Goal: Communication & Community: Participate in discussion

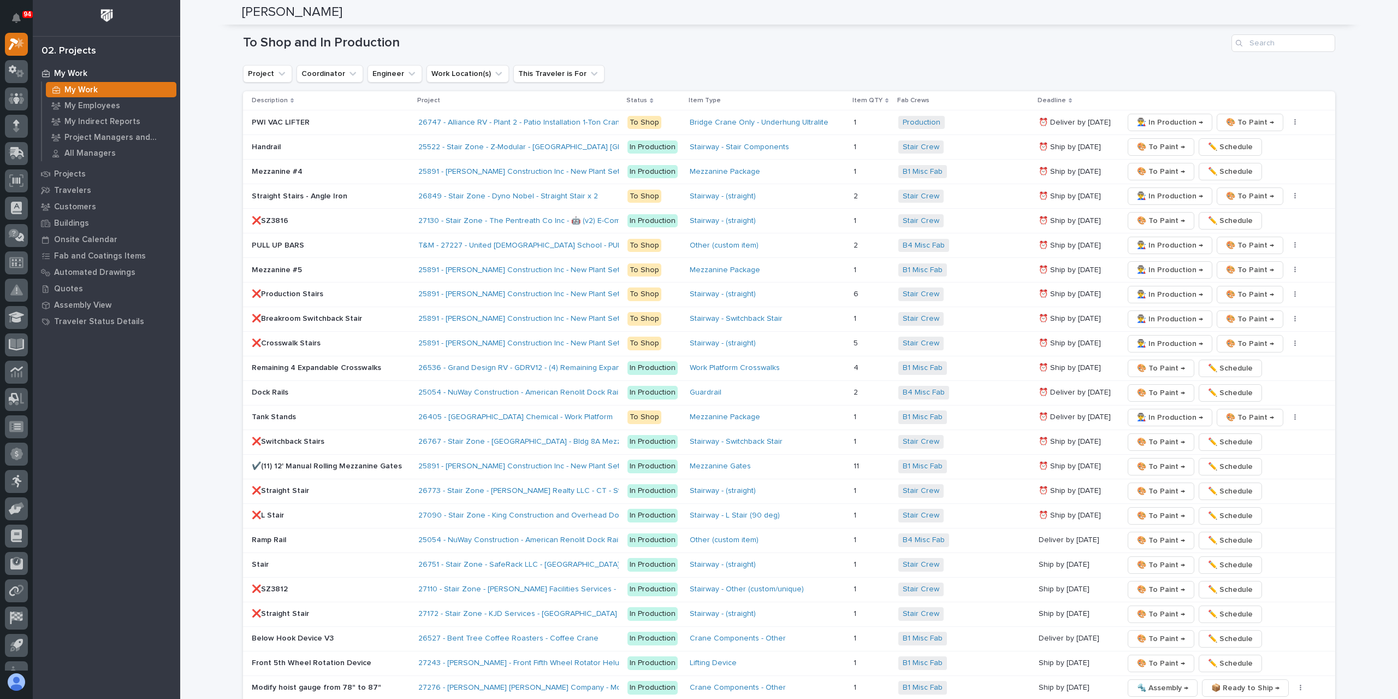
scroll to position [1366, 0]
click at [1150, 508] on span "🎨 To Paint →" at bounding box center [1161, 514] width 48 height 13
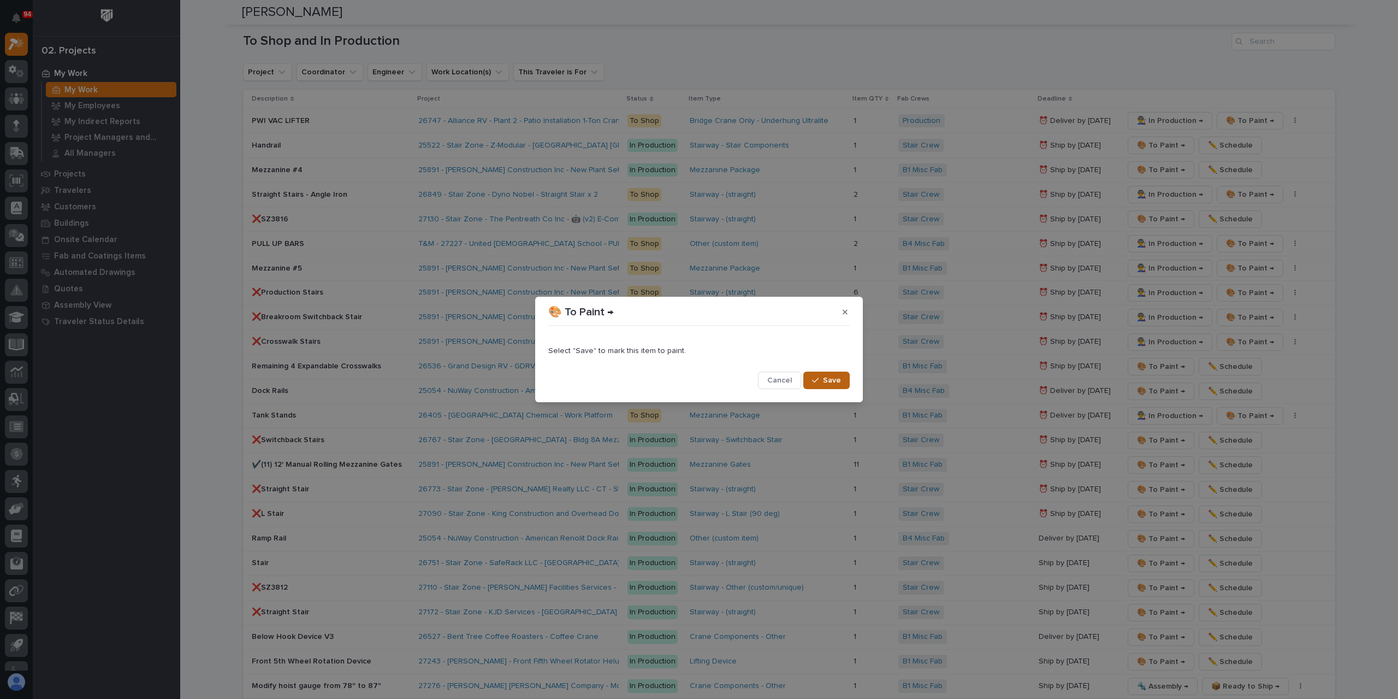
click at [829, 377] on span "Save" at bounding box center [832, 380] width 18 height 10
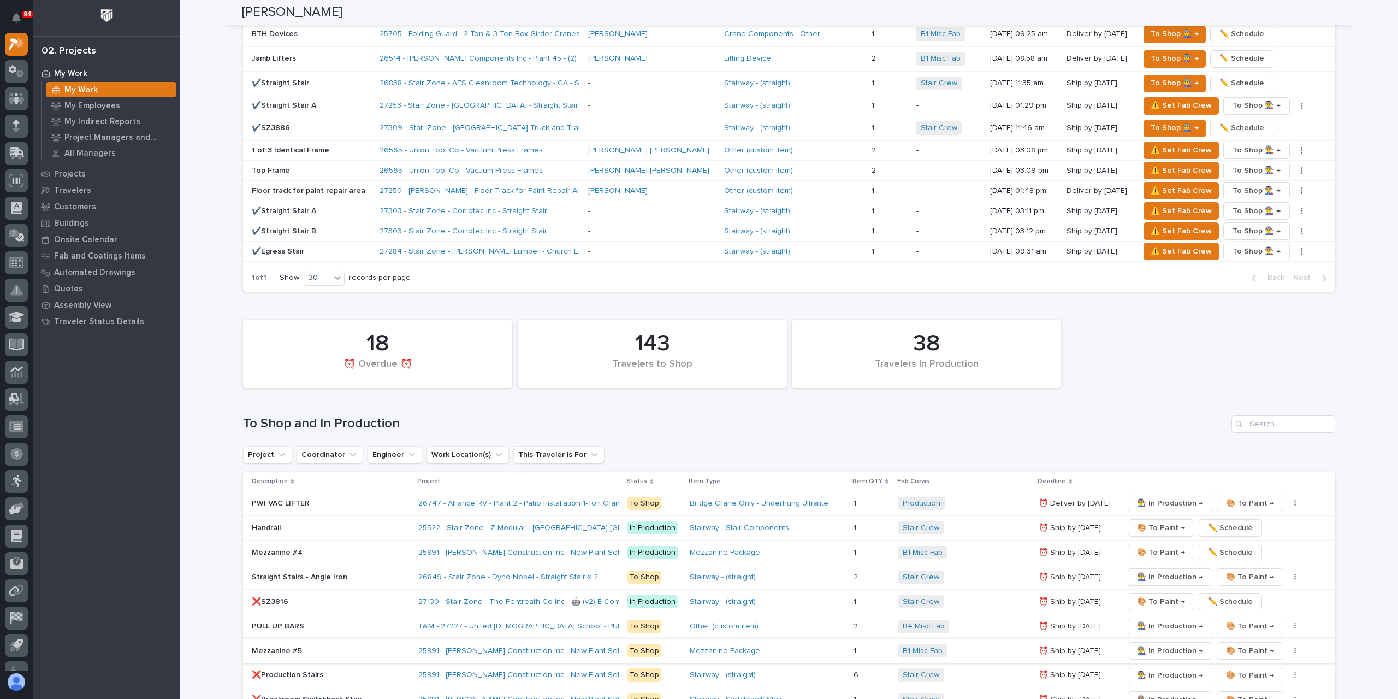
scroll to position [765, 0]
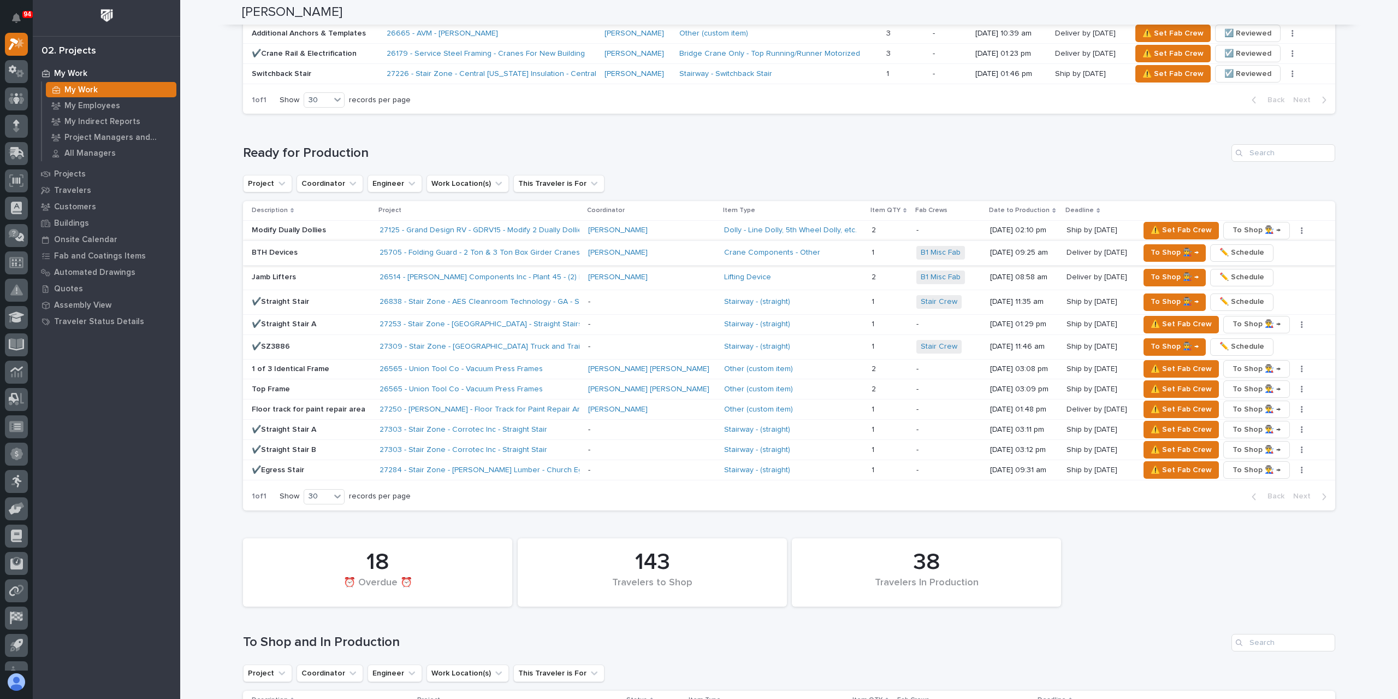
click at [1220, 248] on span "✏️ Schedule" at bounding box center [1242, 252] width 45 height 13
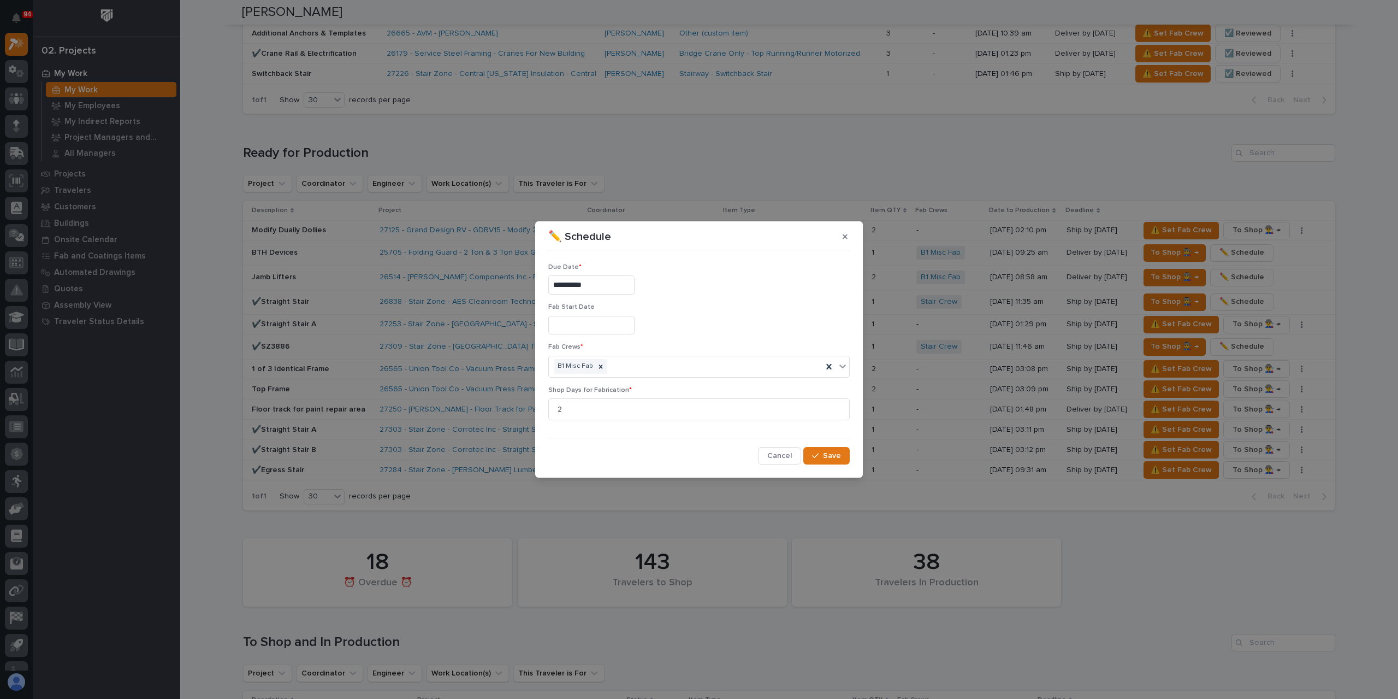
click at [610, 291] on input "**********" at bounding box center [591, 284] width 86 height 19
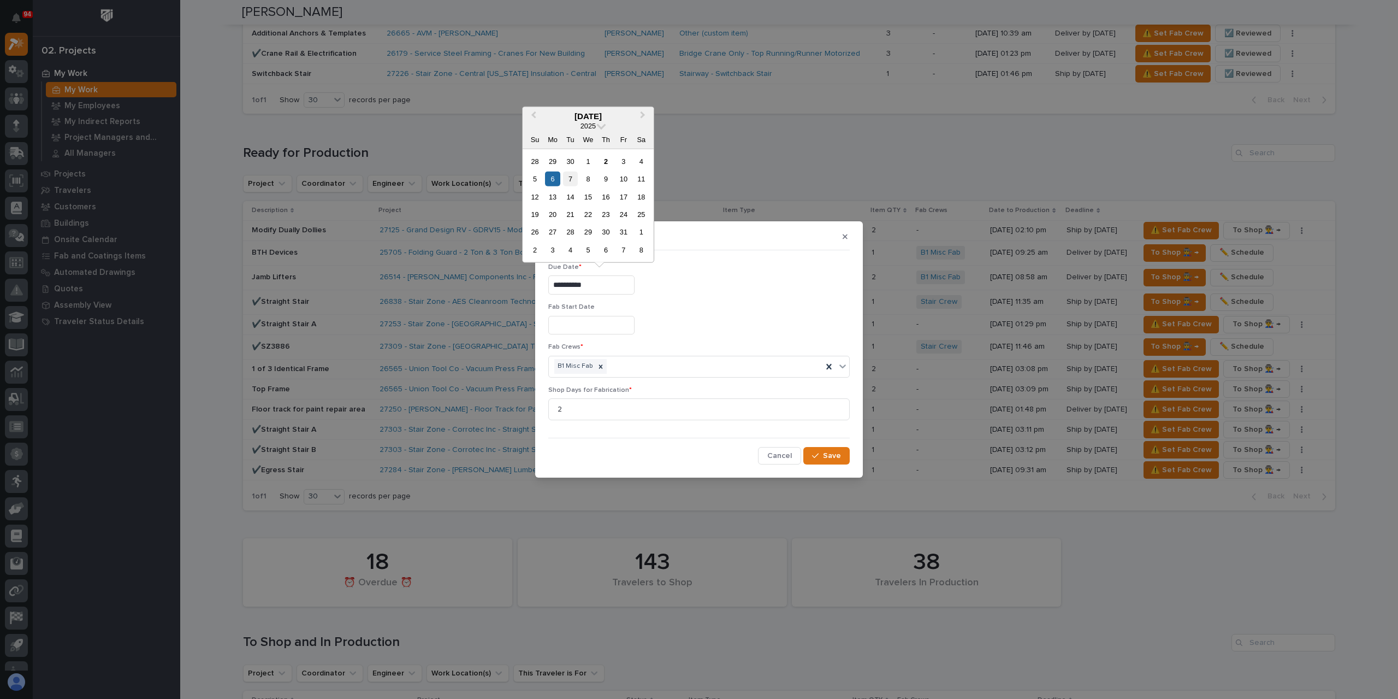
click at [572, 181] on div "7" at bounding box center [570, 179] width 15 height 15
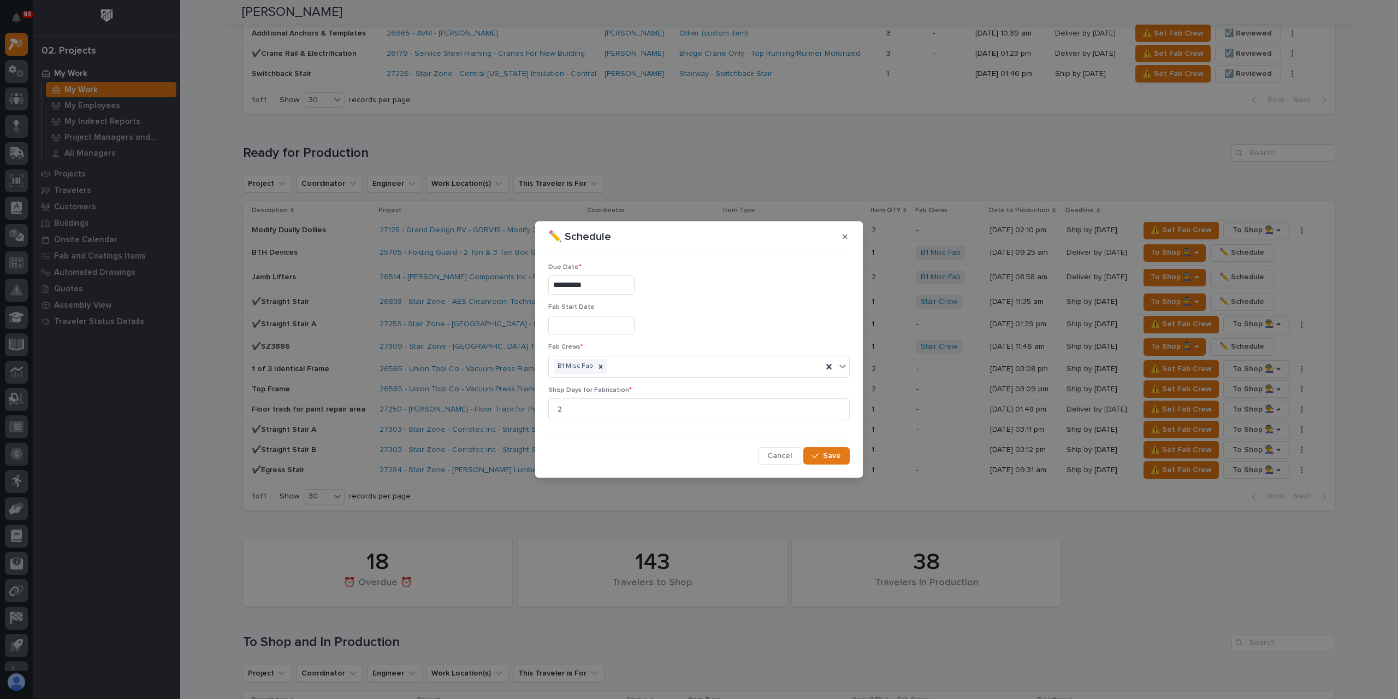
type input "**********"
click at [822, 451] on button "Save" at bounding box center [827, 455] width 46 height 17
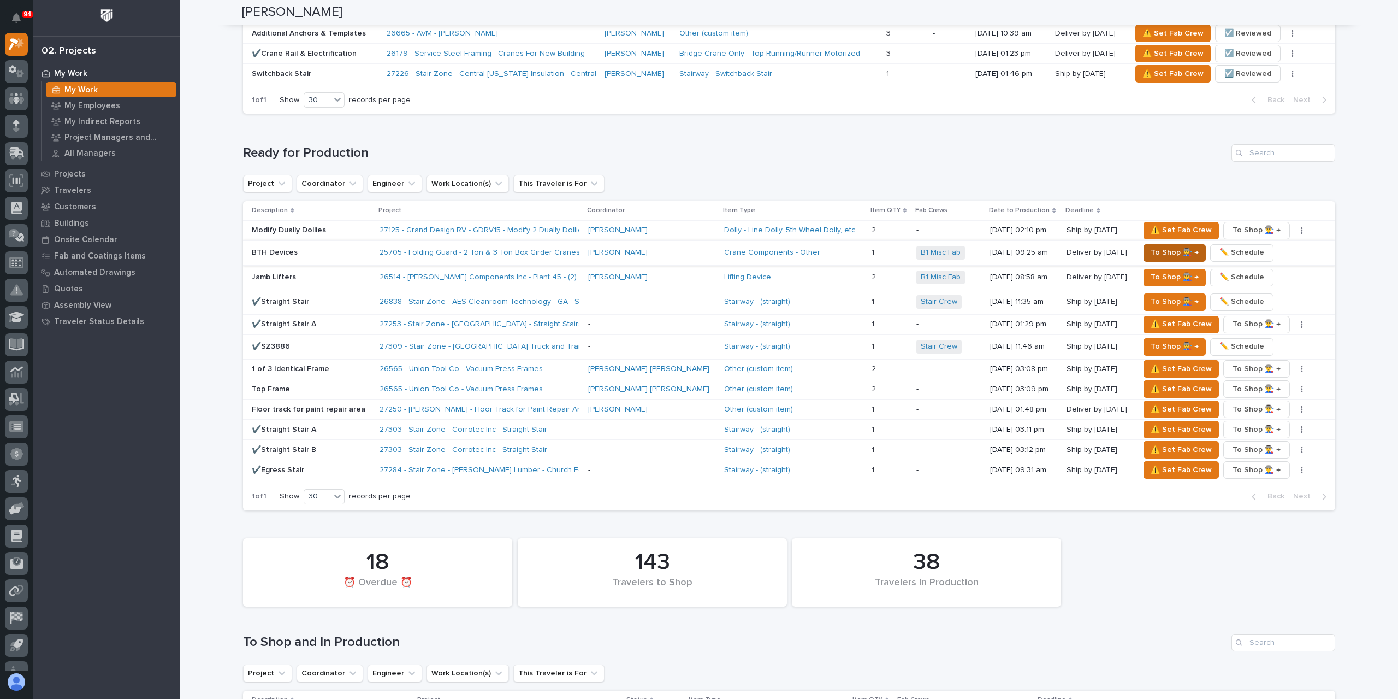
click at [1151, 254] on span "To Shop 👨‍🏭 →" at bounding box center [1175, 252] width 48 height 13
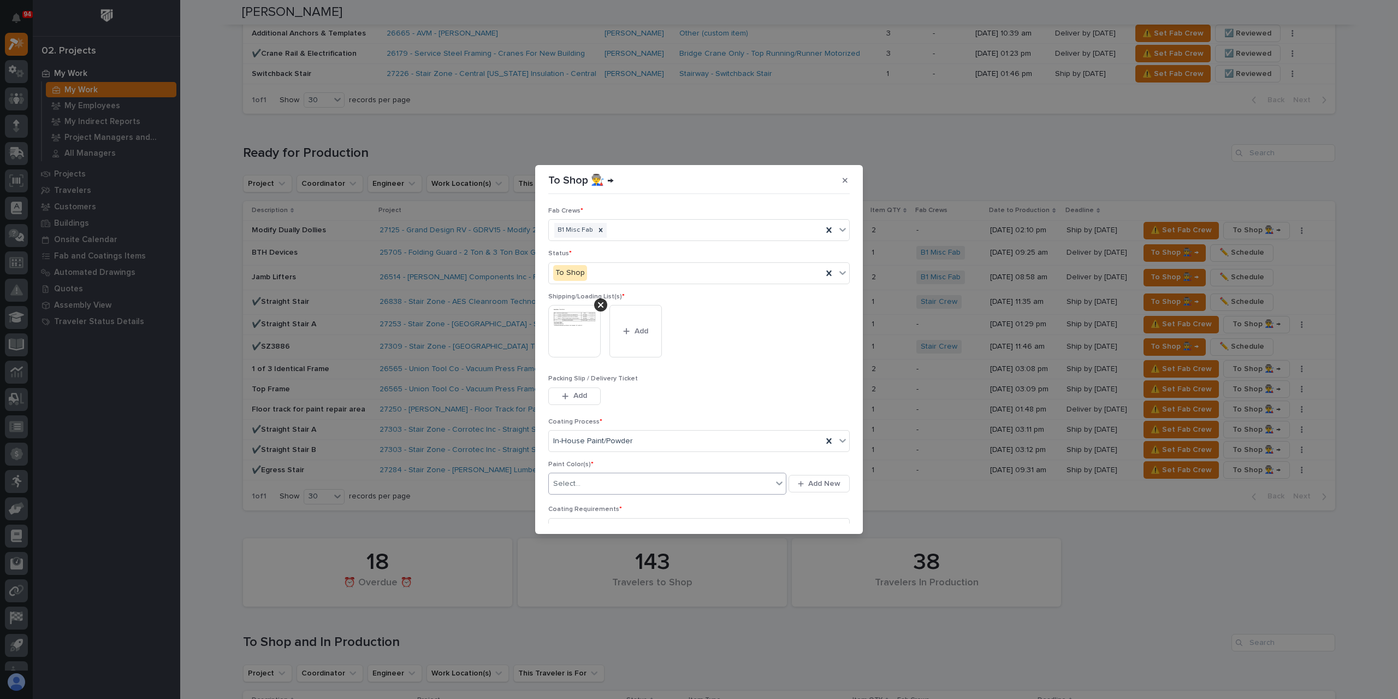
click at [593, 476] on div "Select..." at bounding box center [660, 484] width 223 height 18
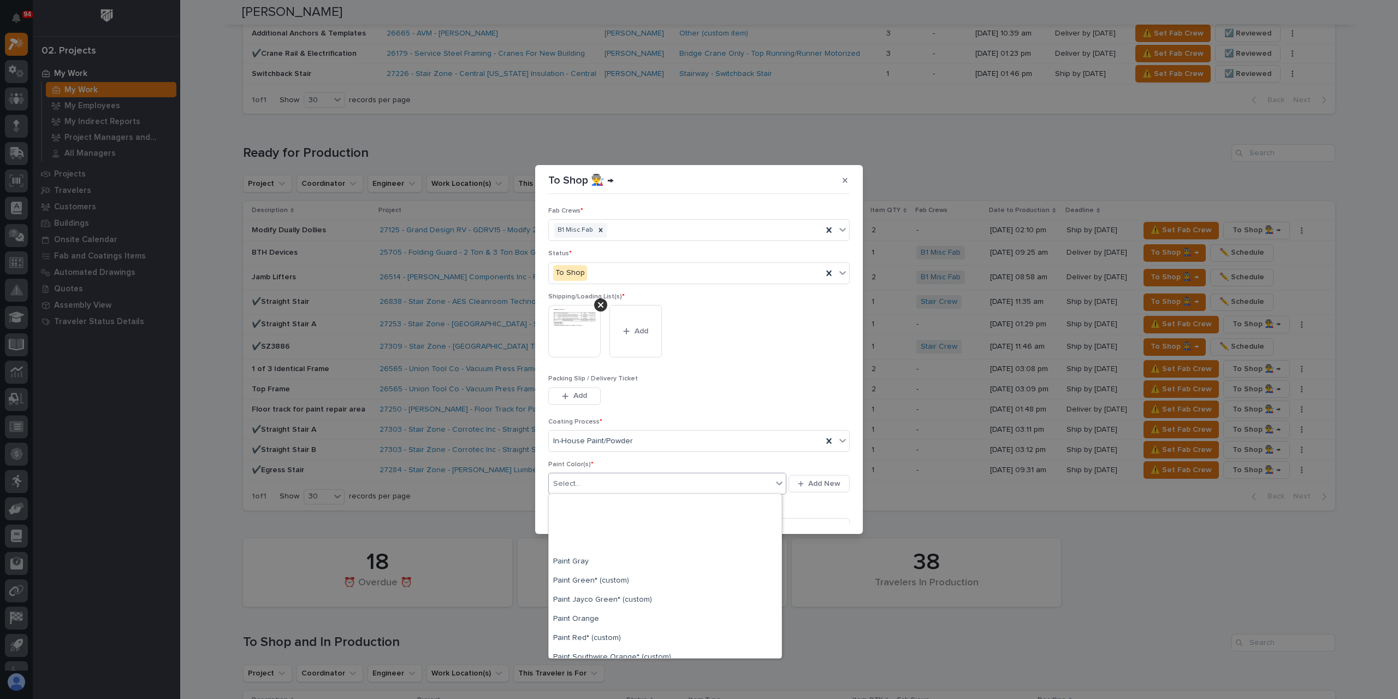
scroll to position [328, 0]
click at [589, 552] on div "Paint Yellow" at bounding box center [665, 557] width 233 height 19
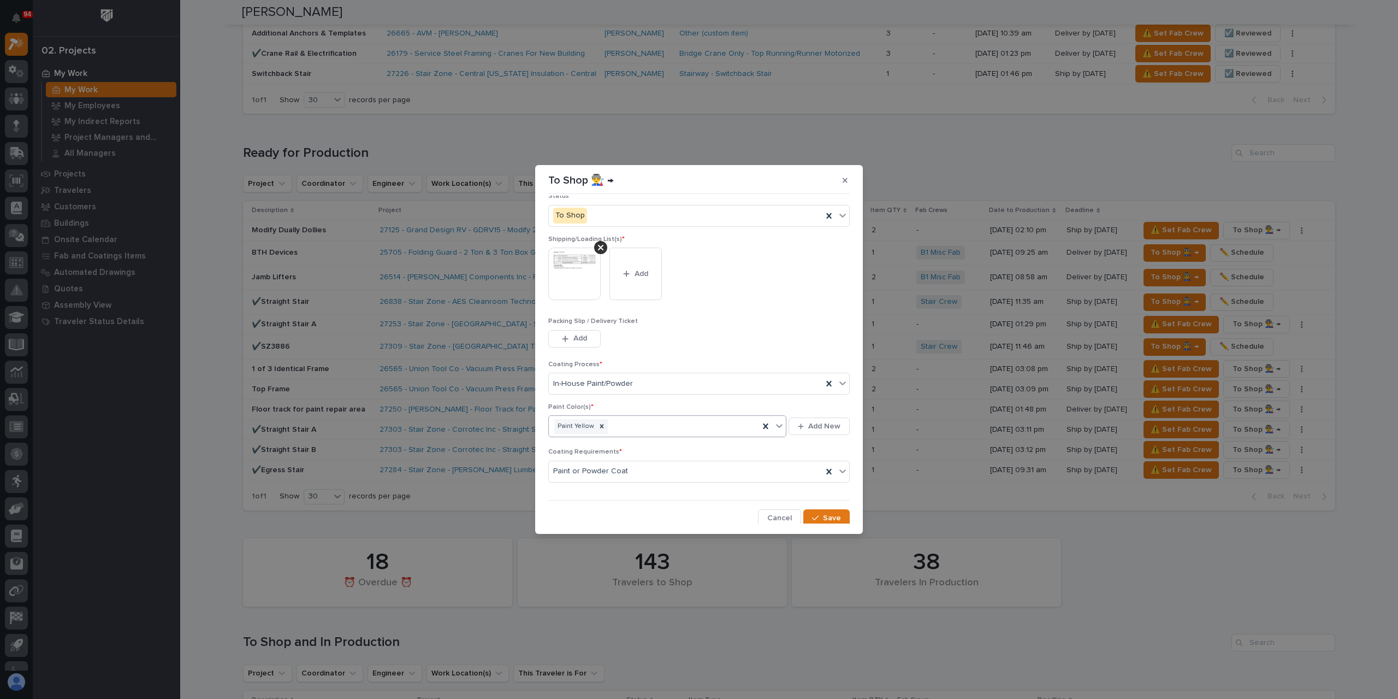
scroll to position [58, 0]
click at [823, 513] on span "Save" at bounding box center [832, 517] width 18 height 10
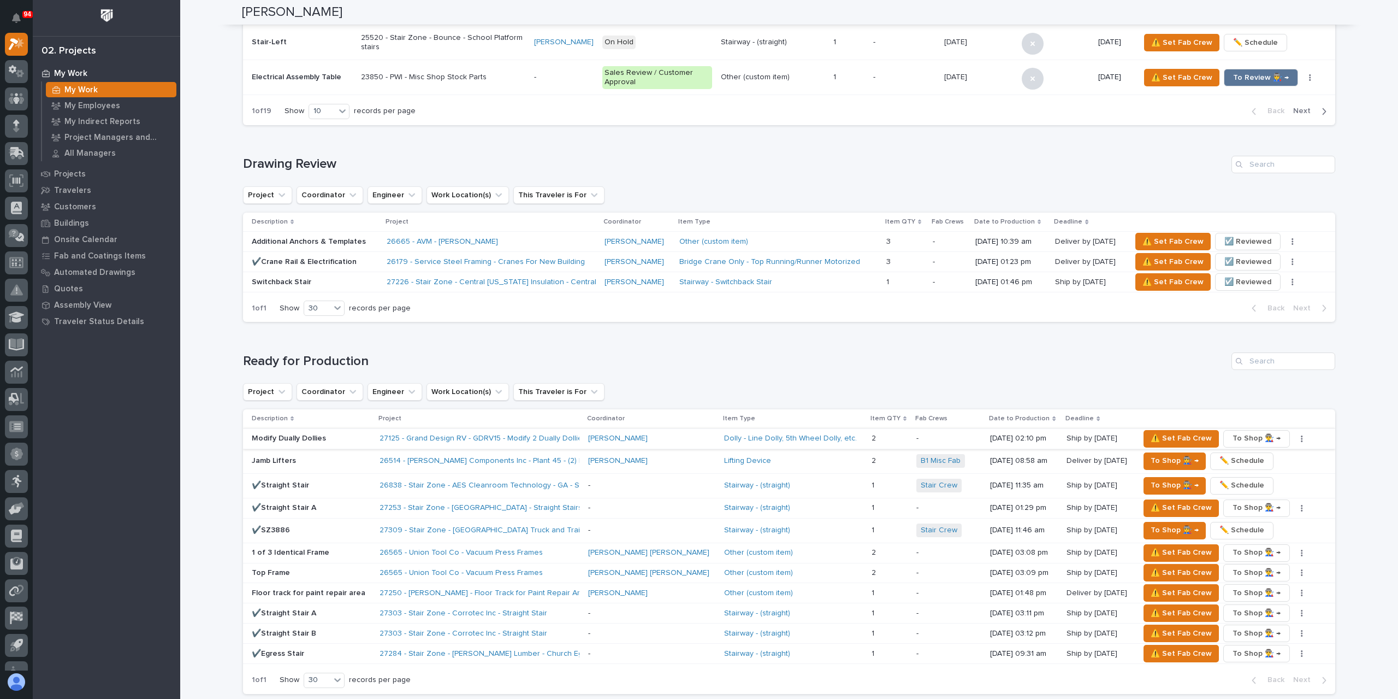
scroll to position [546, 0]
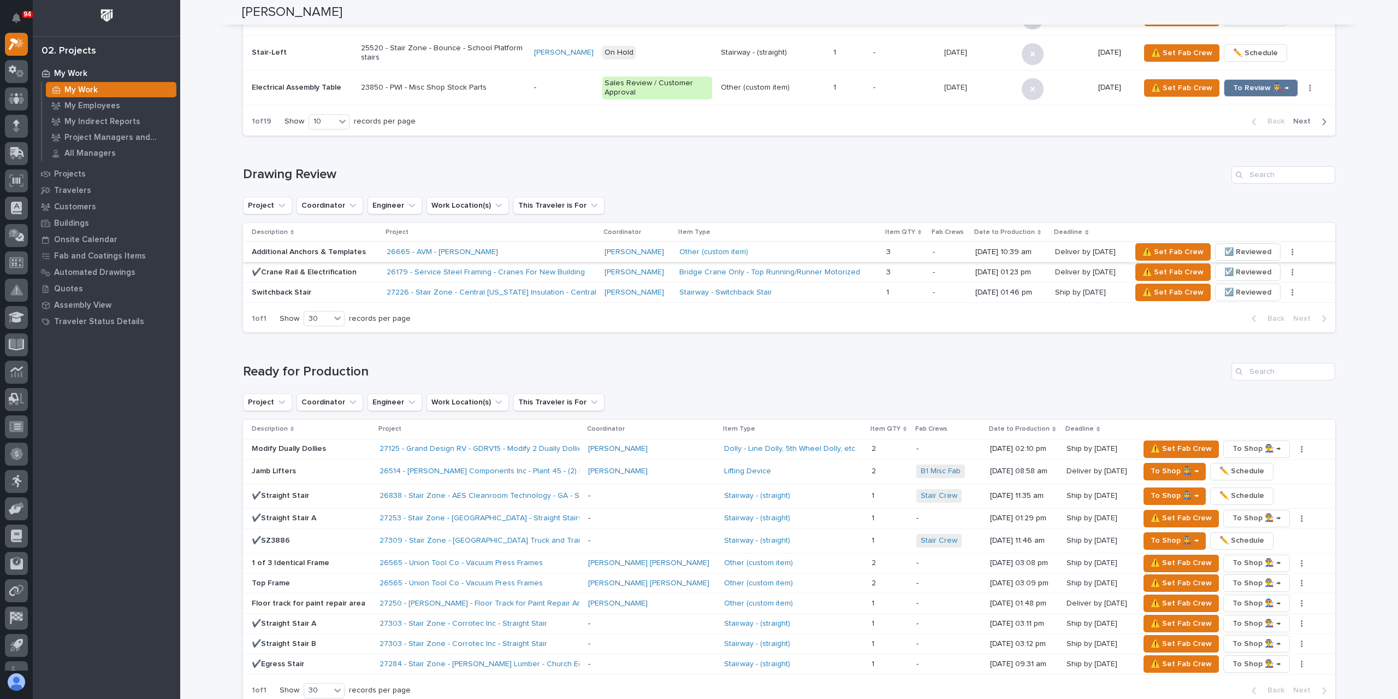
click at [1226, 245] on span "☑️ Reviewed" at bounding box center [1248, 251] width 47 height 13
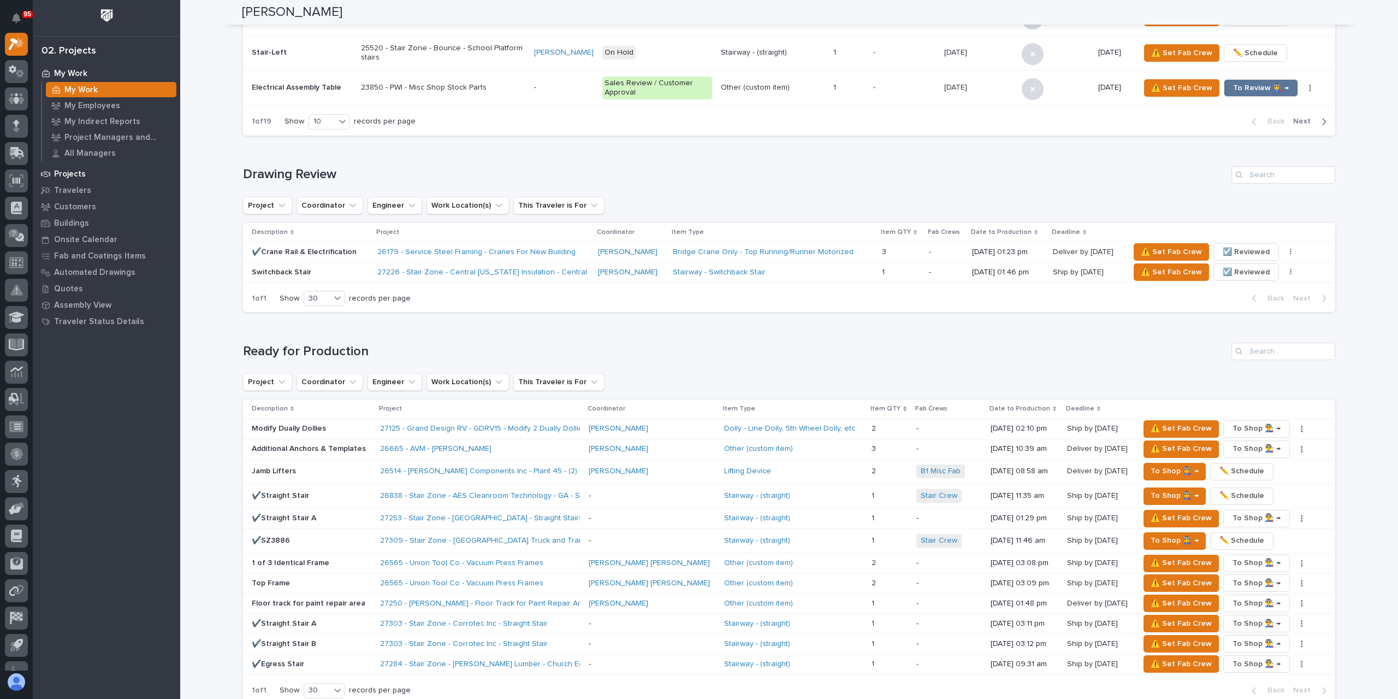
click at [82, 170] on p "Projects" at bounding box center [70, 174] width 32 height 10
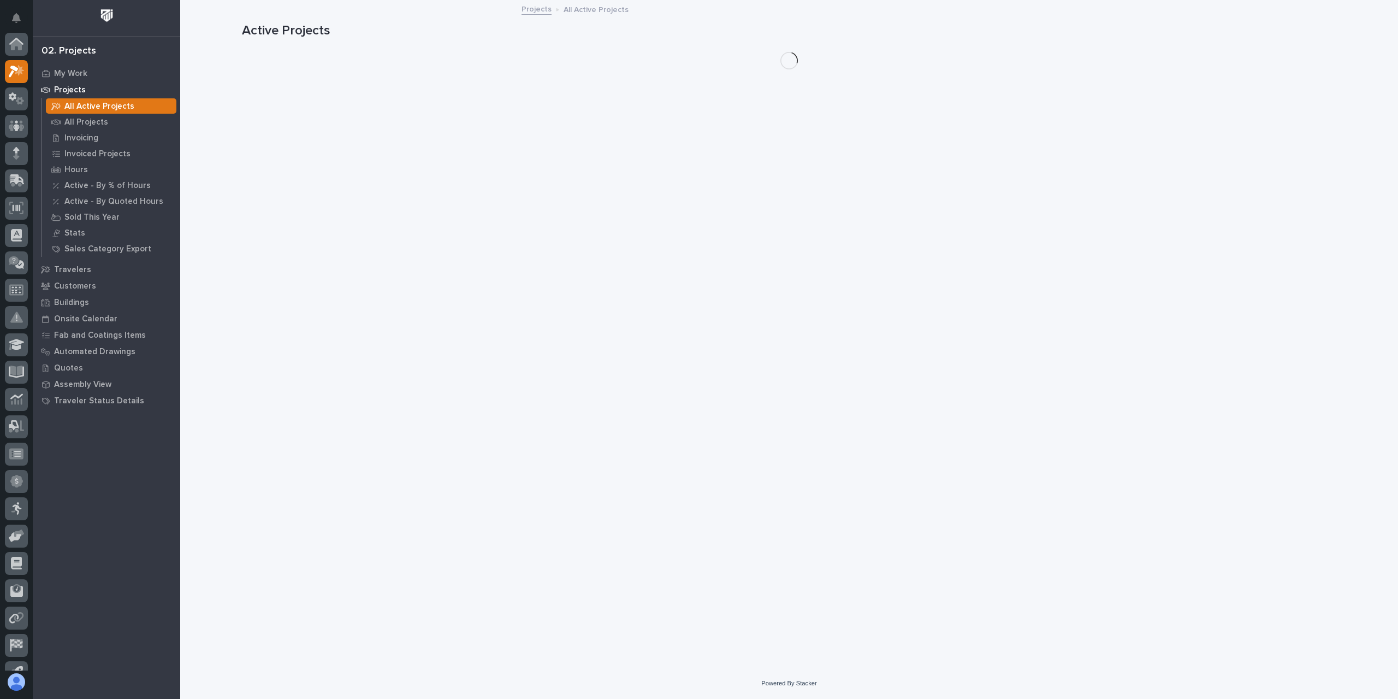
scroll to position [27, 0]
click at [94, 117] on p "All Projects" at bounding box center [86, 122] width 44 height 10
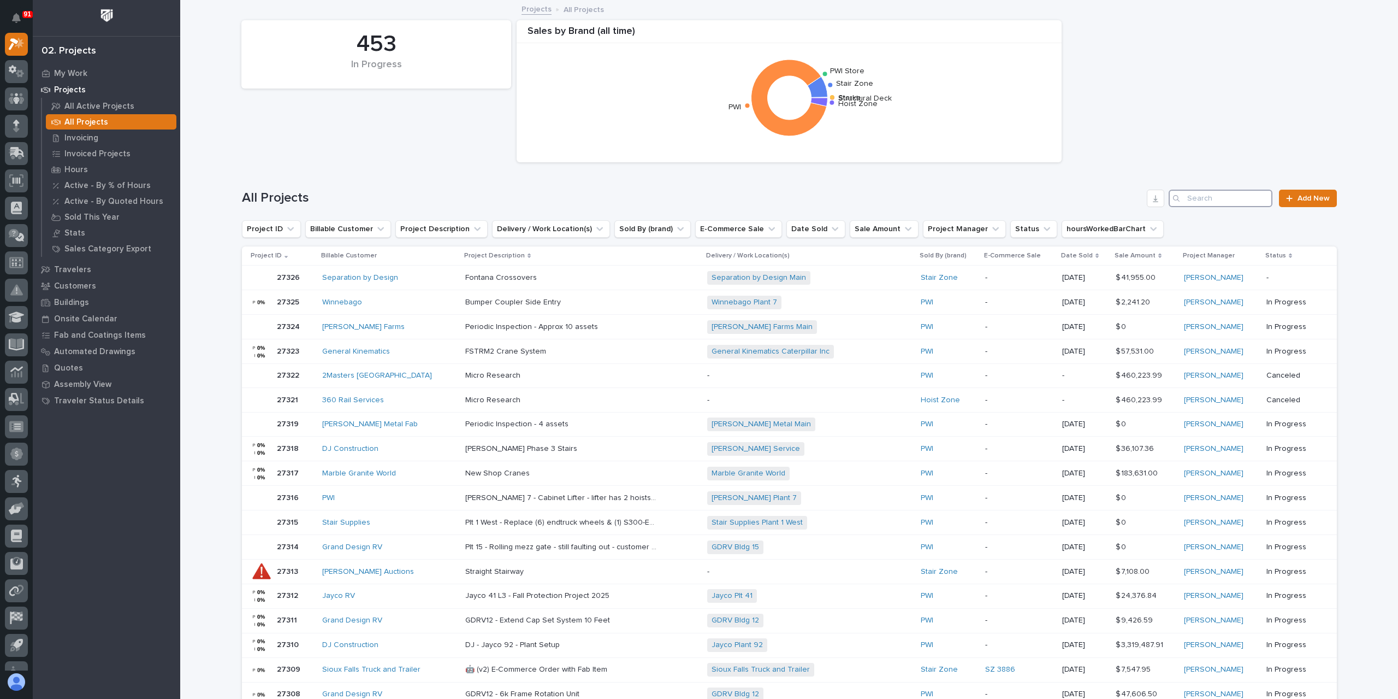
click at [1233, 195] on input "Search" at bounding box center [1221, 198] width 104 height 17
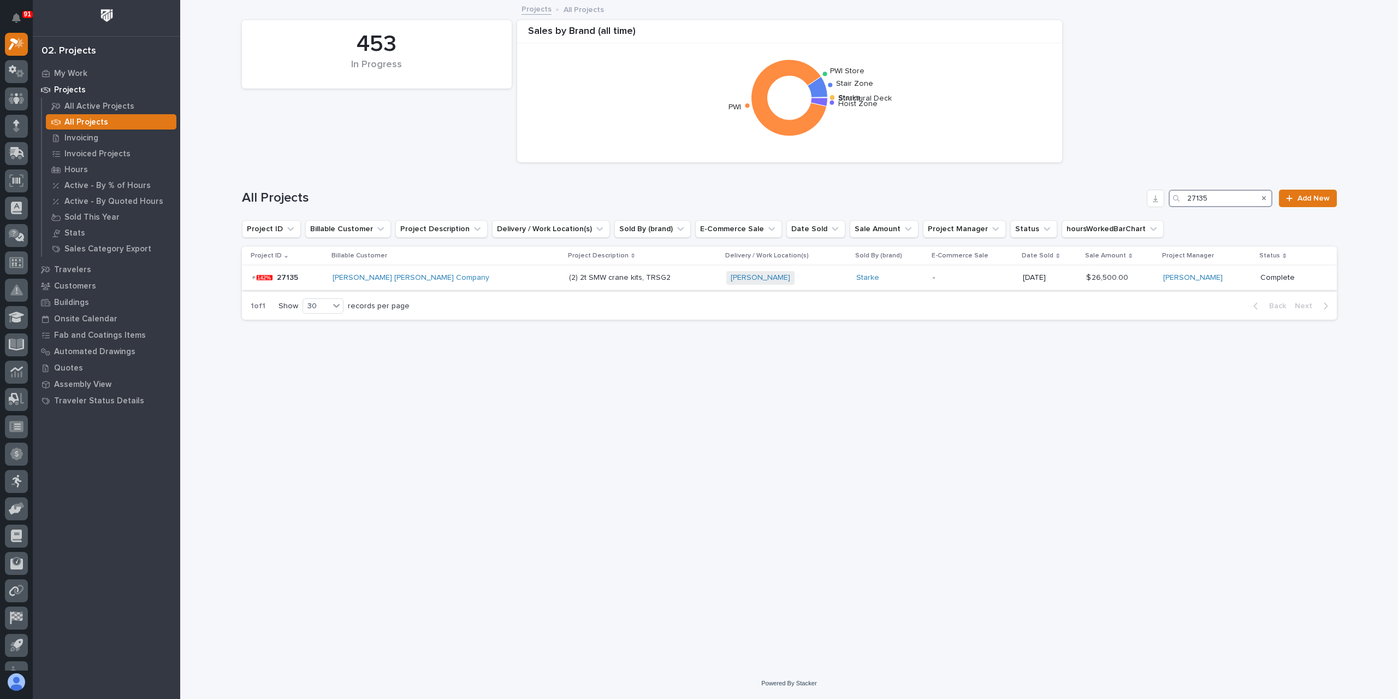
type input "27135"
click at [569, 278] on p "(2) 2t SMW crane kits, TRSG2" at bounding box center [621, 276] width 104 height 11
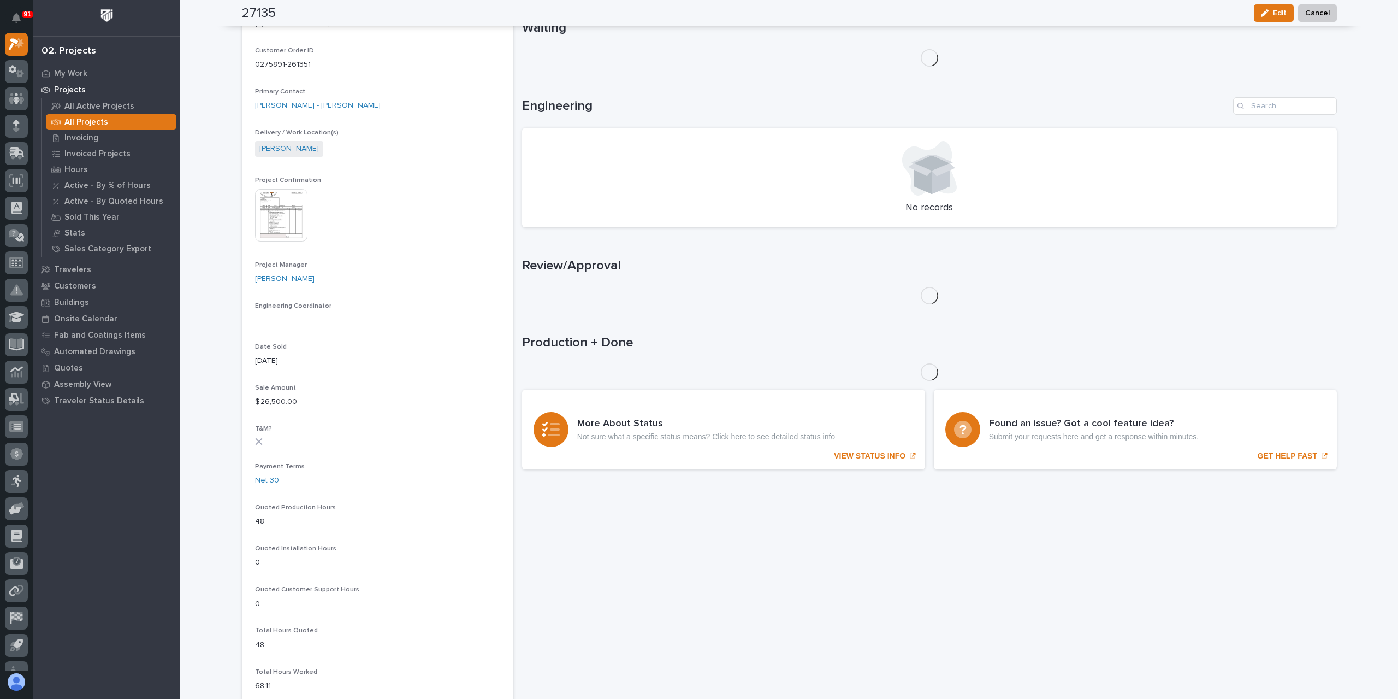
scroll to position [382, 0]
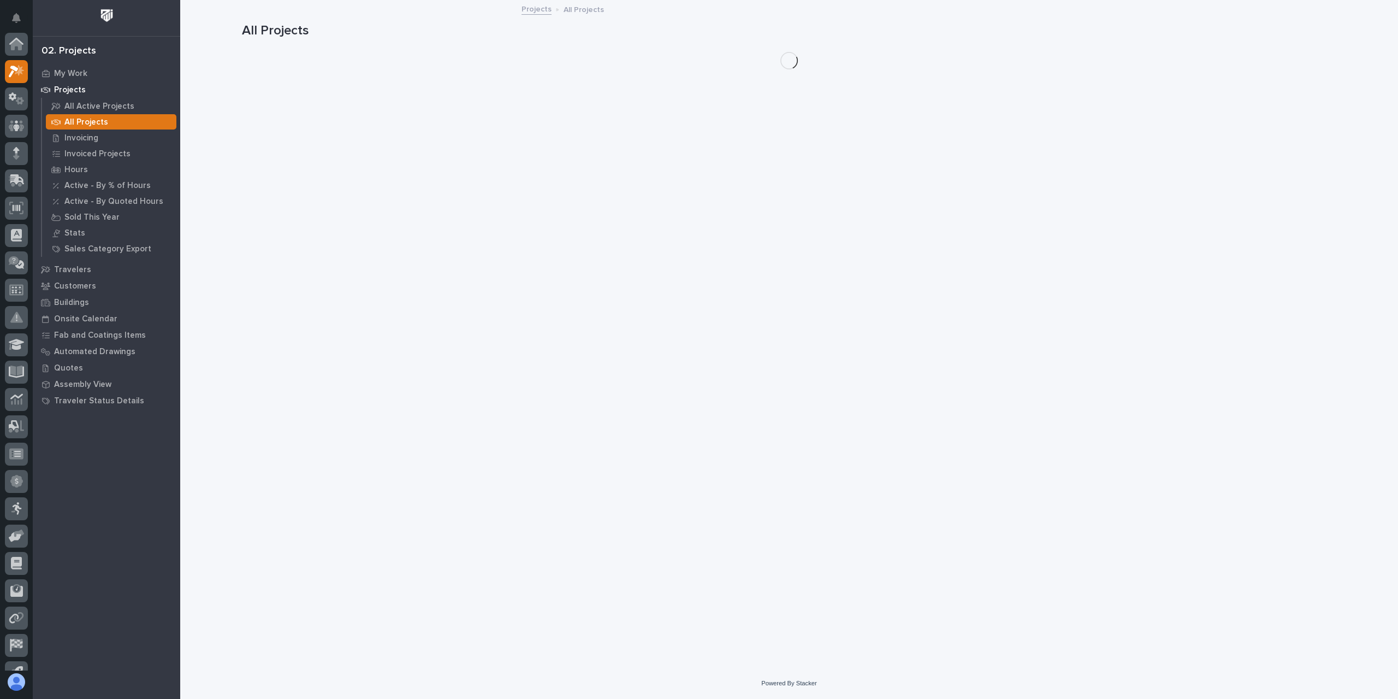
scroll to position [29, 0]
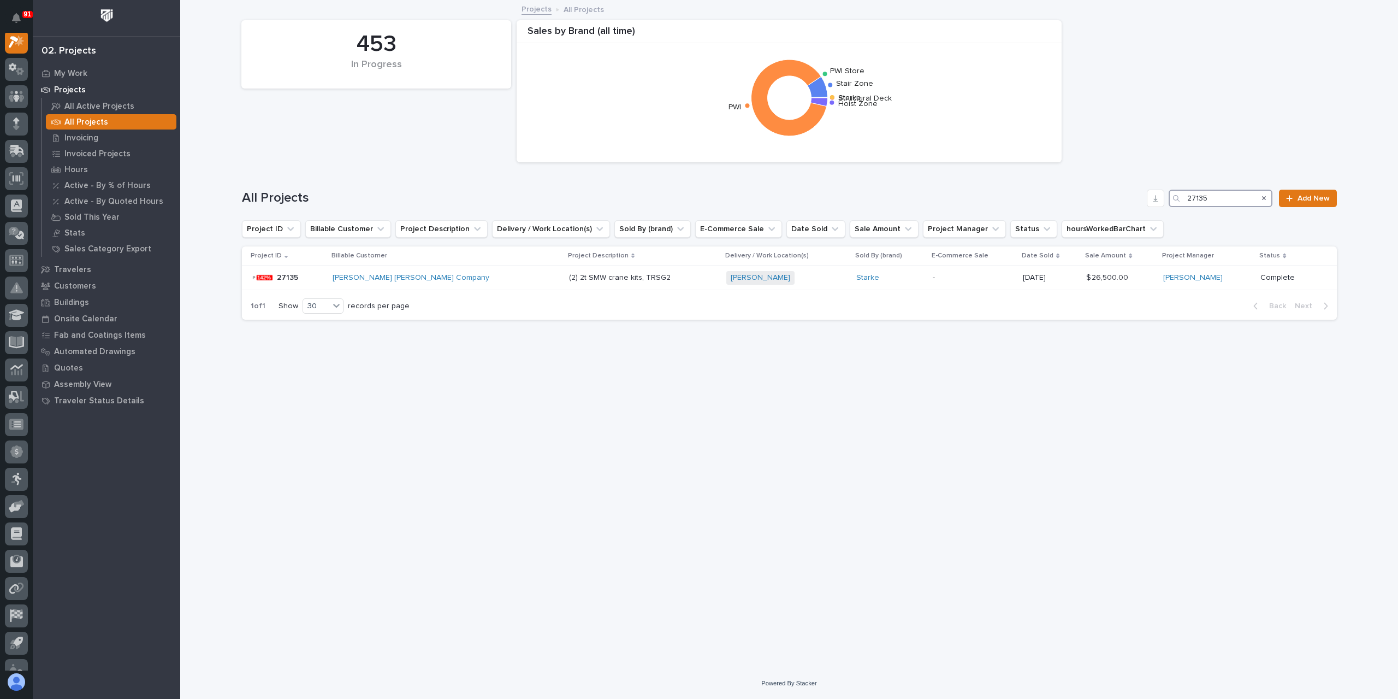
click at [1235, 196] on input "27135" at bounding box center [1221, 198] width 104 height 17
type input "27129"
click at [586, 279] on p "5T SMW Crane Kit" at bounding box center [619, 276] width 66 height 11
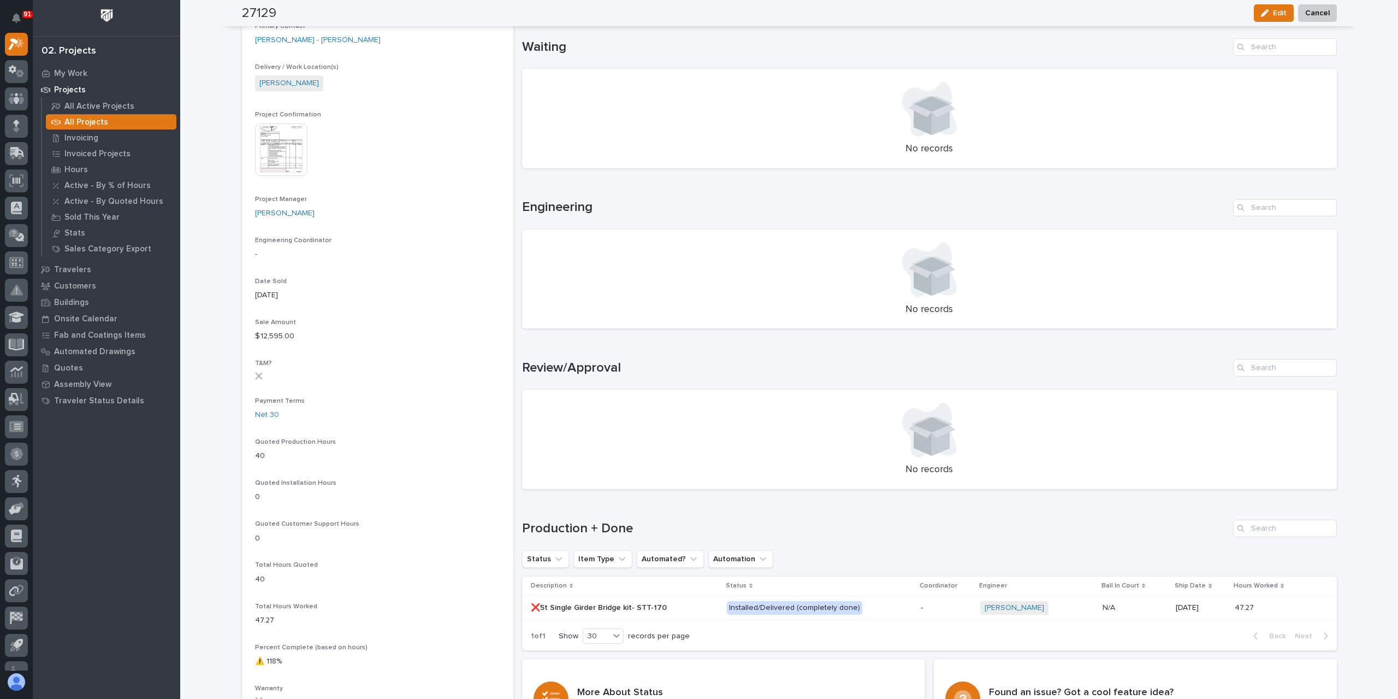
scroll to position [391, 0]
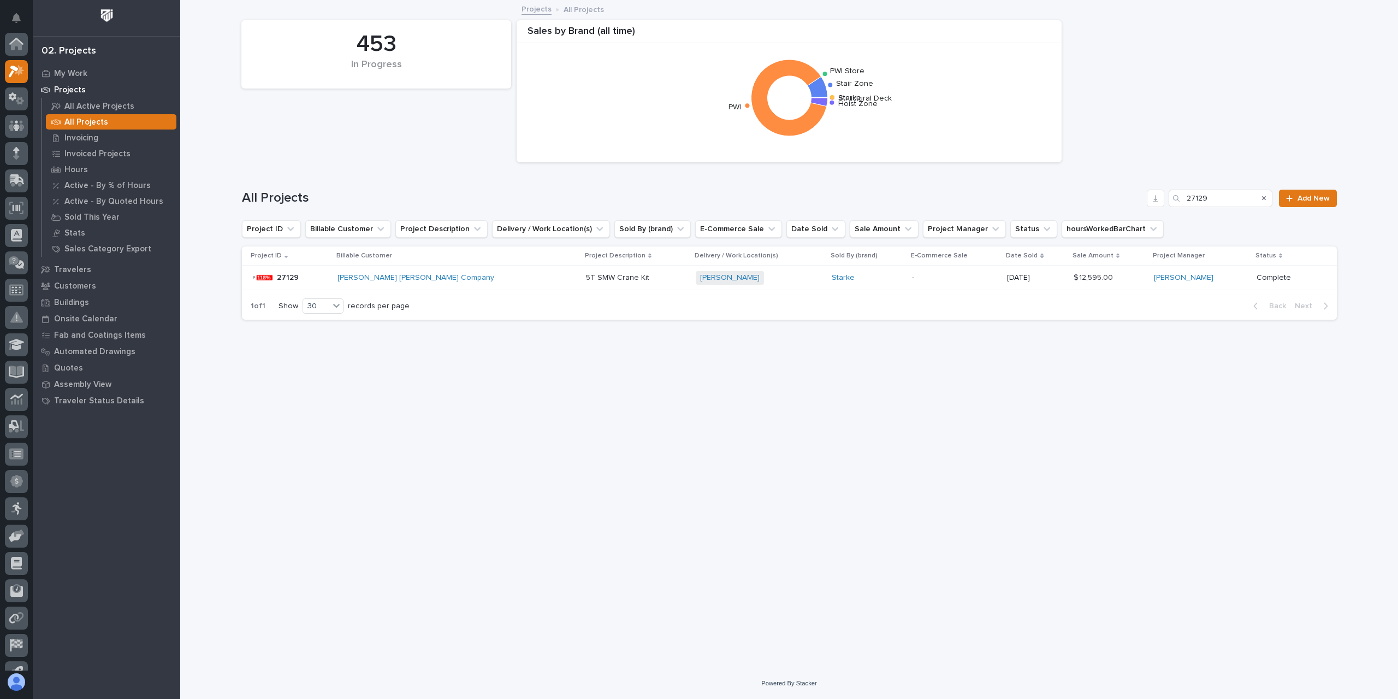
scroll to position [29, 0]
drag, startPoint x: 1233, startPoint y: 205, endPoint x: 1156, endPoint y: 201, distance: 76.6
click at [1156, 201] on div "All Projects 27129 Add New" at bounding box center [789, 198] width 1095 height 17
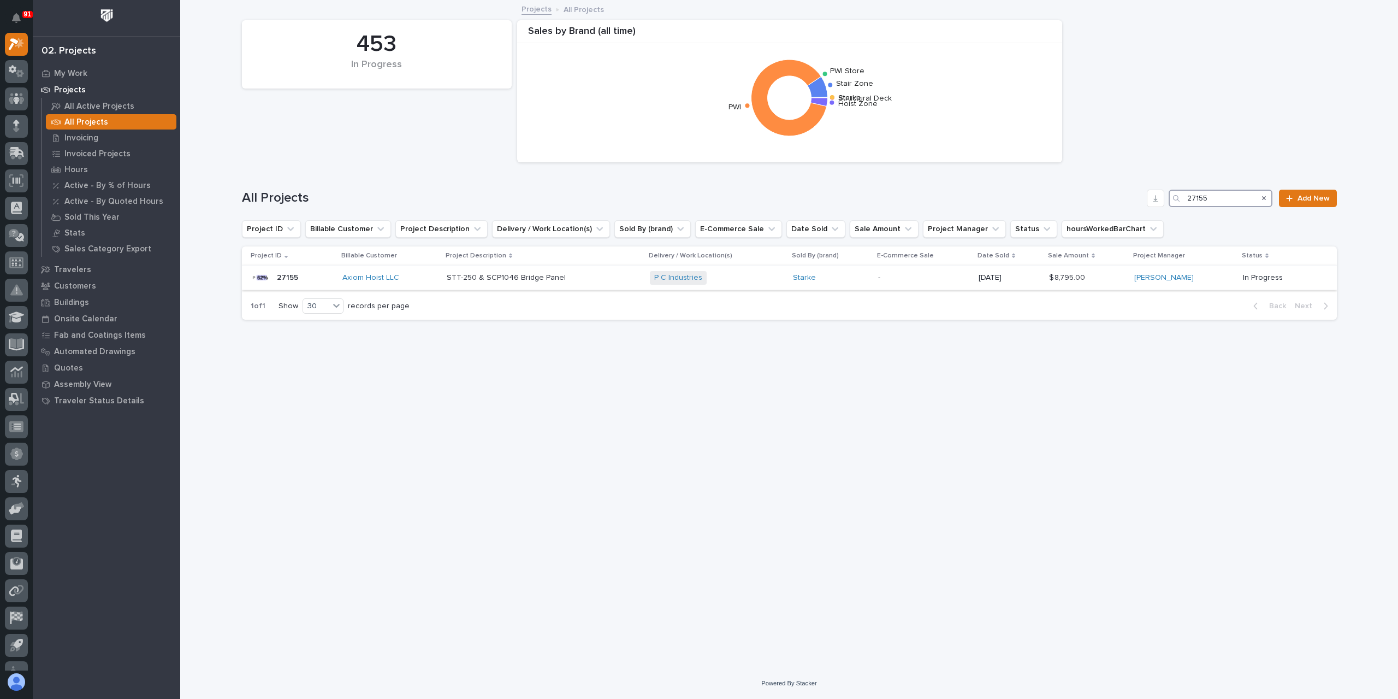
type input "27155"
click at [534, 279] on p "STT-250 & SCP1046 Bridge Panel" at bounding box center [507, 276] width 121 height 11
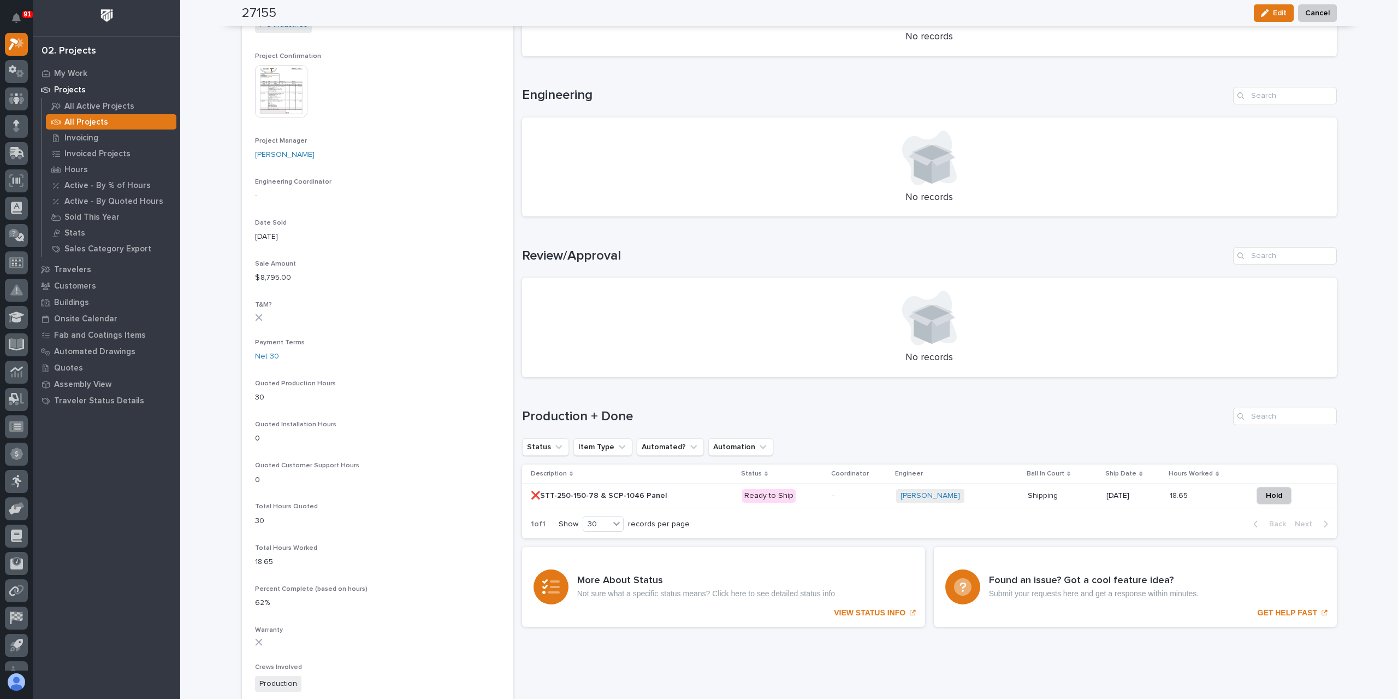
scroll to position [546, 0]
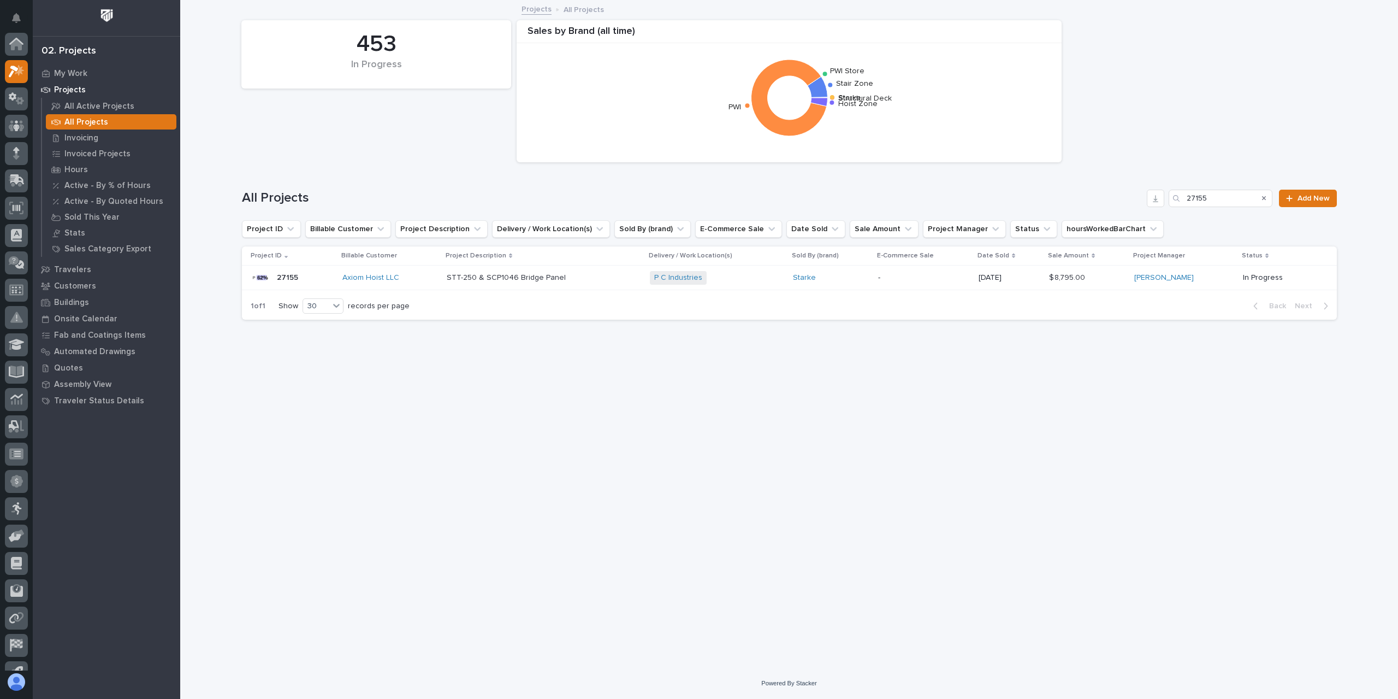
scroll to position [29, 0]
drag, startPoint x: 1227, startPoint y: 203, endPoint x: 1121, endPoint y: 210, distance: 106.3
click at [1121, 210] on div "All Projects 27155 Add New" at bounding box center [789, 194] width 1095 height 52
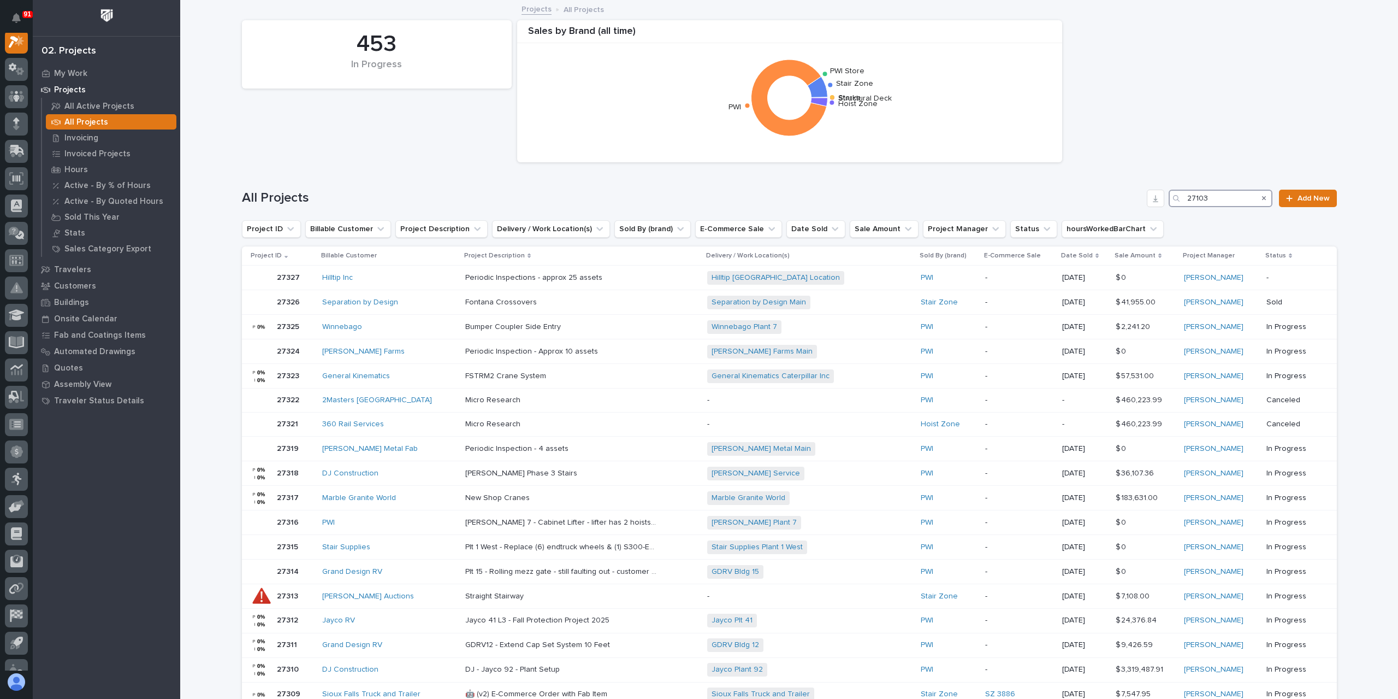
scroll to position [27, 0]
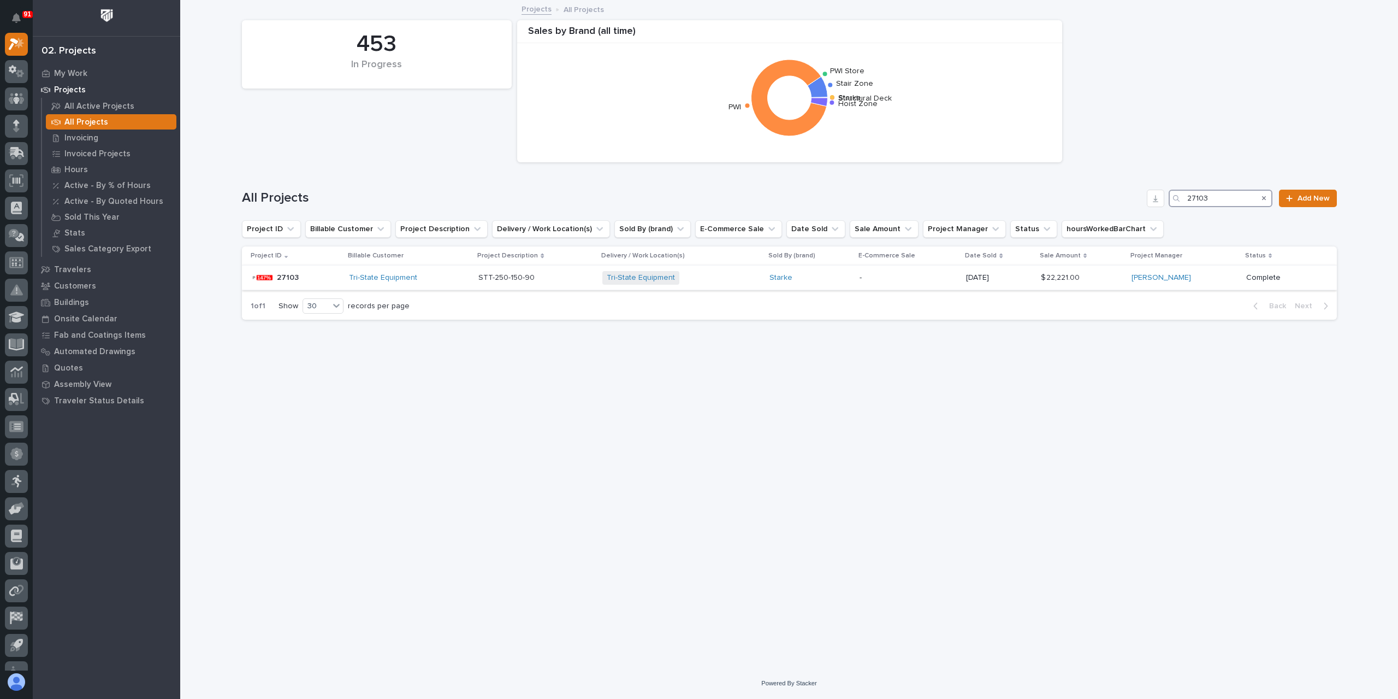
type input "27103"
click at [479, 281] on p "STT-250-150-90" at bounding box center [508, 276] width 58 height 11
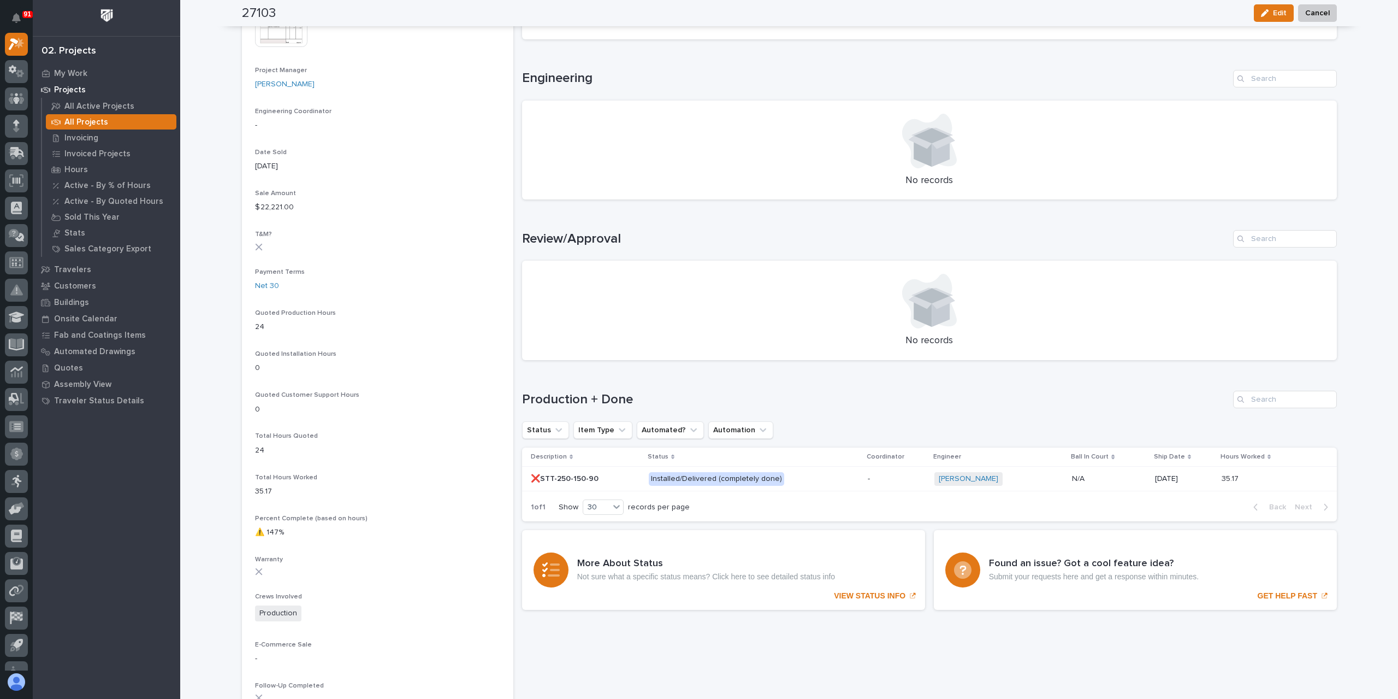
scroll to position [546, 0]
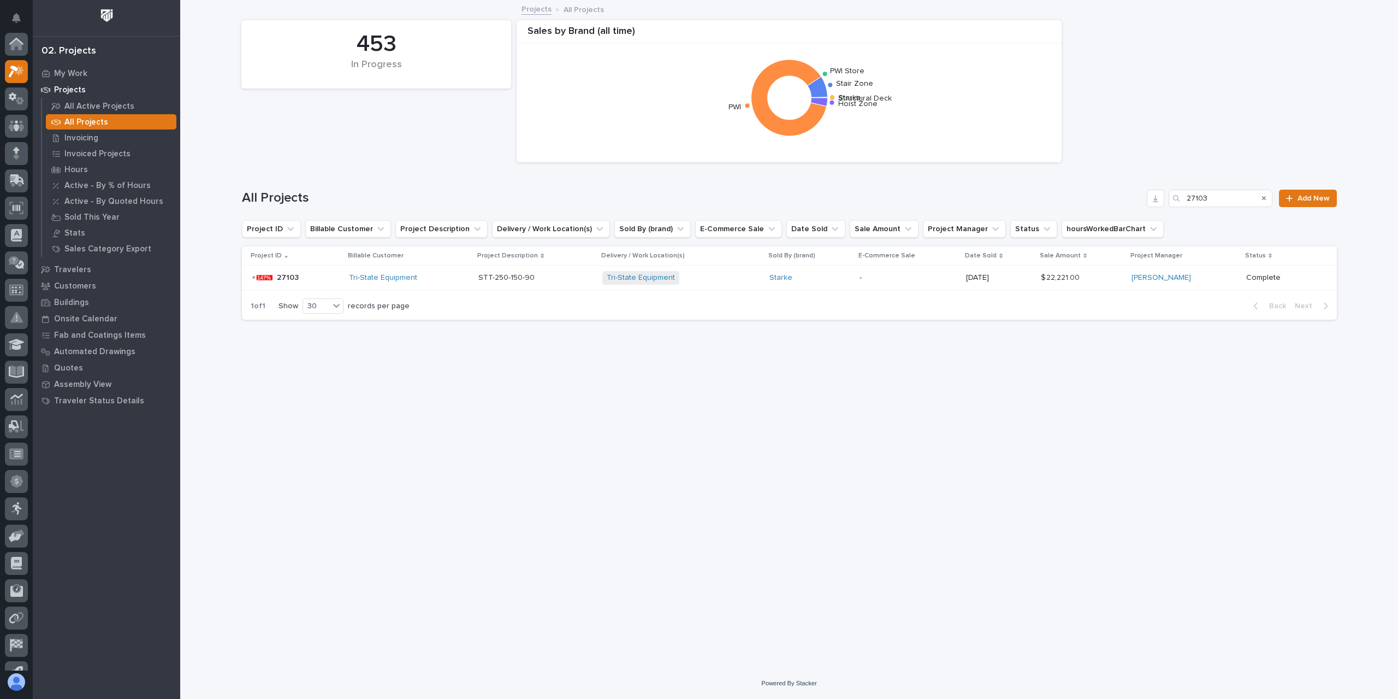
scroll to position [29, 0]
drag, startPoint x: 1234, startPoint y: 200, endPoint x: 1155, endPoint y: 198, distance: 79.2
click at [1155, 198] on div "All Projects 27103 Add New" at bounding box center [789, 198] width 1095 height 17
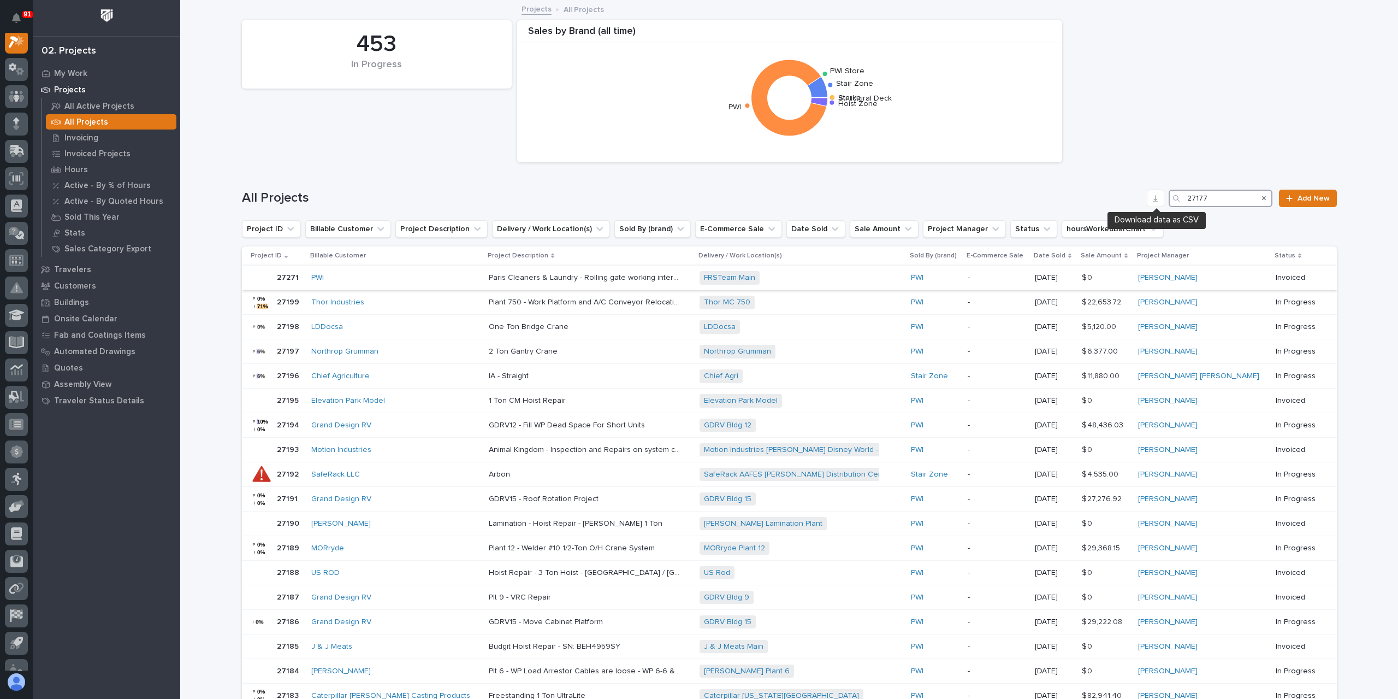
scroll to position [27, 0]
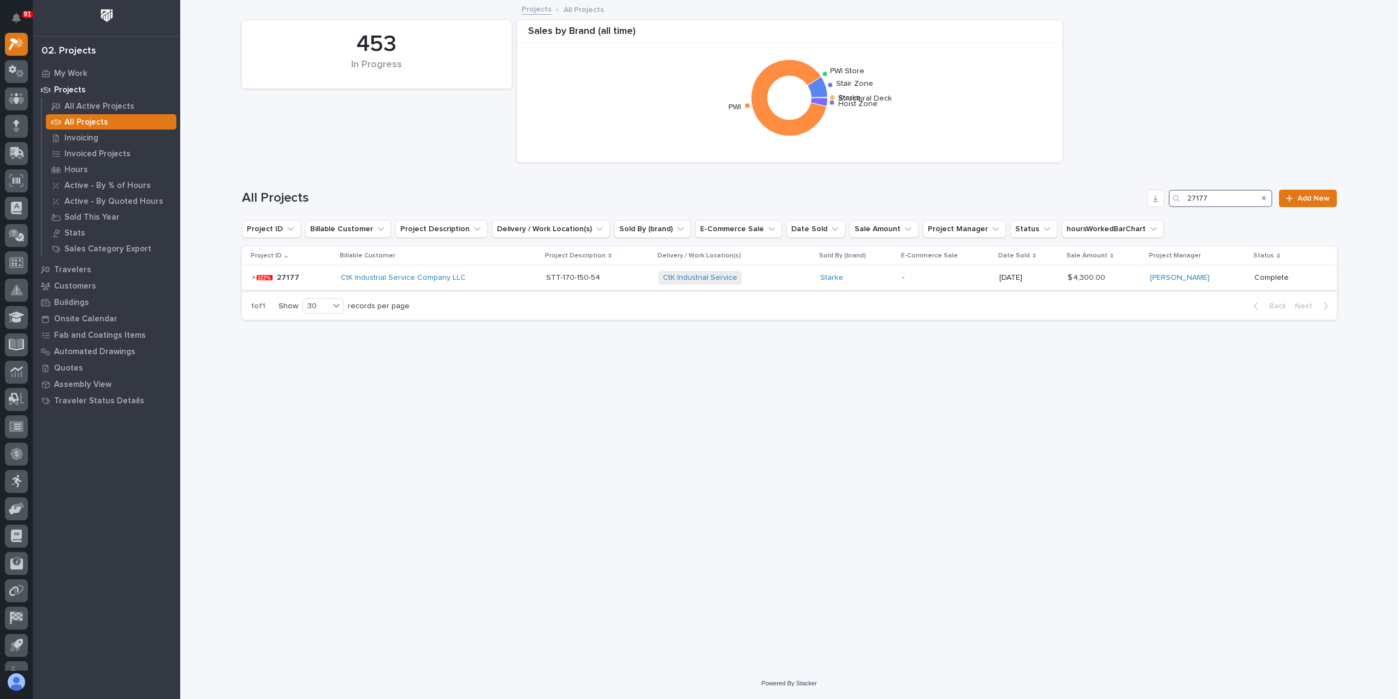
type input "27177"
click at [573, 278] on p "STT-170-150-54" at bounding box center [574, 276] width 56 height 11
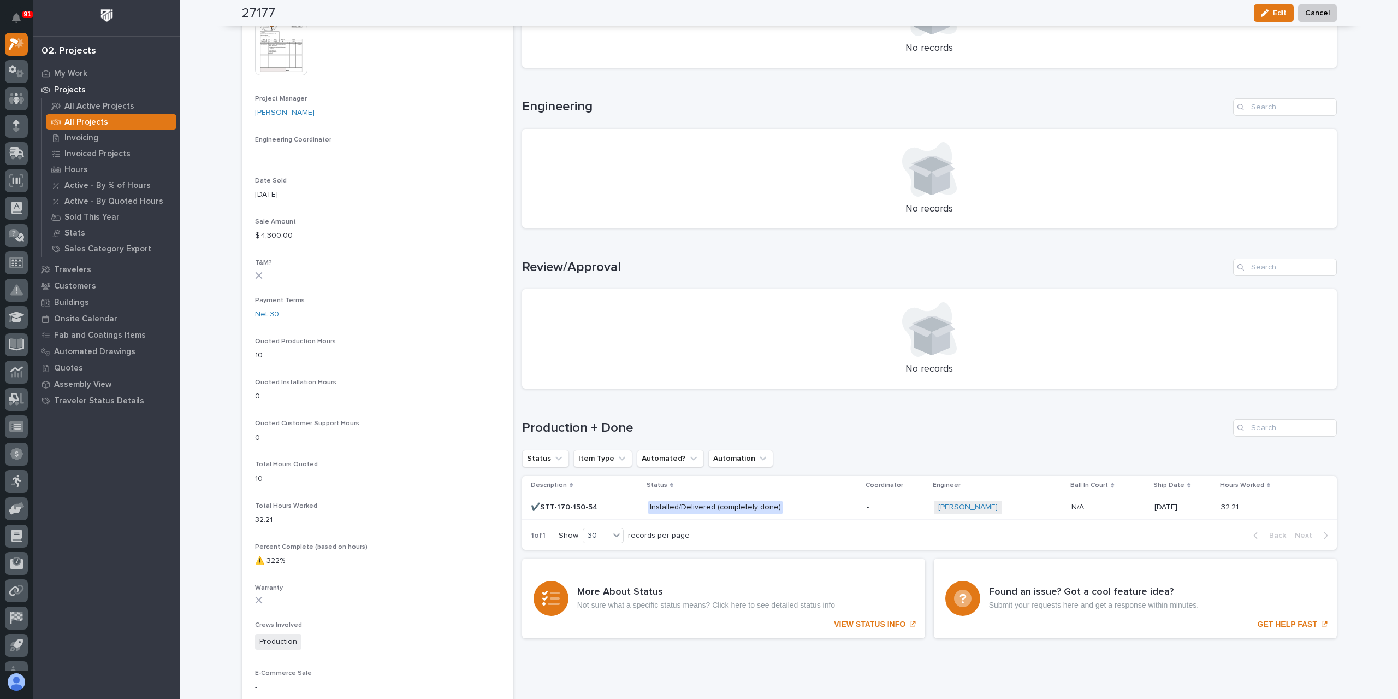
scroll to position [500, 0]
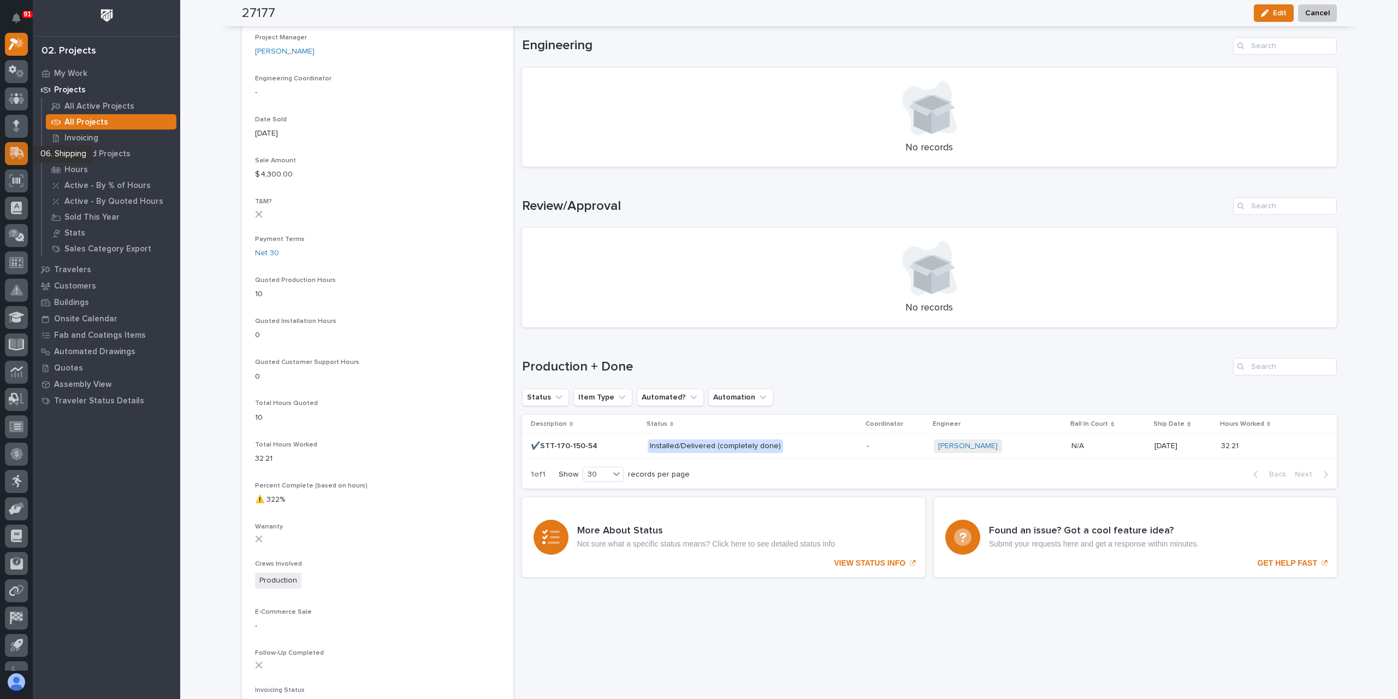
click at [25, 154] on div at bounding box center [16, 153] width 23 height 23
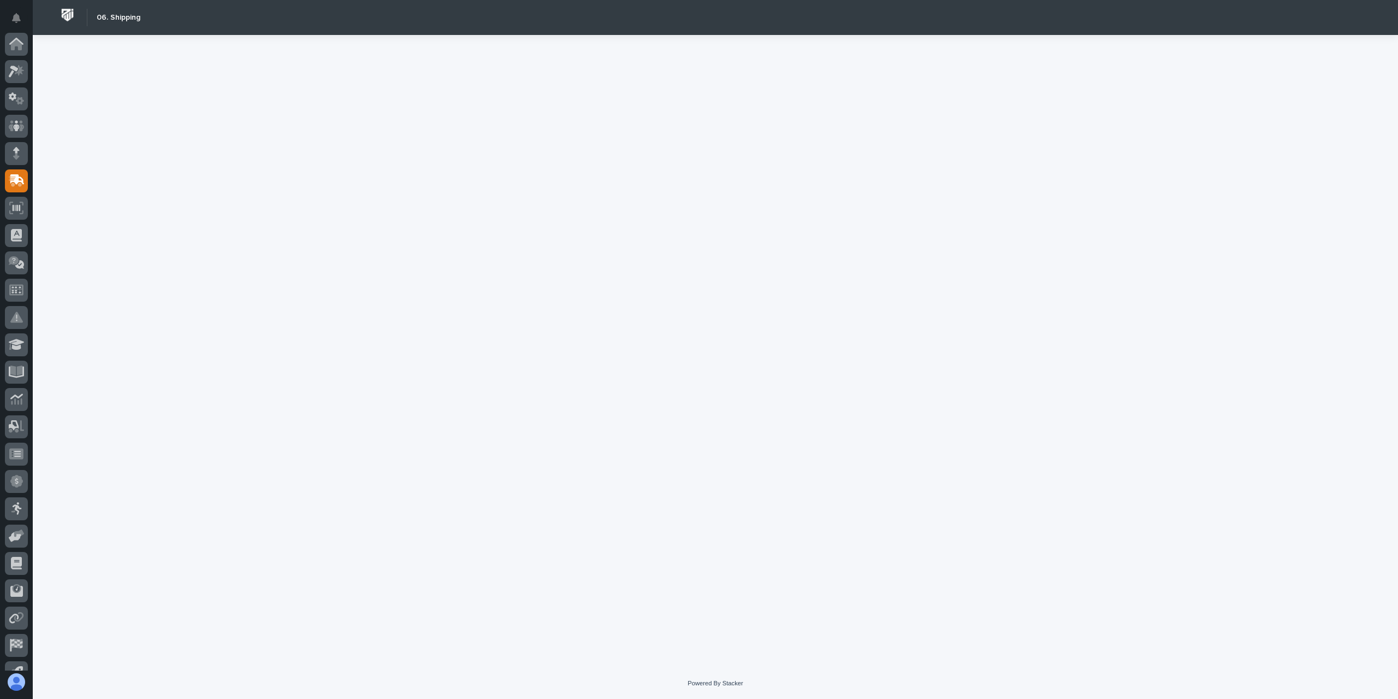
scroll to position [72, 0]
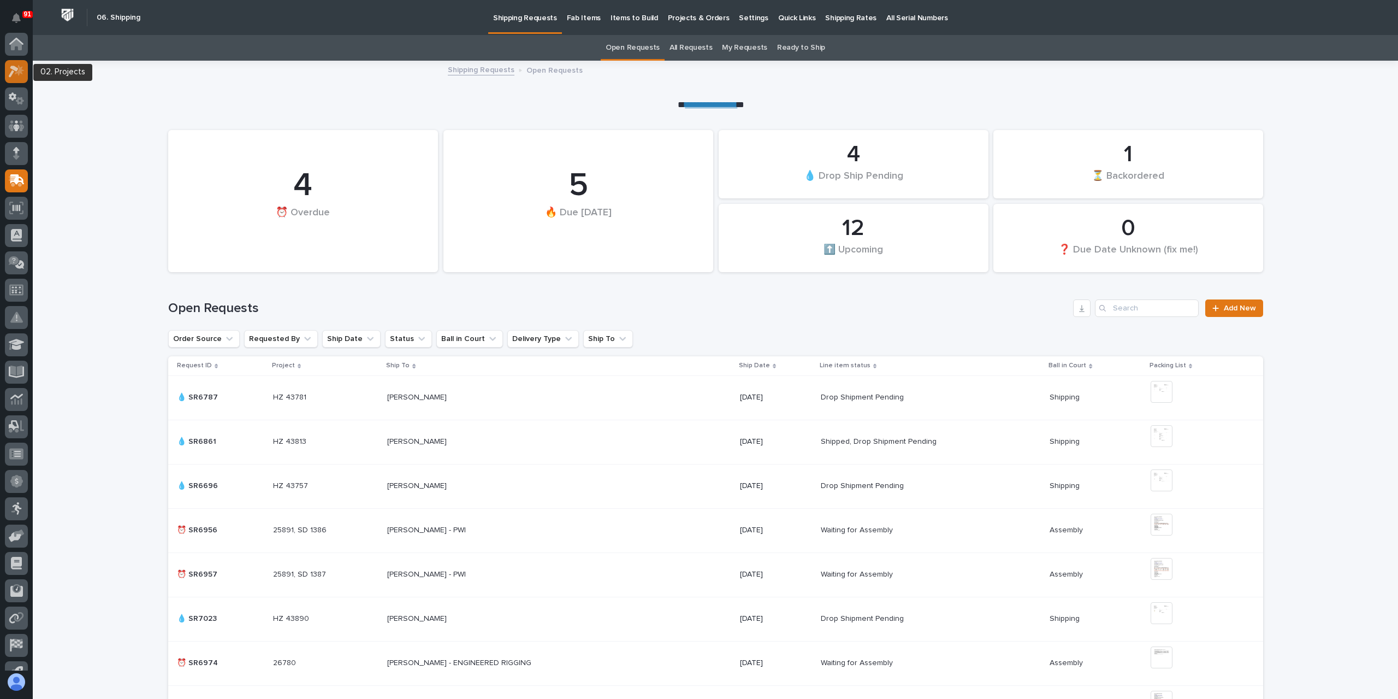
click at [8, 75] on div at bounding box center [16, 71] width 23 height 23
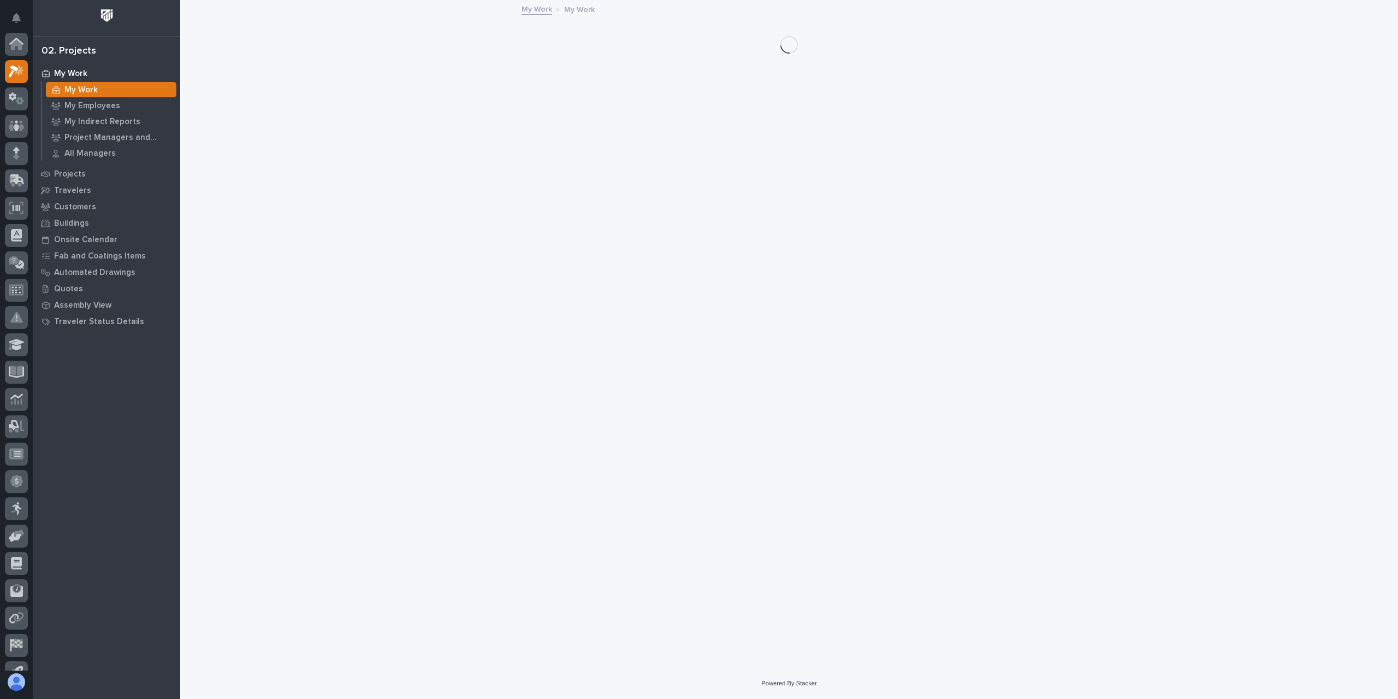
scroll to position [27, 0]
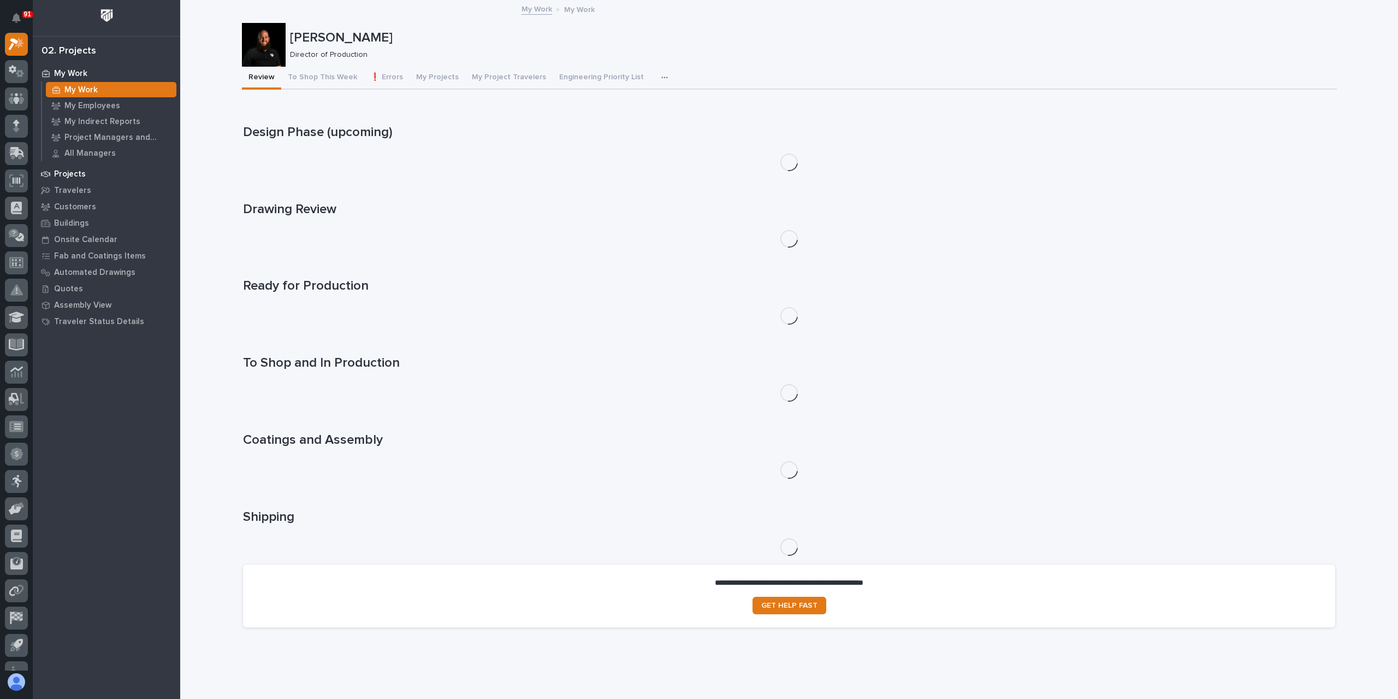
click at [61, 178] on p "Projects" at bounding box center [70, 174] width 32 height 10
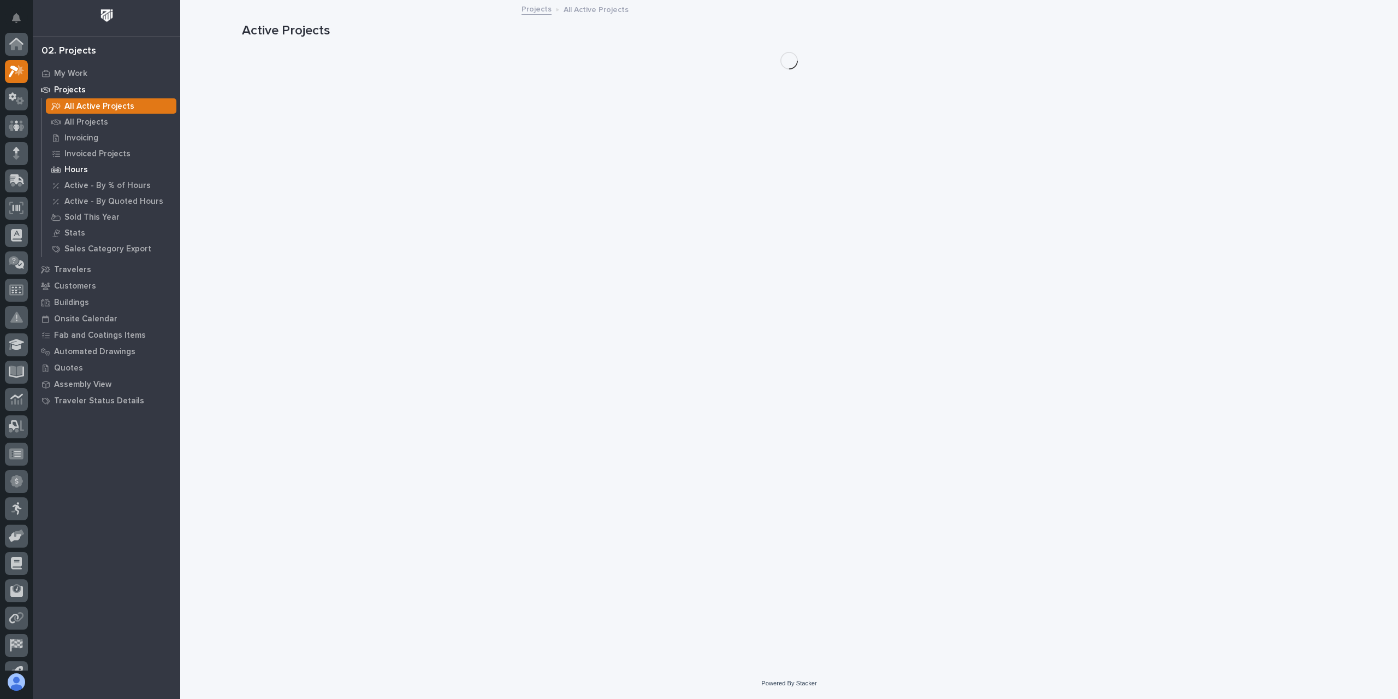
scroll to position [27, 0]
click at [80, 123] on p "All Projects" at bounding box center [86, 122] width 44 height 10
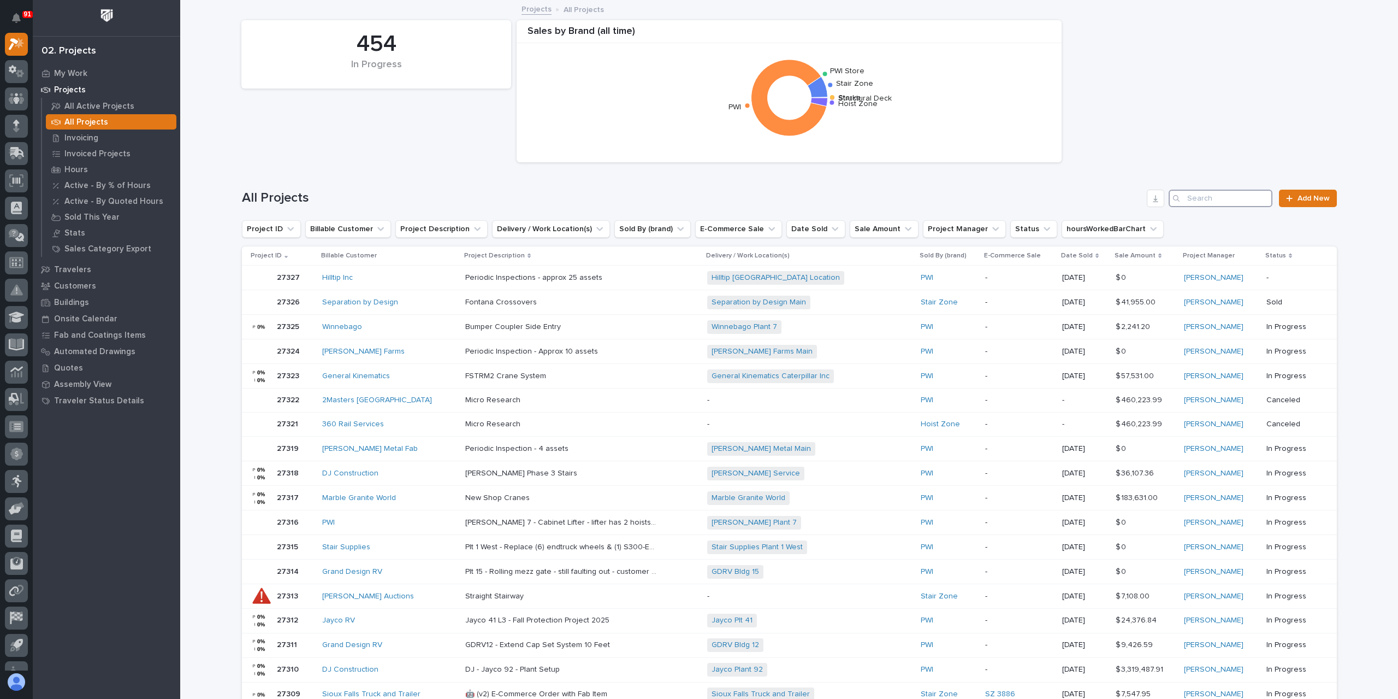
click at [1225, 191] on input "Search" at bounding box center [1221, 198] width 104 height 17
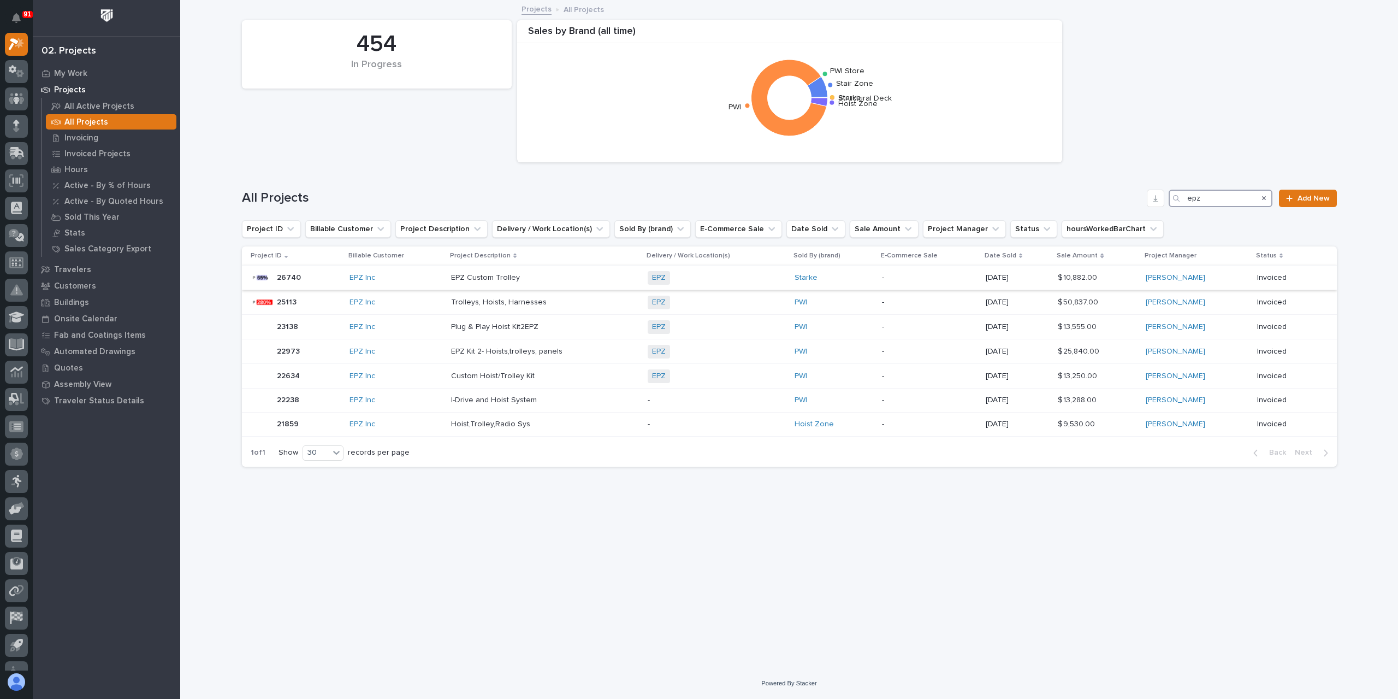
type input "epz"
click at [474, 280] on p "EPZ Custom Trolley" at bounding box center [486, 276] width 71 height 11
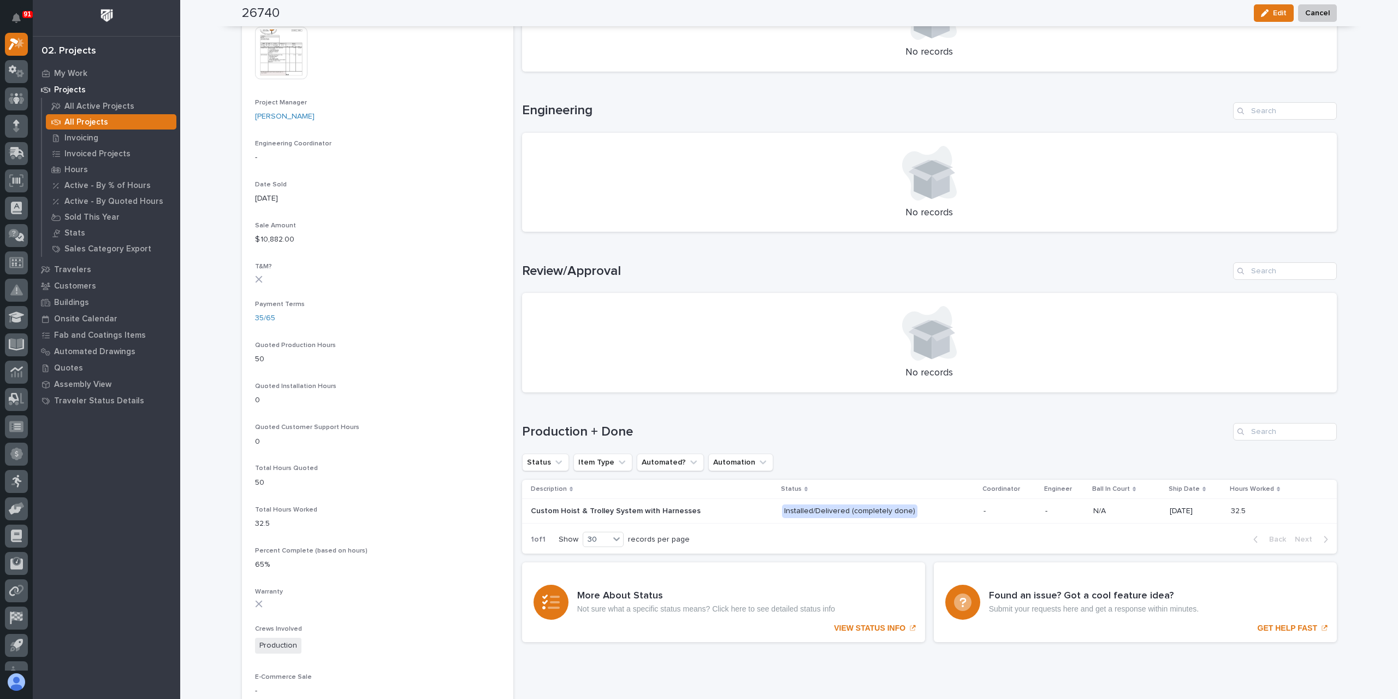
scroll to position [437, 0]
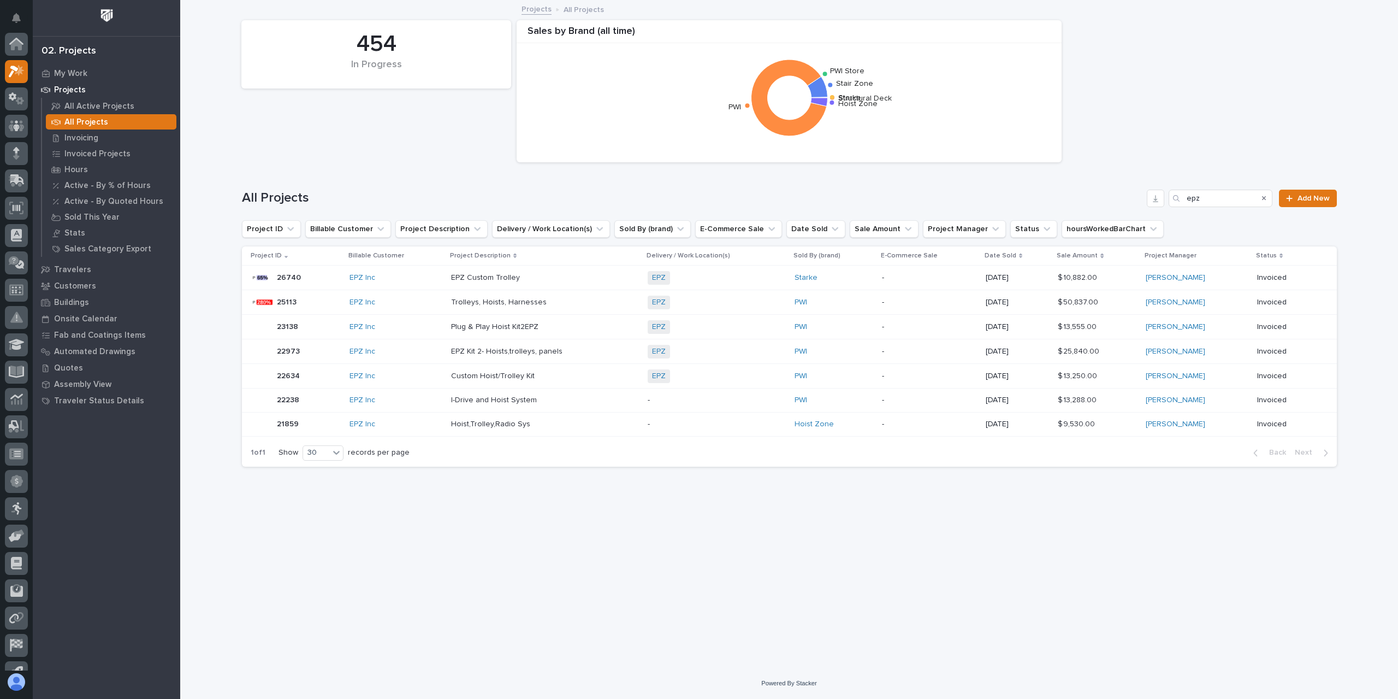
scroll to position [29, 0]
drag, startPoint x: 1247, startPoint y: 203, endPoint x: 1170, endPoint y: 214, distance: 77.8
click at [1170, 214] on div "All Projects epz Add New" at bounding box center [789, 194] width 1095 height 52
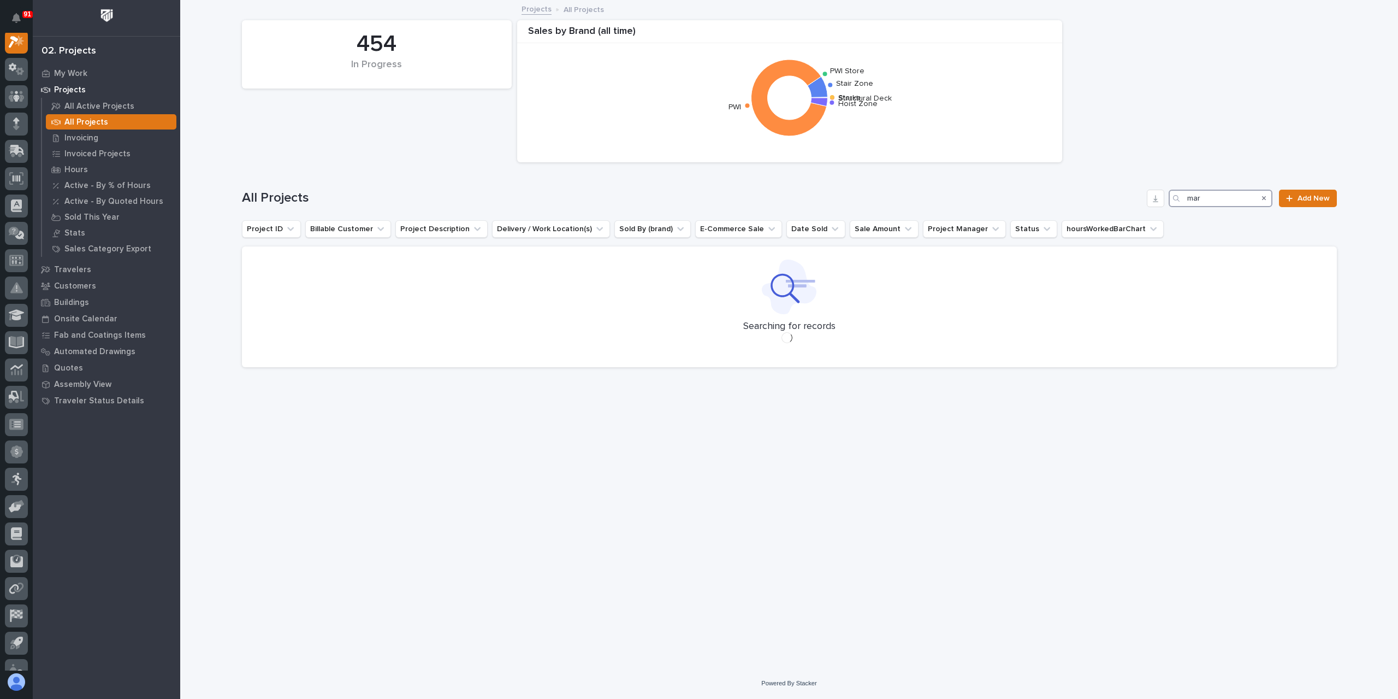
scroll to position [27, 0]
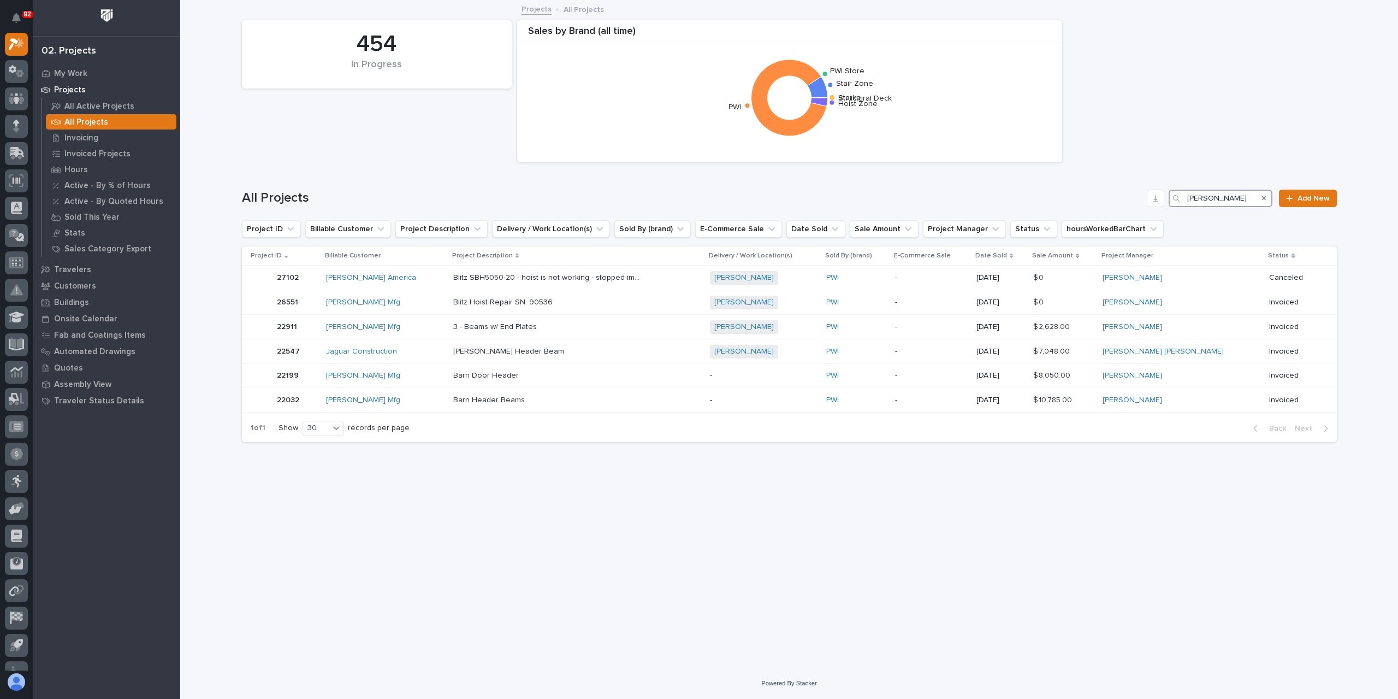
drag, startPoint x: 1230, startPoint y: 202, endPoint x: 1060, endPoint y: 202, distance: 169.9
click at [1060, 202] on div "All Projects [PERSON_NAME] Add New" at bounding box center [789, 198] width 1095 height 17
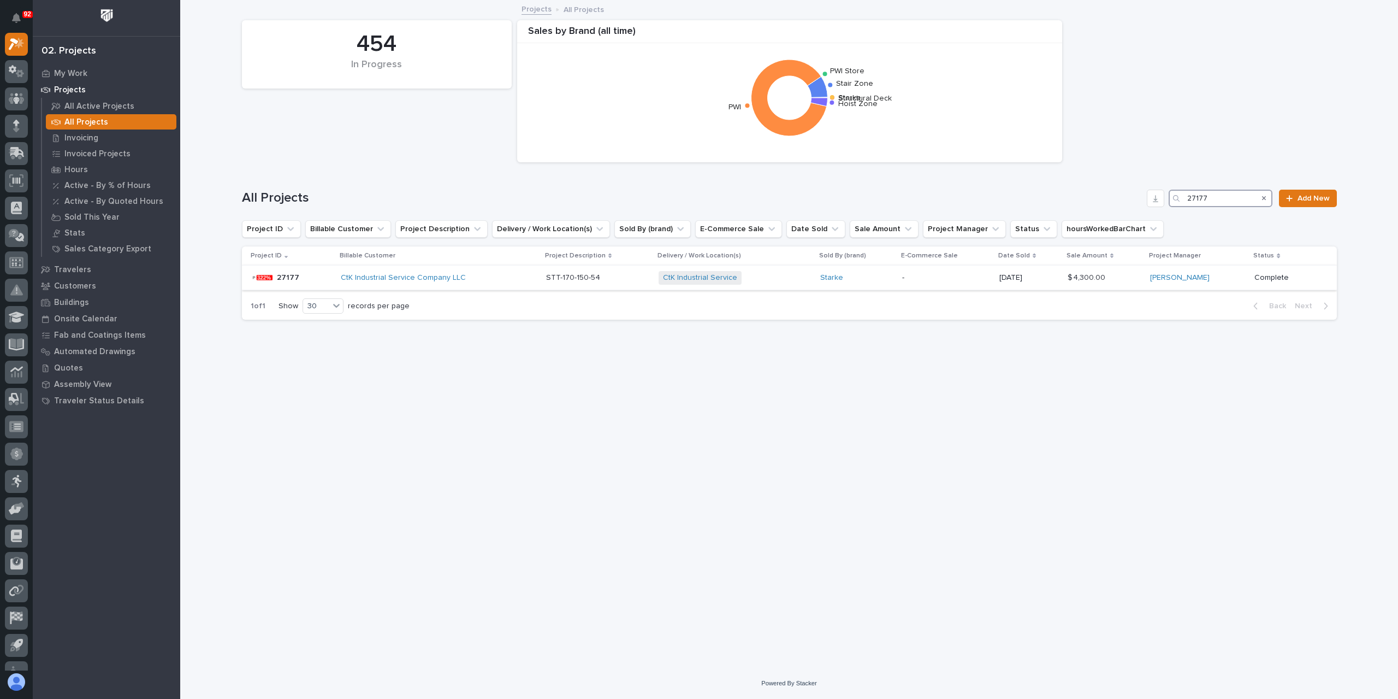
type input "27177"
click at [548, 279] on p "STT-170-150-54" at bounding box center [574, 276] width 56 height 11
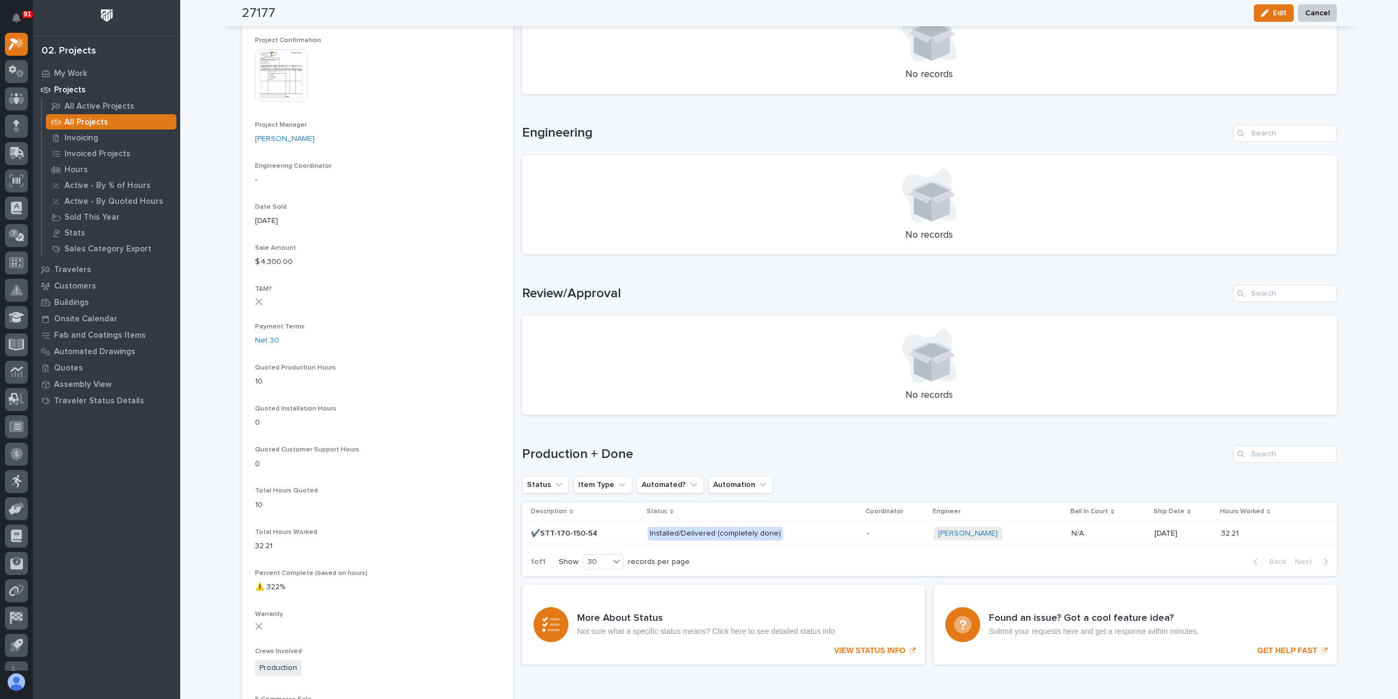
scroll to position [437, 0]
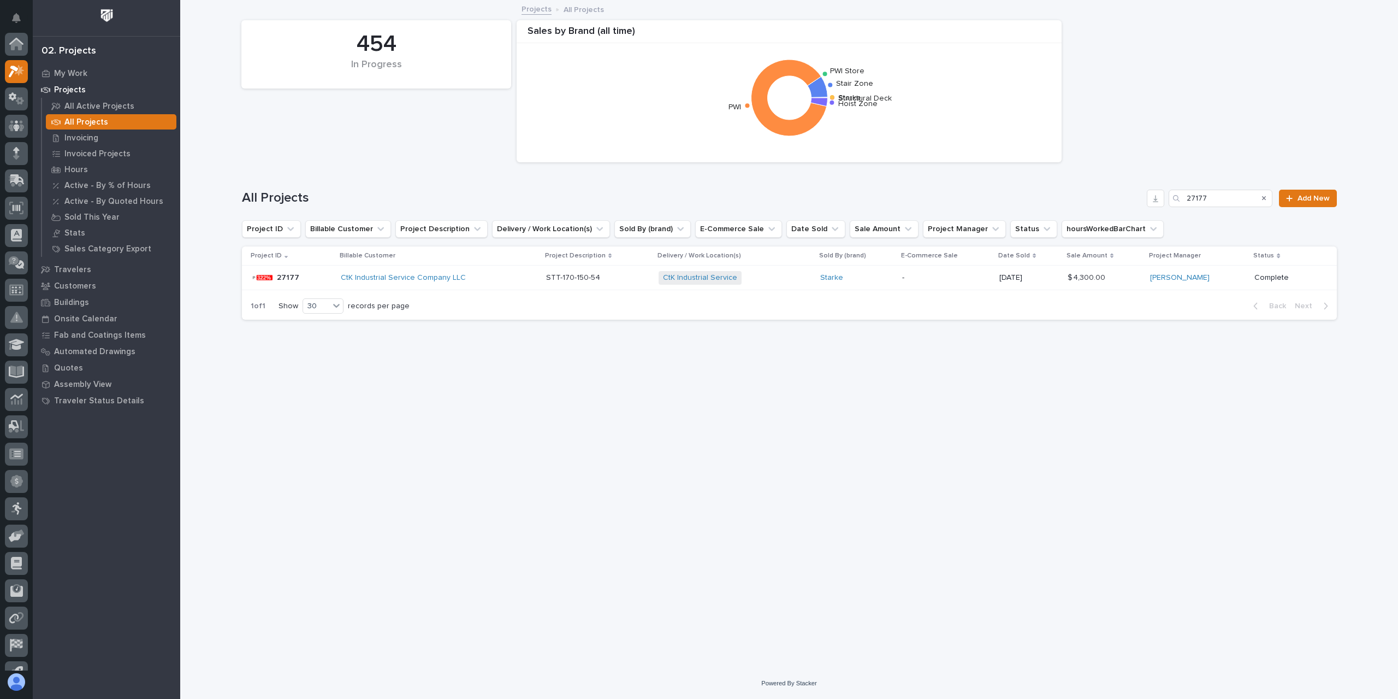
scroll to position [29, 0]
drag, startPoint x: 1240, startPoint y: 202, endPoint x: 1134, endPoint y: 199, distance: 105.5
click at [1135, 199] on div "All Projects 27177 Add New" at bounding box center [789, 198] width 1095 height 17
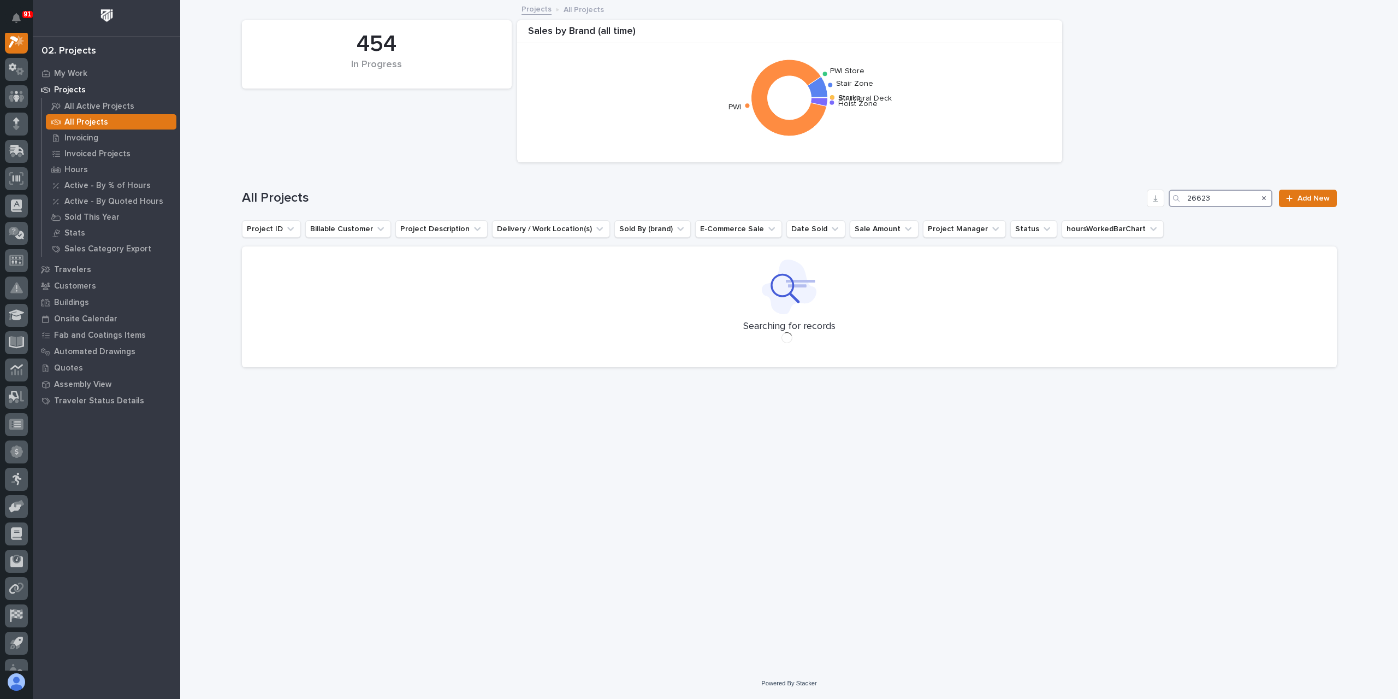
scroll to position [27, 0]
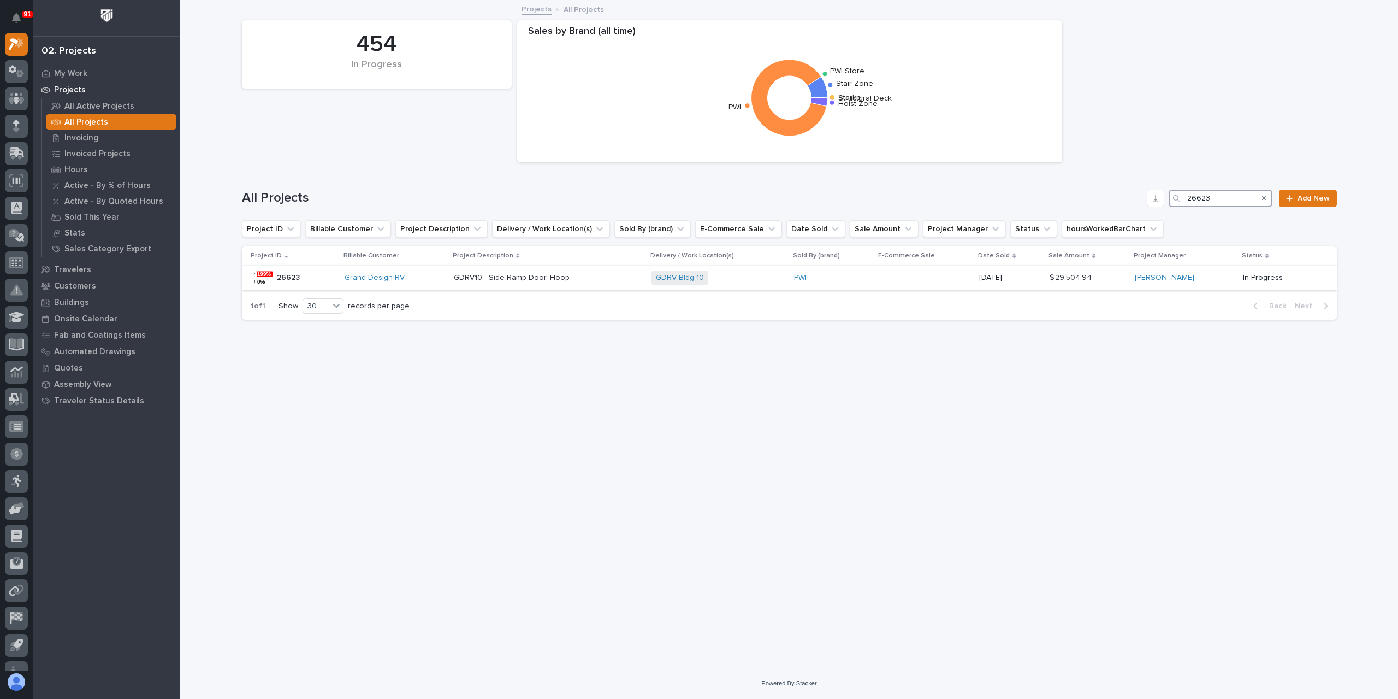
type input "26623"
click at [498, 286] on div "GDRV10 - Side Ramp Door, Hoop GDRV10 - Side Ramp Door, Hoop" at bounding box center [548, 278] width 189 height 18
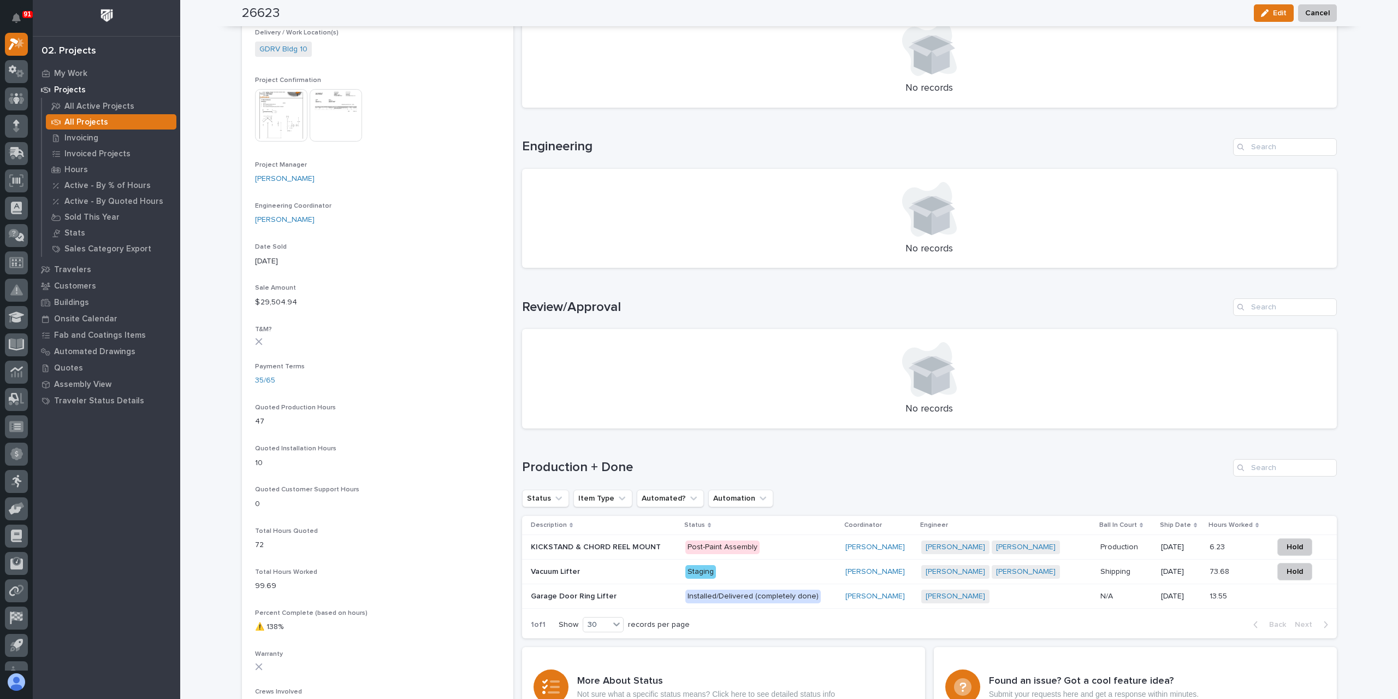
scroll to position [437, 0]
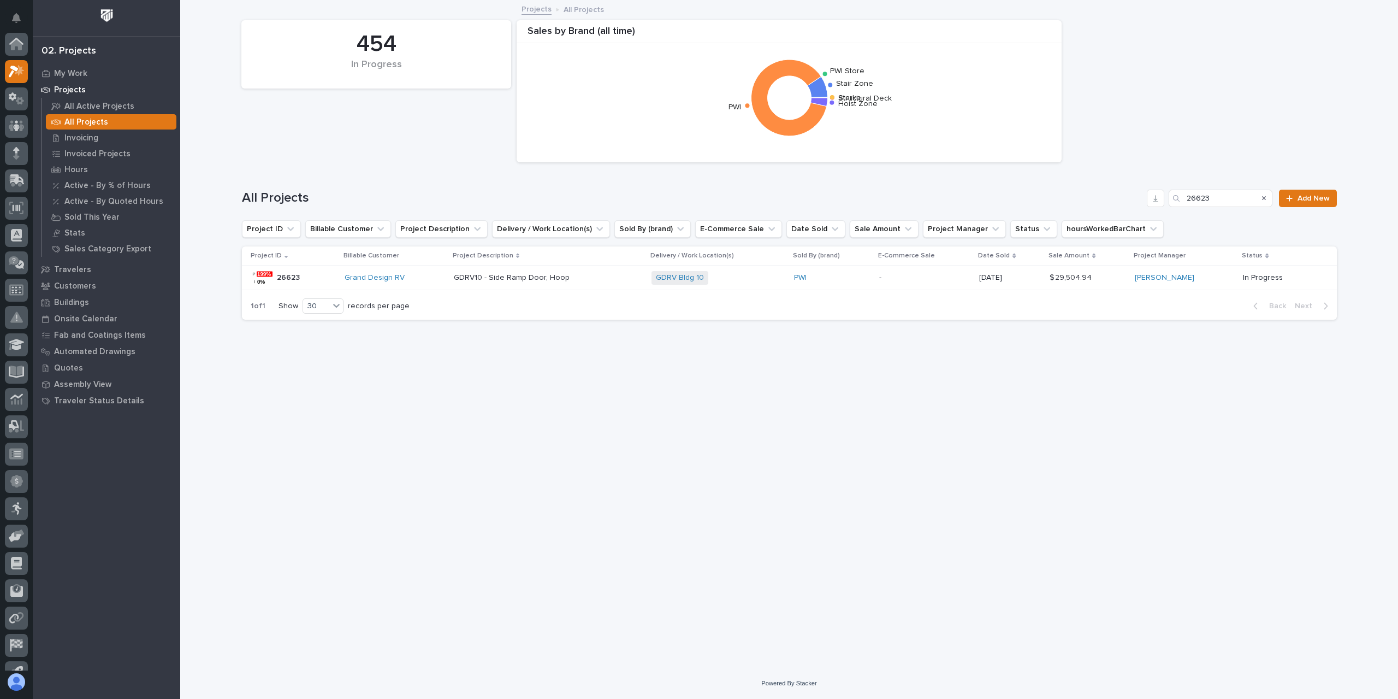
scroll to position [29, 0]
drag, startPoint x: 1242, startPoint y: 198, endPoint x: 1131, endPoint y: 199, distance: 111.4
click at [1131, 199] on div "All Projects 26623 Add New" at bounding box center [789, 198] width 1095 height 17
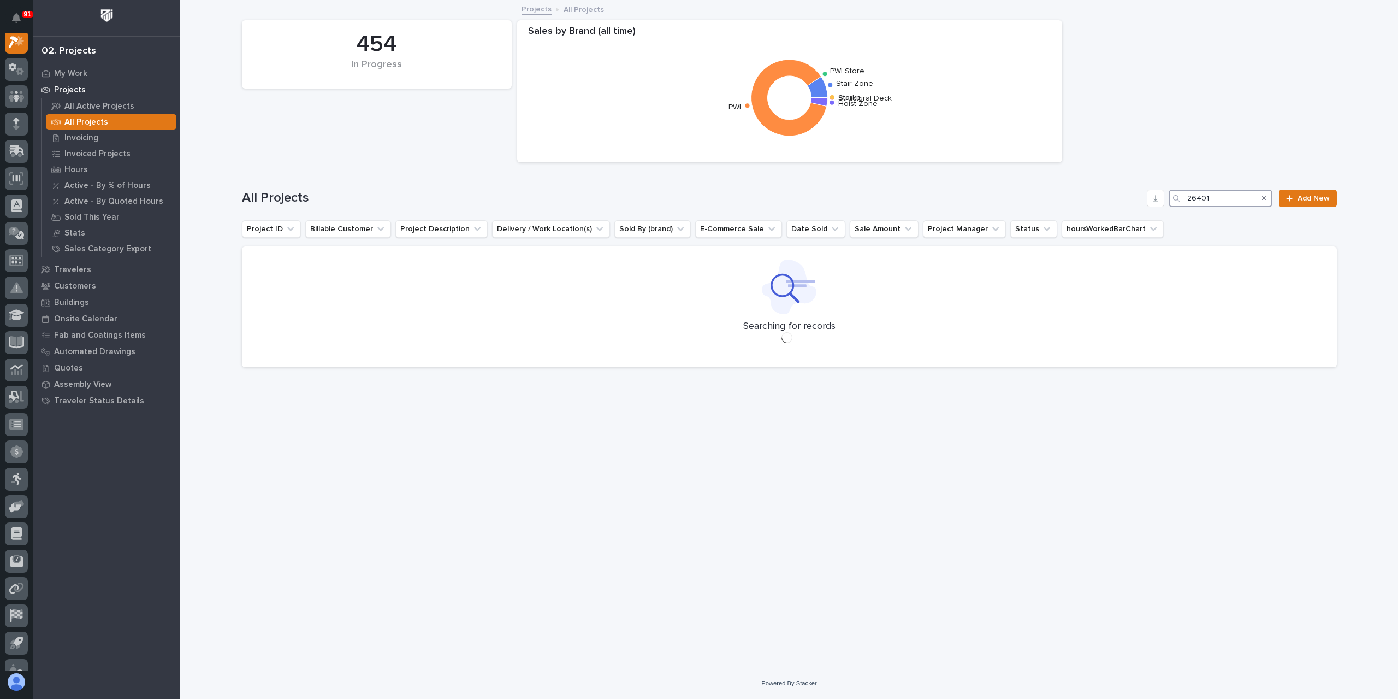
scroll to position [27, 0]
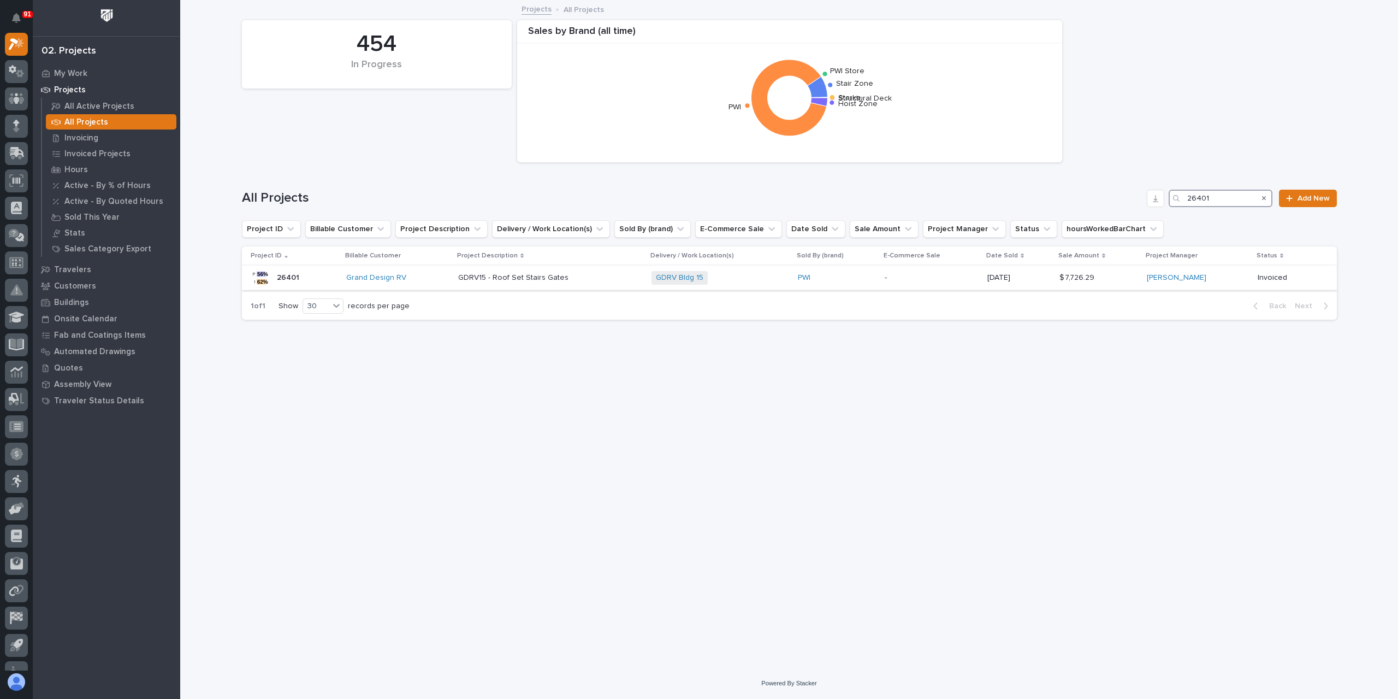
type input "26401"
click at [516, 279] on p "GDRV15 - Roof Set Stairs Gates" at bounding box center [514, 276] width 113 height 11
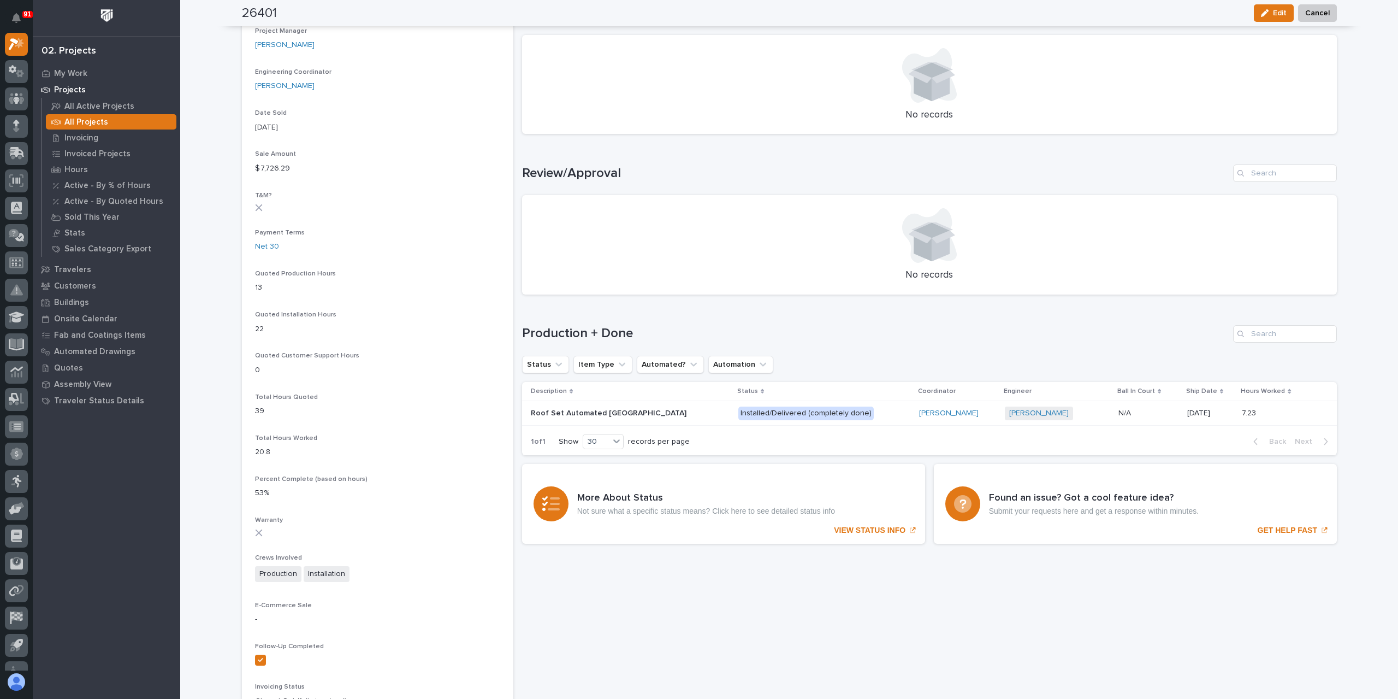
scroll to position [546, 0]
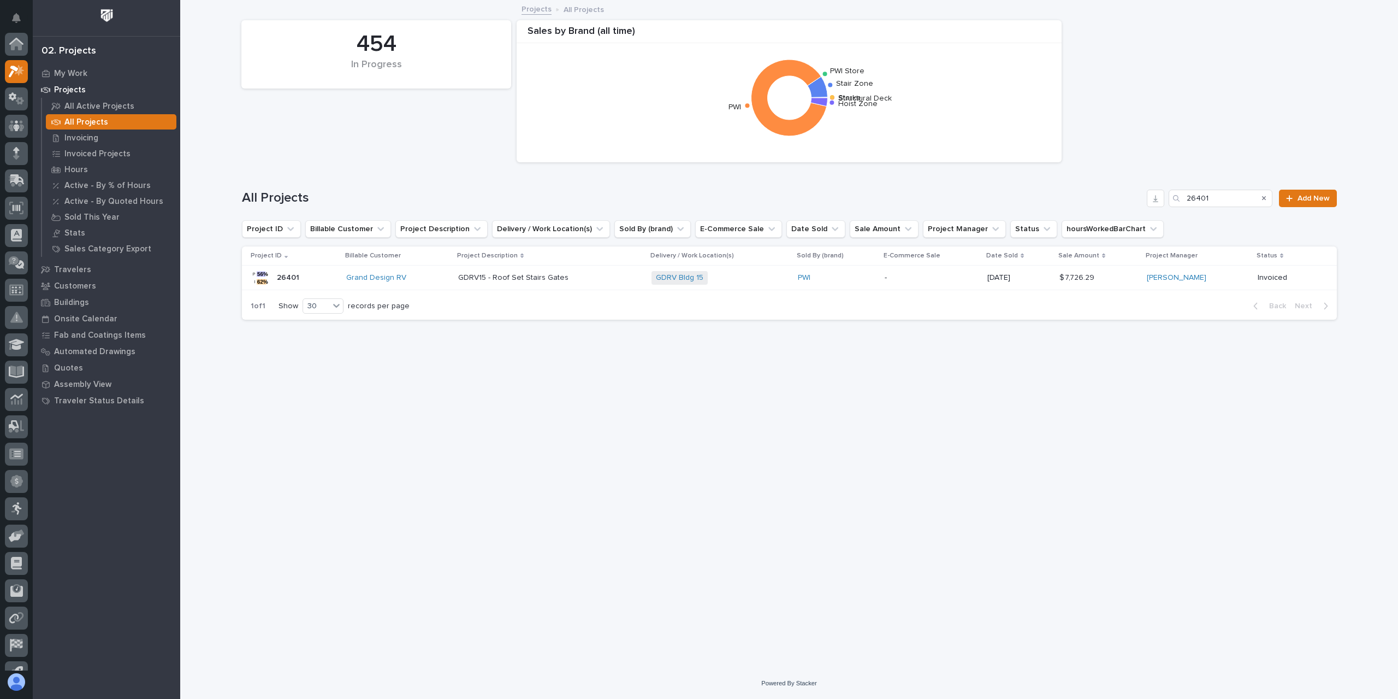
scroll to position [29, 0]
drag, startPoint x: 1160, startPoint y: 191, endPoint x: 1148, endPoint y: 188, distance: 12.2
click at [1148, 188] on div "All Projects 26401 Add New" at bounding box center [789, 194] width 1095 height 52
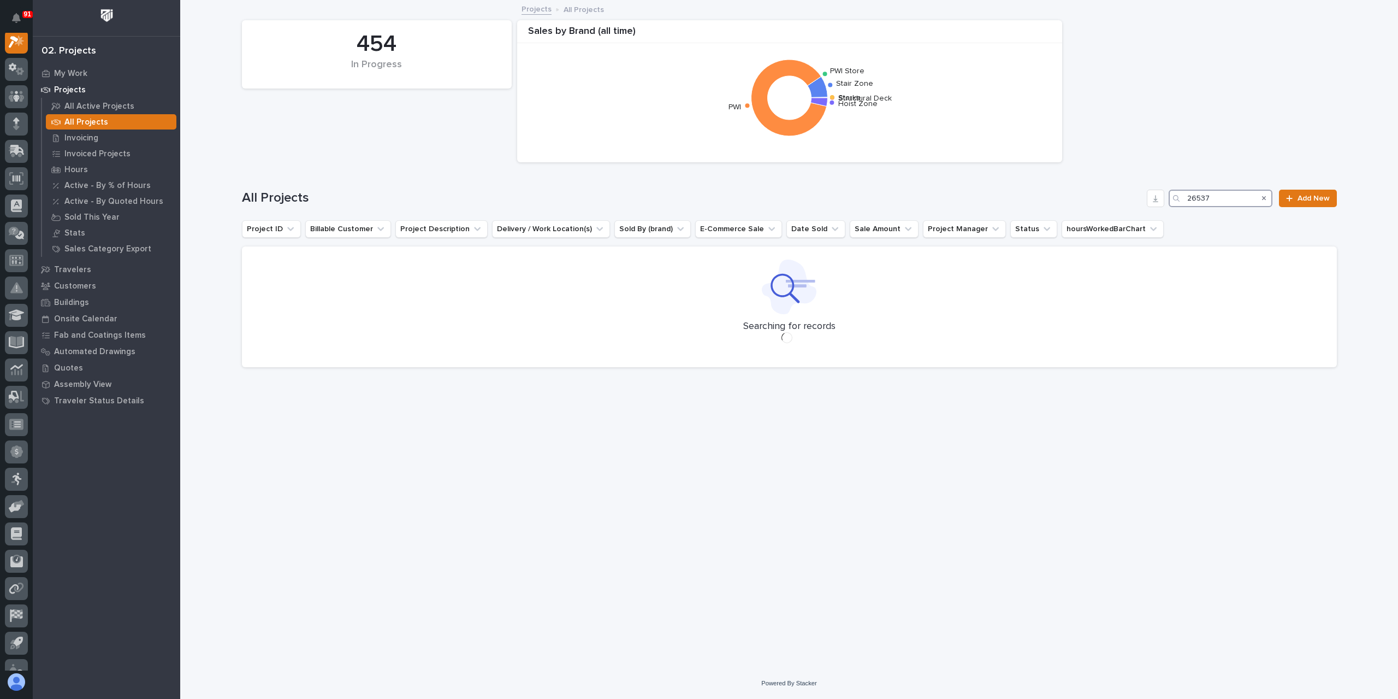
scroll to position [27, 0]
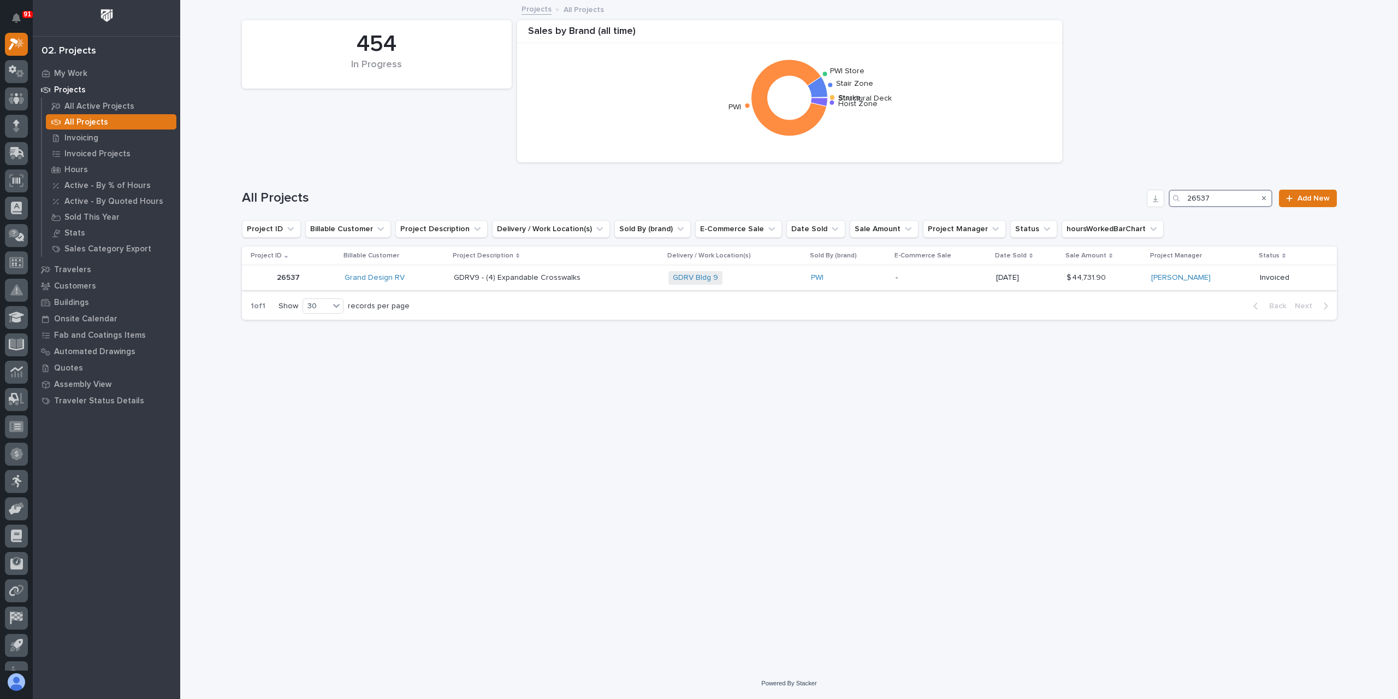
type input "26537"
click at [529, 288] on td "GDRV9 - (4) Expandable Crosswalks GDRV9 - (4) Expandable Crosswalks" at bounding box center [557, 277] width 215 height 25
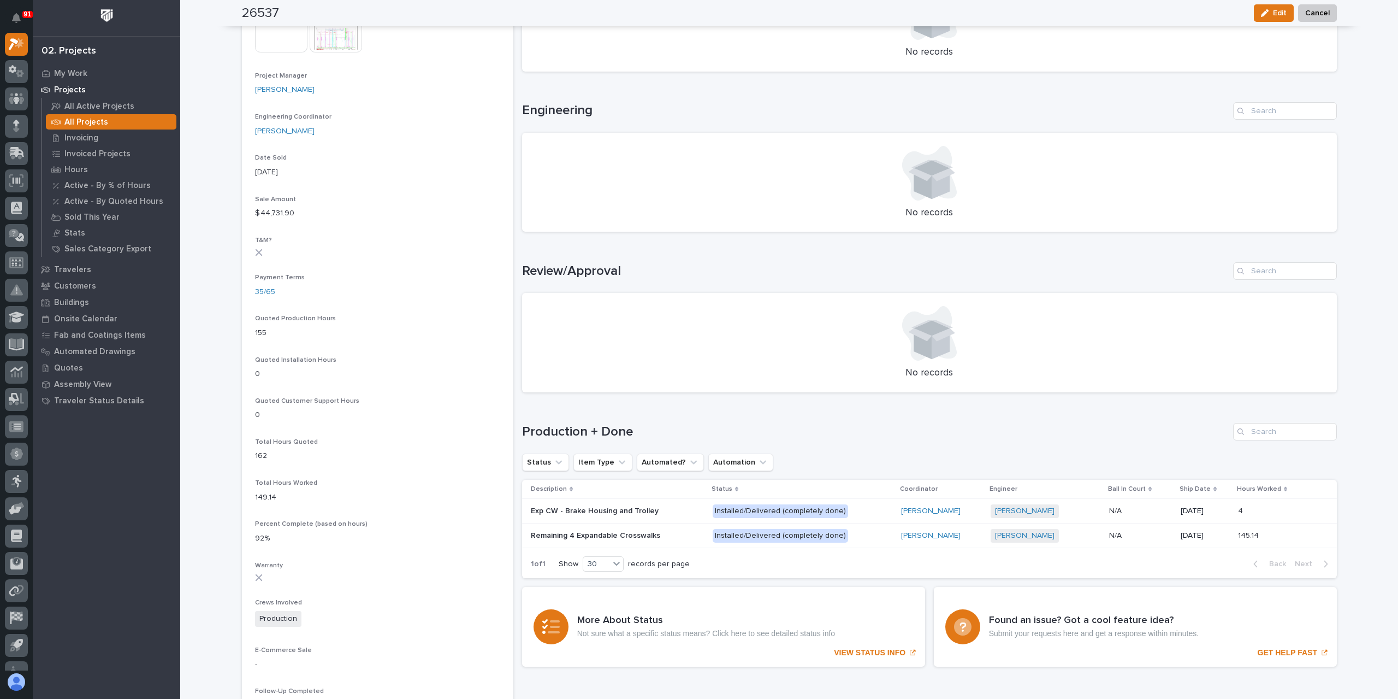
scroll to position [437, 0]
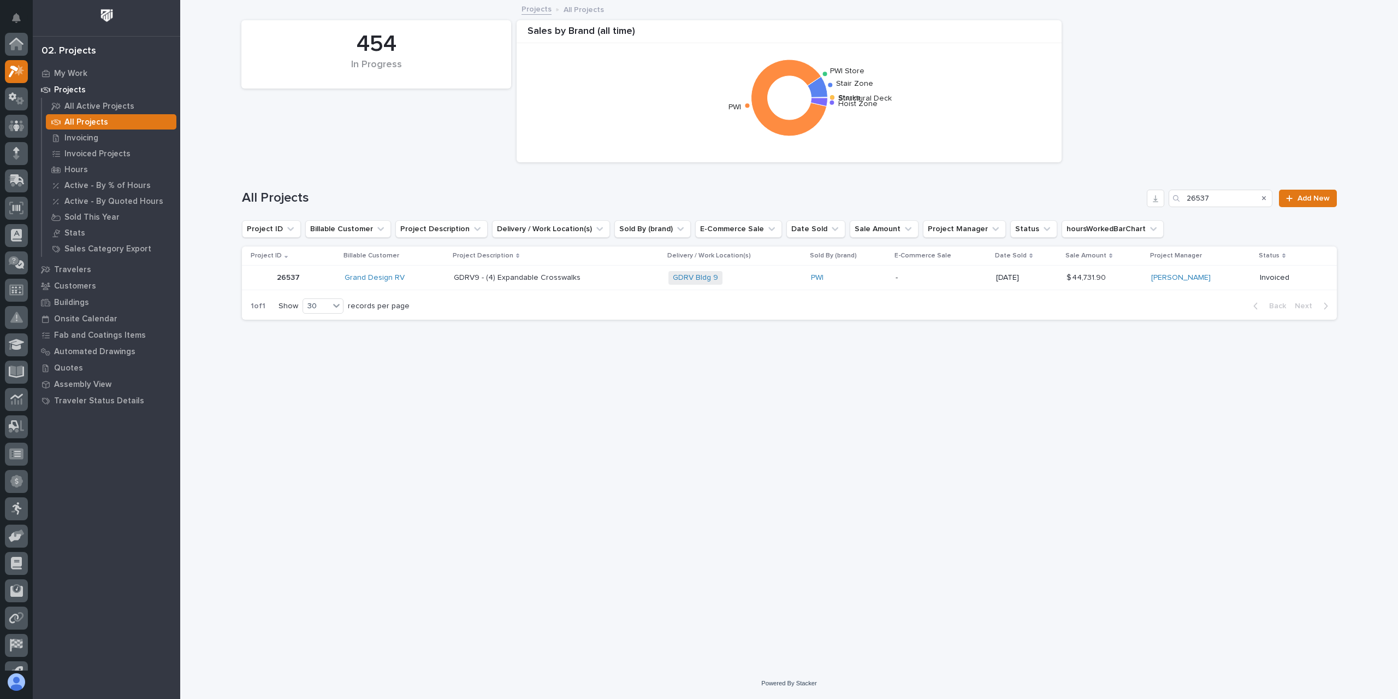
scroll to position [29, 0]
drag, startPoint x: 1231, startPoint y: 205, endPoint x: 1148, endPoint y: 200, distance: 83.2
click at [1148, 200] on div "All Projects 26537 Add New" at bounding box center [789, 198] width 1095 height 17
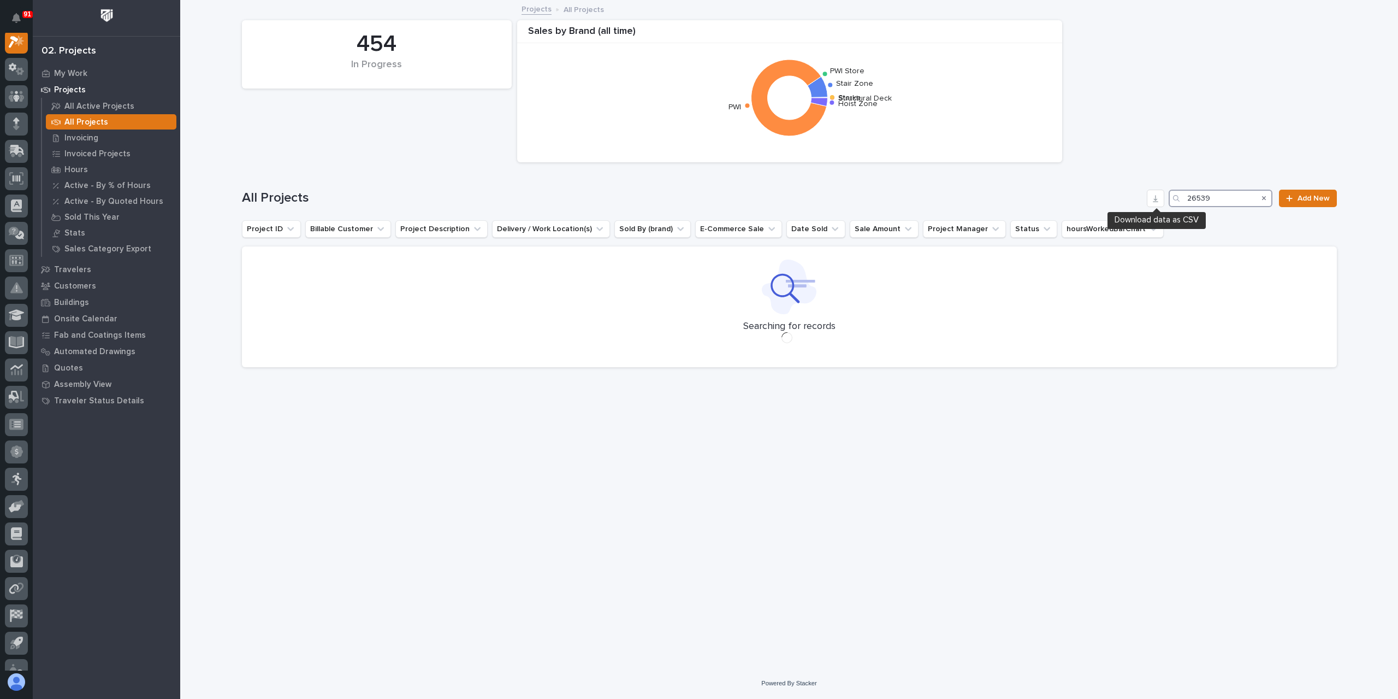
scroll to position [27, 0]
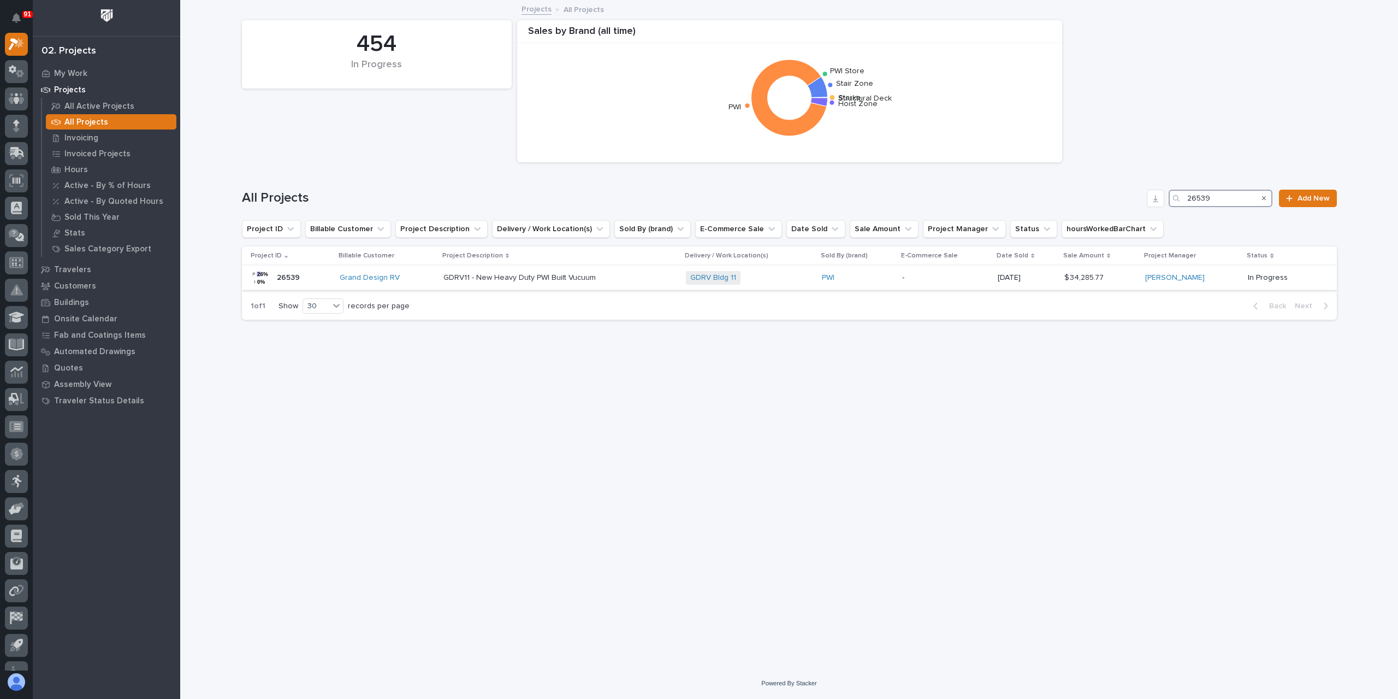
type input "26539"
click at [487, 282] on p "GDRV11 - New Heavy Duty PWI Built Vucuum" at bounding box center [521, 276] width 155 height 11
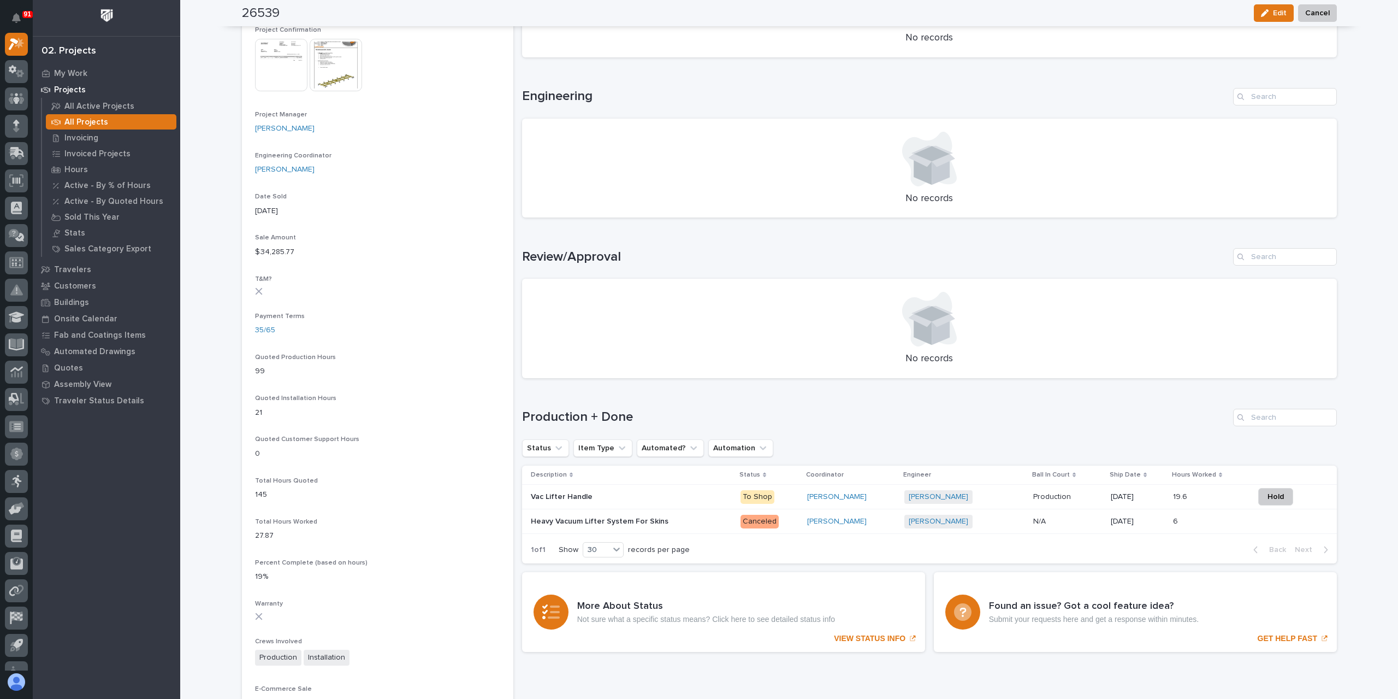
scroll to position [492, 0]
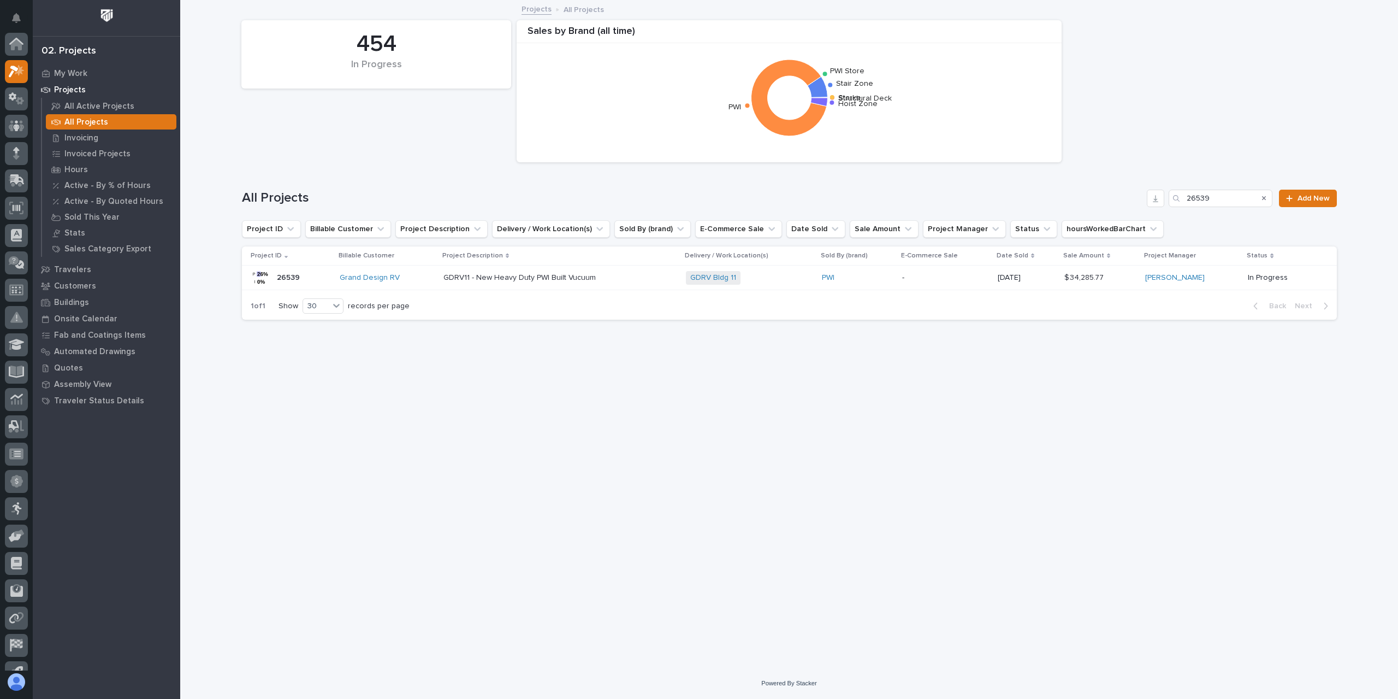
scroll to position [29, 0]
drag, startPoint x: 1213, startPoint y: 198, endPoint x: 1132, endPoint y: 193, distance: 81.0
click at [1132, 193] on div "All Projects 26539 Add New" at bounding box center [789, 198] width 1095 height 17
type input "26536"
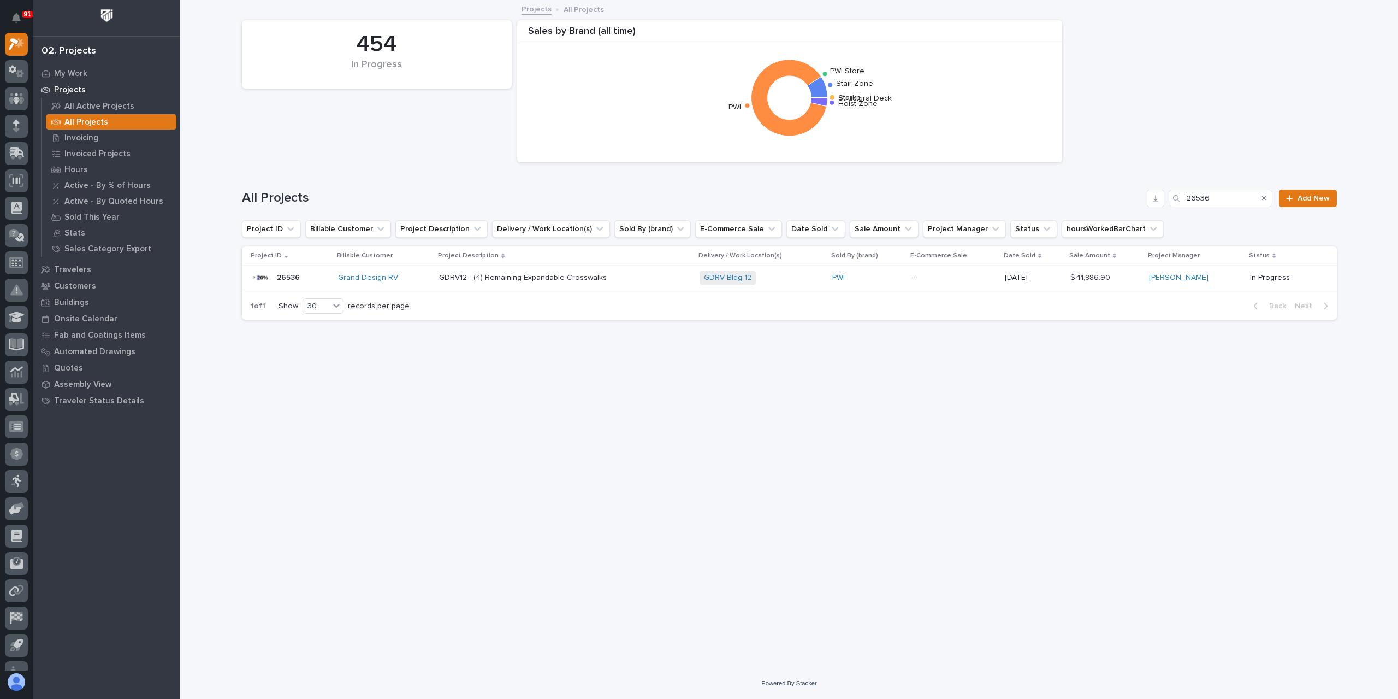
click at [562, 279] on p "GDRV12 - (4) Remaining Expandable Crosswalks" at bounding box center [524, 276] width 170 height 11
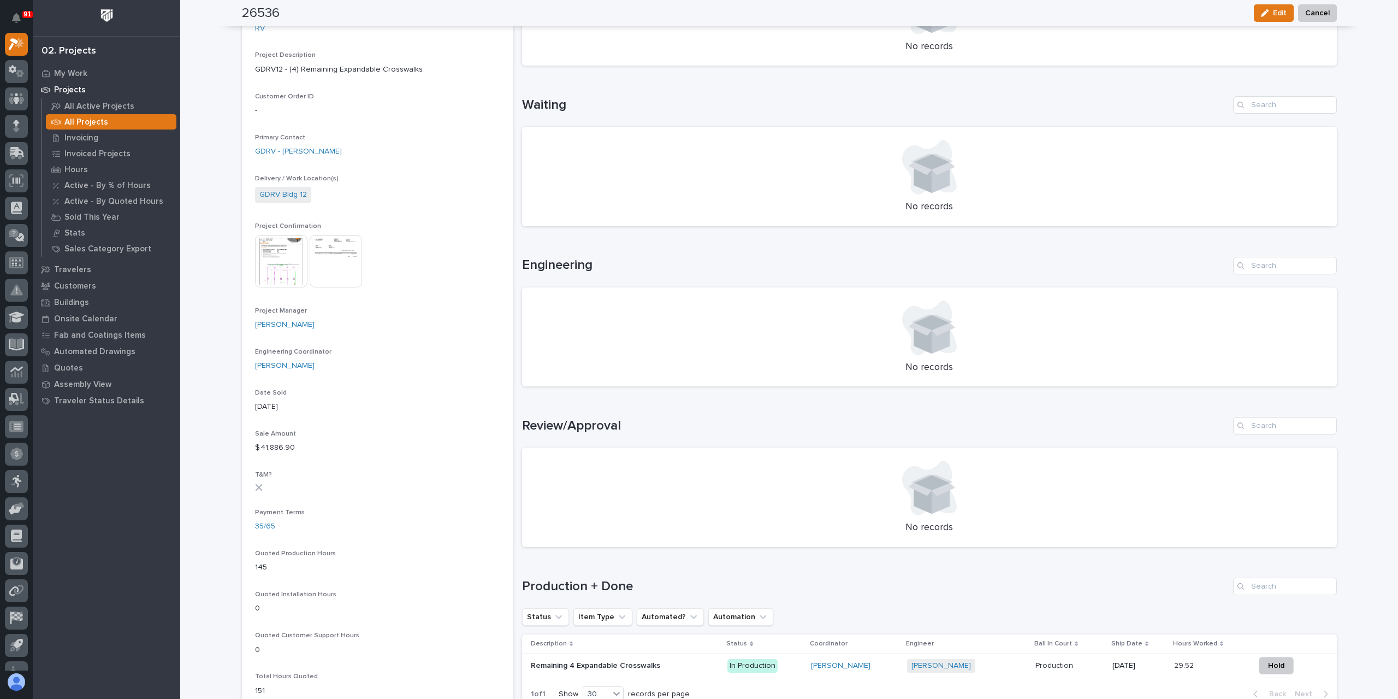
scroll to position [391, 0]
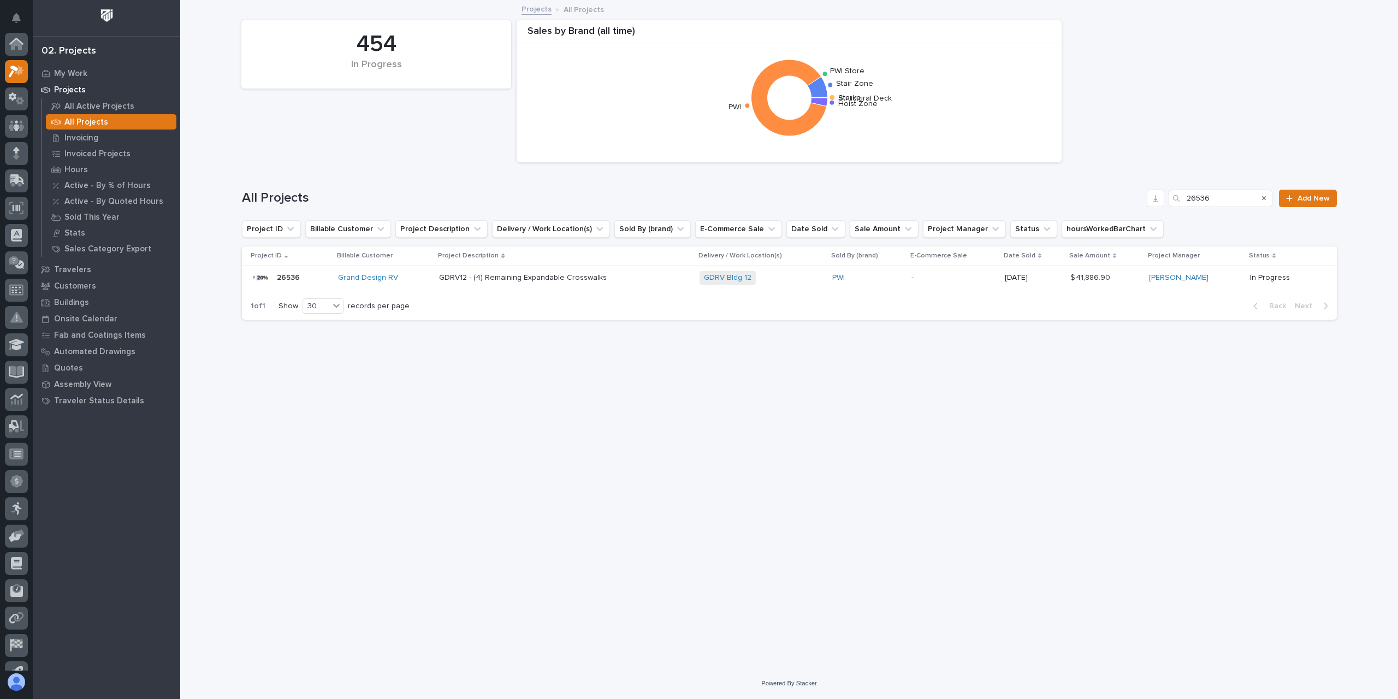
scroll to position [29, 0]
drag, startPoint x: 1242, startPoint y: 193, endPoint x: 1148, endPoint y: 198, distance: 94.7
click at [1148, 198] on div "All Projects 26536 Add New" at bounding box center [789, 198] width 1095 height 17
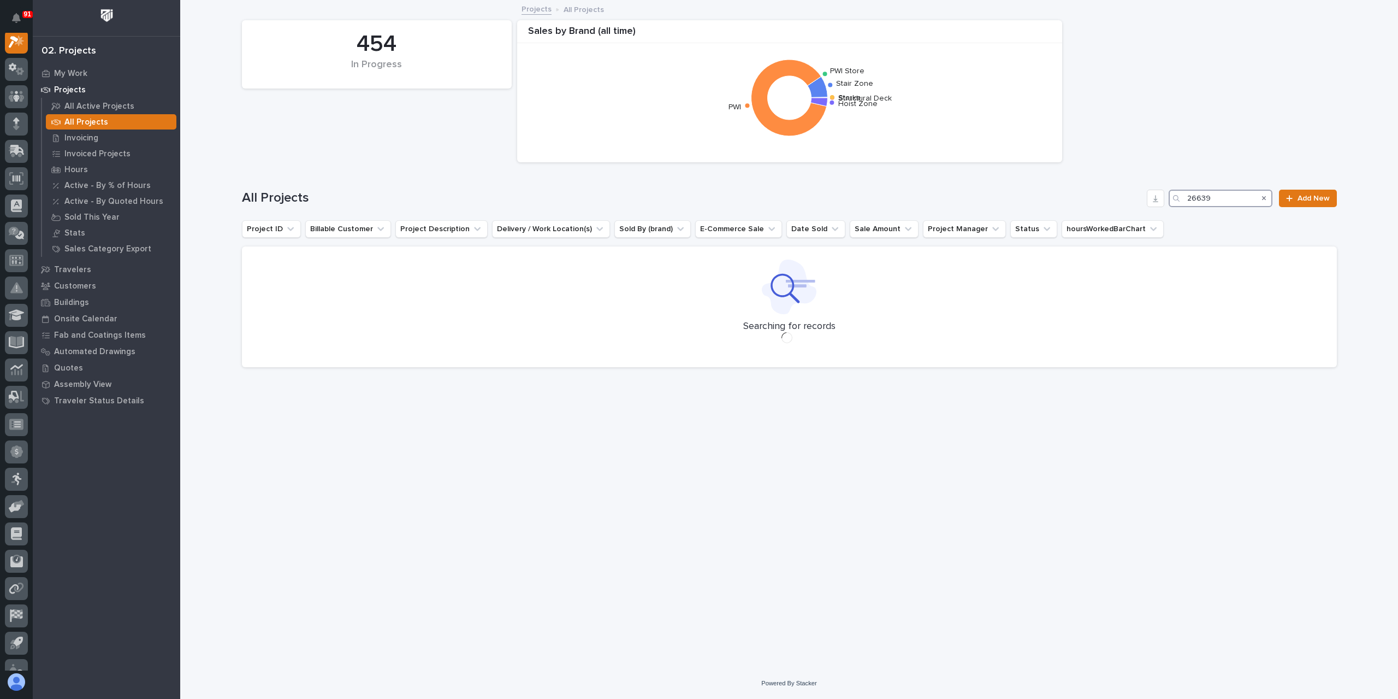
scroll to position [27, 0]
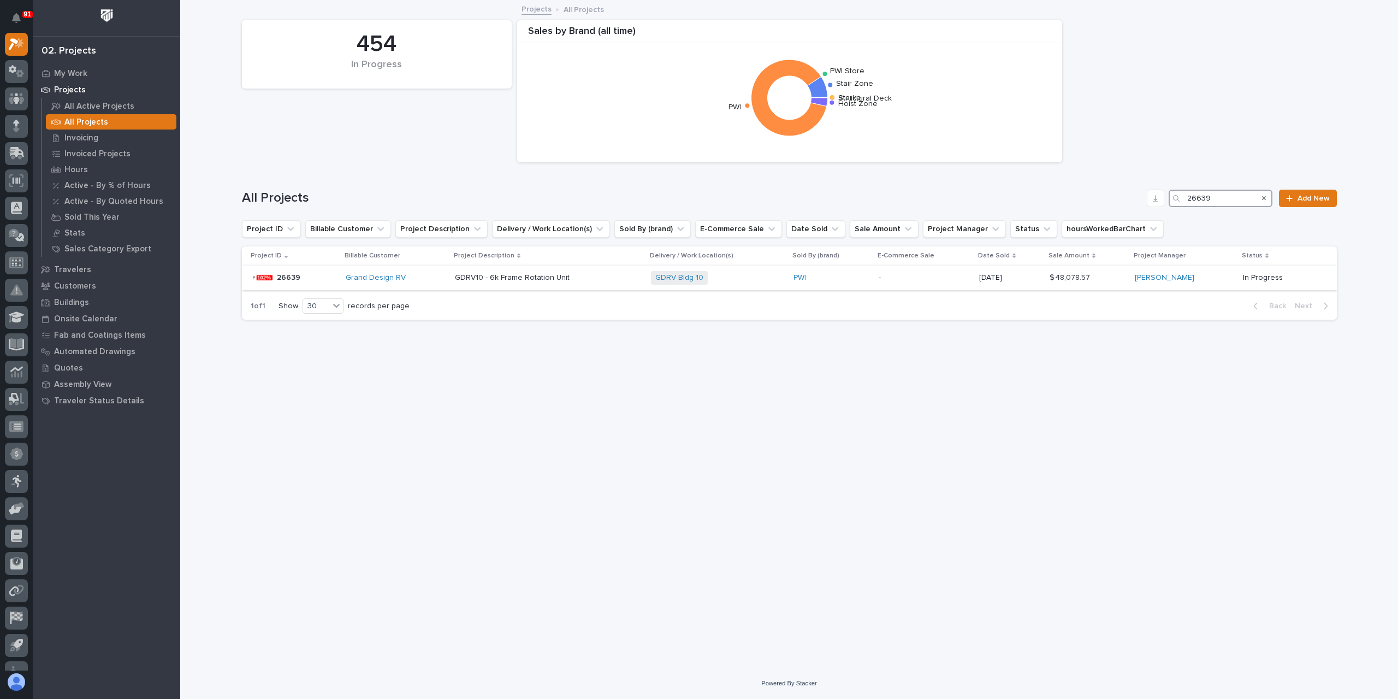
type input "26639"
click at [535, 280] on p "GDRV10 - 6k Frame Rotation Unit" at bounding box center [513, 276] width 117 height 11
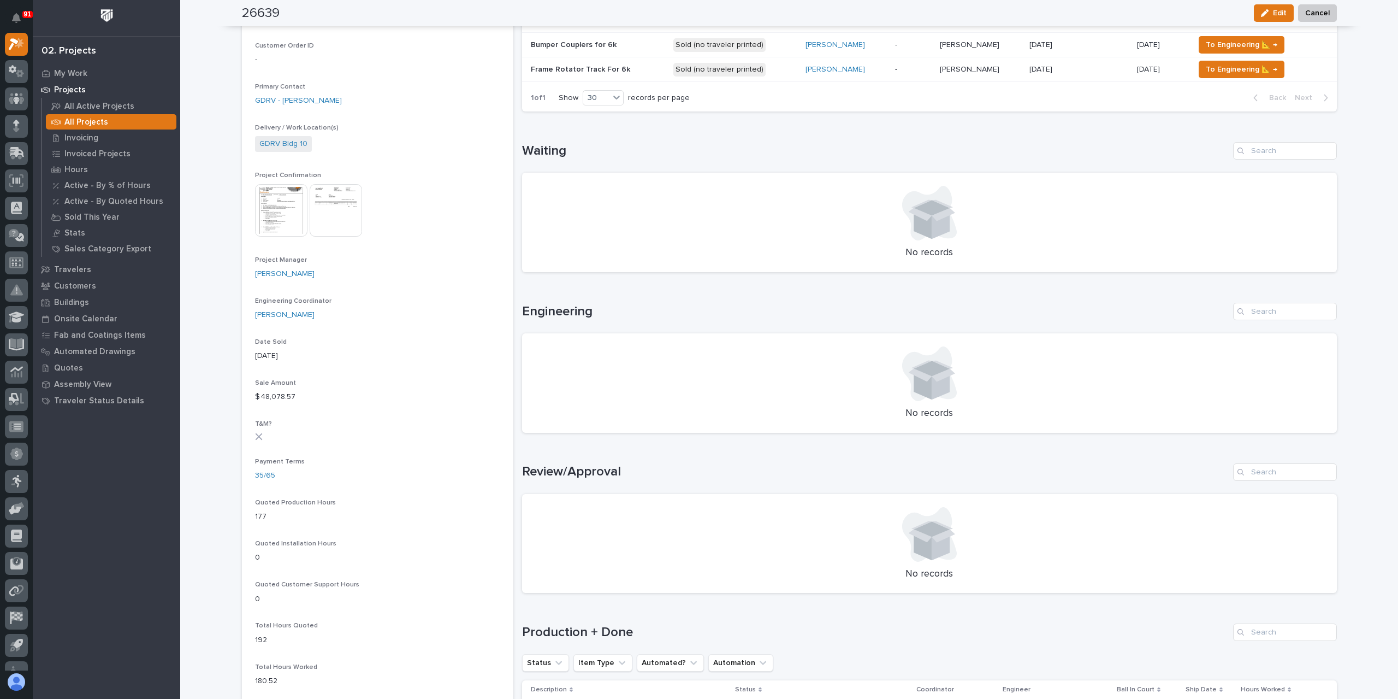
scroll to position [173, 0]
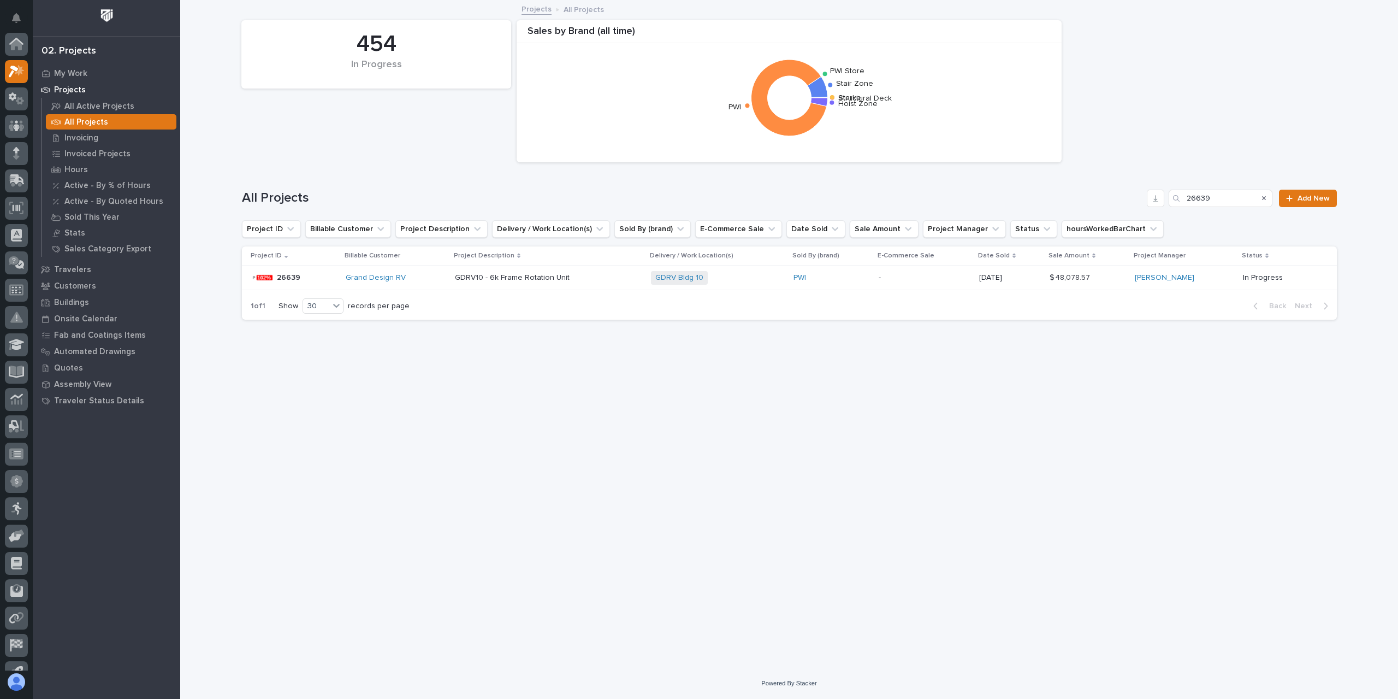
scroll to position [29, 0]
drag, startPoint x: 1223, startPoint y: 194, endPoint x: 1176, endPoint y: 201, distance: 48.0
click at [1176, 201] on div "26639" at bounding box center [1221, 198] width 104 height 17
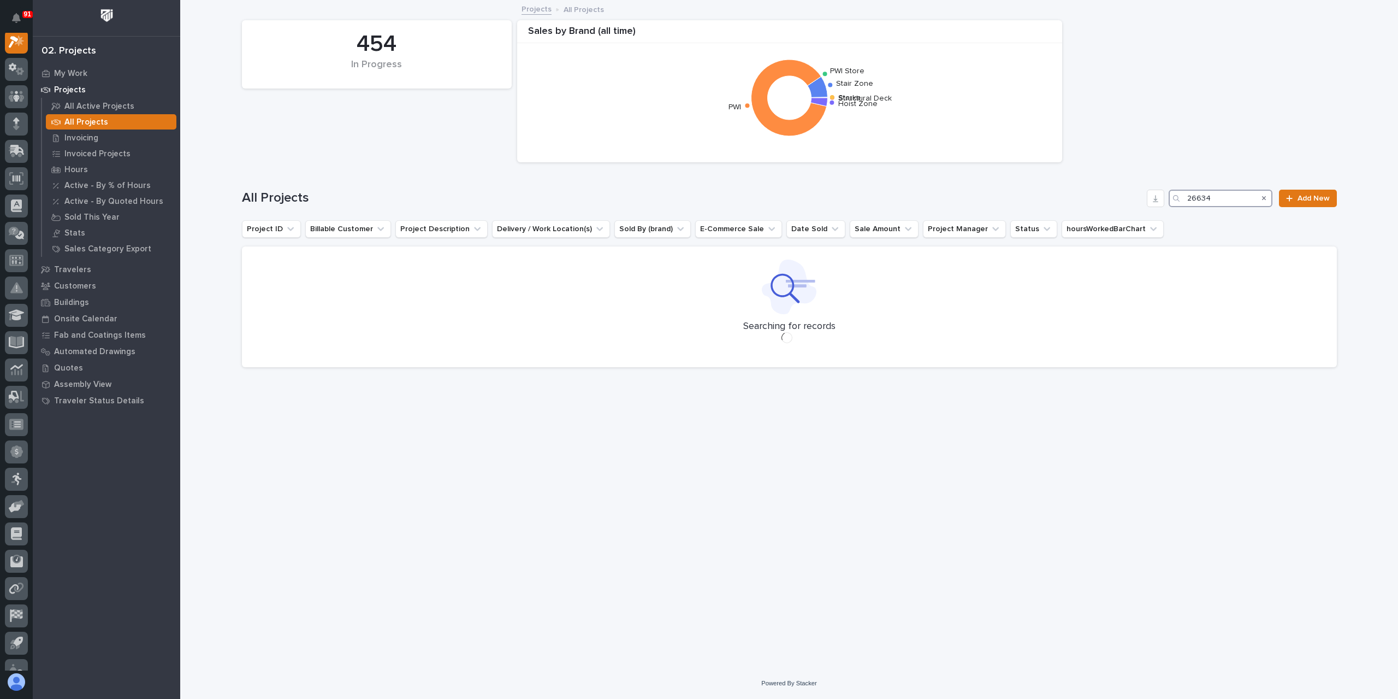
scroll to position [27, 0]
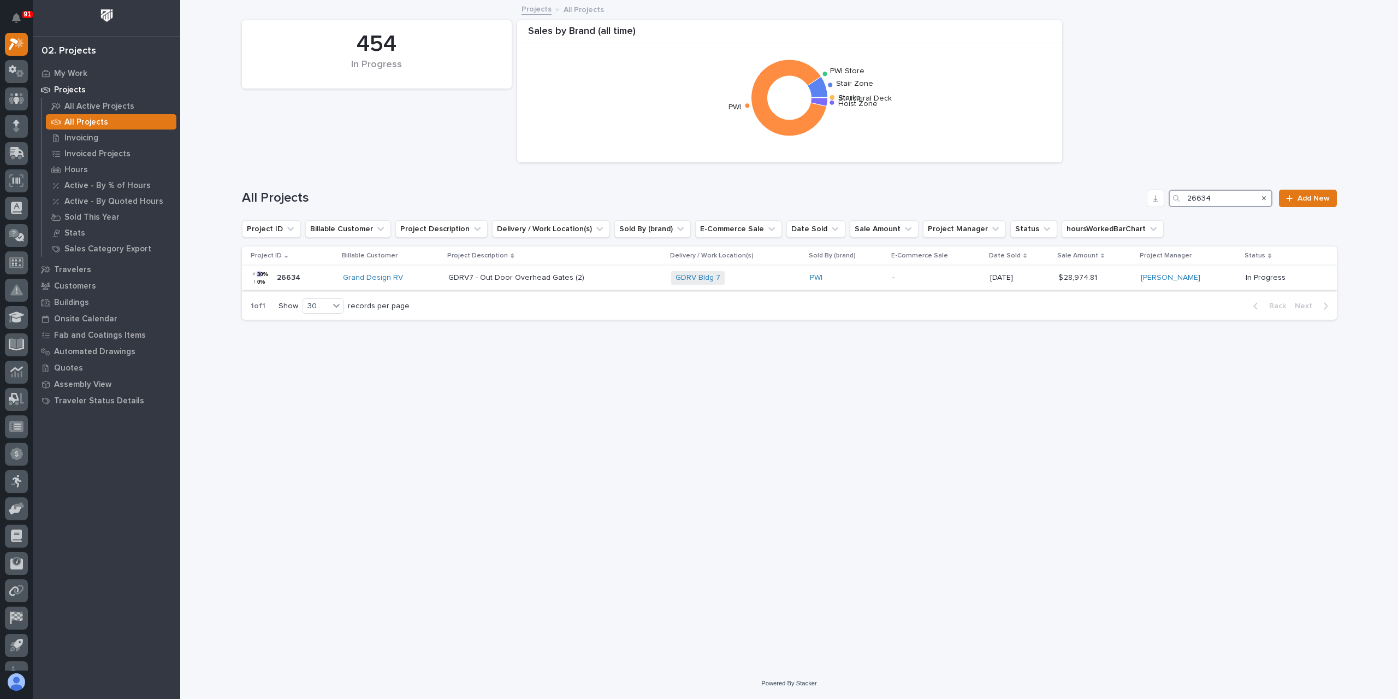
type input "26634"
click at [525, 275] on p "GDRV7 - Out Door Overhead Gates (2)" at bounding box center [518, 276] width 138 height 11
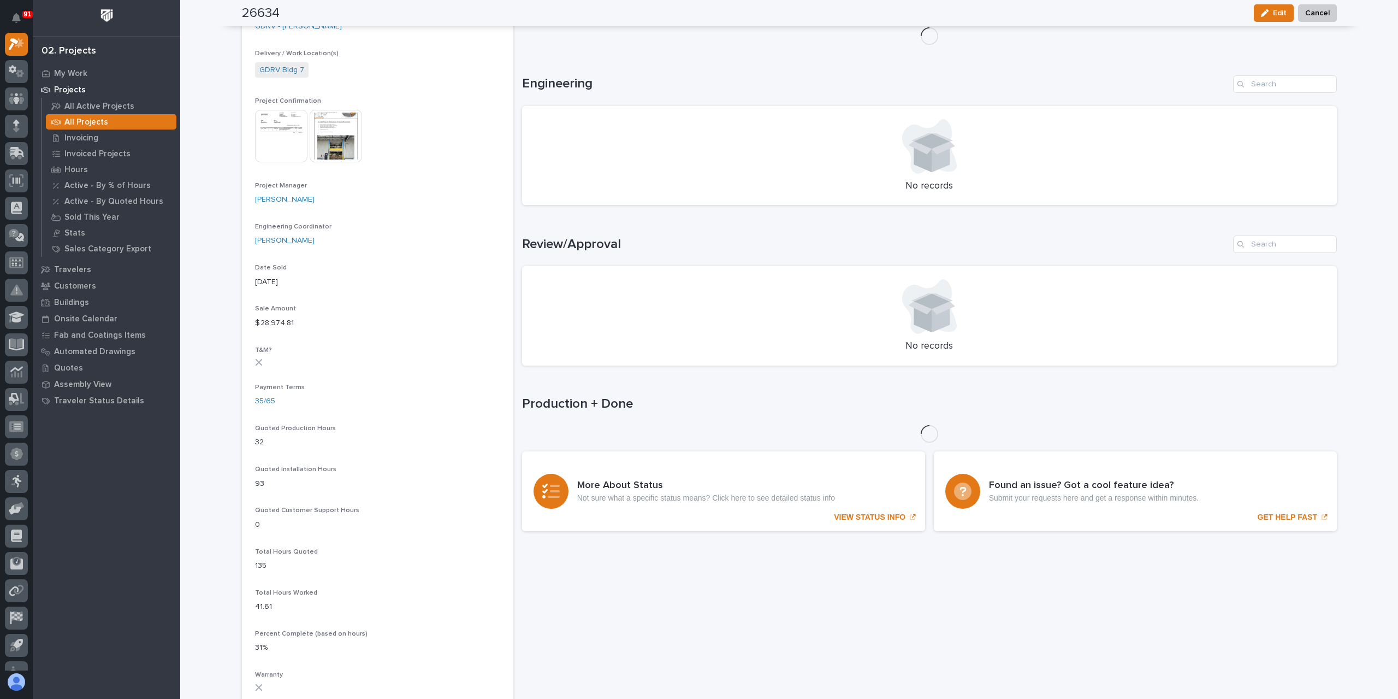
scroll to position [391, 0]
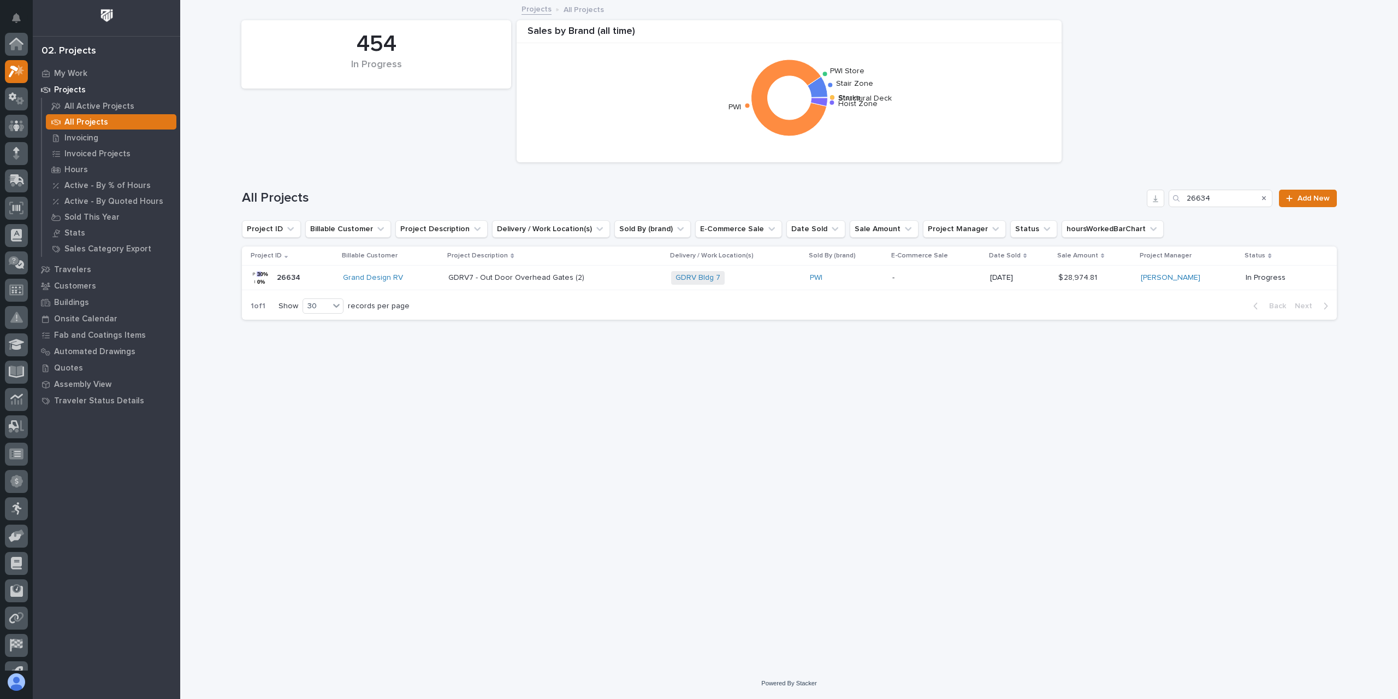
scroll to position [29, 0]
drag, startPoint x: 1224, startPoint y: 202, endPoint x: 1148, endPoint y: 198, distance: 76.0
click at [1148, 198] on div "All Projects 26634 Add New" at bounding box center [789, 198] width 1095 height 17
type input "27126"
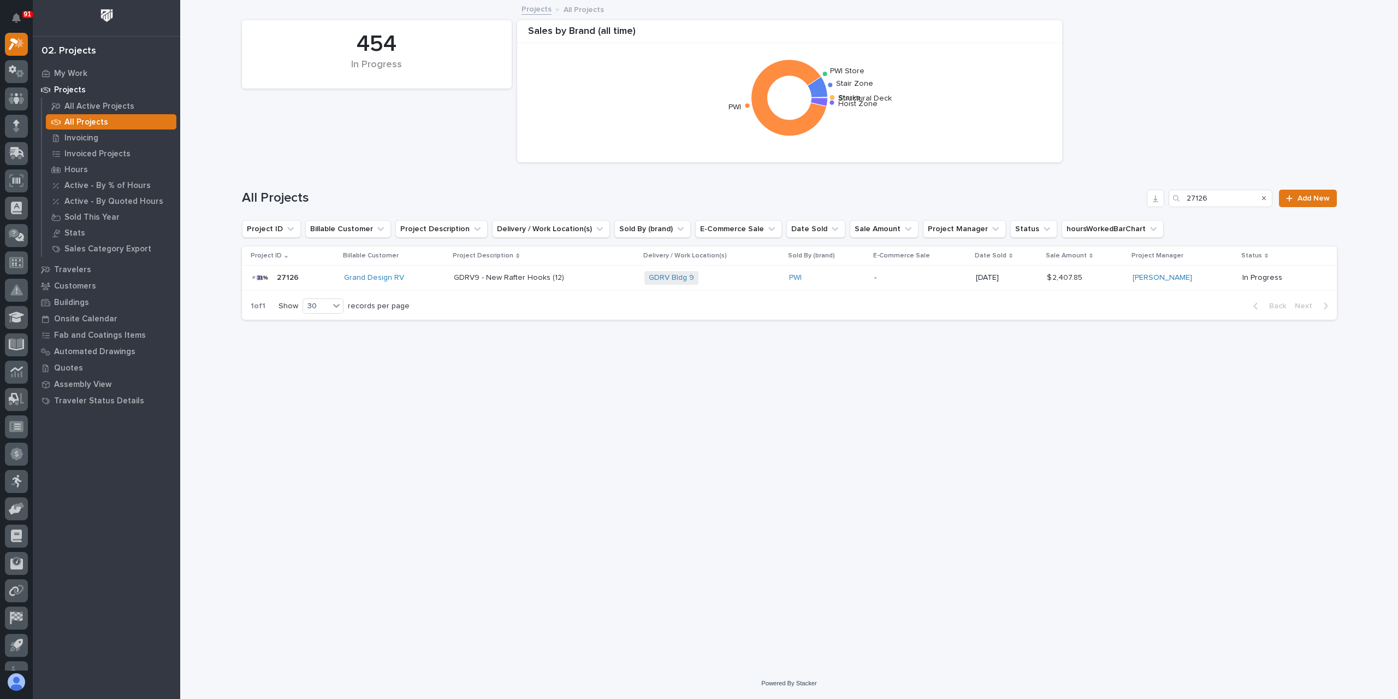
click at [493, 276] on p "GDRV9 - New Rafter Hooks (12)" at bounding box center [510, 276] width 113 height 11
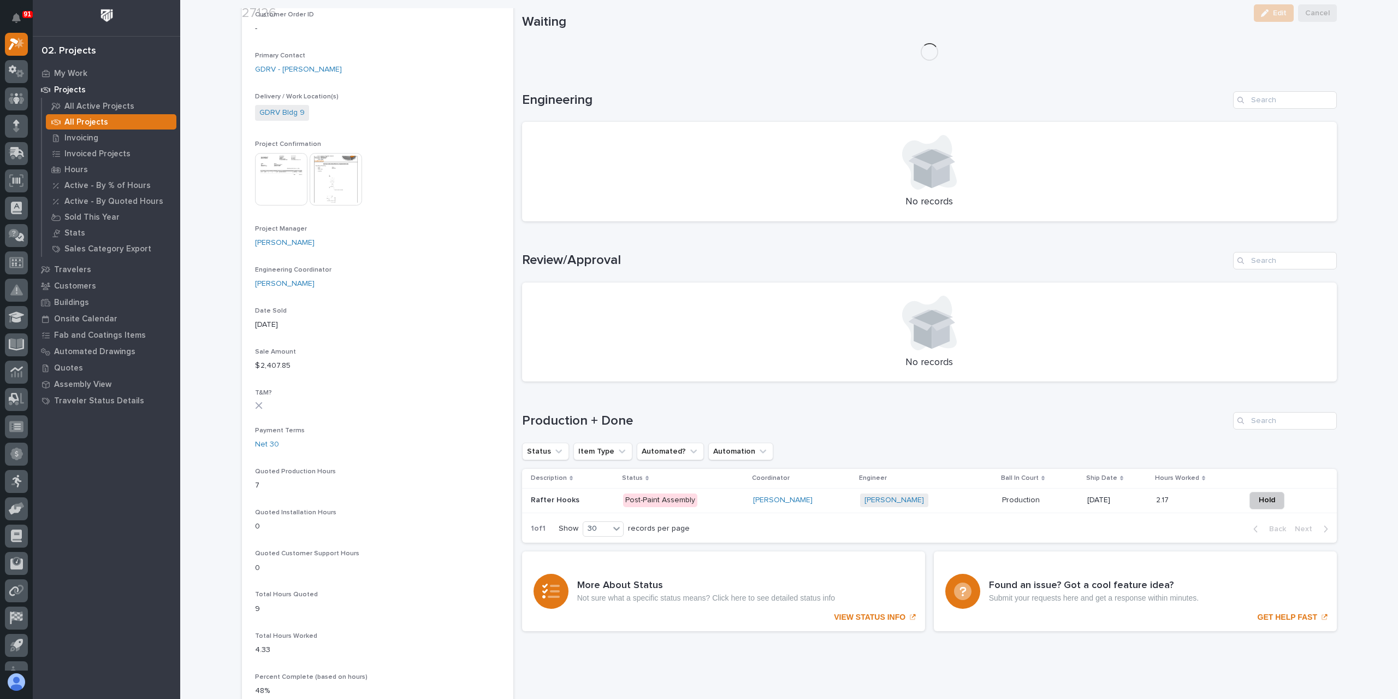
scroll to position [328, 0]
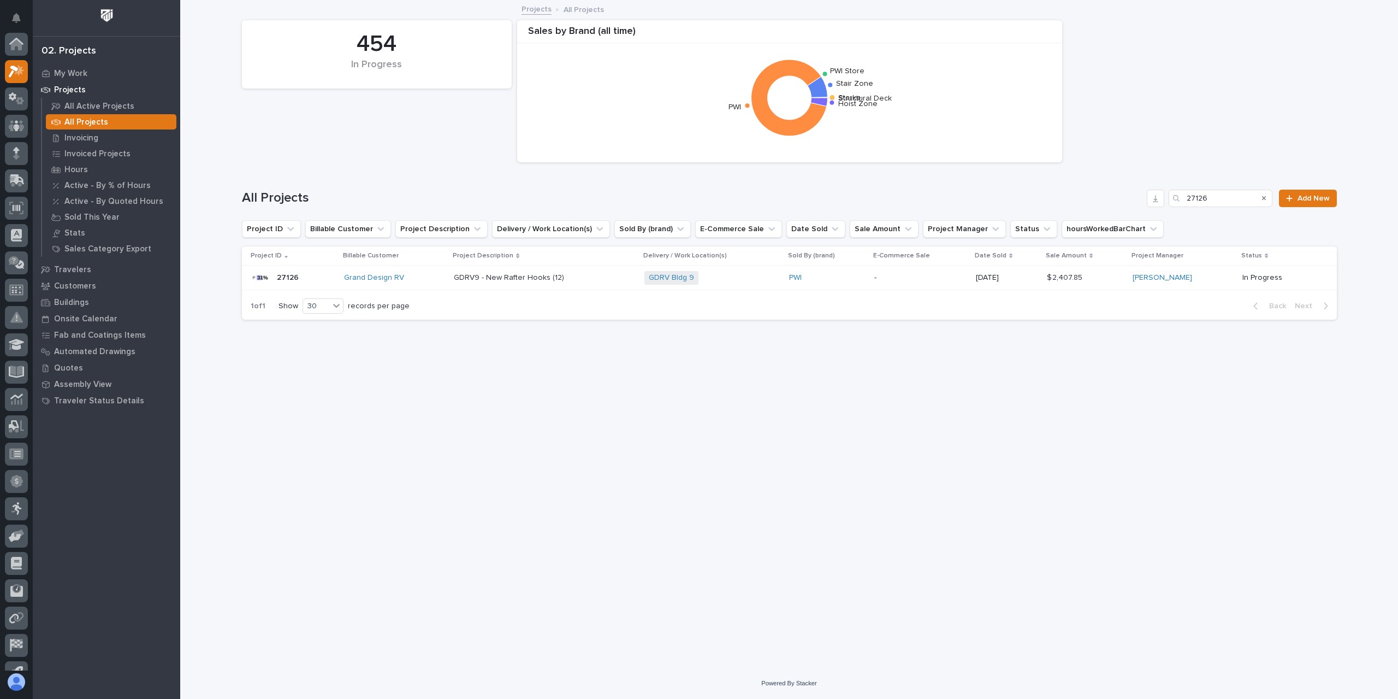
scroll to position [29, 0]
drag, startPoint x: 1242, startPoint y: 202, endPoint x: 1157, endPoint y: 208, distance: 84.9
click at [1157, 208] on div "All Projects 27126 Add New" at bounding box center [789, 194] width 1095 height 52
type input "26637"
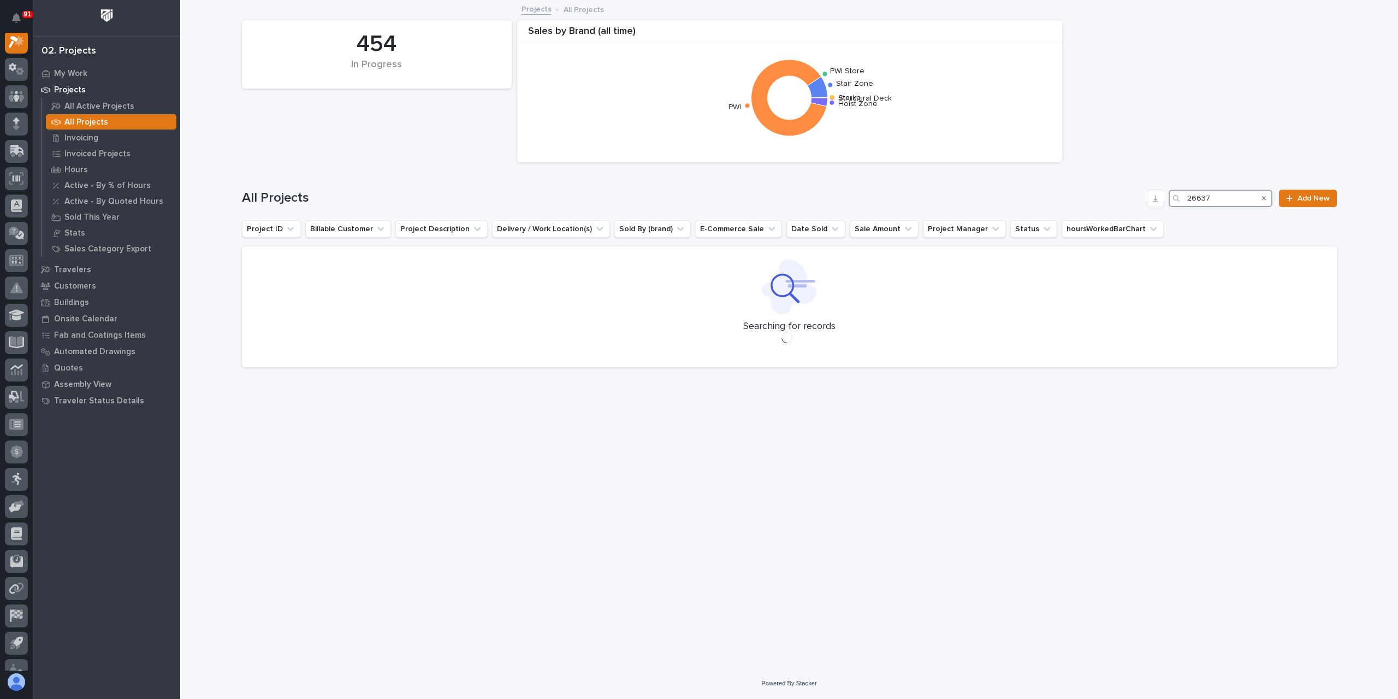
scroll to position [27, 0]
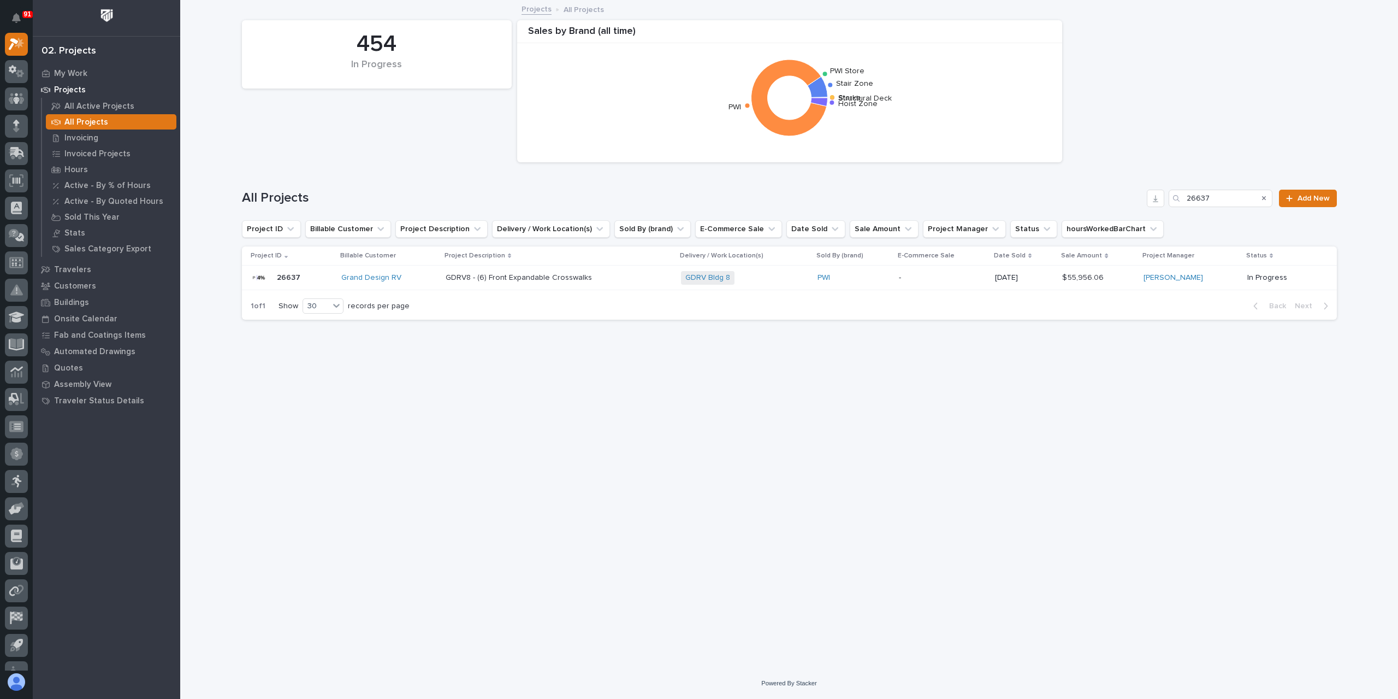
click at [492, 280] on p "GDRV8 - (6) Front Expandable Crosswalks" at bounding box center [520, 276] width 149 height 11
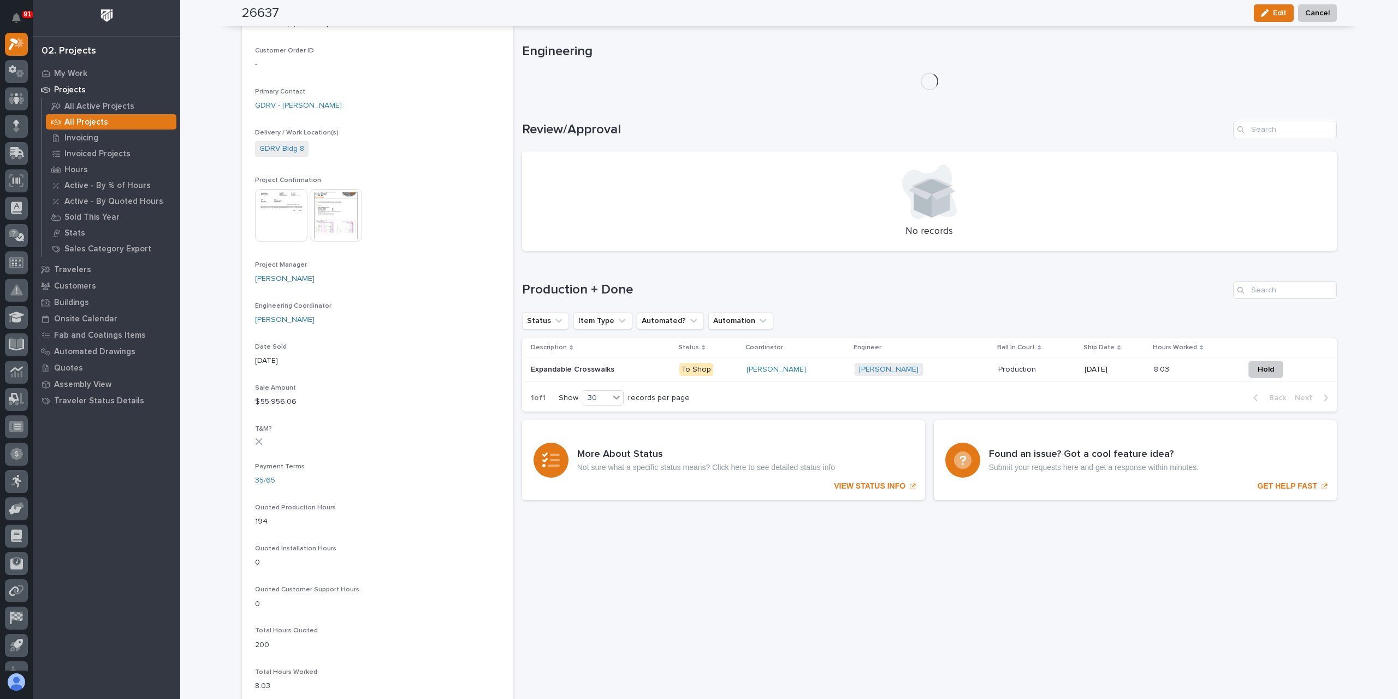
scroll to position [282, 0]
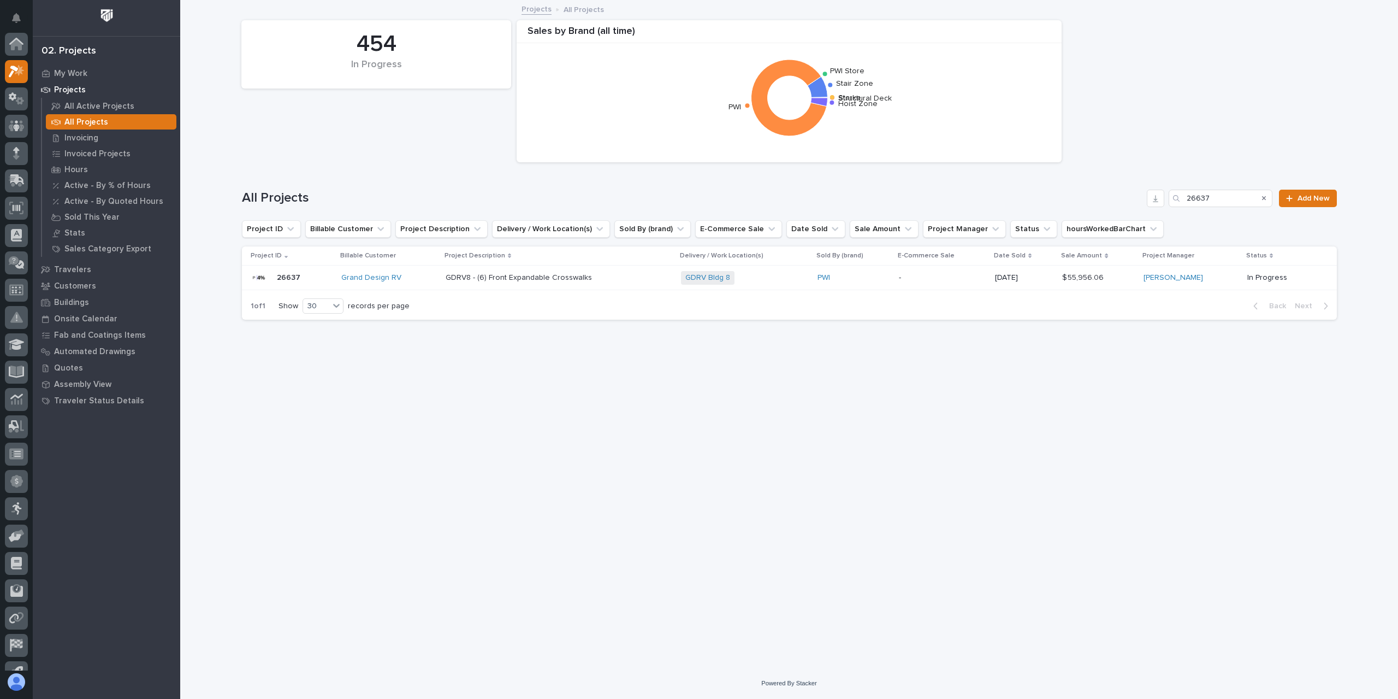
scroll to position [29, 0]
drag, startPoint x: 1182, startPoint y: 203, endPoint x: 1061, endPoint y: 203, distance: 121.3
click at [1140, 202] on div "All Projects 26637 Add New" at bounding box center [789, 198] width 1095 height 17
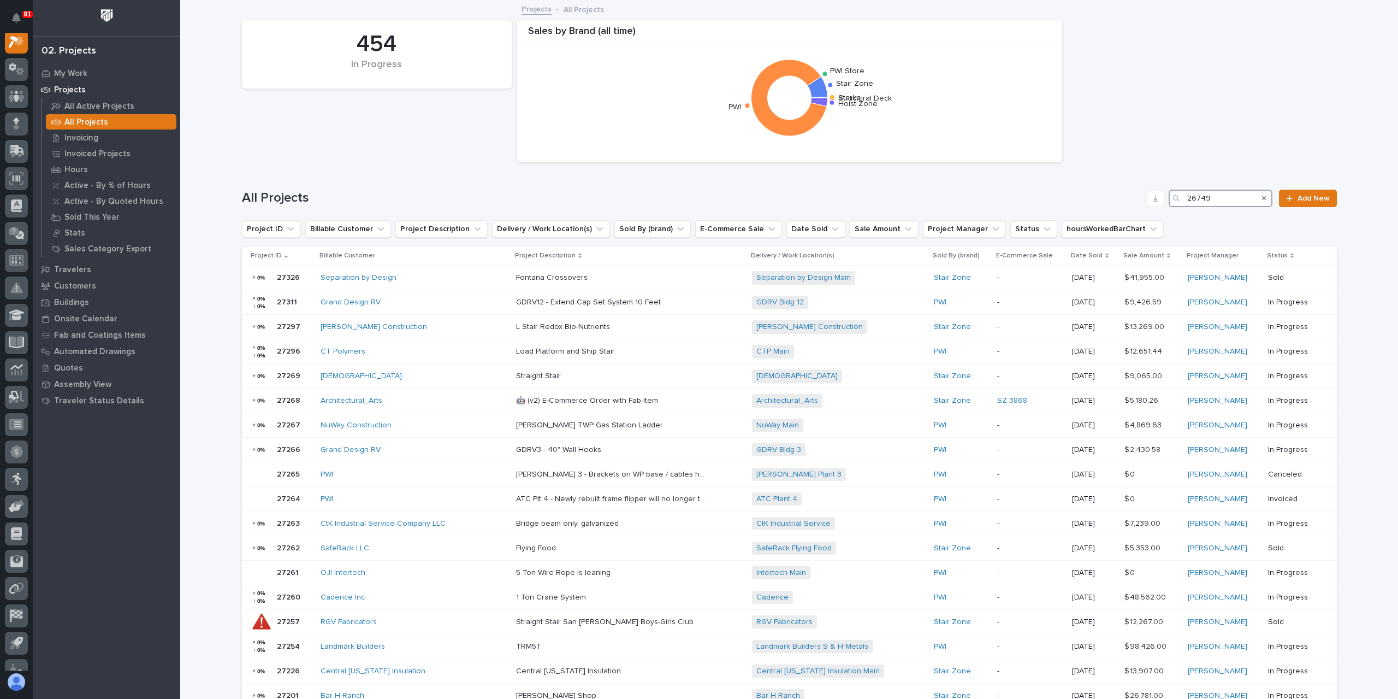
scroll to position [27, 0]
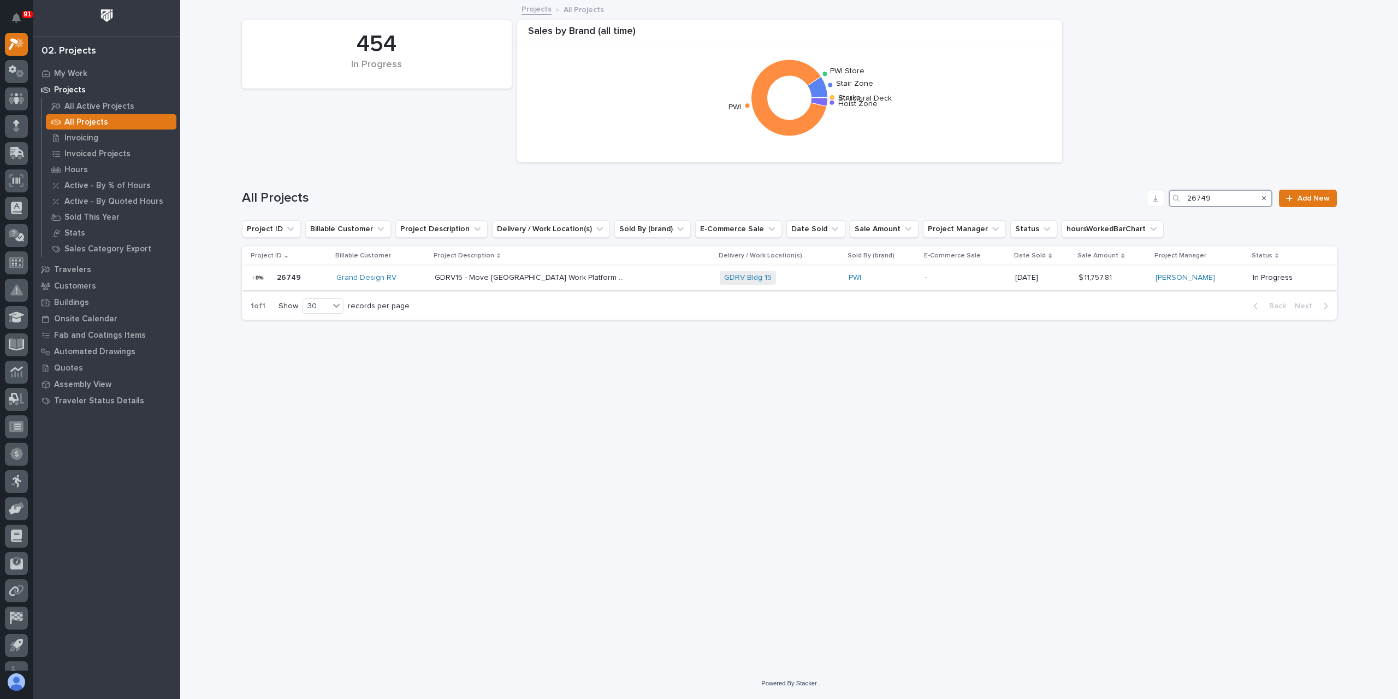
type input "26749"
click at [490, 285] on div "GDRV15 - Move Caulk Station Work Platform Set GDRV15 - Move Caulk Station Work …" at bounding box center [573, 278] width 276 height 18
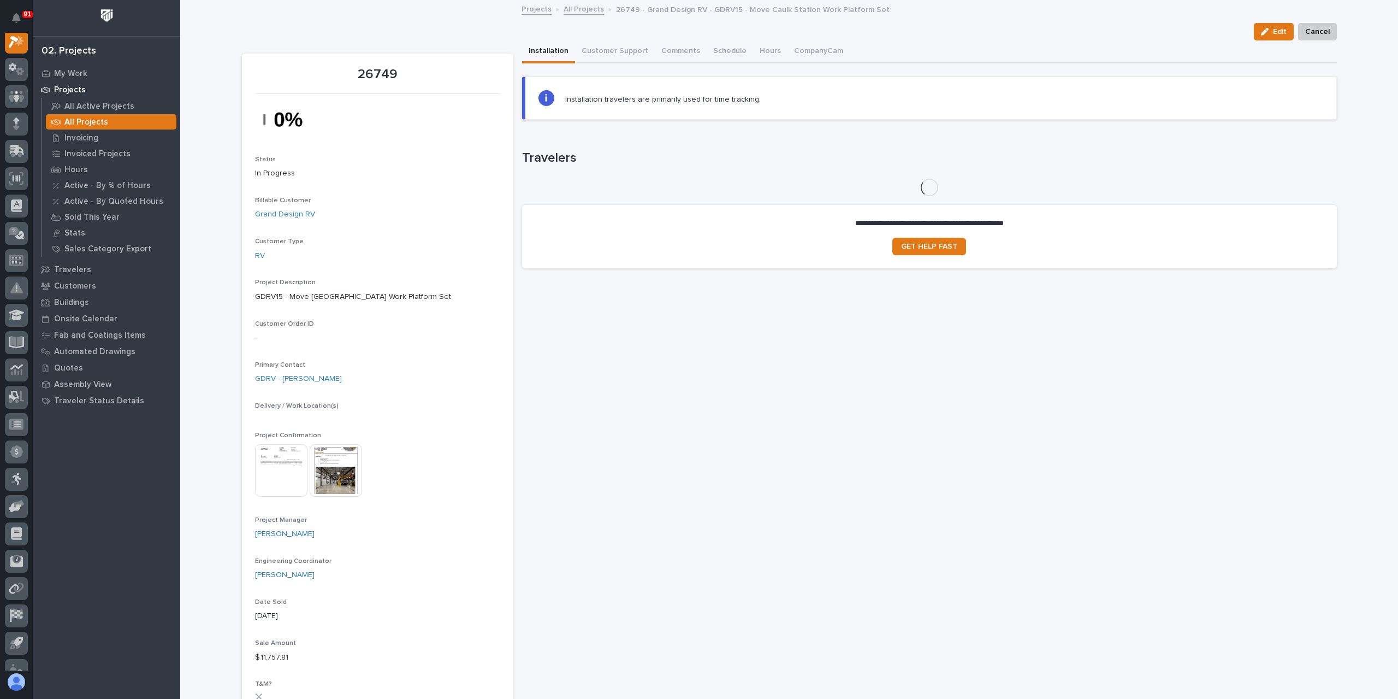
scroll to position [27, 0]
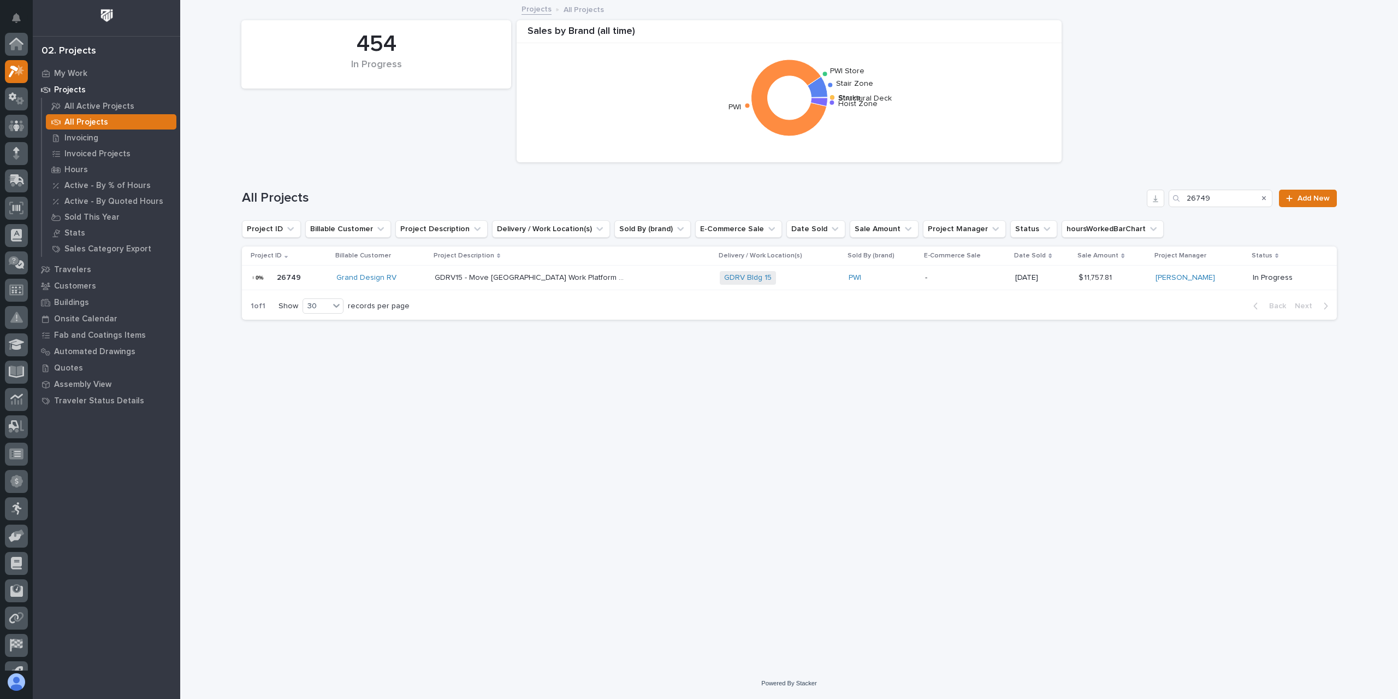
scroll to position [29, 0]
drag, startPoint x: 1233, startPoint y: 201, endPoint x: 1140, endPoint y: 195, distance: 93.6
click at [1140, 195] on div "All Projects 26749 Add New" at bounding box center [789, 198] width 1095 height 17
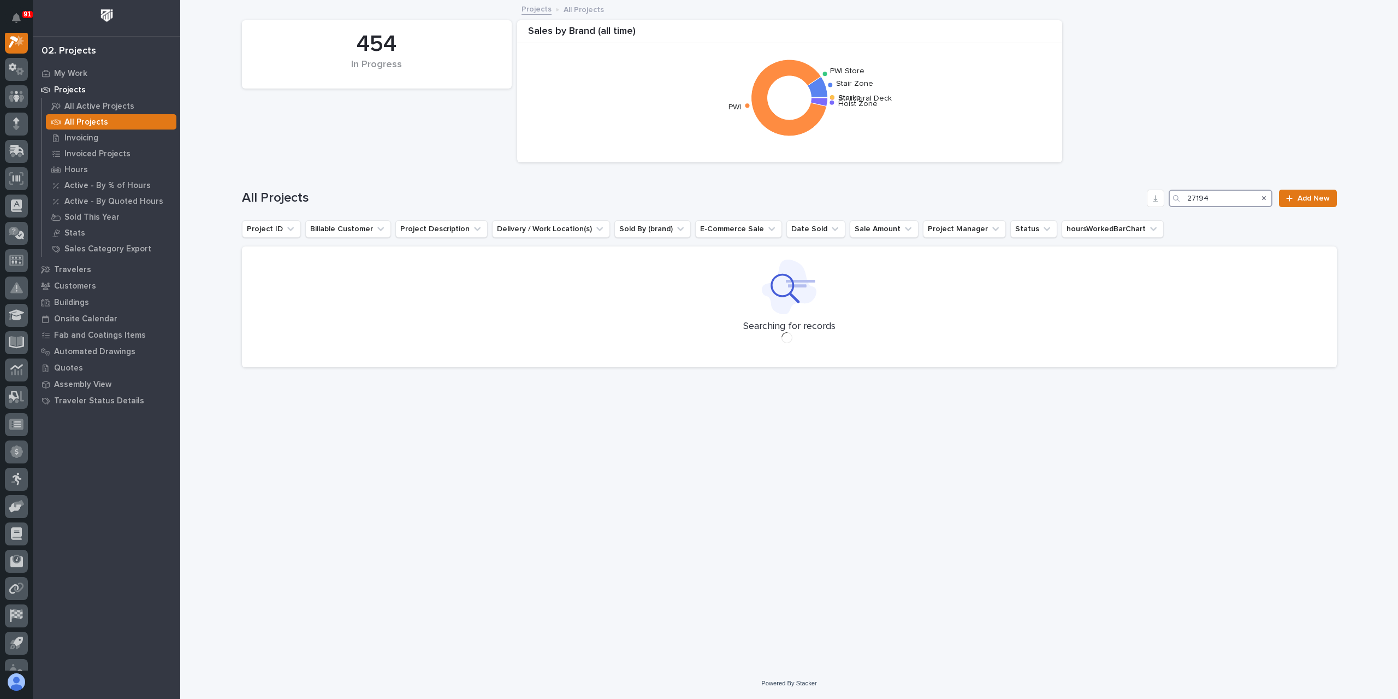
scroll to position [27, 0]
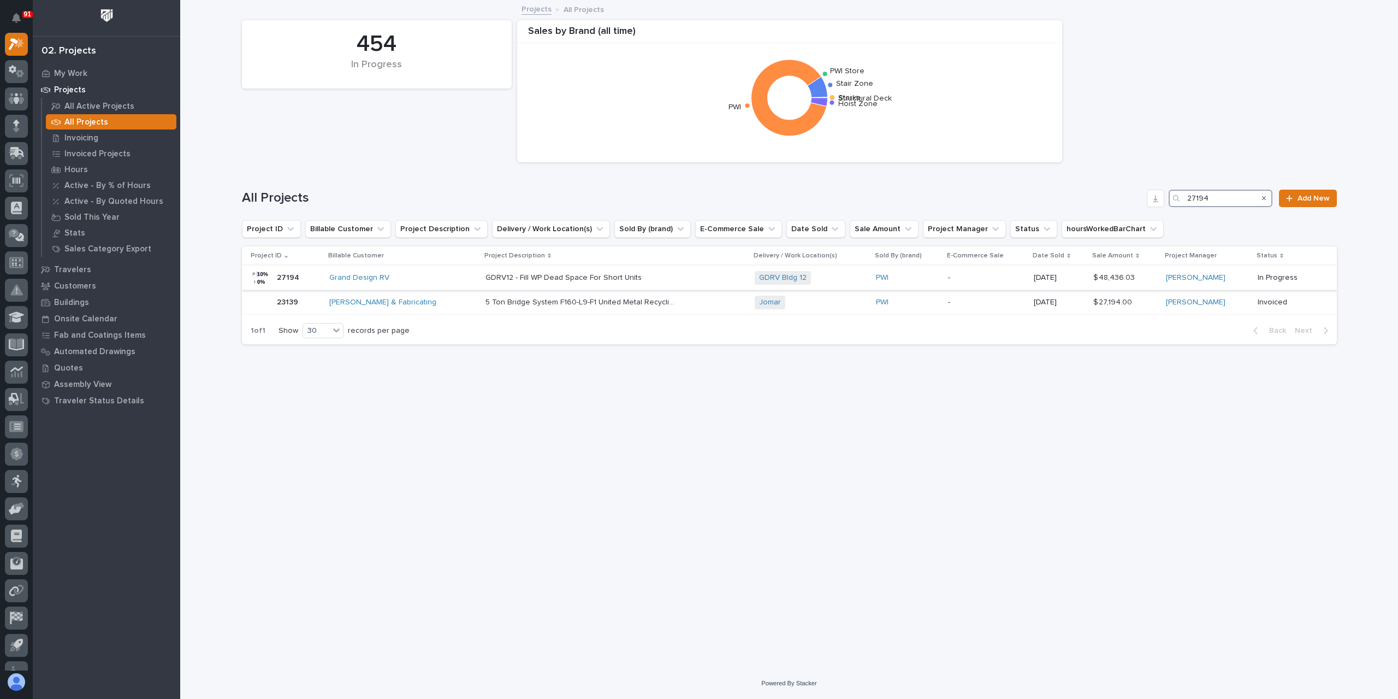
type input "27194"
click at [511, 282] on div "GDRV12 - Fill WP Dead Space For Short Units GDRV12 - Fill WP Dead Space For Sho…" at bounding box center [616, 278] width 261 height 18
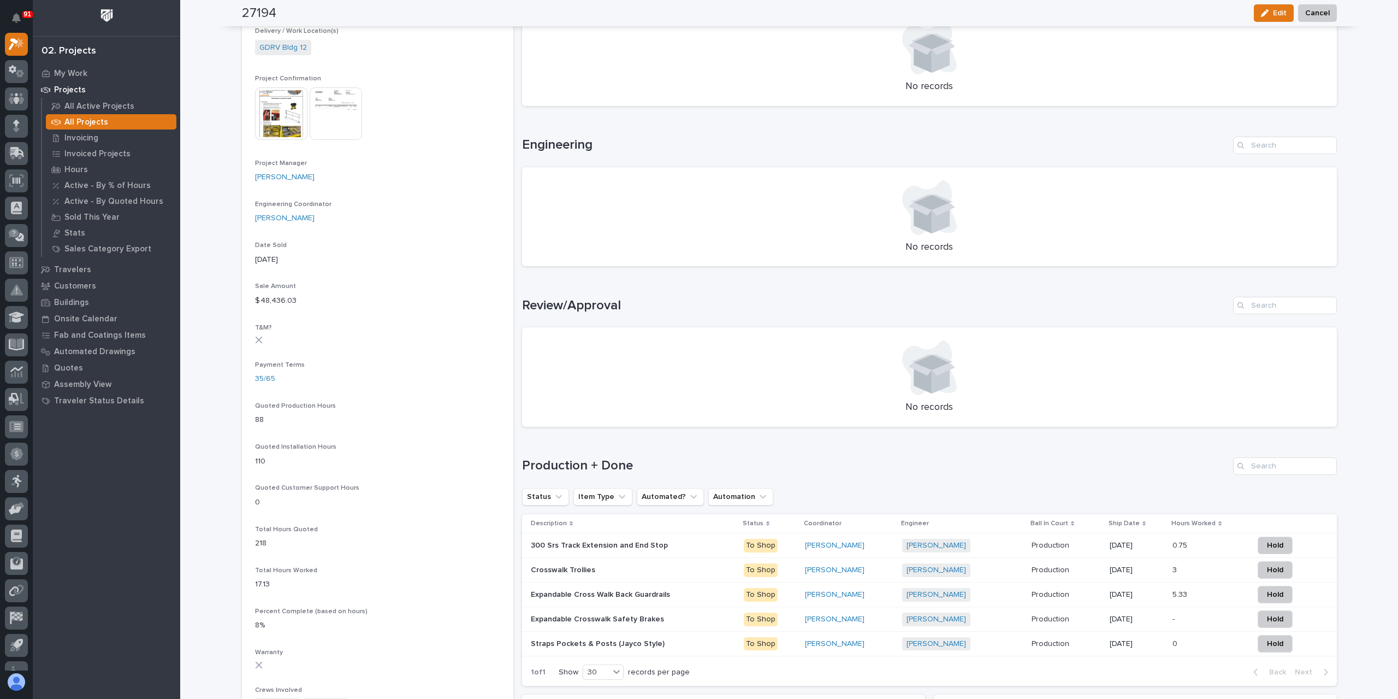
scroll to position [437, 0]
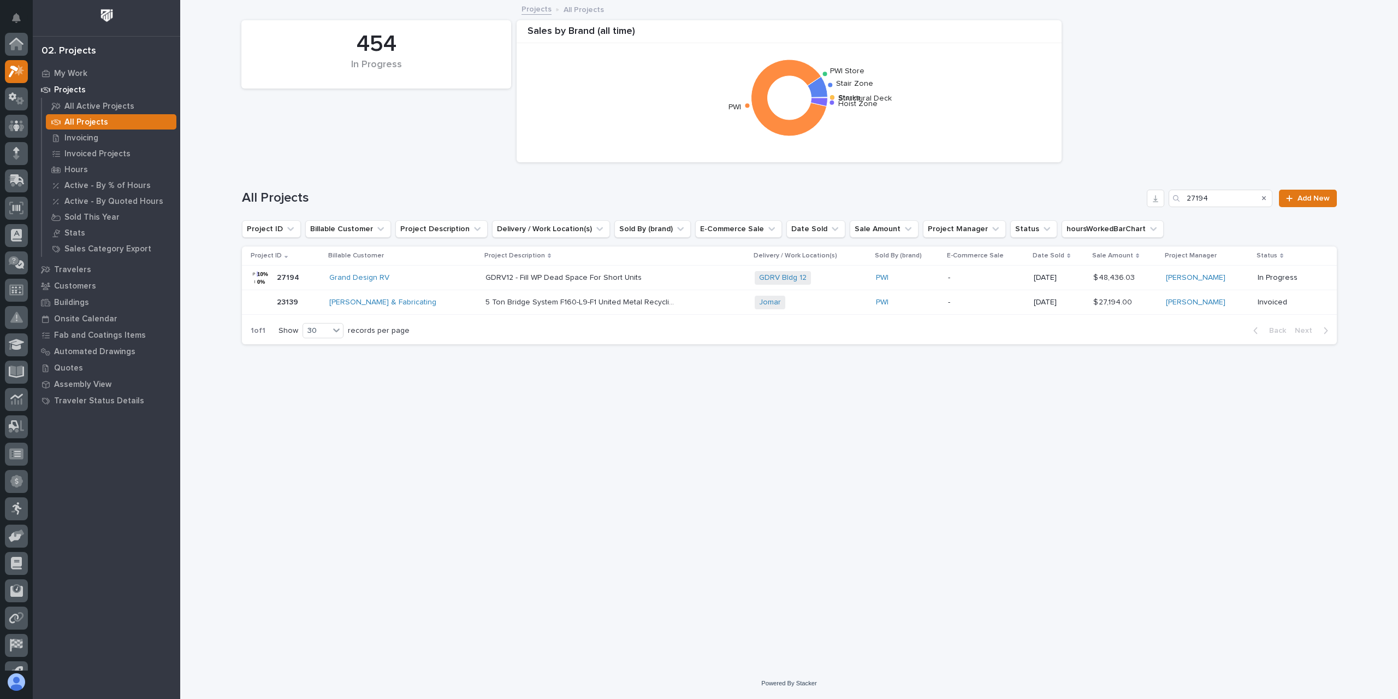
scroll to position [29, 0]
drag, startPoint x: 1169, startPoint y: 200, endPoint x: 1119, endPoint y: 210, distance: 50.7
click at [1119, 210] on div "All Projects 27194 Add New" at bounding box center [789, 194] width 1095 height 52
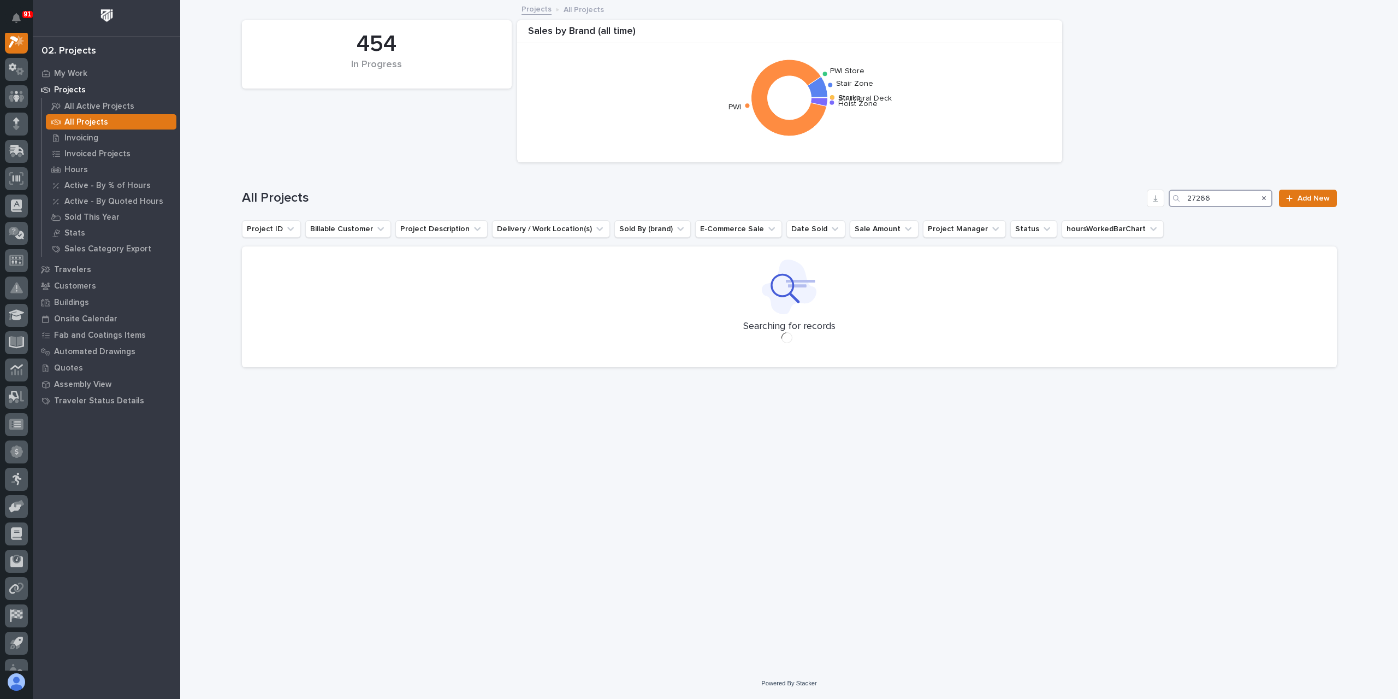
scroll to position [27, 0]
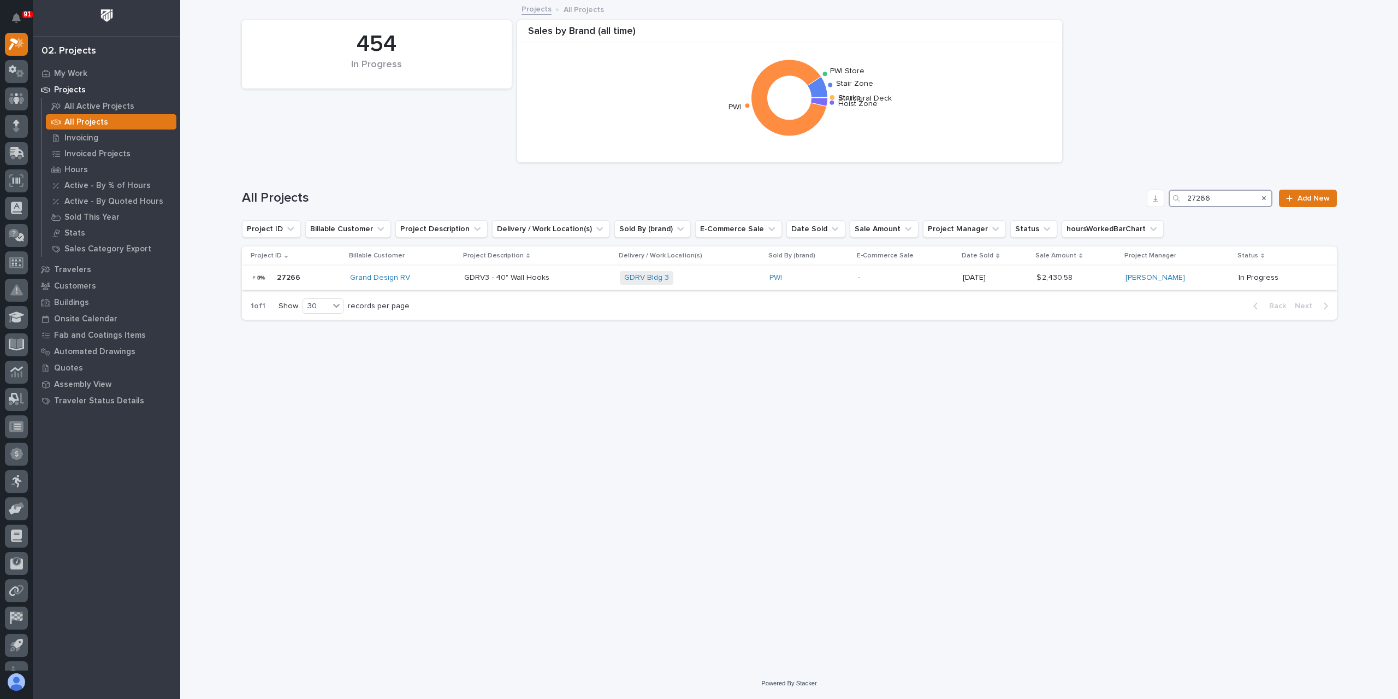
type input "27266"
click at [501, 285] on div "GDRV3 - 40" Wall Hooks GDRV3 - 40" Wall Hooks" at bounding box center [537, 278] width 147 height 18
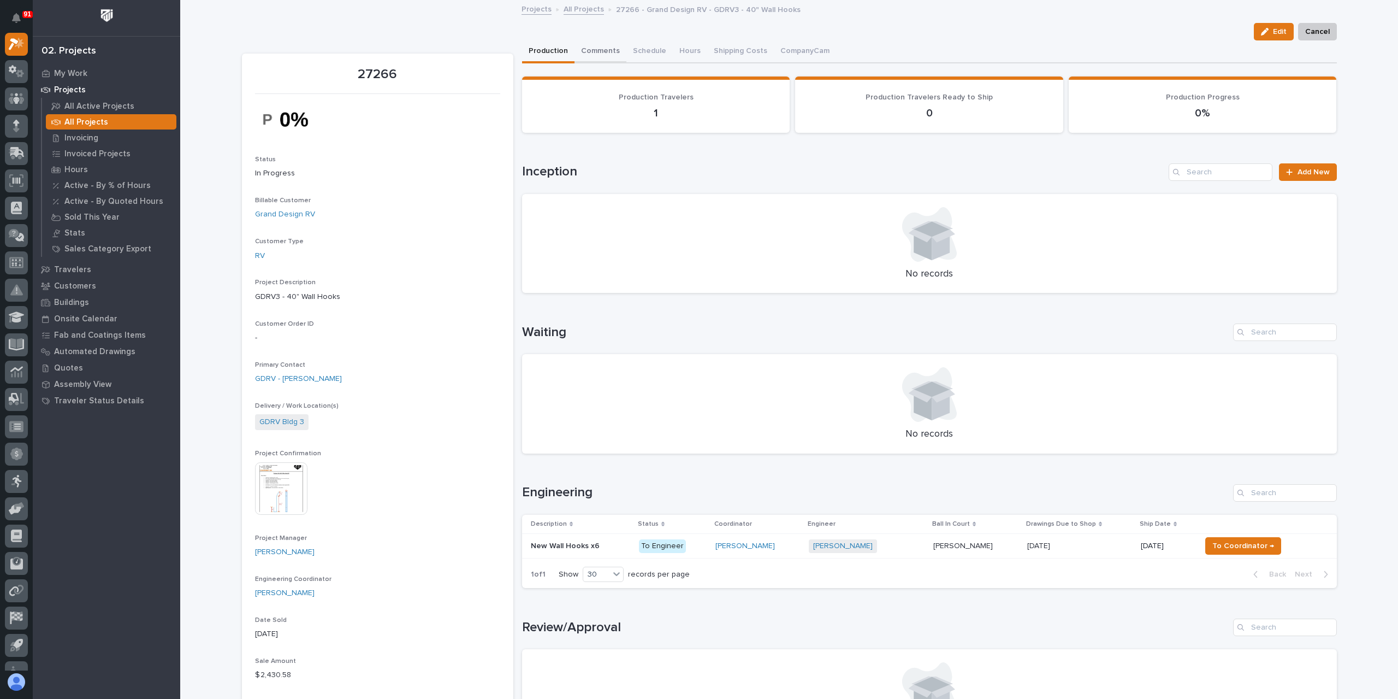
click at [595, 51] on button "Comments" at bounding box center [601, 51] width 52 height 23
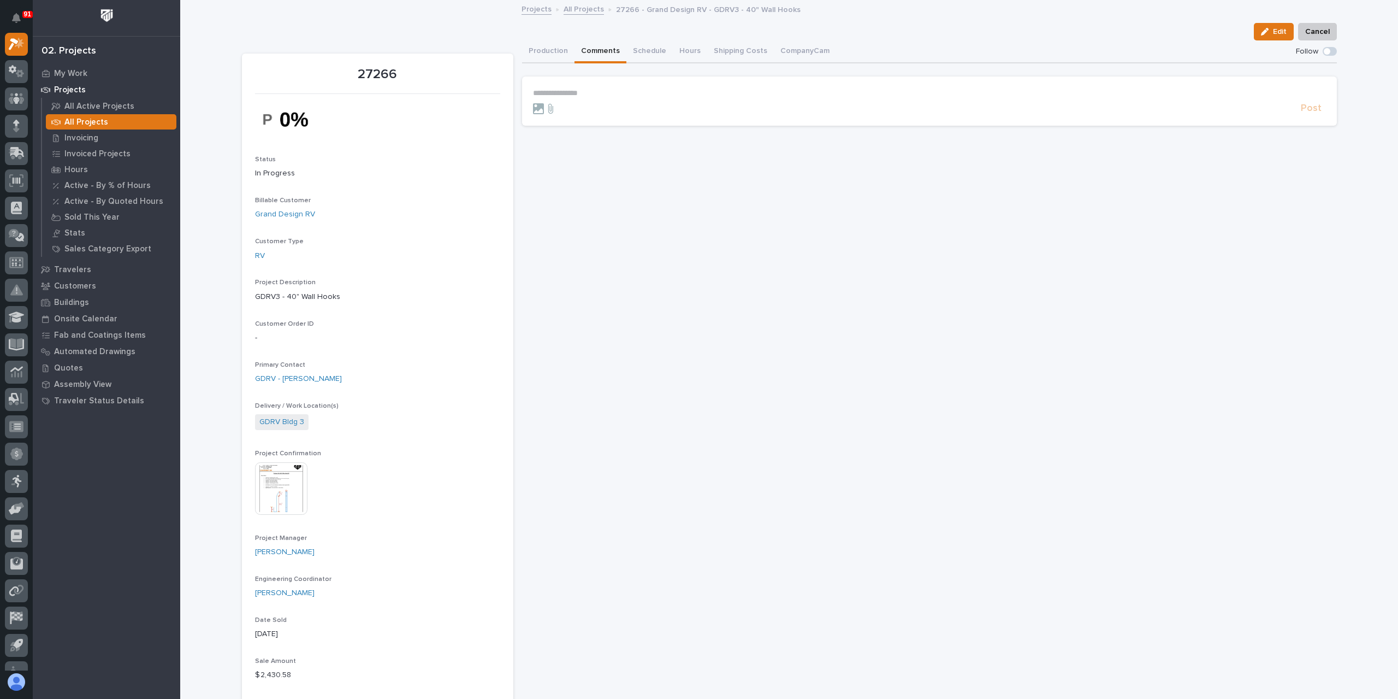
click at [579, 96] on p "**********" at bounding box center [929, 92] width 793 height 9
click at [1309, 121] on section "**********" at bounding box center [929, 103] width 815 height 55
click at [1312, 116] on span "Post" at bounding box center [1311, 113] width 21 height 13
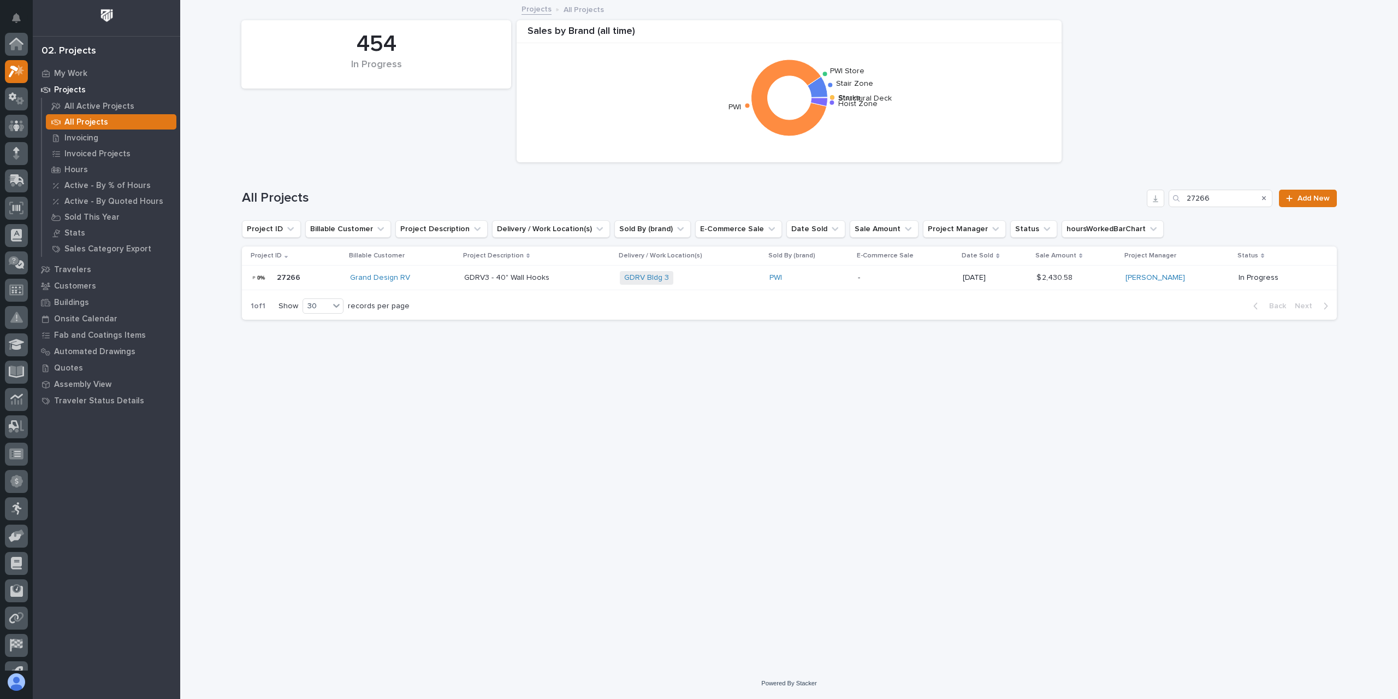
scroll to position [29, 0]
drag, startPoint x: 1241, startPoint y: 197, endPoint x: 1165, endPoint y: 198, distance: 76.5
click at [1165, 198] on div "All Projects 27266 Add New" at bounding box center [789, 198] width 1095 height 17
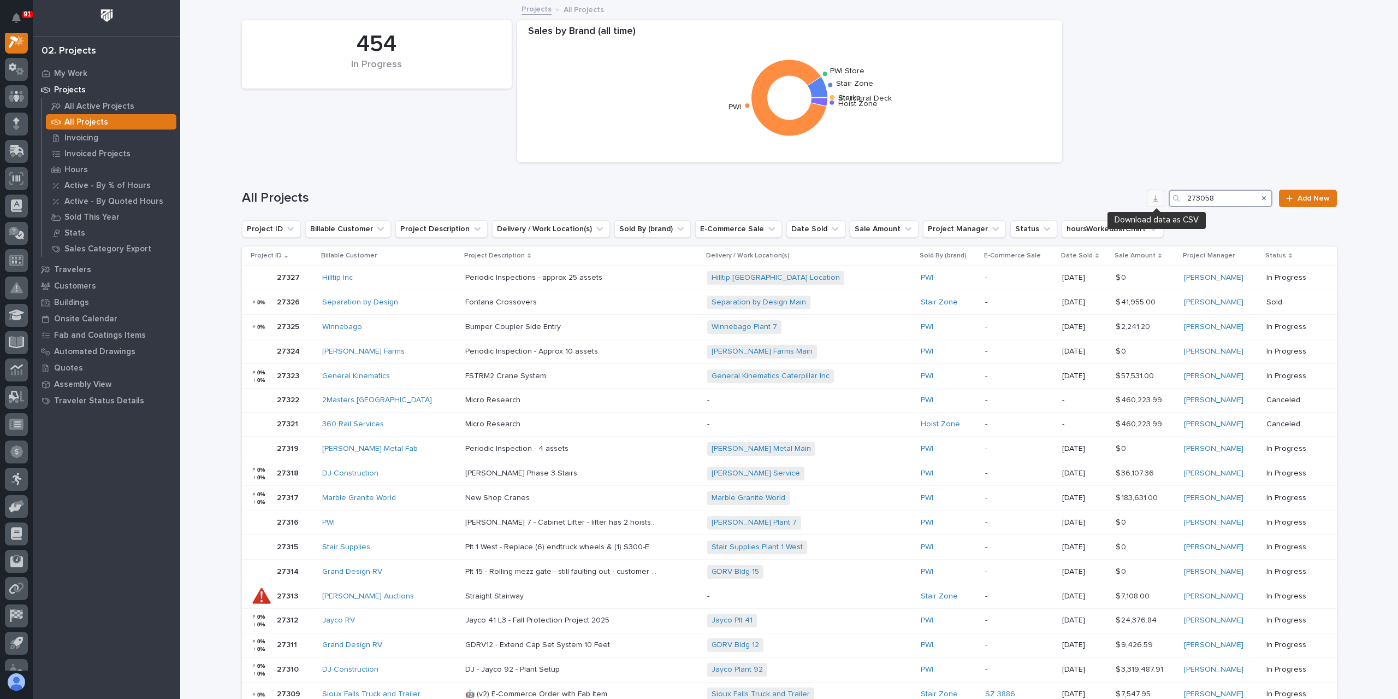
scroll to position [27, 0]
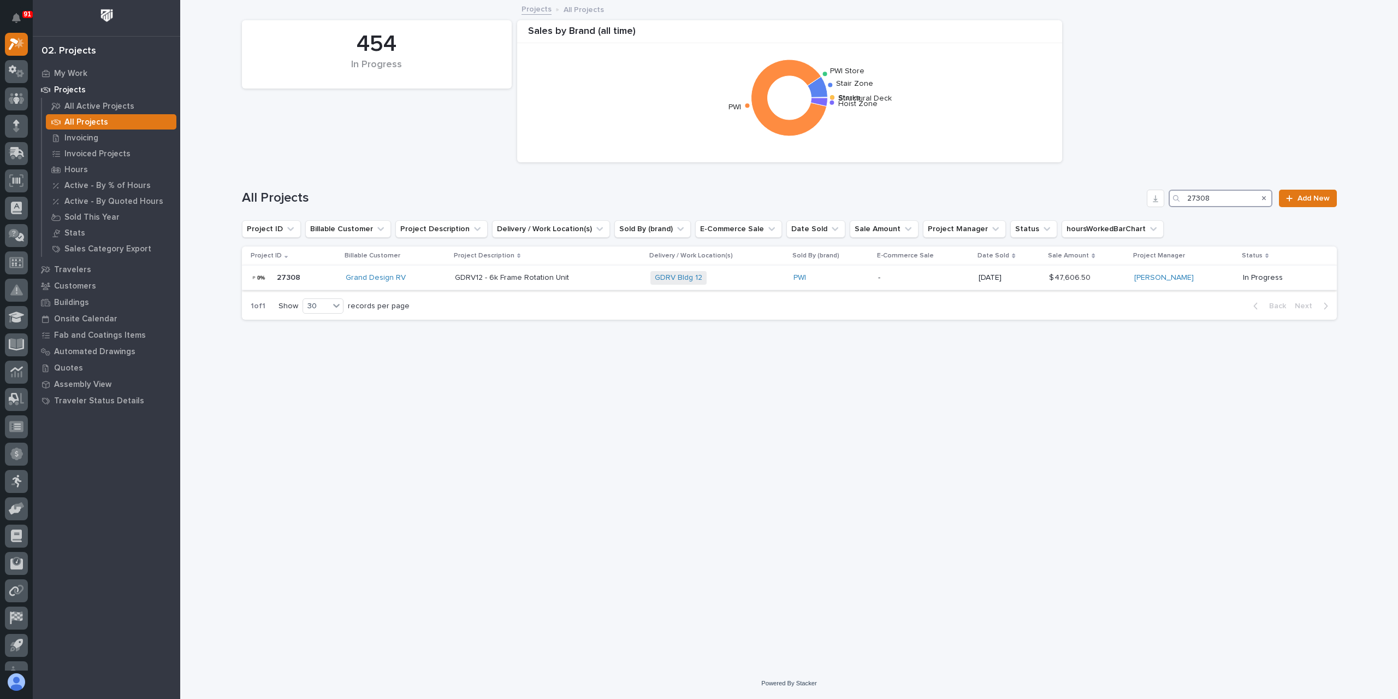
type input "27308"
click at [503, 283] on div "GDRV12 - 6k Frame Rotation Unit GDRV12 - 6k Frame Rotation Unit" at bounding box center [548, 278] width 186 height 18
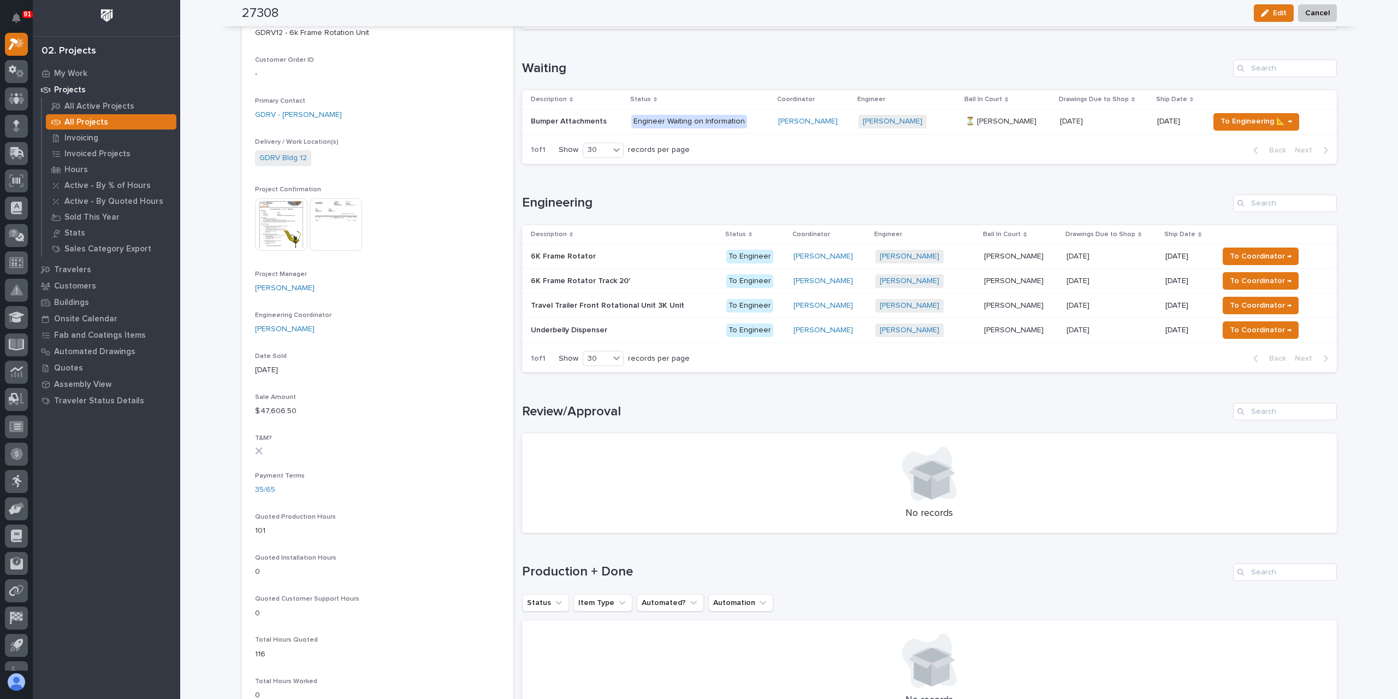
scroll to position [235, 0]
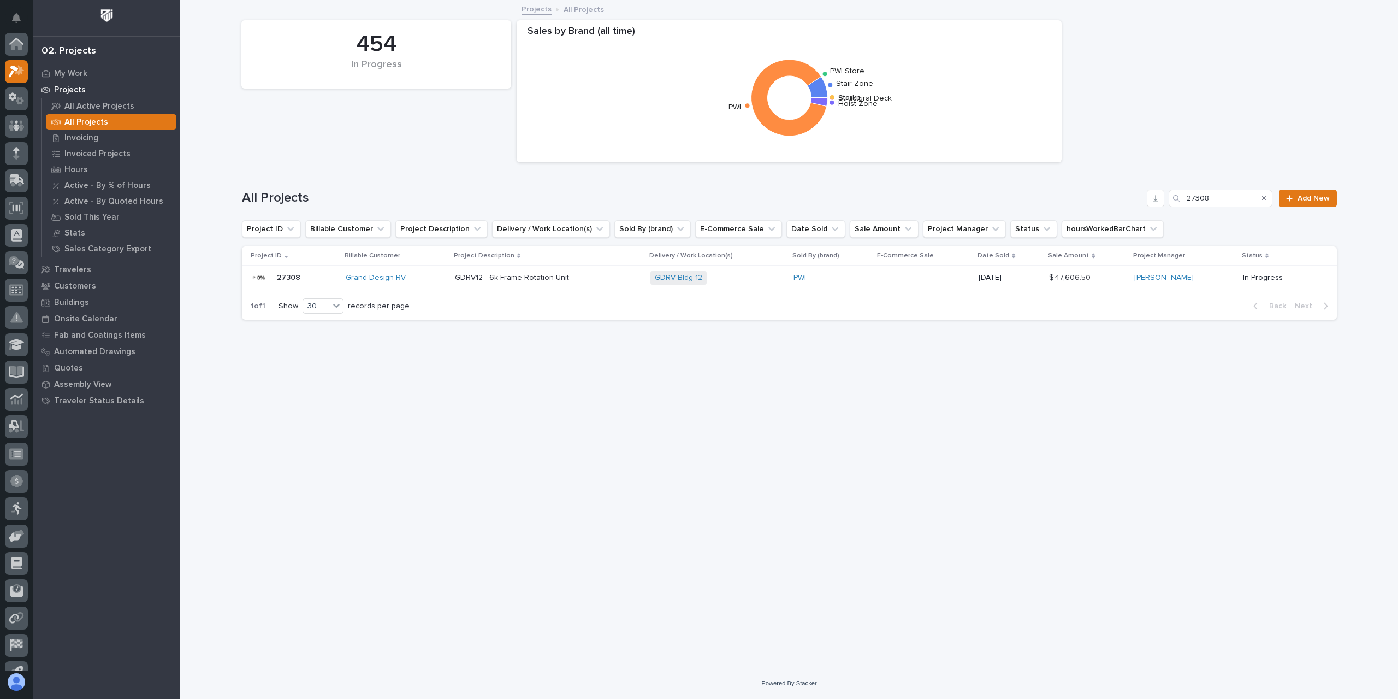
scroll to position [29, 0]
drag, startPoint x: 1233, startPoint y: 202, endPoint x: 1106, endPoint y: 208, distance: 127.4
click at [1106, 208] on div "All Projects 27308 Add New" at bounding box center [789, 194] width 1095 height 52
type input "27312"
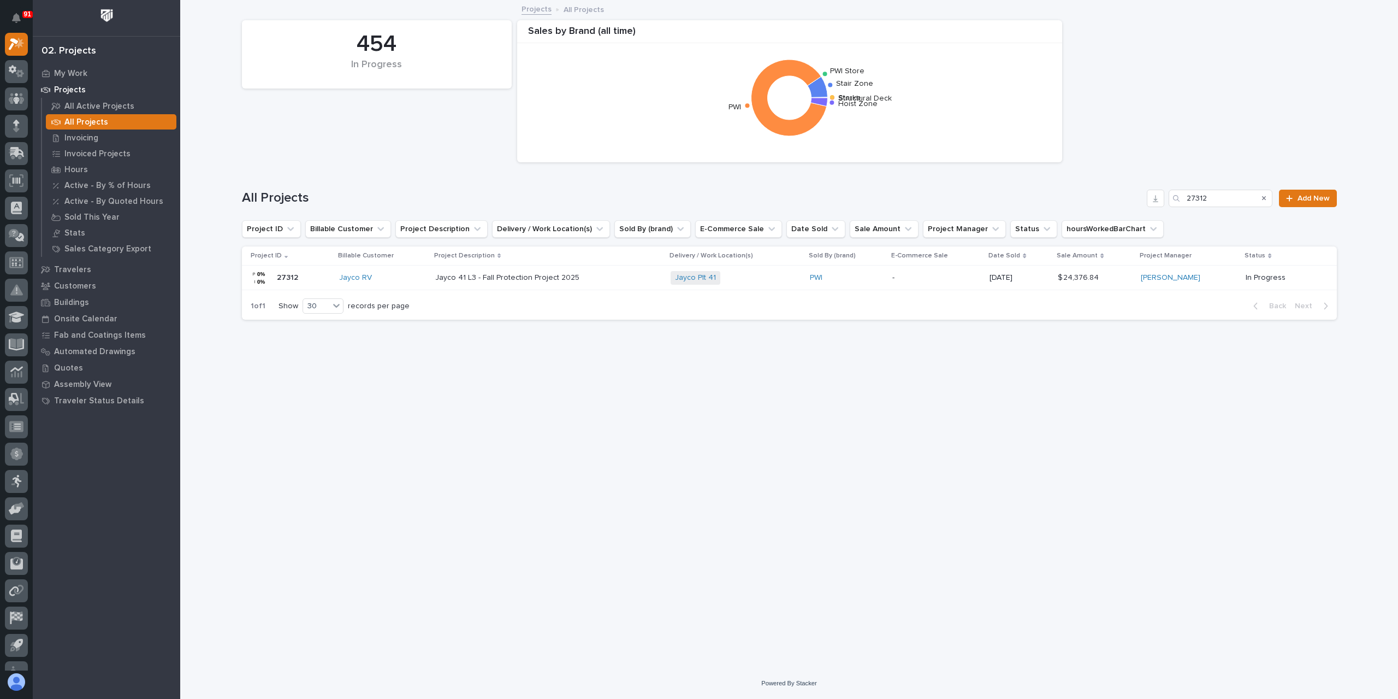
click at [510, 277] on p "Jayco 41 L3 - Fall Protection Project 2025" at bounding box center [508, 276] width 146 height 11
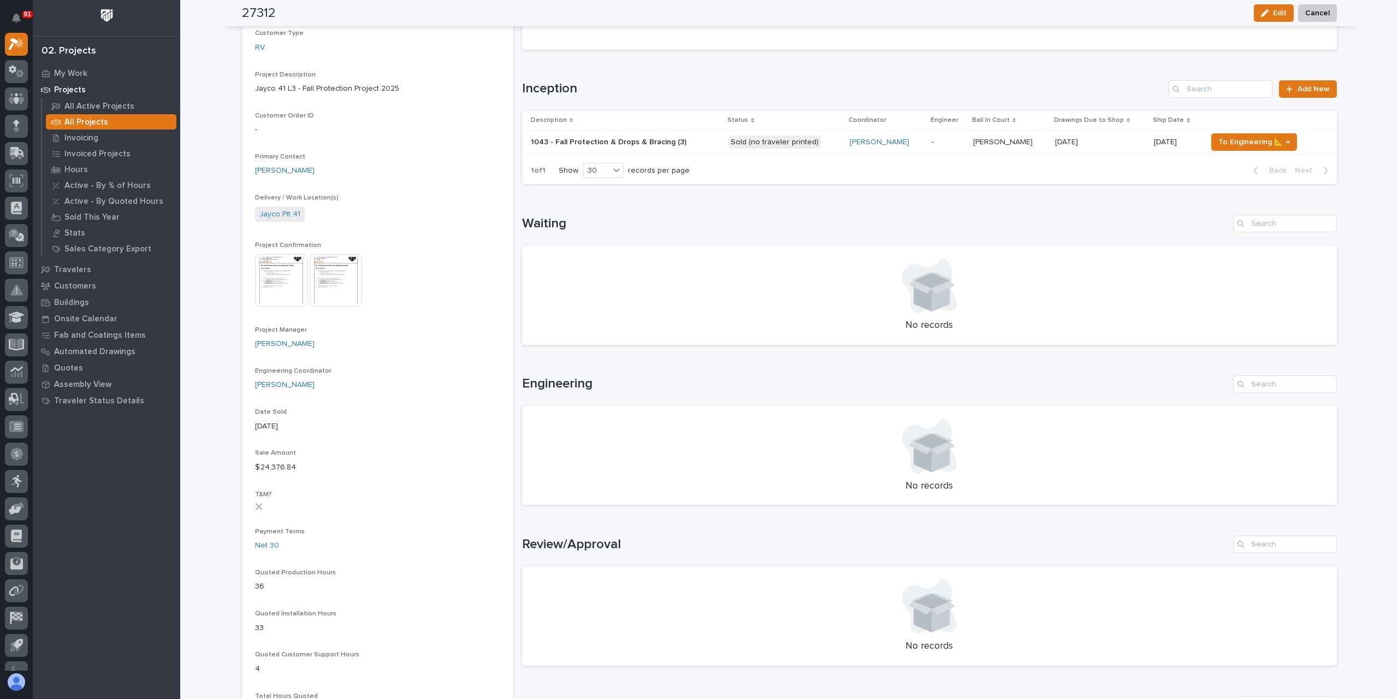
scroll to position [164, 0]
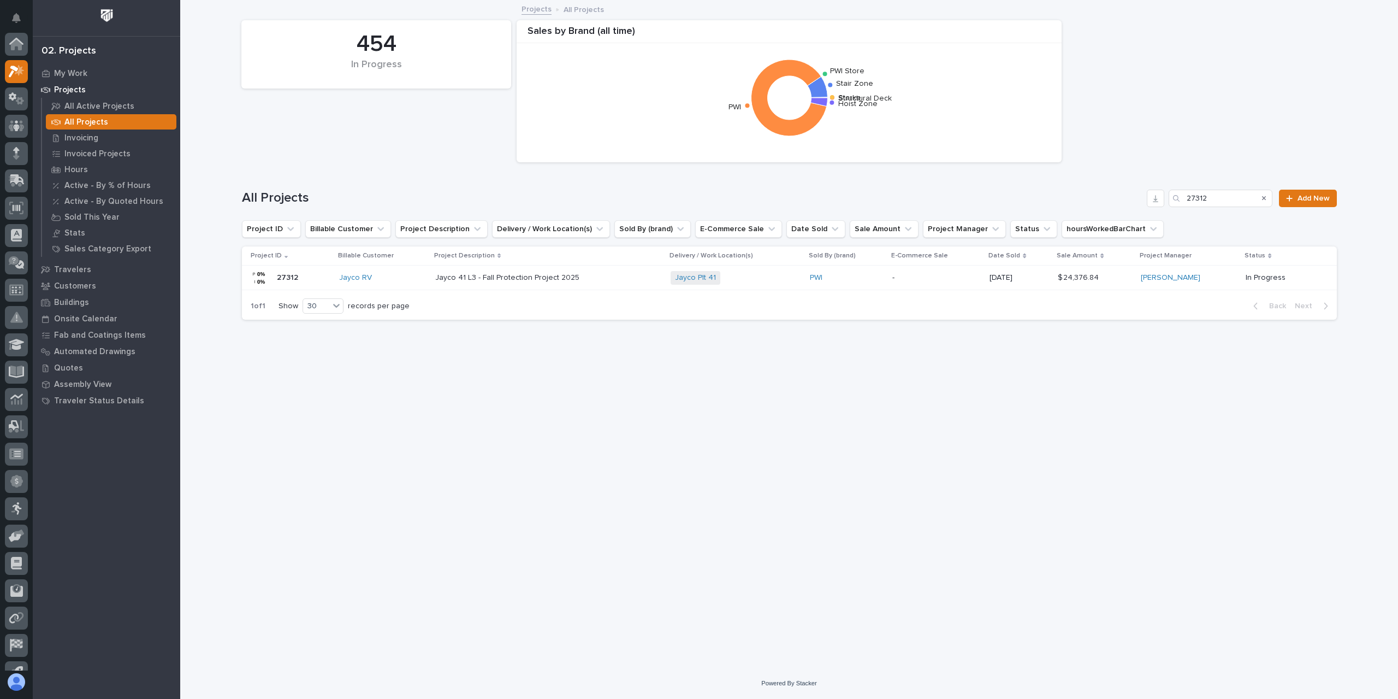
scroll to position [29, 0]
drag, startPoint x: 1188, startPoint y: 198, endPoint x: 1150, endPoint y: 198, distance: 37.2
click at [1150, 198] on div "All Projects 27312 Add New" at bounding box center [789, 198] width 1095 height 17
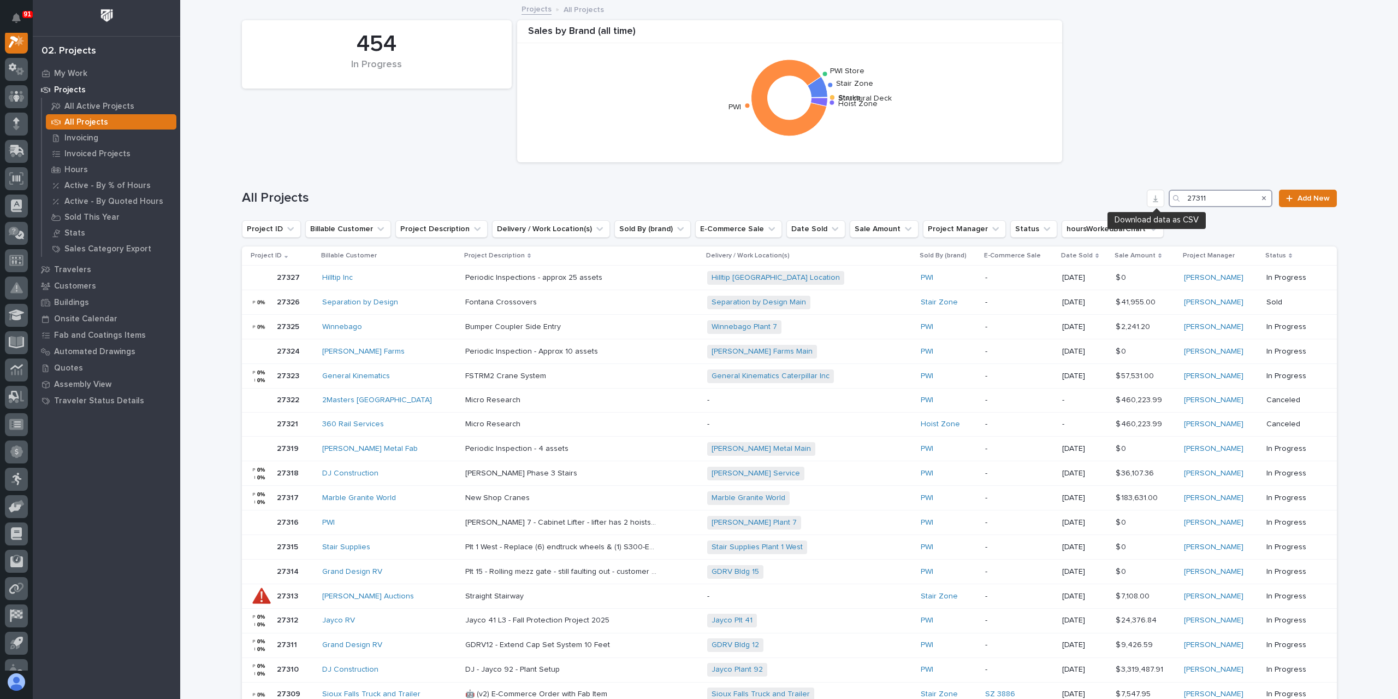
scroll to position [27, 0]
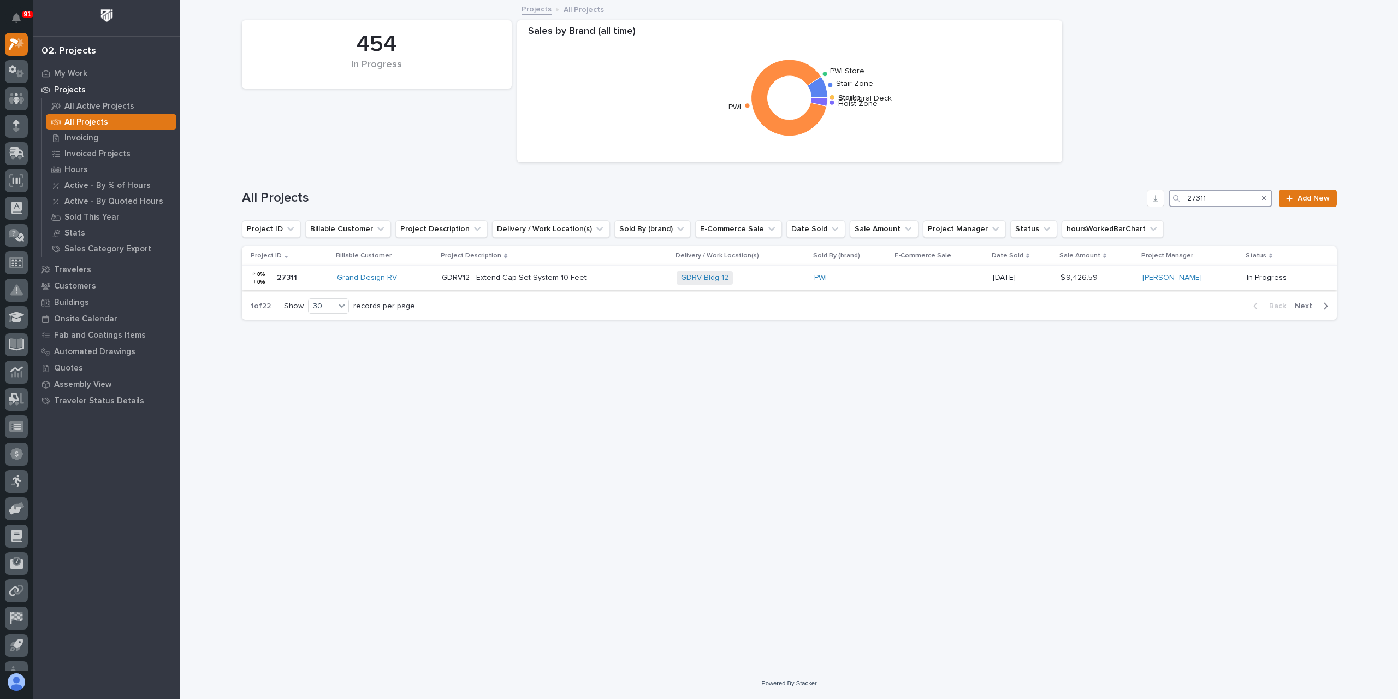
type input "27311"
click at [501, 281] on p "GDRV12 - Extend Cap Set System 10 Feet" at bounding box center [515, 276] width 147 height 11
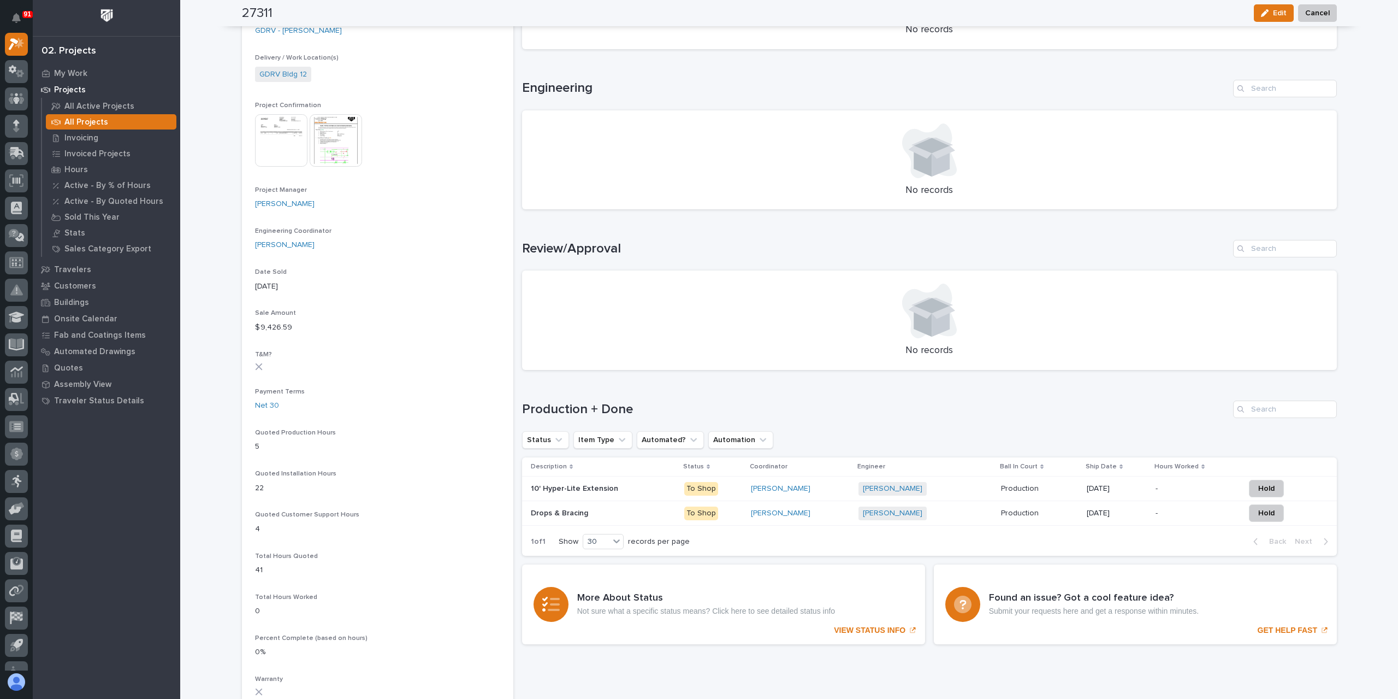
scroll to position [391, 0]
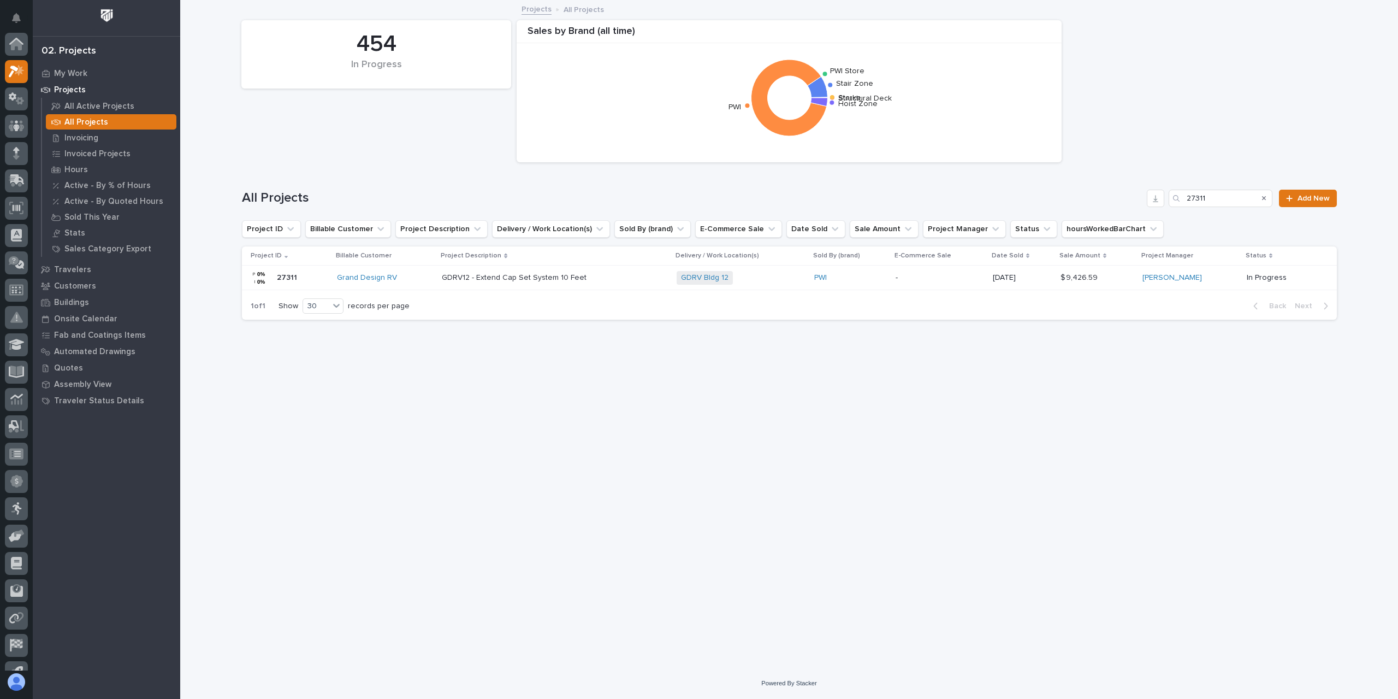
scroll to position [29, 0]
drag, startPoint x: 1234, startPoint y: 191, endPoint x: 1149, endPoint y: 197, distance: 84.4
click at [1149, 197] on div "All Projects 27311 Add New" at bounding box center [789, 198] width 1095 height 17
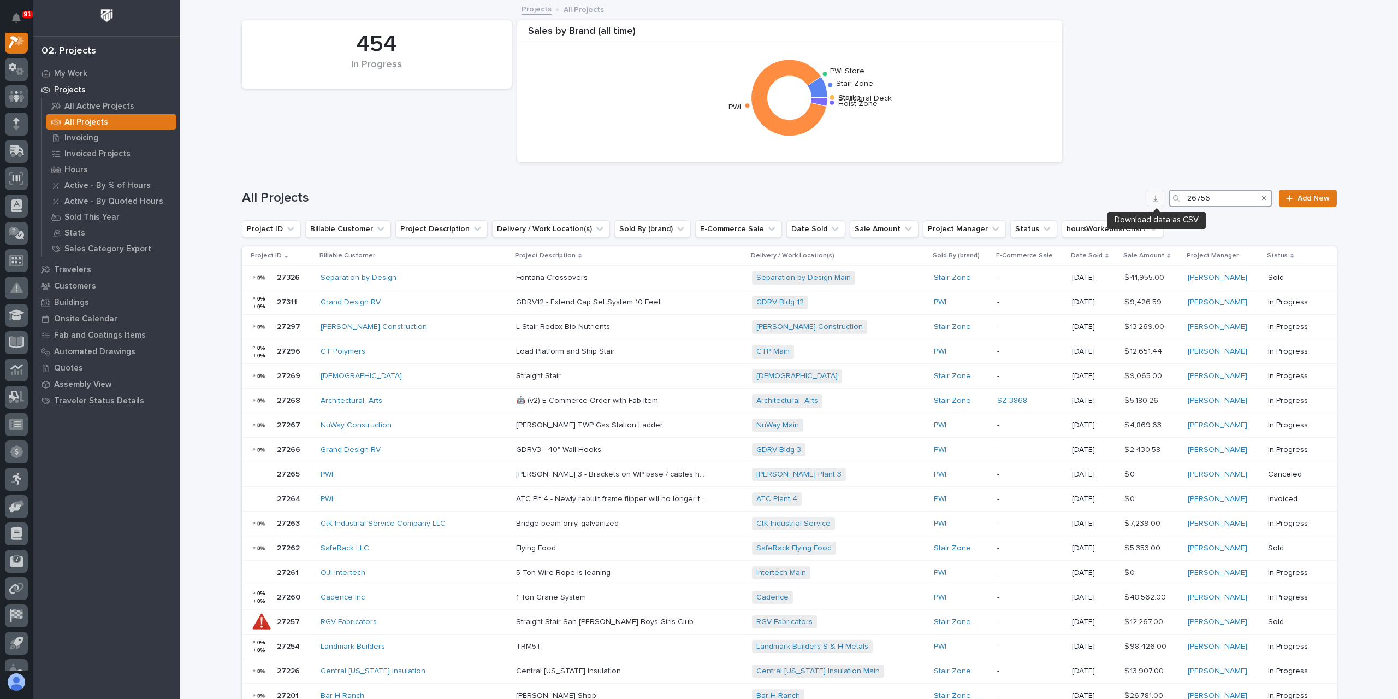
scroll to position [27, 0]
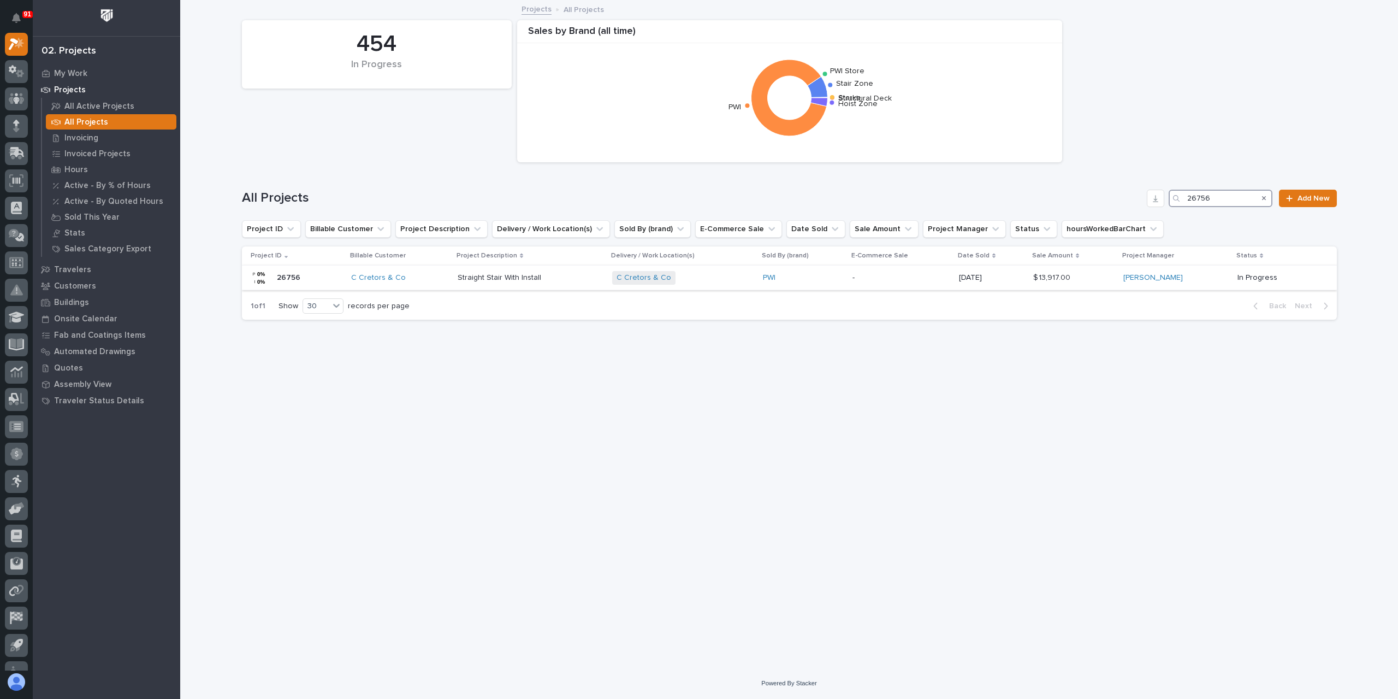
type input "26756"
click at [507, 286] on div "Straight Stair With Install Straight Stair With Install" at bounding box center [531, 278] width 146 height 18
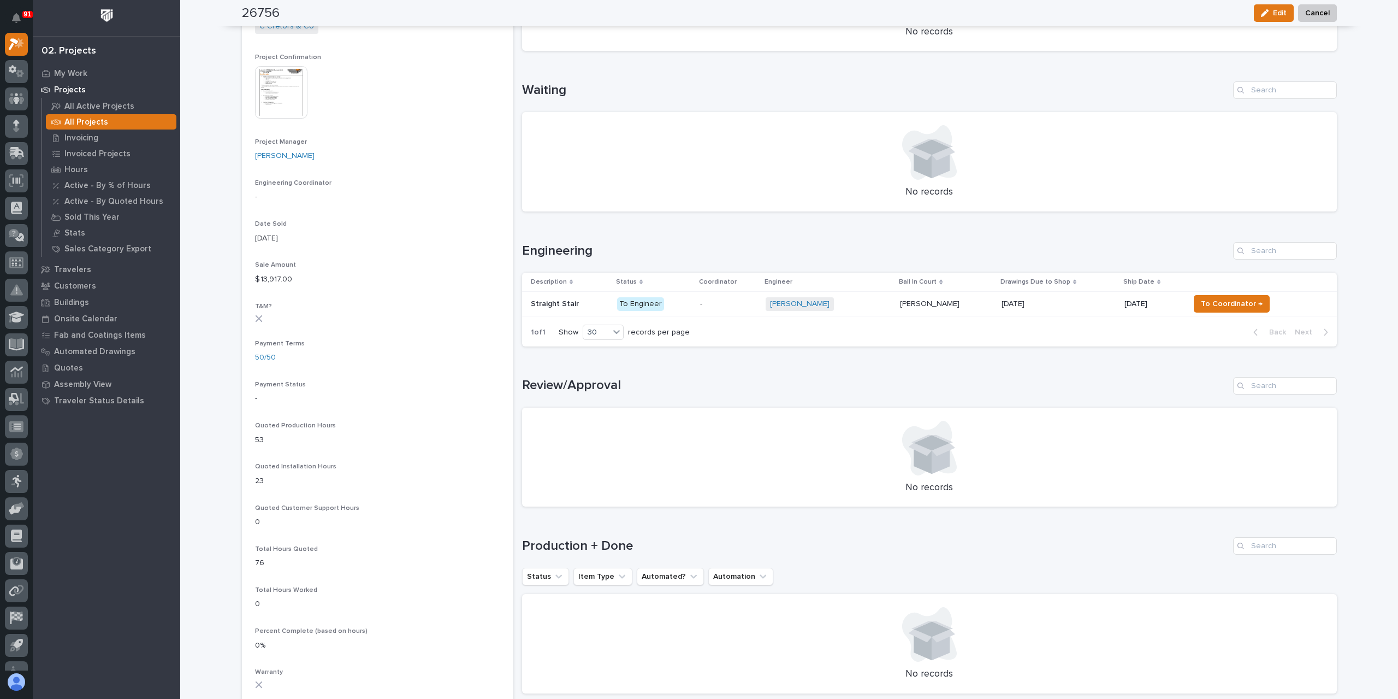
scroll to position [437, 0]
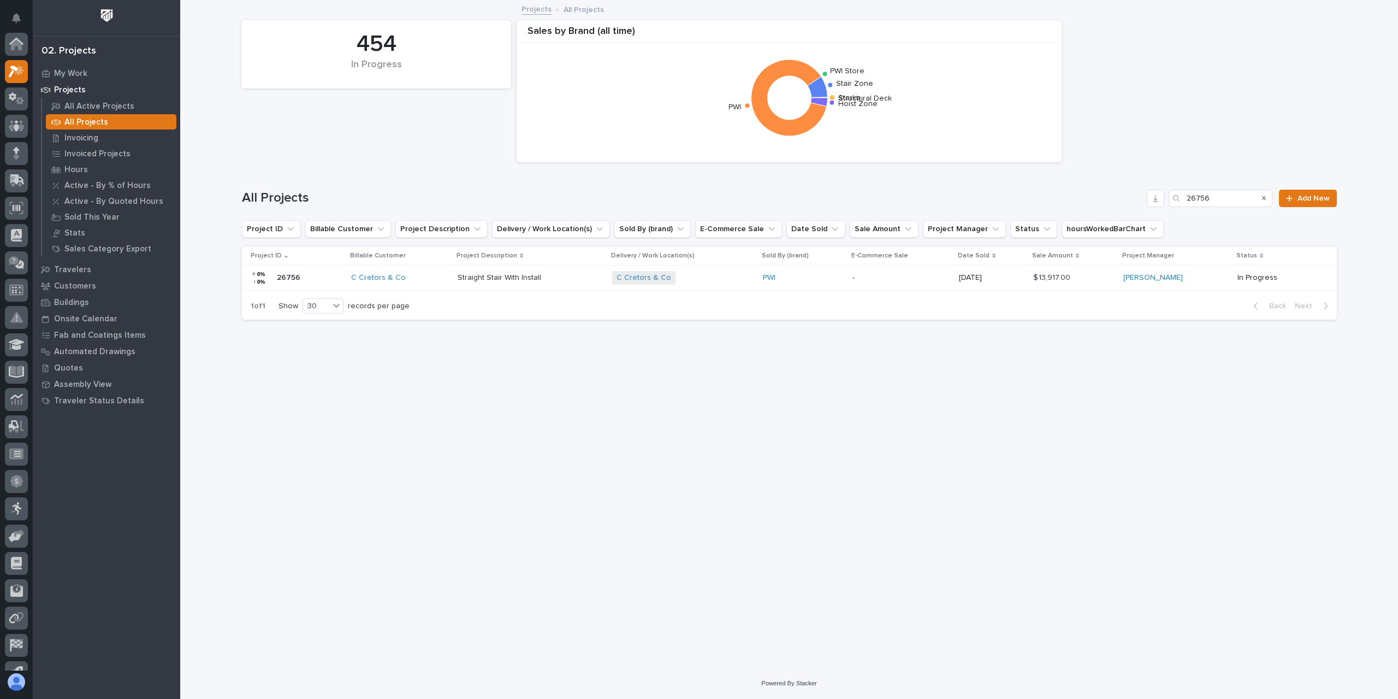
scroll to position [29, 0]
drag, startPoint x: 1221, startPoint y: 198, endPoint x: 1166, endPoint y: 197, distance: 55.2
click at [1167, 197] on div "All Projects 26756 Add New" at bounding box center [789, 198] width 1095 height 17
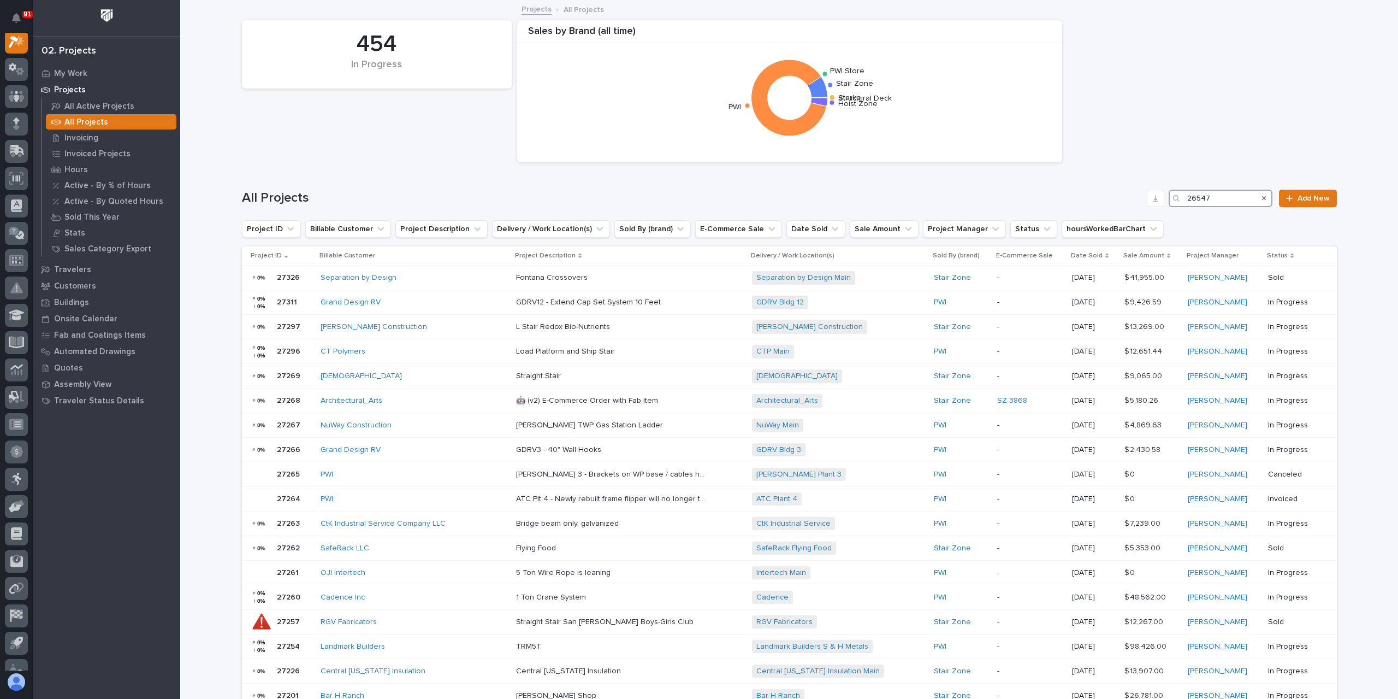
scroll to position [27, 0]
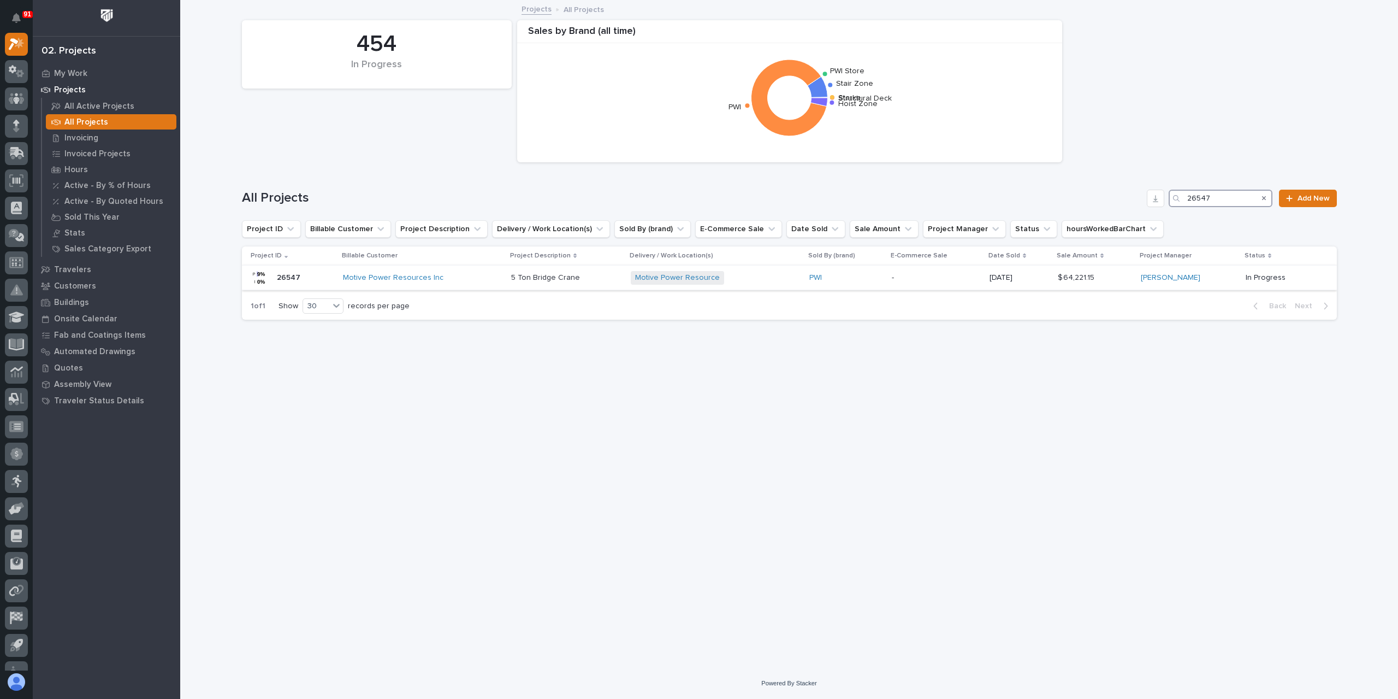
type input "26547"
click at [519, 273] on p "5 Ton Bridge Crane" at bounding box center [546, 276] width 71 height 11
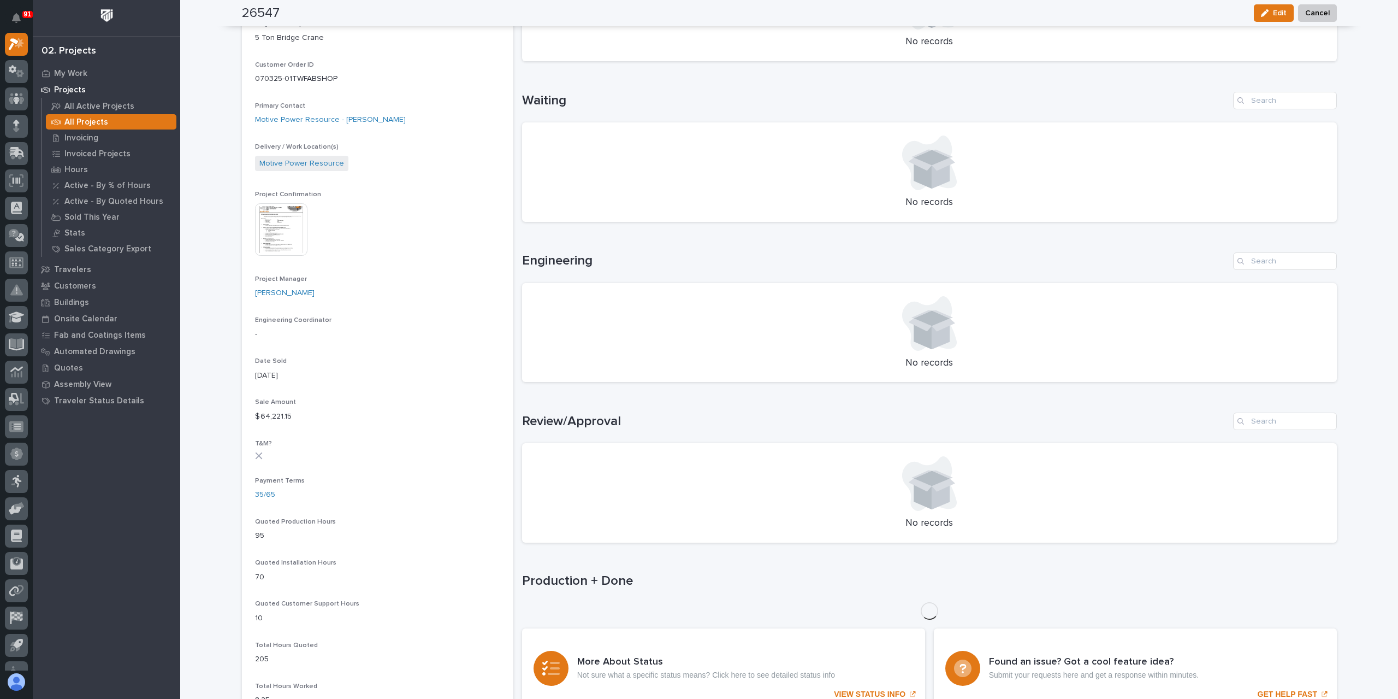
scroll to position [337, 0]
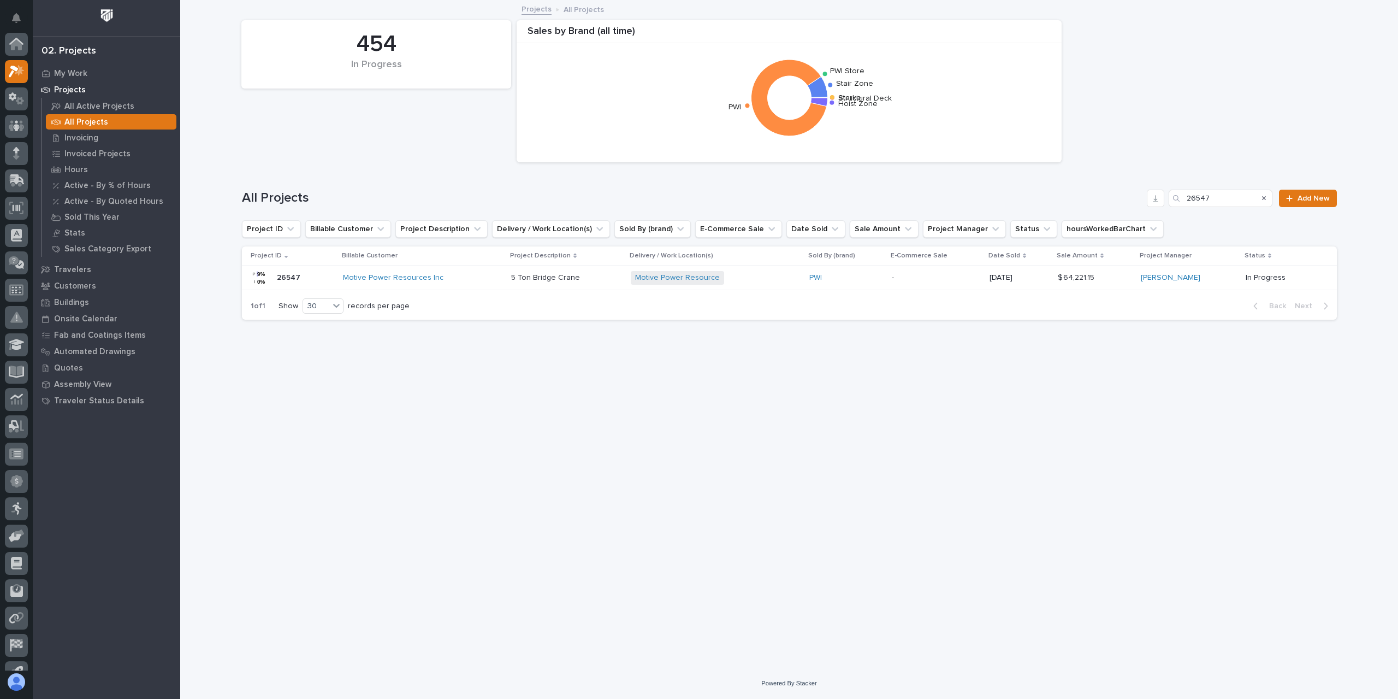
scroll to position [29, 0]
drag, startPoint x: 1226, startPoint y: 199, endPoint x: 1105, endPoint y: 187, distance: 121.9
click at [1105, 187] on div "All Projects 26547 Add New" at bounding box center [789, 194] width 1095 height 52
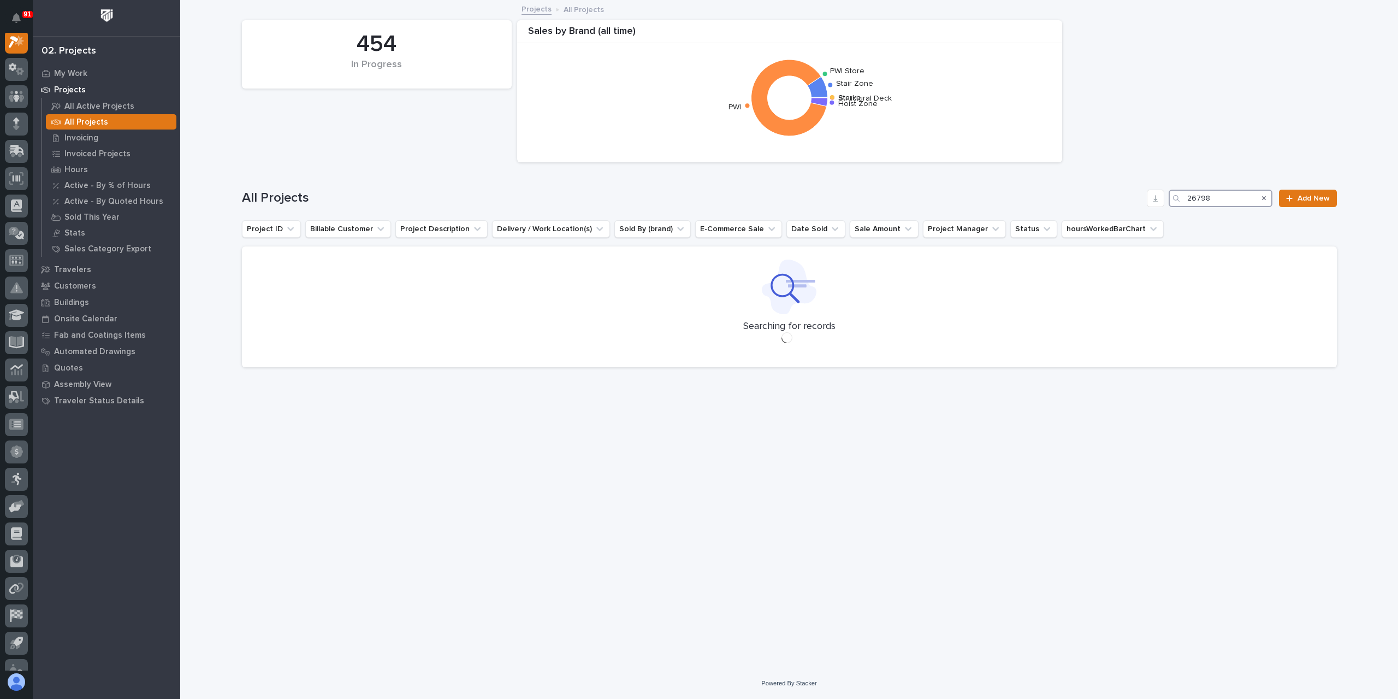
scroll to position [27, 0]
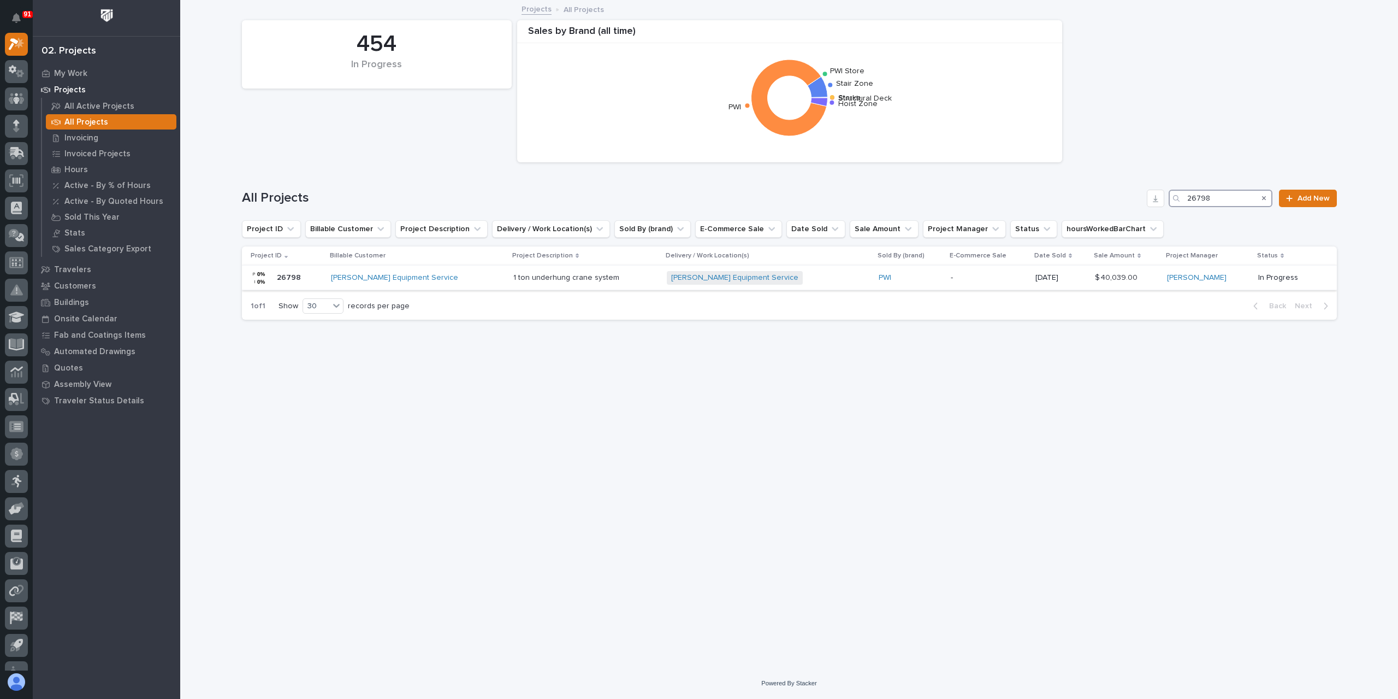
type input "26798"
click at [514, 277] on p "1 ton underhung crane system" at bounding box center [568, 276] width 108 height 11
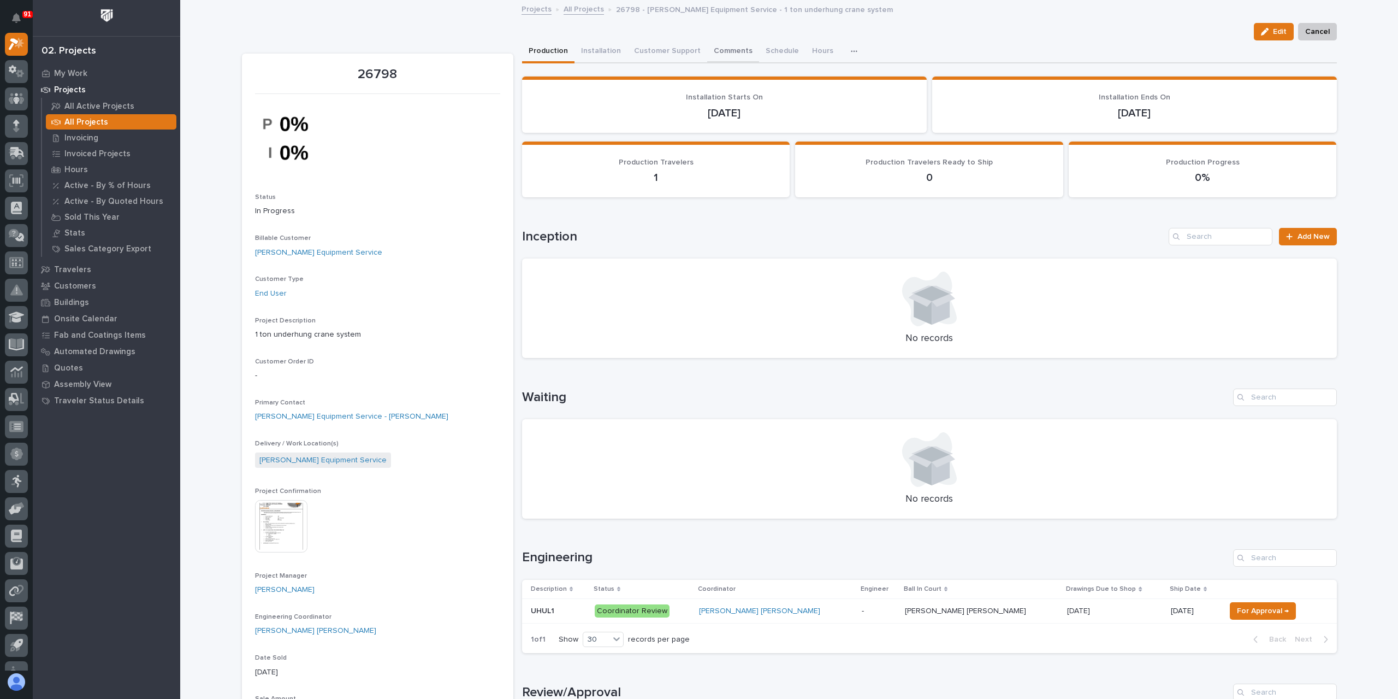
click at [721, 45] on button "Comments" at bounding box center [733, 51] width 52 height 23
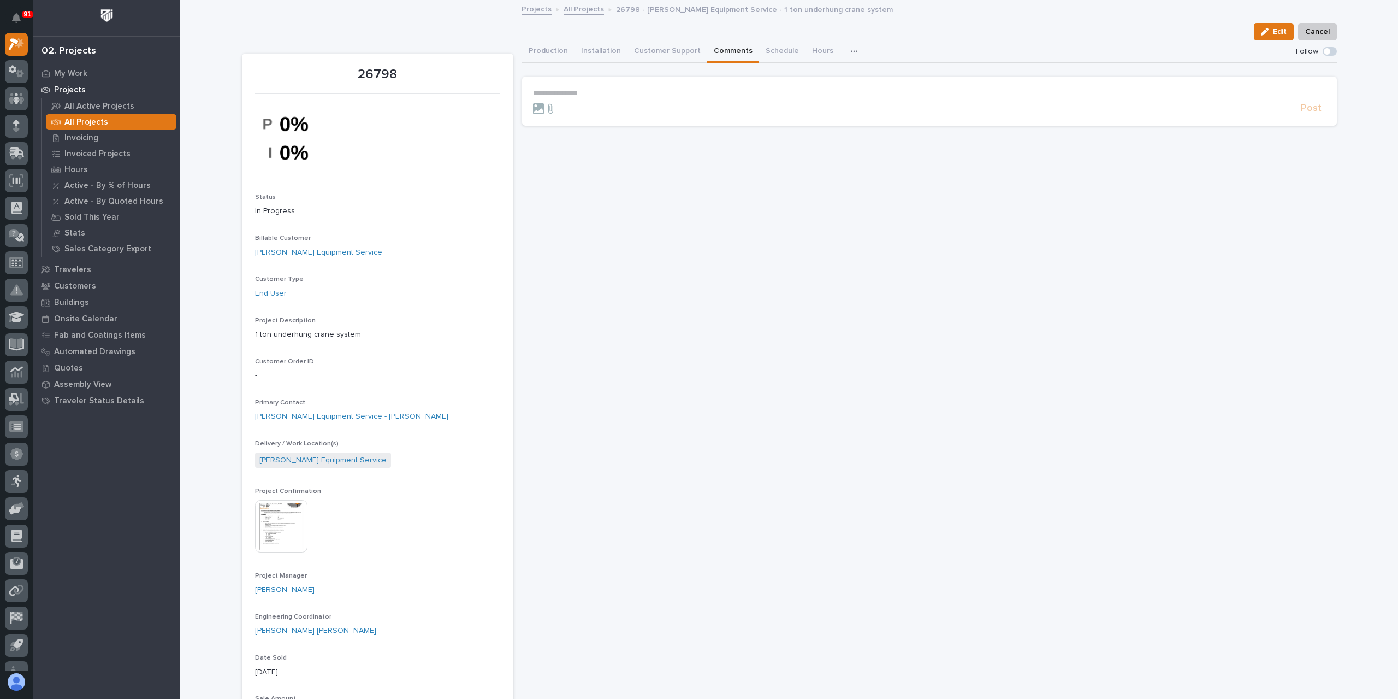
click at [593, 87] on section "**********" at bounding box center [929, 100] width 815 height 49
click at [597, 97] on p "**********" at bounding box center [929, 92] width 793 height 9
click at [1313, 108] on span "Post" at bounding box center [1311, 113] width 21 height 13
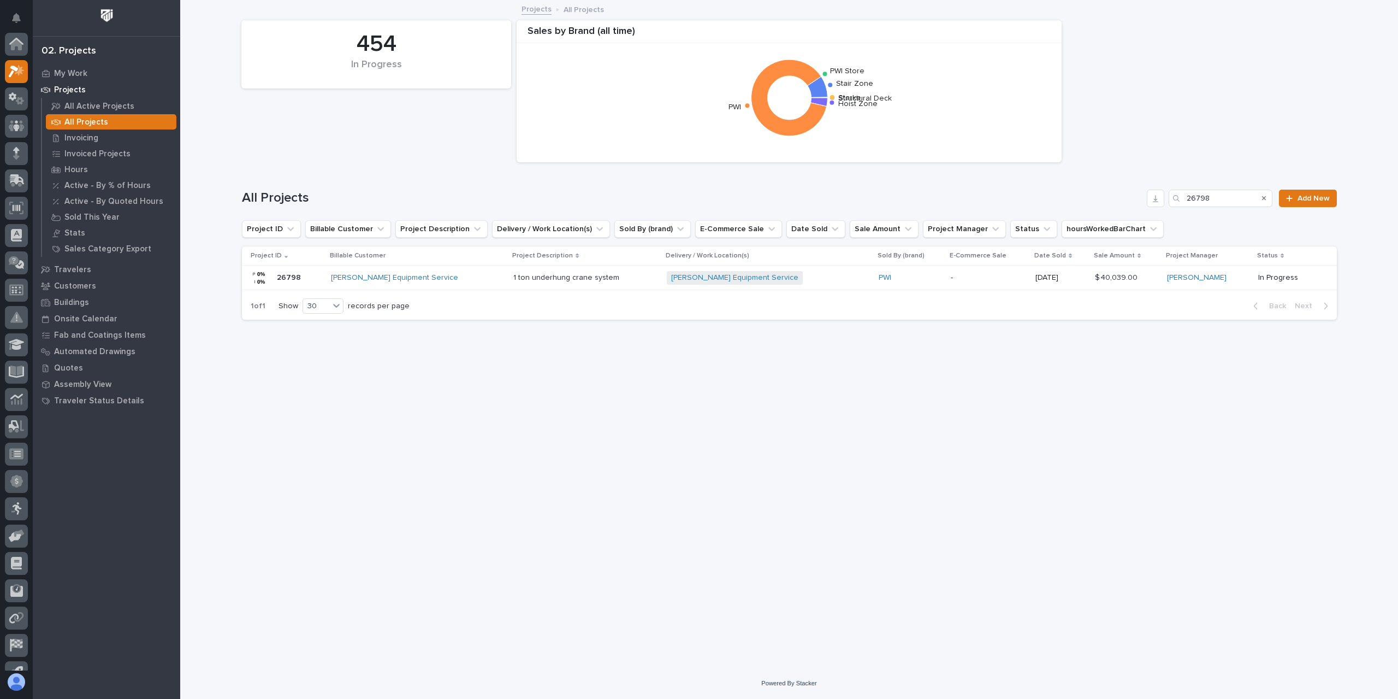
scroll to position [29, 0]
drag, startPoint x: 1230, startPoint y: 195, endPoint x: 1124, endPoint y: 193, distance: 106.0
click at [1124, 193] on div "All Projects 26798 Add New" at bounding box center [789, 198] width 1095 height 17
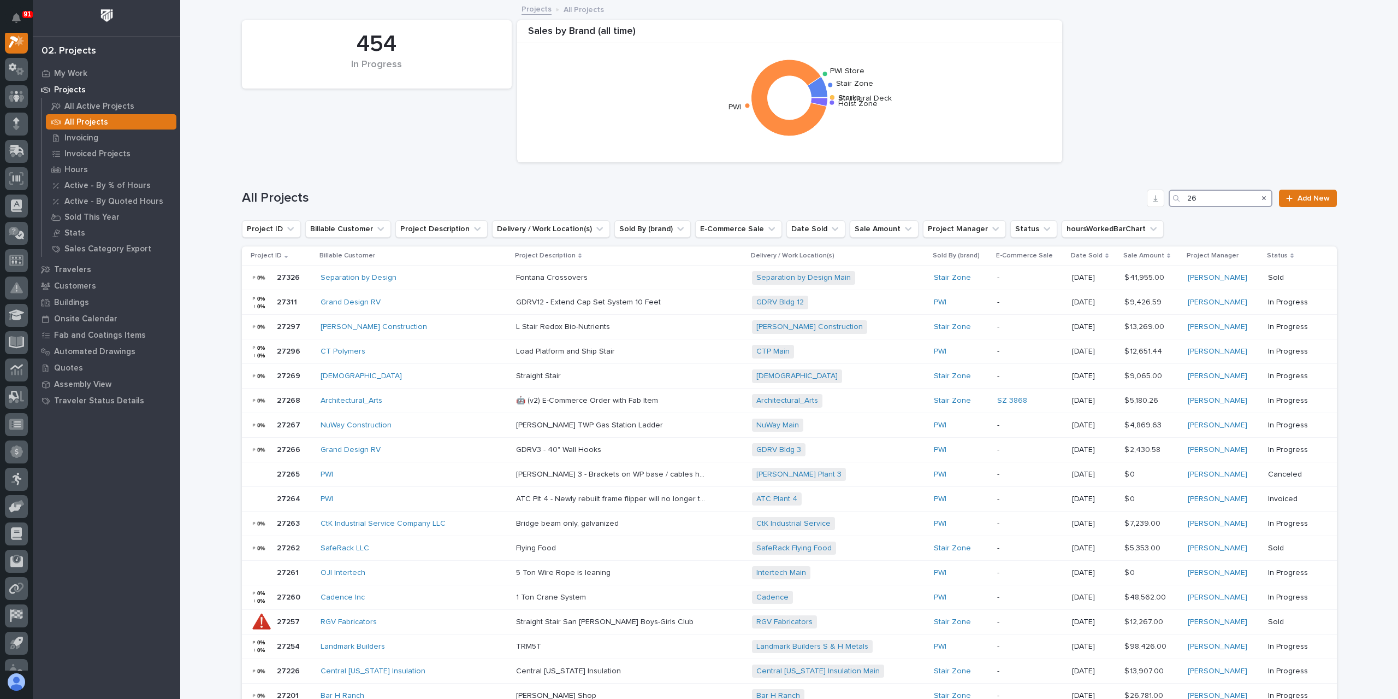
scroll to position [27, 0]
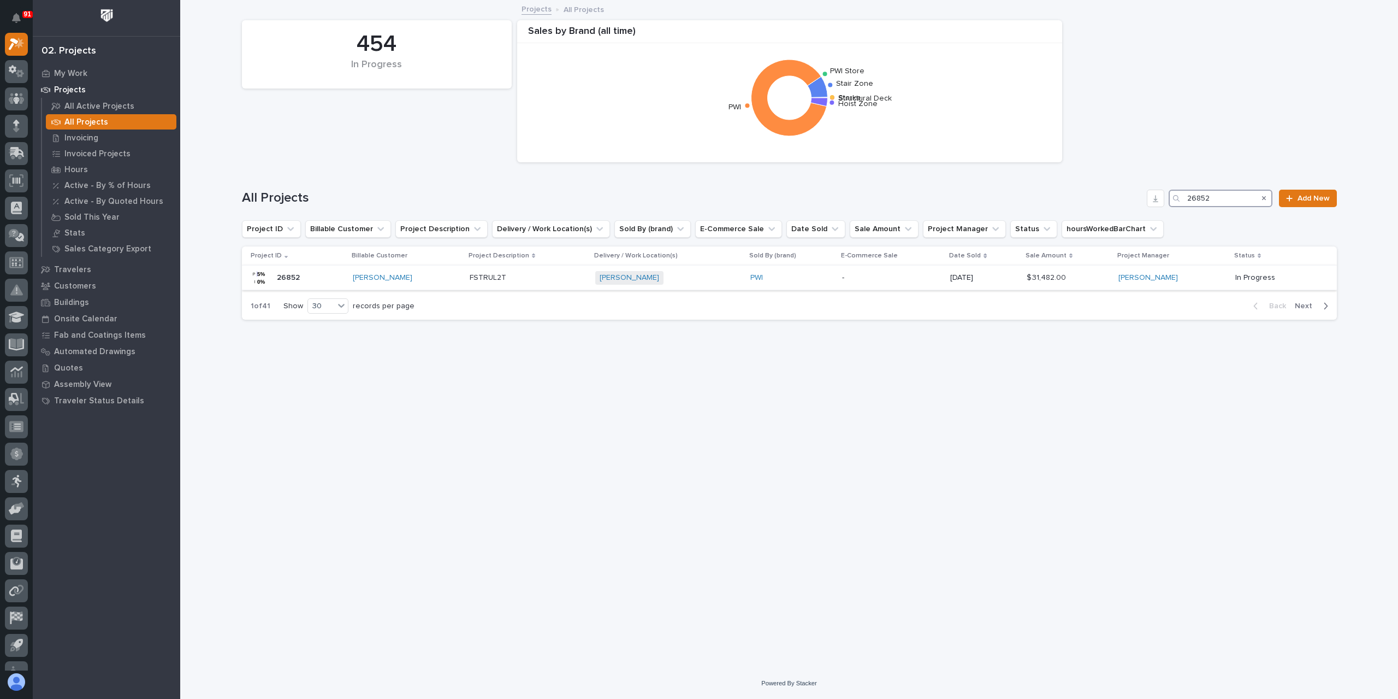
type input "26852"
click at [505, 285] on div "FSTRUL2T FSTRUL2T" at bounding box center [528, 278] width 117 height 18
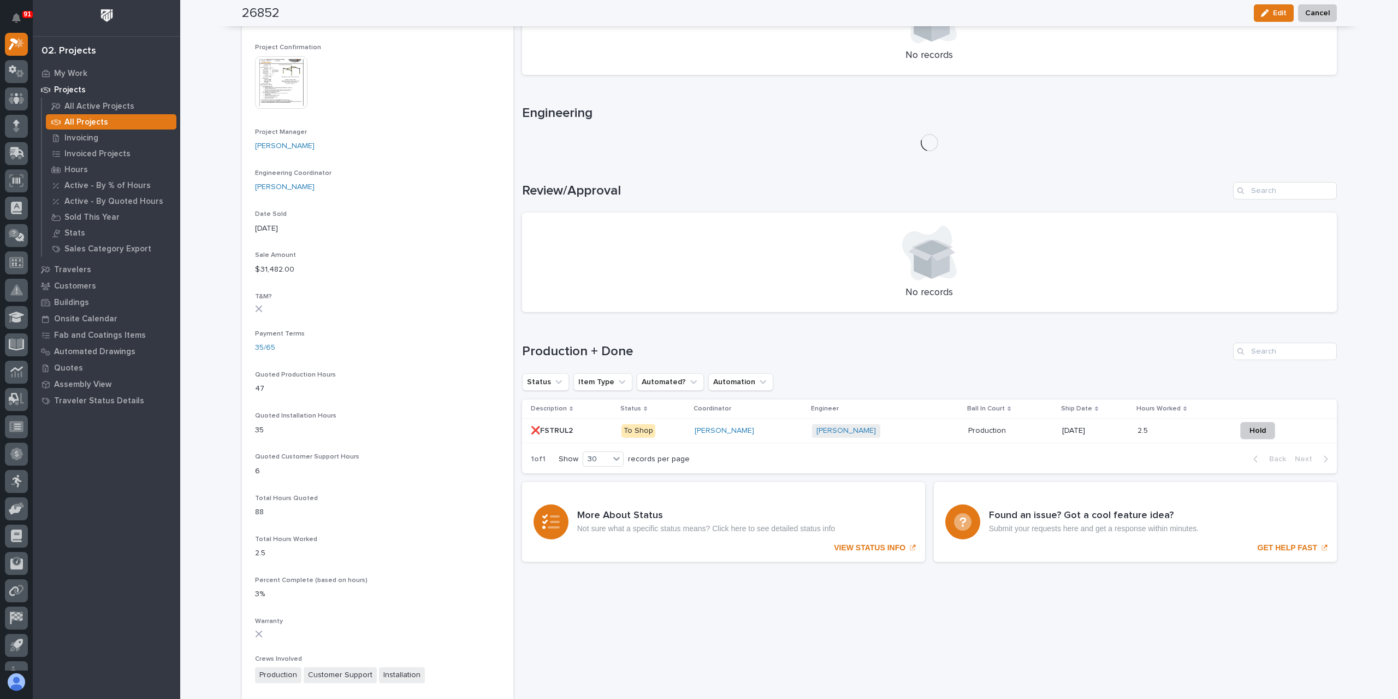
scroll to position [446, 0]
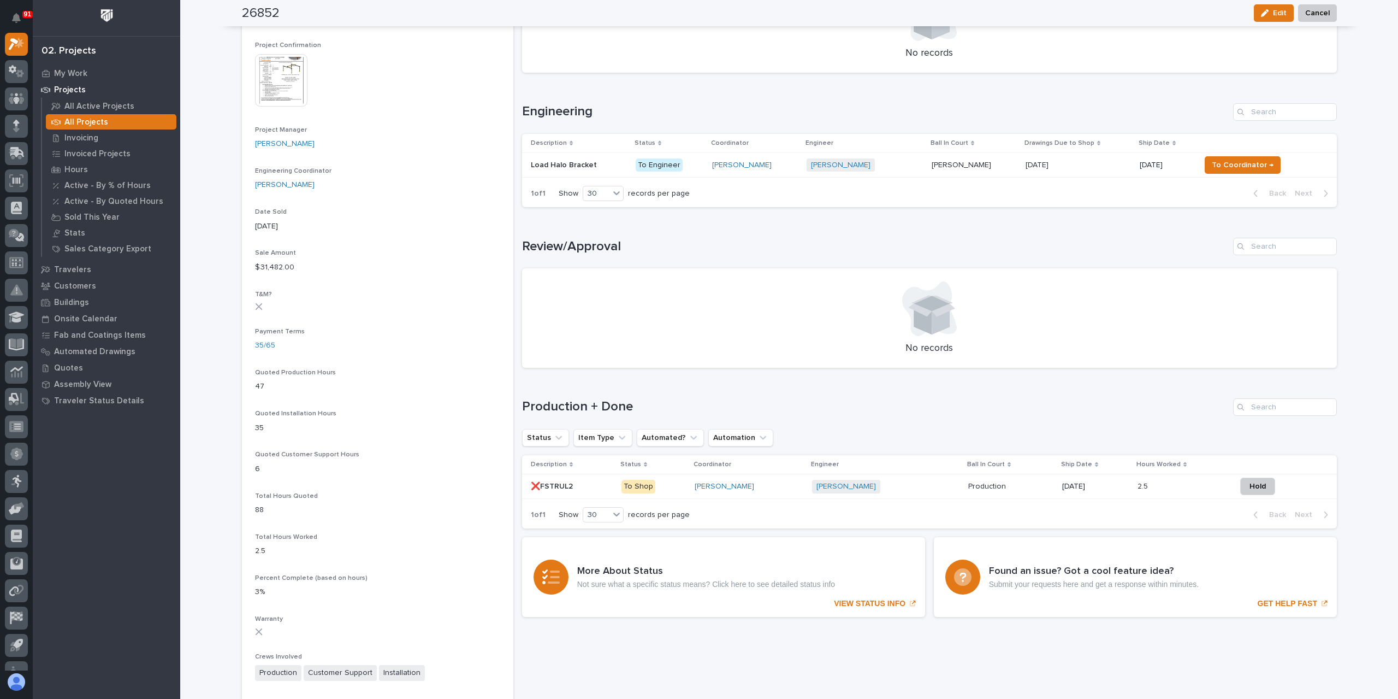
click at [552, 161] on p "Load Halo Bracket" at bounding box center [565, 163] width 68 height 11
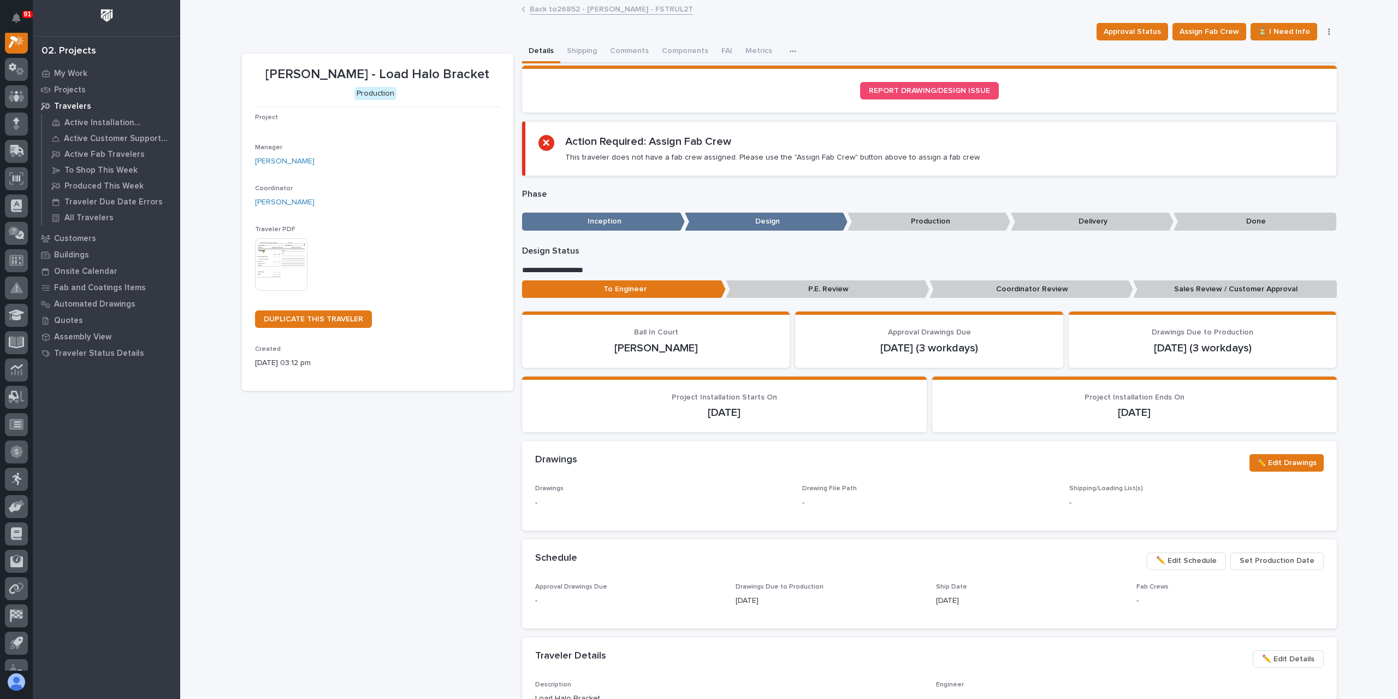
scroll to position [27, 0]
click at [634, 58] on button "Comments" at bounding box center [630, 51] width 52 height 23
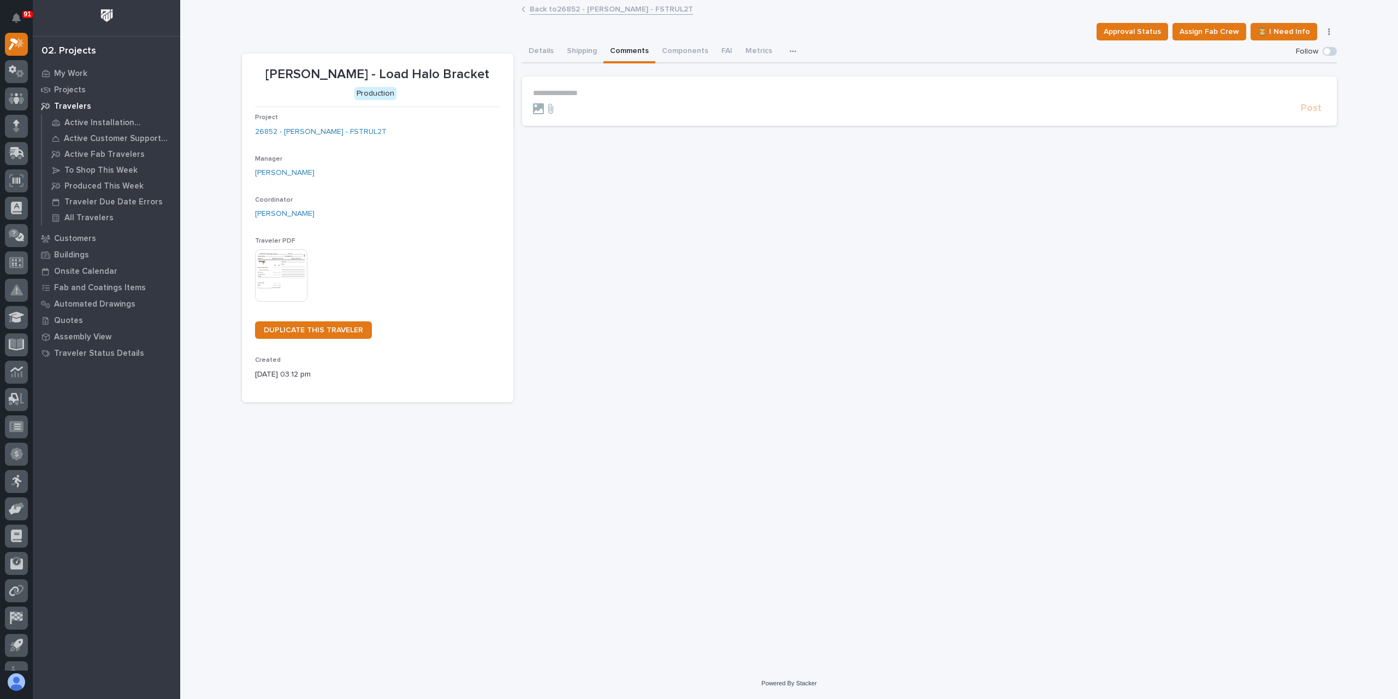
click at [610, 88] on p "**********" at bounding box center [929, 92] width 793 height 9
click at [1312, 139] on section "**********" at bounding box center [929, 111] width 815 height 71
click at [1312, 135] on span "Post" at bounding box center [1311, 130] width 21 height 13
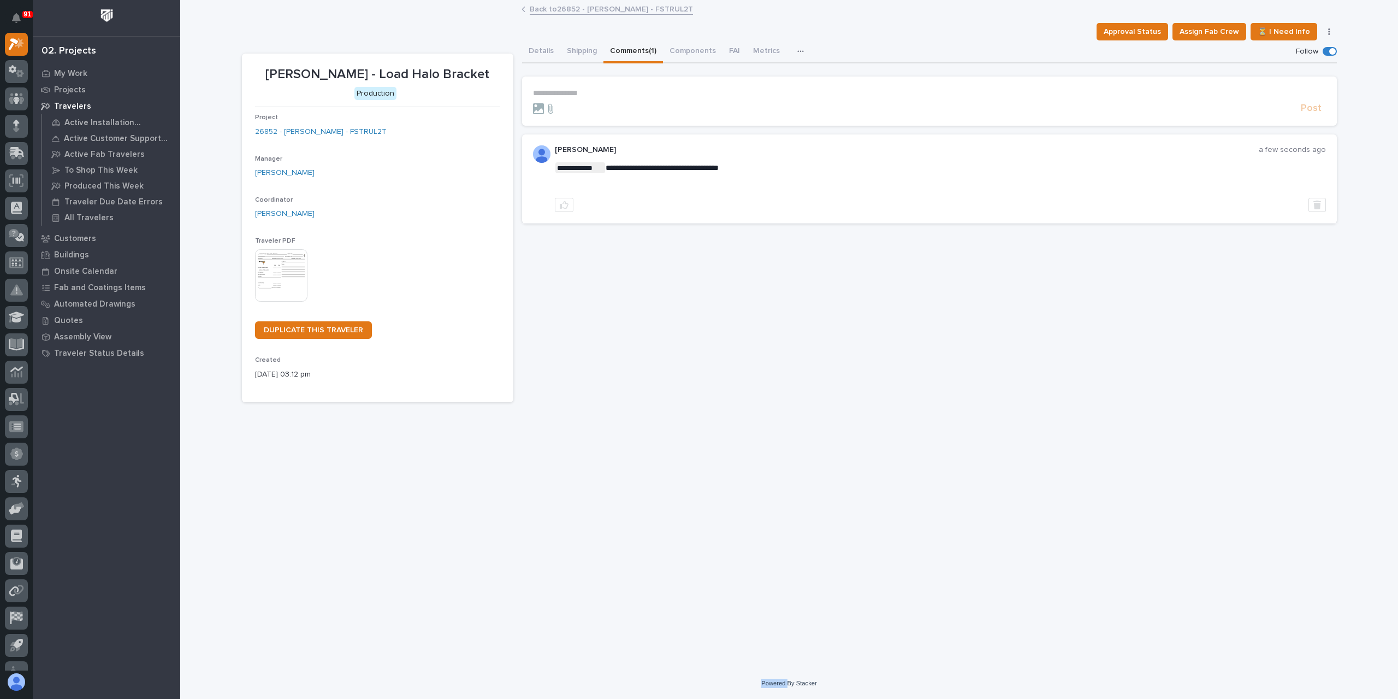
click at [577, 5] on link "Back to 26852 - [PERSON_NAME] - FSTRUL2T" at bounding box center [611, 8] width 163 height 13
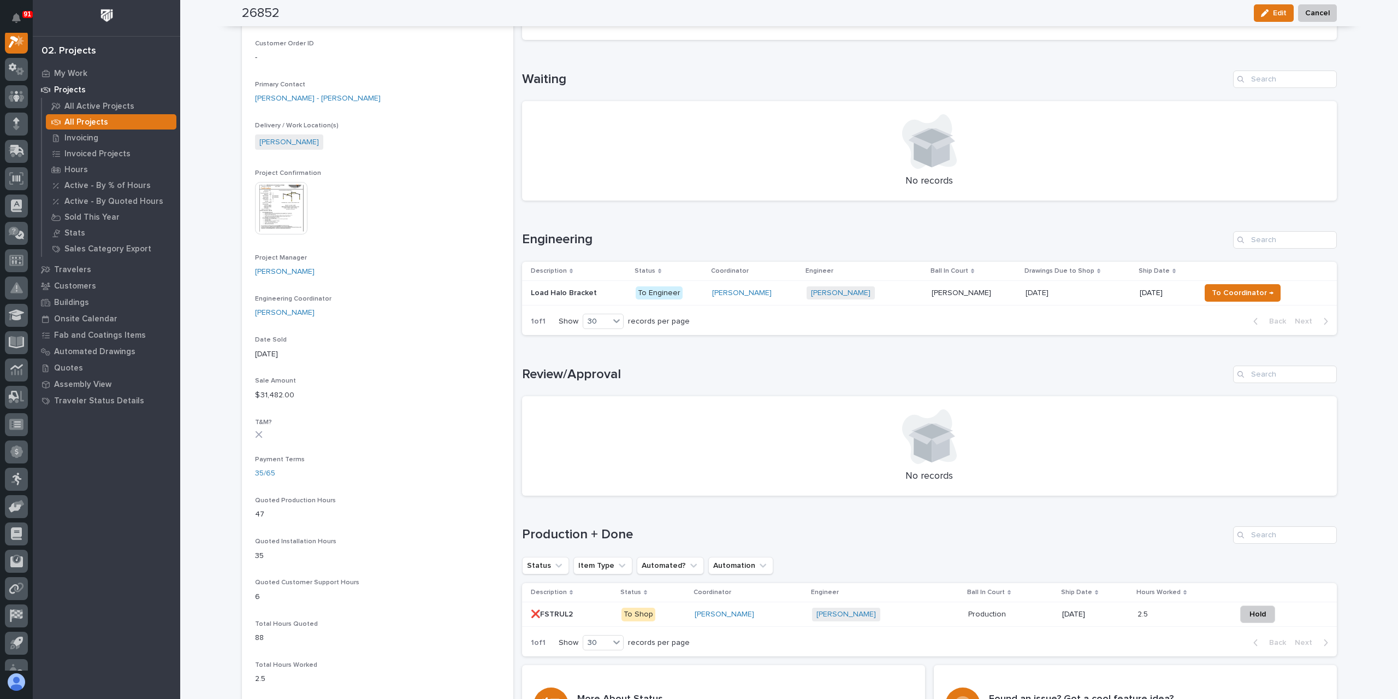
scroll to position [437, 0]
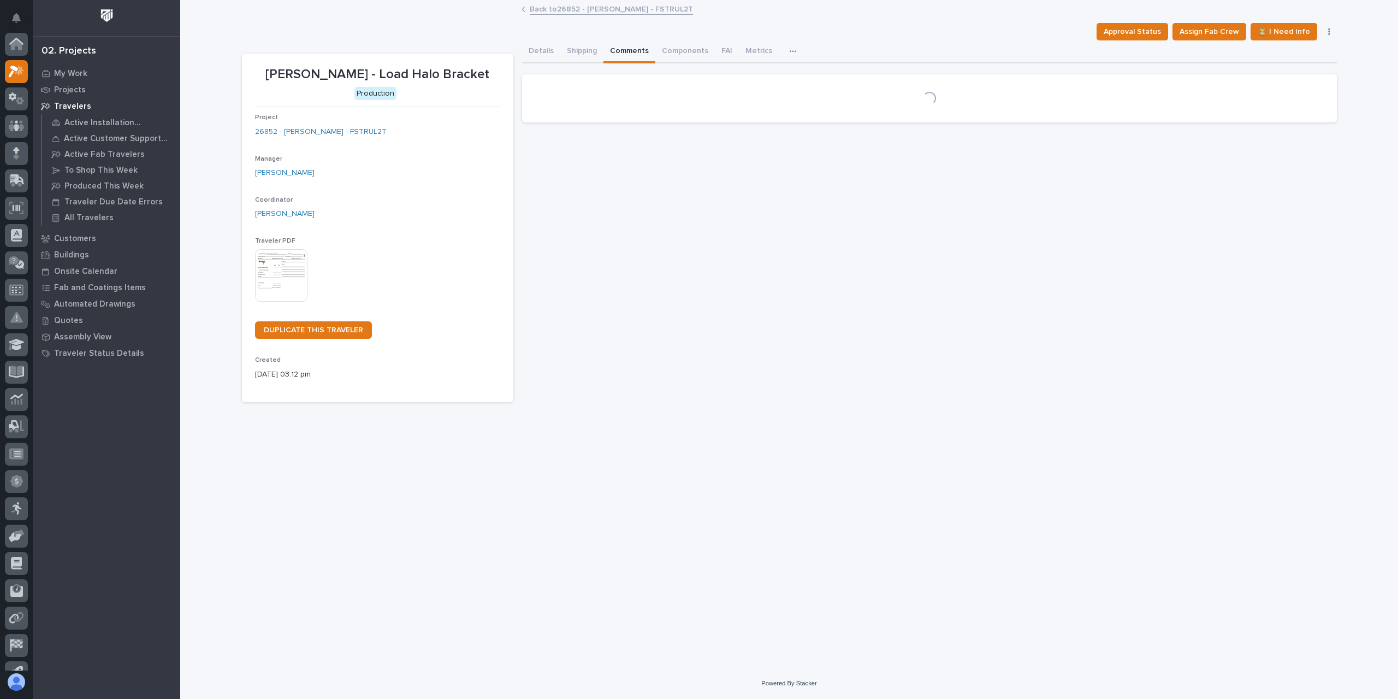
scroll to position [29, 0]
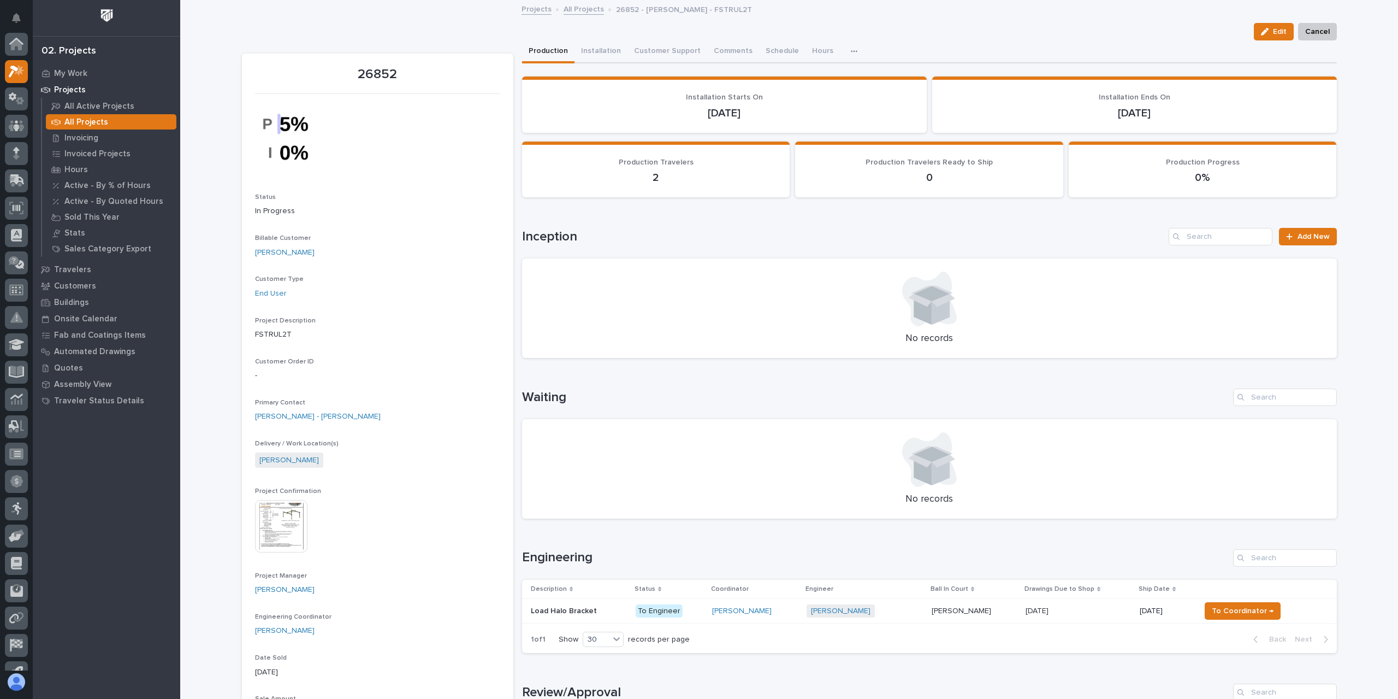
scroll to position [29, 0]
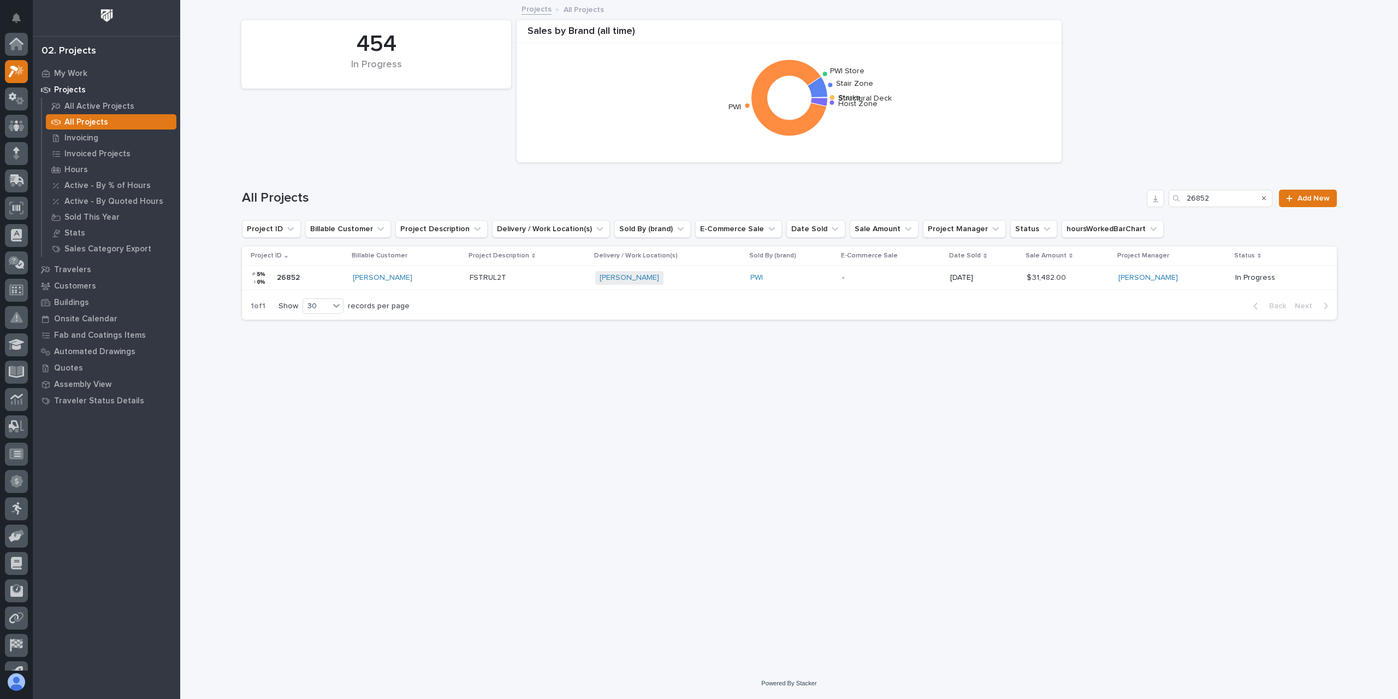
scroll to position [29, 0]
drag, startPoint x: 1212, startPoint y: 200, endPoint x: 1126, endPoint y: 200, distance: 85.8
click at [1126, 200] on div "All Projects 26852 Add New" at bounding box center [789, 198] width 1095 height 17
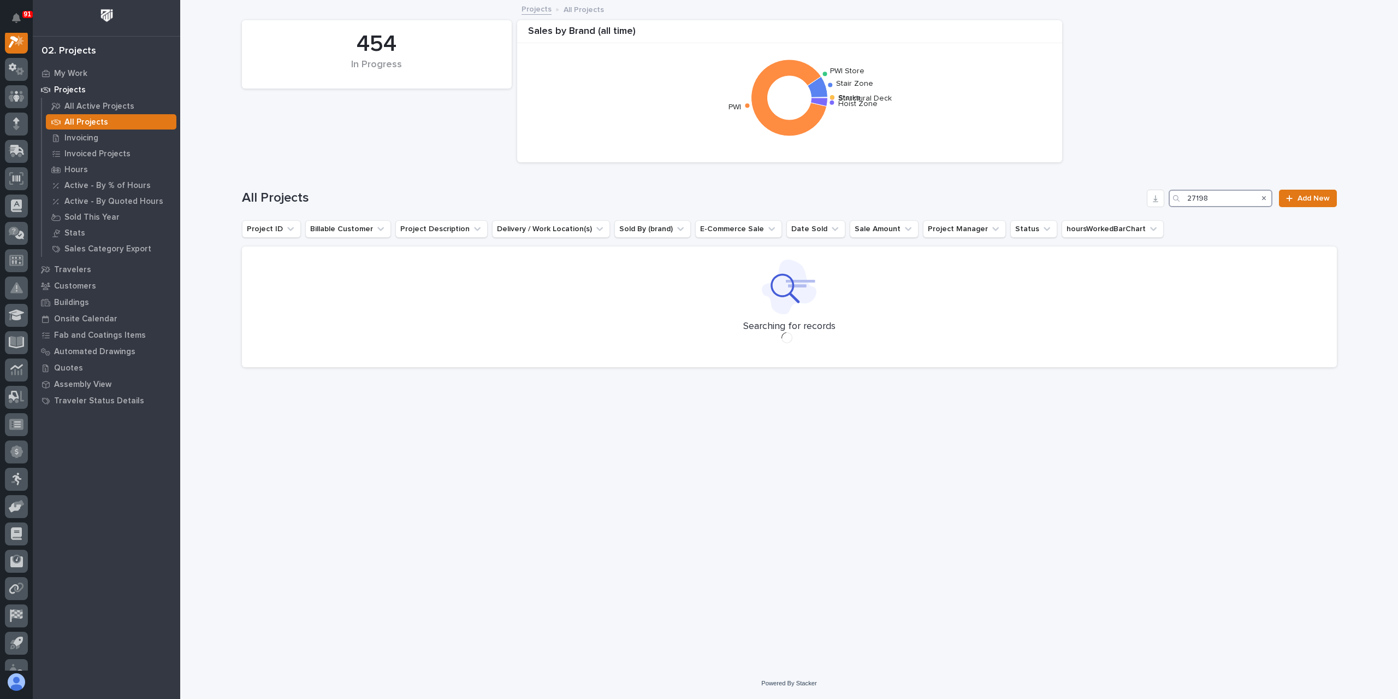
scroll to position [27, 0]
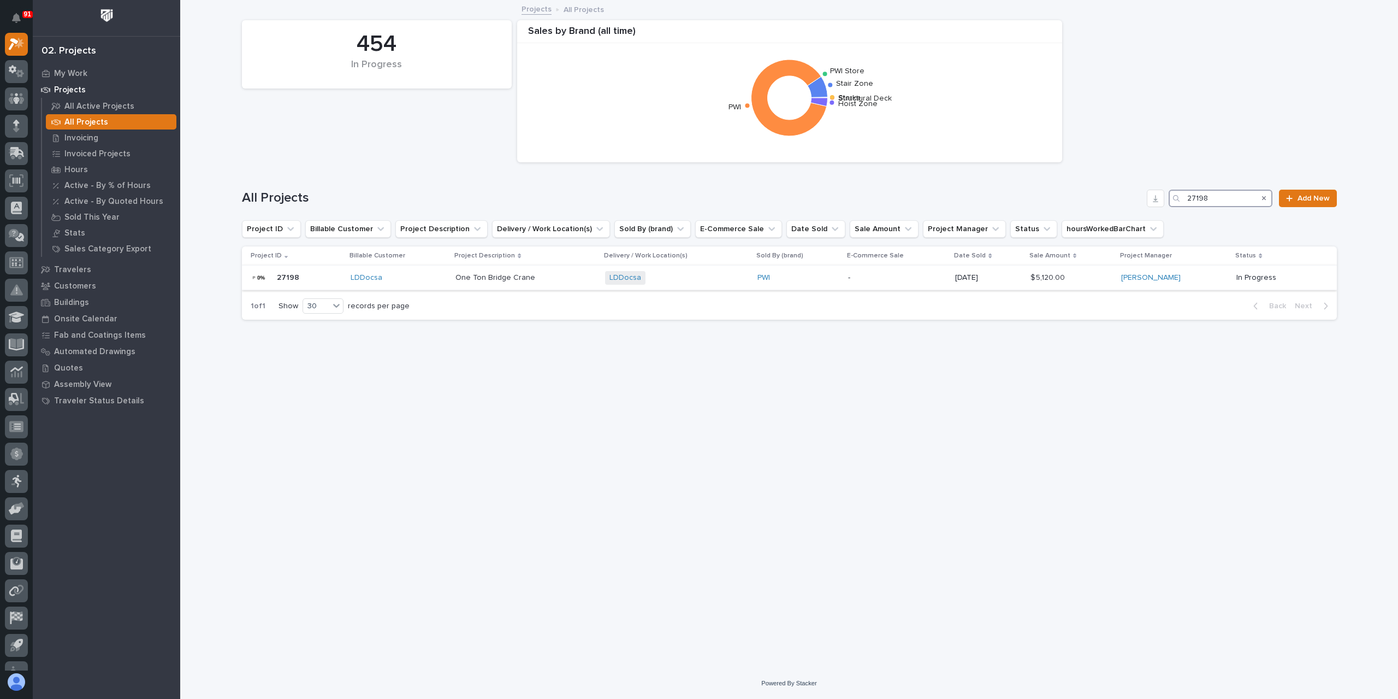
type input "27198"
click at [527, 279] on p "One Ton Bridge Crane" at bounding box center [497, 276] width 82 height 11
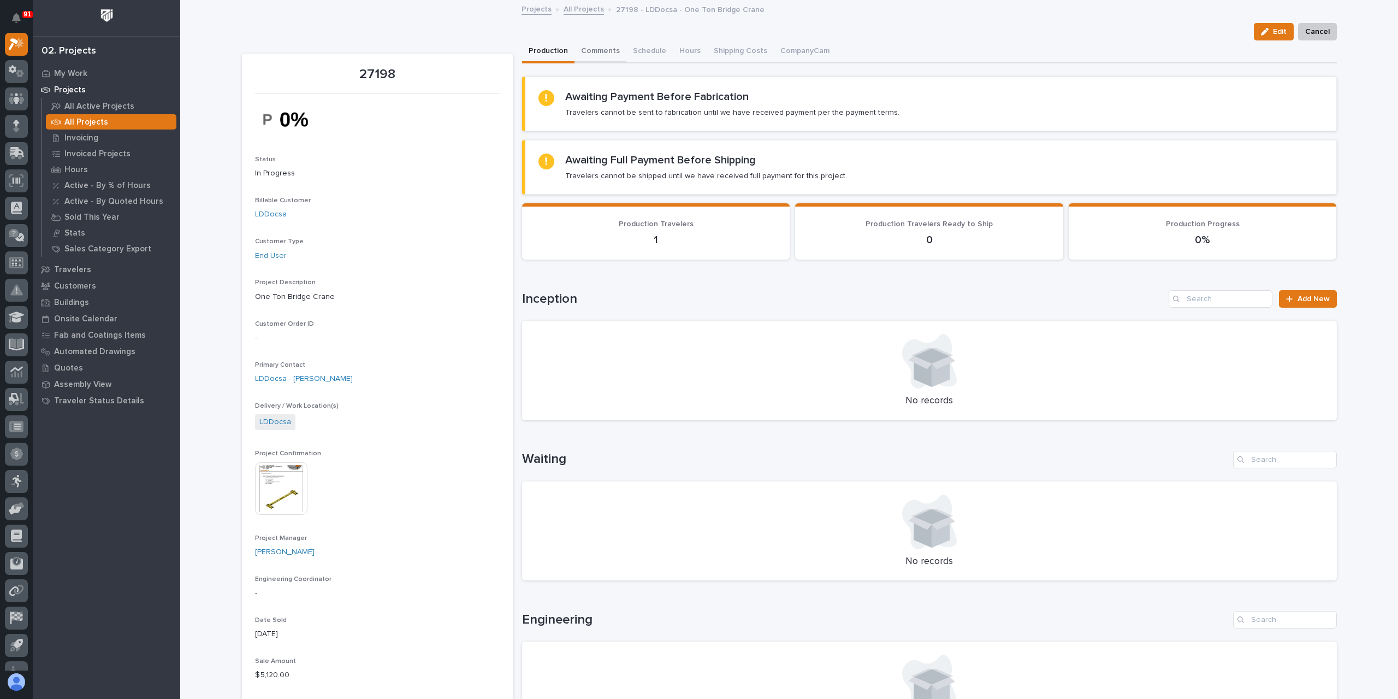
click at [597, 54] on button "Comments" at bounding box center [601, 51] width 52 height 23
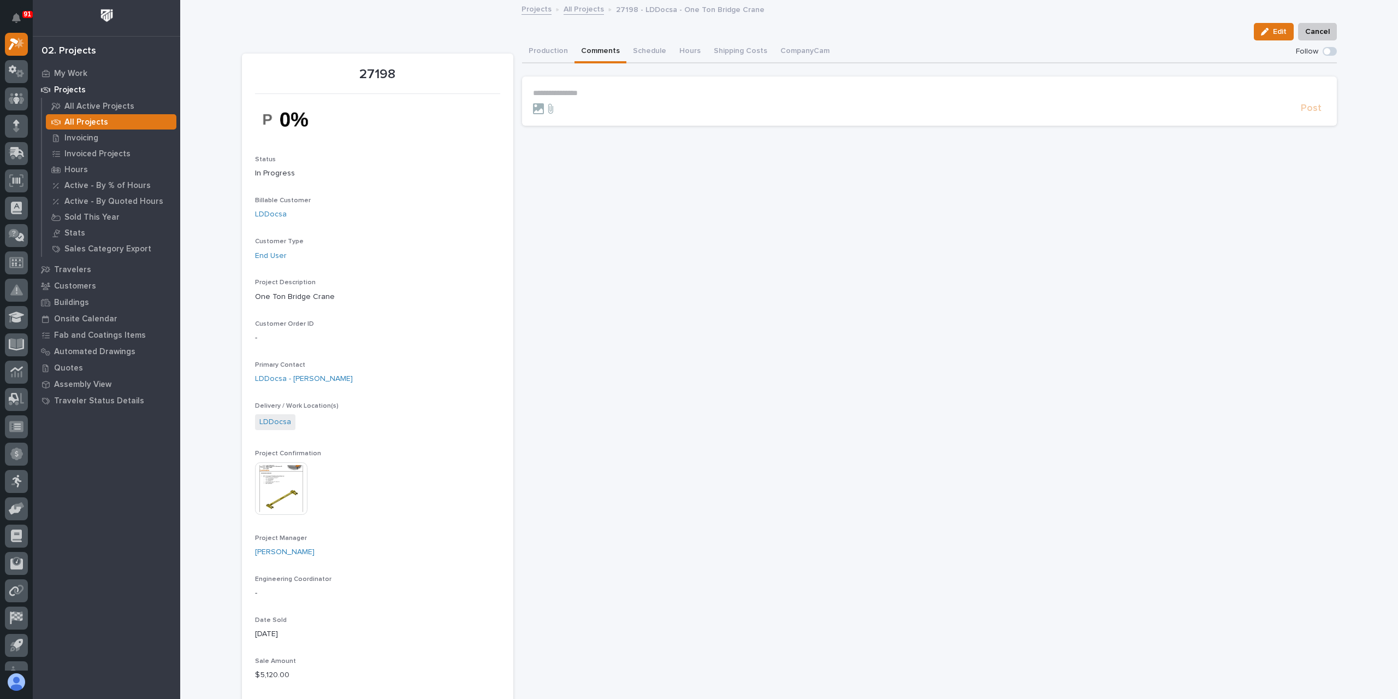
click at [592, 97] on p "**********" at bounding box center [929, 92] width 793 height 9
click at [1309, 116] on span "Post" at bounding box center [1311, 113] width 21 height 13
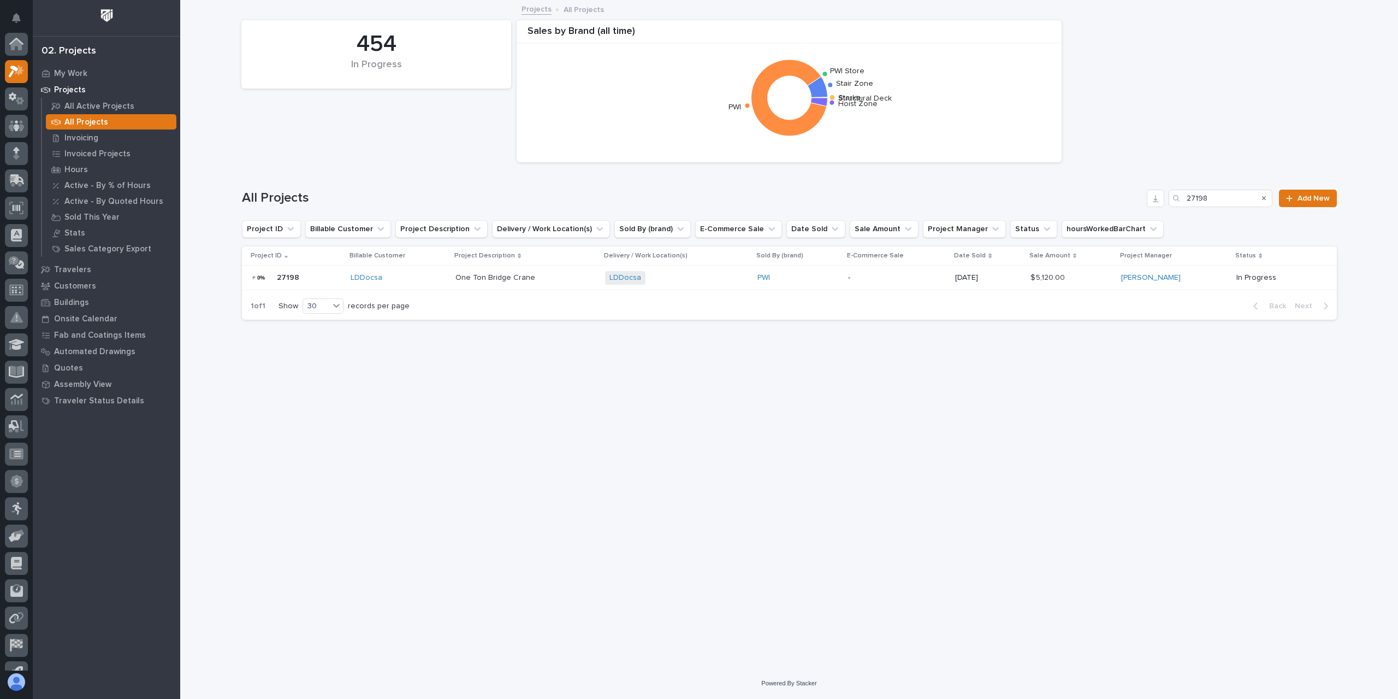
scroll to position [29, 0]
click at [452, 272] on td "One Ton Bridge Crane One Ton Bridge Crane" at bounding box center [526, 277] width 150 height 25
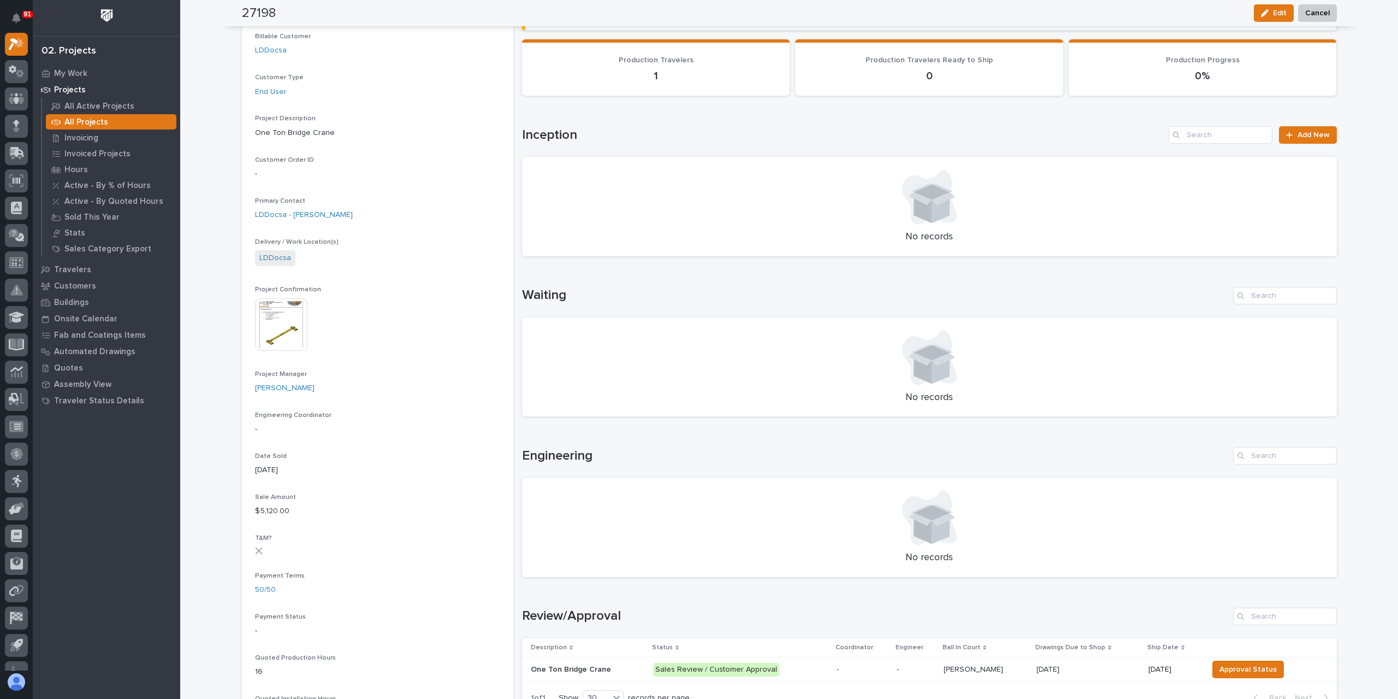
scroll to position [382, 0]
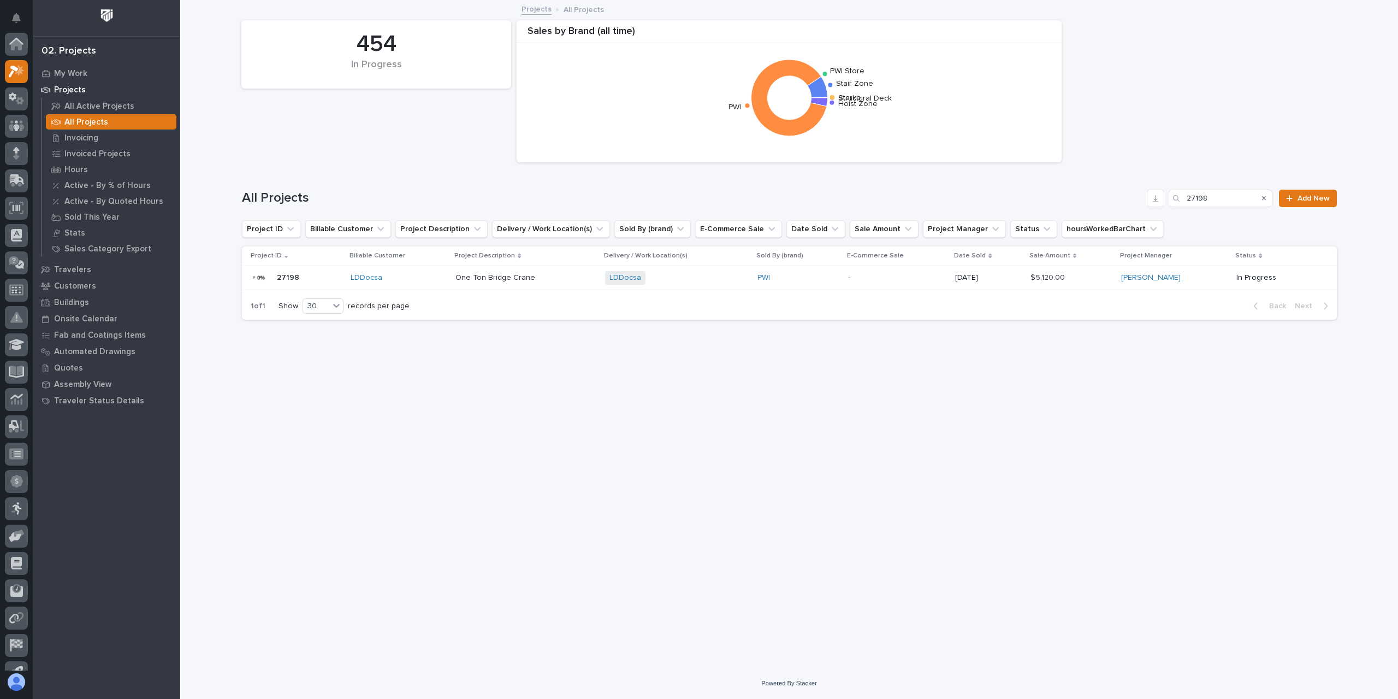
scroll to position [29, 0]
drag, startPoint x: 1167, startPoint y: 205, endPoint x: 1144, endPoint y: 212, distance: 23.5
click at [1147, 212] on div "All Projects 27198 Add New" at bounding box center [789, 194] width 1095 height 52
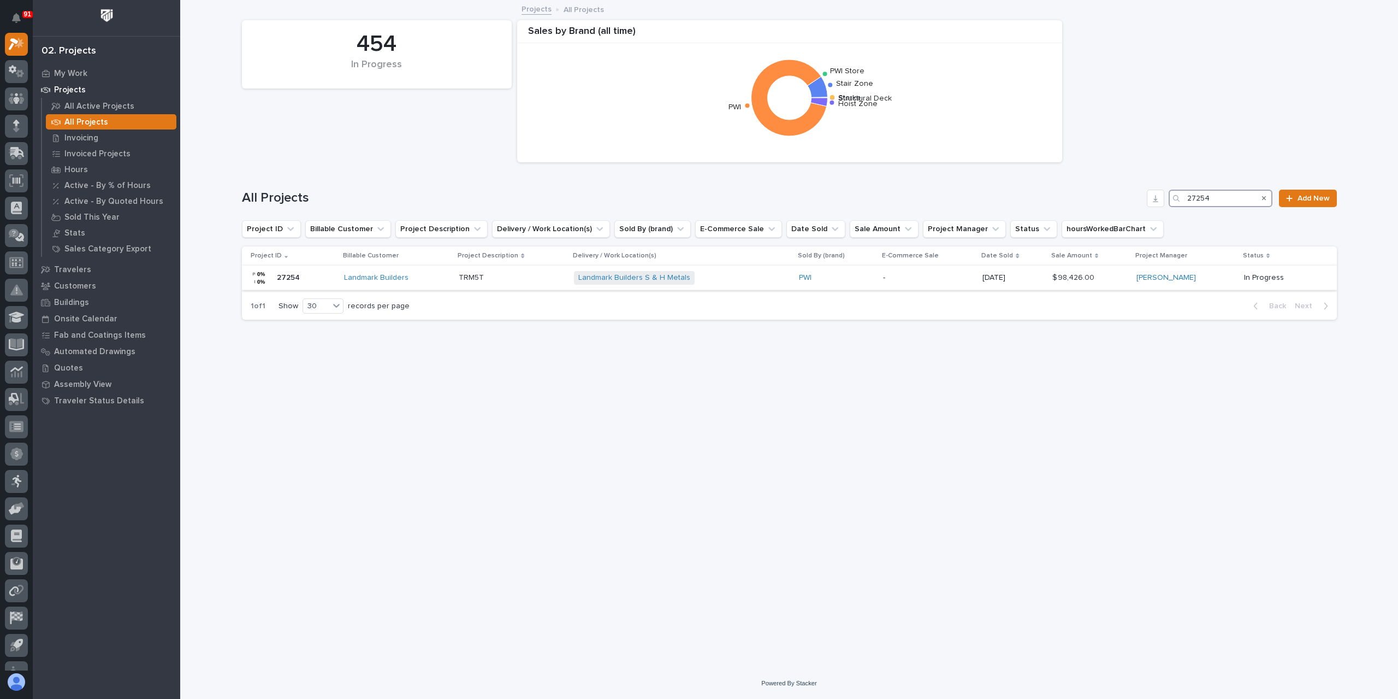
type input "27254"
click at [479, 277] on p "TRM5T" at bounding box center [472, 276] width 27 height 11
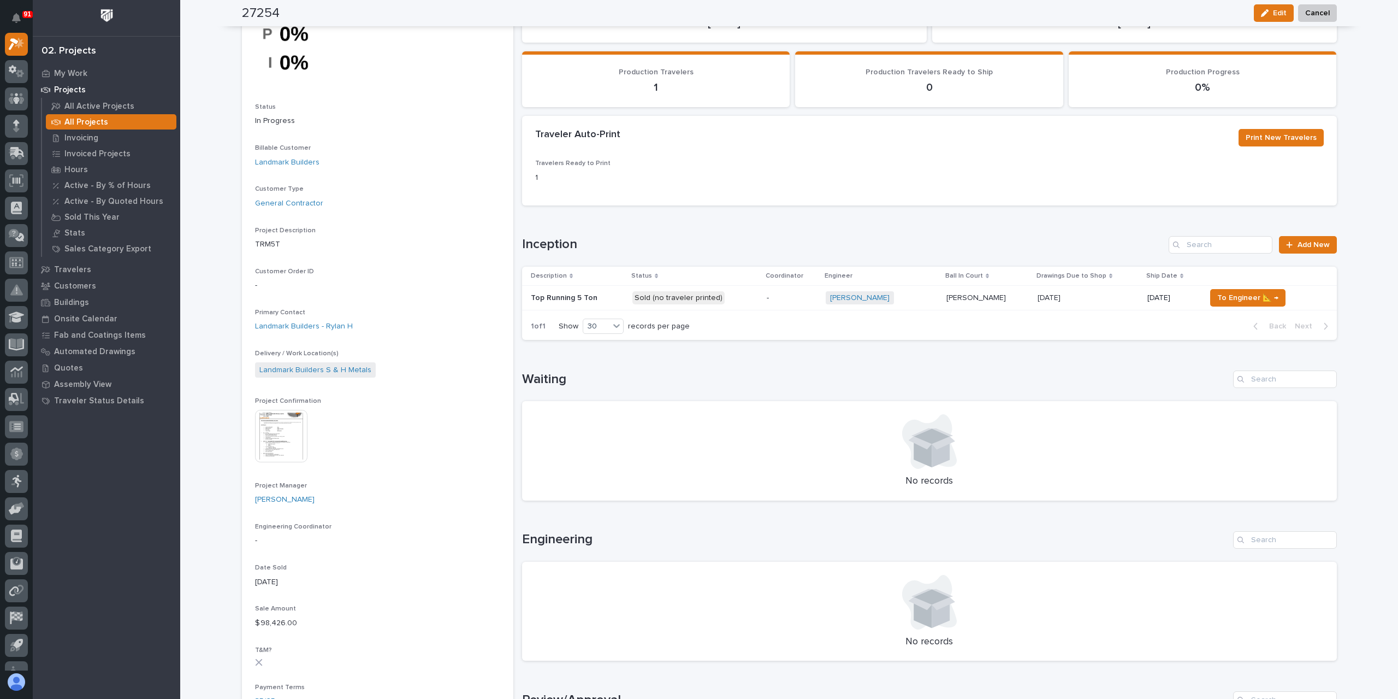
scroll to position [63, 0]
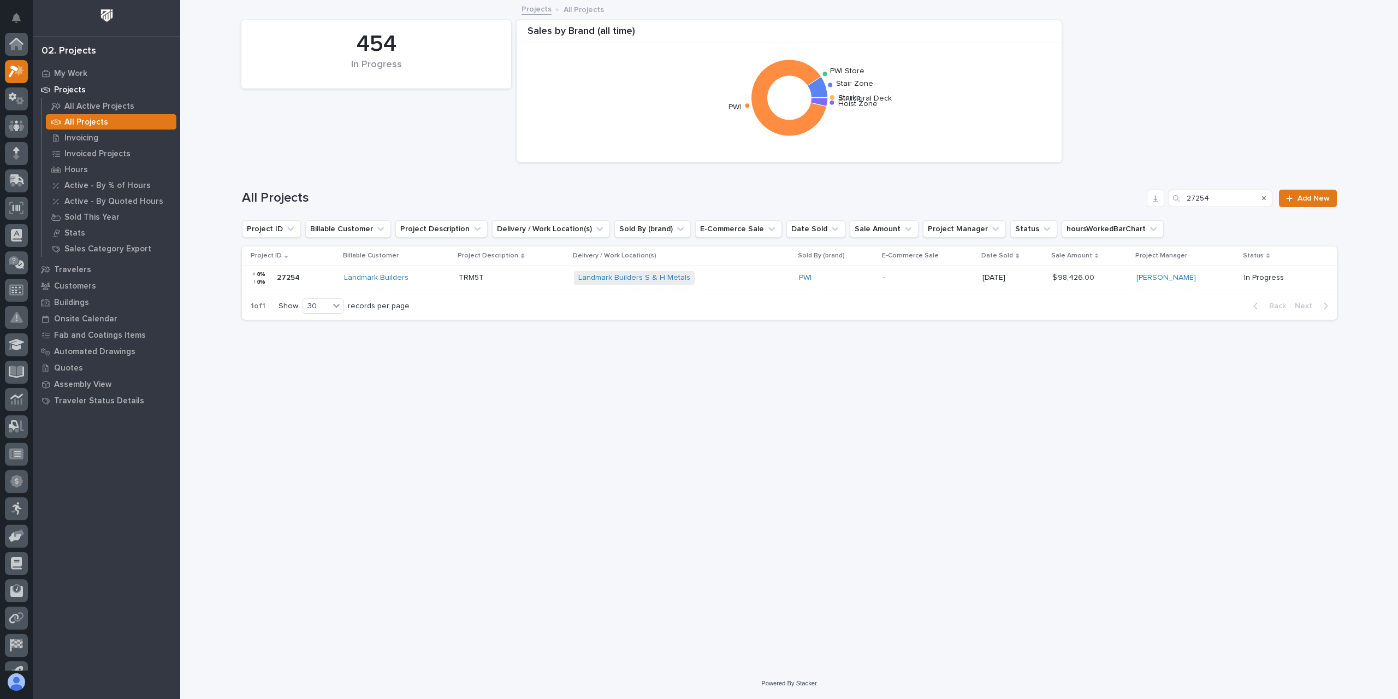
scroll to position [29, 0]
drag, startPoint x: 1230, startPoint y: 193, endPoint x: 1106, endPoint y: 196, distance: 124.0
click at [1106, 196] on div "All Projects 27254 Add New" at bounding box center [789, 198] width 1095 height 17
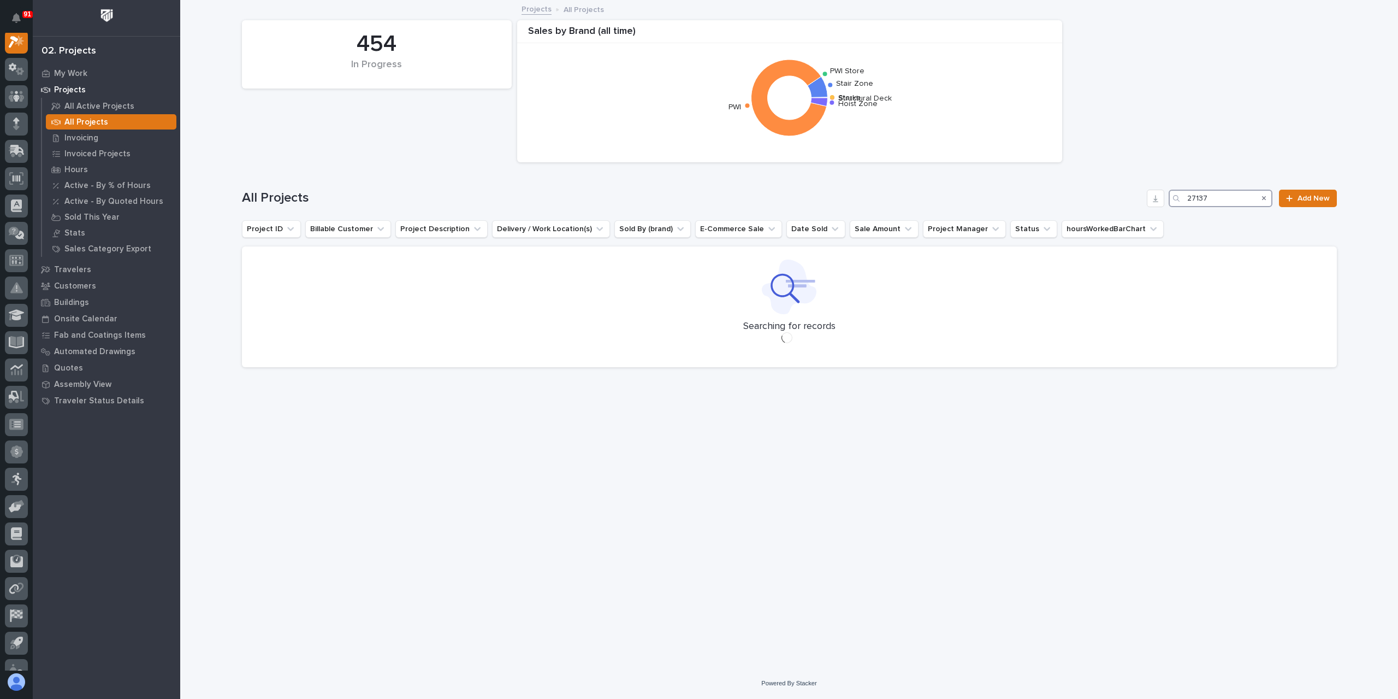
scroll to position [27, 0]
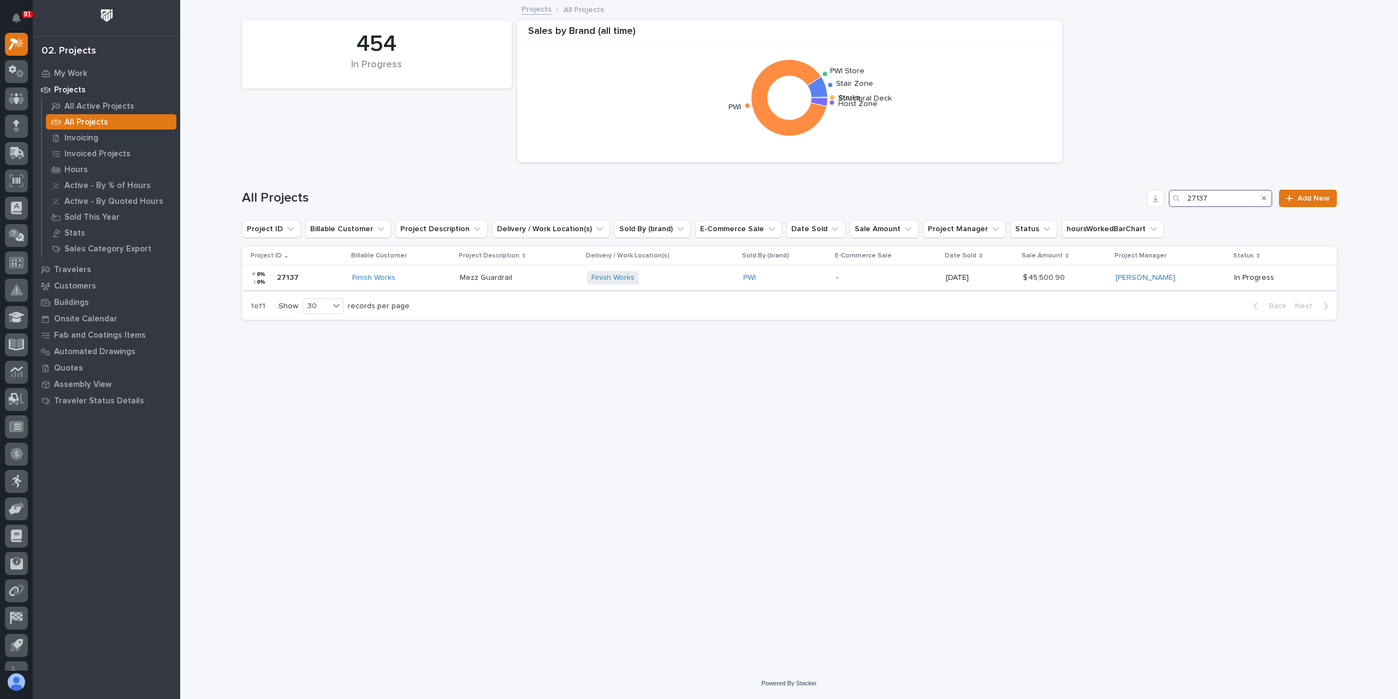
type input "27137"
click at [498, 284] on div "Mezz Guardrail Mezz Guardrail" at bounding box center [519, 278] width 119 height 18
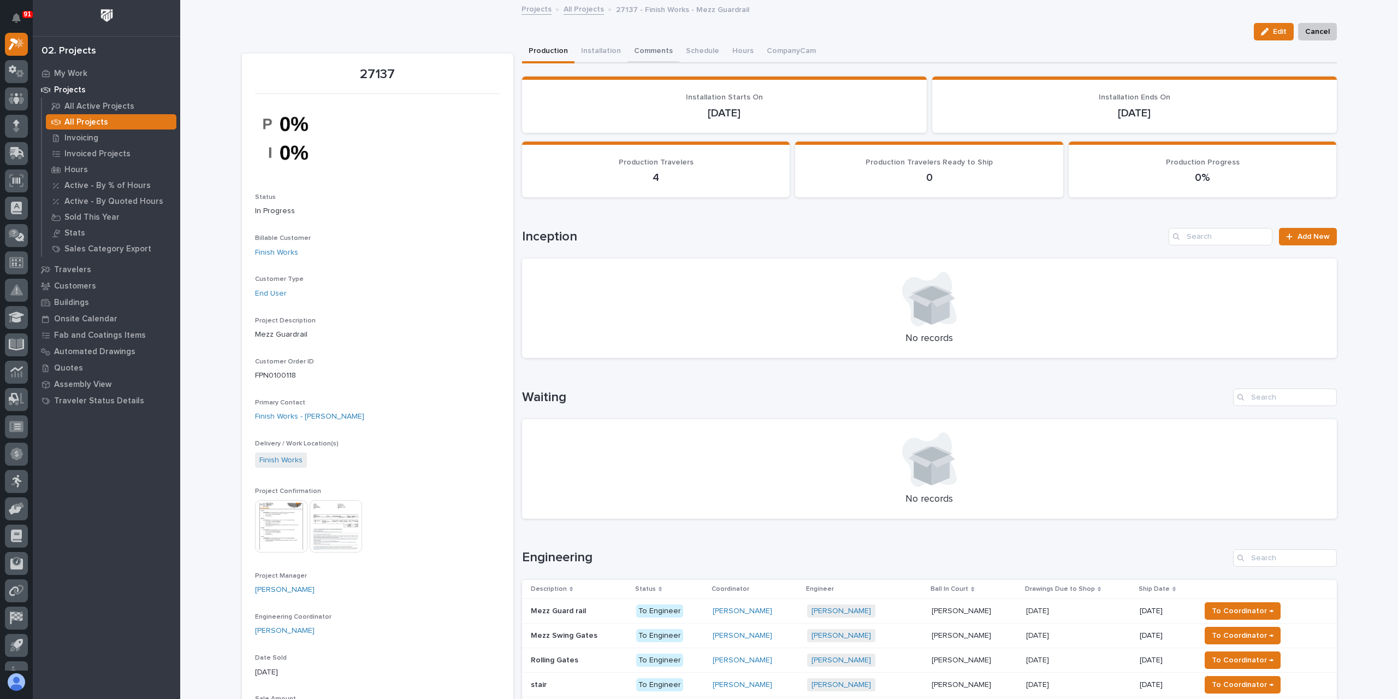
click at [637, 56] on button "Comments" at bounding box center [654, 51] width 52 height 23
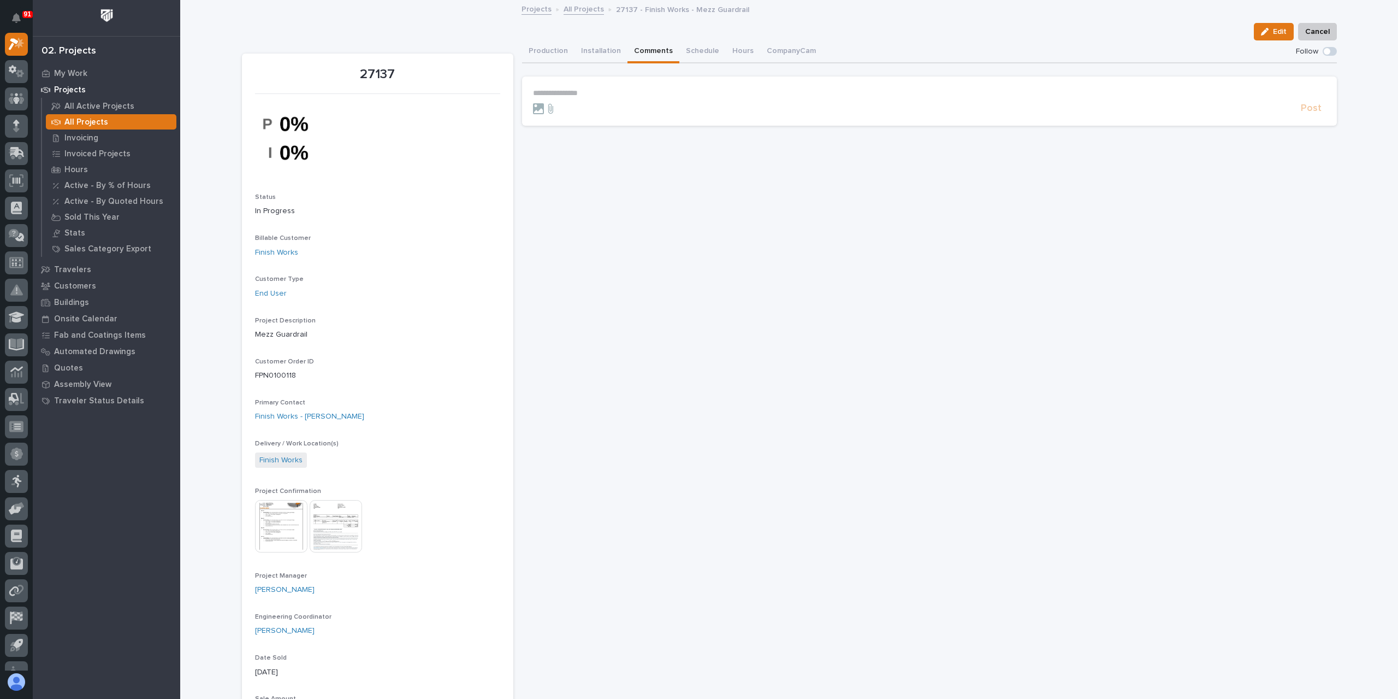
click at [598, 93] on p "**********" at bounding box center [929, 92] width 793 height 9
click at [1313, 116] on span "Post" at bounding box center [1311, 113] width 21 height 13
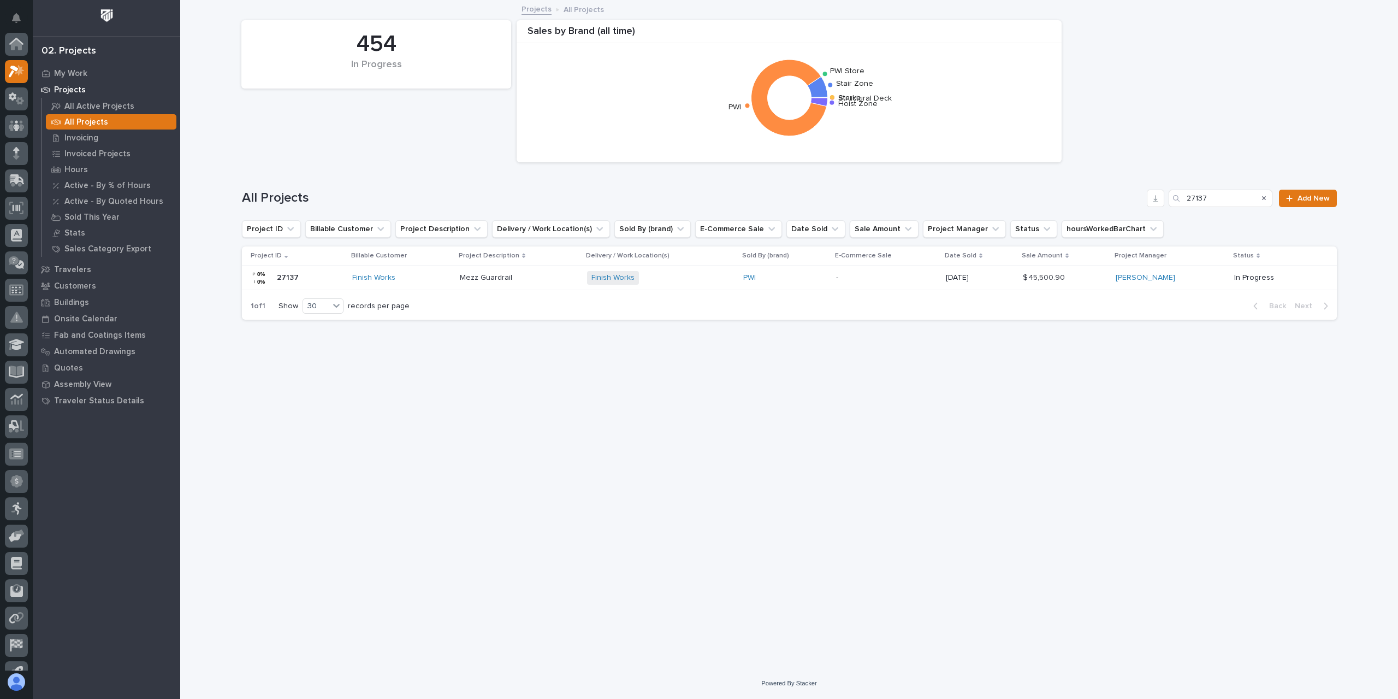
scroll to position [29, 0]
drag, startPoint x: 1219, startPoint y: 195, endPoint x: 1123, endPoint y: 192, distance: 96.2
click at [1123, 192] on div "All Projects 27137 Add New" at bounding box center [789, 198] width 1095 height 17
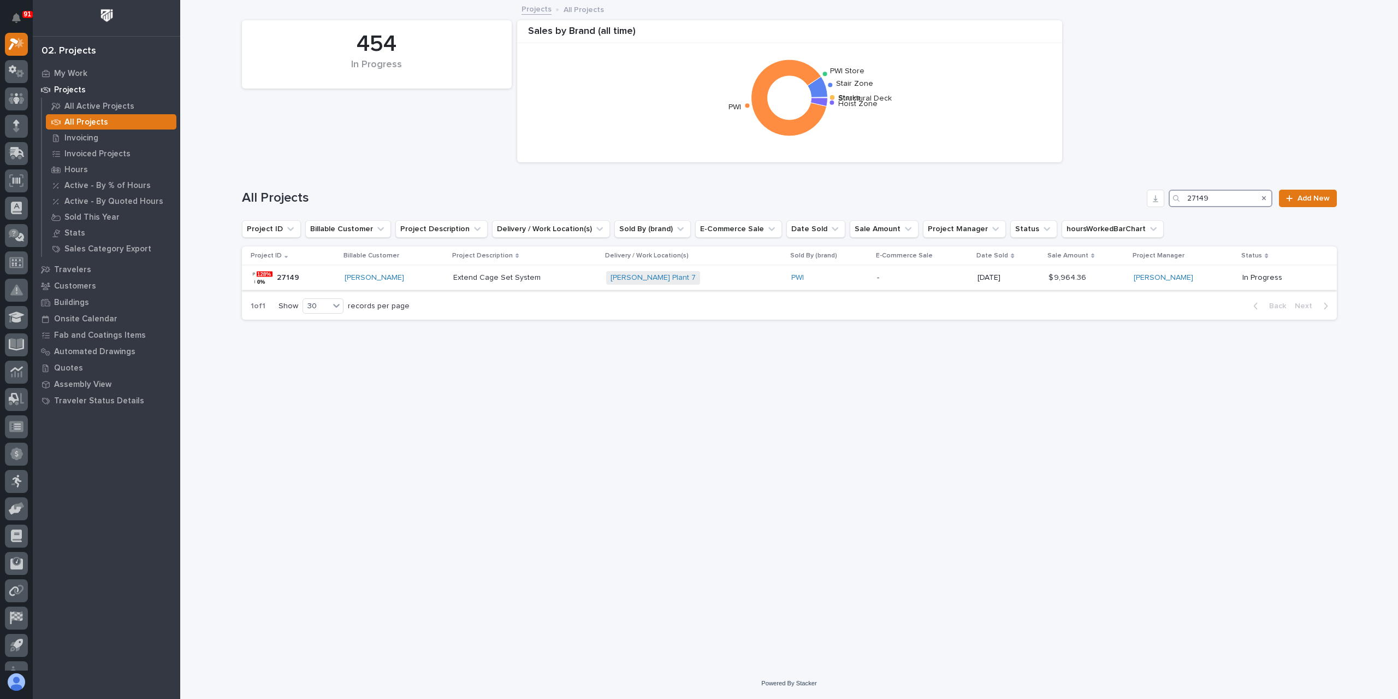
type input "27149"
click at [502, 281] on p "Extend Cage Set System" at bounding box center [498, 276] width 90 height 11
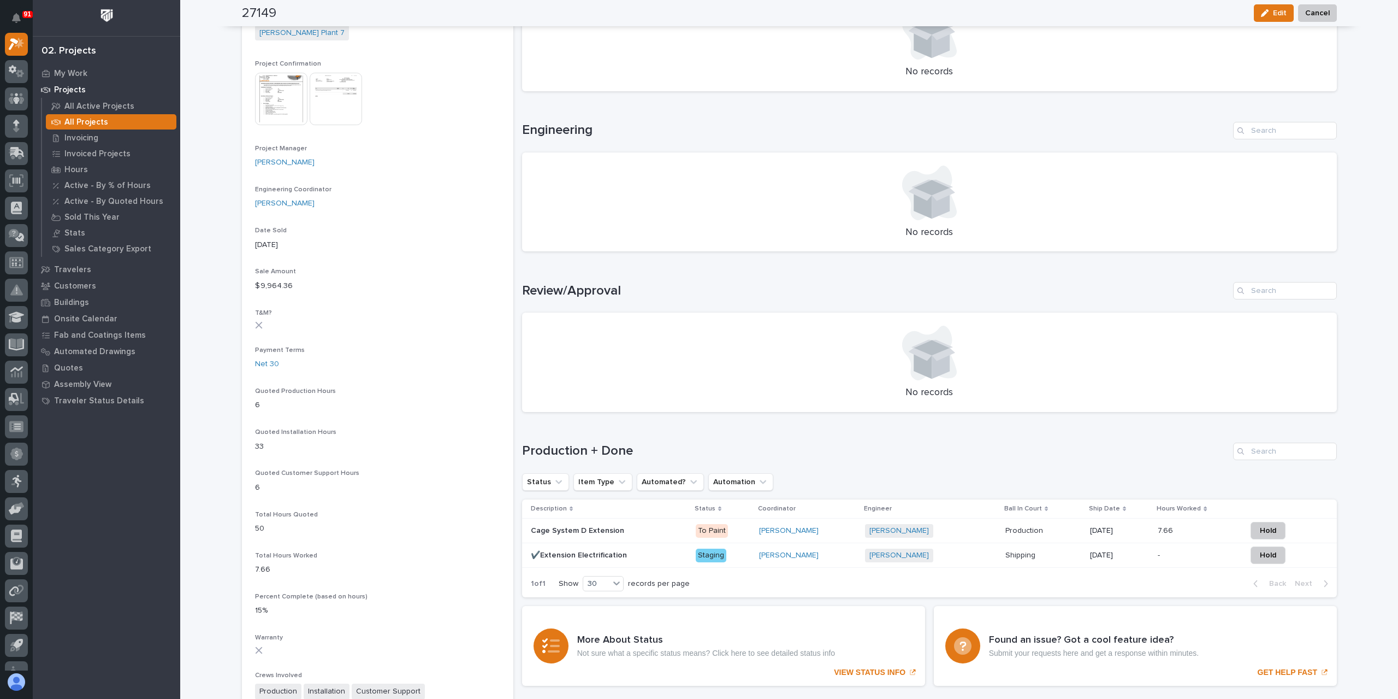
scroll to position [463, 0]
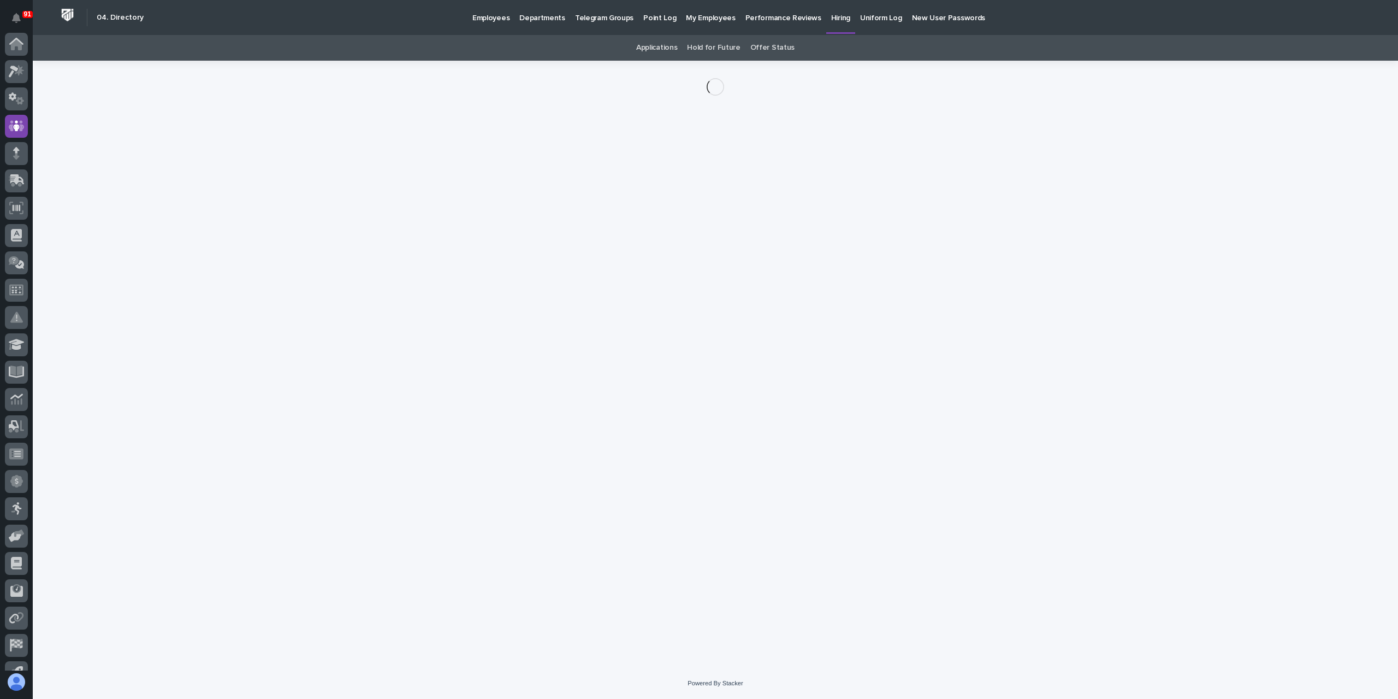
scroll to position [72, 0]
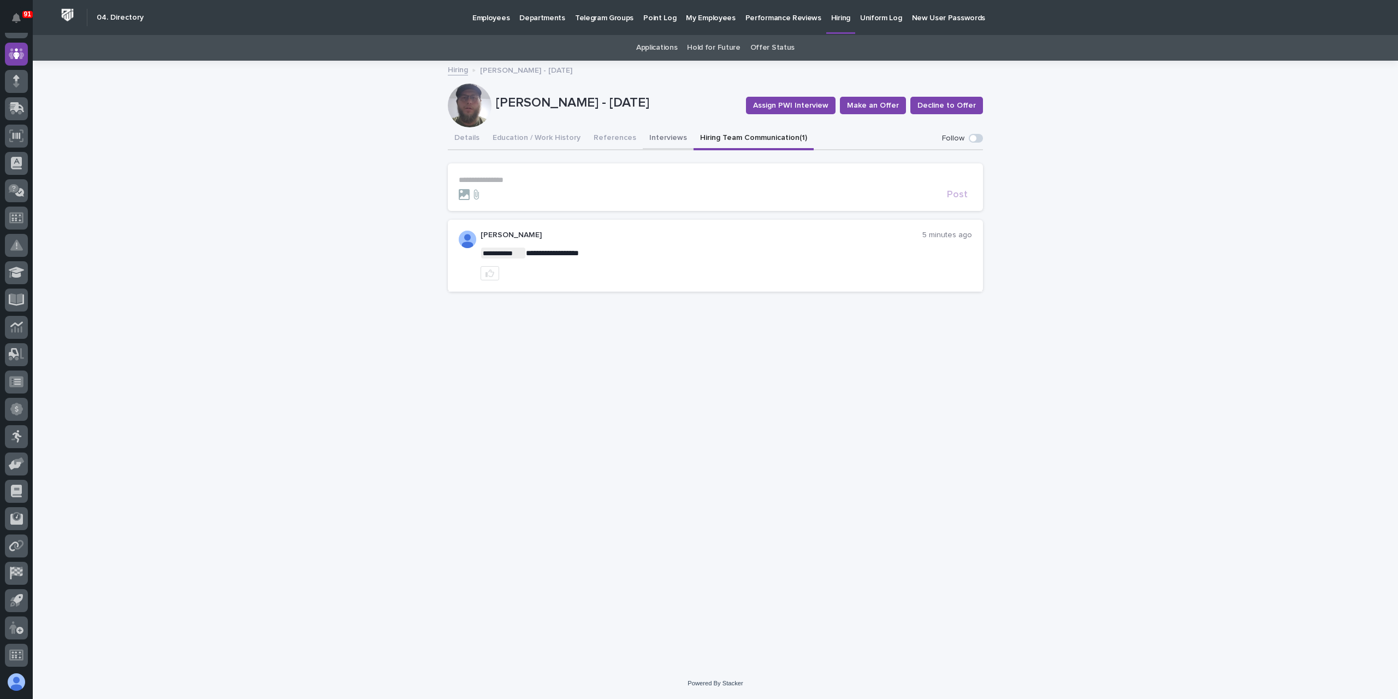
click at [644, 134] on button "Interviews" at bounding box center [668, 138] width 51 height 23
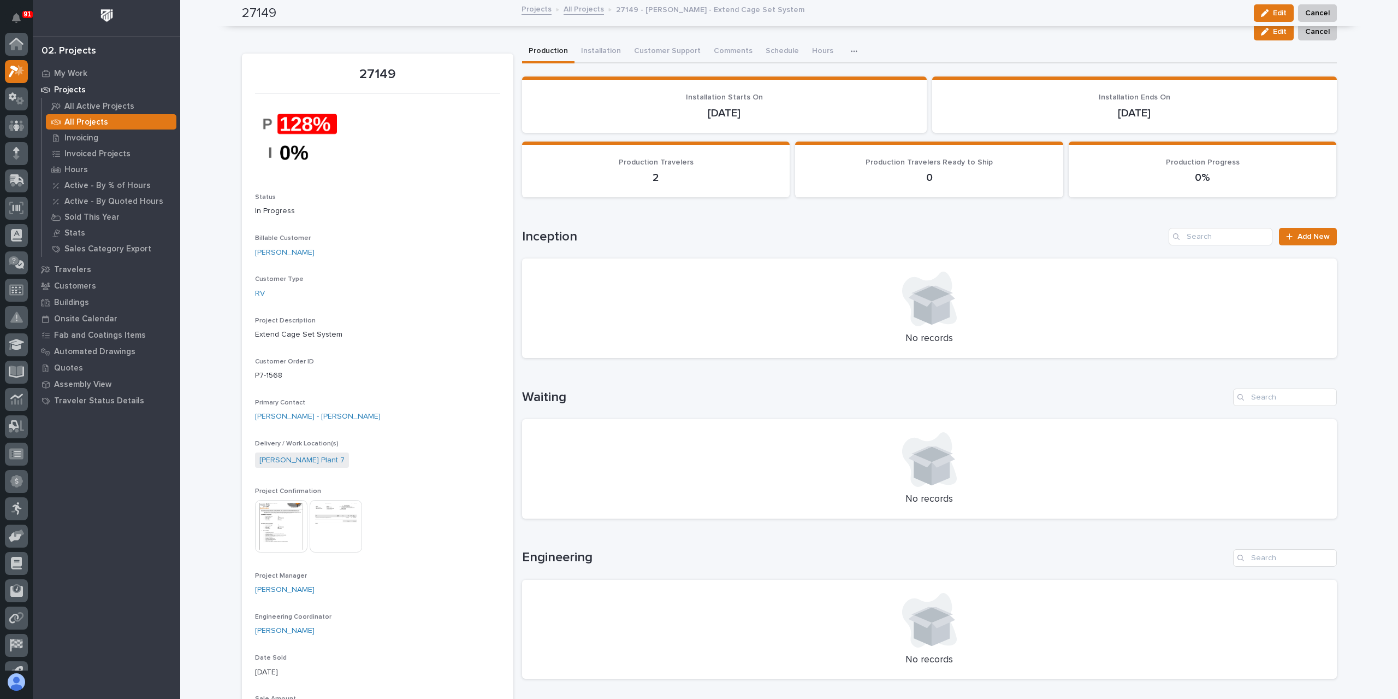
scroll to position [27, 0]
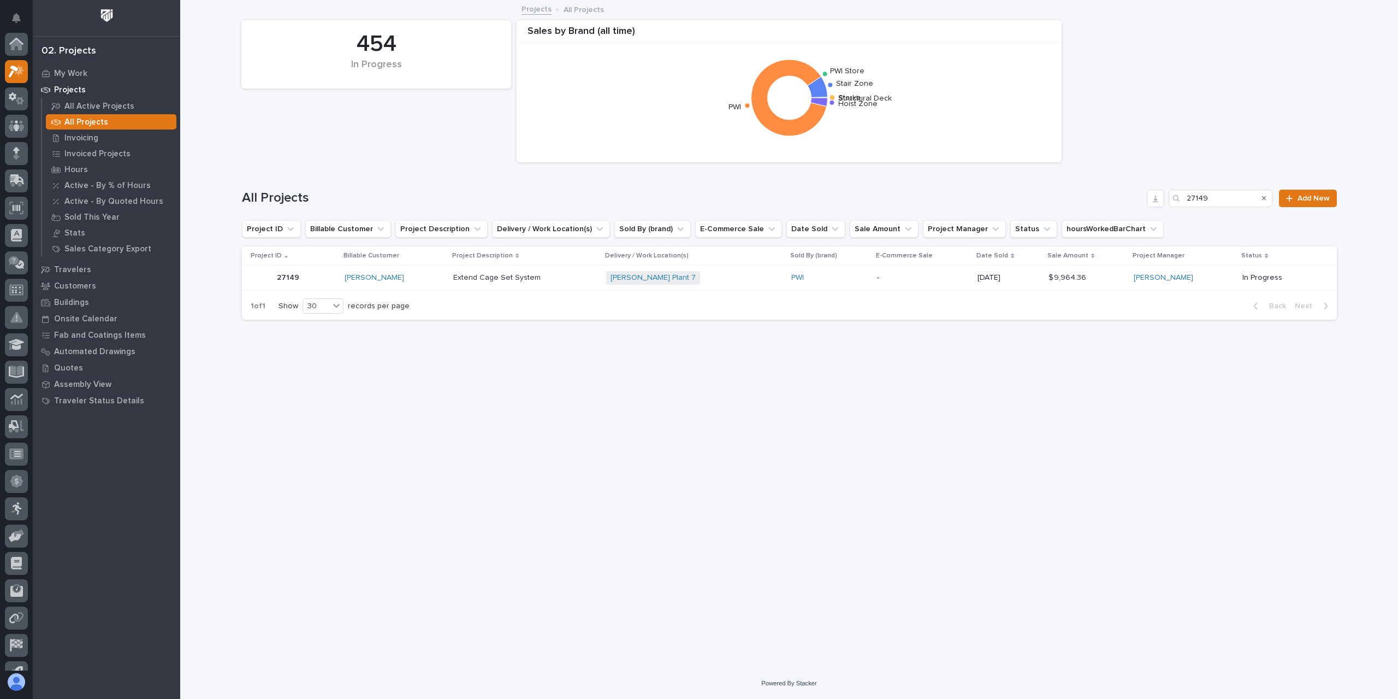
scroll to position [29, 0]
drag, startPoint x: 1216, startPoint y: 194, endPoint x: 1158, endPoint y: 199, distance: 58.1
click at [1158, 199] on div "All Projects 27149 Add New" at bounding box center [789, 198] width 1095 height 17
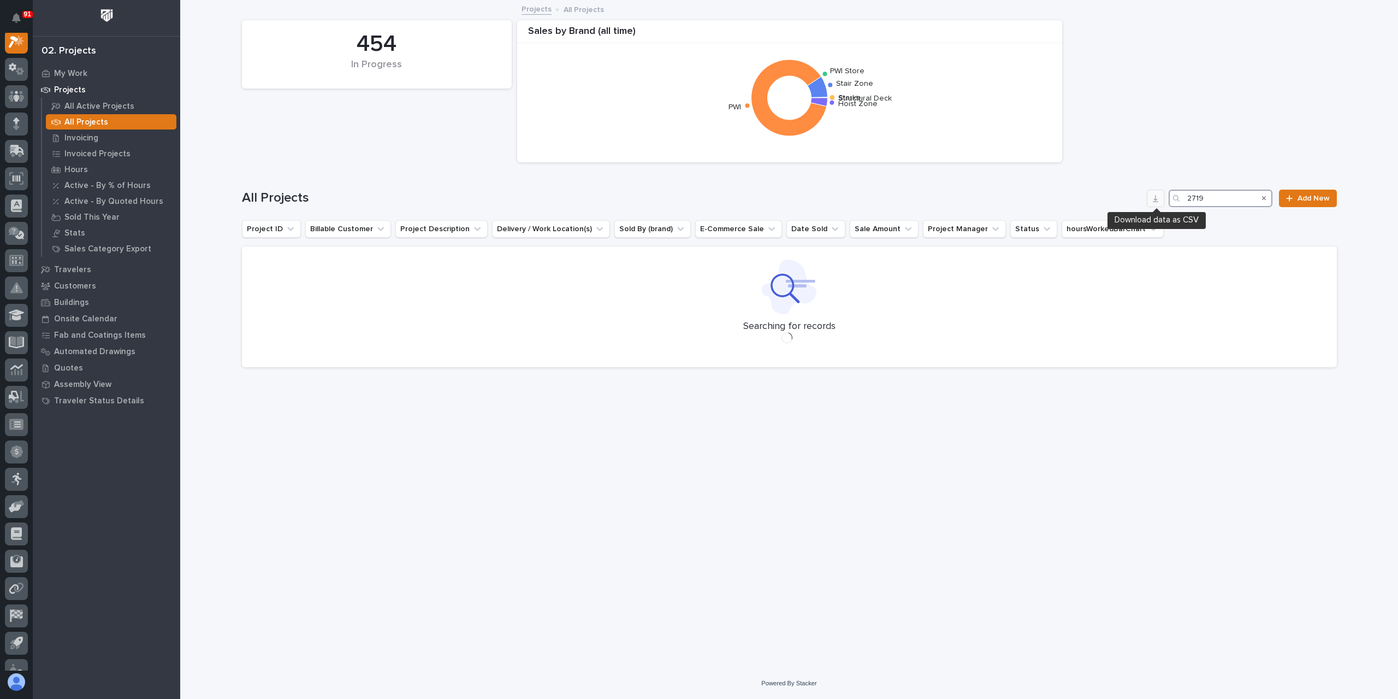
scroll to position [27, 0]
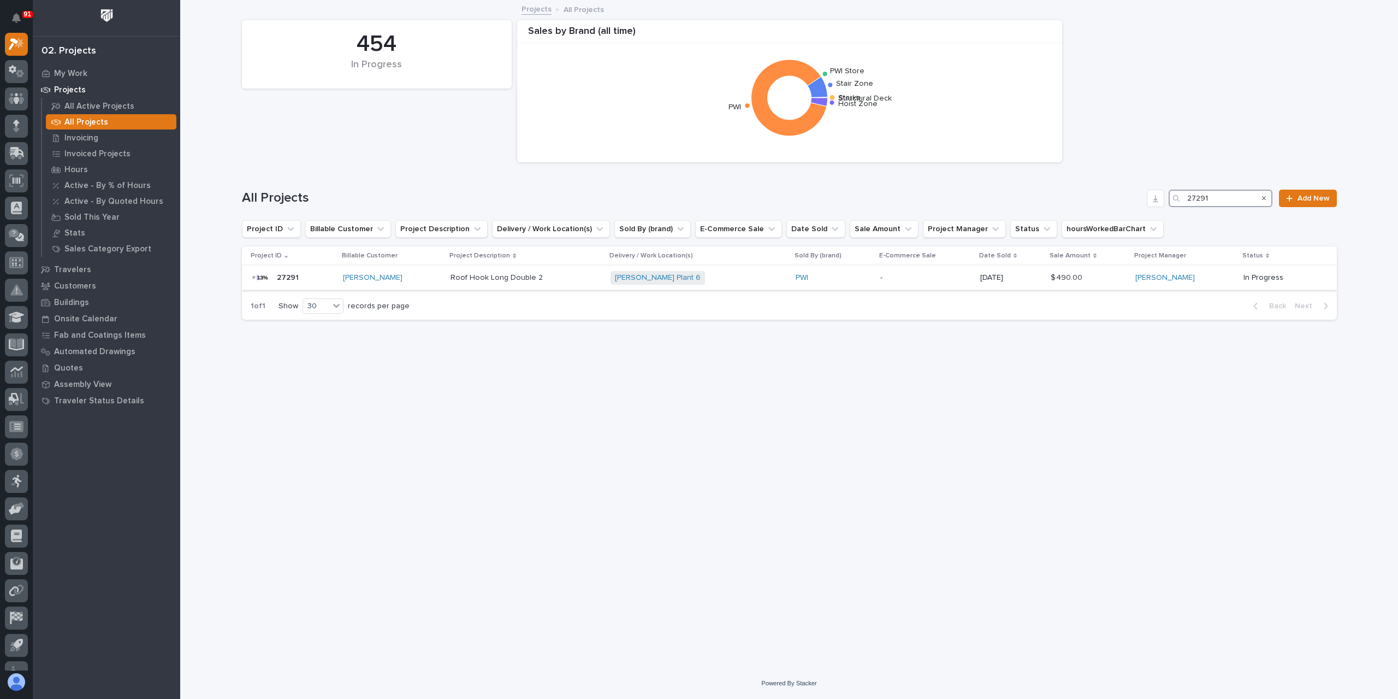
type input "27291"
click at [499, 281] on p "Roof Hook Long Double 2" at bounding box center [498, 276] width 95 height 11
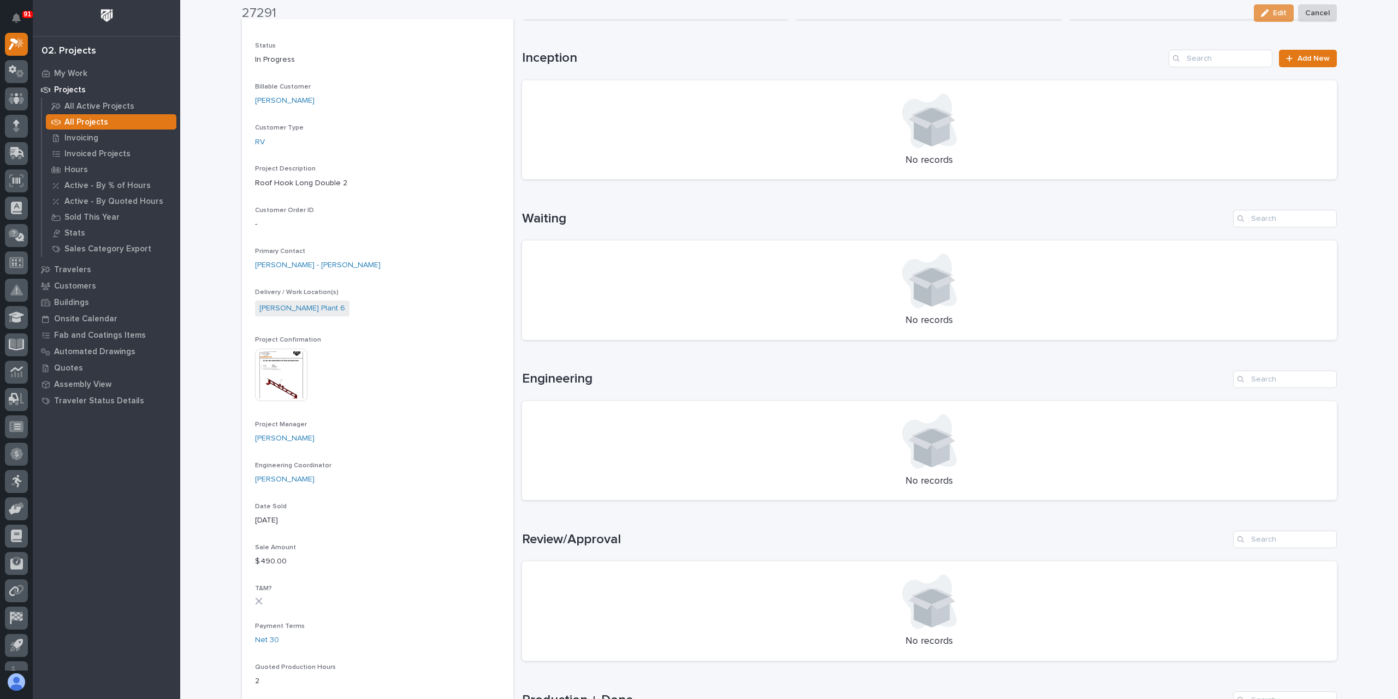
scroll to position [273, 0]
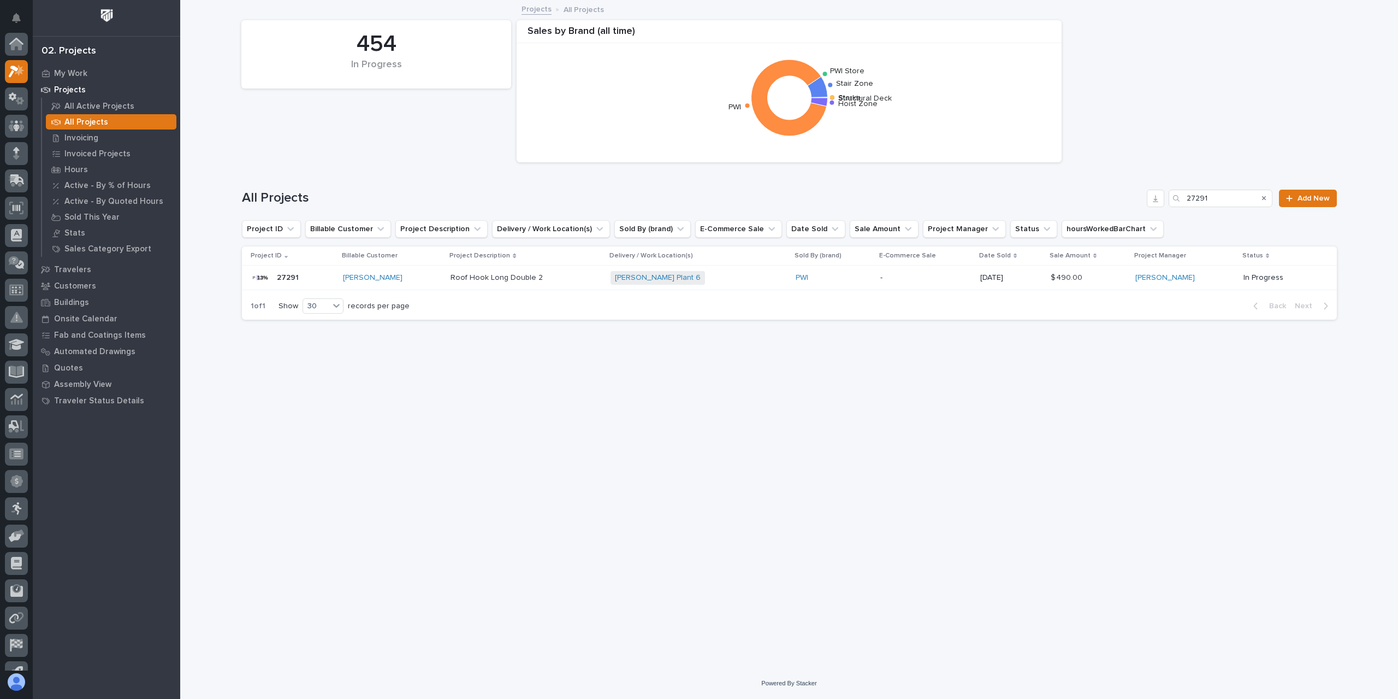
scroll to position [29, 0]
drag, startPoint x: 1234, startPoint y: 206, endPoint x: 1136, endPoint y: 192, distance: 98.3
click at [1153, 193] on div "All Projects 27291 Add New" at bounding box center [789, 198] width 1095 height 17
type input "27248"
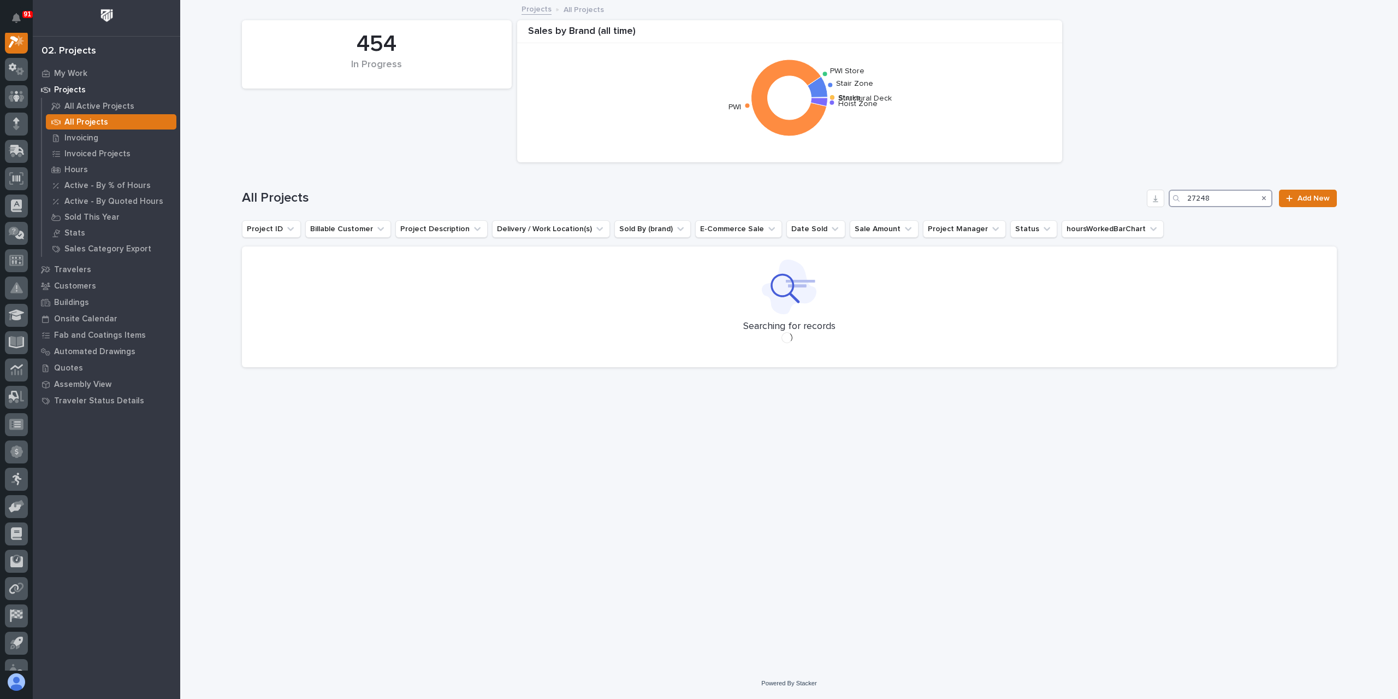
scroll to position [27, 0]
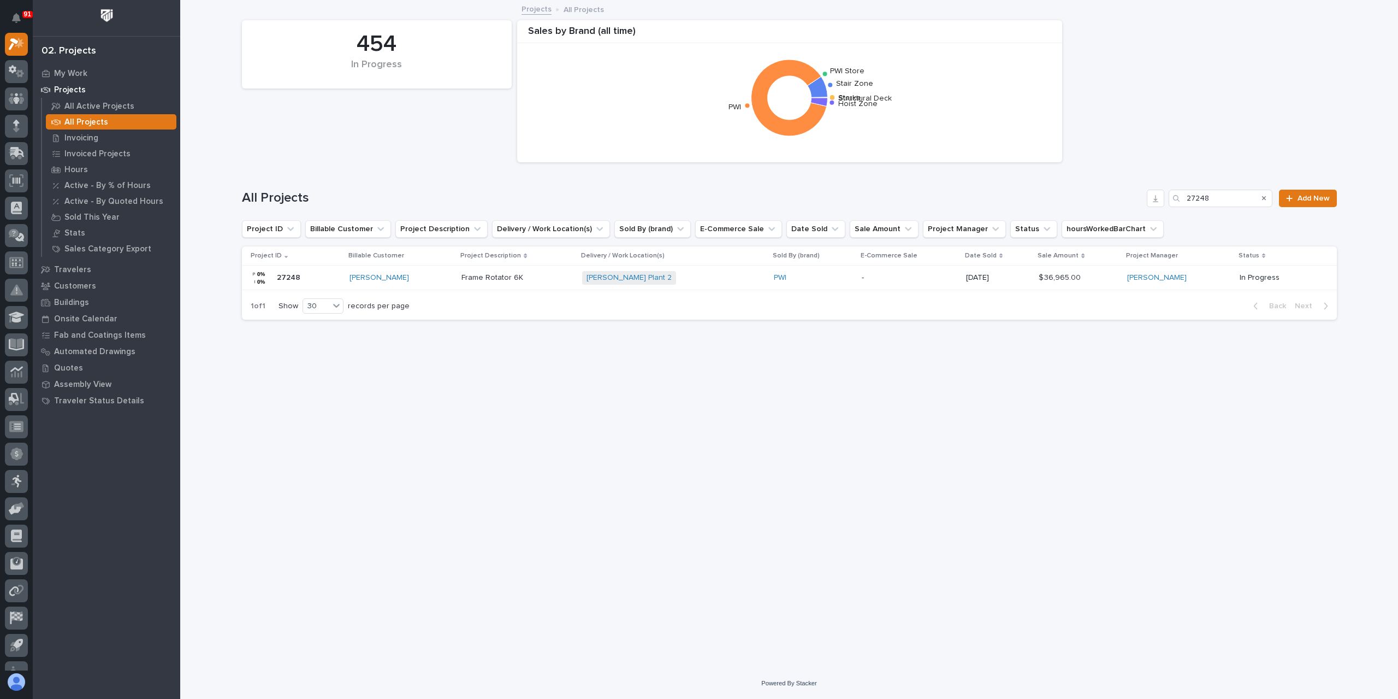
click at [508, 281] on p "Frame Rotator 6K" at bounding box center [494, 276] width 64 height 11
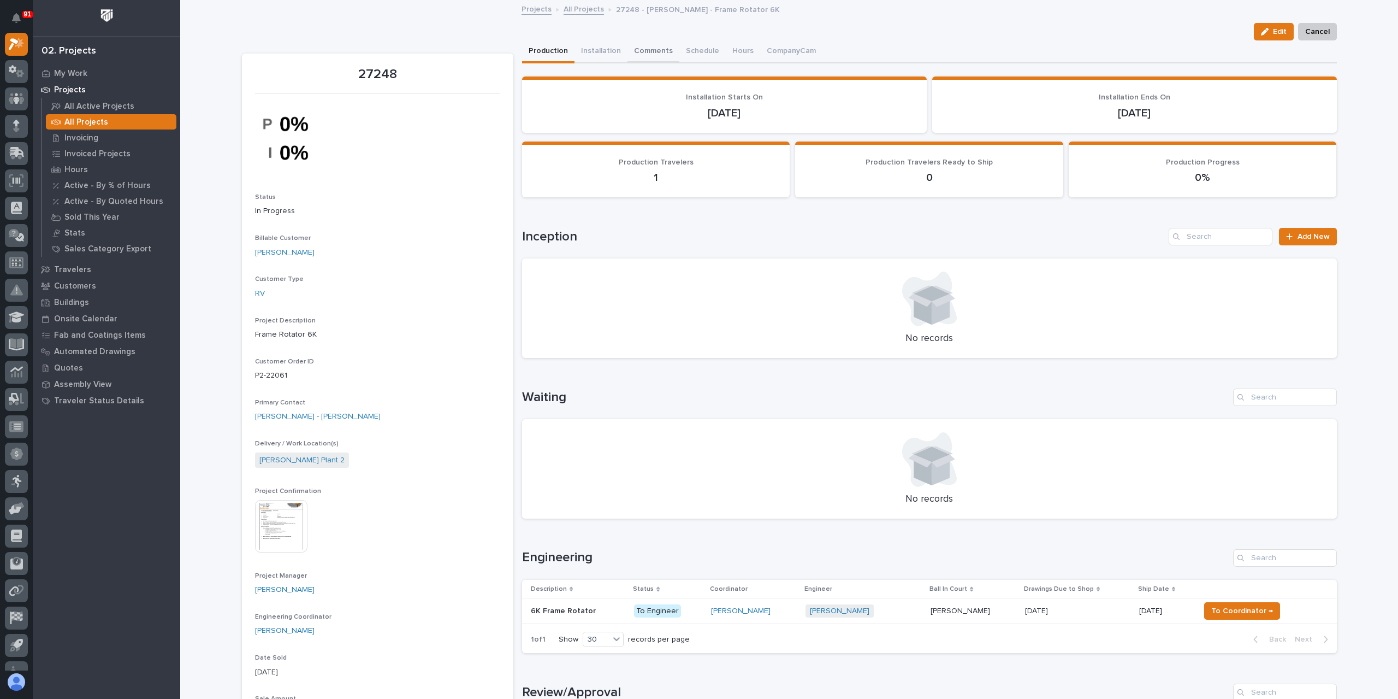
click at [653, 57] on button "Comments" at bounding box center [654, 51] width 52 height 23
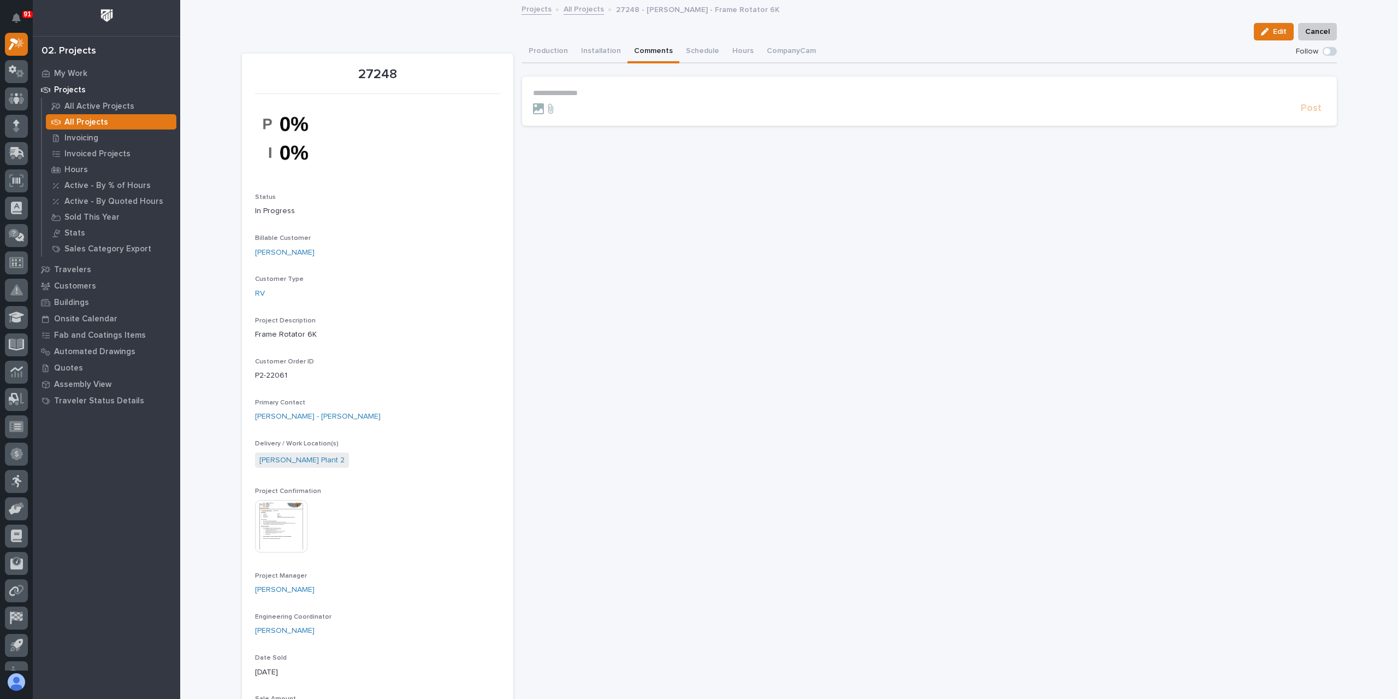
click at [598, 95] on p "**********" at bounding box center [929, 92] width 793 height 9
click at [619, 99] on form "**********" at bounding box center [929, 104] width 793 height 32
click at [621, 95] on p "**********" at bounding box center [929, 93] width 793 height 11
click at [1303, 109] on span "Post" at bounding box center [1311, 113] width 21 height 13
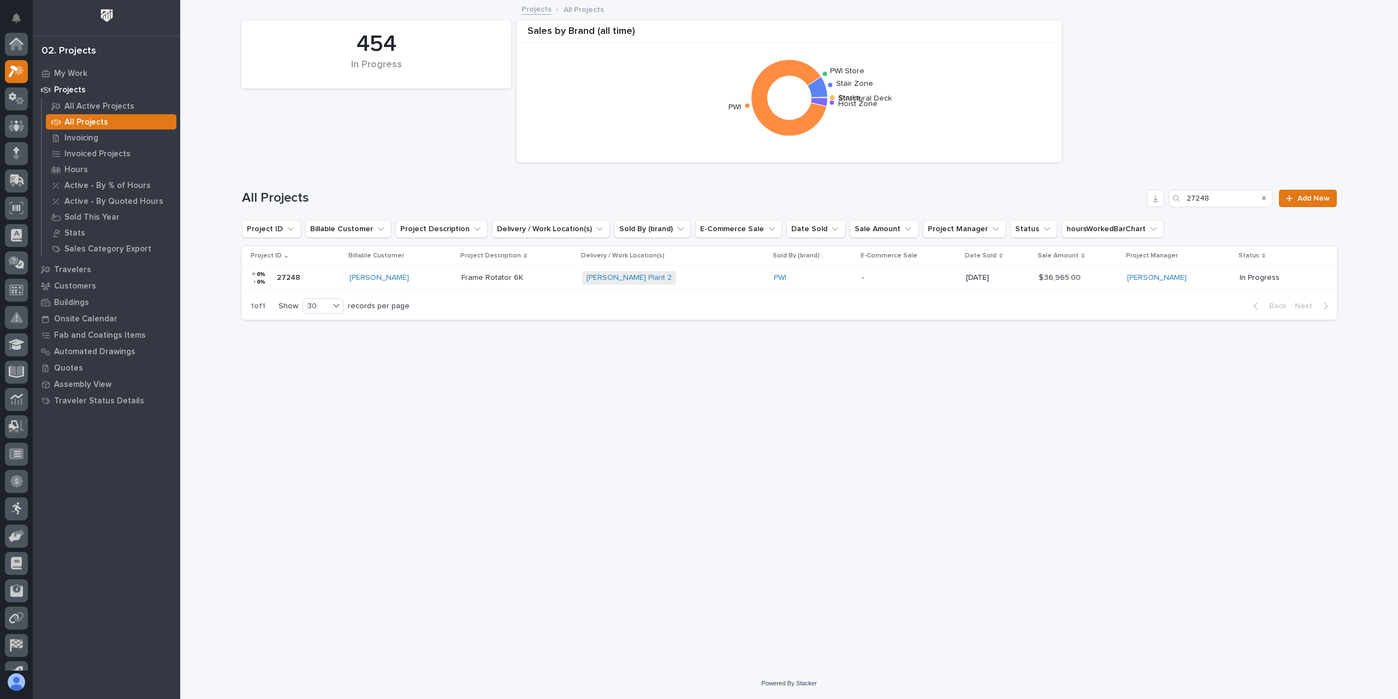
scroll to position [29, 0]
click at [1118, 208] on div "All Projects 27248 Add New" at bounding box center [789, 194] width 1095 height 52
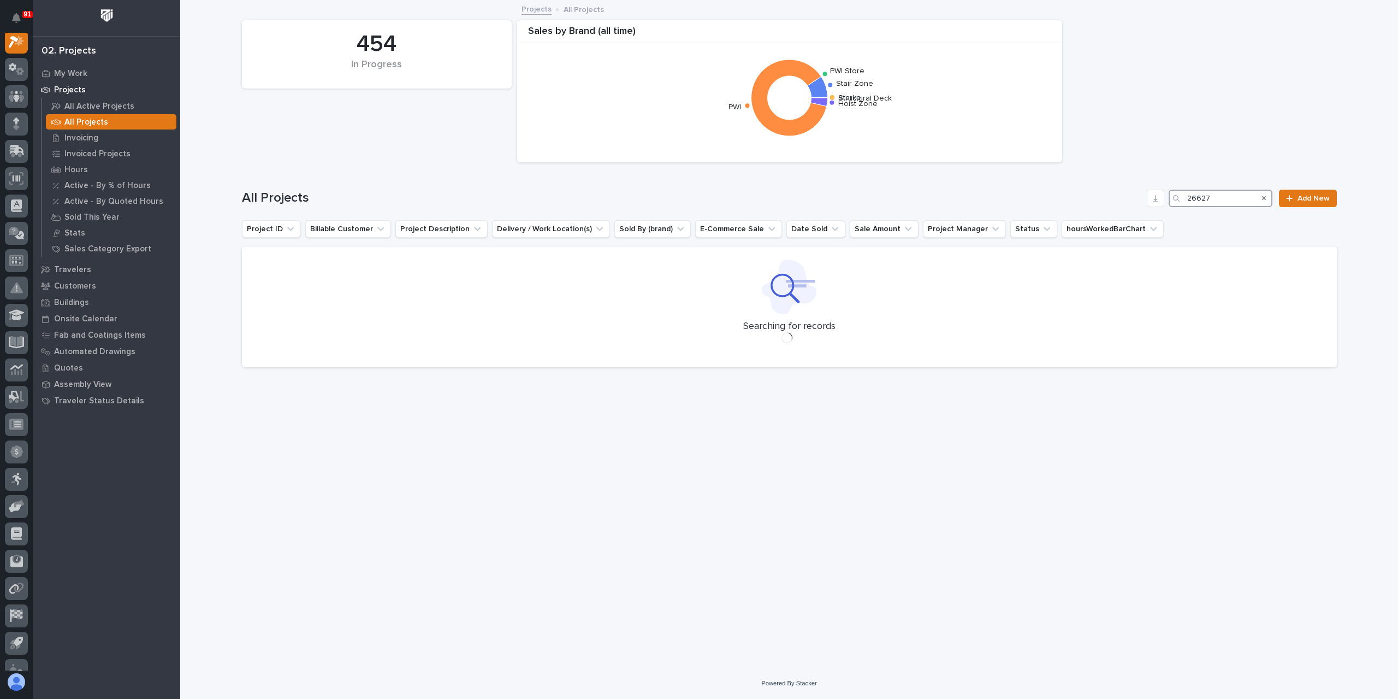
scroll to position [27, 0]
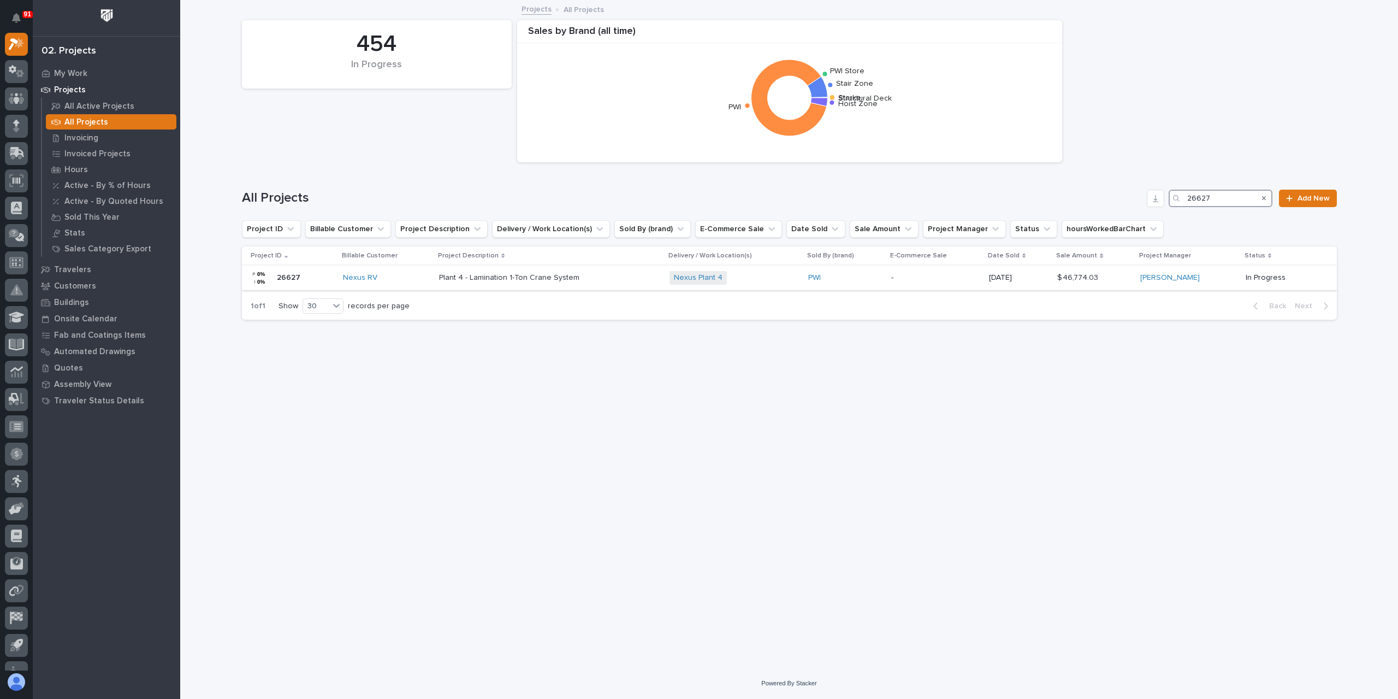
type input "26627"
click at [464, 282] on div "Plant 4 - Lamination 1-Ton Crane System Plant 4 - Lamination 1-Ton Crane System" at bounding box center [550, 278] width 222 height 18
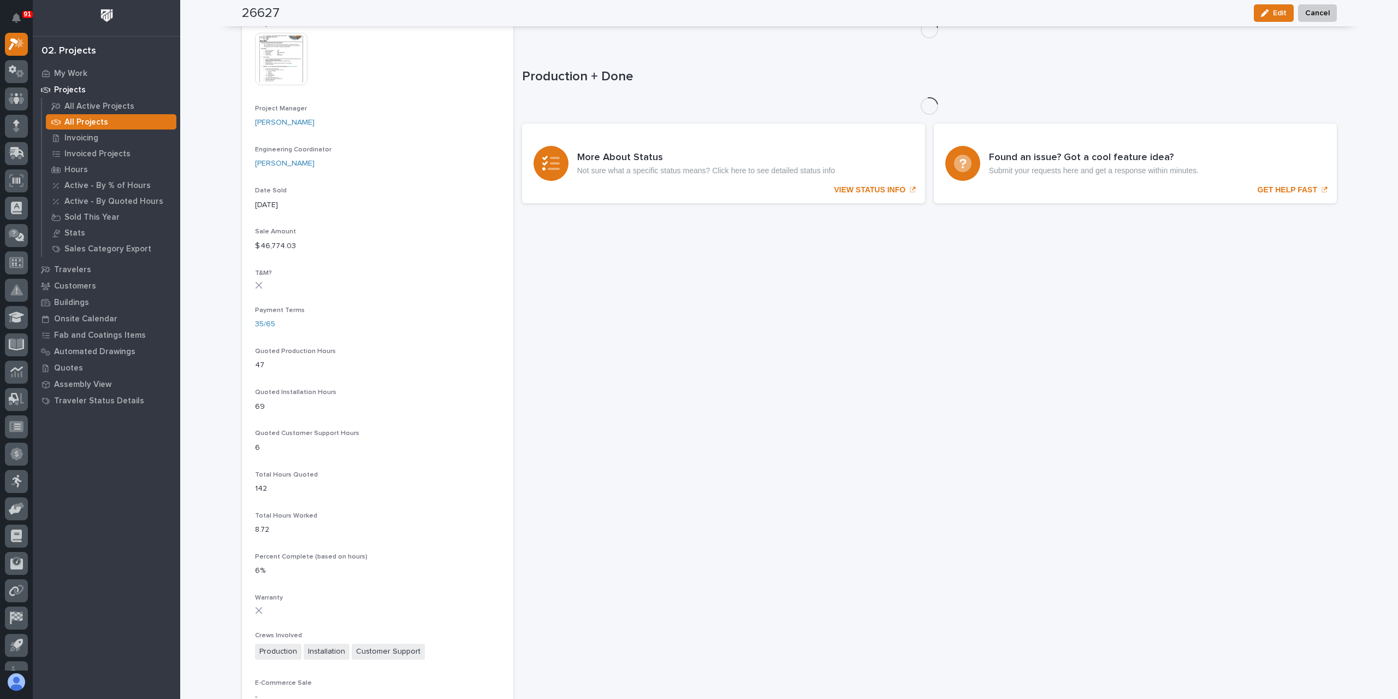
scroll to position [469, 0]
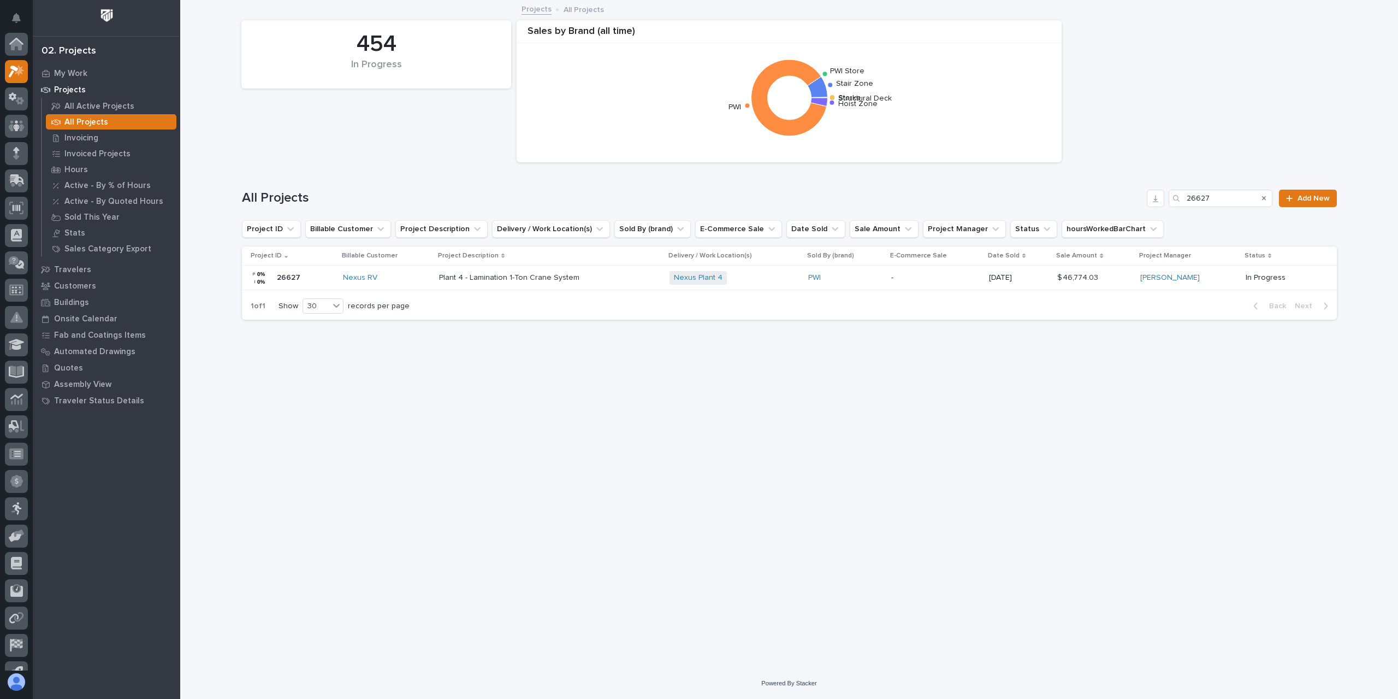
scroll to position [29, 0]
click at [1236, 193] on input "26627" at bounding box center [1221, 198] width 104 height 17
type input "26626"
click at [467, 281] on p "Plant 4 - Weld Shop 1-Ton Crane System" at bounding box center [510, 276] width 143 height 11
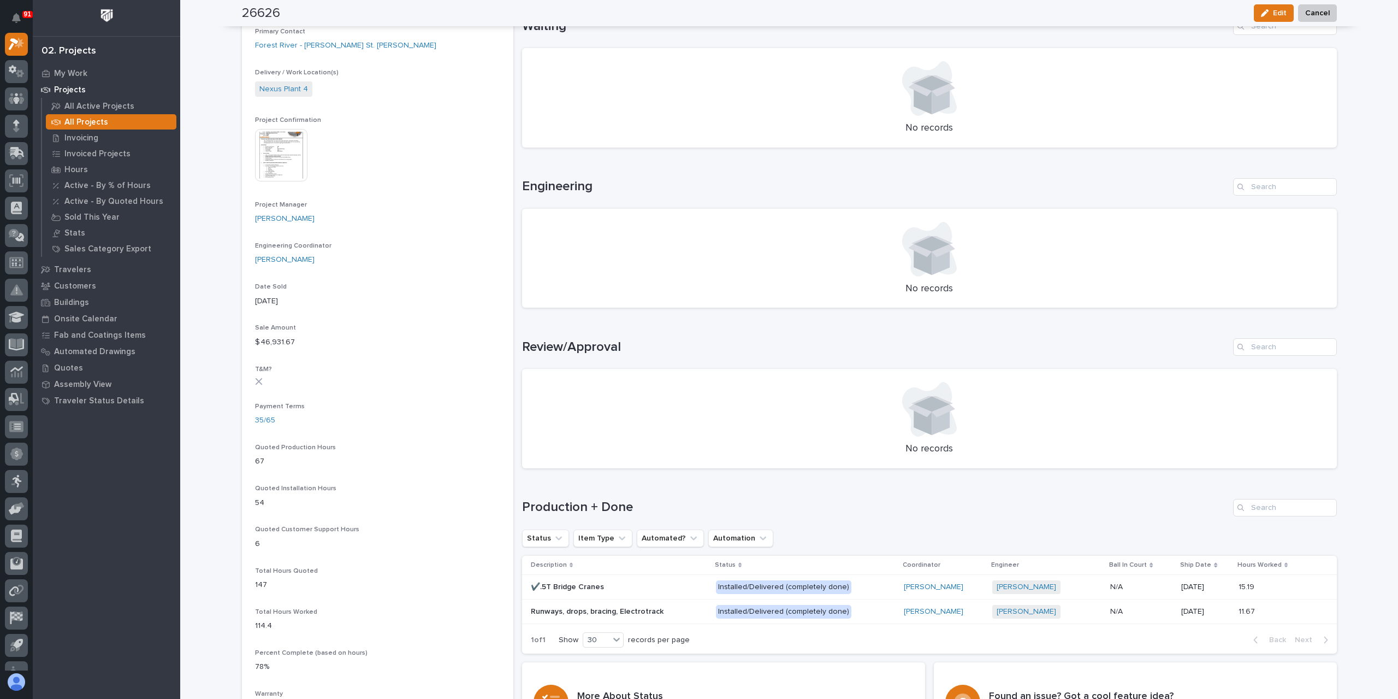
scroll to position [382, 0]
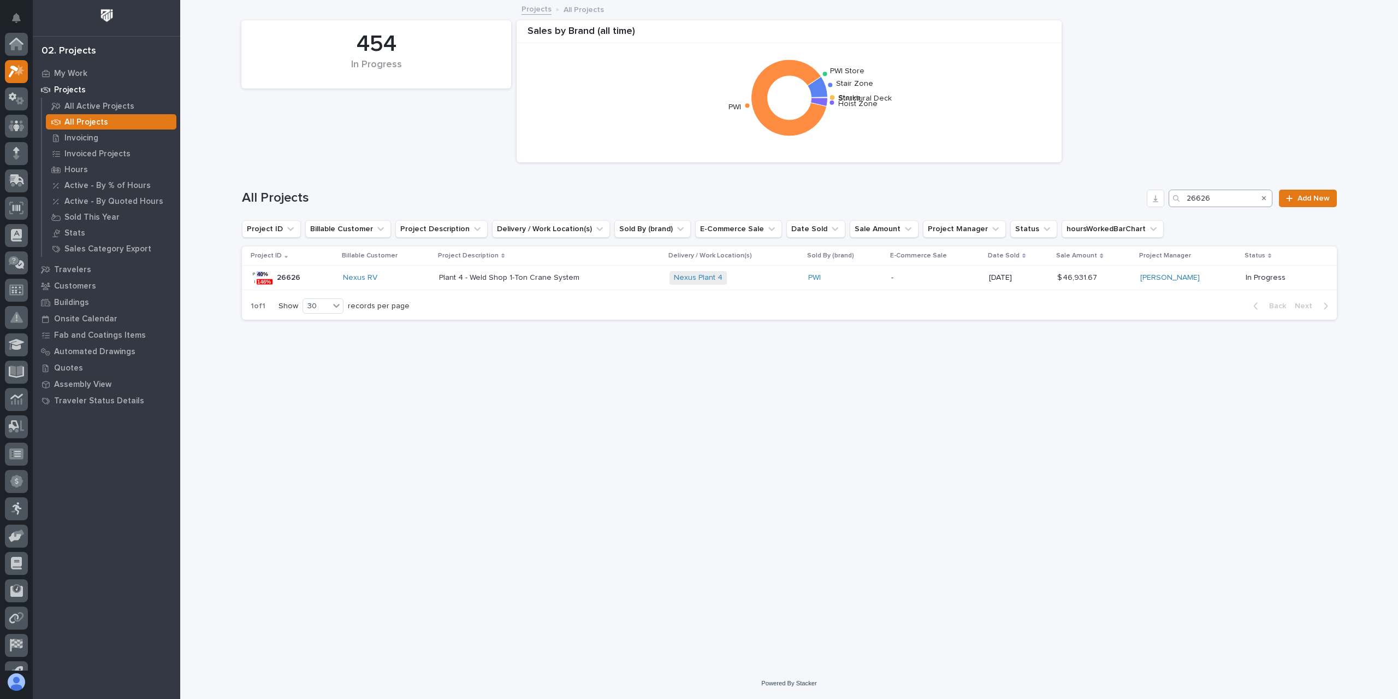
scroll to position [29, 0]
drag, startPoint x: 1226, startPoint y: 202, endPoint x: 1144, endPoint y: 195, distance: 81.7
click at [1144, 195] on div "All Projects 26626 Add New" at bounding box center [789, 198] width 1095 height 17
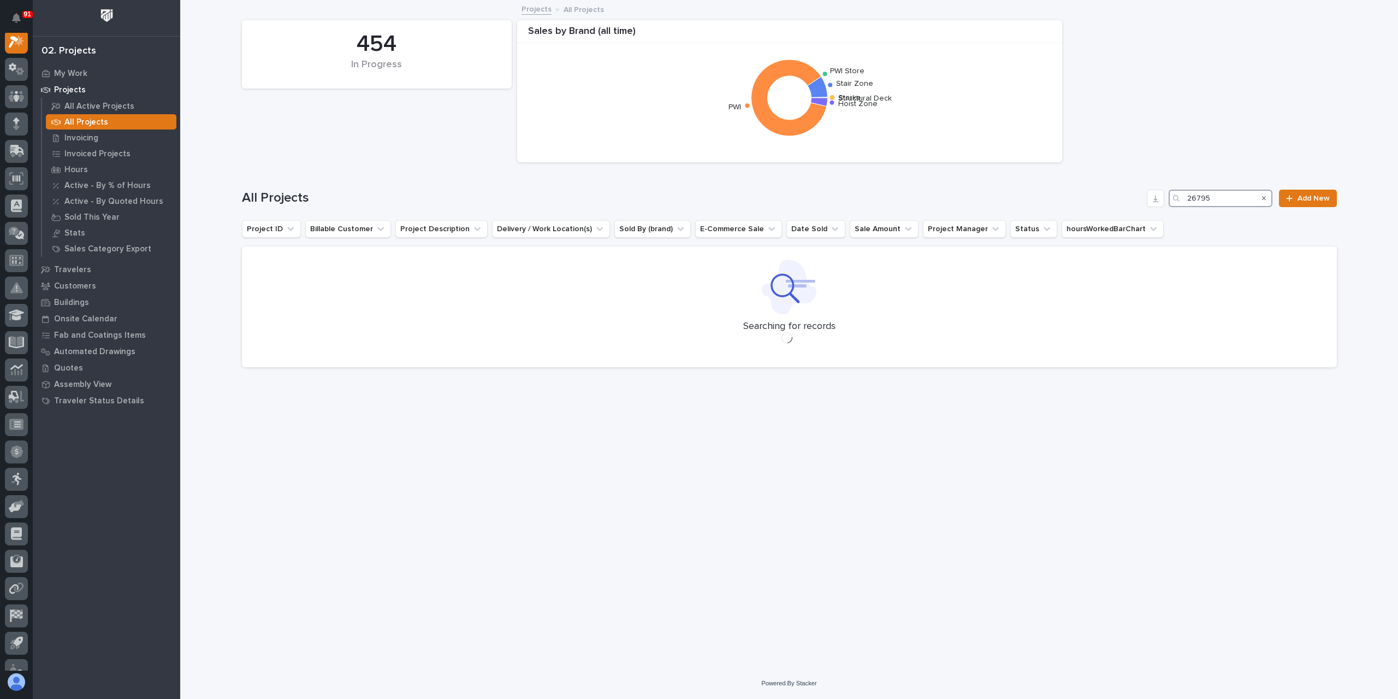
scroll to position [27, 0]
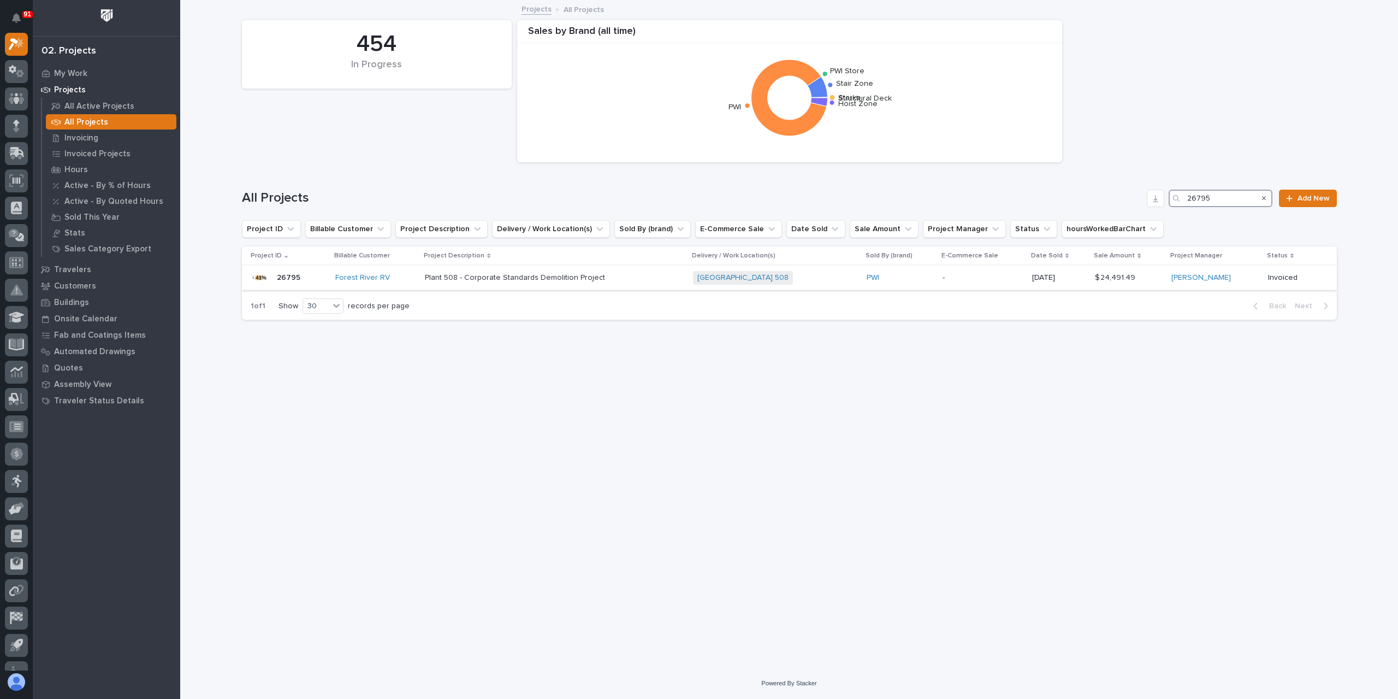
type input "26795"
click at [474, 279] on p "Plant 508 - Corporate Standards Demolition Project" at bounding box center [516, 276] width 182 height 11
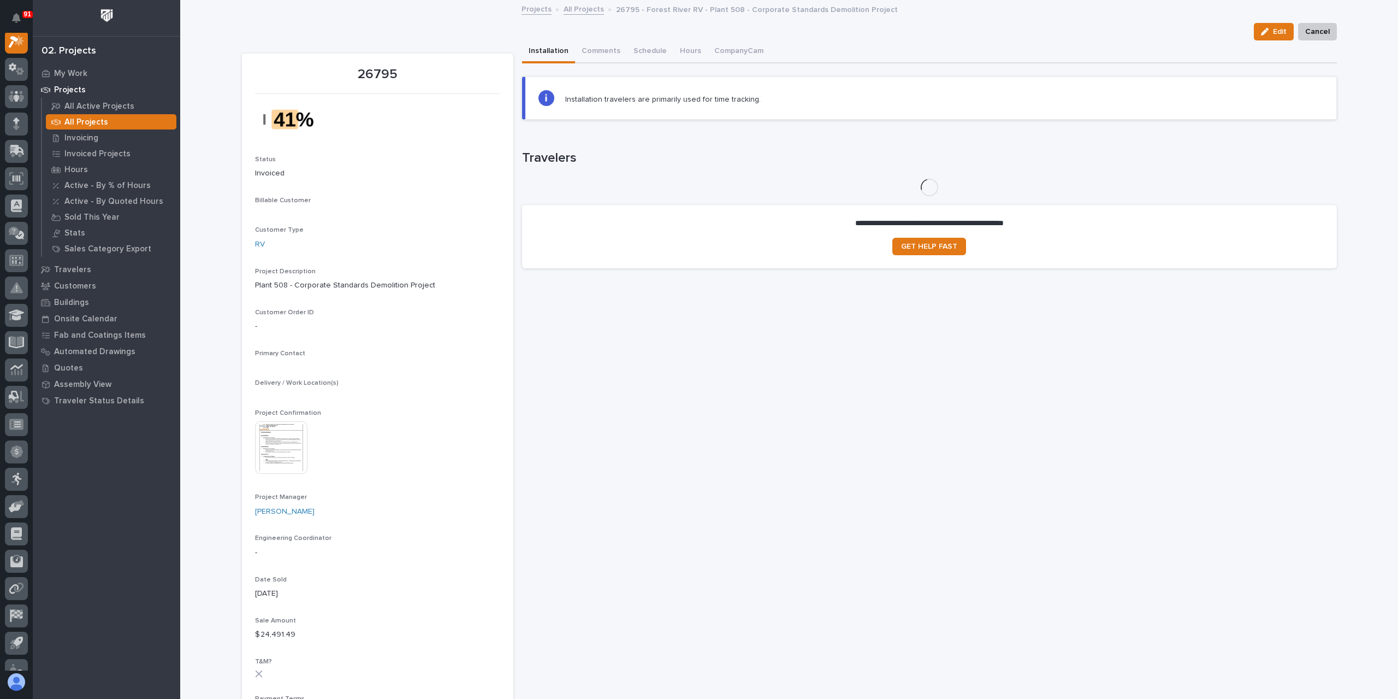
scroll to position [27, 0]
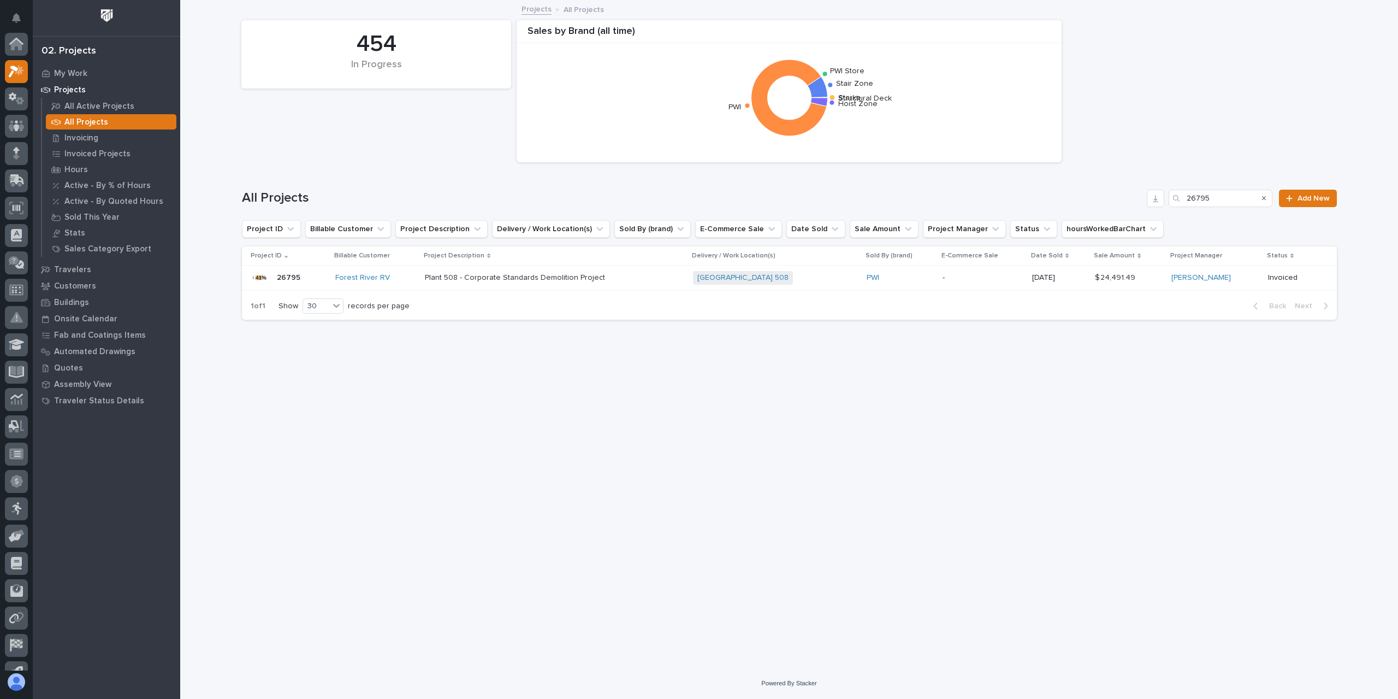
scroll to position [29, 0]
drag, startPoint x: 1231, startPoint y: 194, endPoint x: 1083, endPoint y: 193, distance: 148.0
click at [1083, 193] on div "All Projects 26795 Add New" at bounding box center [789, 198] width 1095 height 17
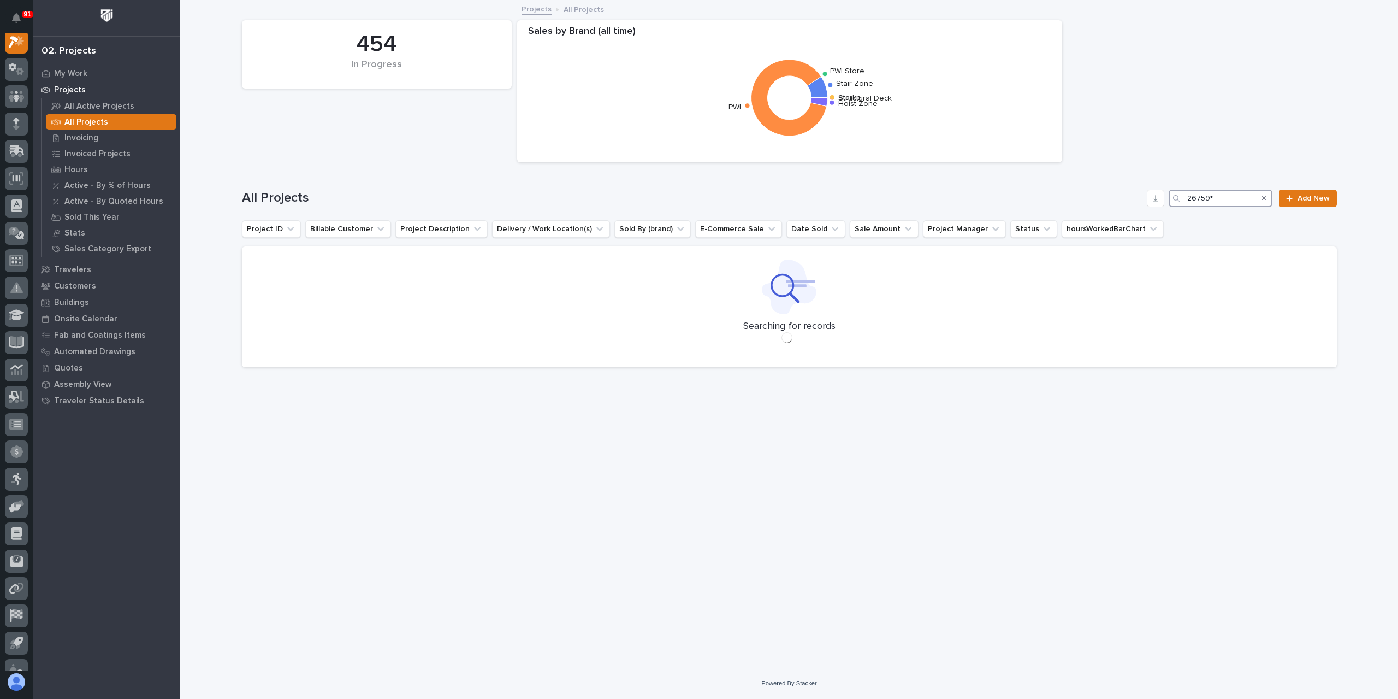
scroll to position [27, 0]
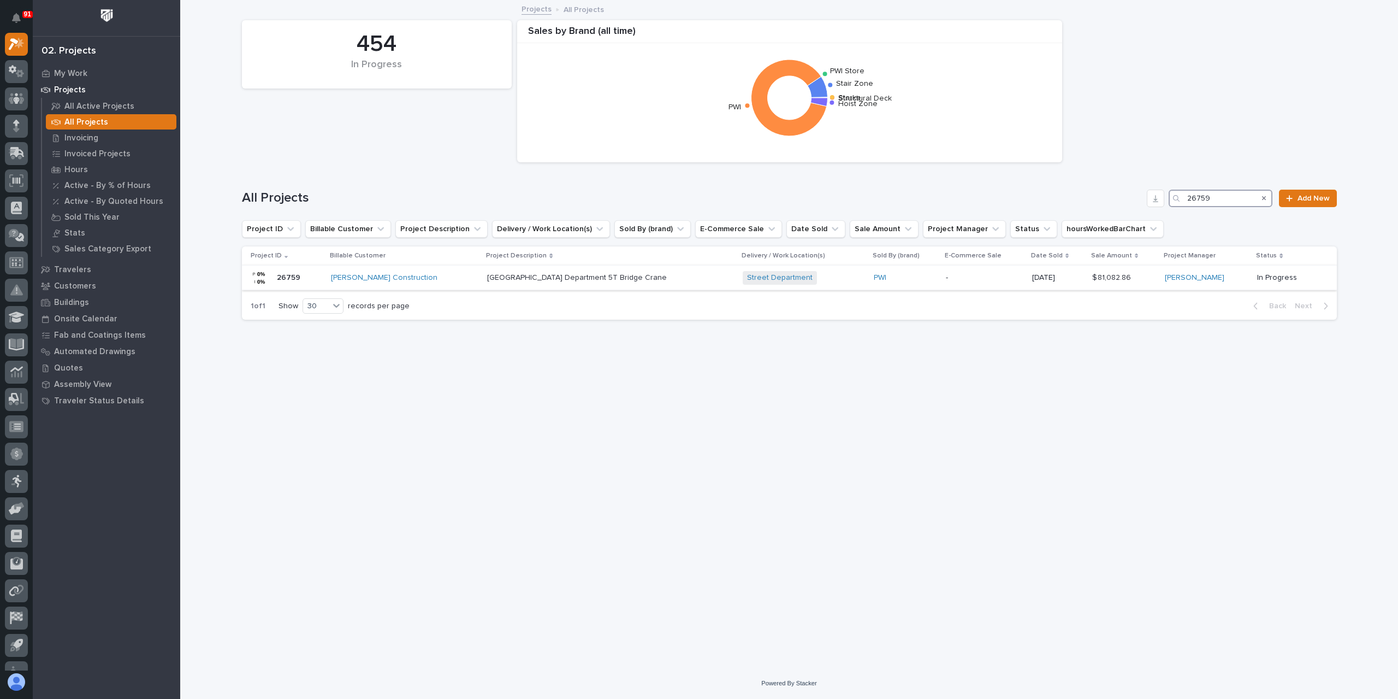
type input "26759"
click at [487, 284] on div "Warsaw Public Works Street Department 5T Bridge Crane Warsaw Public Works Stree…" at bounding box center [610, 278] width 247 height 18
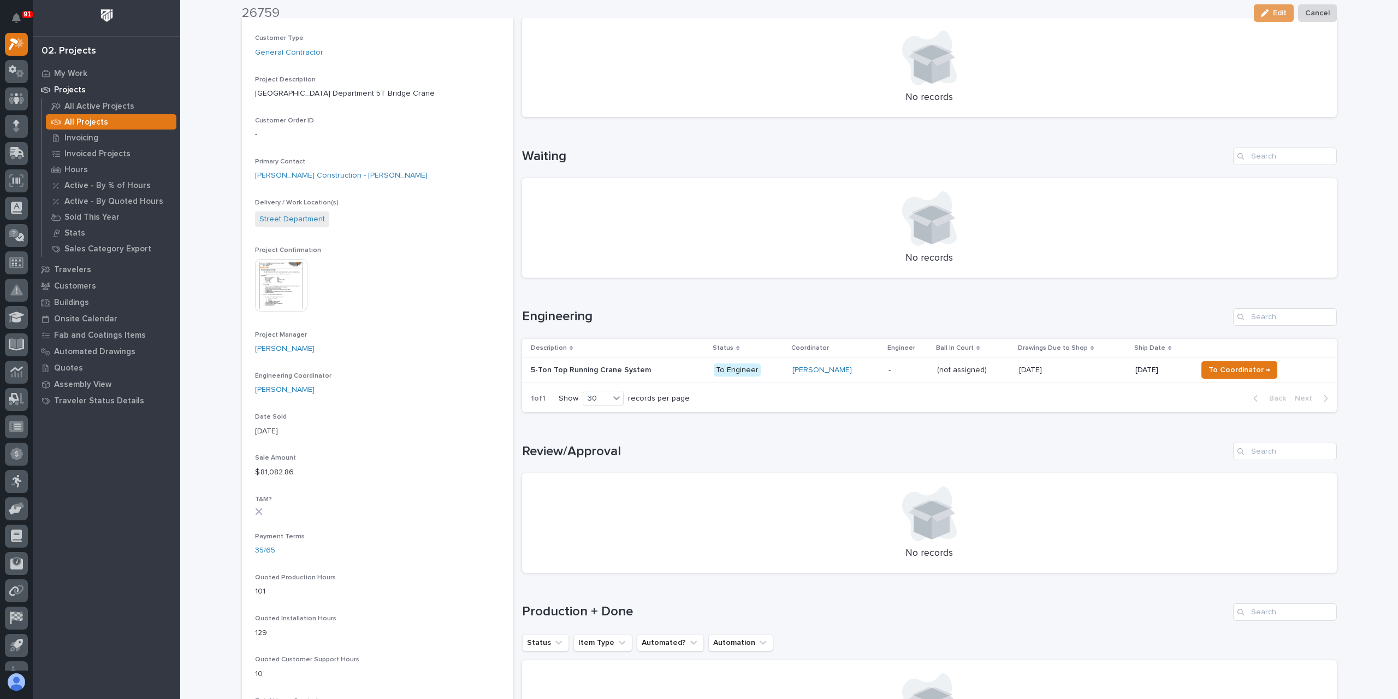
scroll to position [273, 0]
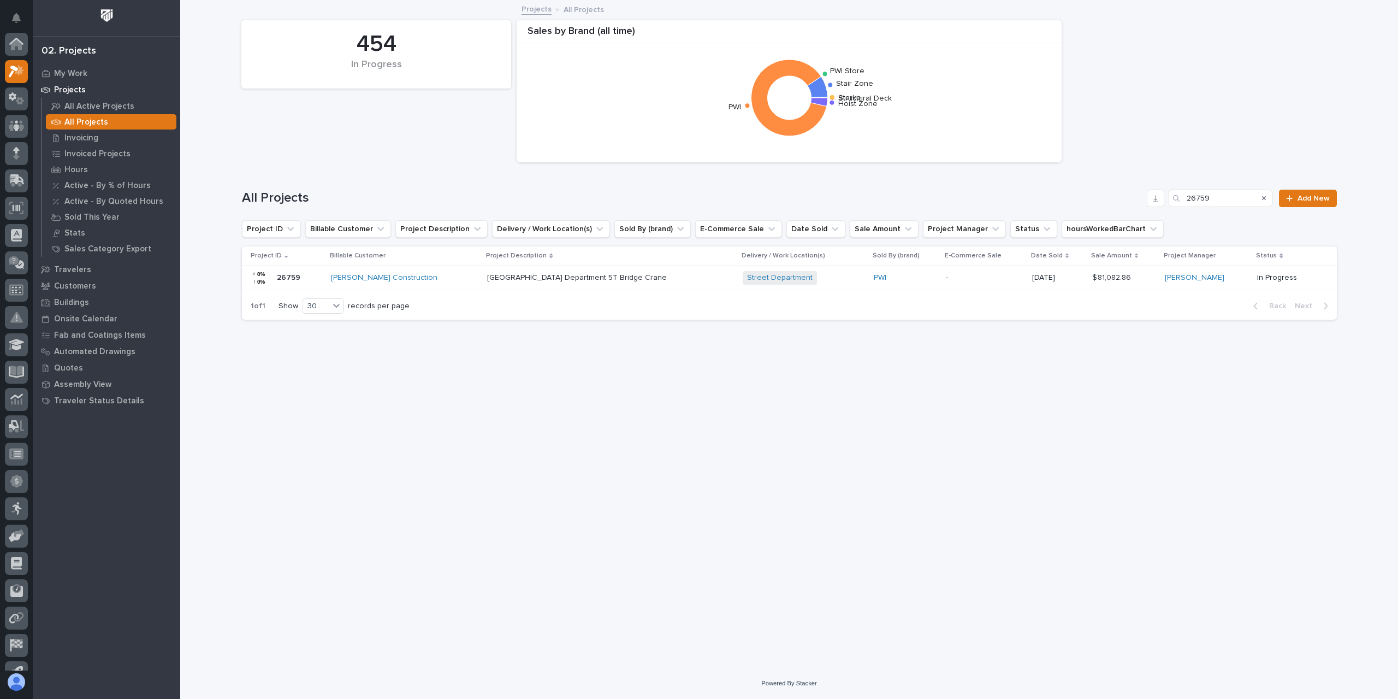
scroll to position [29, 0]
drag, startPoint x: 1228, startPoint y: 201, endPoint x: 1179, endPoint y: 204, distance: 49.3
click at [1179, 204] on div "26759" at bounding box center [1221, 198] width 104 height 17
type input "27189"
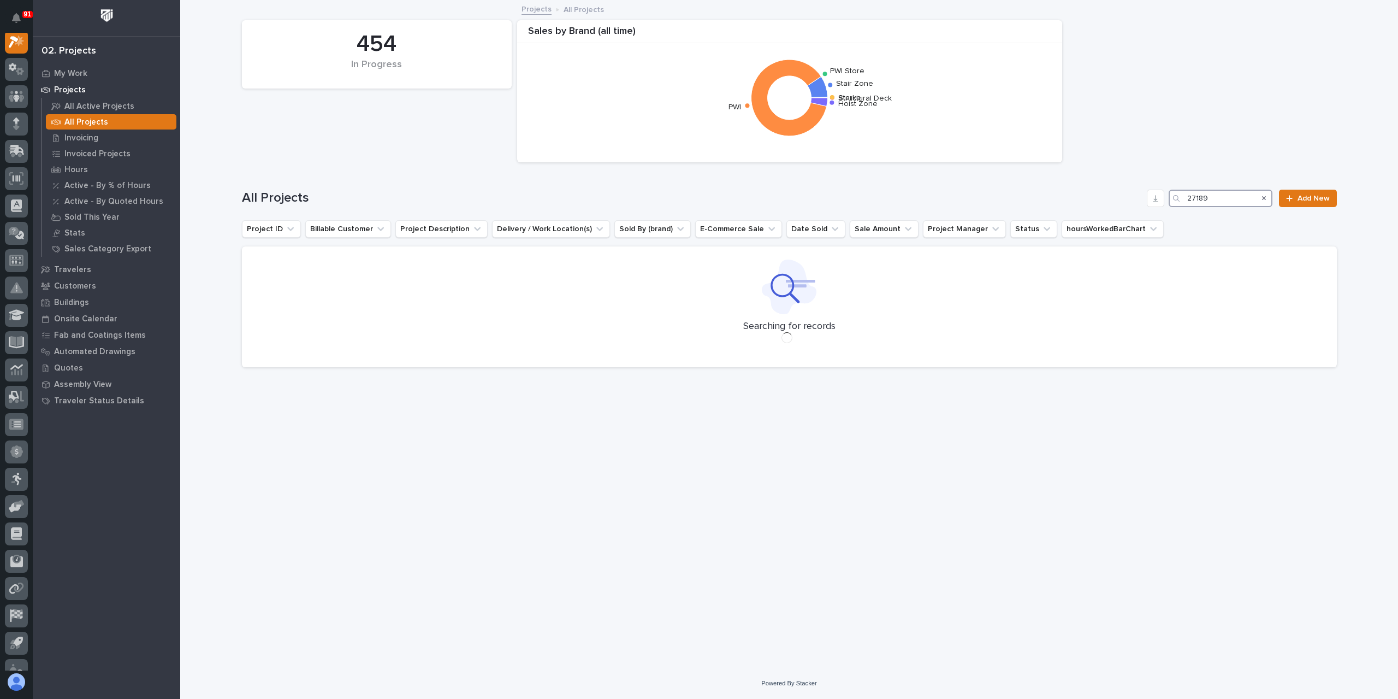
scroll to position [27, 0]
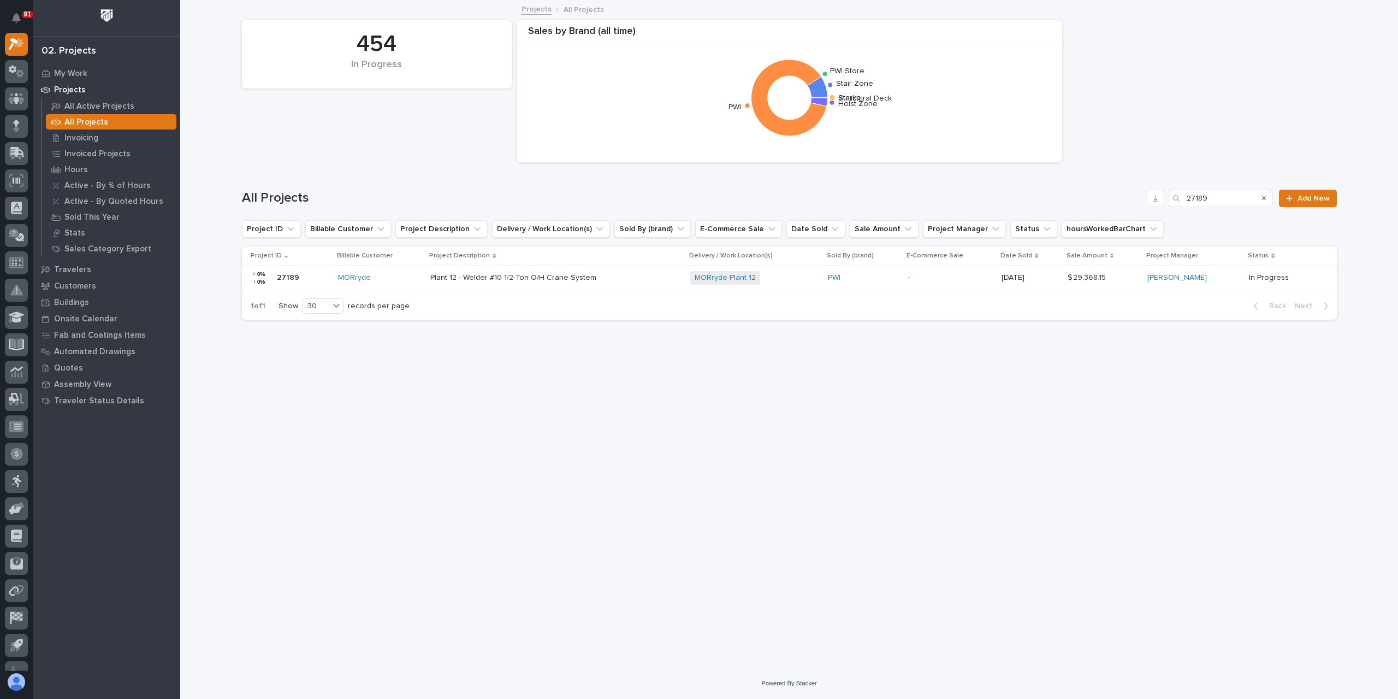
click at [514, 280] on p "Plant 12 - Welder #10 1/2-Ton O/H Crane System" at bounding box center [514, 276] width 168 height 11
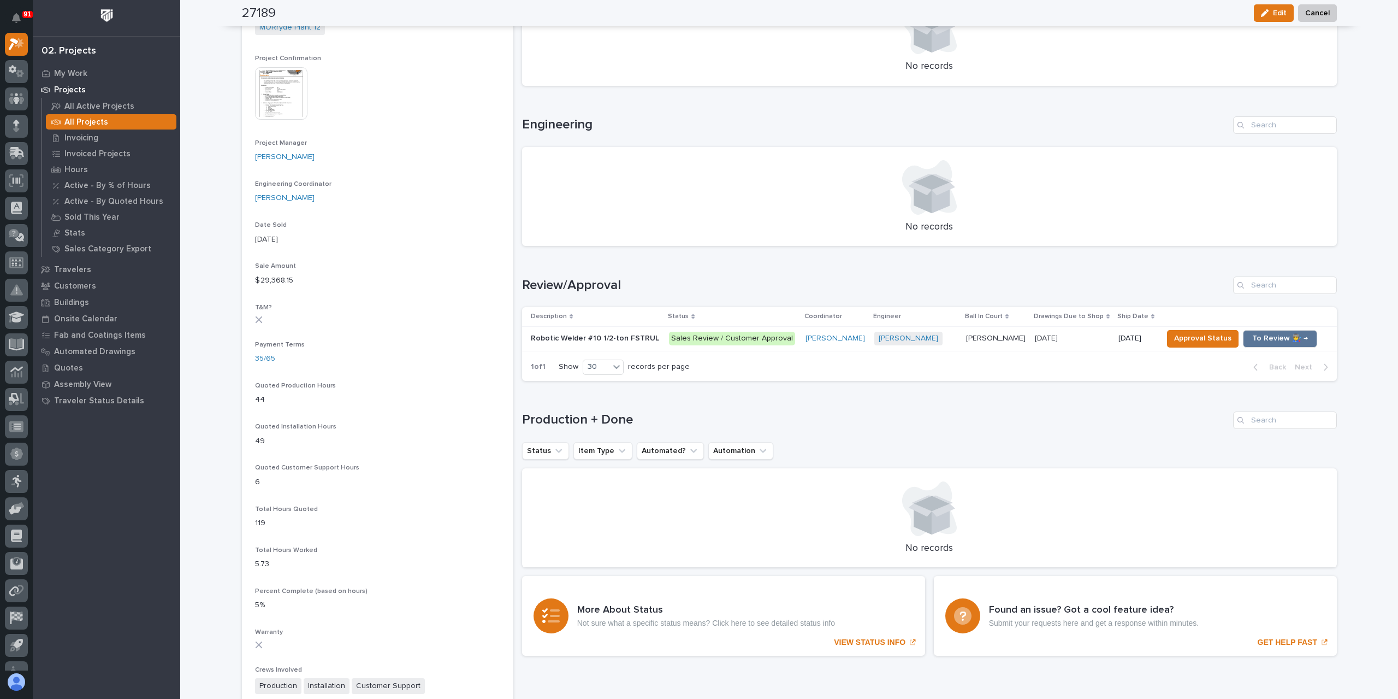
scroll to position [437, 0]
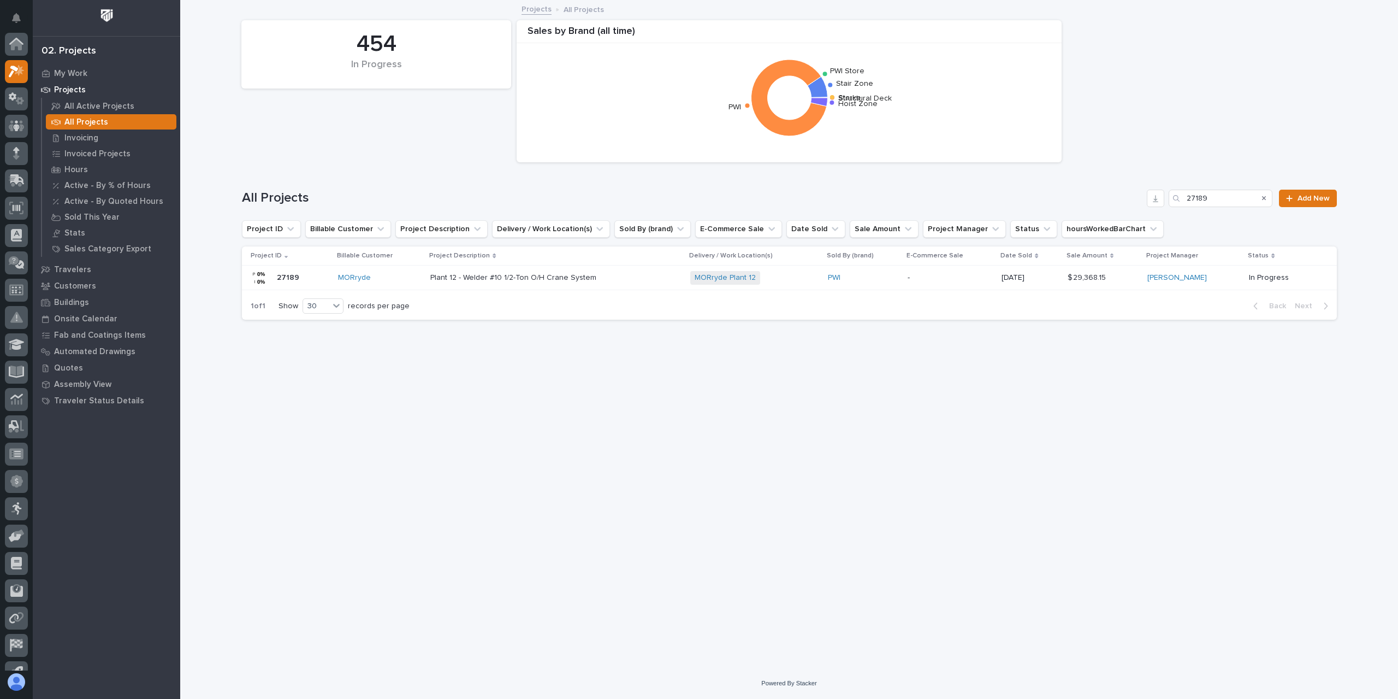
scroll to position [29, 0]
drag, startPoint x: 1237, startPoint y: 196, endPoint x: 1131, endPoint y: 188, distance: 106.3
click at [1131, 188] on div "All Projects 27189 Add New" at bounding box center [789, 194] width 1095 height 52
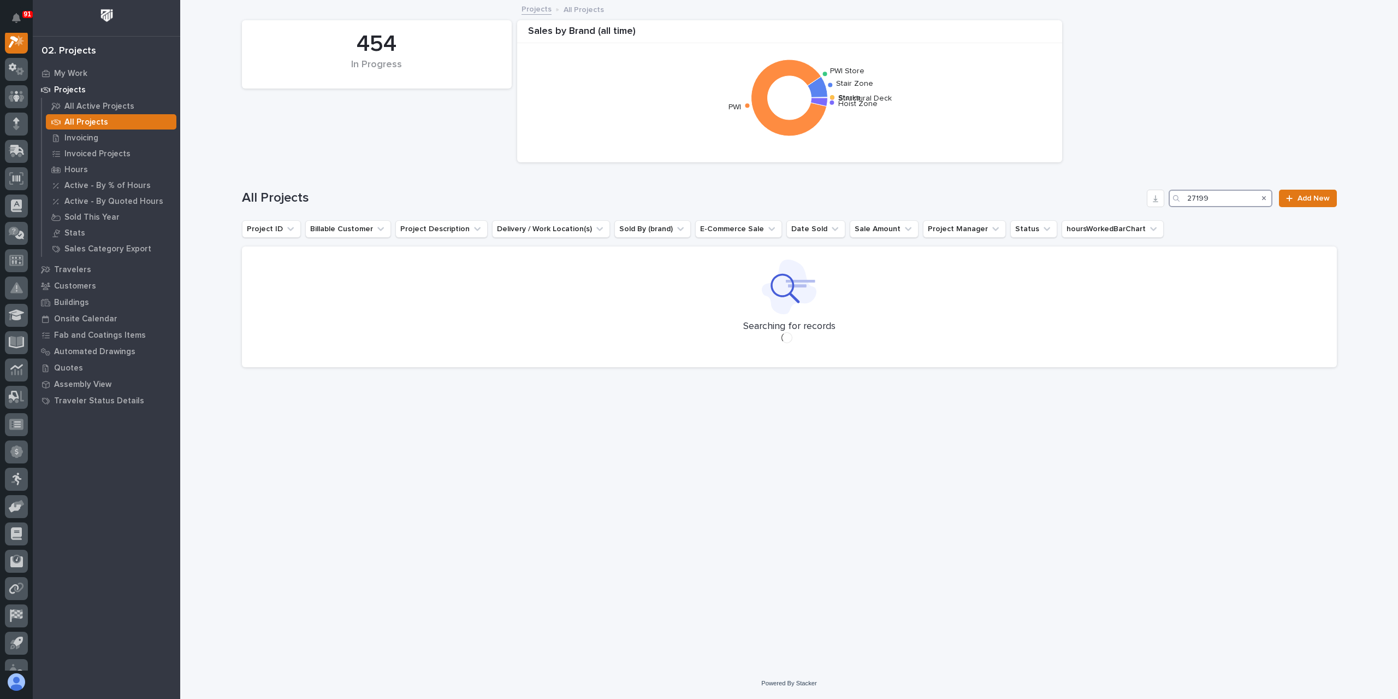
scroll to position [27, 0]
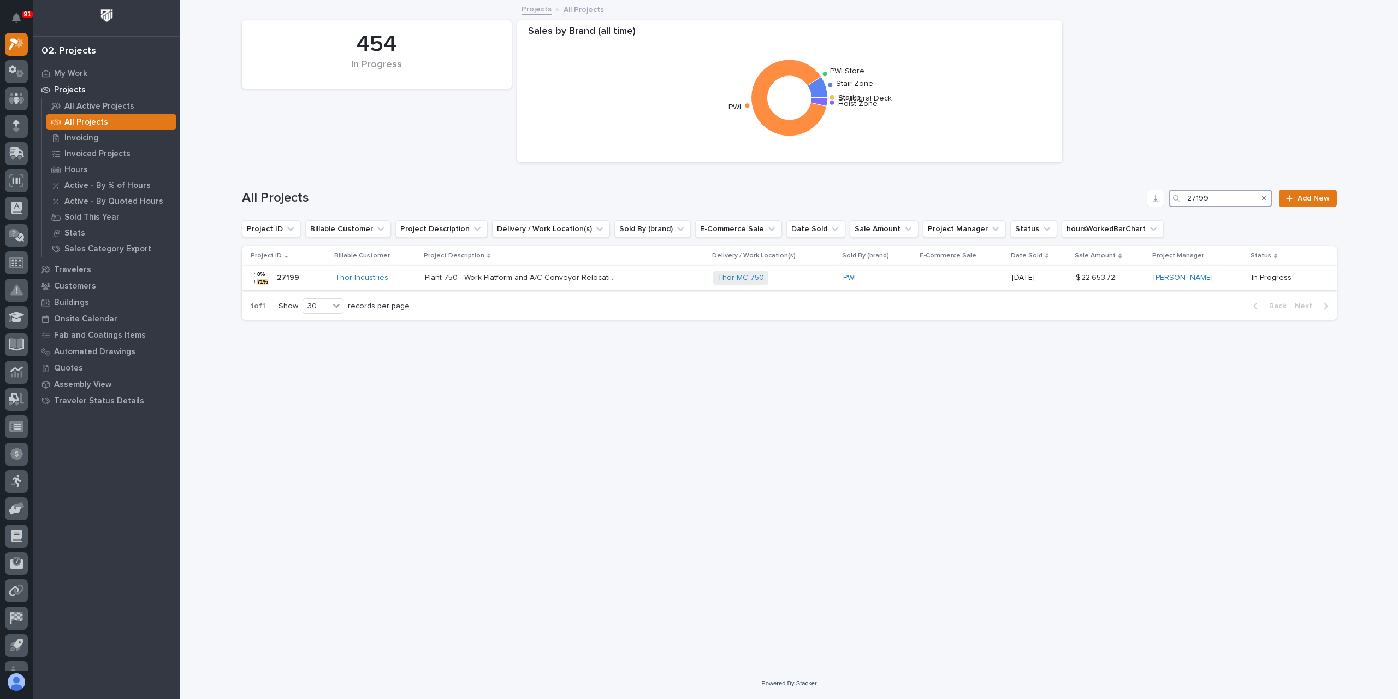
type input "27199"
click at [493, 276] on p "Plant 750 - Work Platform and A/C Conveyor Relocation" at bounding box center [521, 276] width 193 height 11
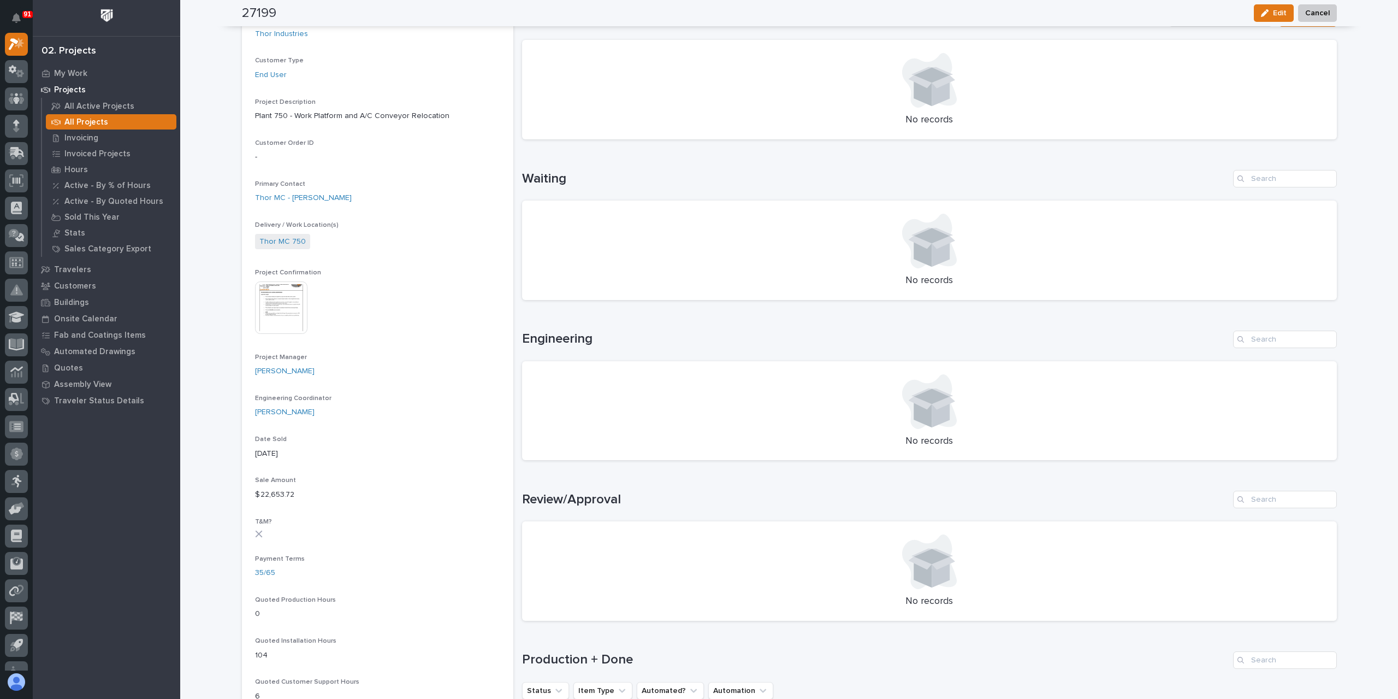
scroll to position [382, 0]
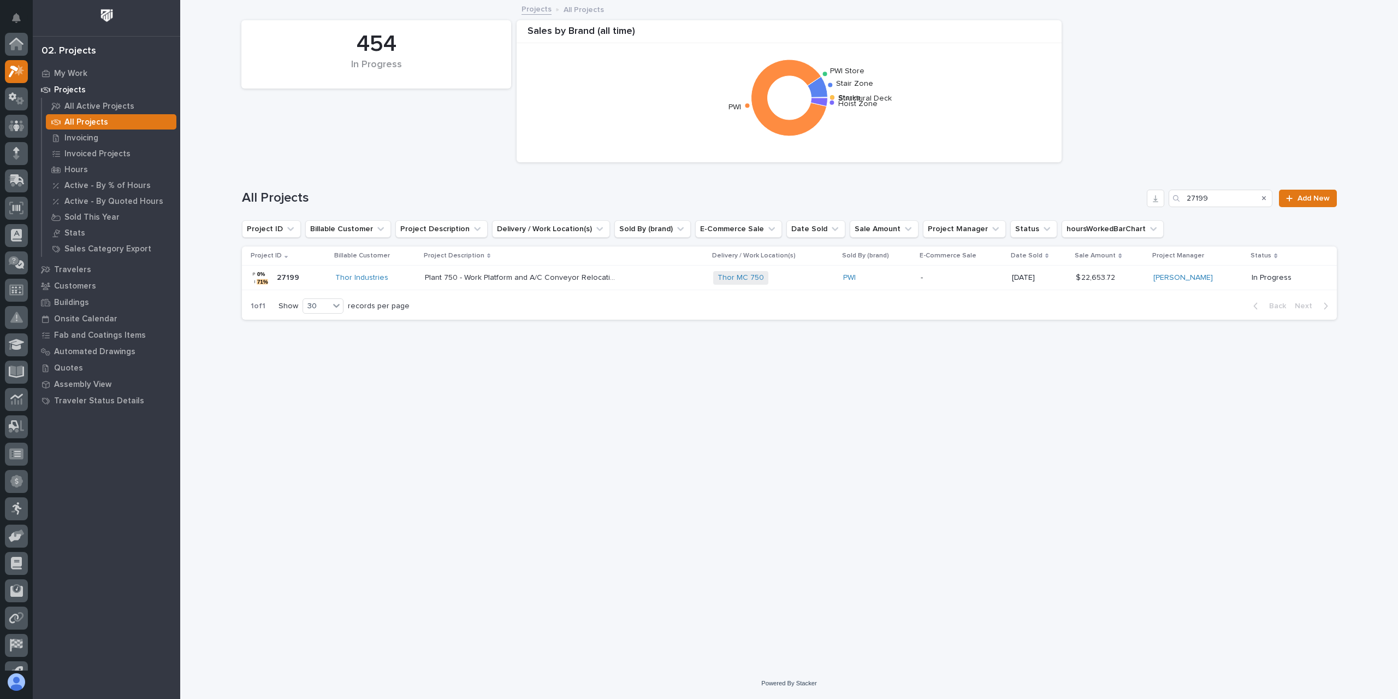
scroll to position [29, 0]
drag, startPoint x: 1217, startPoint y: 199, endPoint x: 1186, endPoint y: 205, distance: 31.6
click at [1186, 205] on div "27199" at bounding box center [1221, 198] width 104 height 17
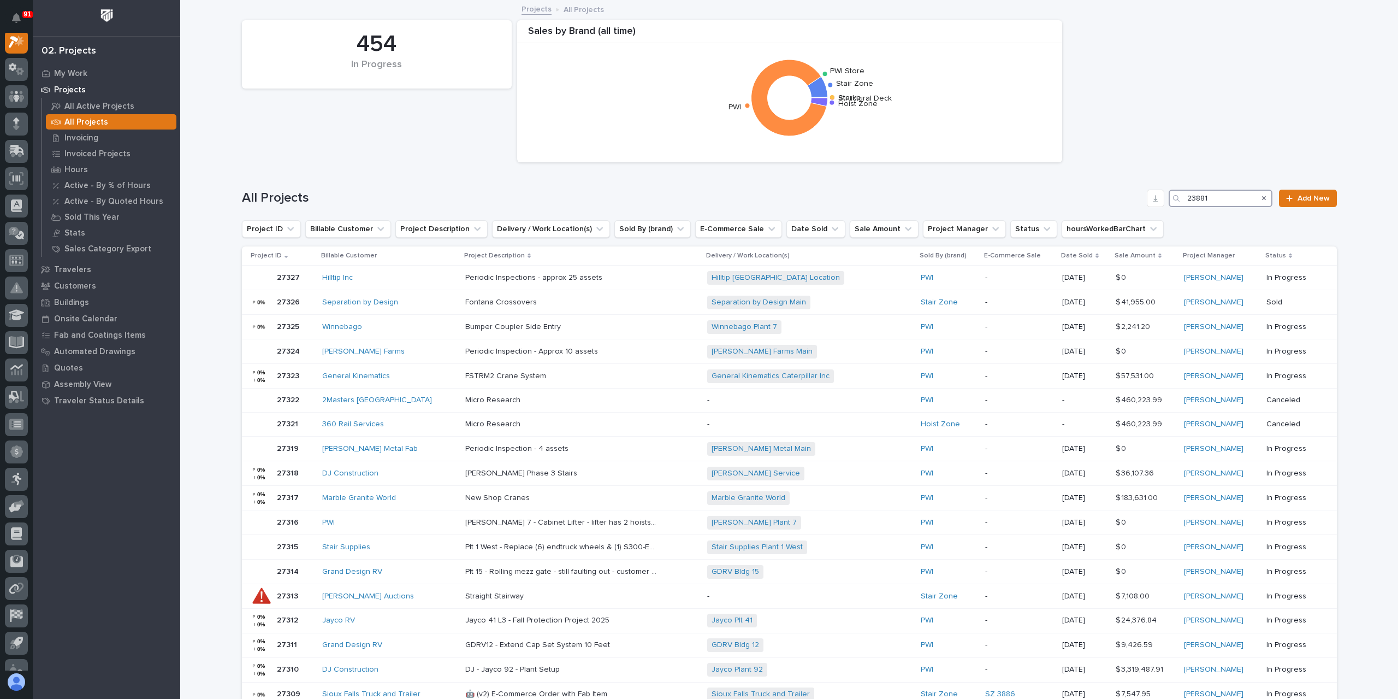
scroll to position [27, 0]
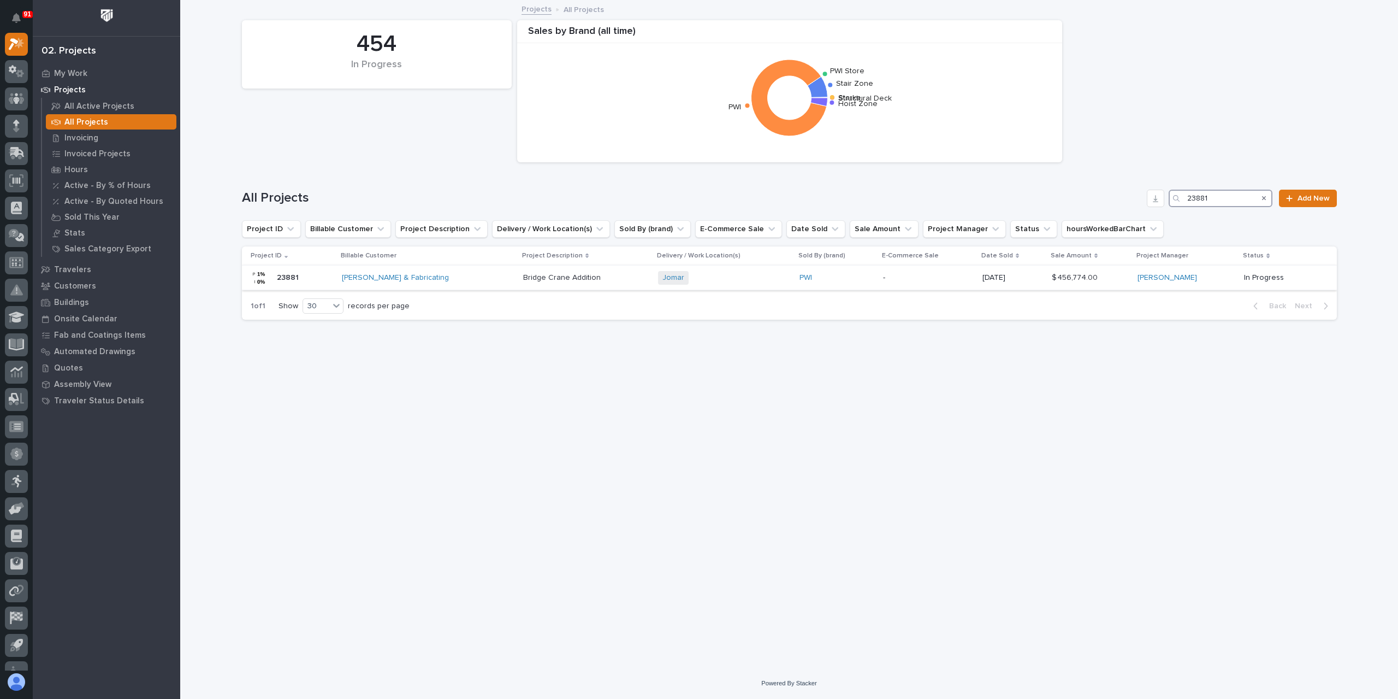
type input "23881"
click at [539, 274] on p "Bridge Crane Addition" at bounding box center [563, 276] width 80 height 11
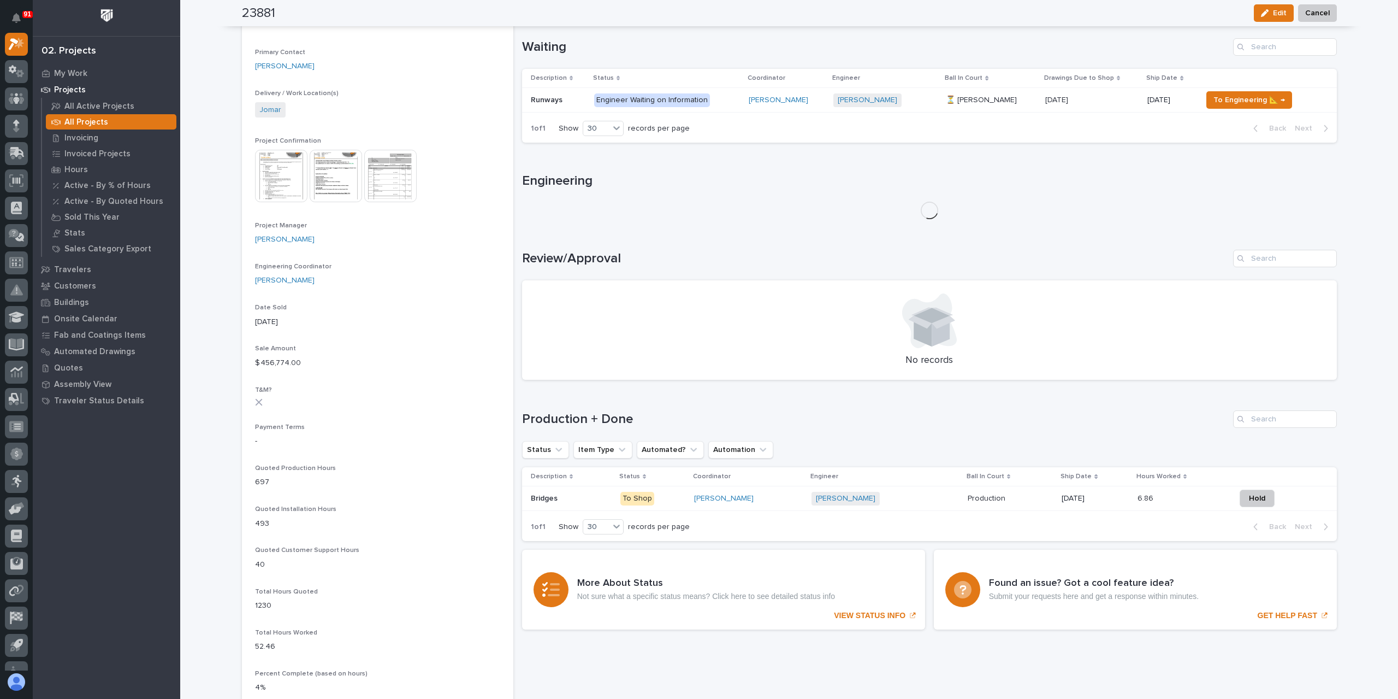
scroll to position [457, 0]
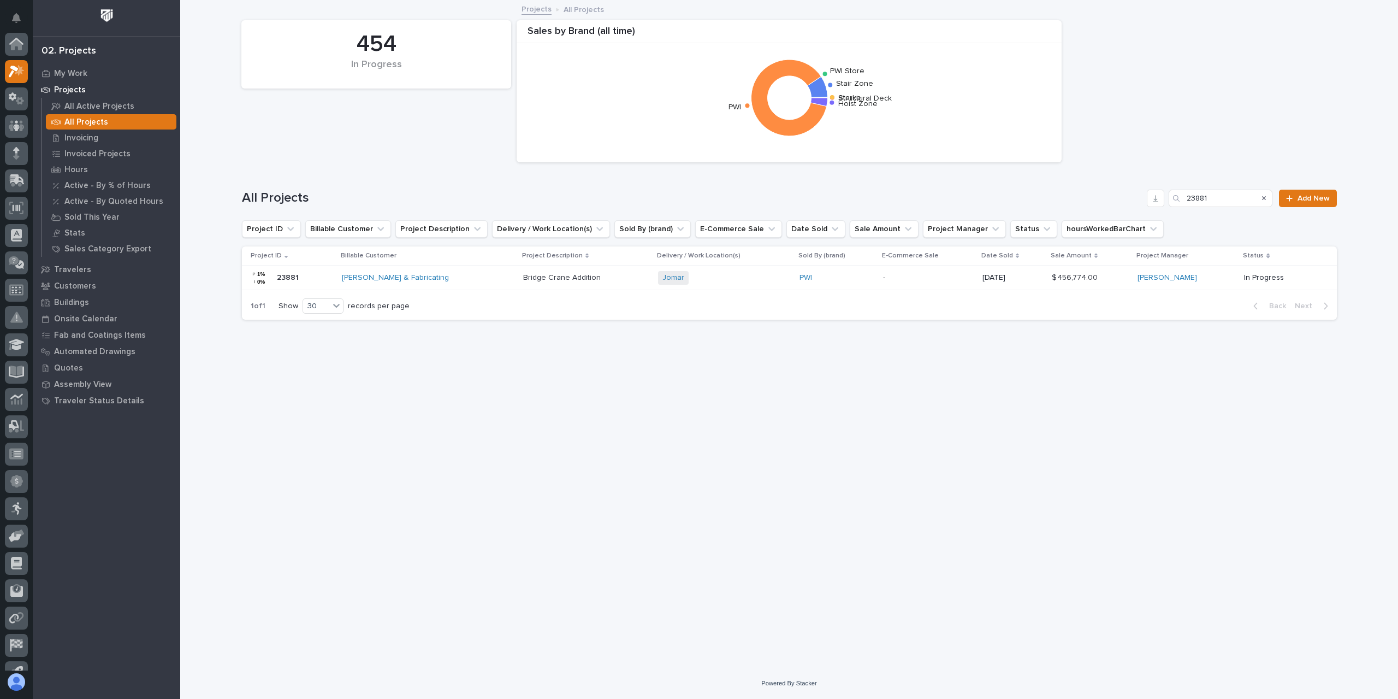
scroll to position [29, 0]
drag, startPoint x: 1216, startPoint y: 197, endPoint x: 1185, endPoint y: 196, distance: 31.2
click at [1185, 196] on div "23881" at bounding box center [1221, 198] width 104 height 17
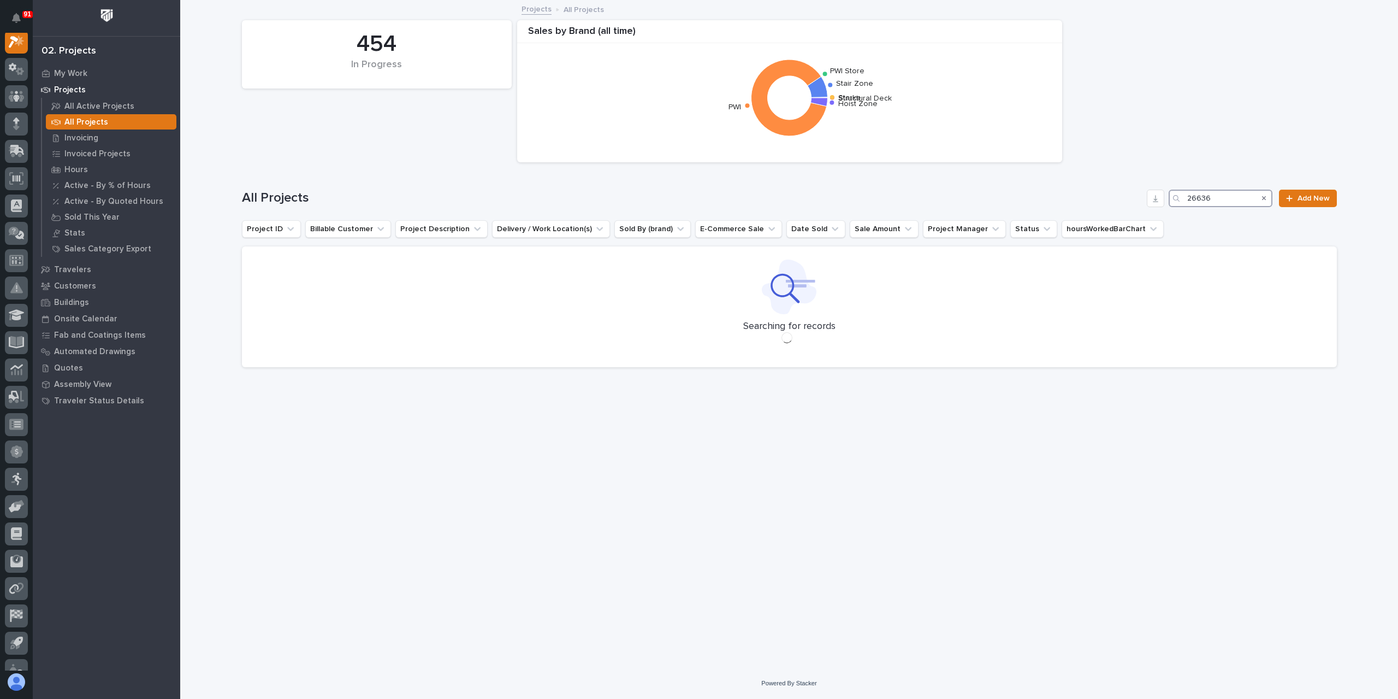
scroll to position [27, 0]
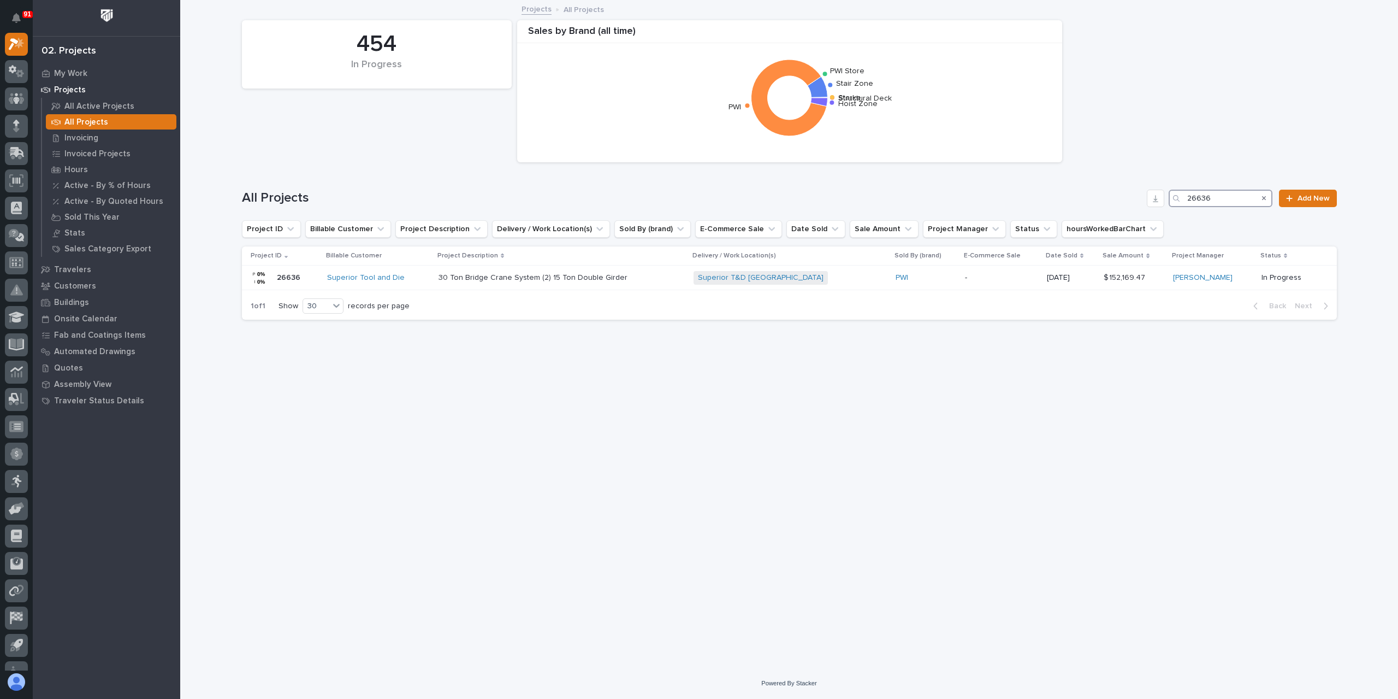
type input "26636"
click at [494, 272] on p "30 Ton Bridge Crane System (2) 15 Ton Double Girder" at bounding box center [534, 276] width 191 height 11
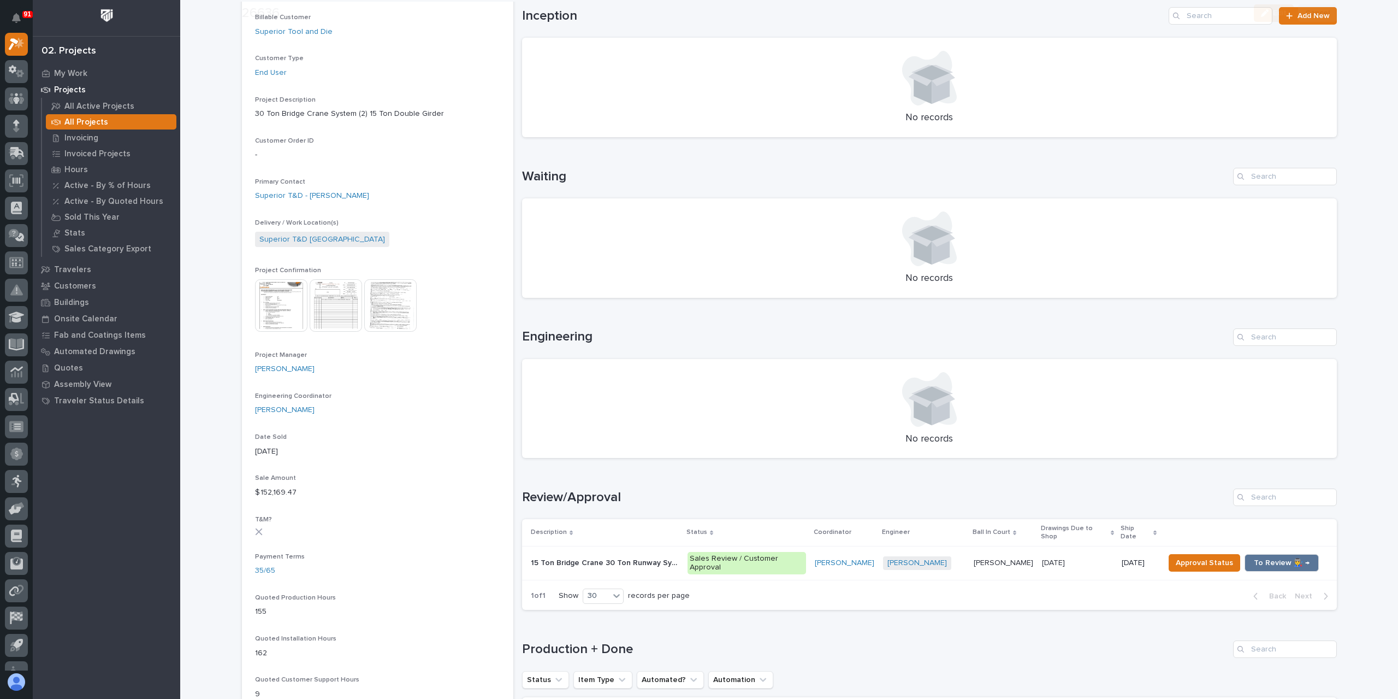
scroll to position [273, 0]
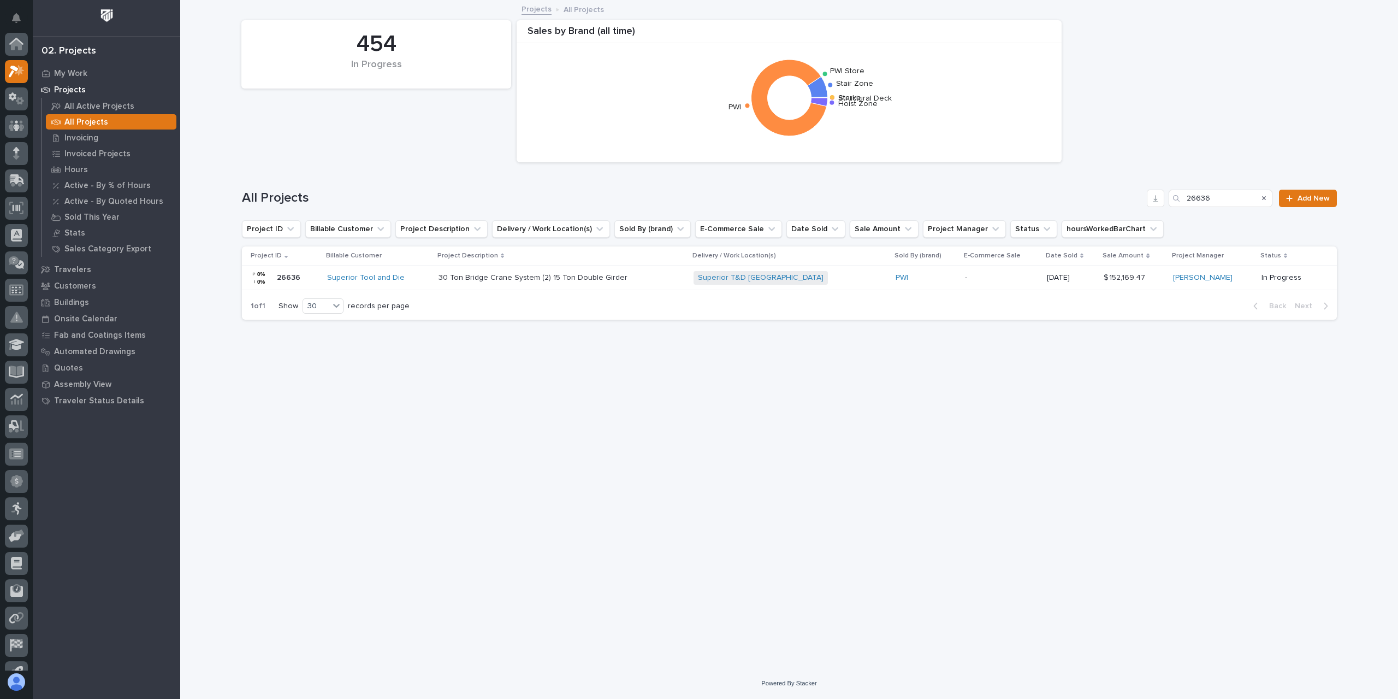
scroll to position [29, 0]
drag, startPoint x: 1218, startPoint y: 197, endPoint x: 1172, endPoint y: 209, distance: 47.4
click at [1172, 209] on div "All Projects 26636 Add New" at bounding box center [789, 194] width 1095 height 52
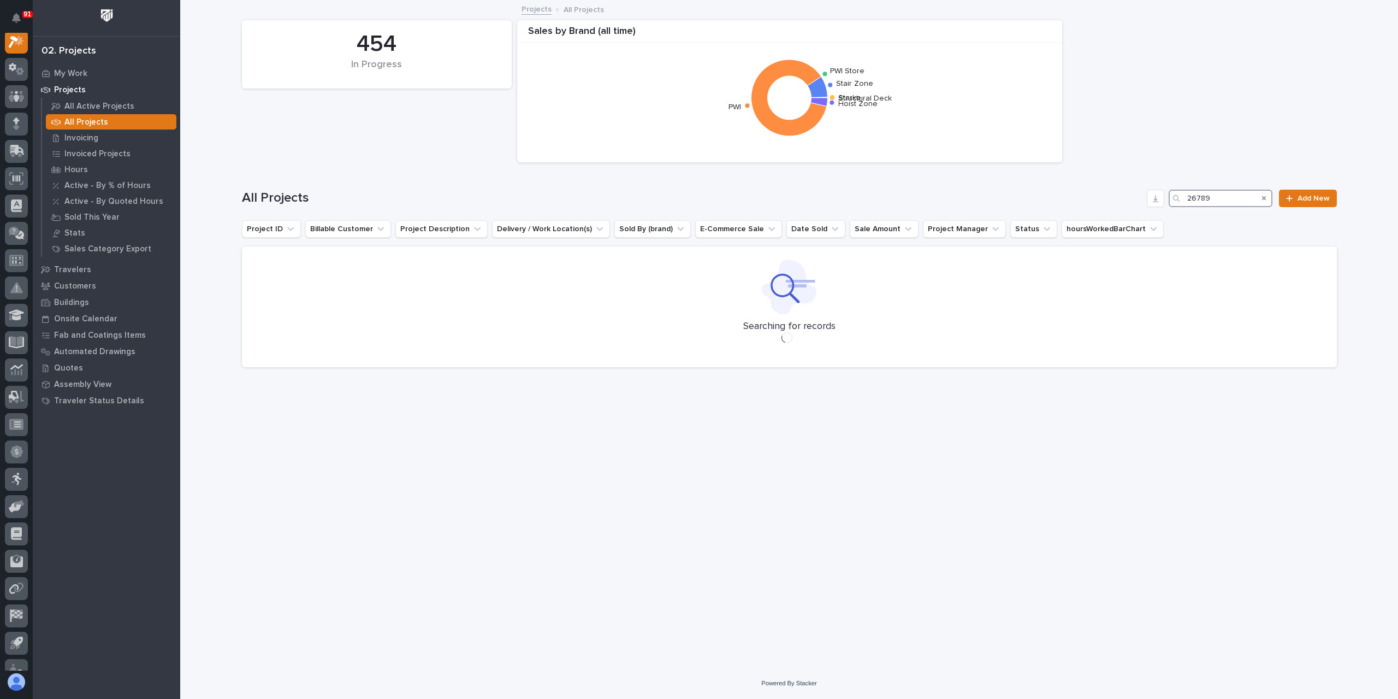
scroll to position [27, 0]
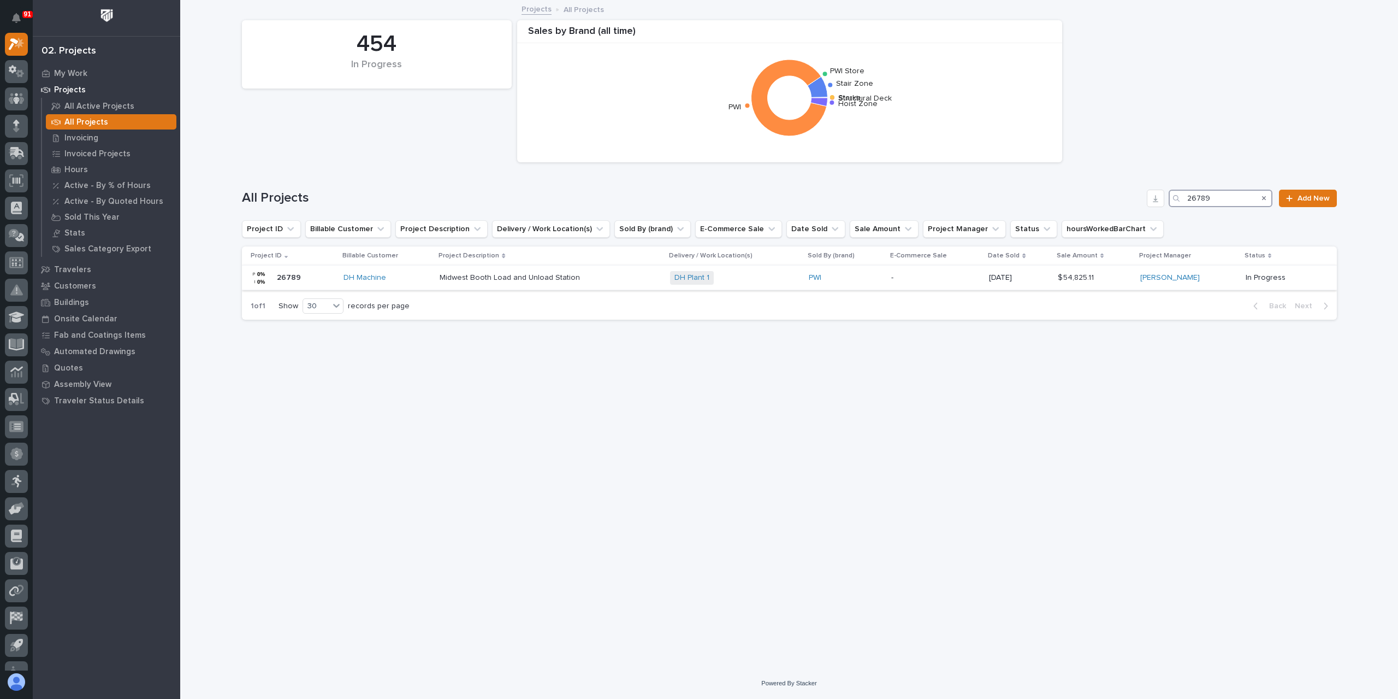
type input "26789"
click at [514, 272] on p "Midwest Booth Load and Unload Station" at bounding box center [511, 276] width 143 height 11
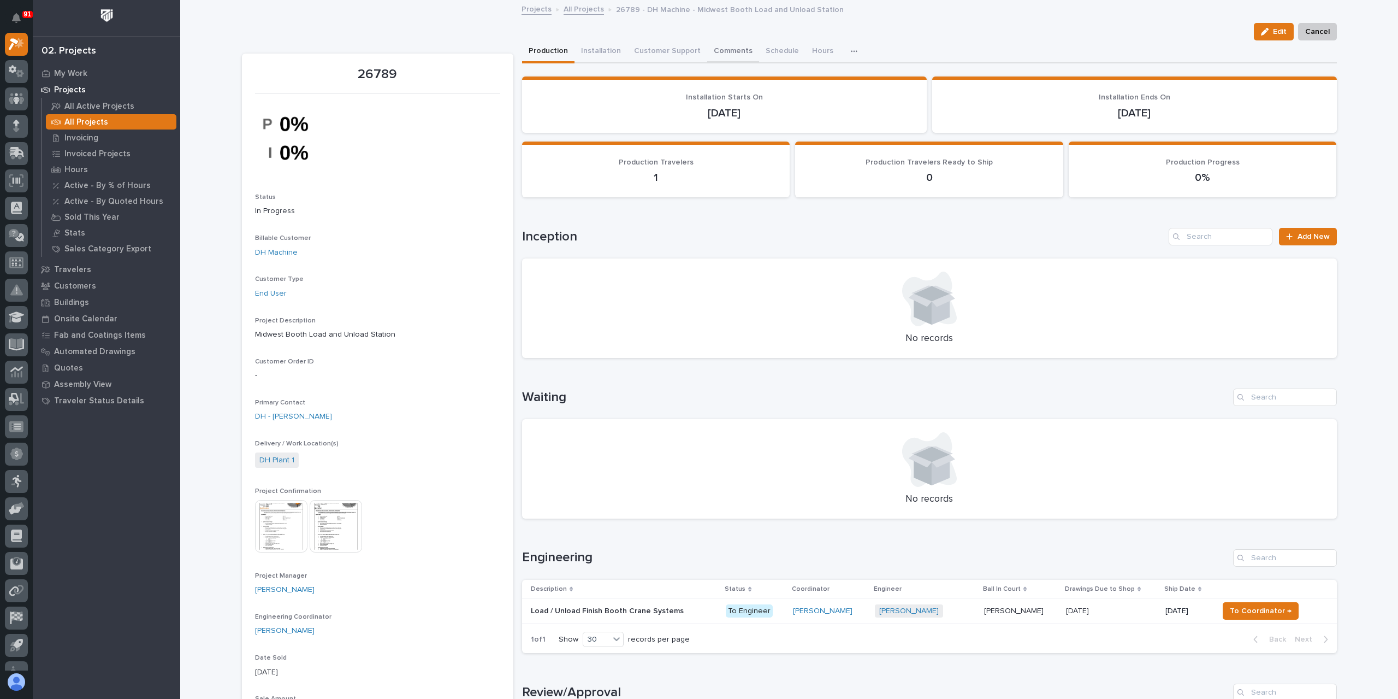
click at [707, 43] on button "Comments" at bounding box center [733, 51] width 52 height 23
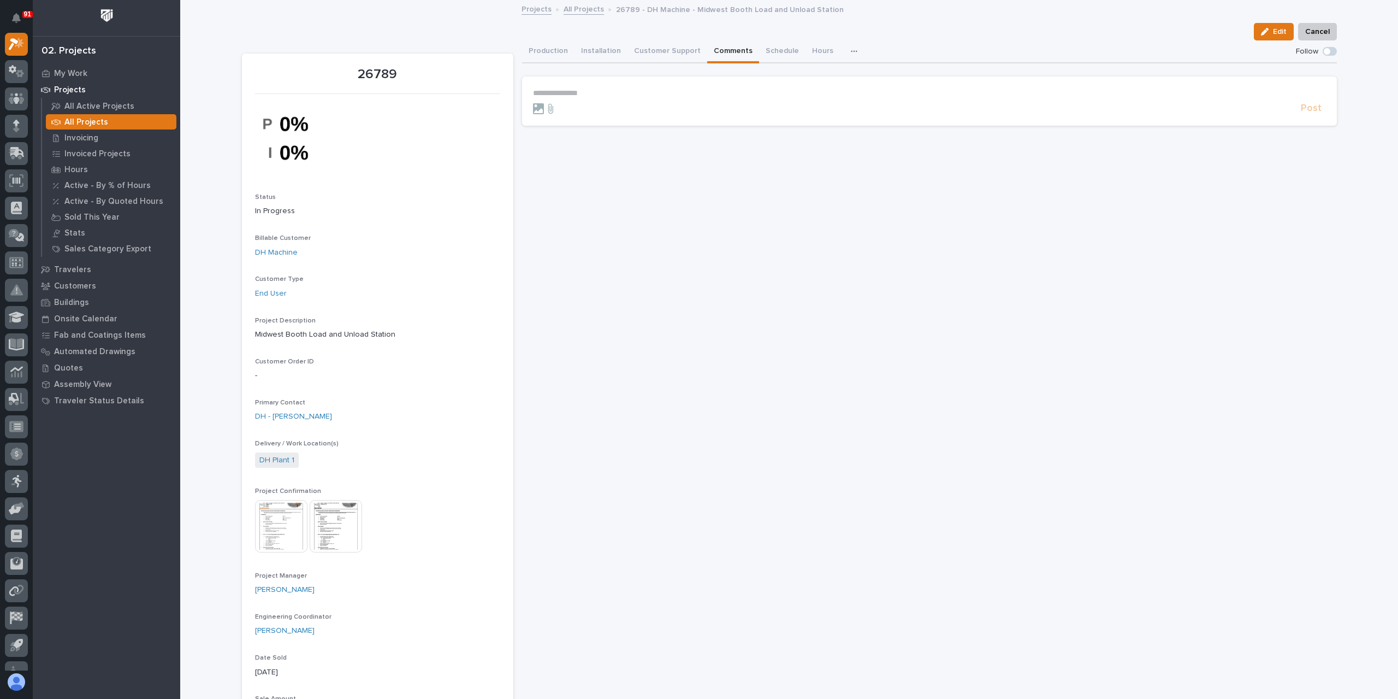
click at [568, 103] on div at bounding box center [915, 108] width 764 height 11
click at [568, 99] on form "**********" at bounding box center [929, 101] width 793 height 26
click at [574, 92] on p "**********" at bounding box center [929, 92] width 793 height 9
click at [1297, 110] on button "Post" at bounding box center [1311, 113] width 29 height 13
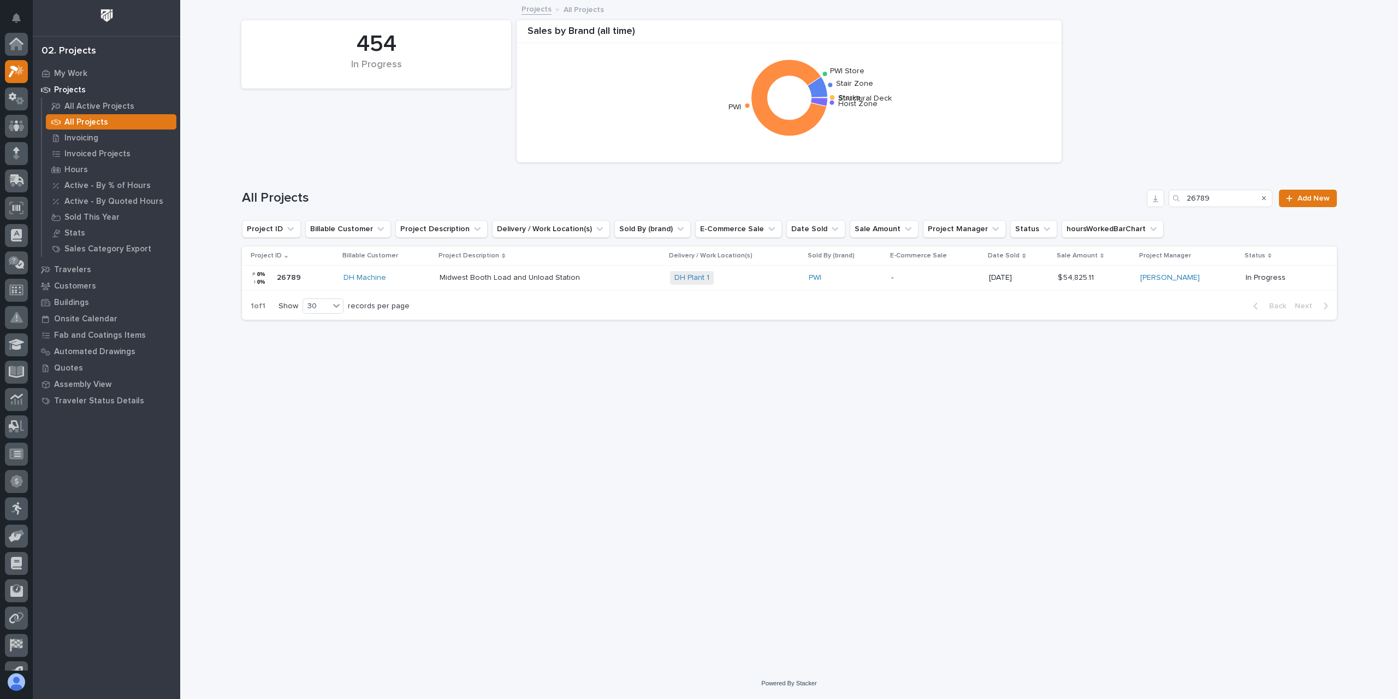
scroll to position [29, 0]
drag, startPoint x: 1225, startPoint y: 200, endPoint x: 1113, endPoint y: 194, distance: 111.6
click at [1113, 194] on div "All Projects 26789 Add New" at bounding box center [789, 198] width 1095 height 17
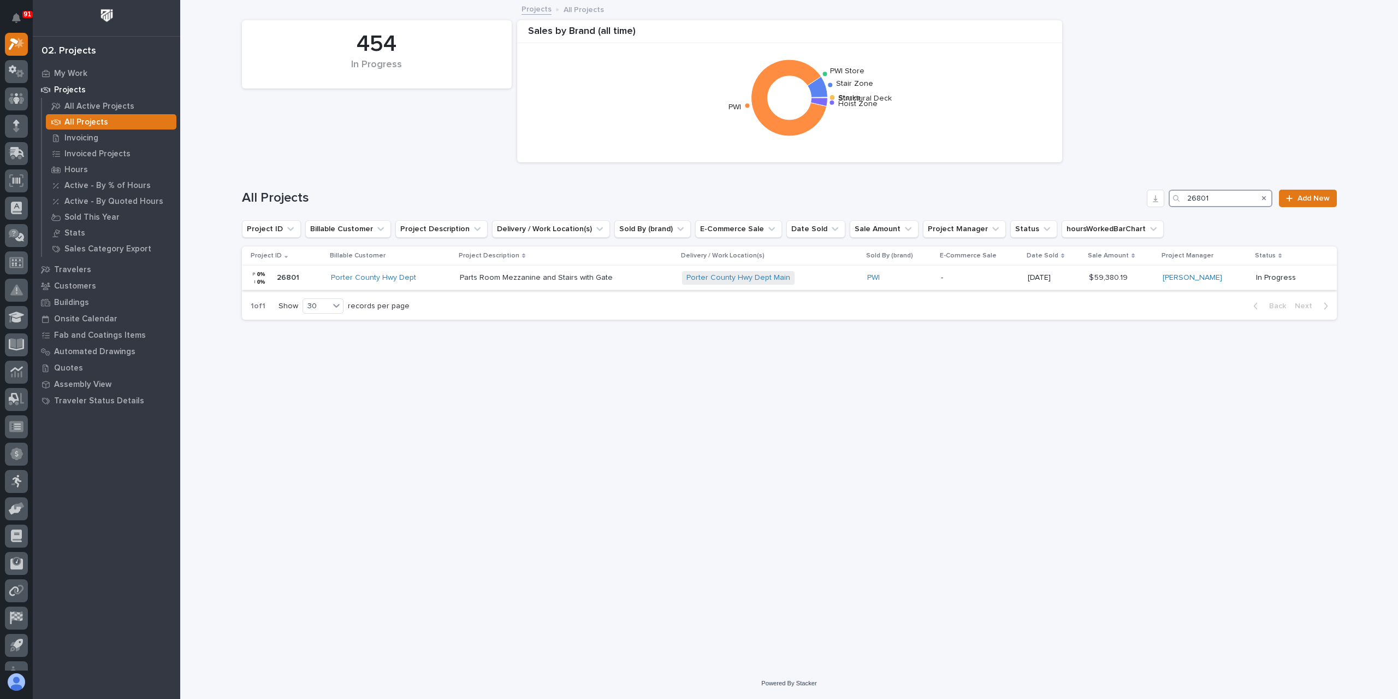
type input "26801"
click at [511, 282] on p "Parts Room Mezzanine and Stairs with Gate" at bounding box center [537, 276] width 155 height 11
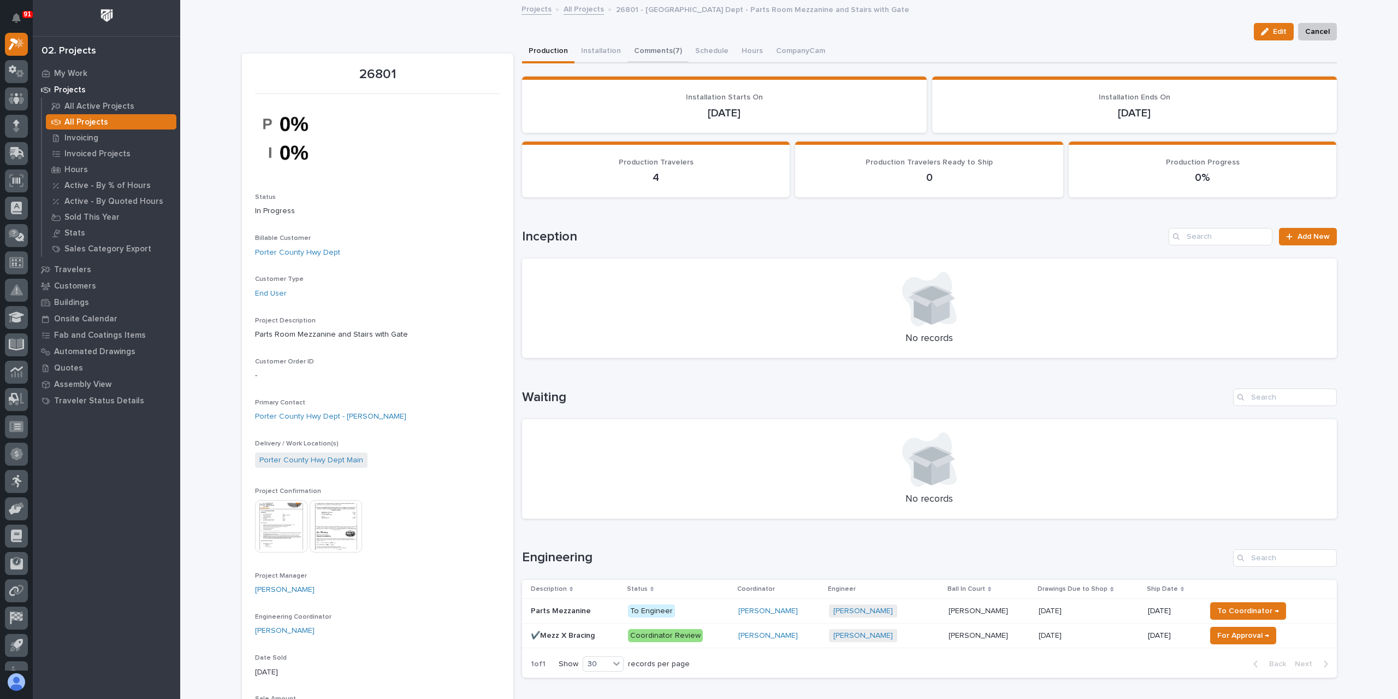
click at [644, 50] on button "Comments (7)" at bounding box center [658, 51] width 61 height 23
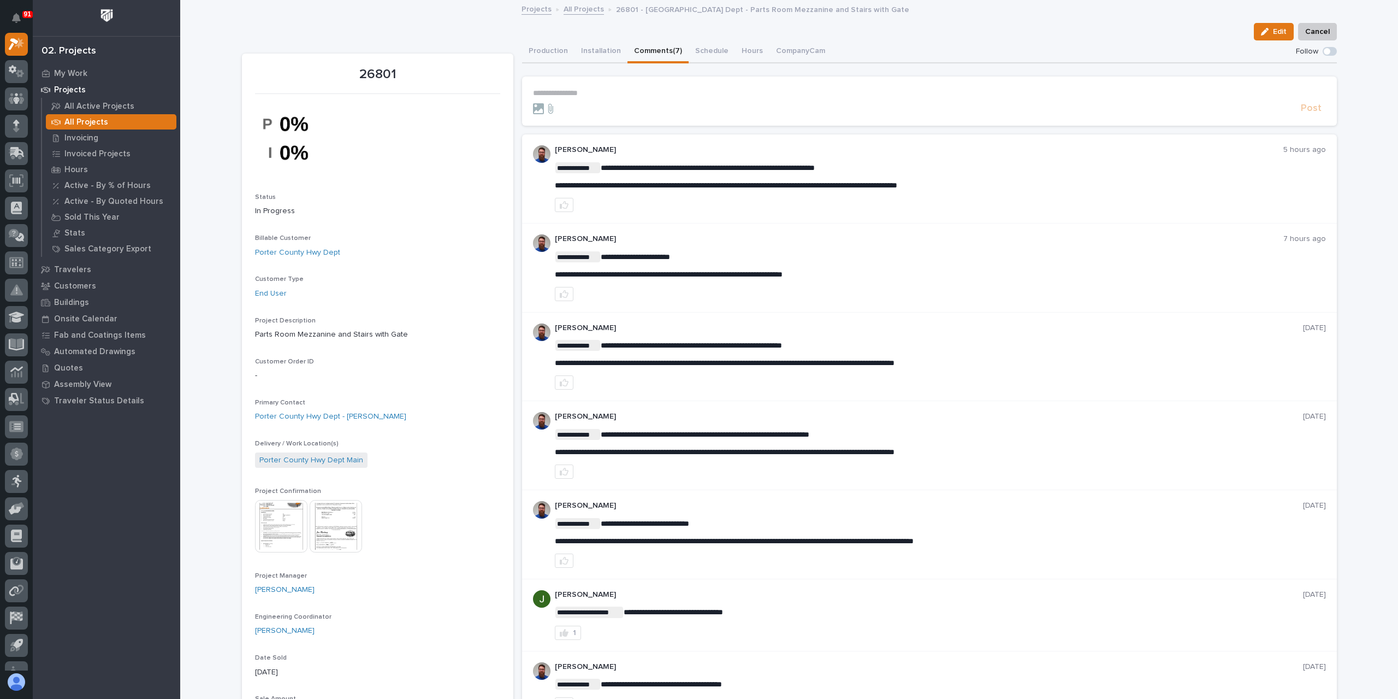
click at [613, 96] on p "**********" at bounding box center [929, 92] width 793 height 9
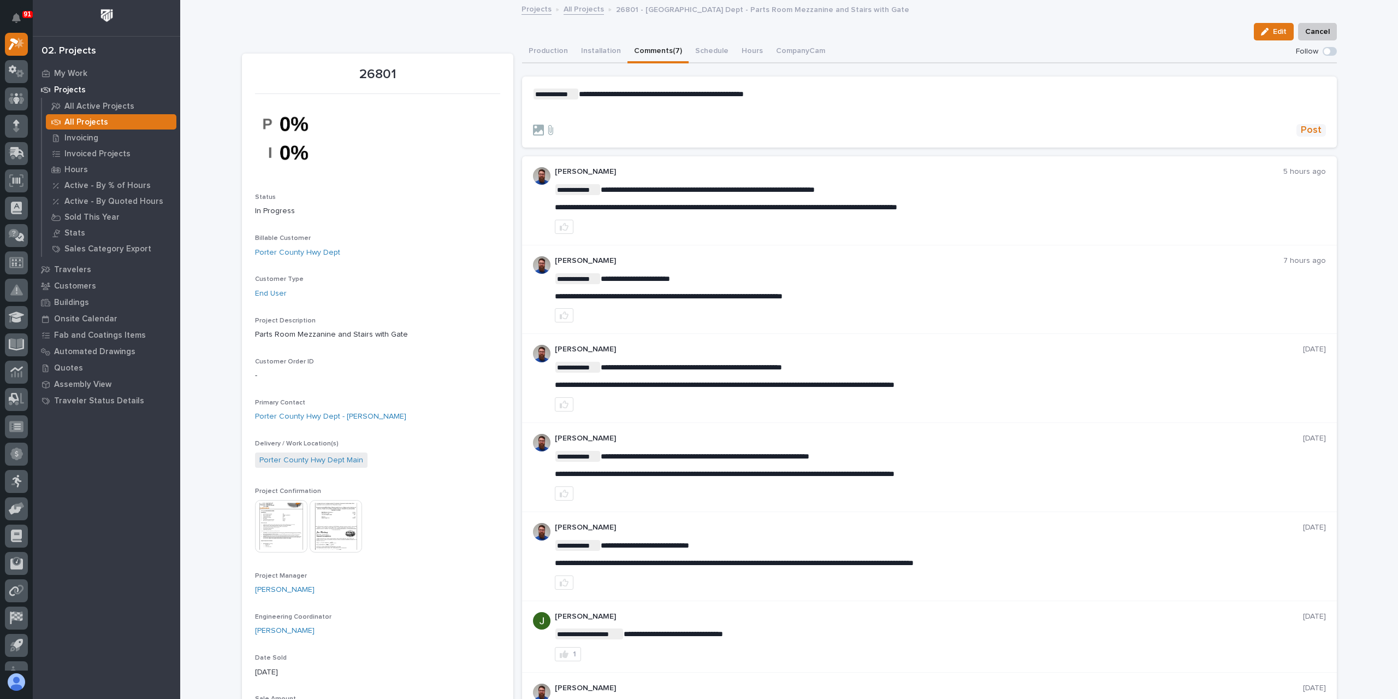
click at [1315, 133] on span "Post" at bounding box center [1311, 130] width 21 height 13
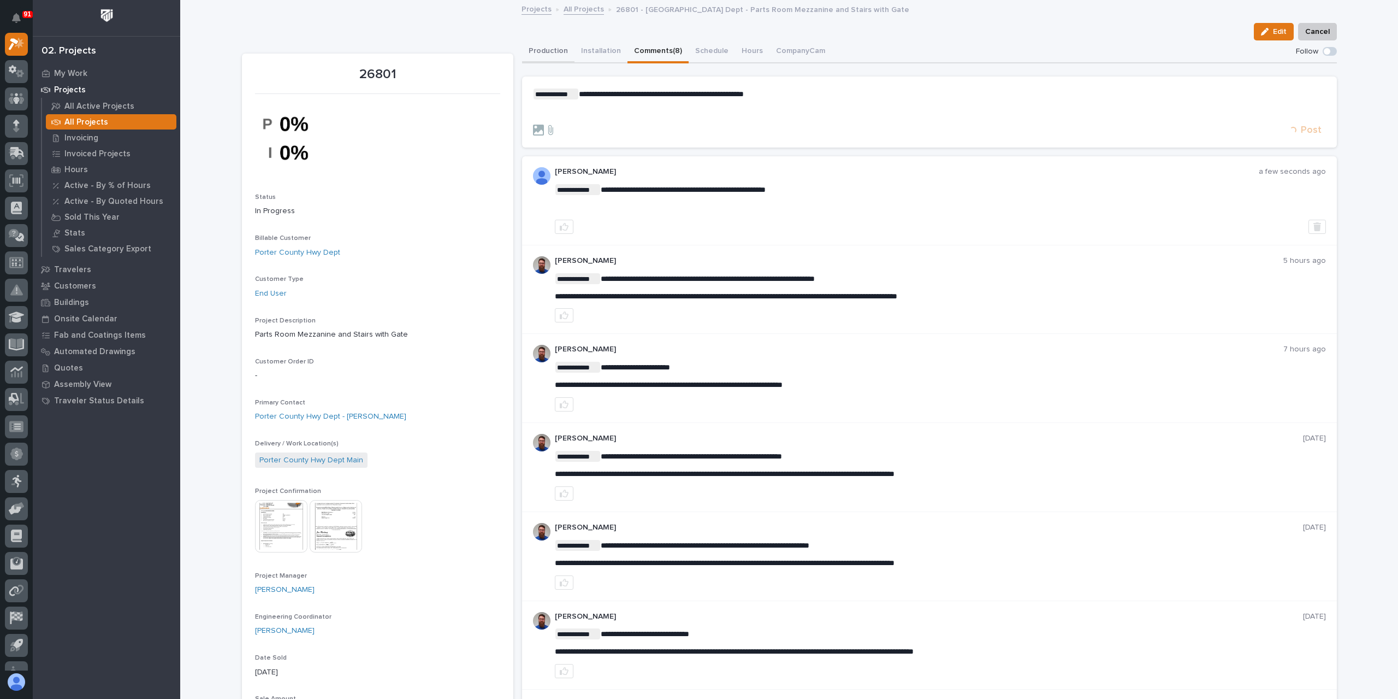
click at [546, 50] on button "Production" at bounding box center [548, 51] width 52 height 23
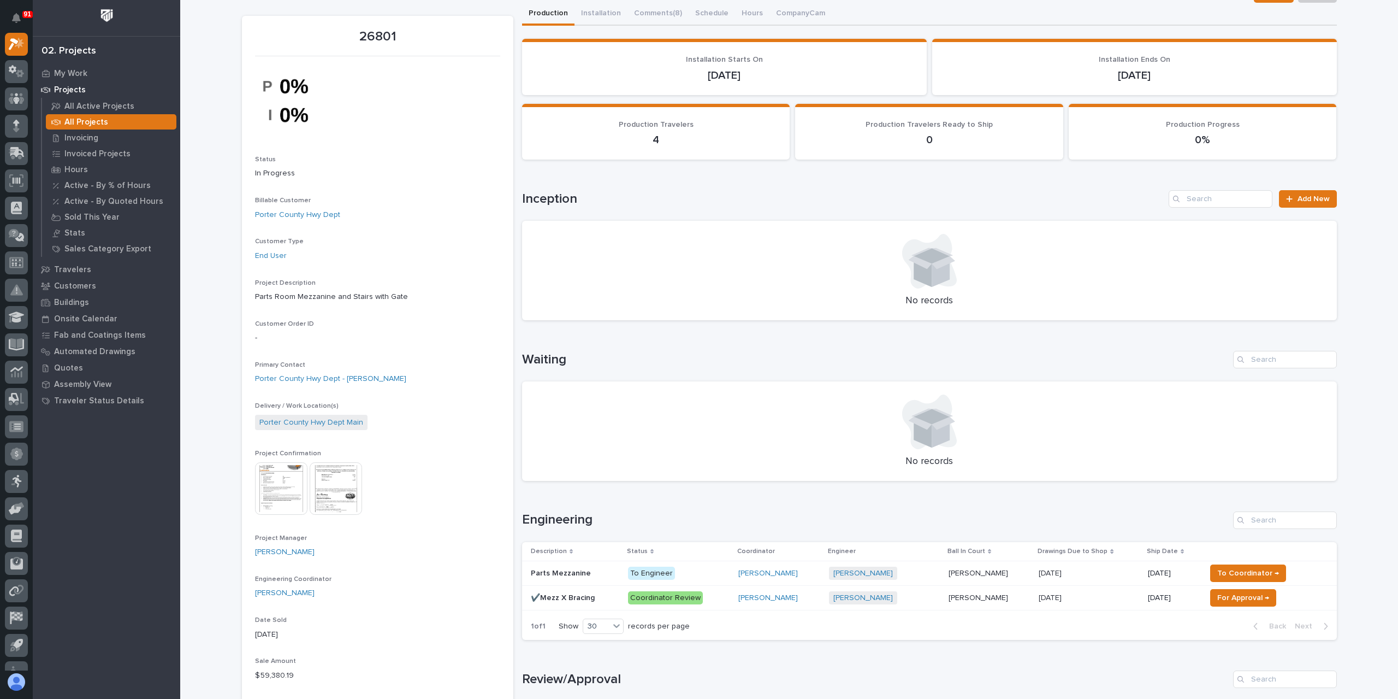
scroll to position [55, 0]
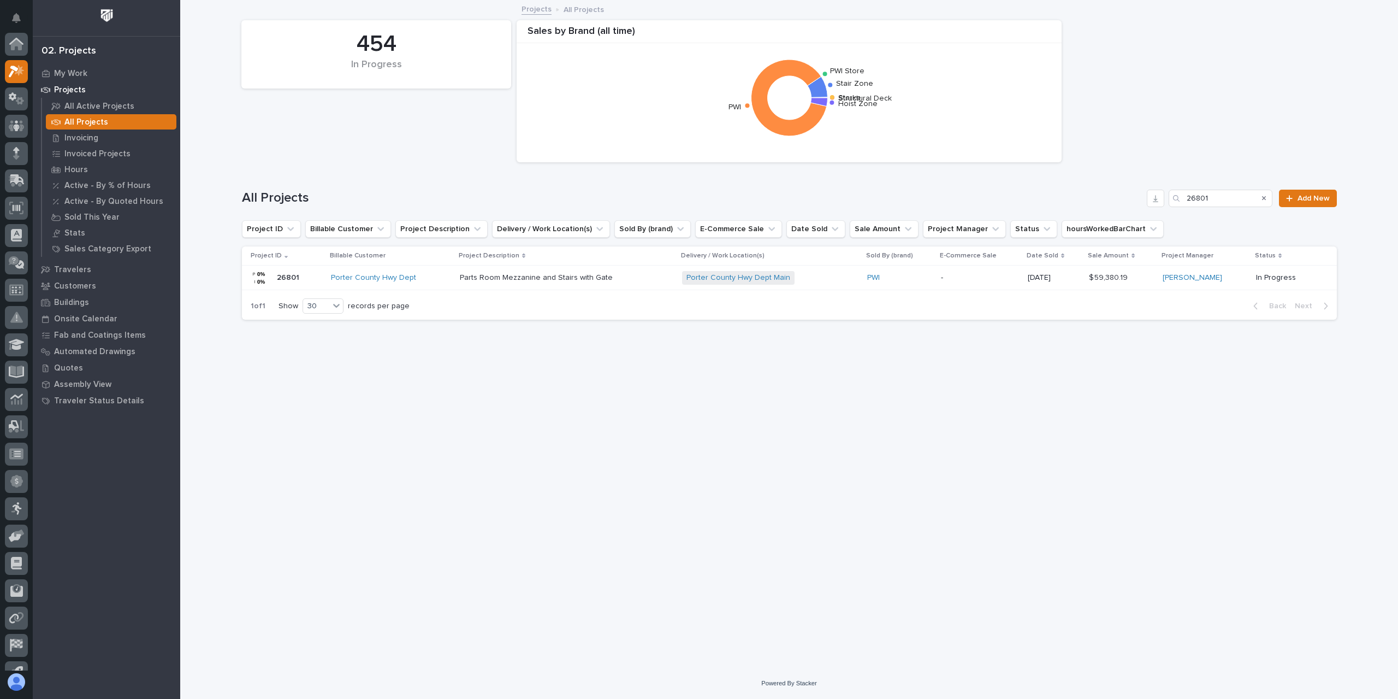
scroll to position [29, 0]
drag, startPoint x: 1234, startPoint y: 196, endPoint x: 1150, endPoint y: 210, distance: 84.2
click at [1158, 206] on div "All Projects 26801 Add New" at bounding box center [789, 198] width 1095 height 17
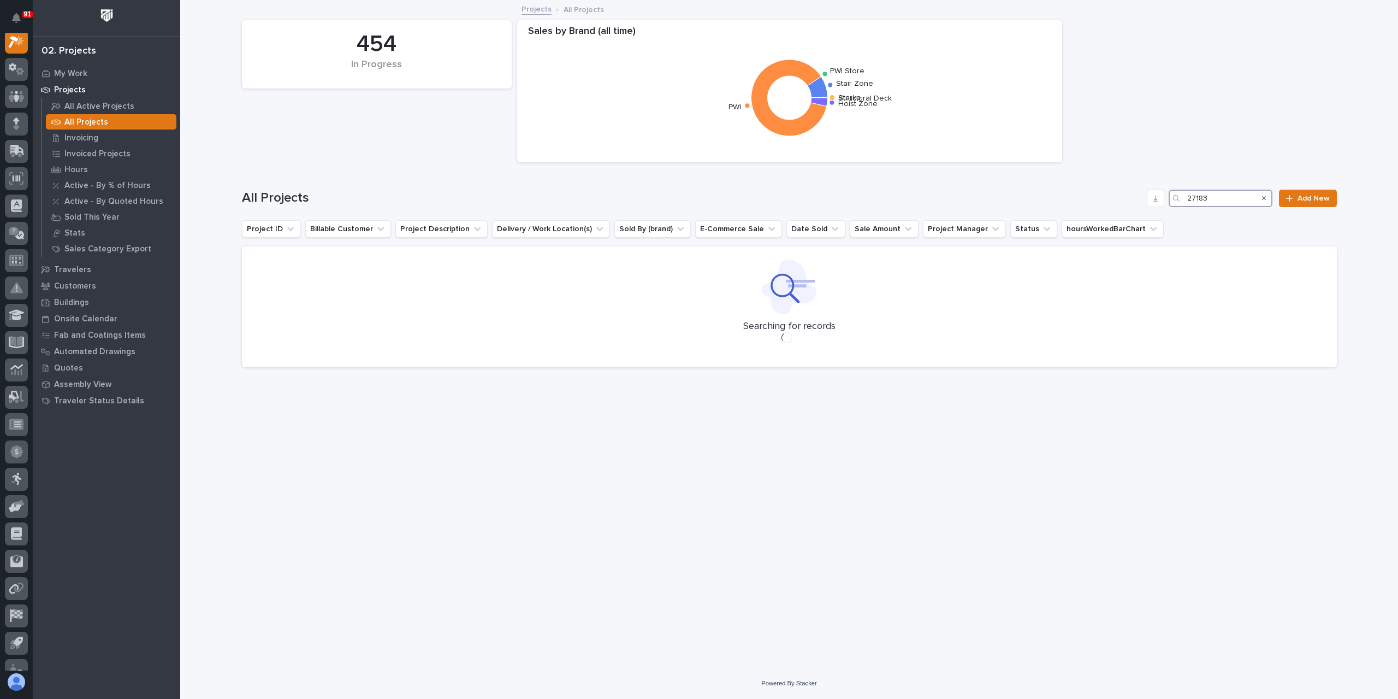
scroll to position [27, 0]
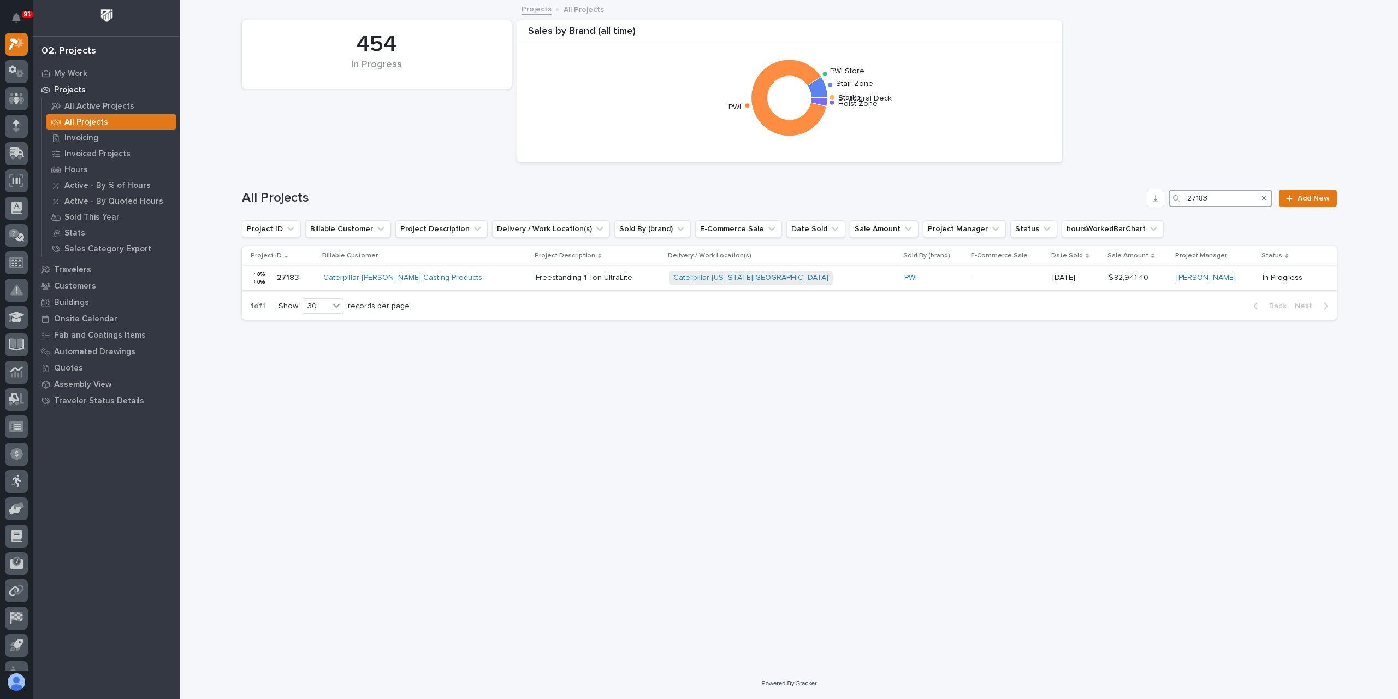
type input "27183"
click at [542, 279] on p "Freestanding 1 Ton UltraLite" at bounding box center [585, 276] width 99 height 11
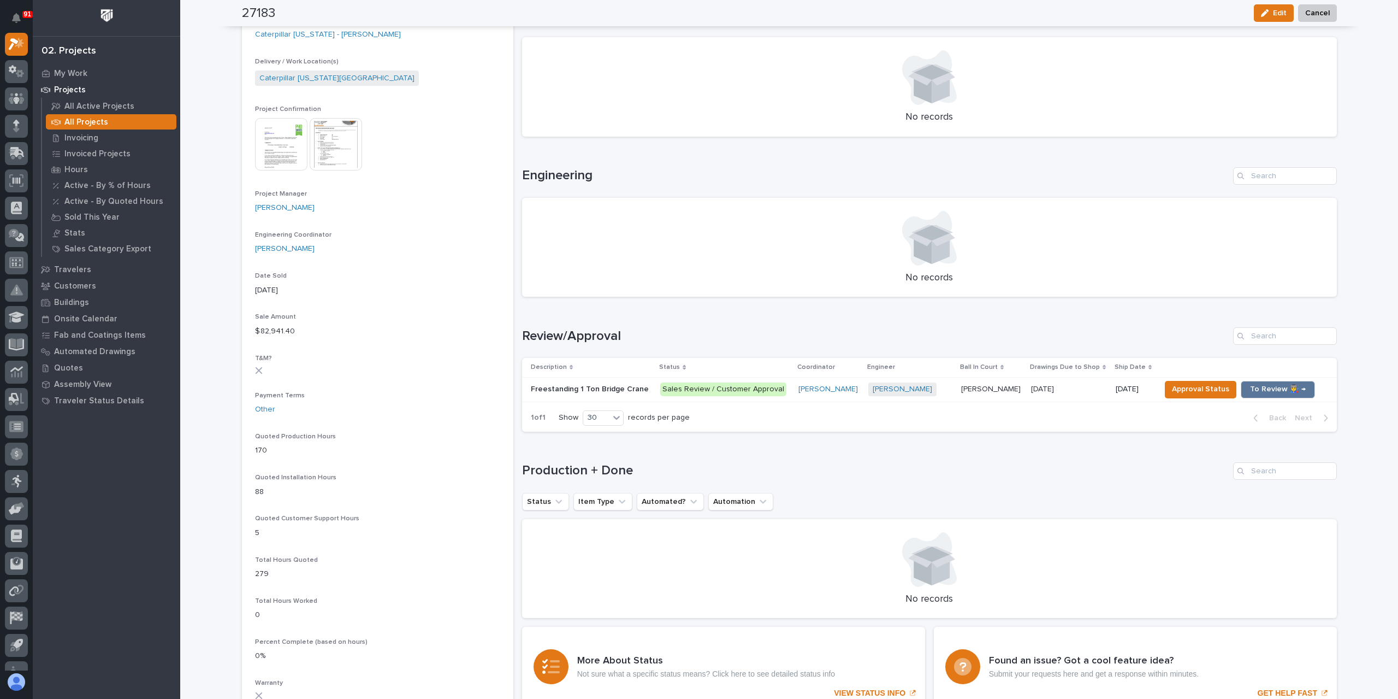
scroll to position [382, 0]
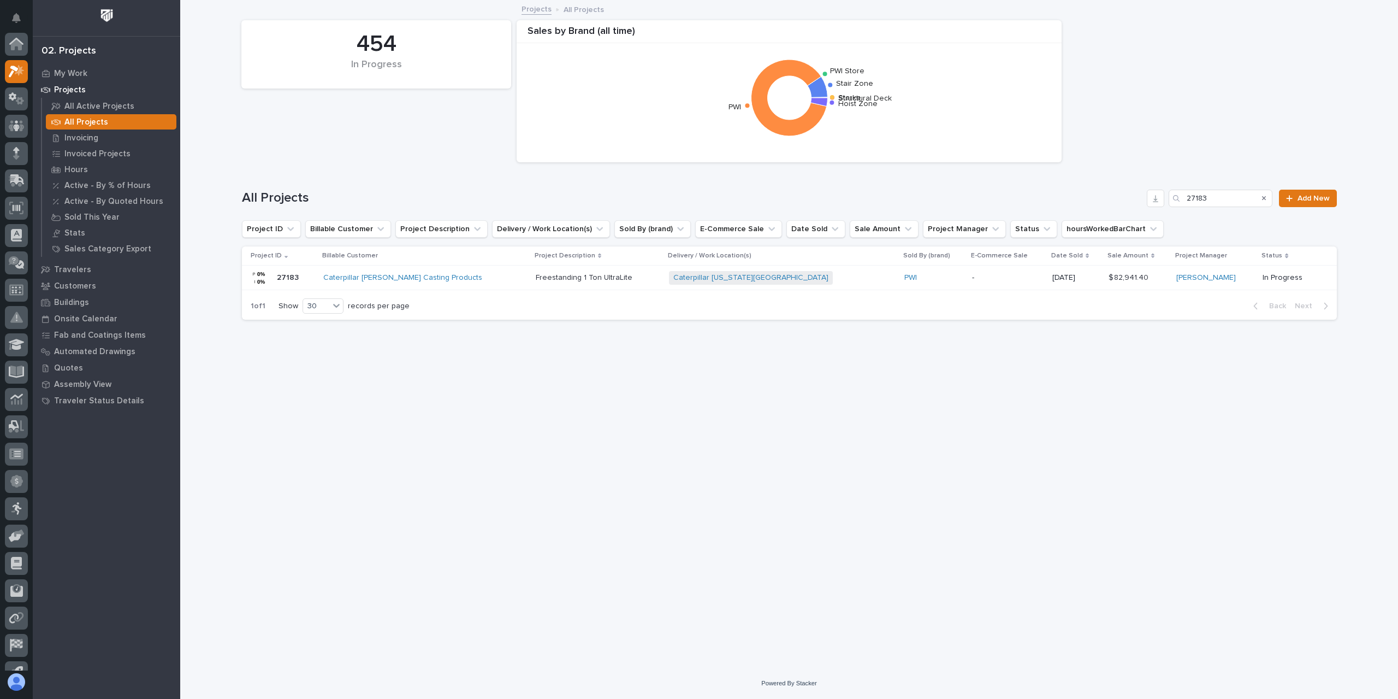
scroll to position [29, 0]
drag, startPoint x: 1179, startPoint y: 198, endPoint x: 1165, endPoint y: 199, distance: 13.7
click at [1165, 199] on div "All Projects 27183 Add New" at bounding box center [789, 198] width 1095 height 17
type input "27296"
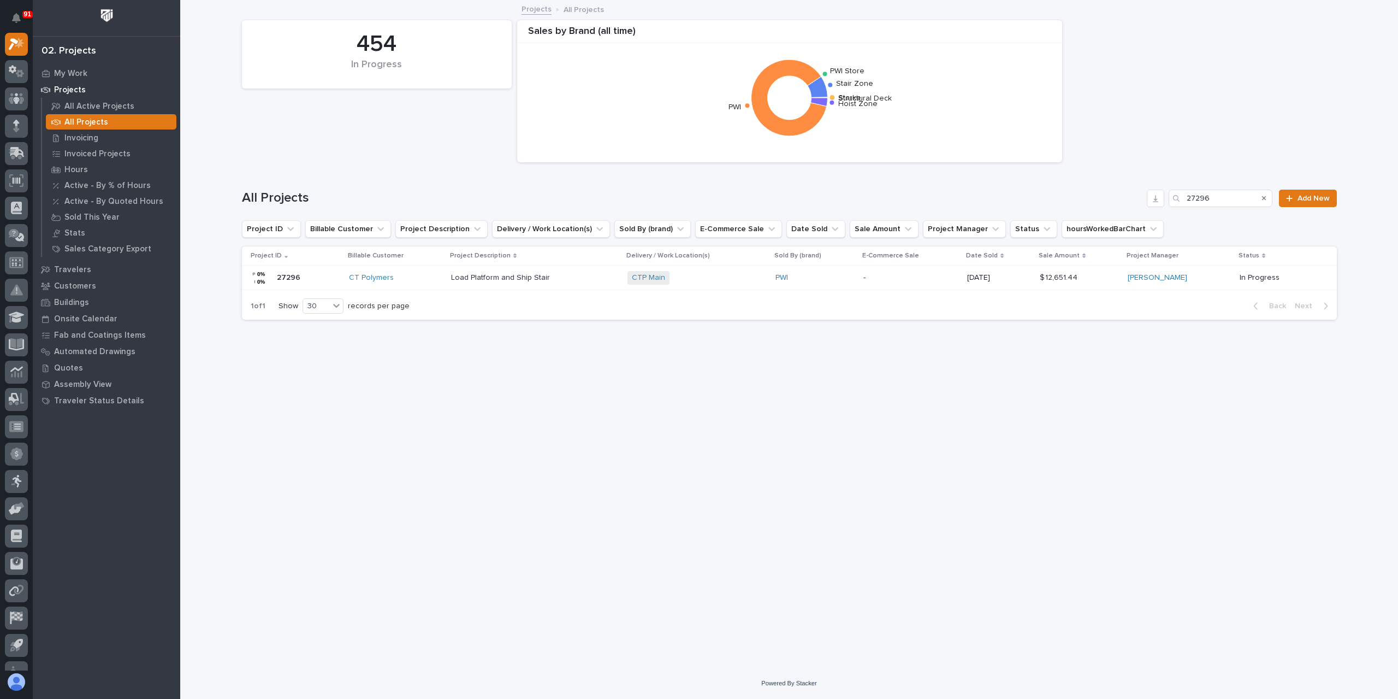
click at [515, 275] on p "Load Platform and Ship Stair" at bounding box center [501, 276] width 101 height 11
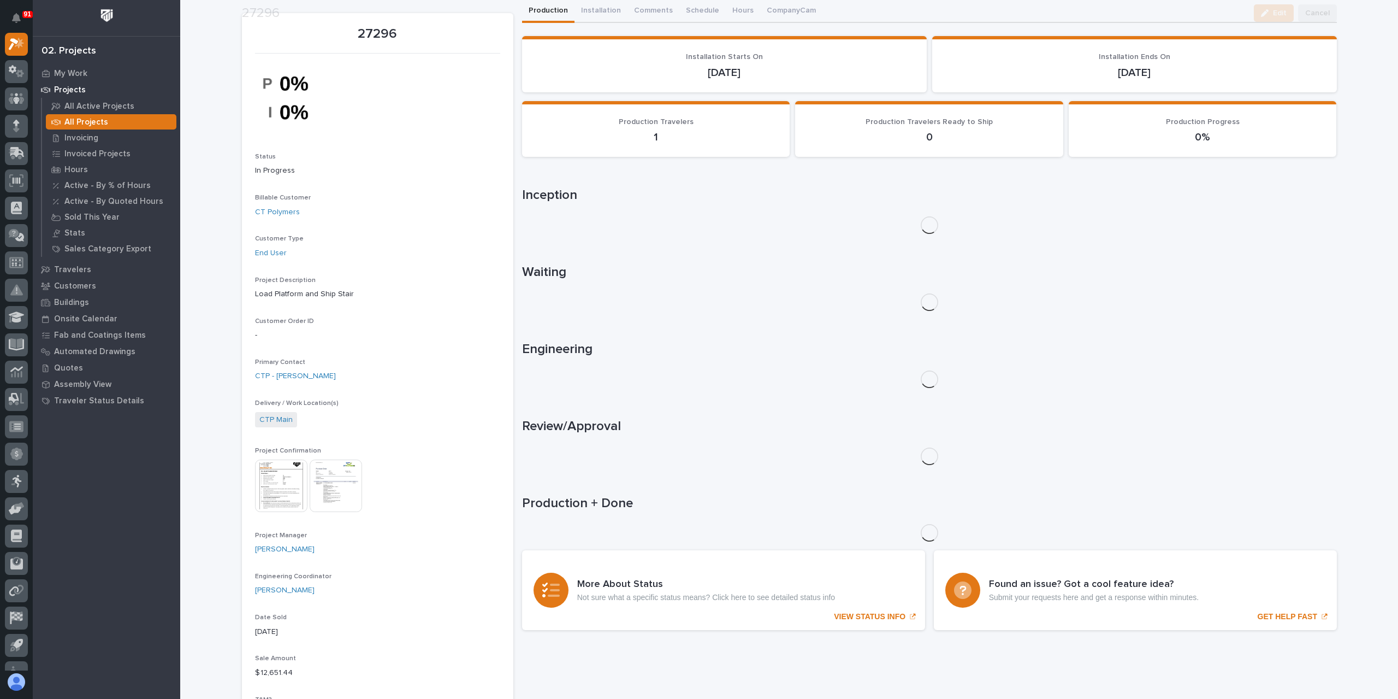
scroll to position [282, 0]
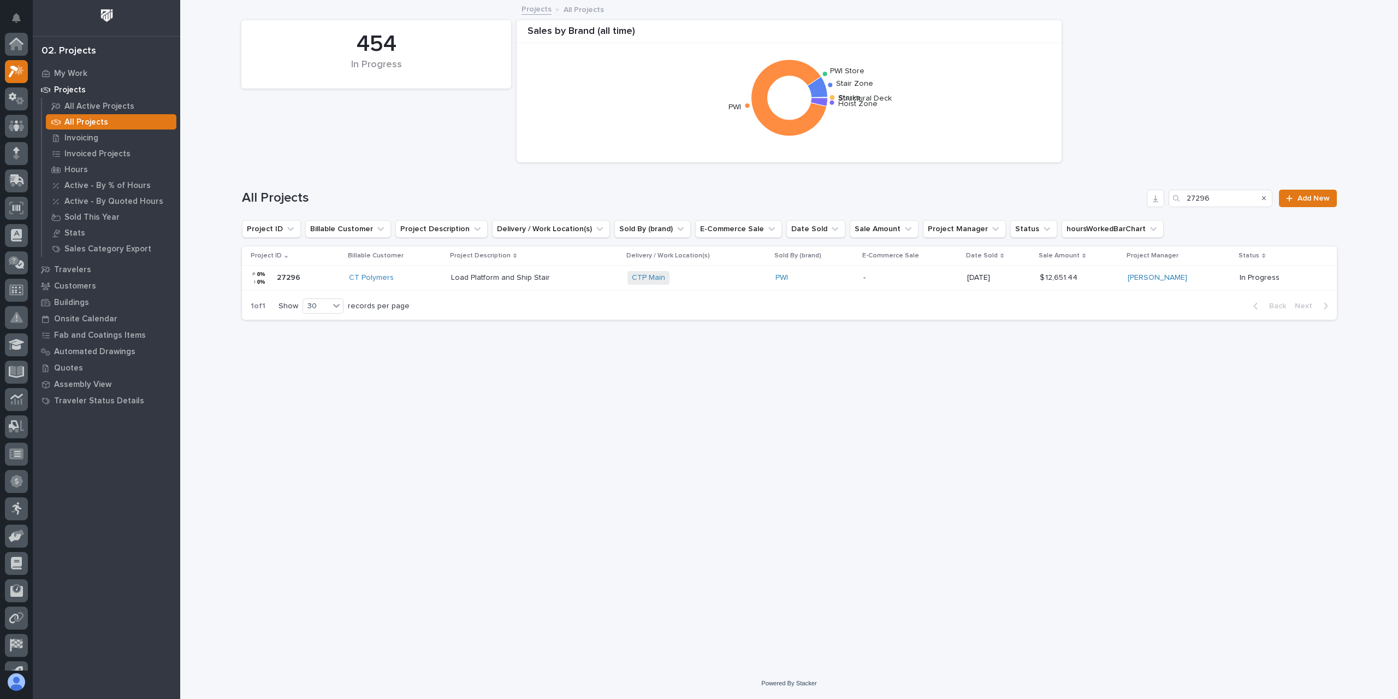
scroll to position [29, 0]
drag, startPoint x: 1231, startPoint y: 203, endPoint x: 1125, endPoint y: 196, distance: 106.2
click at [1125, 196] on div "All Projects 27296 Add New" at bounding box center [789, 198] width 1095 height 17
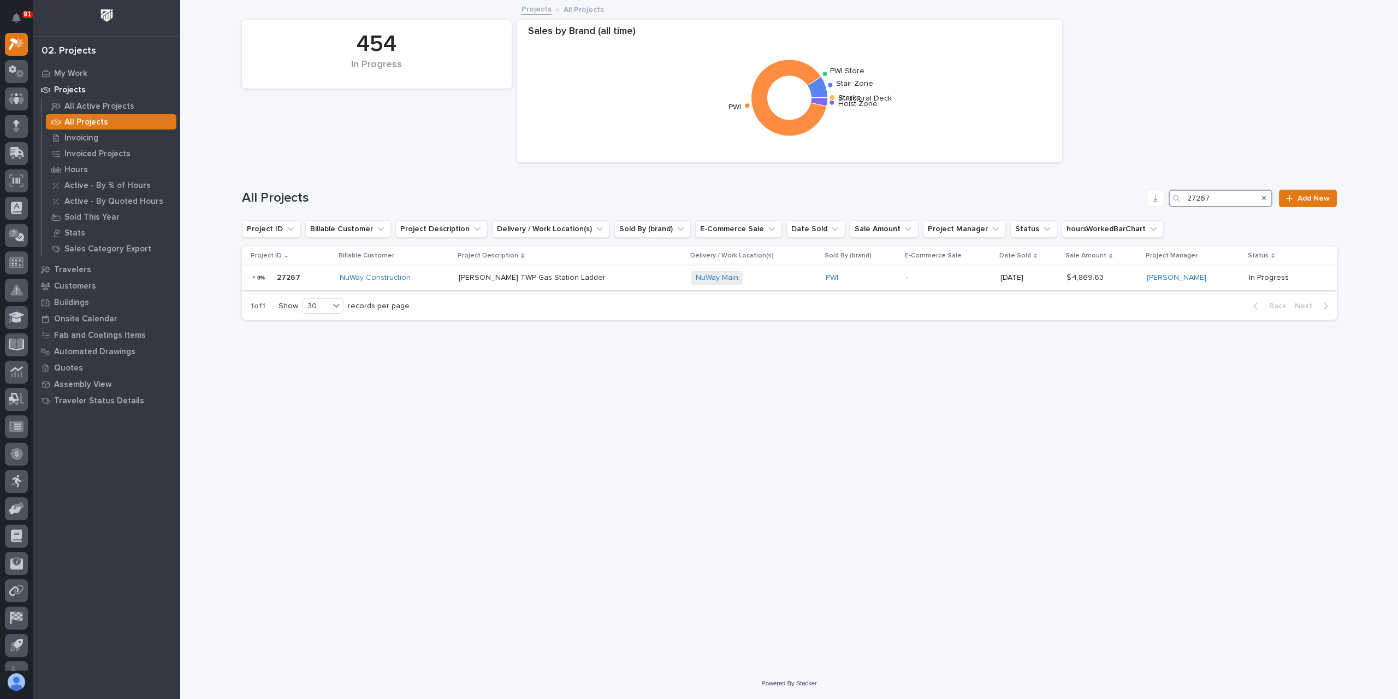
type input "27267"
click at [495, 286] on div "Milton TWP Gas Station Ladder Milton TWP Gas Station Ladder" at bounding box center [571, 278] width 224 height 18
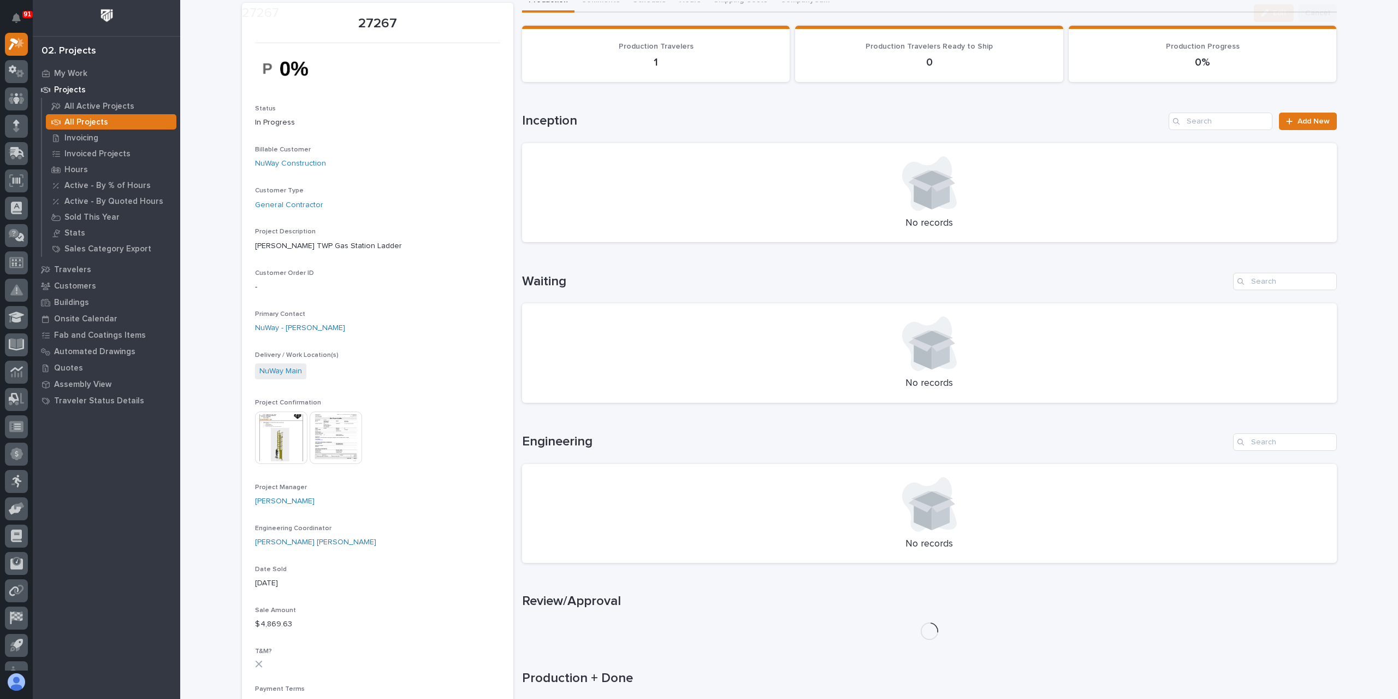
scroll to position [273, 0]
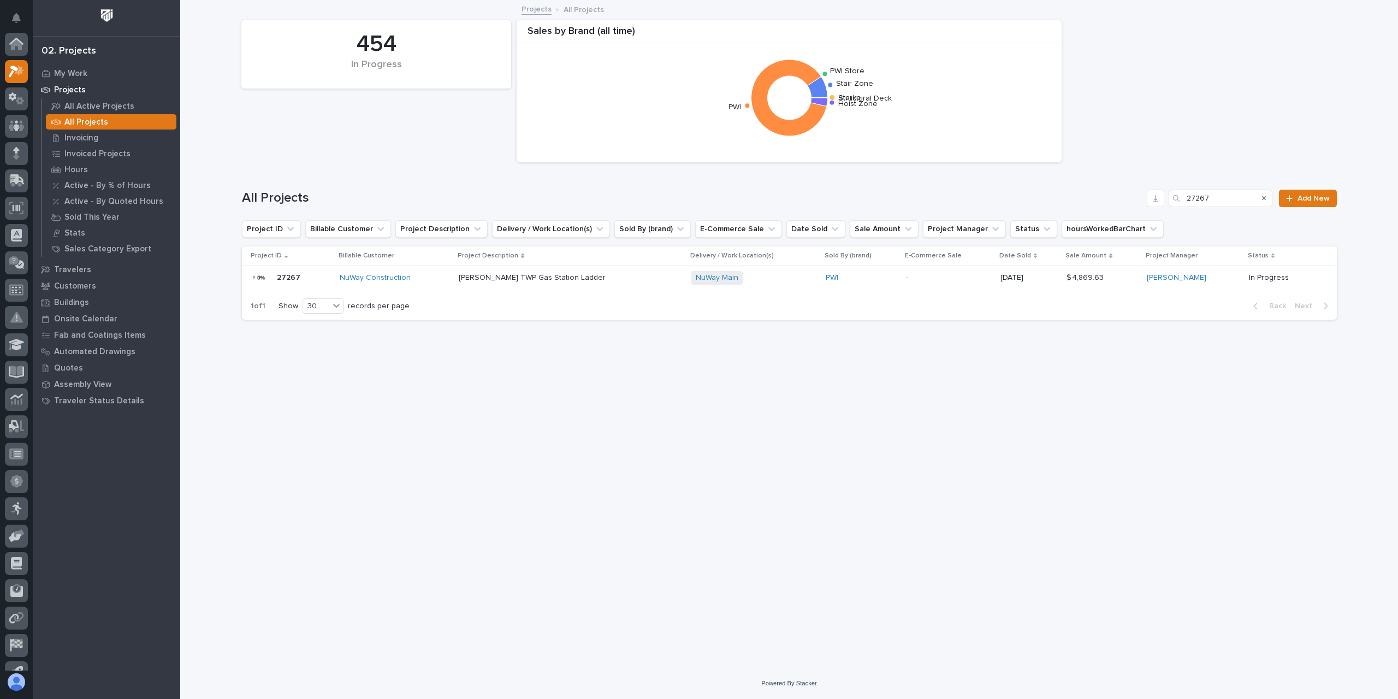
scroll to position [29, 0]
drag, startPoint x: 1225, startPoint y: 199, endPoint x: 1128, endPoint y: 200, distance: 97.2
click at [1128, 200] on div "All Projects 27267 Add New" at bounding box center [789, 198] width 1095 height 17
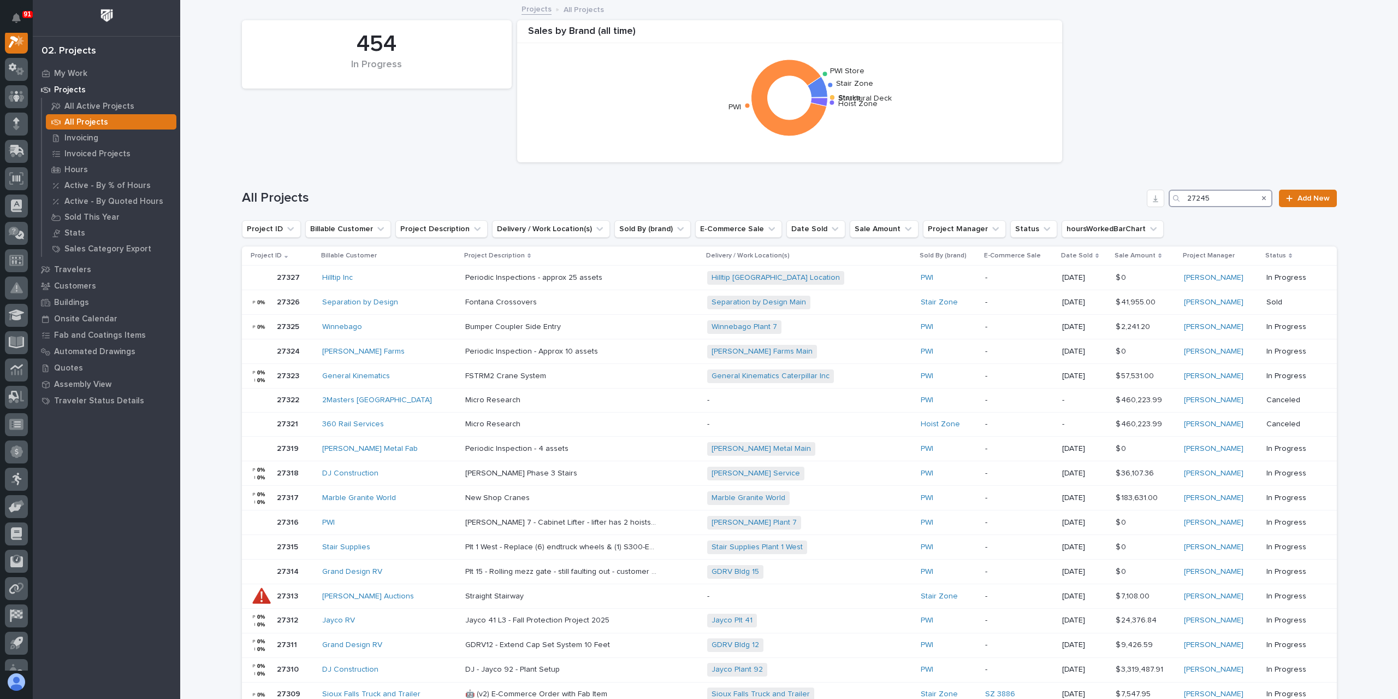
scroll to position [27, 0]
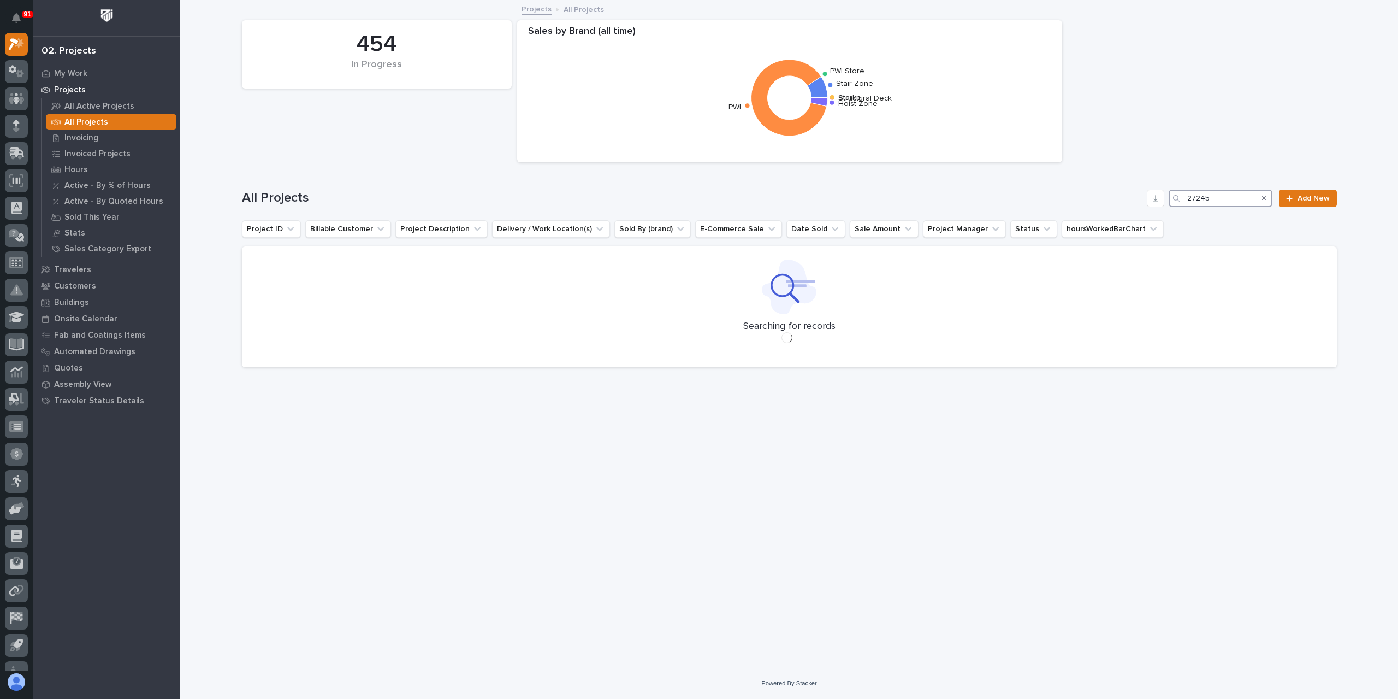
type input "27245"
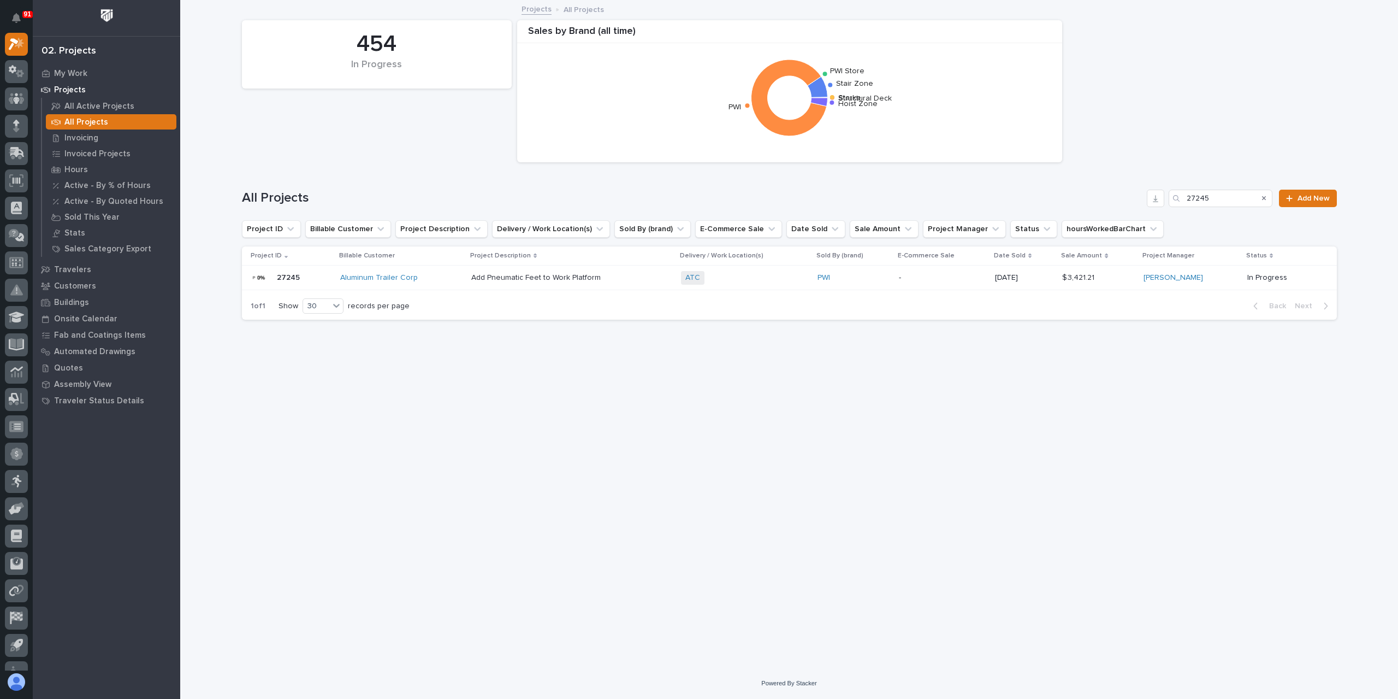
click at [544, 285] on div "Add Pneumatic Feet to Work Platform Add Pneumatic Feet to Work Platform" at bounding box center [571, 278] width 201 height 18
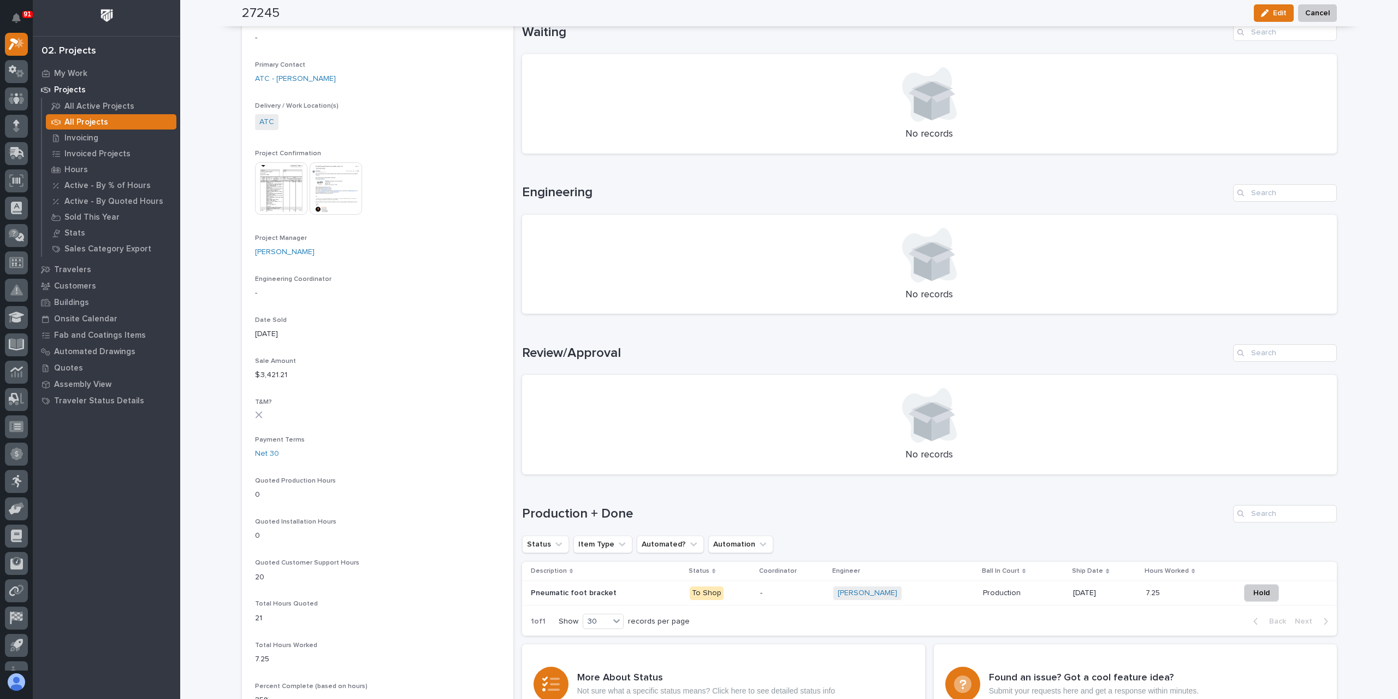
scroll to position [437, 0]
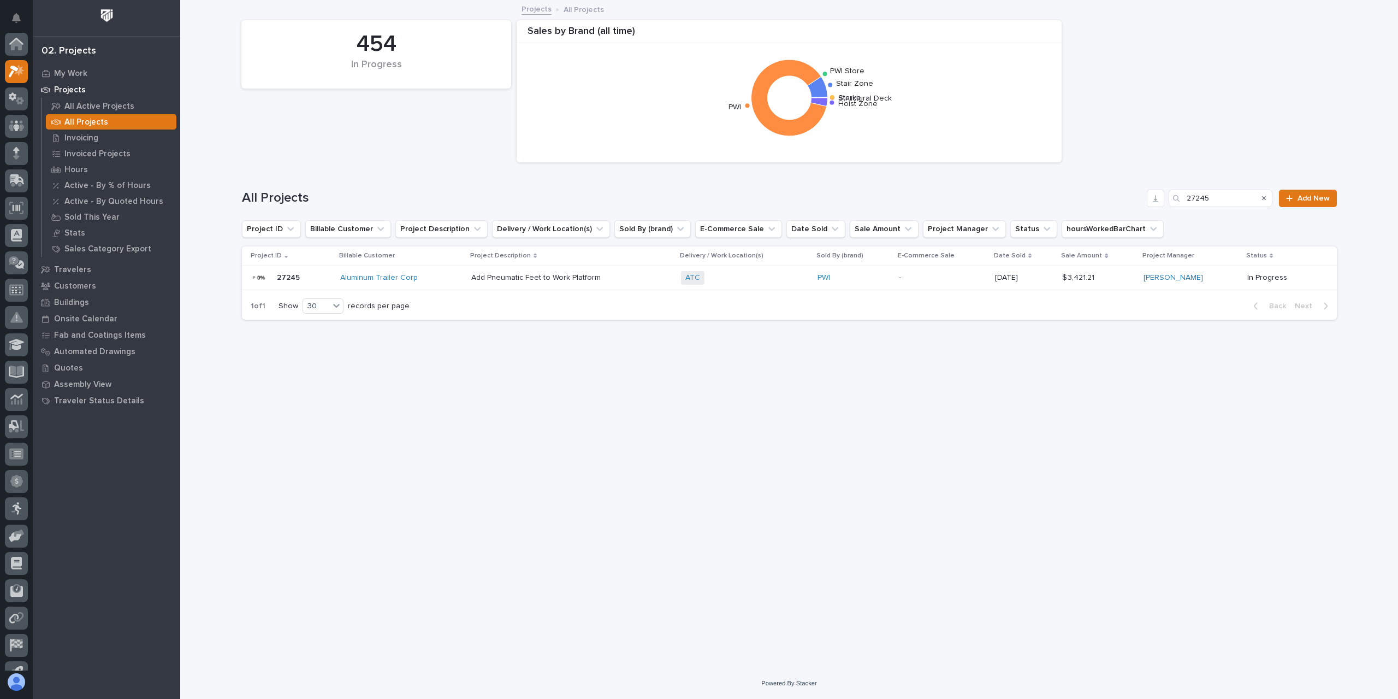
scroll to position [29, 0]
drag, startPoint x: 1224, startPoint y: 195, endPoint x: 1142, endPoint y: 207, distance: 82.8
click at [1142, 207] on div "All Projects 27245 Add New" at bounding box center [789, 194] width 1095 height 52
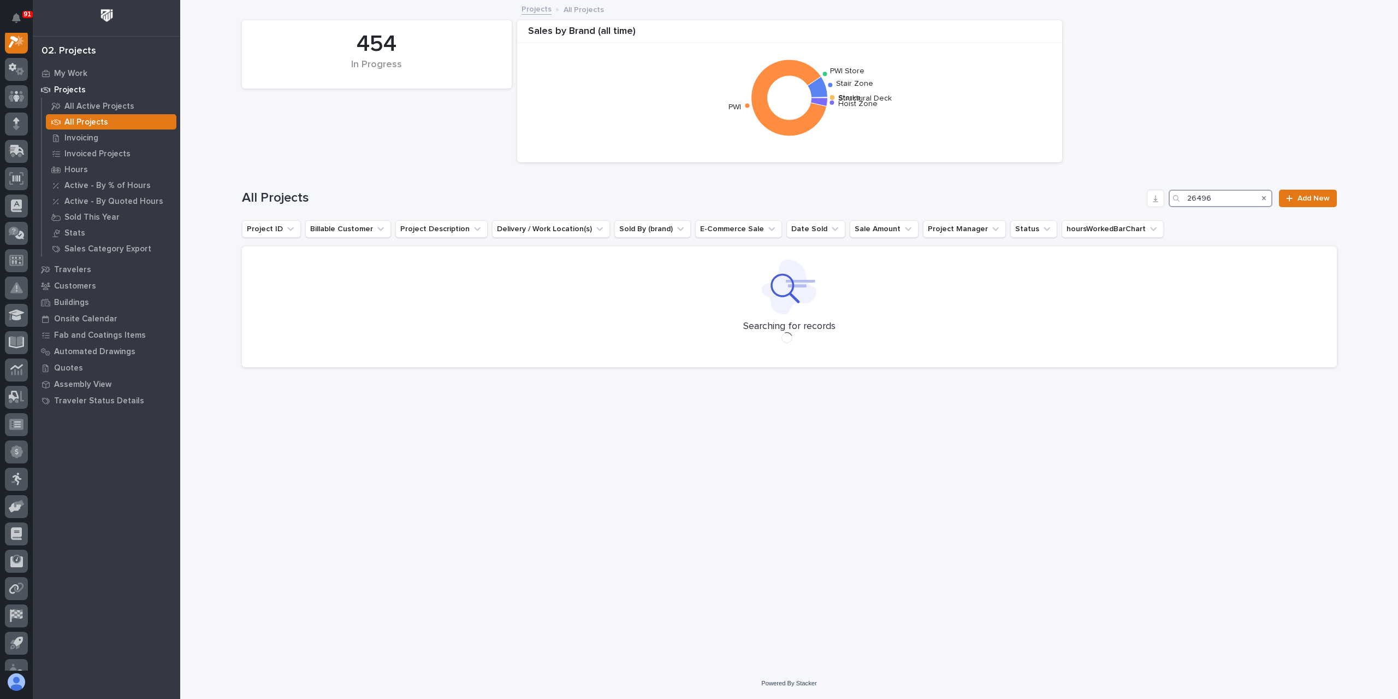
scroll to position [27, 0]
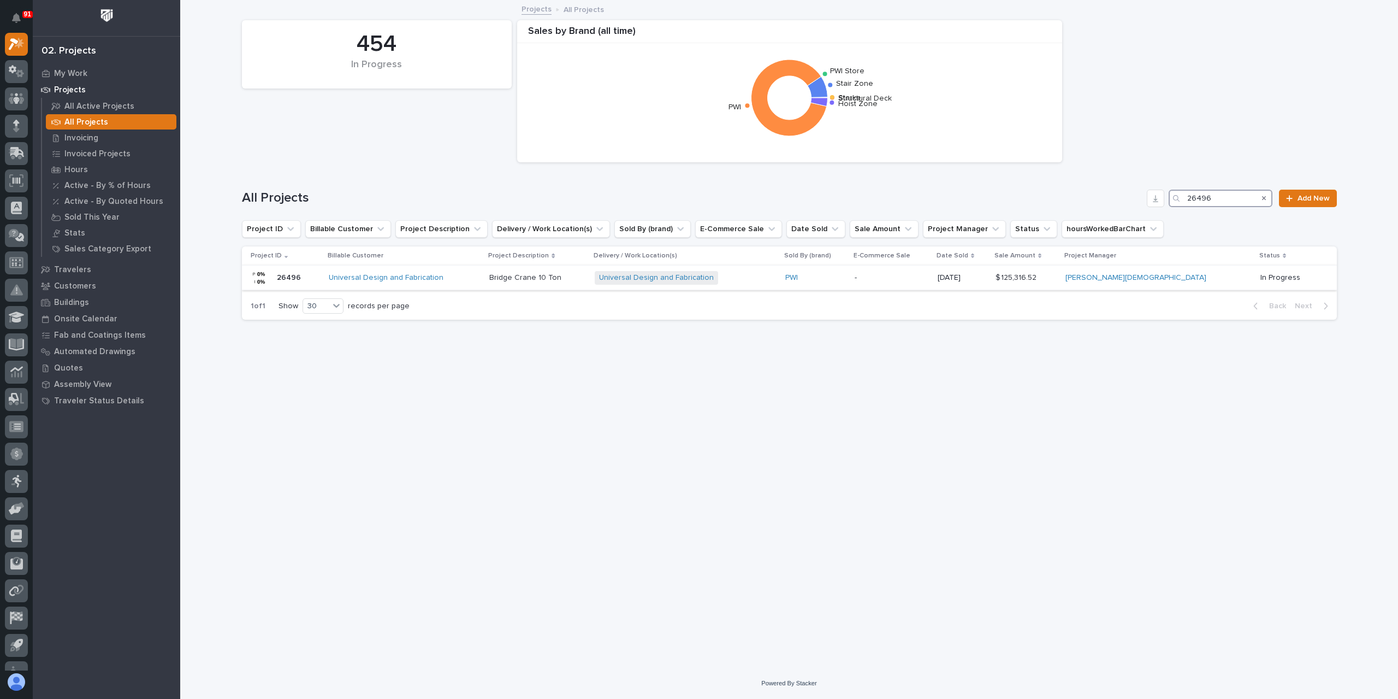
type input "26496"
click at [520, 279] on td "Bridge Crane 10 Ton Bridge Crane 10 Ton" at bounding box center [537, 277] width 105 height 25
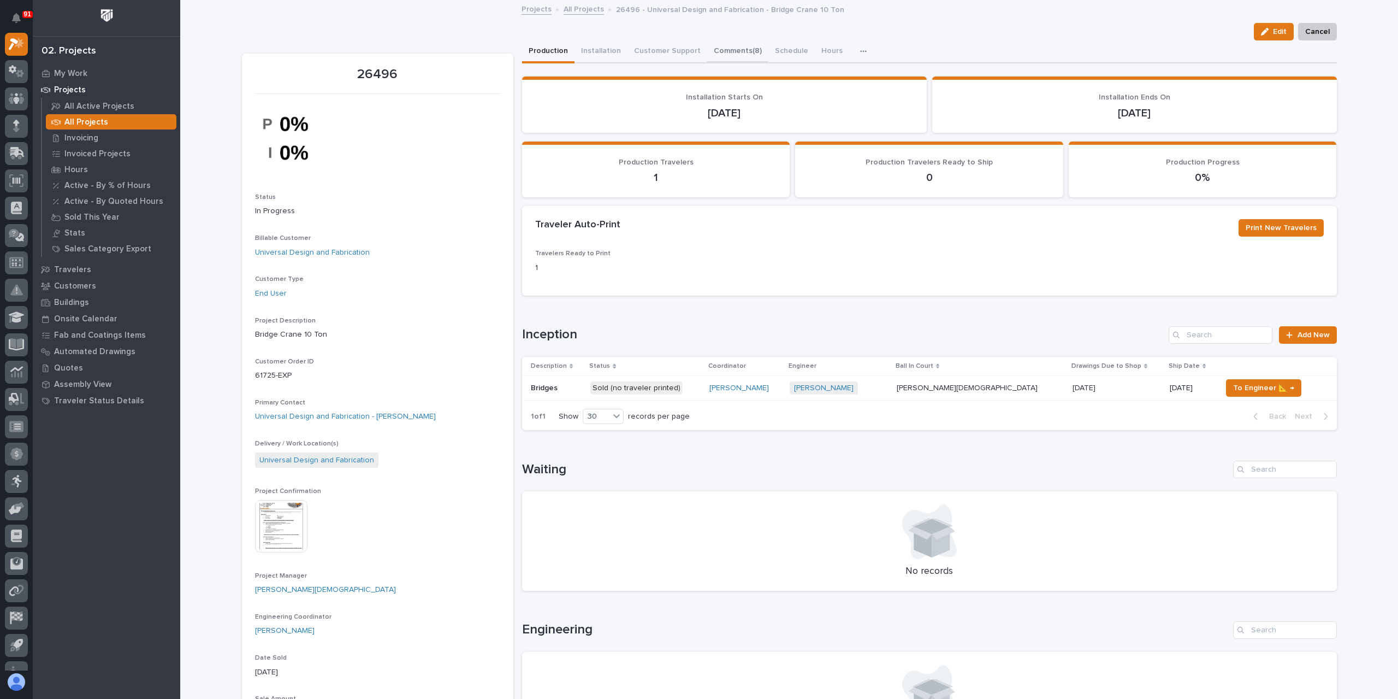
click at [719, 48] on button "Comments (8)" at bounding box center [737, 51] width 61 height 23
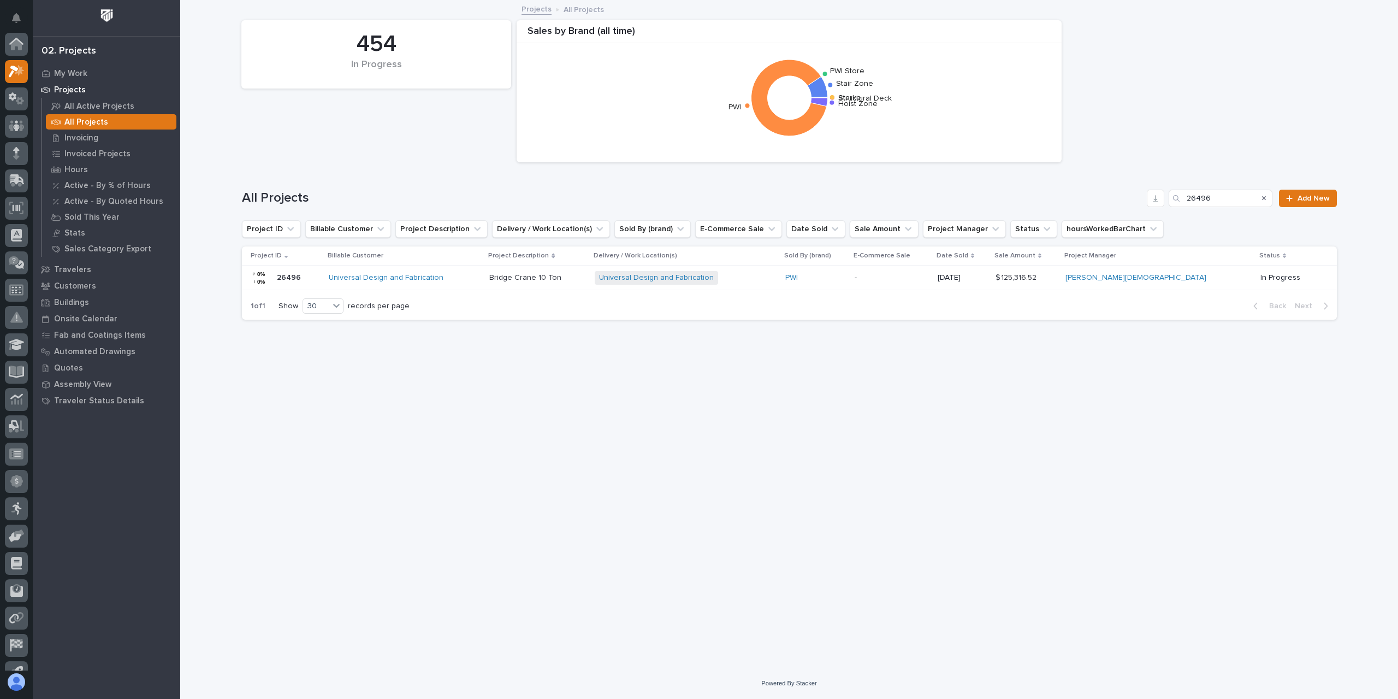
scroll to position [29, 0]
drag, startPoint x: 1235, startPoint y: 203, endPoint x: 1118, endPoint y: 209, distance: 117.0
click at [1119, 209] on div "All Projects 26496 Add New" at bounding box center [789, 194] width 1095 height 52
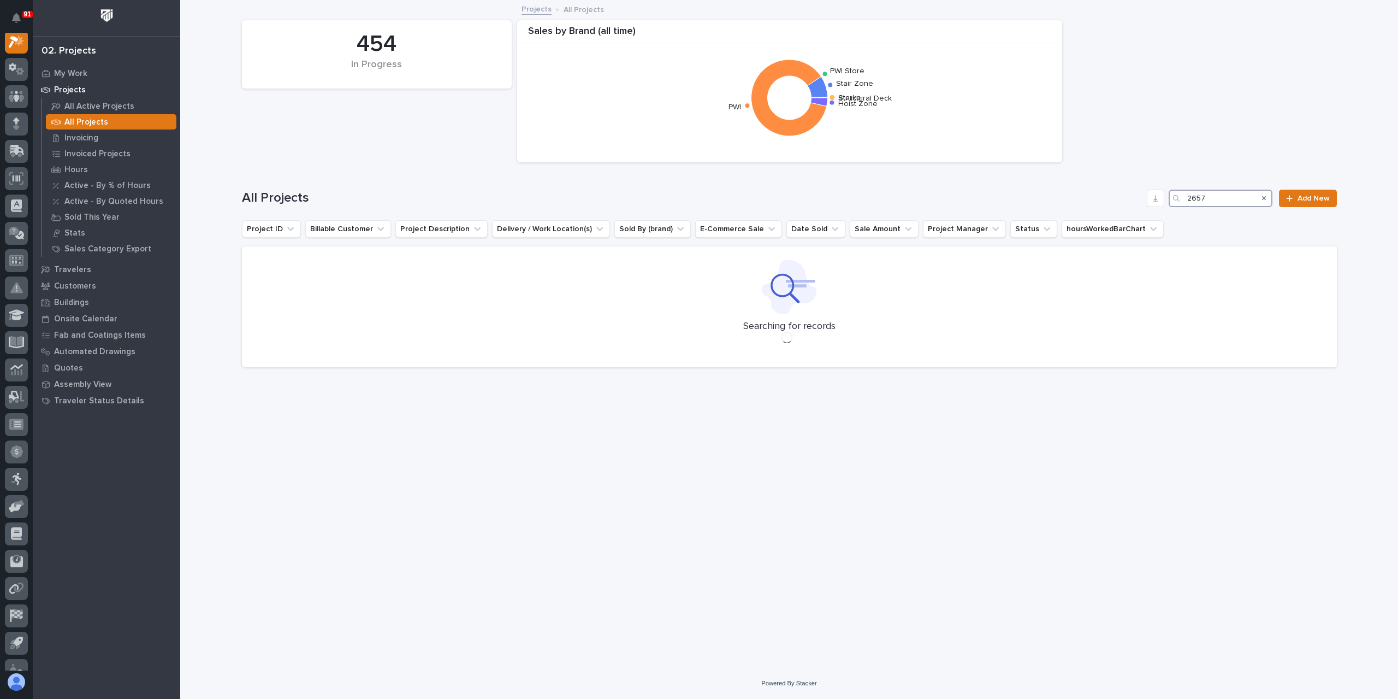
scroll to position [27, 0]
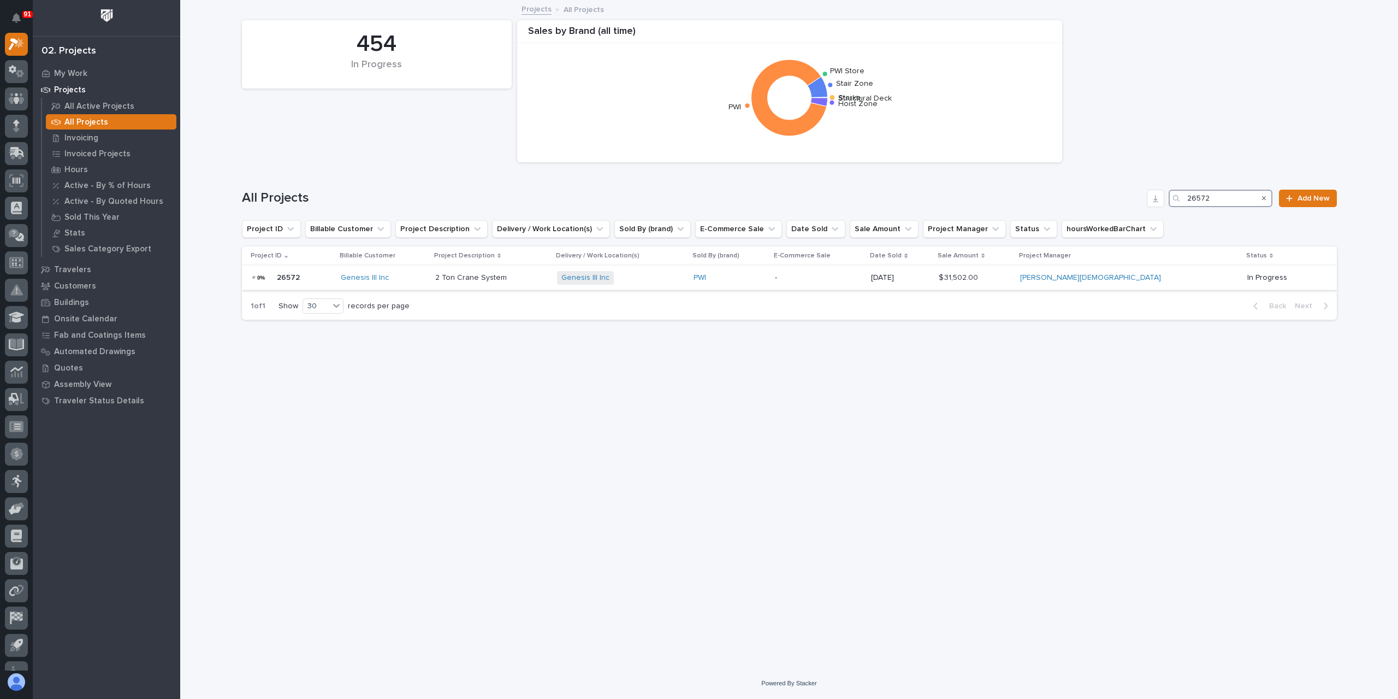
type input "26572"
click at [521, 283] on div "2 Ton Crane System 2 Ton Crane System" at bounding box center [491, 278] width 113 height 18
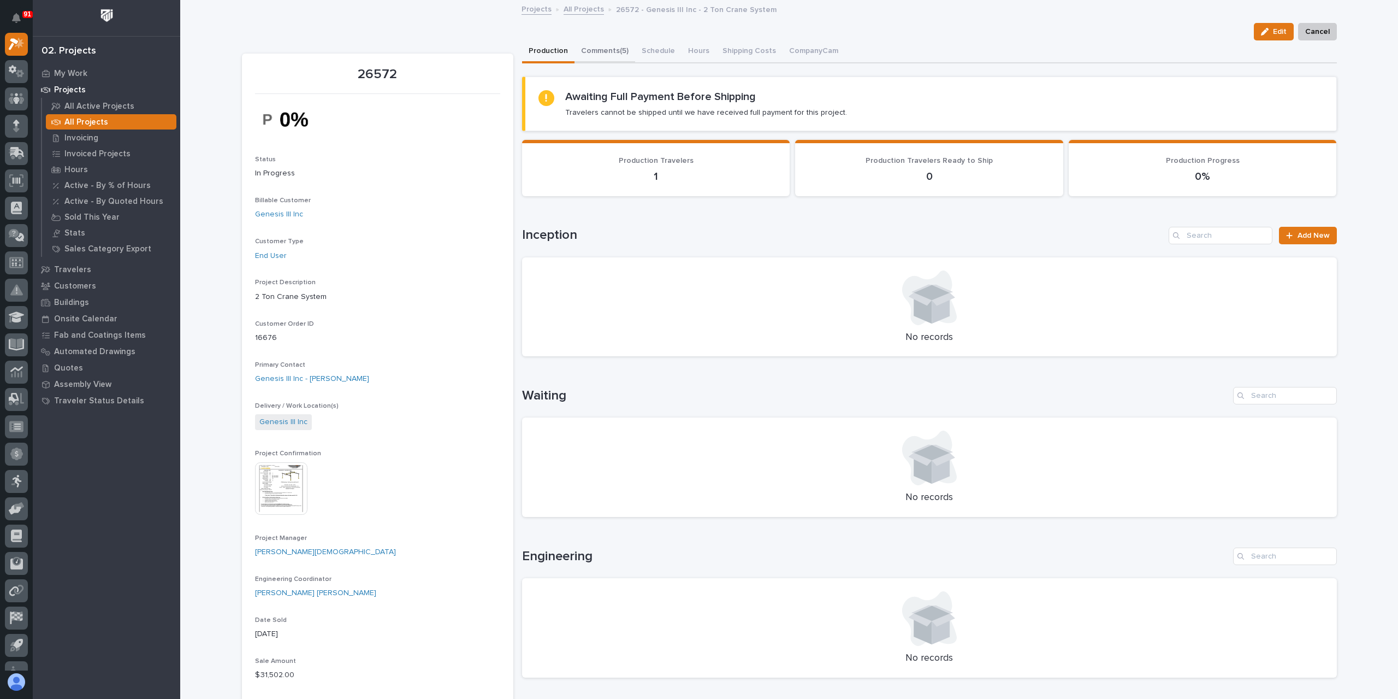
click at [616, 54] on button "Comments (5)" at bounding box center [605, 51] width 61 height 23
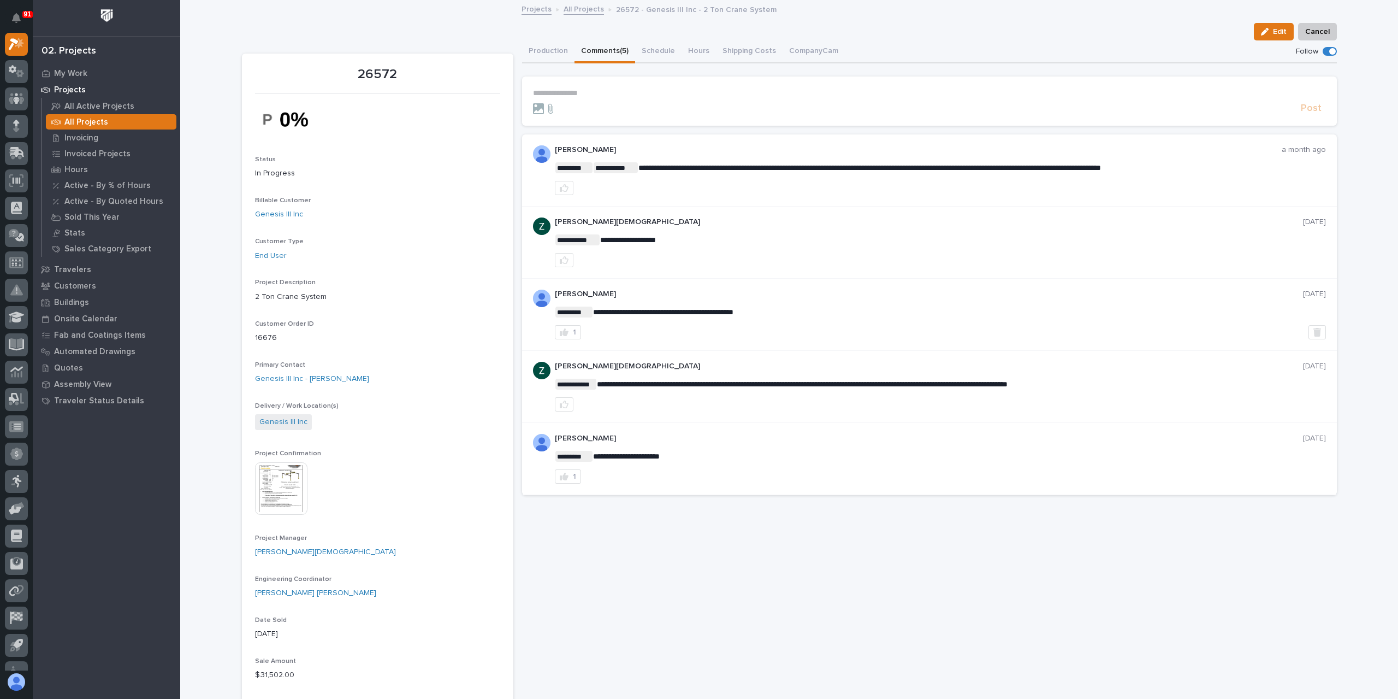
click at [571, 93] on p "**********" at bounding box center [929, 92] width 793 height 9
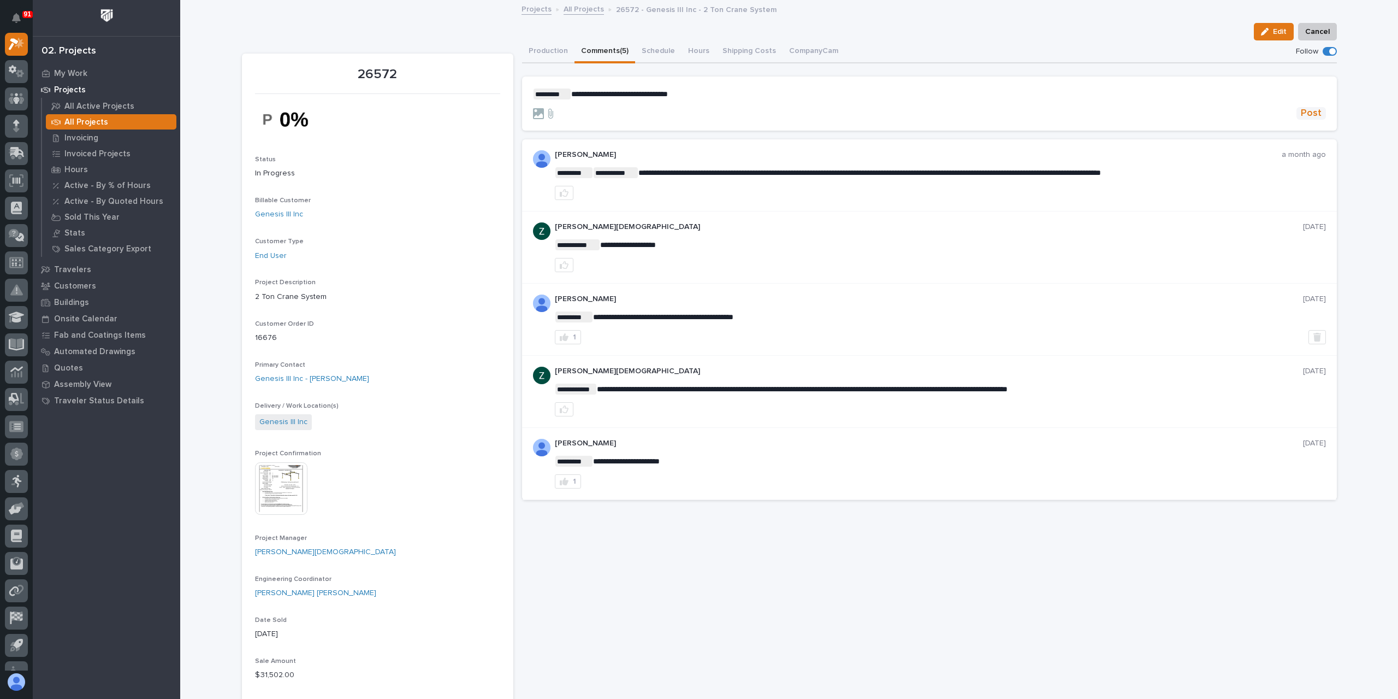
click at [1304, 112] on span "Post" at bounding box center [1311, 113] width 21 height 13
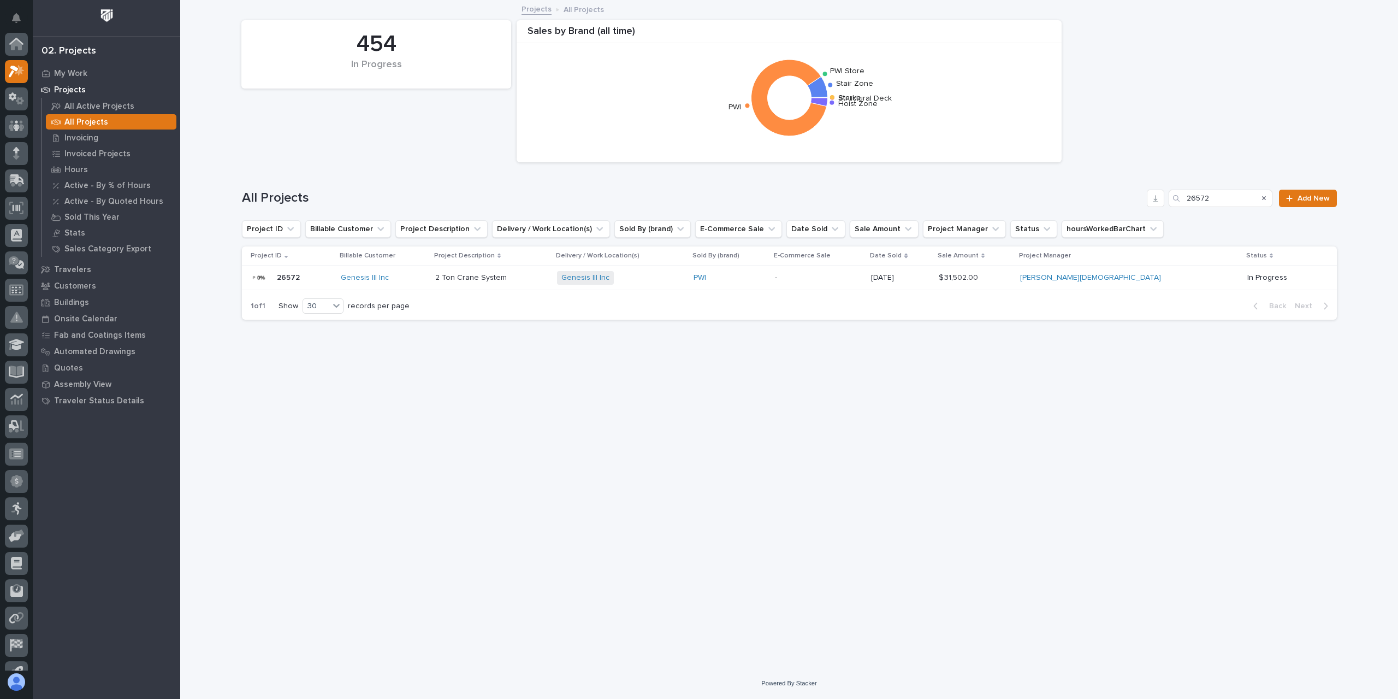
scroll to position [29, 0]
drag, startPoint x: 1214, startPoint y: 202, endPoint x: 1146, endPoint y: 209, distance: 68.7
click at [1146, 209] on div "All Projects 26572 Add New" at bounding box center [789, 194] width 1095 height 52
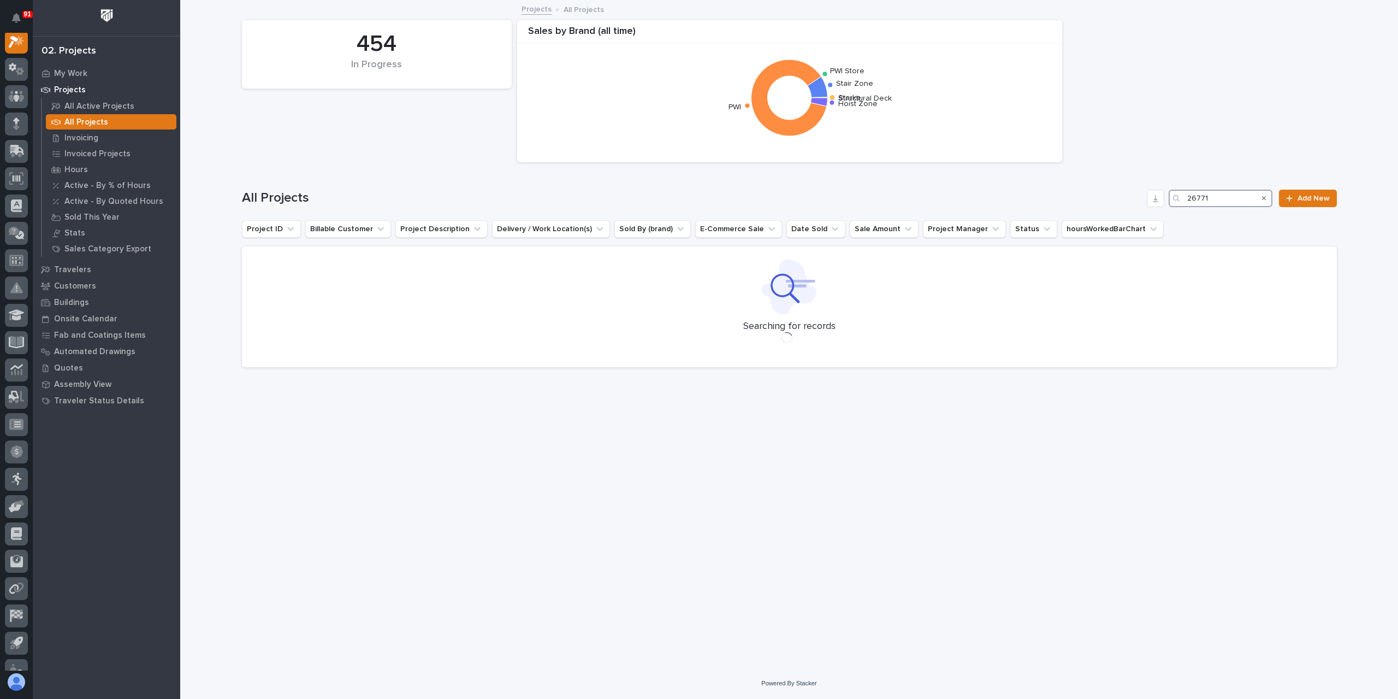
scroll to position [27, 0]
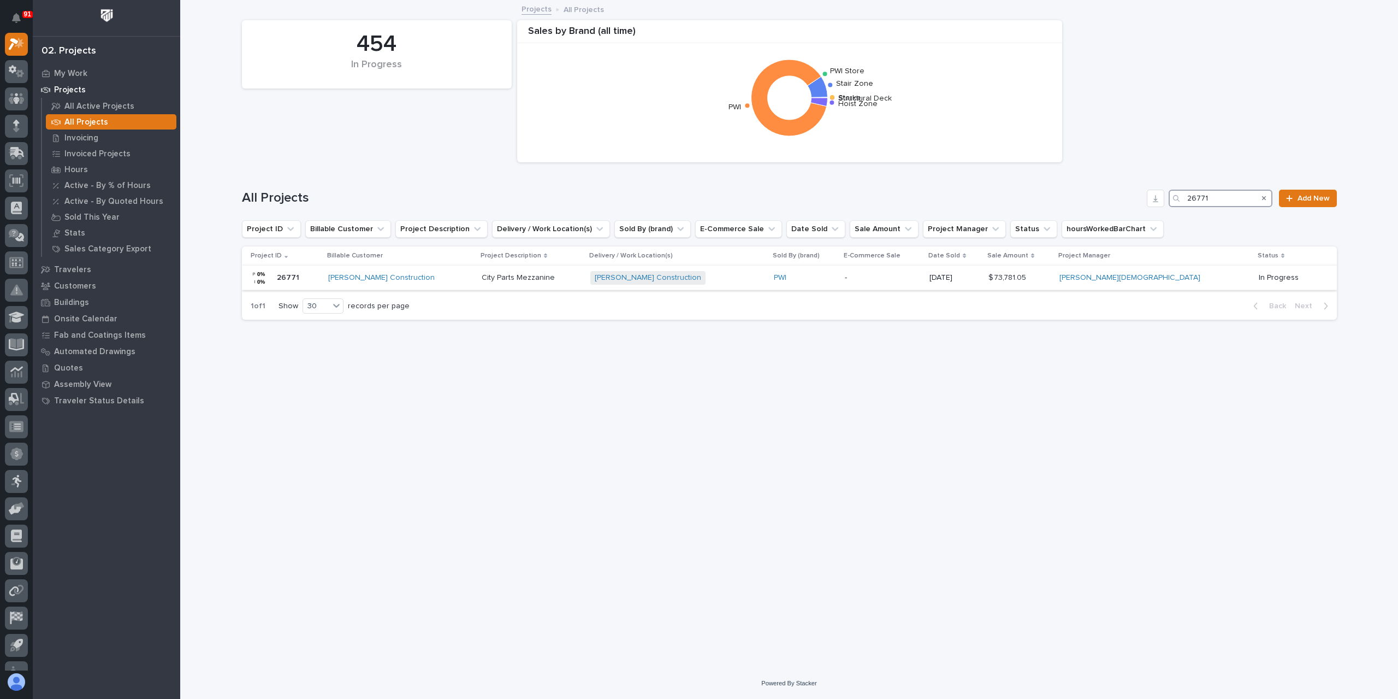
type input "26771"
click at [489, 281] on p "City Parts Mezzanine" at bounding box center [519, 276] width 75 height 11
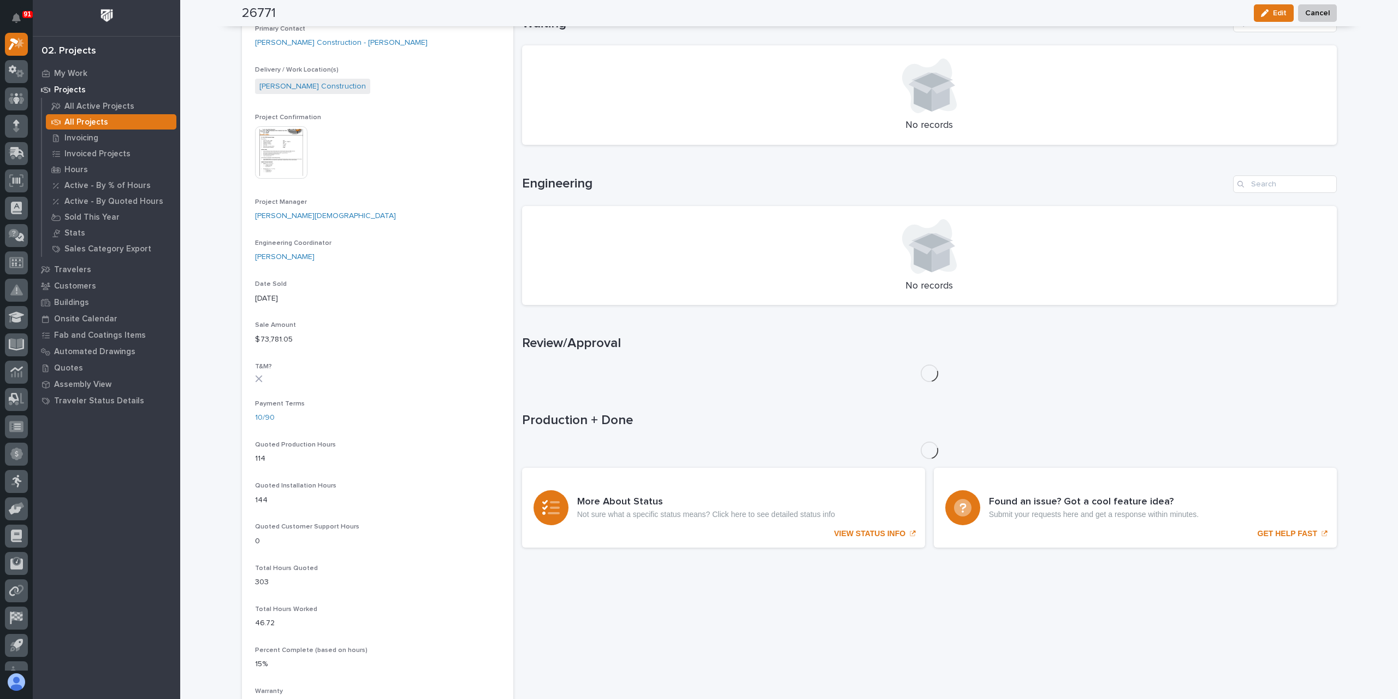
scroll to position [391, 0]
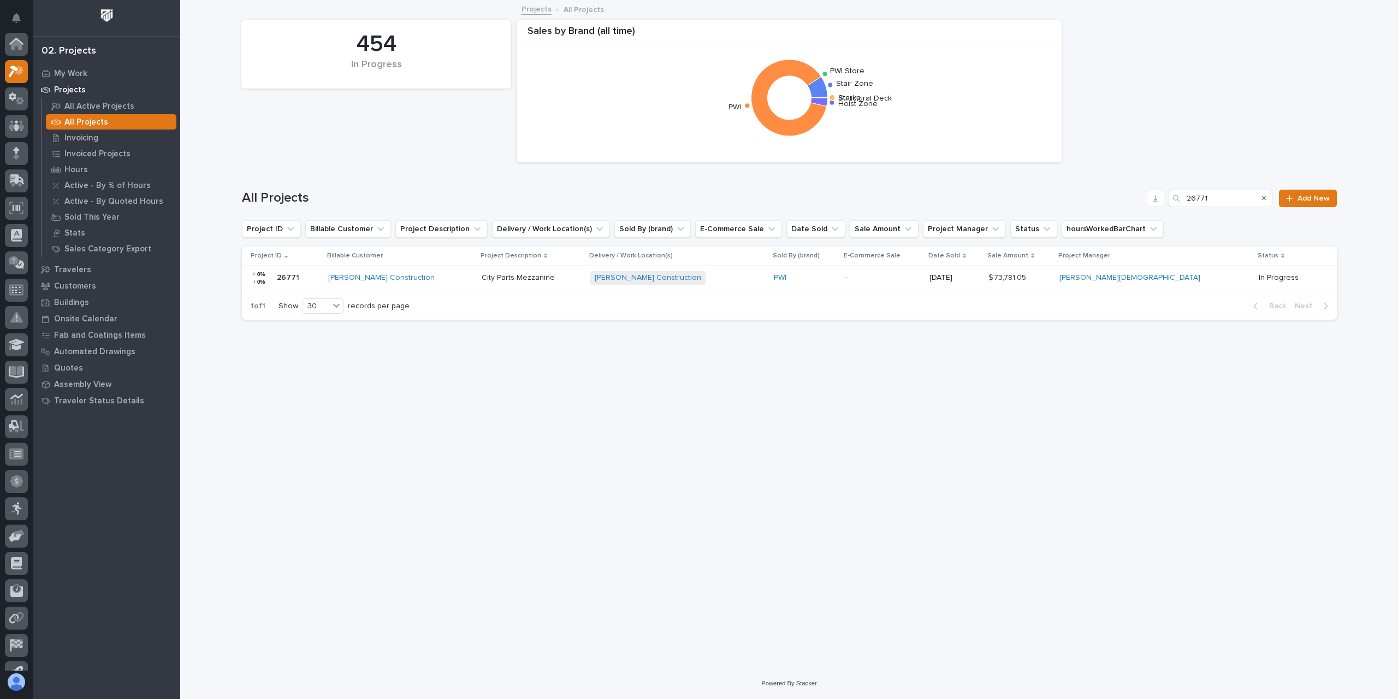
scroll to position [29, 0]
drag, startPoint x: 1235, startPoint y: 195, endPoint x: 1137, endPoint y: 194, distance: 97.2
click at [1140, 194] on div "All Projects 26771 Add New" at bounding box center [789, 198] width 1095 height 17
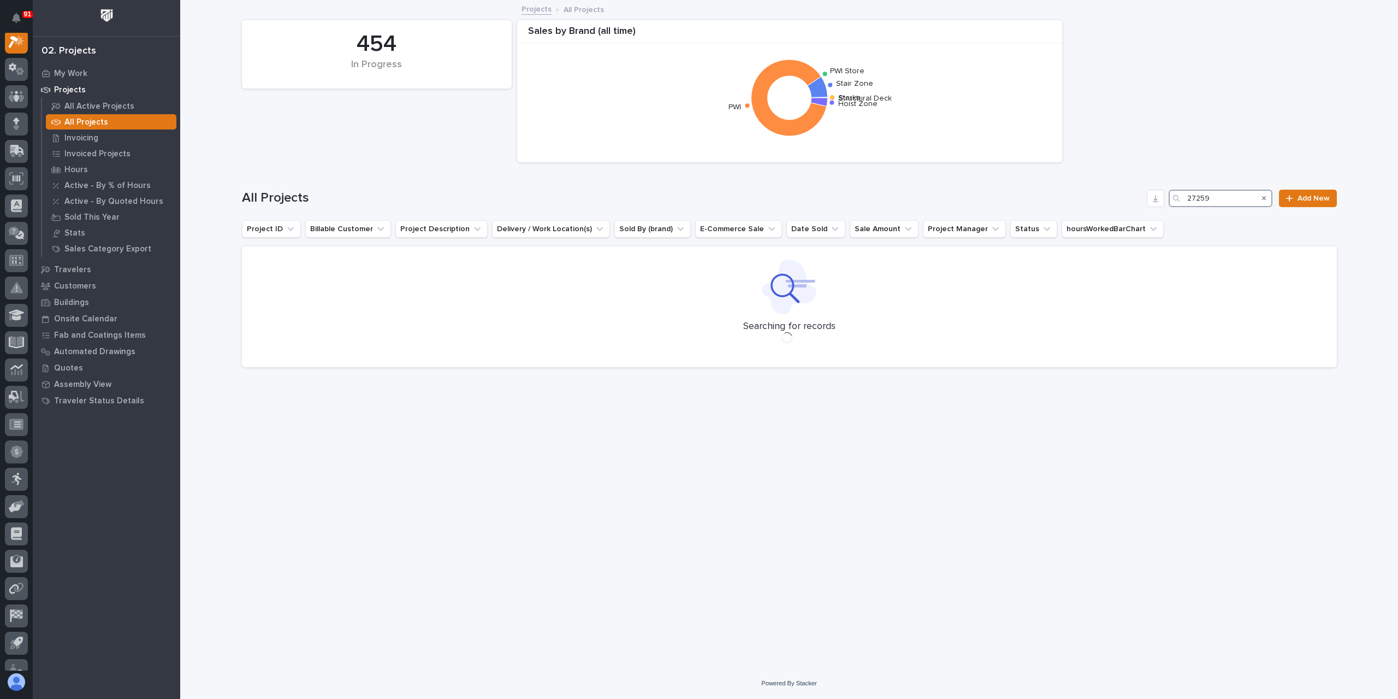
scroll to position [27, 0]
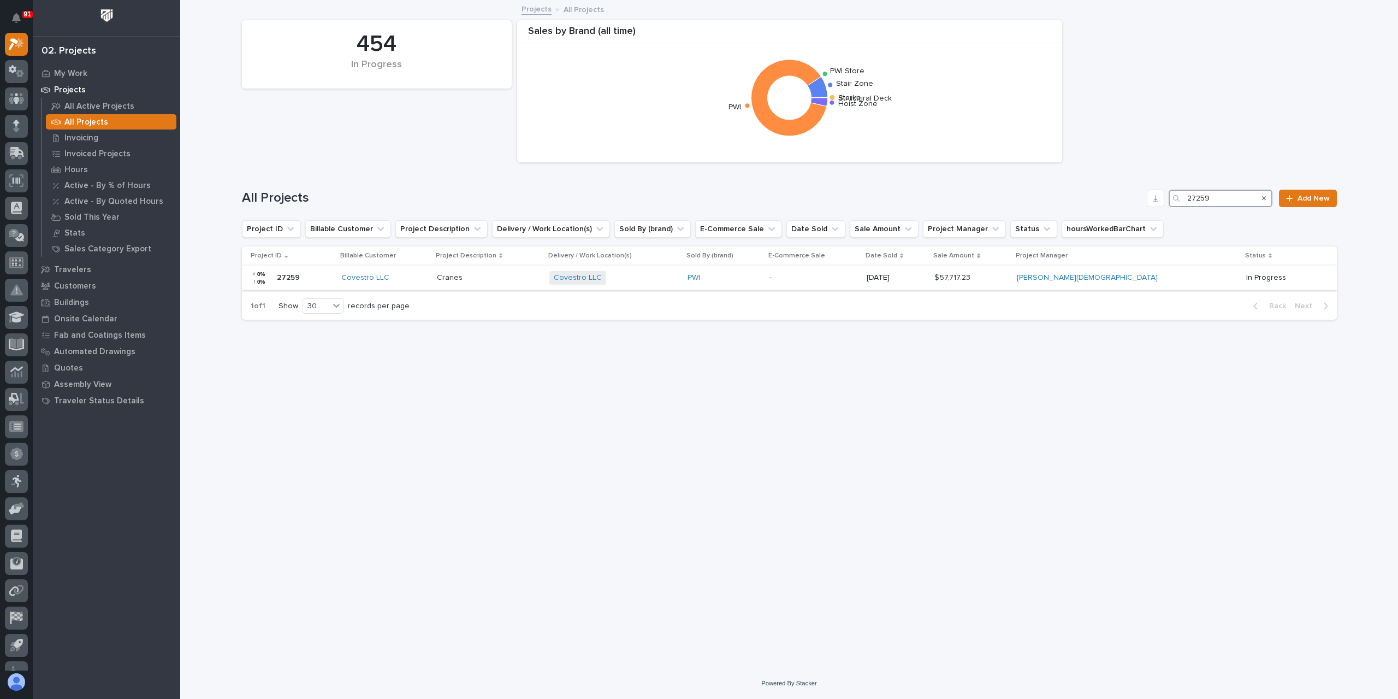
type input "27259"
click at [465, 280] on p "Cranes" at bounding box center [451, 276] width 28 height 11
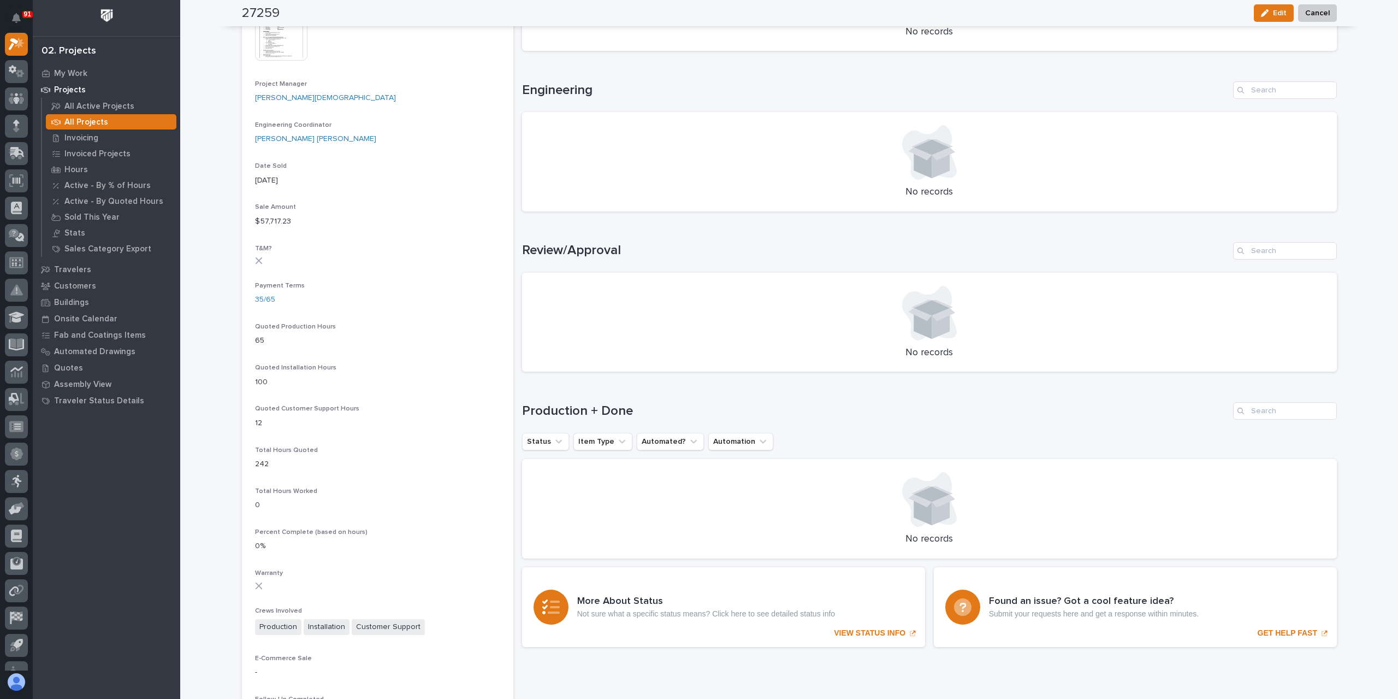
scroll to position [164, 0]
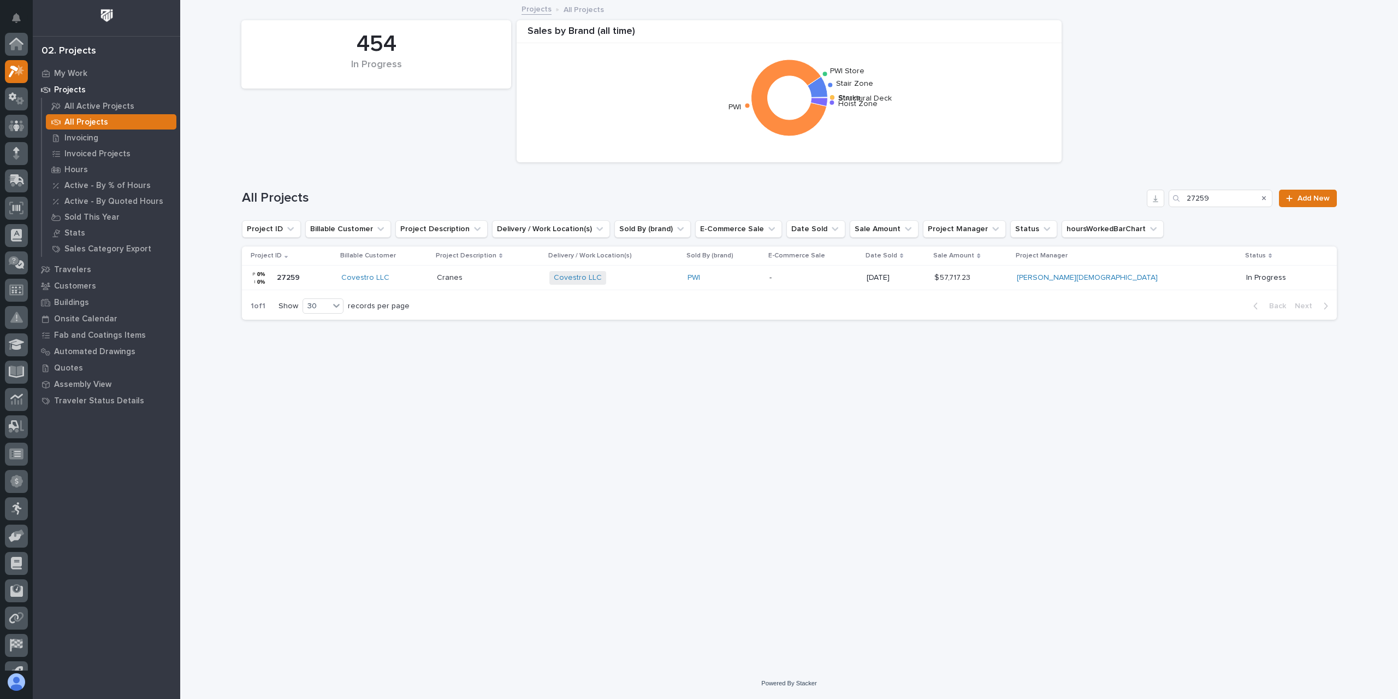
scroll to position [29, 0]
drag, startPoint x: 1156, startPoint y: 196, endPoint x: 1057, endPoint y: 182, distance: 100.3
click at [1121, 194] on div "All Projects 27259 Add New" at bounding box center [789, 198] width 1095 height 17
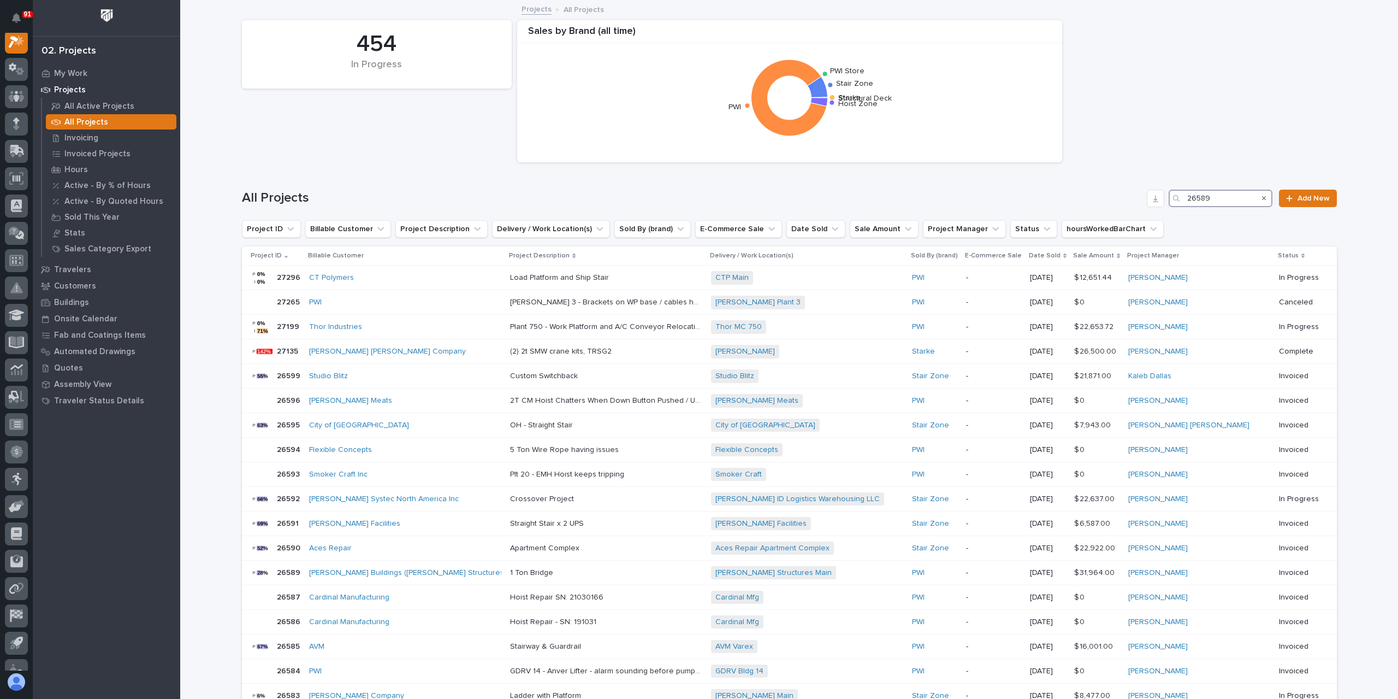
scroll to position [27, 0]
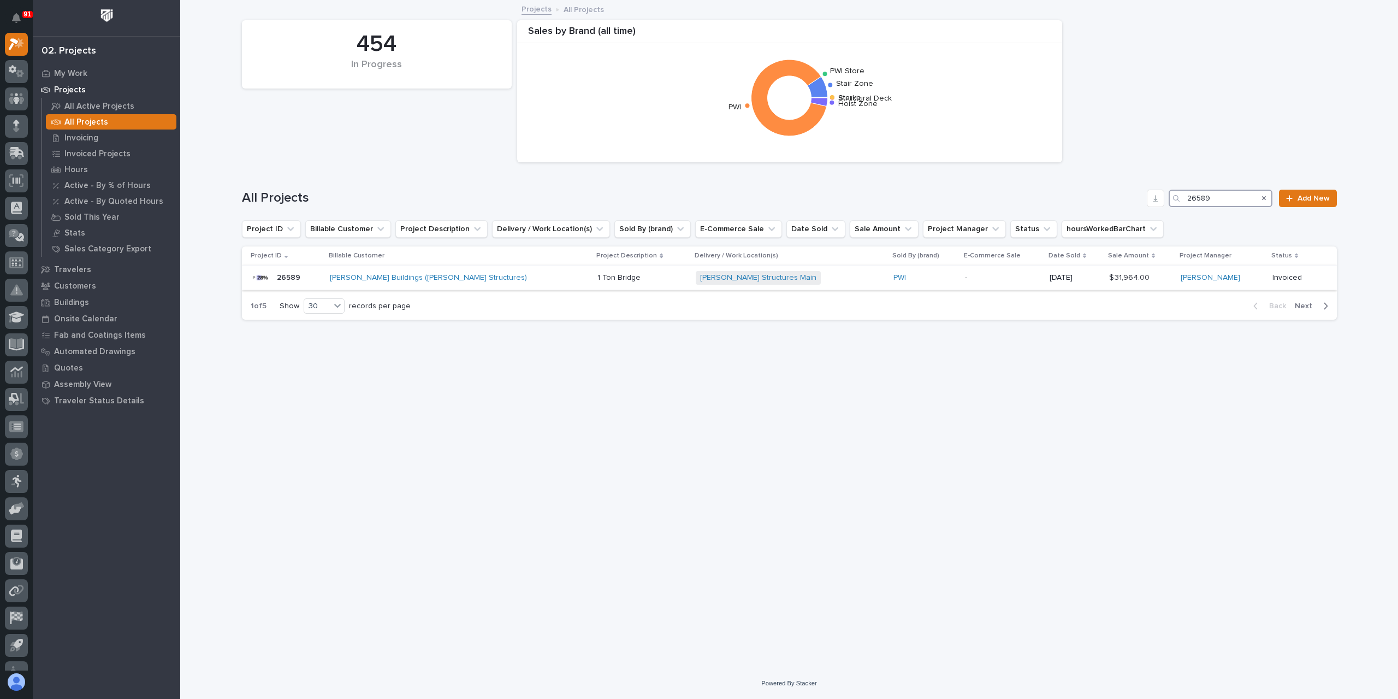
type input "26589"
click at [593, 287] on td "1 Ton Bridge 1 Ton Bridge" at bounding box center [642, 277] width 98 height 25
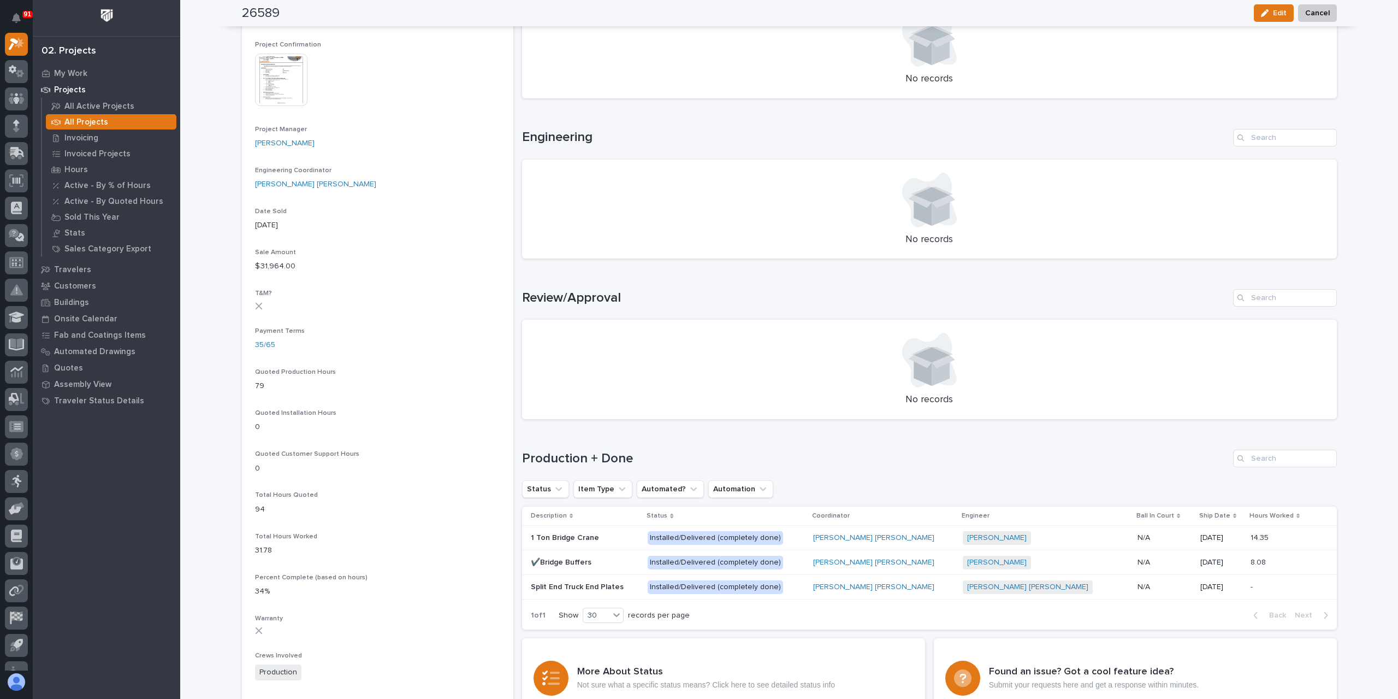
scroll to position [437, 0]
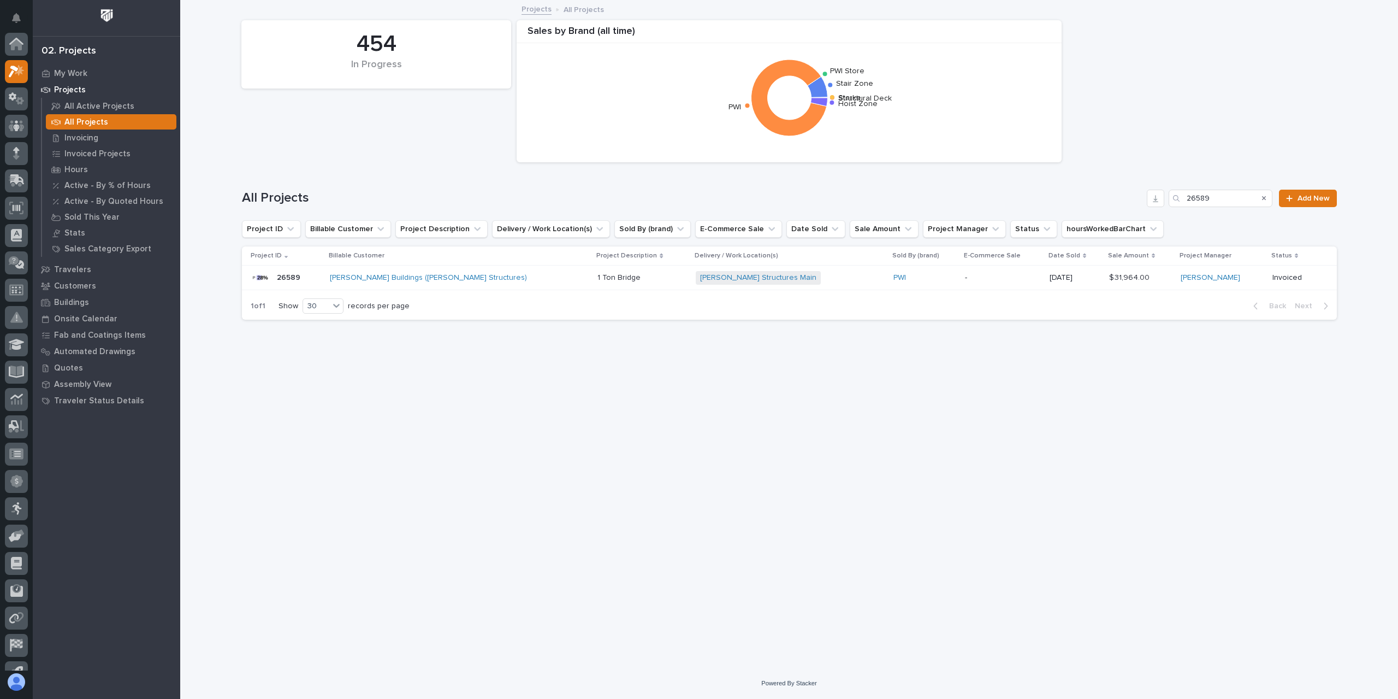
scroll to position [29, 0]
drag, startPoint x: 1239, startPoint y: 203, endPoint x: 1138, endPoint y: 197, distance: 100.7
click at [1140, 197] on div "All Projects 26589 Add New" at bounding box center [789, 198] width 1095 height 17
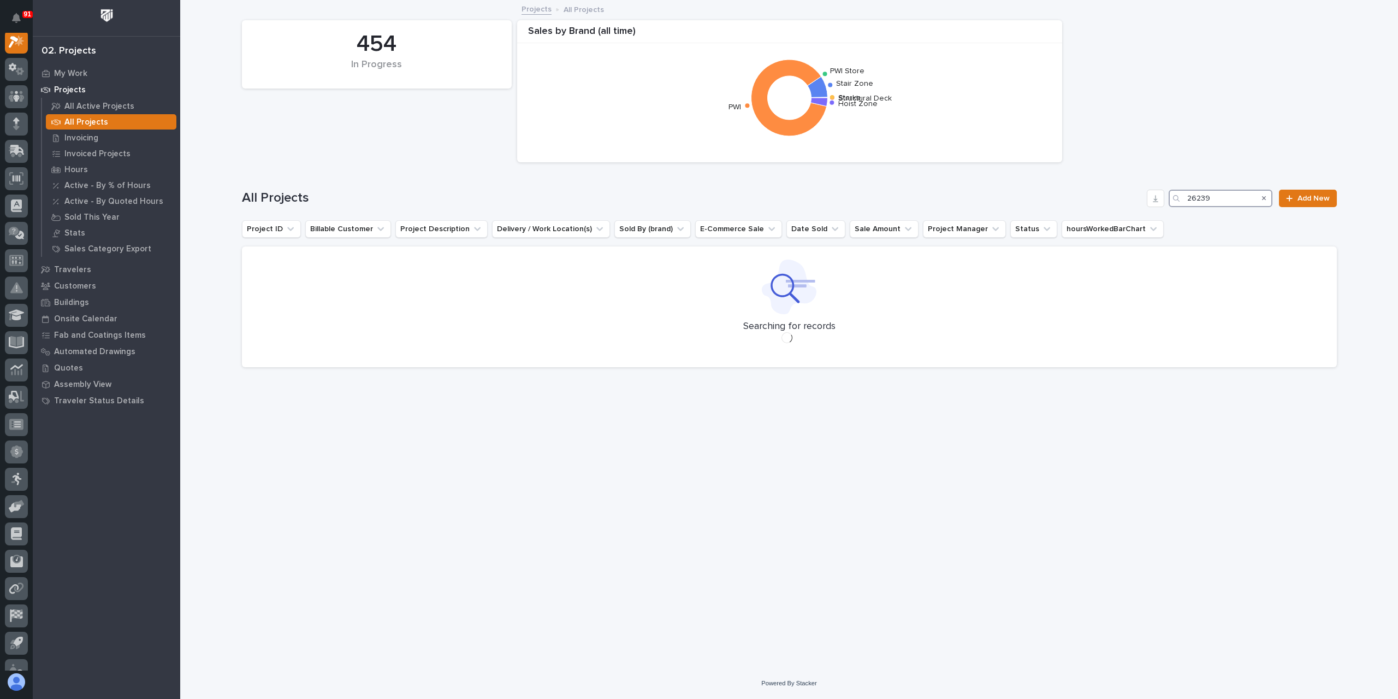
scroll to position [27, 0]
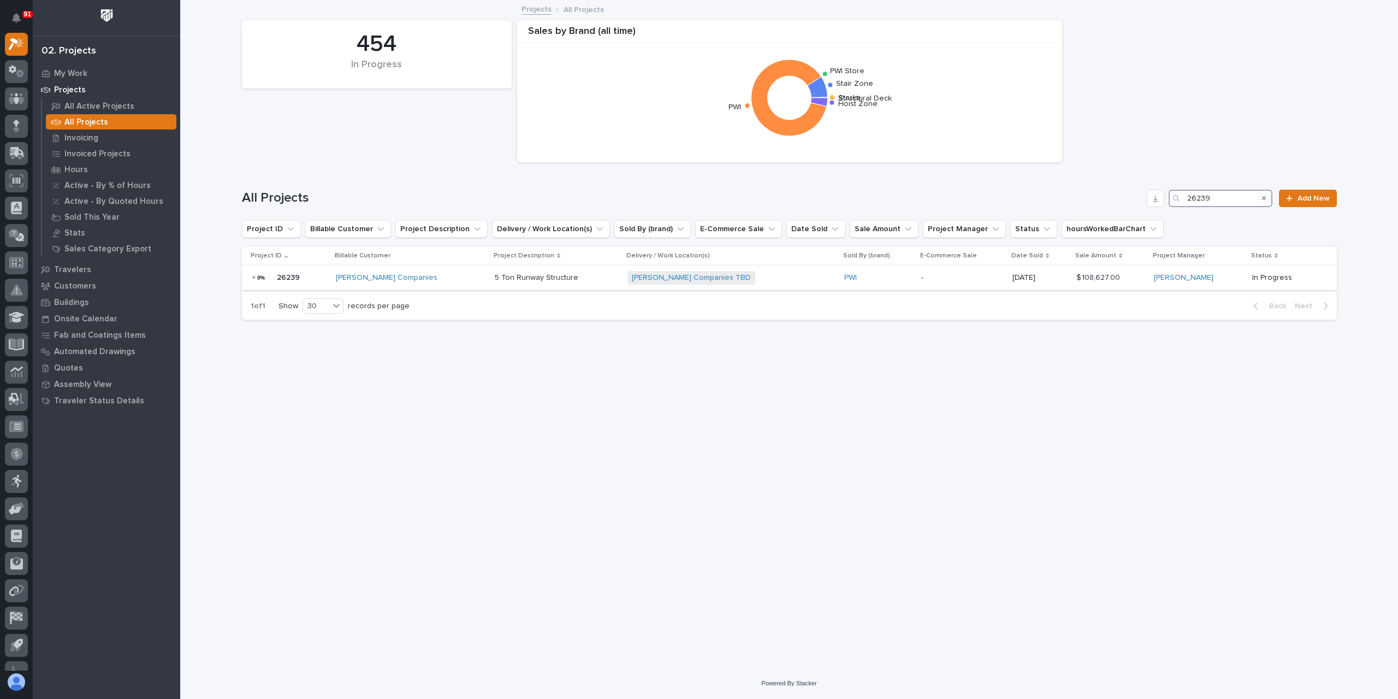
type input "26239"
click at [507, 280] on p "5 Ton Runway Structure" at bounding box center [538, 276] width 86 height 11
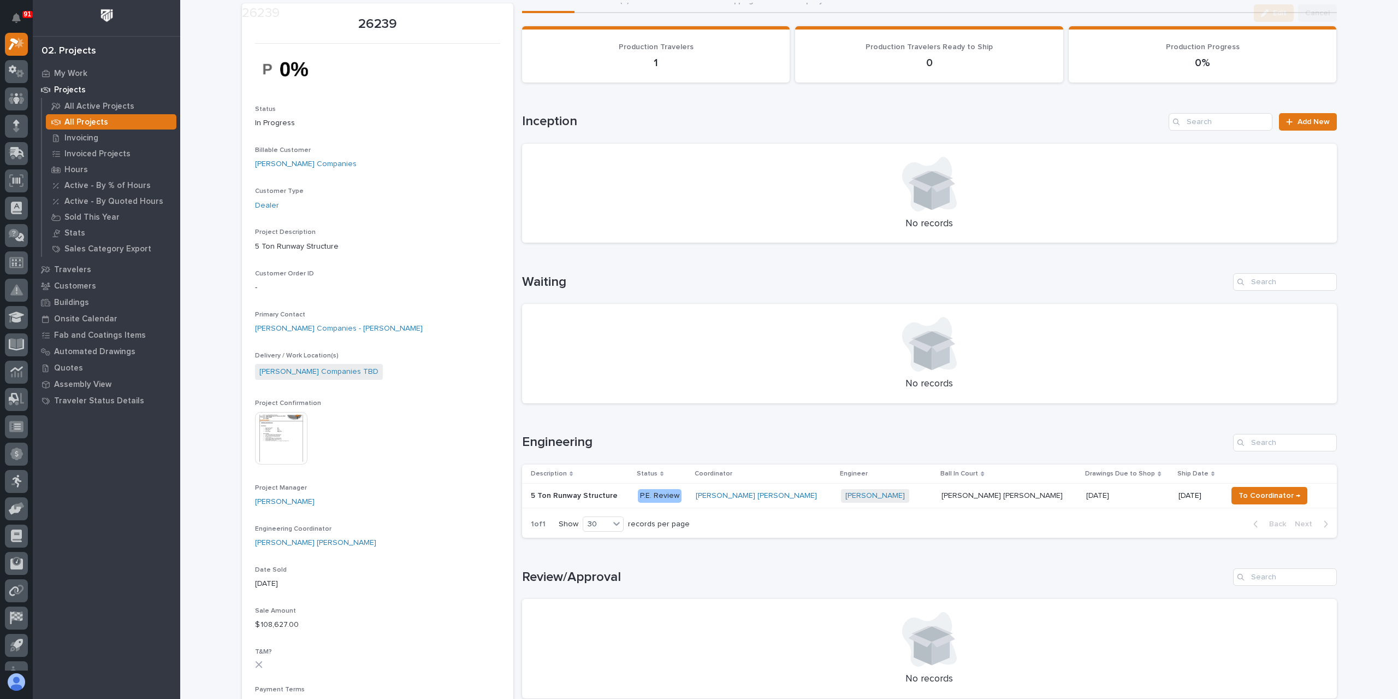
scroll to position [273, 0]
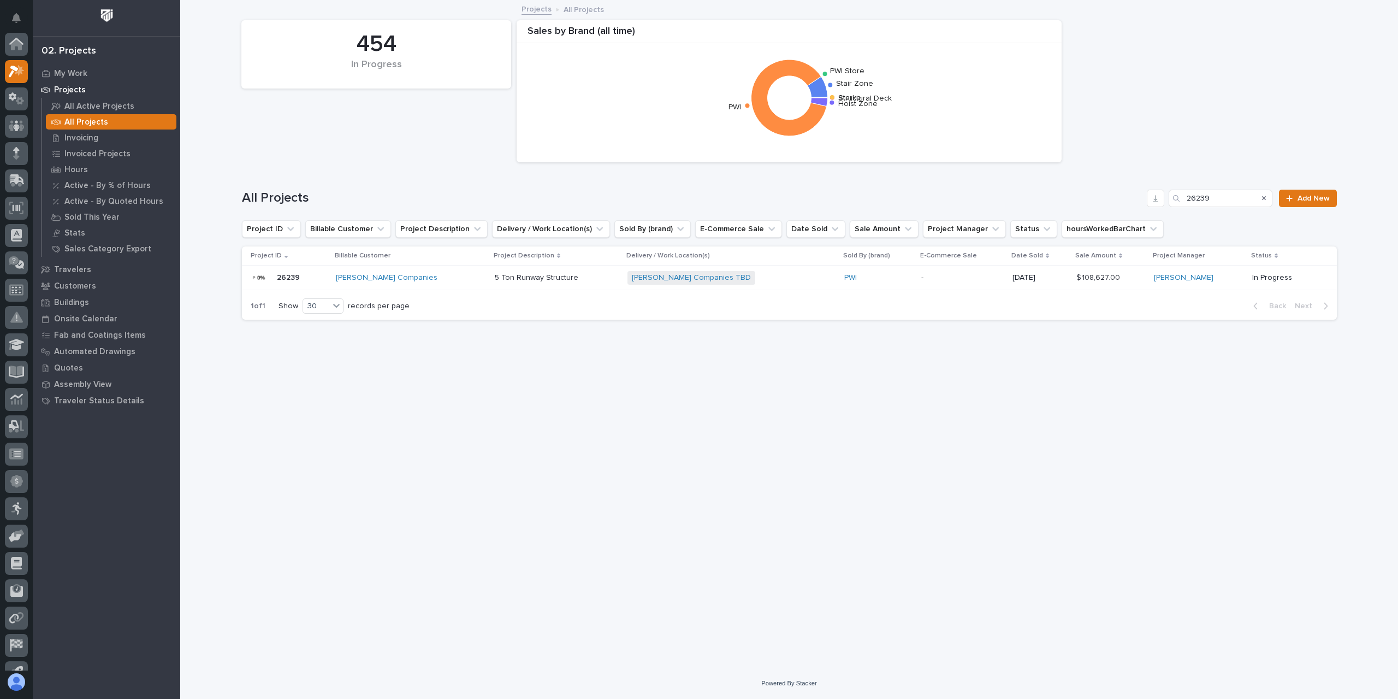
scroll to position [29, 0]
drag, startPoint x: 1220, startPoint y: 203, endPoint x: 1168, endPoint y: 202, distance: 52.4
click at [1168, 202] on div "All Projects 26239 Add New" at bounding box center [789, 198] width 1095 height 17
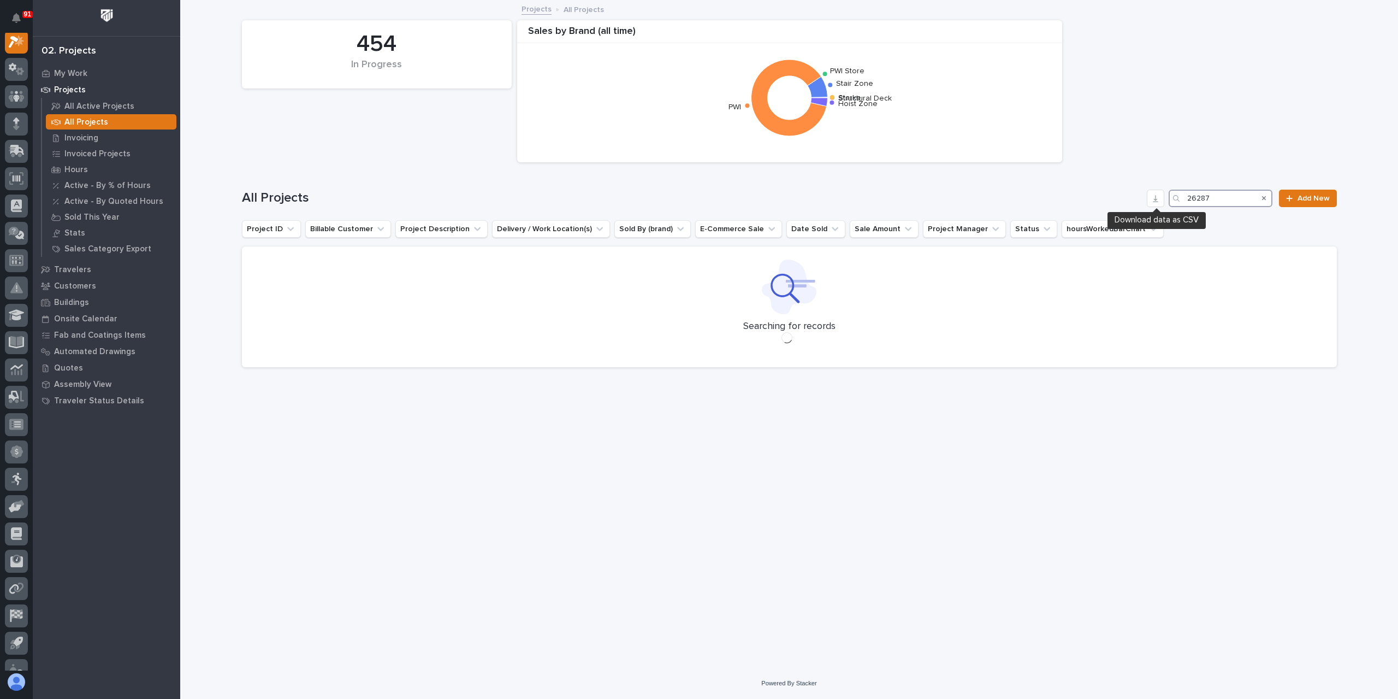
scroll to position [27, 0]
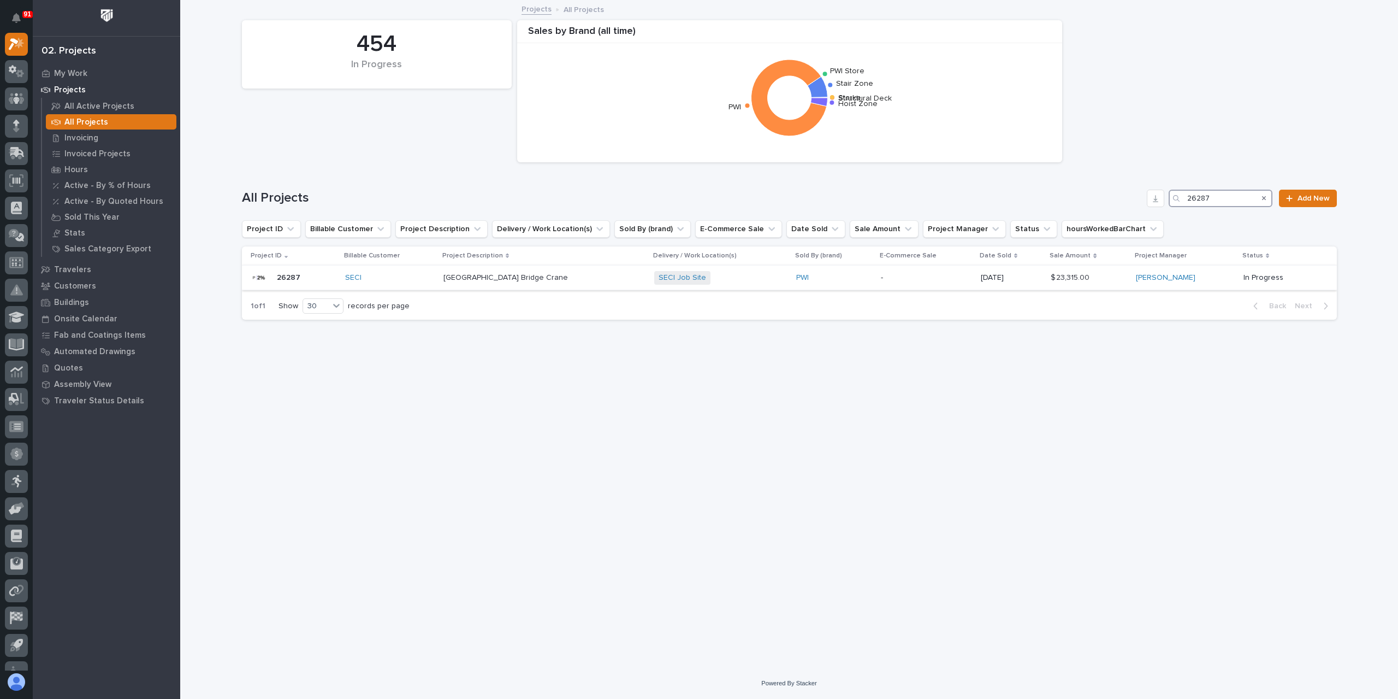
type input "26287"
click at [511, 280] on p "Pump Station Bridge Crane" at bounding box center [507, 276] width 127 height 11
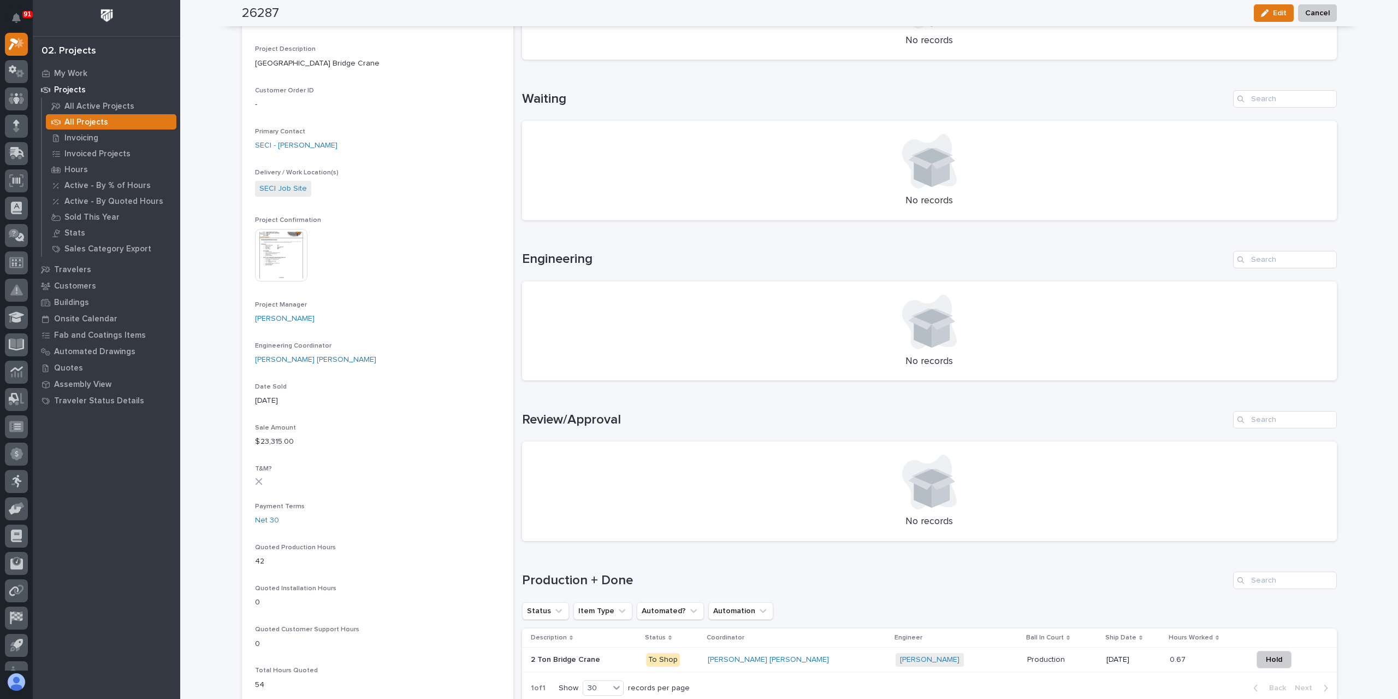
scroll to position [282, 0]
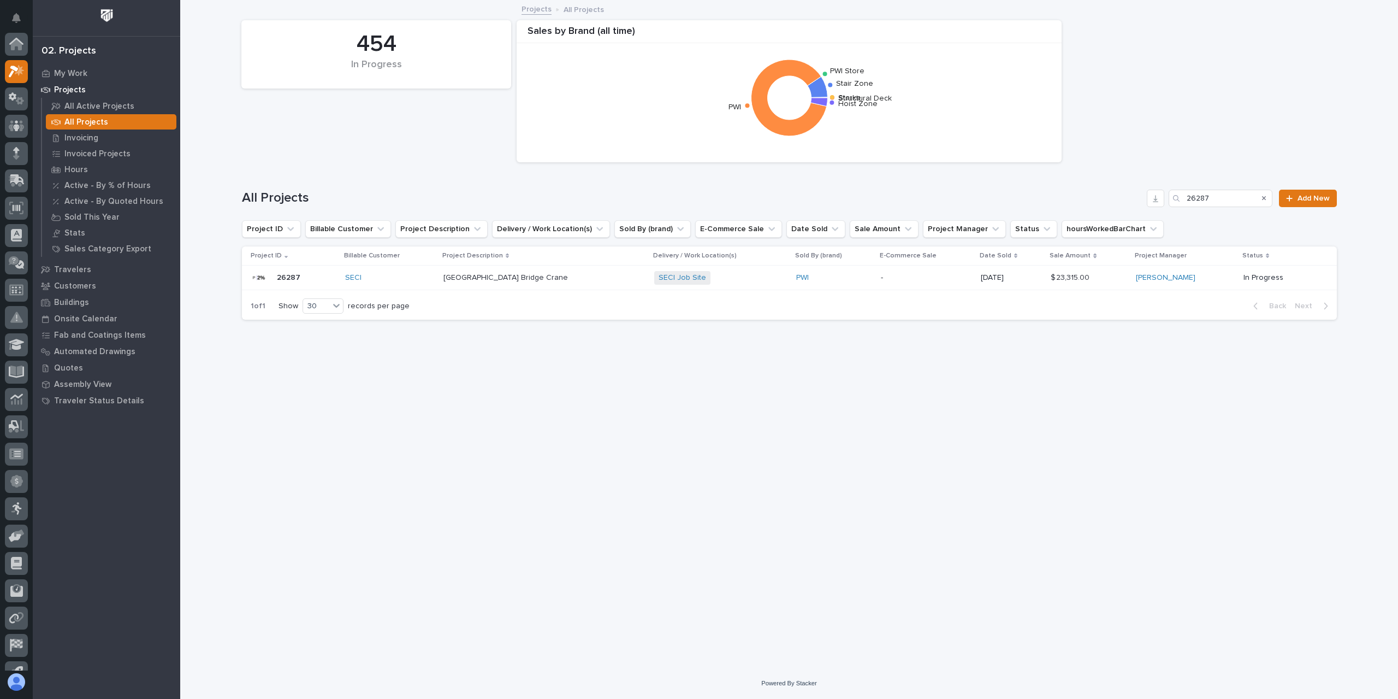
scroll to position [29, 0]
drag, startPoint x: 1217, startPoint y: 191, endPoint x: 1155, endPoint y: 202, distance: 62.7
click at [1155, 202] on div "All Projects 26287 Add New" at bounding box center [789, 198] width 1095 height 17
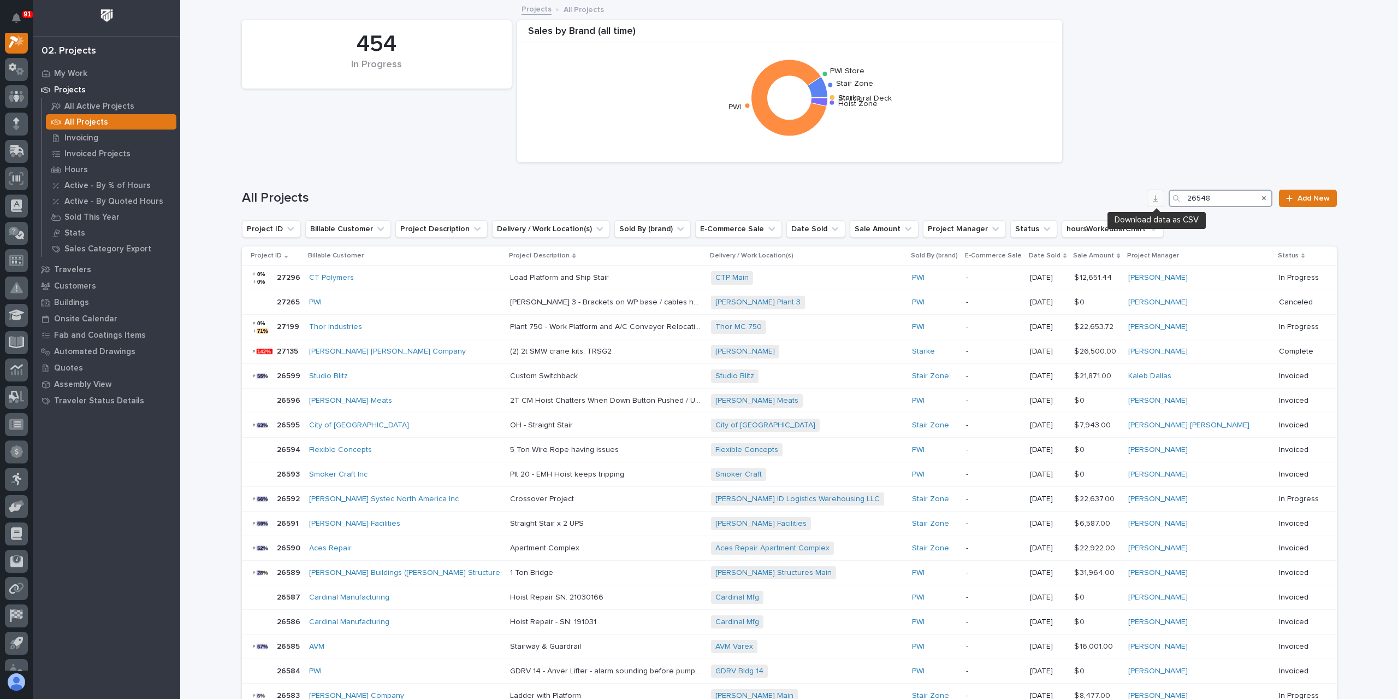
scroll to position [27, 0]
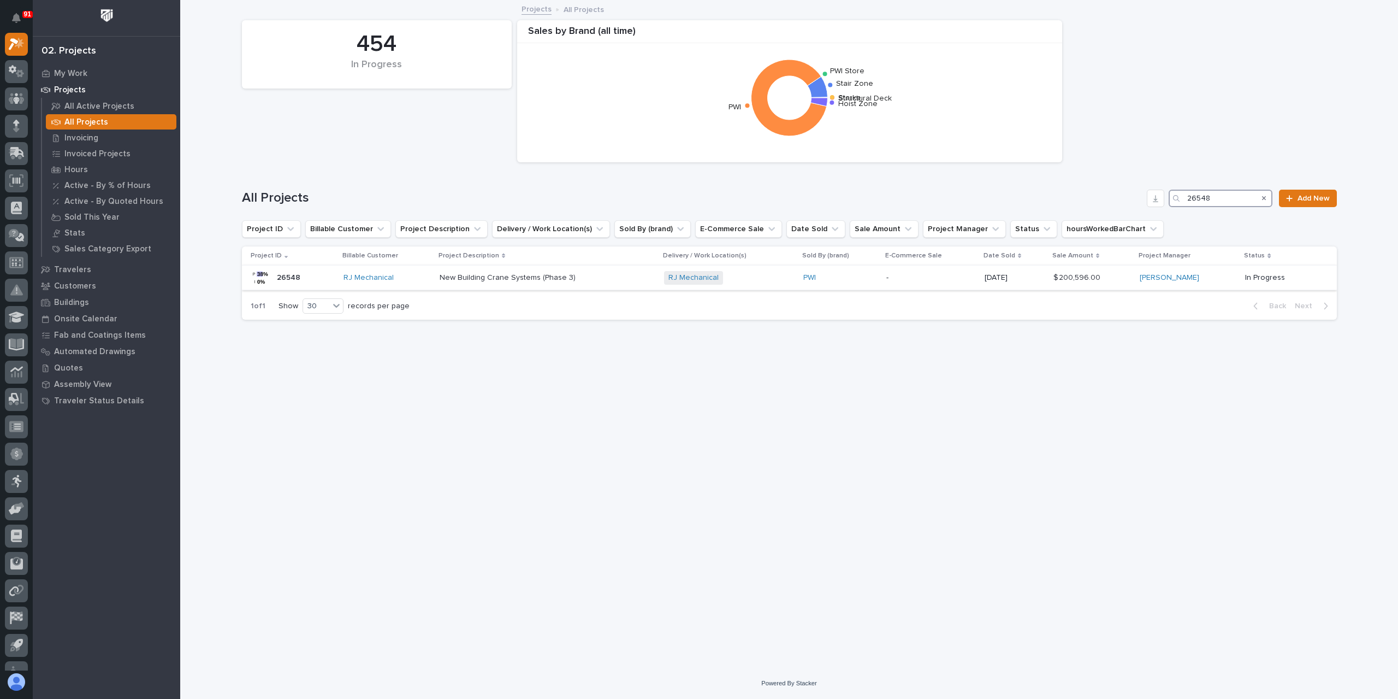
type input "26548"
click at [523, 281] on p "New Building Crane Systems (Phase 3)" at bounding box center [509, 276] width 138 height 11
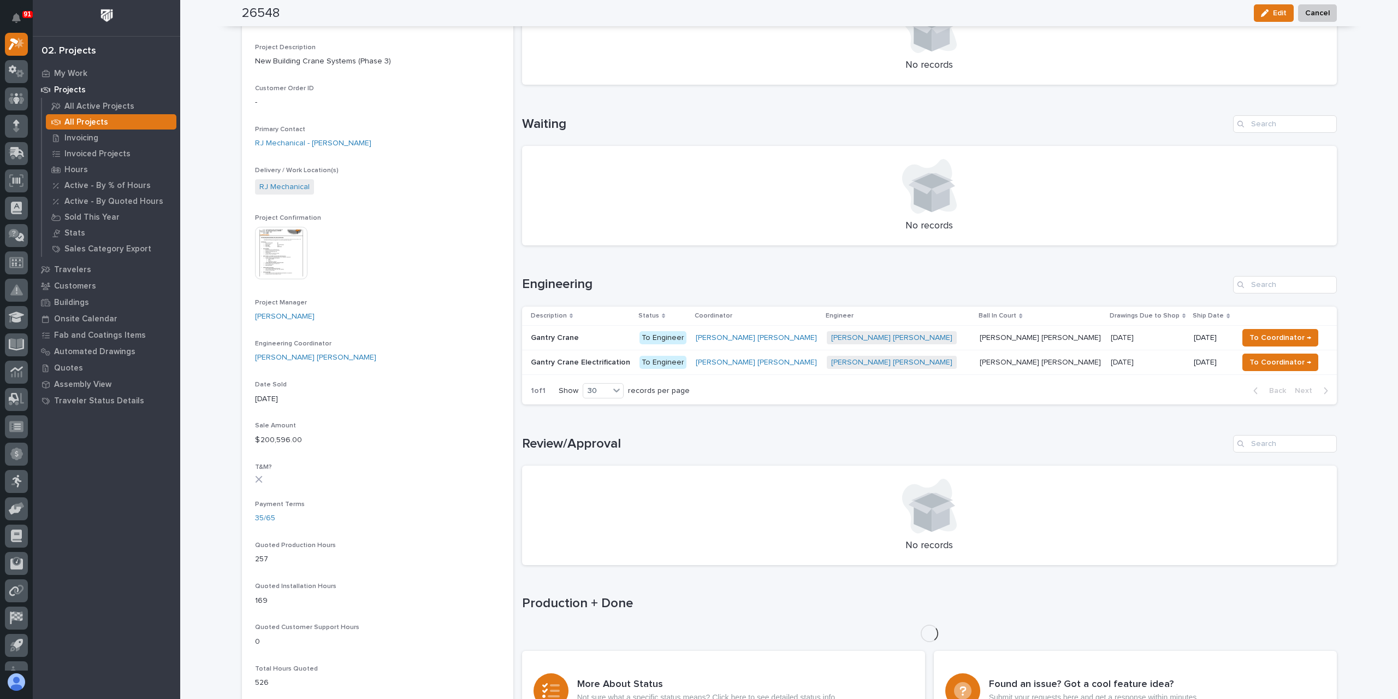
scroll to position [492, 0]
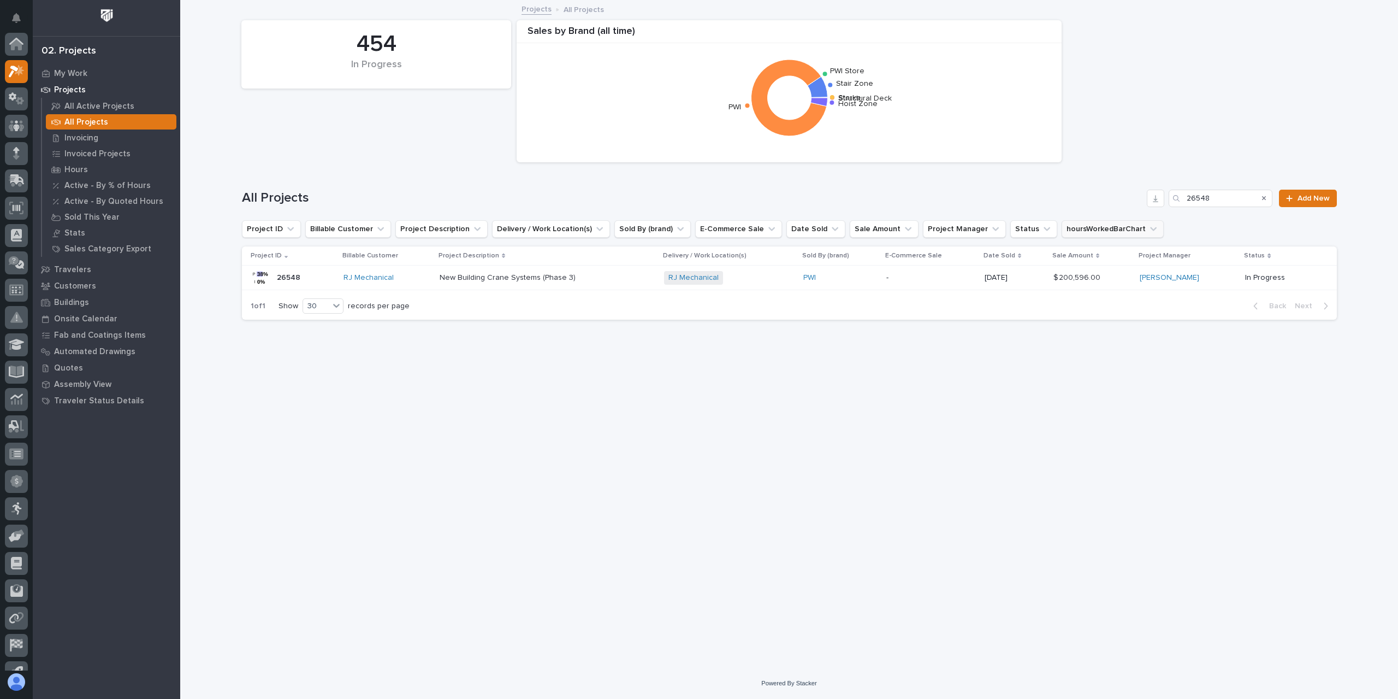
scroll to position [29, 0]
drag, startPoint x: 1217, startPoint y: 197, endPoint x: 1159, endPoint y: 201, distance: 58.0
click at [1159, 202] on div "All Projects 26548 Add New" at bounding box center [789, 198] width 1095 height 17
type input "26624"
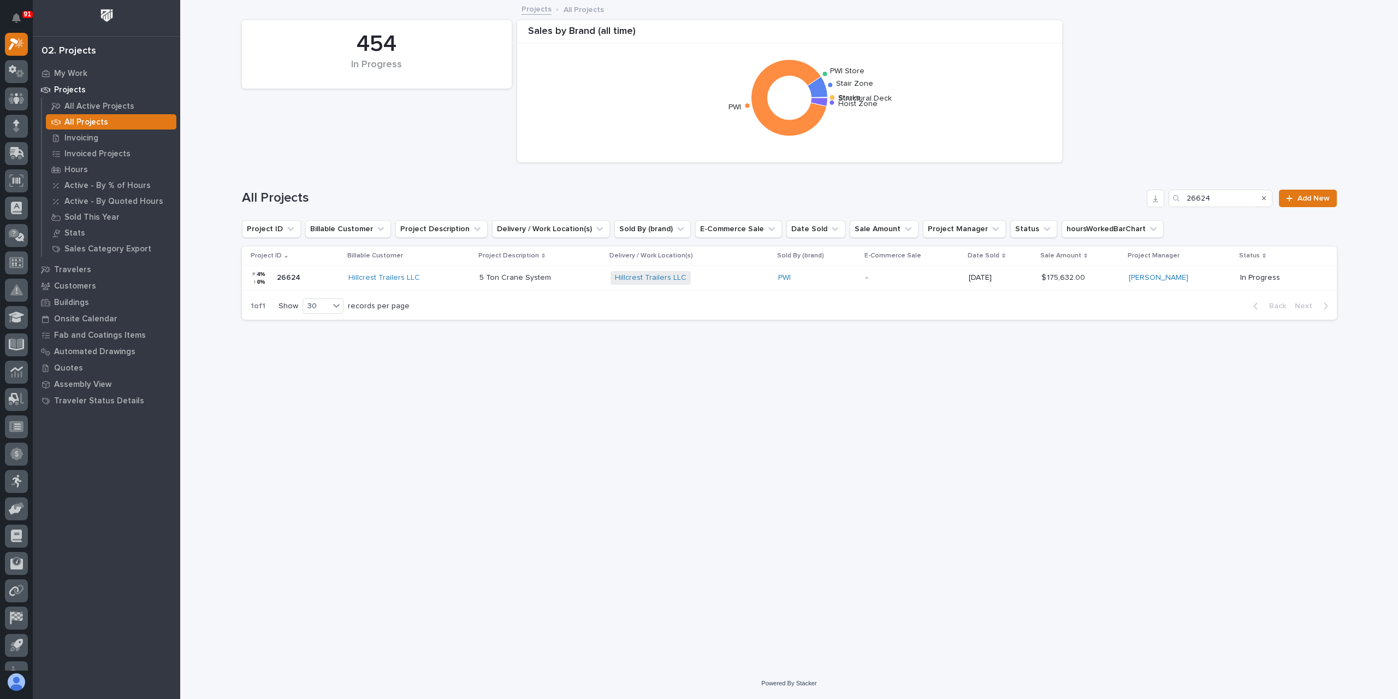
click at [476, 272] on td "5 Ton Crane System 5 Ton Crane System" at bounding box center [540, 277] width 131 height 25
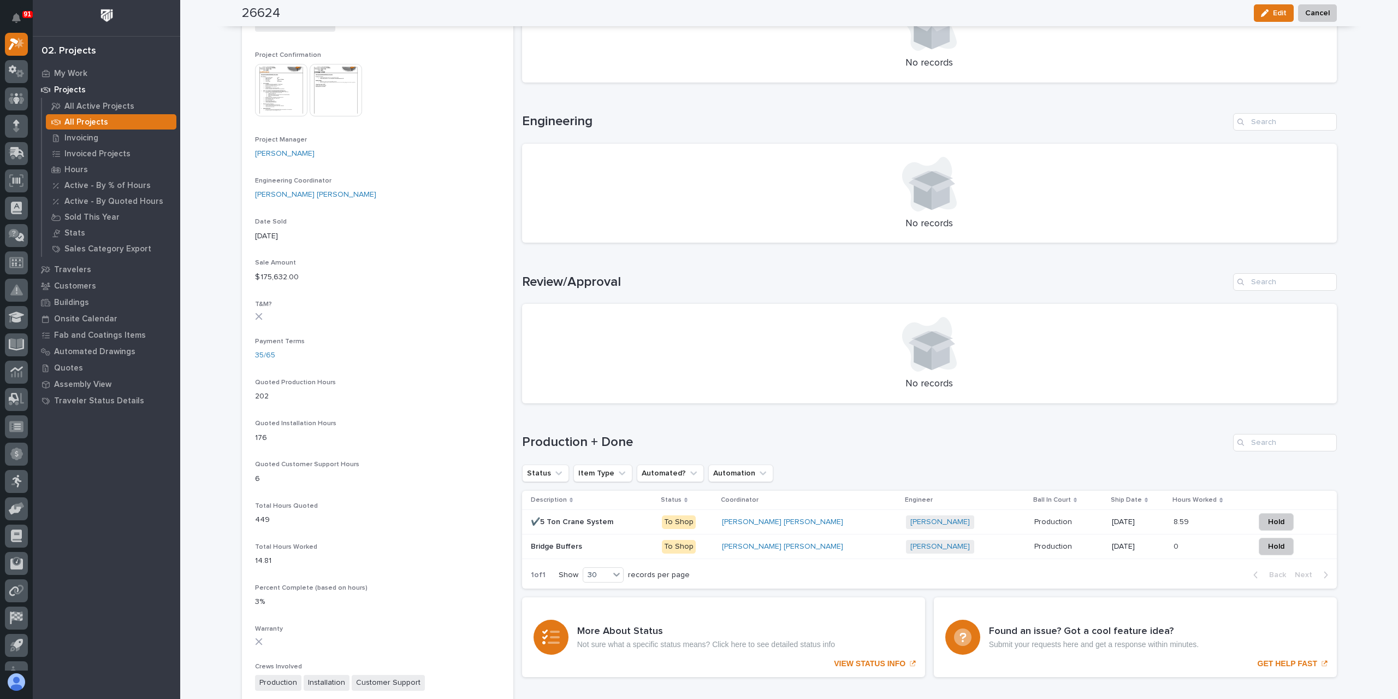
scroll to position [437, 0]
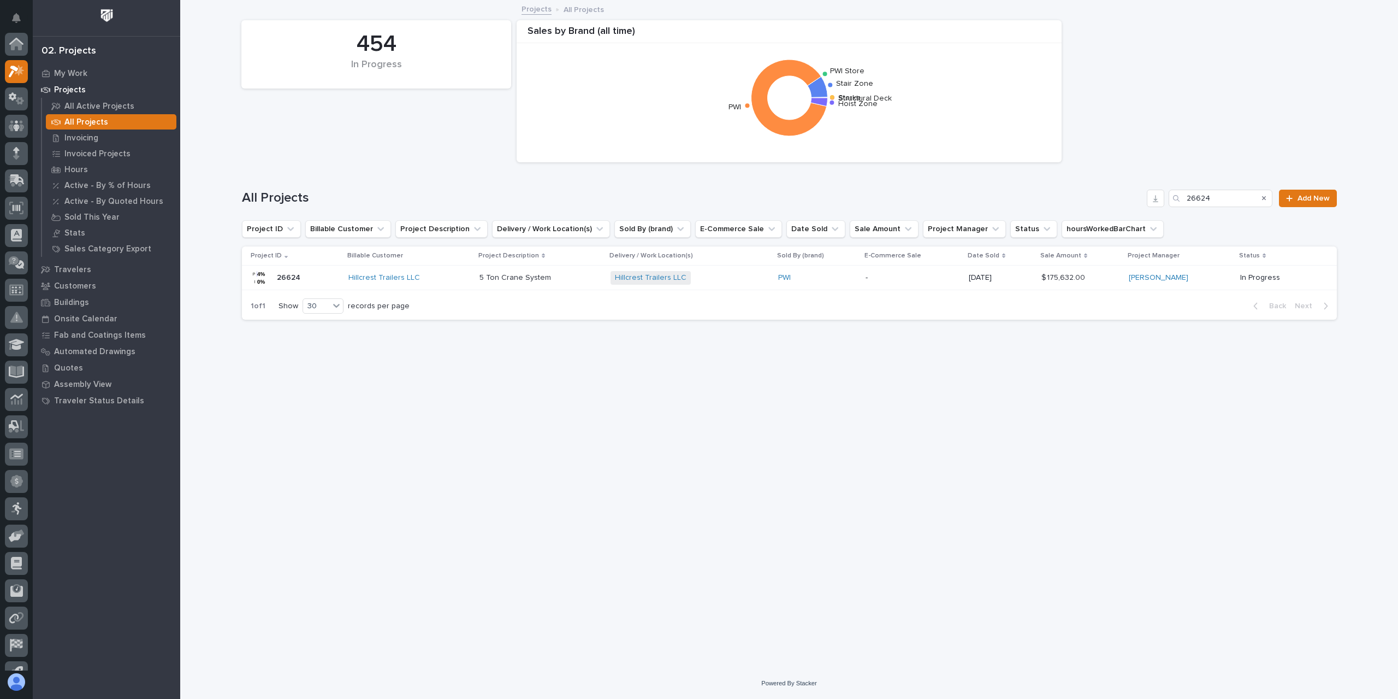
scroll to position [29, 0]
drag, startPoint x: 1229, startPoint y: 198, endPoint x: 1119, endPoint y: 196, distance: 110.4
click at [1119, 196] on div "All Projects 26624 Add New" at bounding box center [789, 198] width 1095 height 17
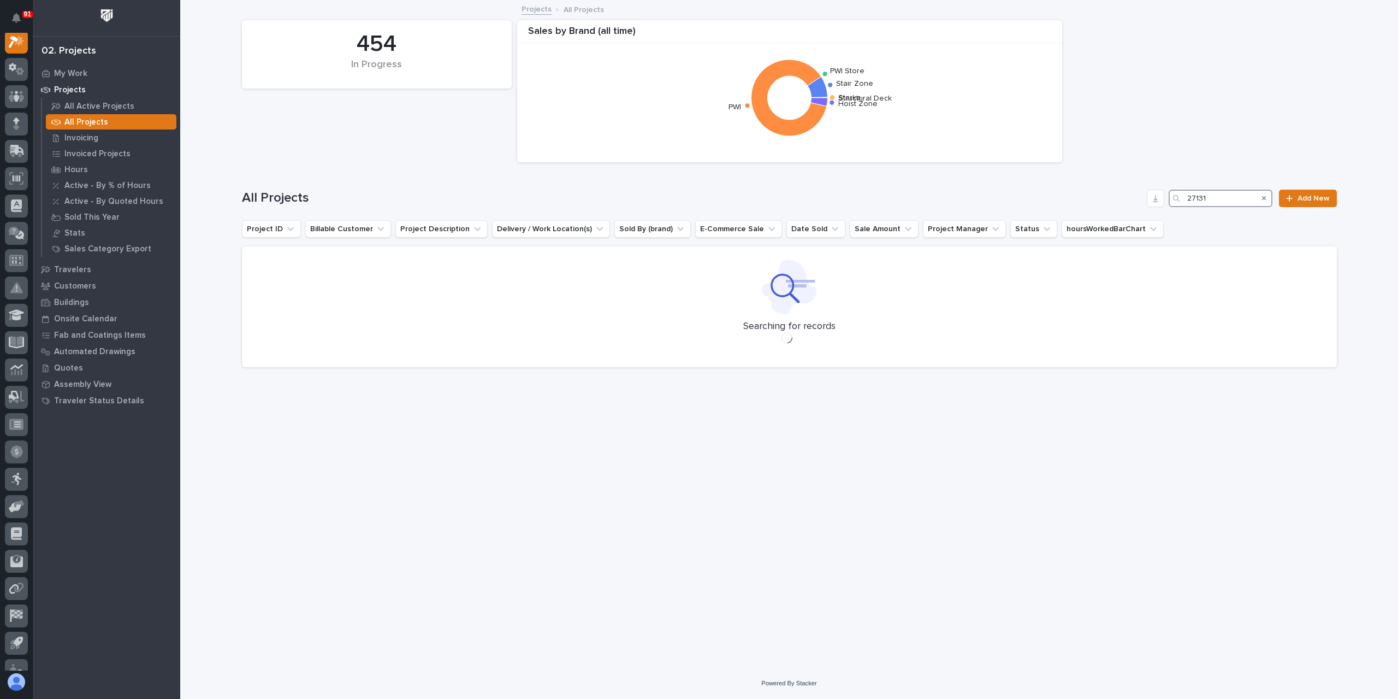
scroll to position [27, 0]
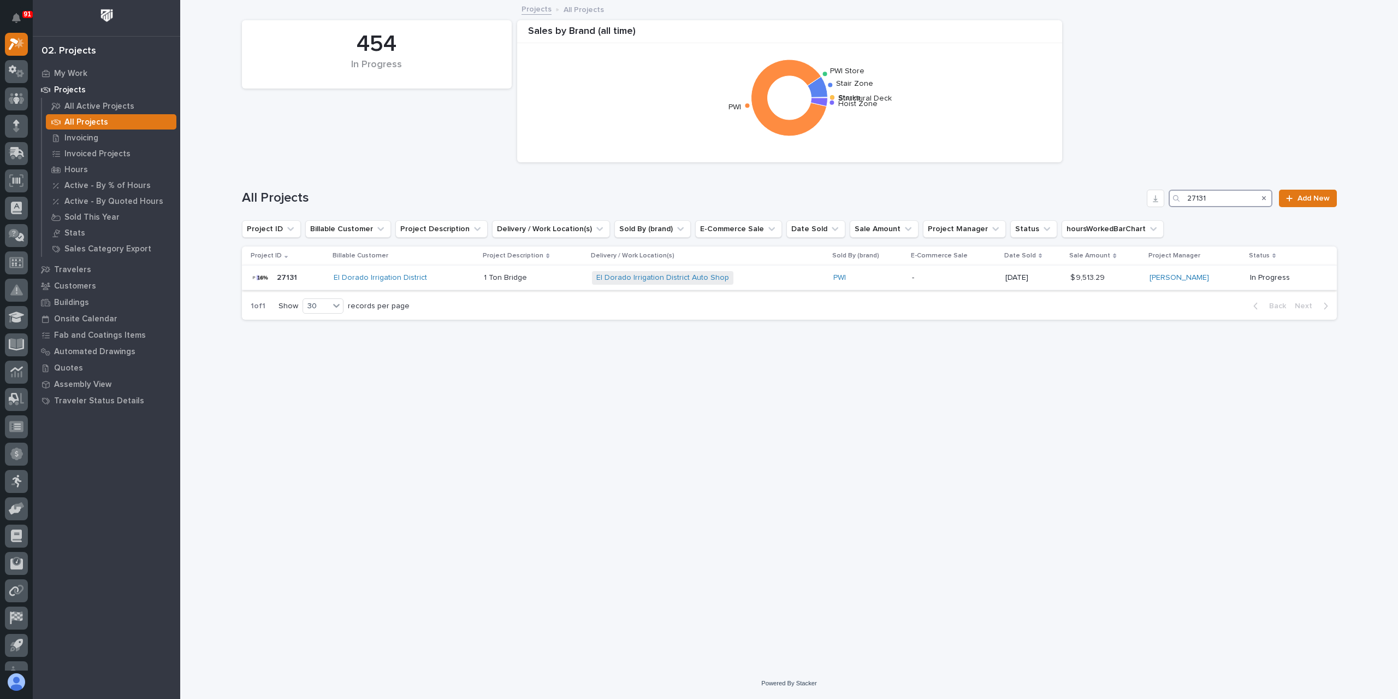
type input "27131"
click at [520, 279] on p "1 Ton Bridge" at bounding box center [506, 276] width 45 height 11
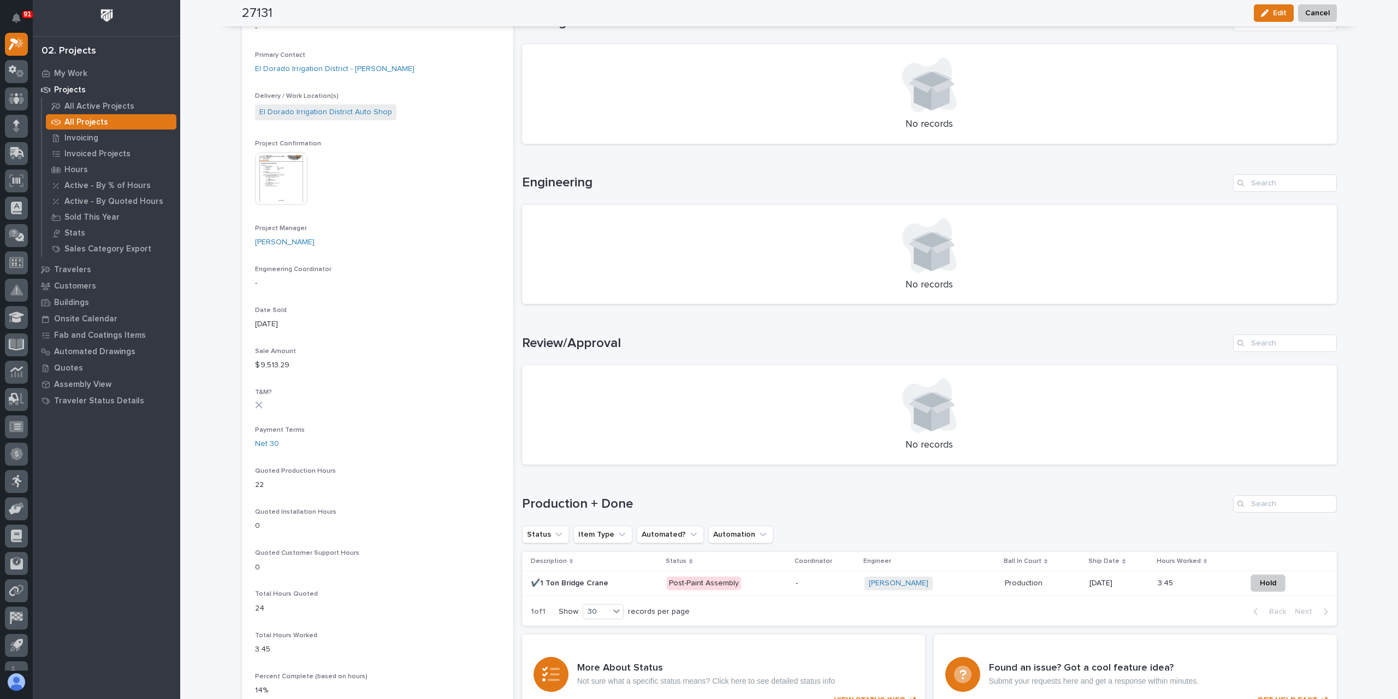
scroll to position [328, 0]
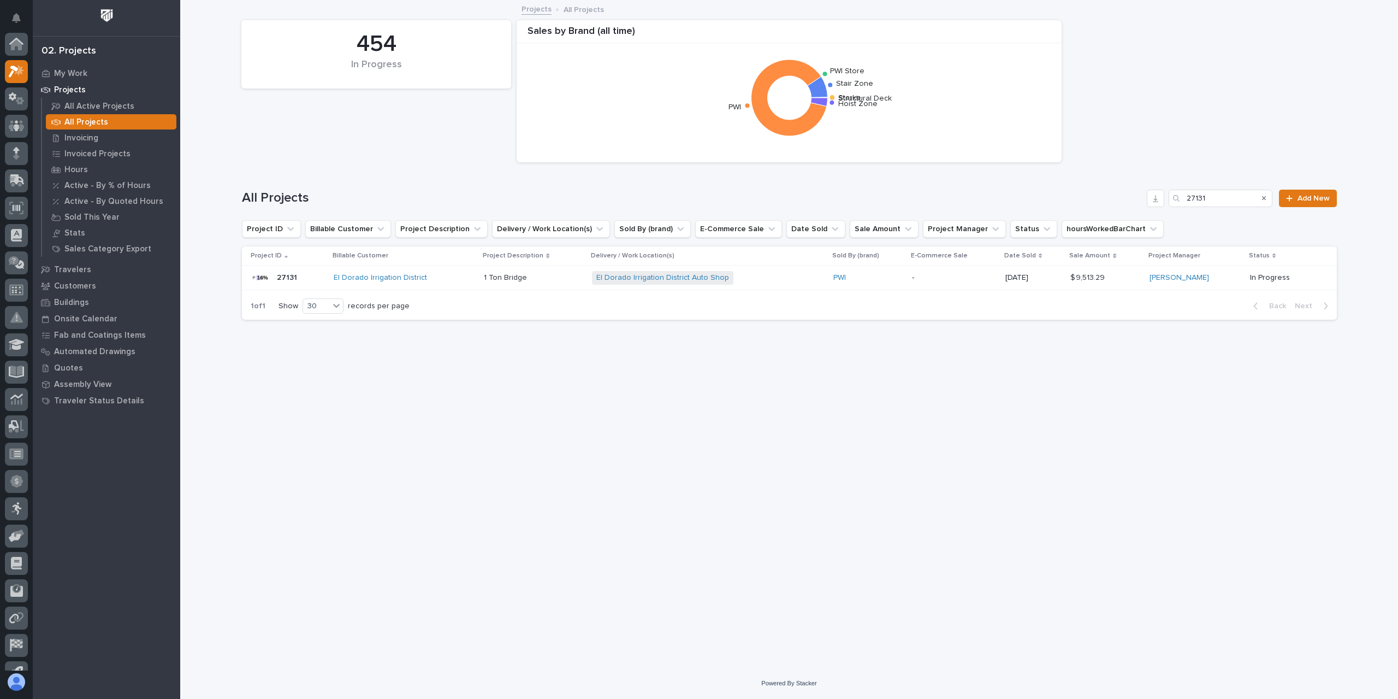
scroll to position [29, 0]
drag, startPoint x: 1240, startPoint y: 200, endPoint x: 1134, endPoint y: 202, distance: 106.5
click at [1134, 202] on div "All Projects 27131 Add New" at bounding box center [789, 198] width 1095 height 17
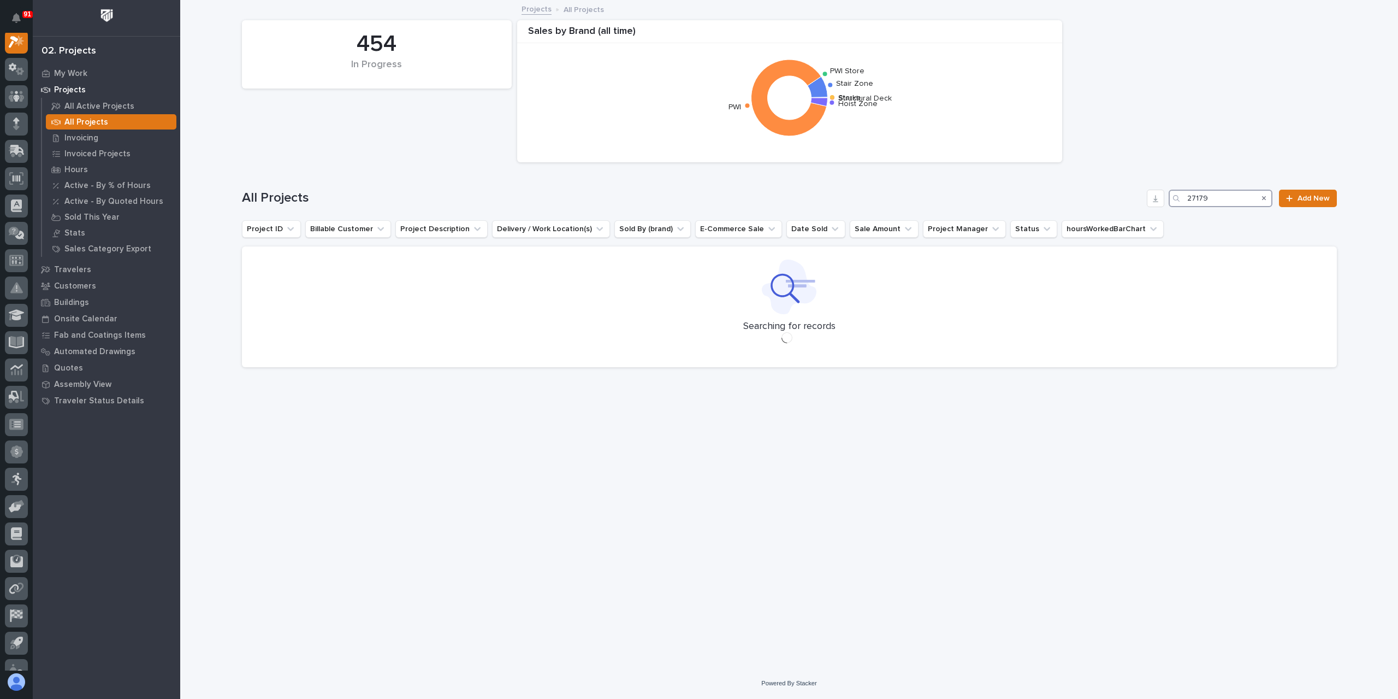
scroll to position [27, 0]
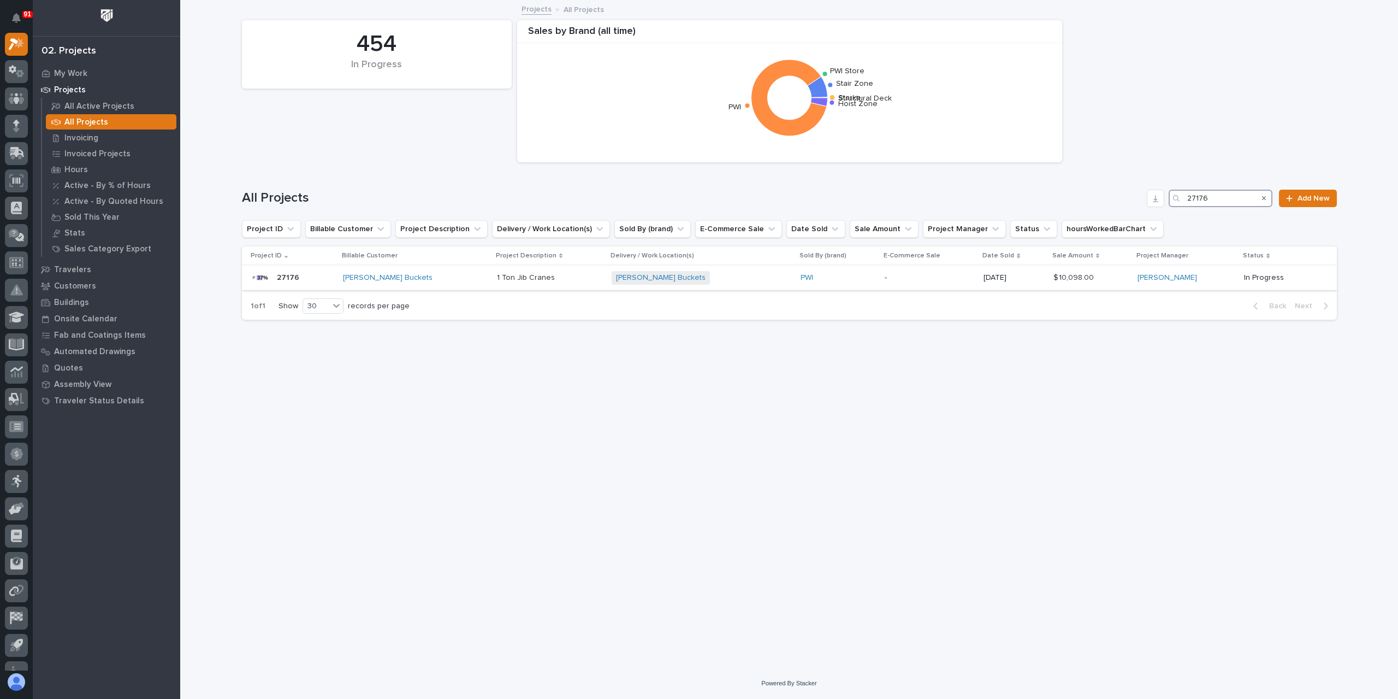
type input "27176"
click at [501, 281] on p "1 Ton Jib Cranes" at bounding box center [527, 276] width 60 height 11
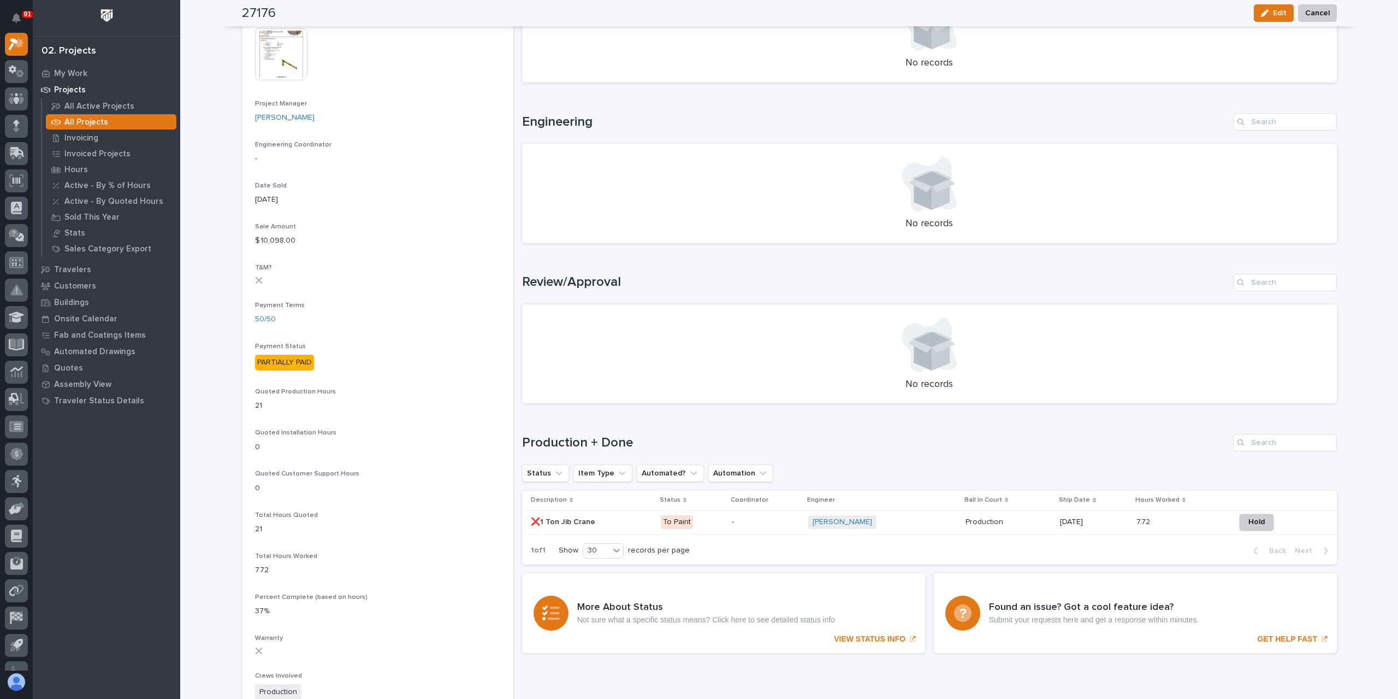
scroll to position [437, 0]
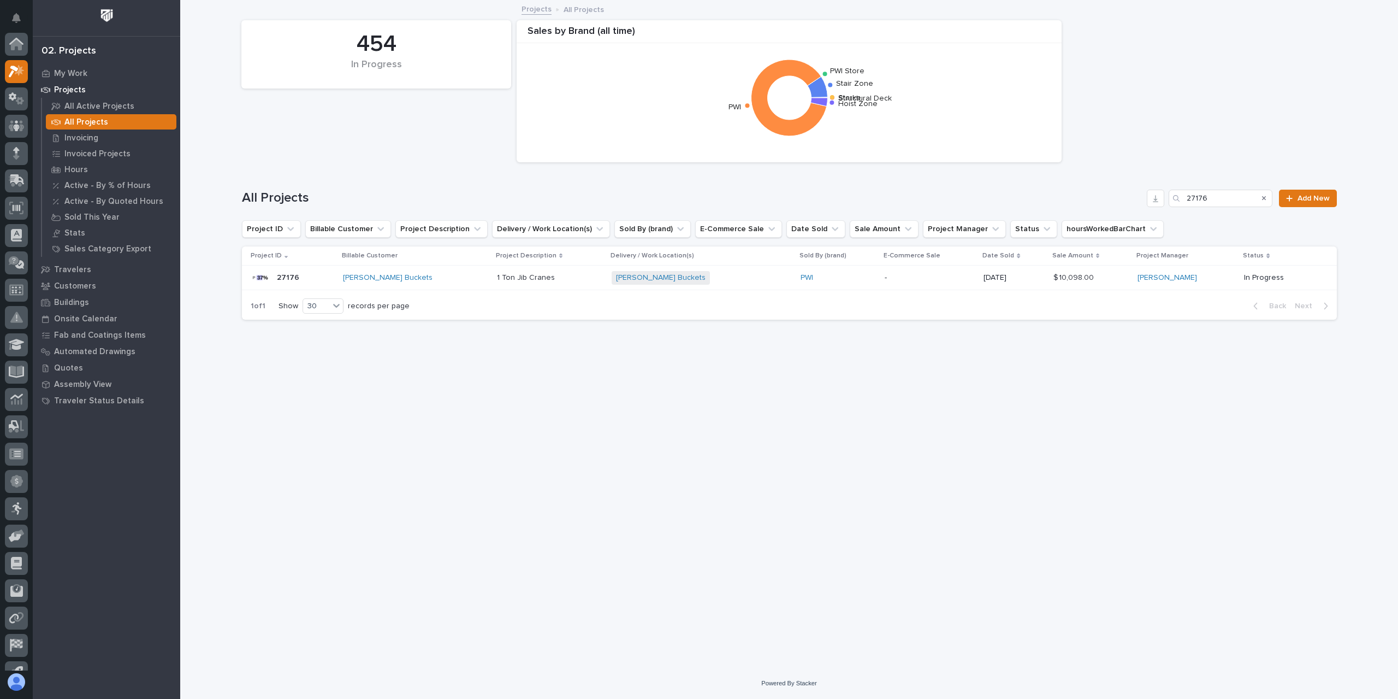
scroll to position [29, 0]
drag, startPoint x: 1213, startPoint y: 198, endPoint x: 1158, endPoint y: 198, distance: 54.6
click at [1161, 198] on div "All Projects 27176 Add New" at bounding box center [789, 198] width 1095 height 17
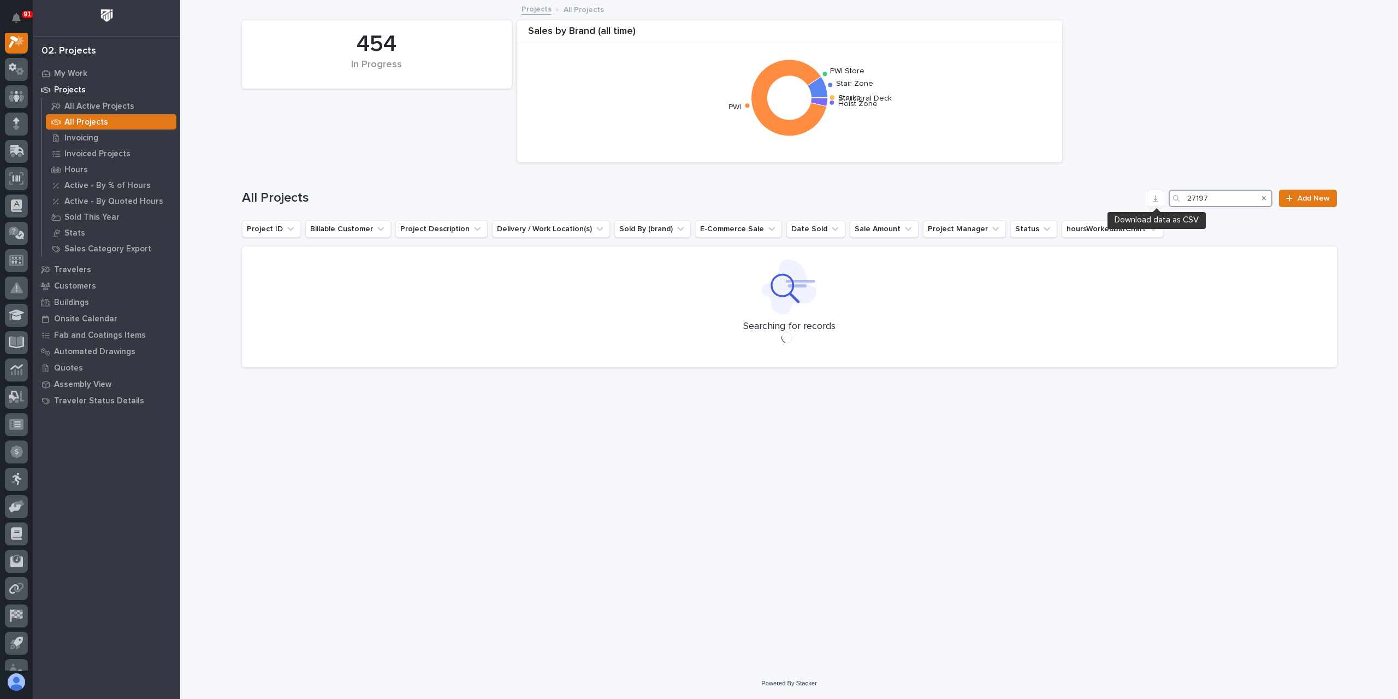
scroll to position [27, 0]
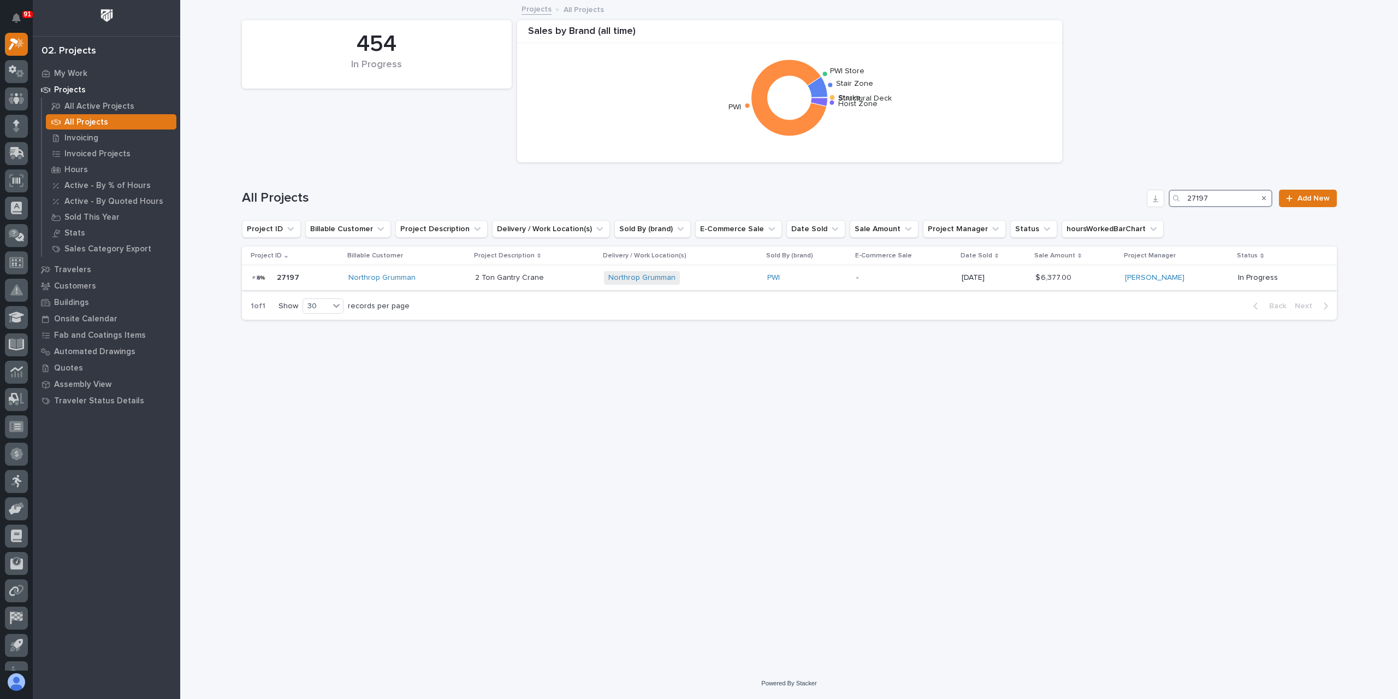
type input "27197"
click at [491, 280] on p "2 Ton Gantry Crane" at bounding box center [510, 276] width 71 height 11
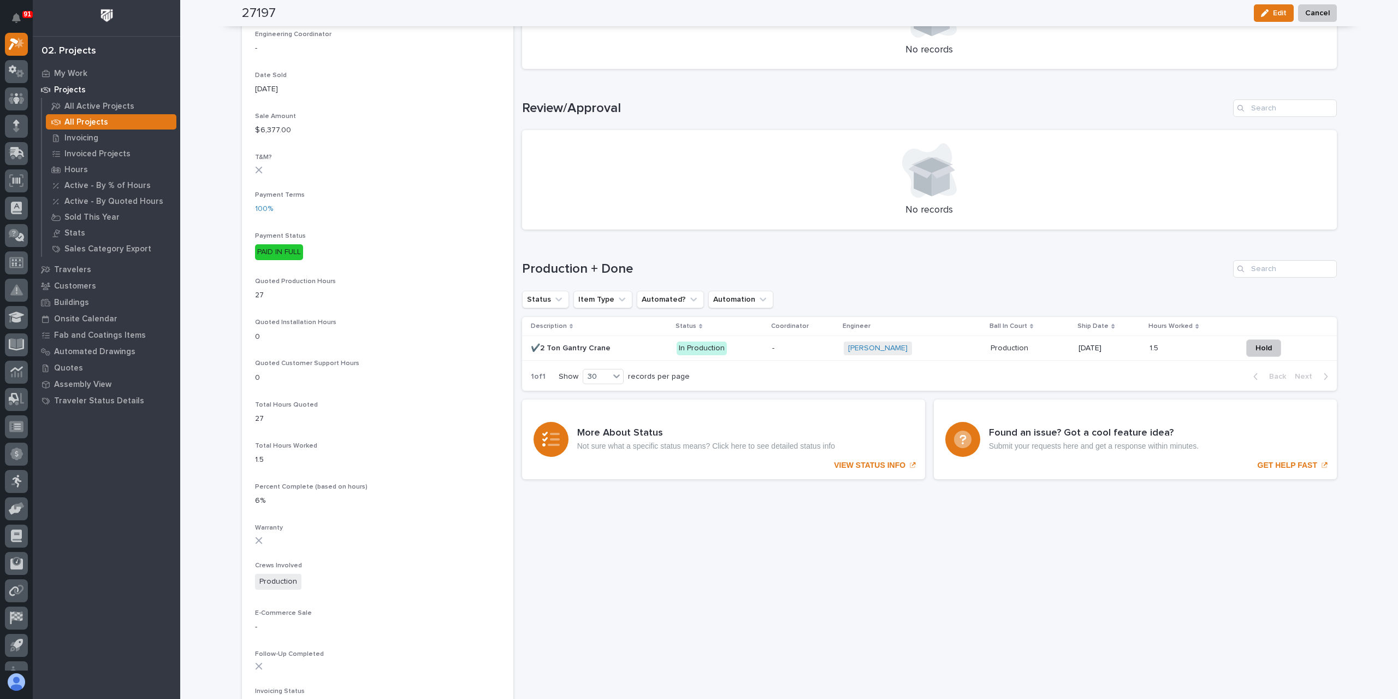
scroll to position [555, 0]
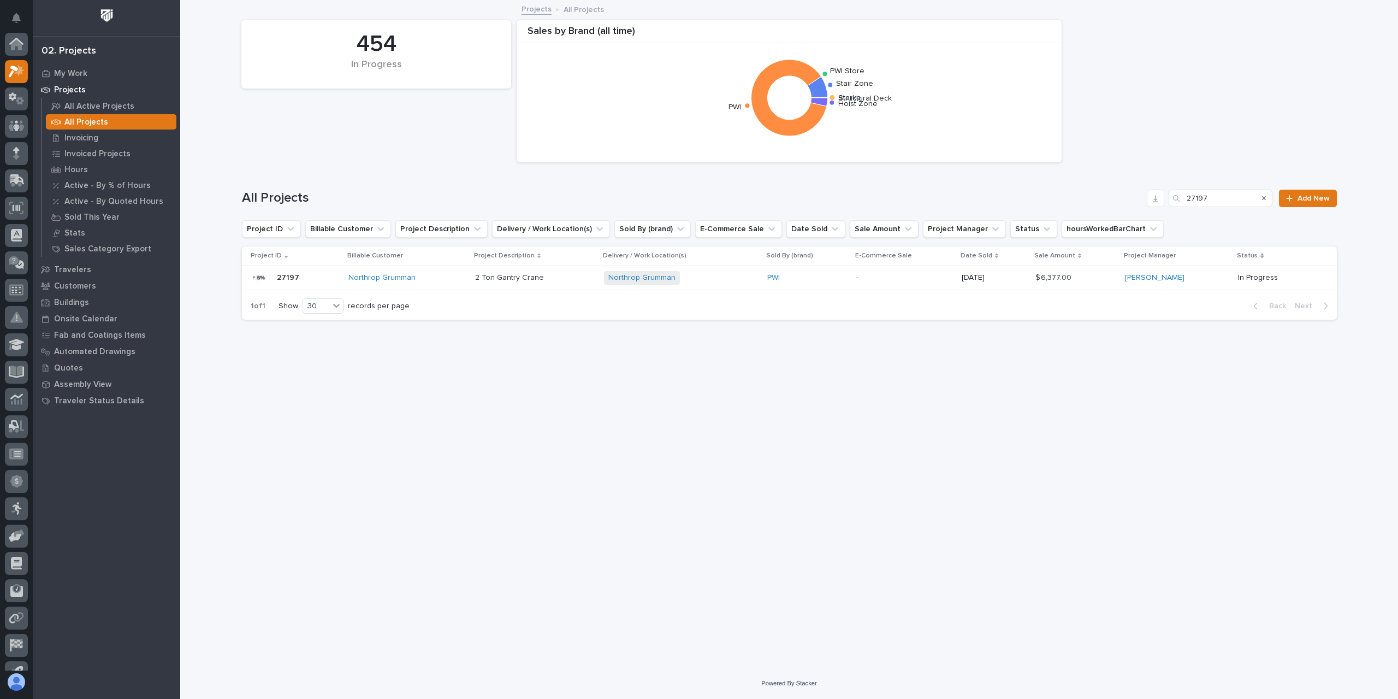
scroll to position [29, 0]
drag, startPoint x: 1212, startPoint y: 196, endPoint x: 1132, endPoint y: 196, distance: 79.8
click at [1132, 196] on div "All Projects 27197 Add New" at bounding box center [789, 198] width 1095 height 17
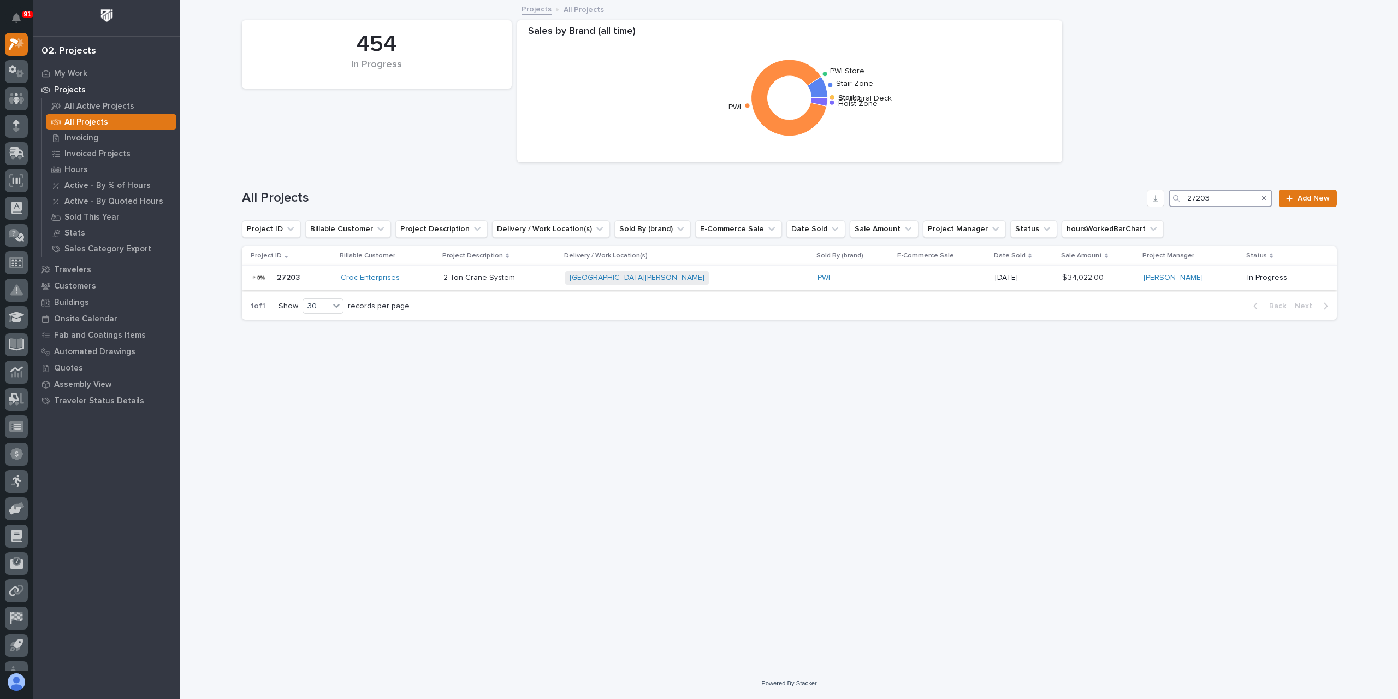
type input "27203"
click at [484, 282] on p "2 Ton Crane System" at bounding box center [481, 276] width 74 height 11
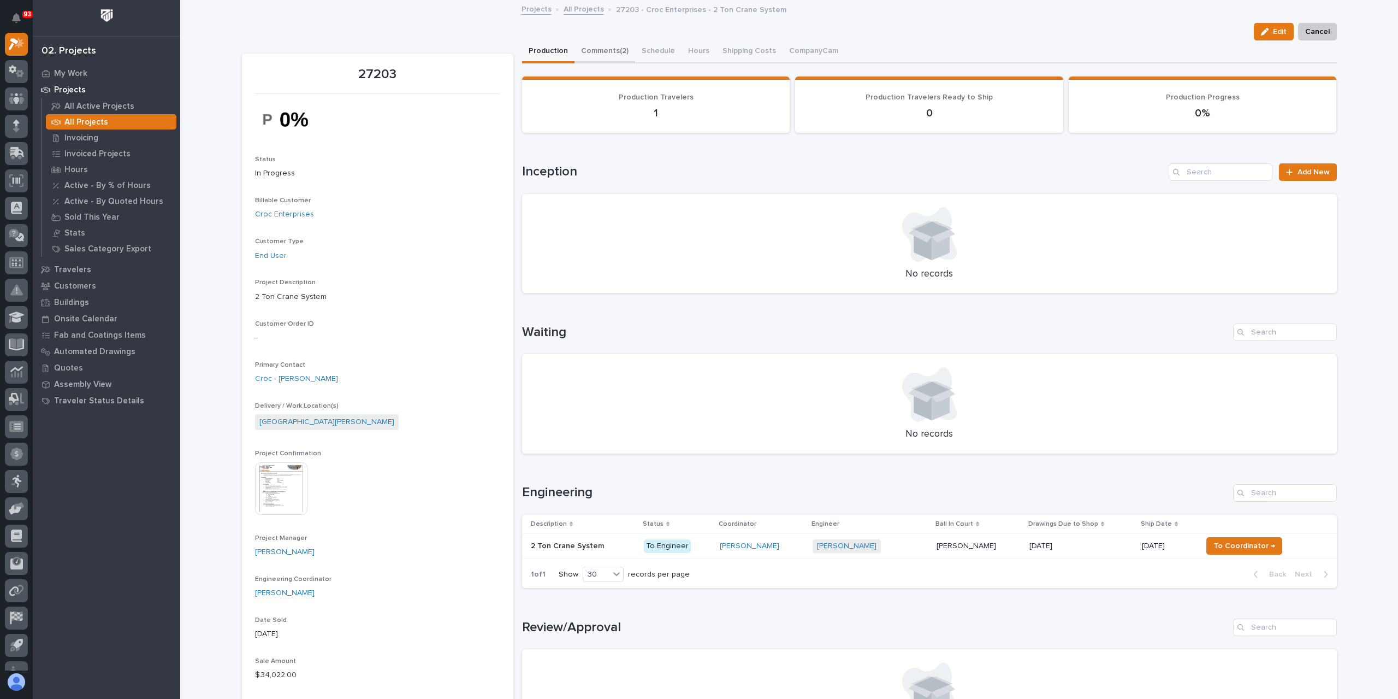
click at [601, 57] on button "Comments (2)" at bounding box center [605, 51] width 61 height 23
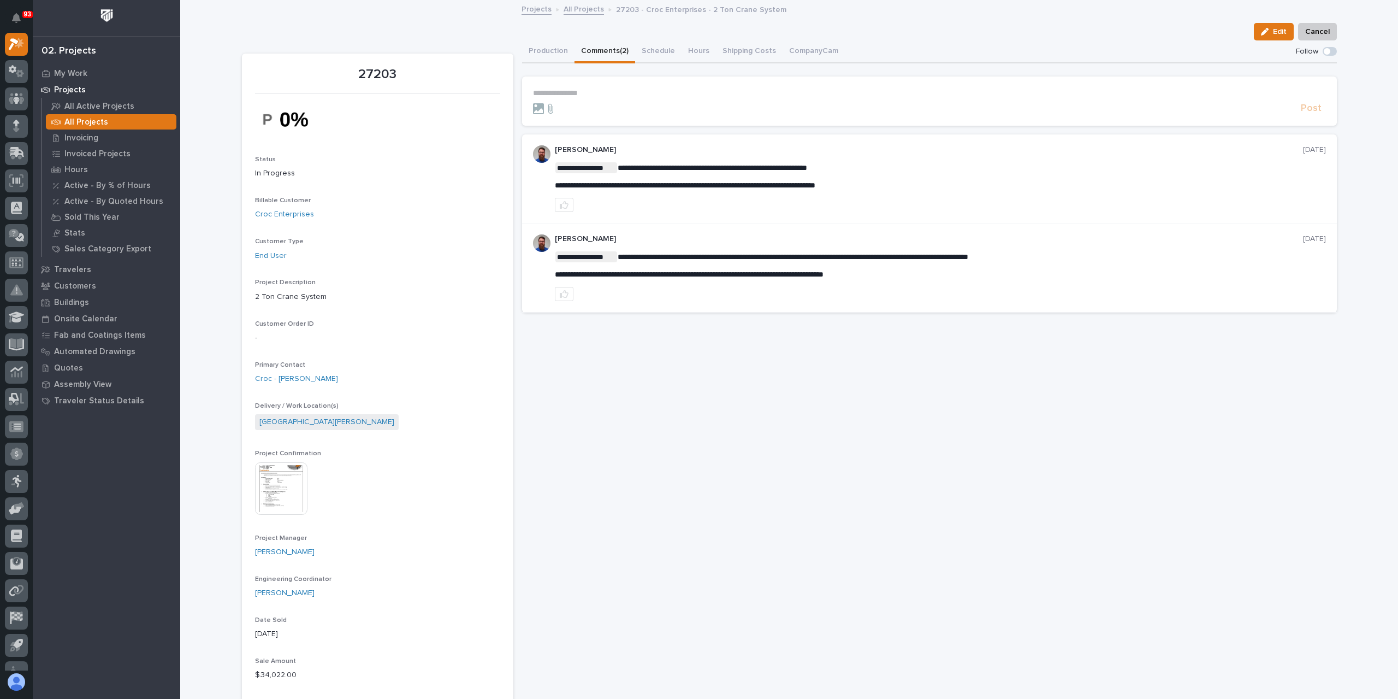
click at [571, 92] on p "**********" at bounding box center [929, 92] width 793 height 9
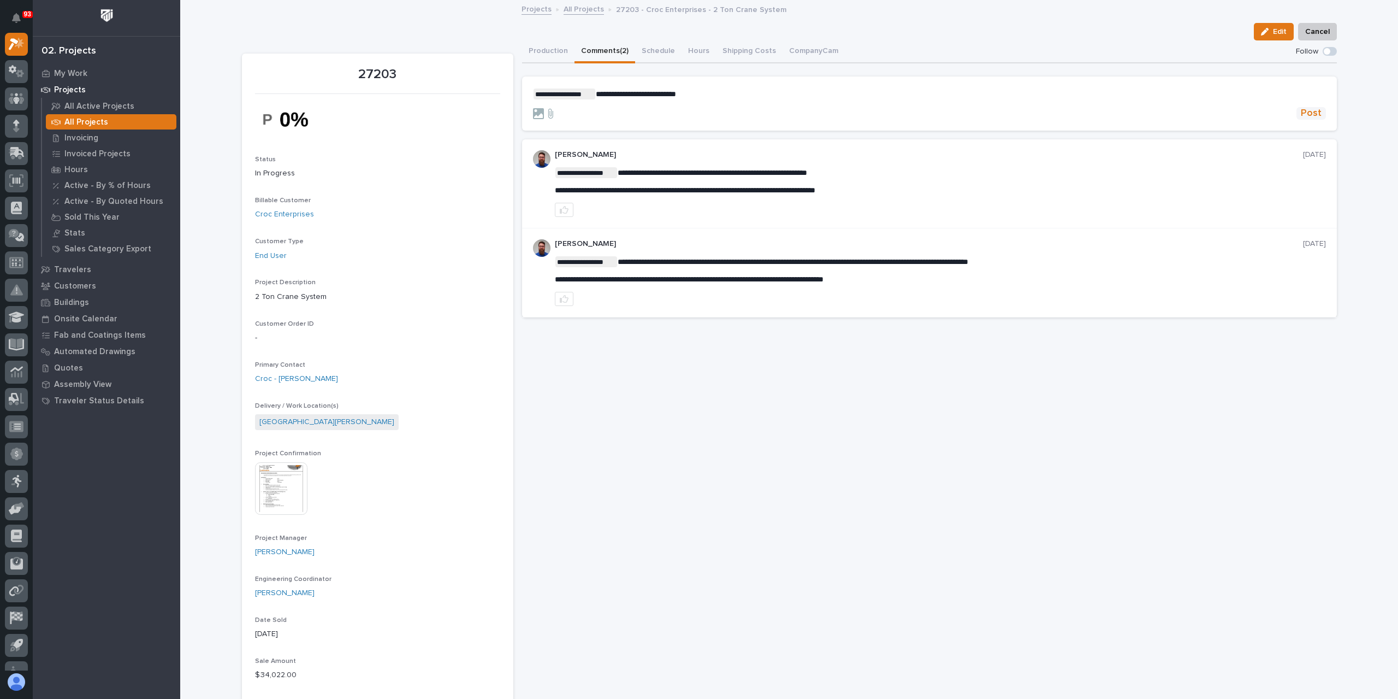
click at [1306, 110] on span "Post" at bounding box center [1311, 113] width 21 height 13
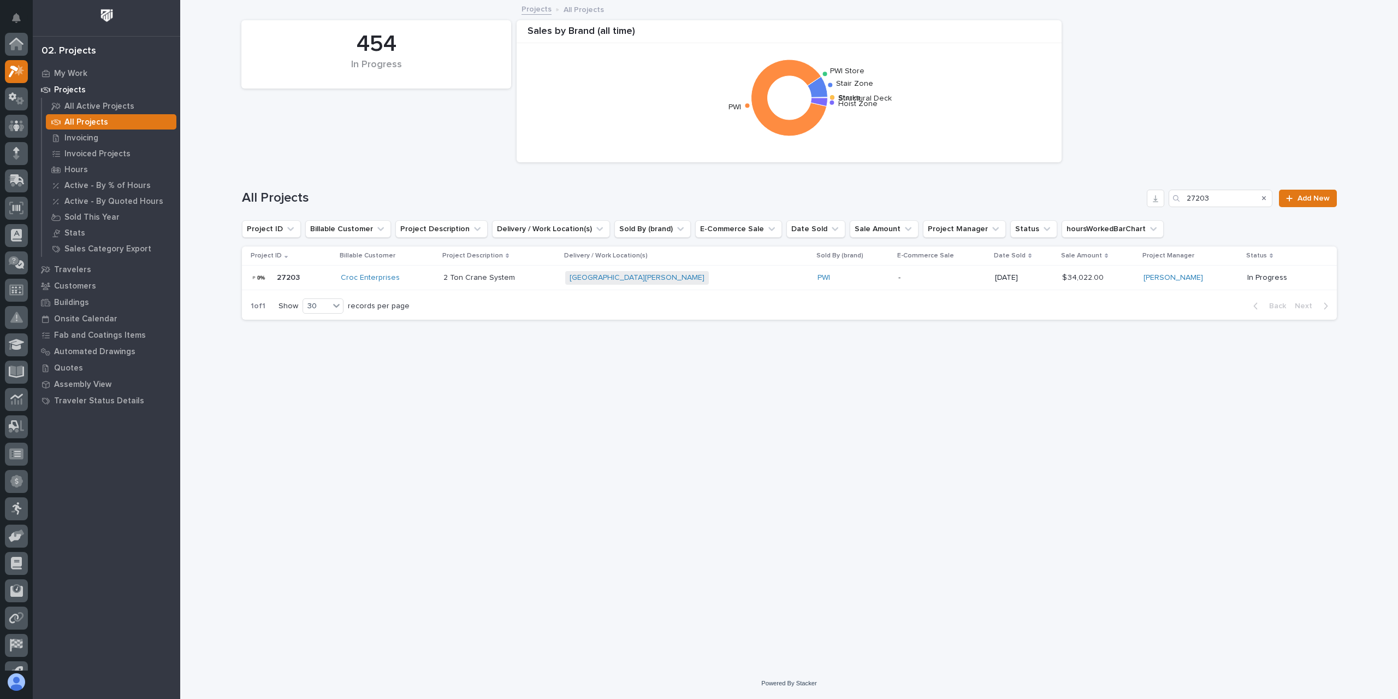
scroll to position [29, 0]
drag, startPoint x: 1239, startPoint y: 205, endPoint x: 1078, endPoint y: 208, distance: 160.6
click at [1078, 208] on div "All Projects 27203 Add New" at bounding box center [789, 194] width 1095 height 52
type input "27278"
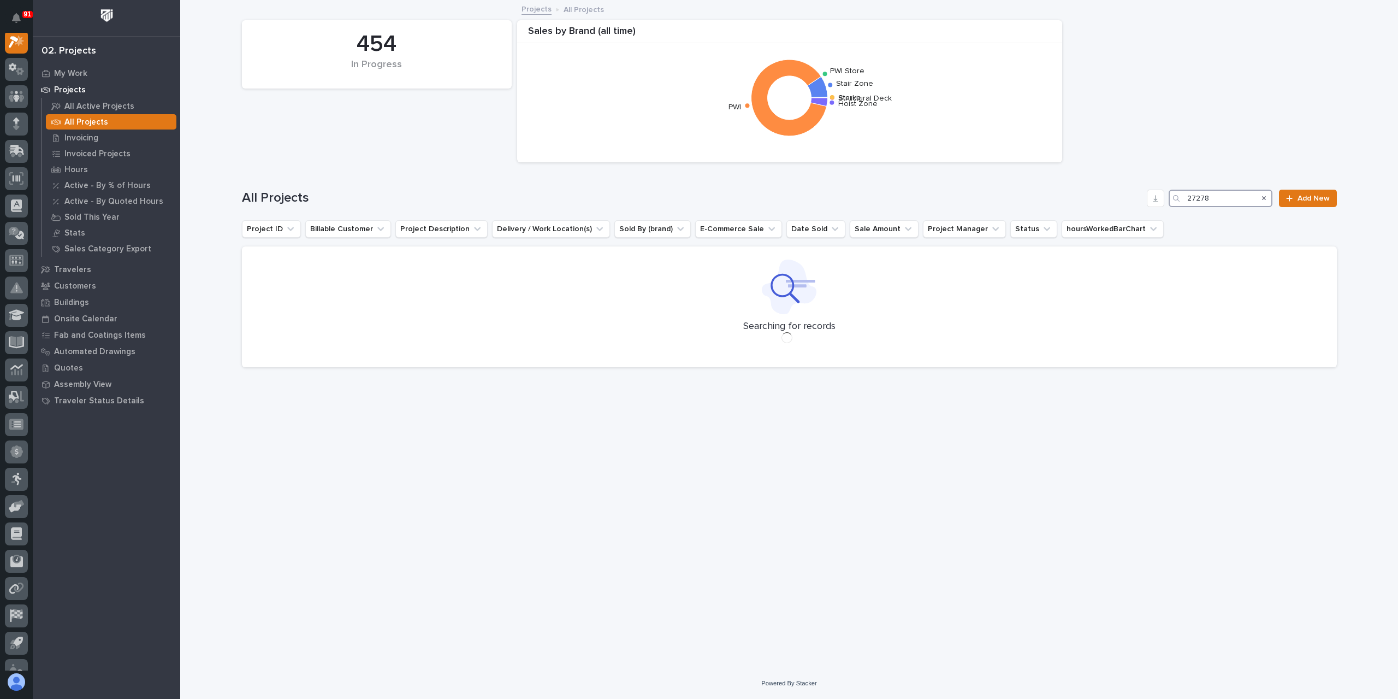
scroll to position [27, 0]
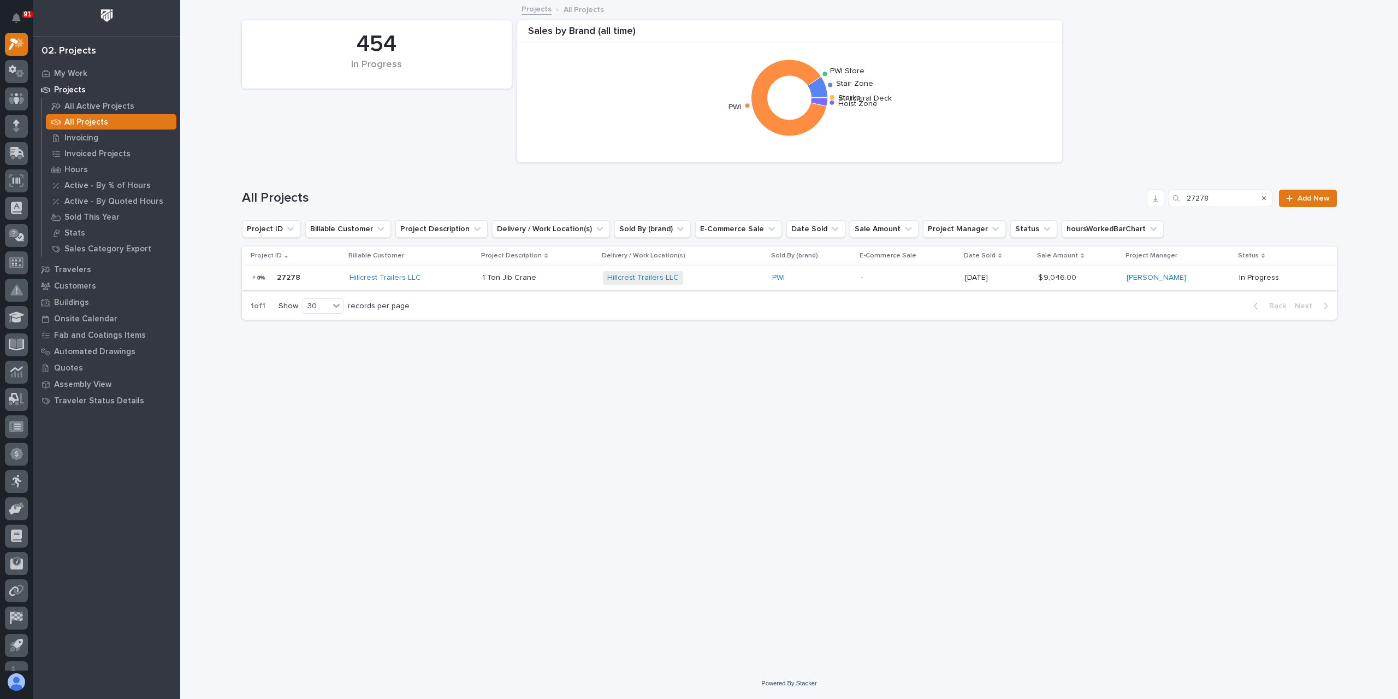
click at [499, 280] on p "1 Ton Jib Crane" at bounding box center [510, 276] width 56 height 11
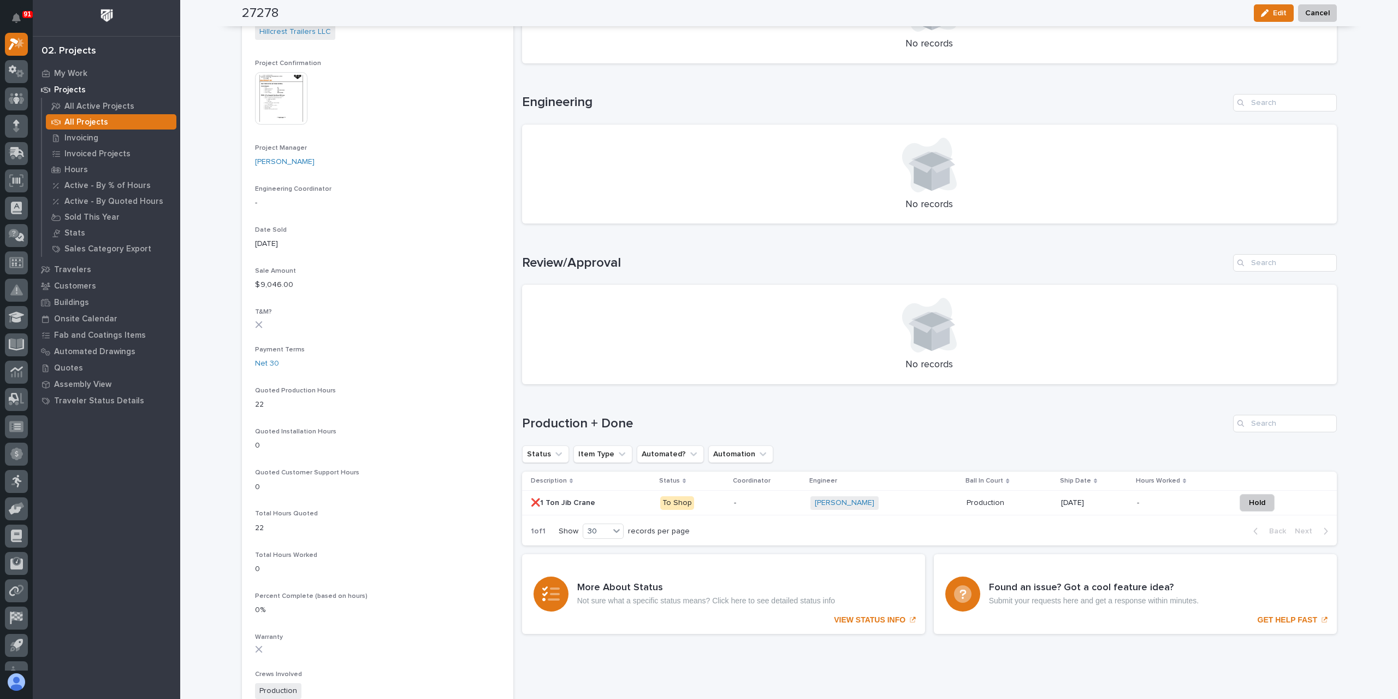
scroll to position [391, 0]
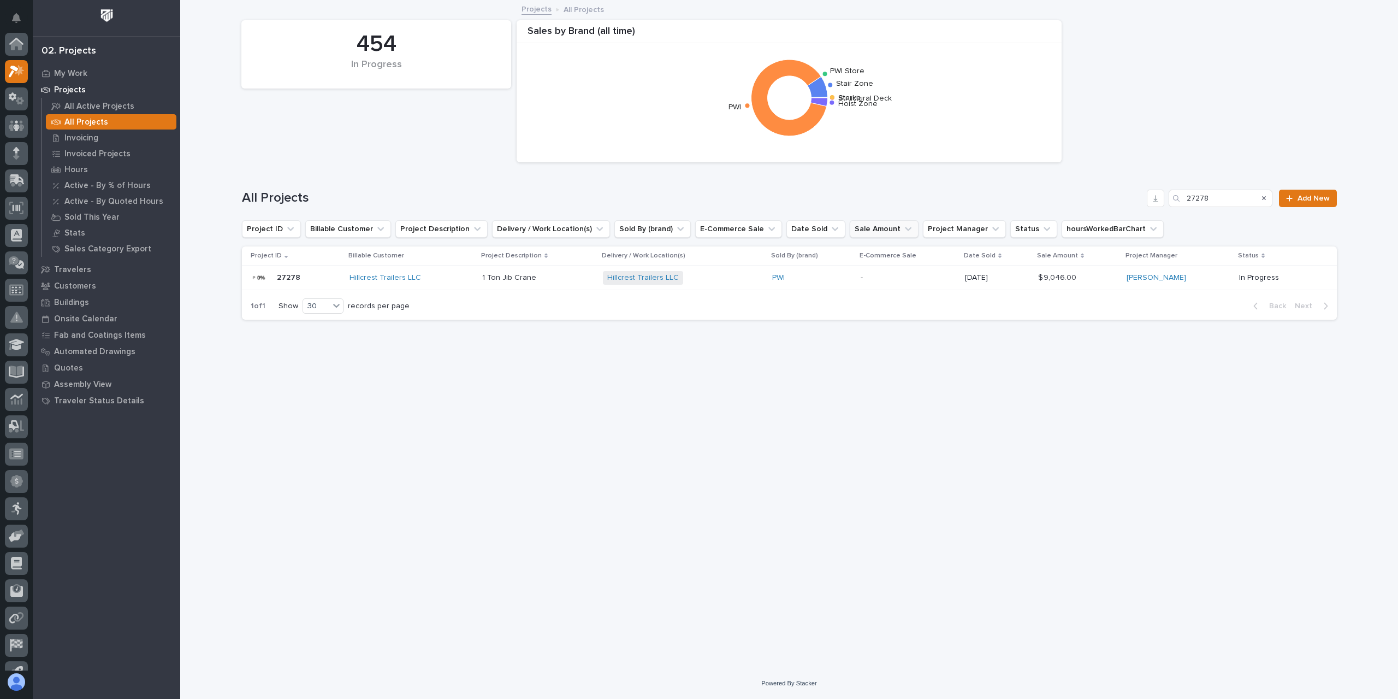
scroll to position [29, 0]
drag, startPoint x: 1226, startPoint y: 202, endPoint x: 1120, endPoint y: 195, distance: 106.2
click at [1120, 195] on div "All Projects 27278 Add New" at bounding box center [789, 198] width 1095 height 17
type input "27292"
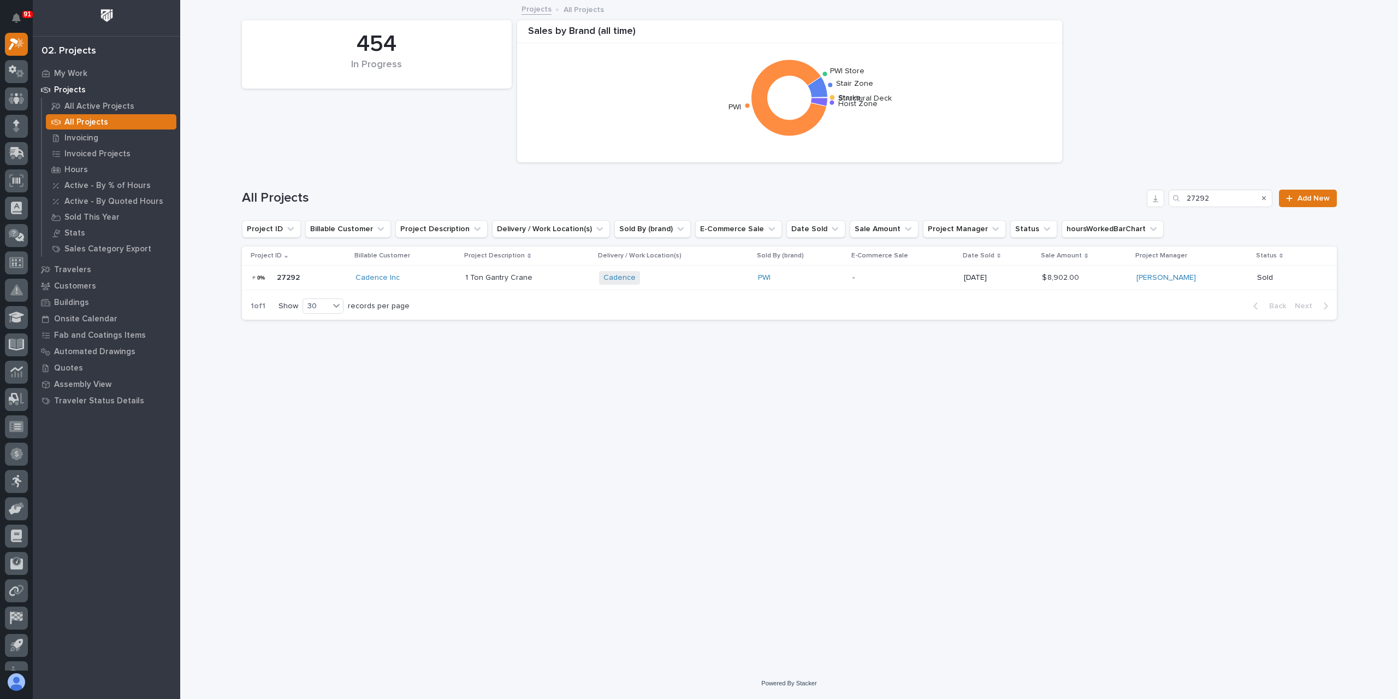
click at [482, 285] on div "1 Ton Gantry Crane 1 Ton Gantry Crane" at bounding box center [527, 278] width 125 height 18
drag, startPoint x: 1222, startPoint y: 202, endPoint x: 1139, endPoint y: 199, distance: 83.1
click at [1139, 199] on div "All Projects 27292 Add New" at bounding box center [789, 198] width 1095 height 17
type input "27246"
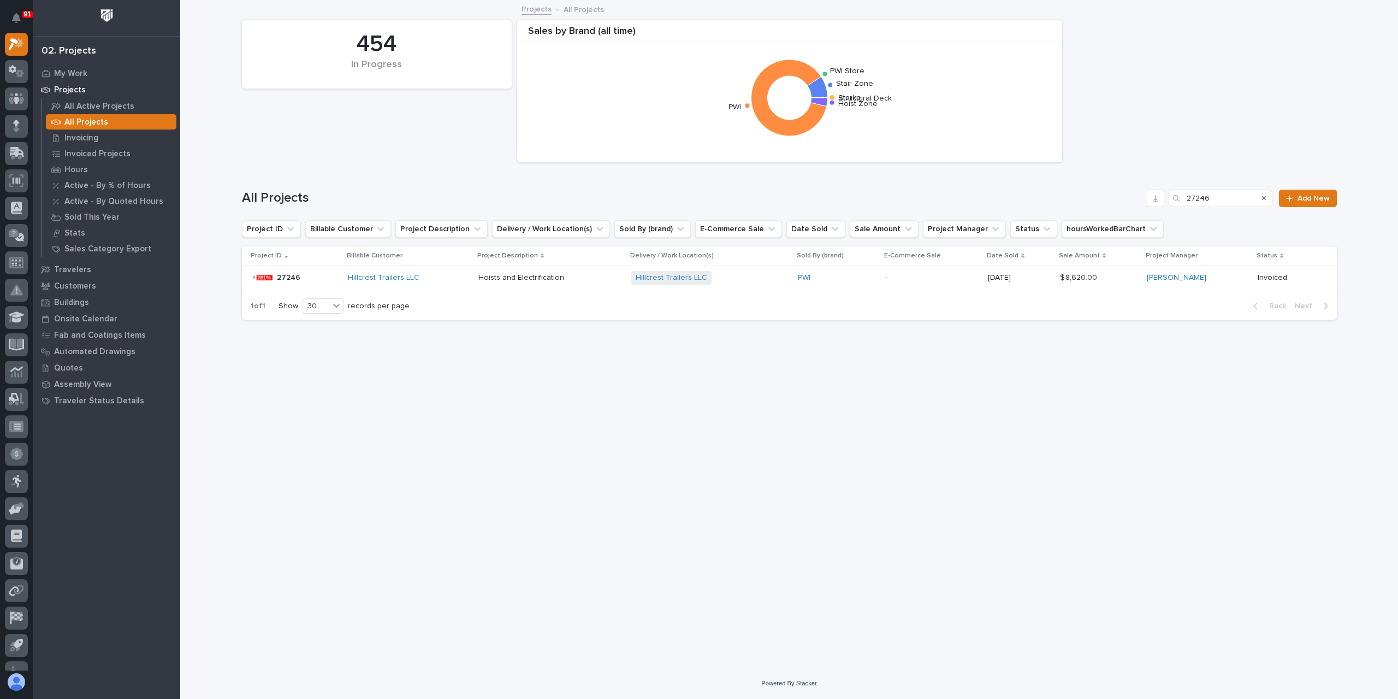
click at [497, 284] on div "Hoists and Electrification Hoists and Electrification" at bounding box center [551, 278] width 145 height 18
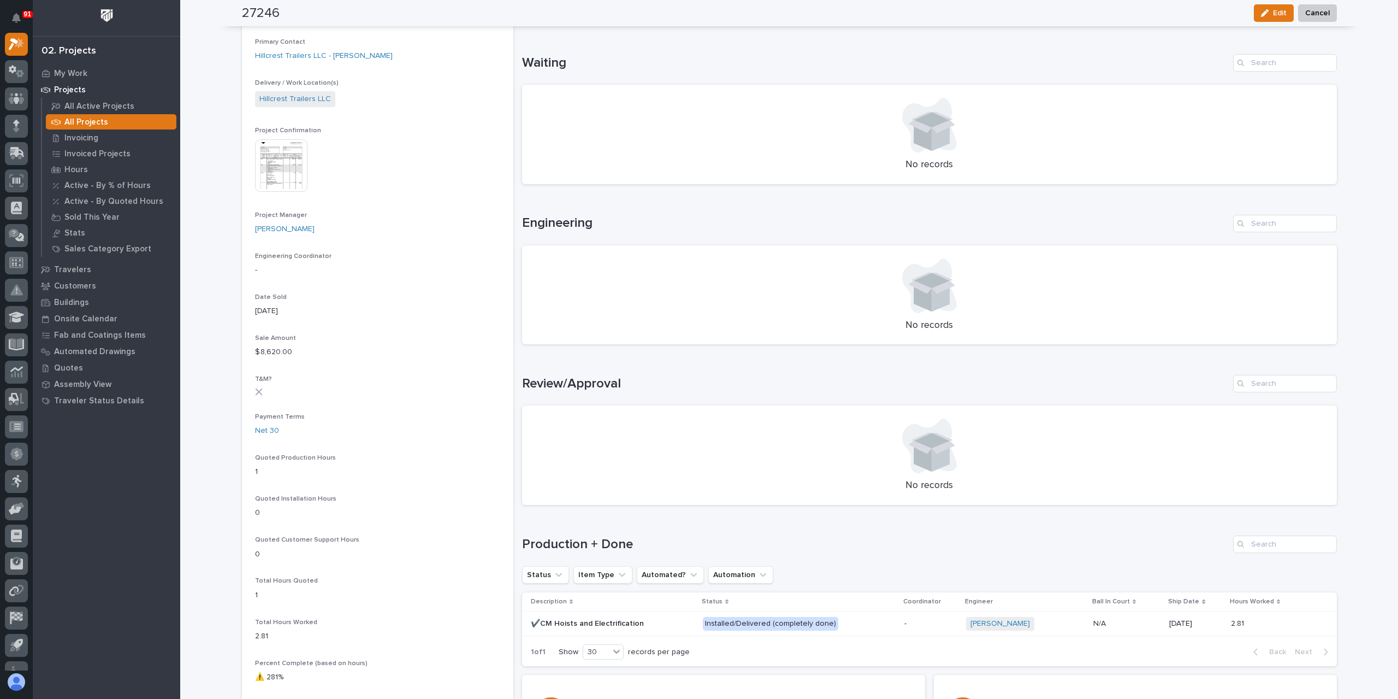
scroll to position [337, 0]
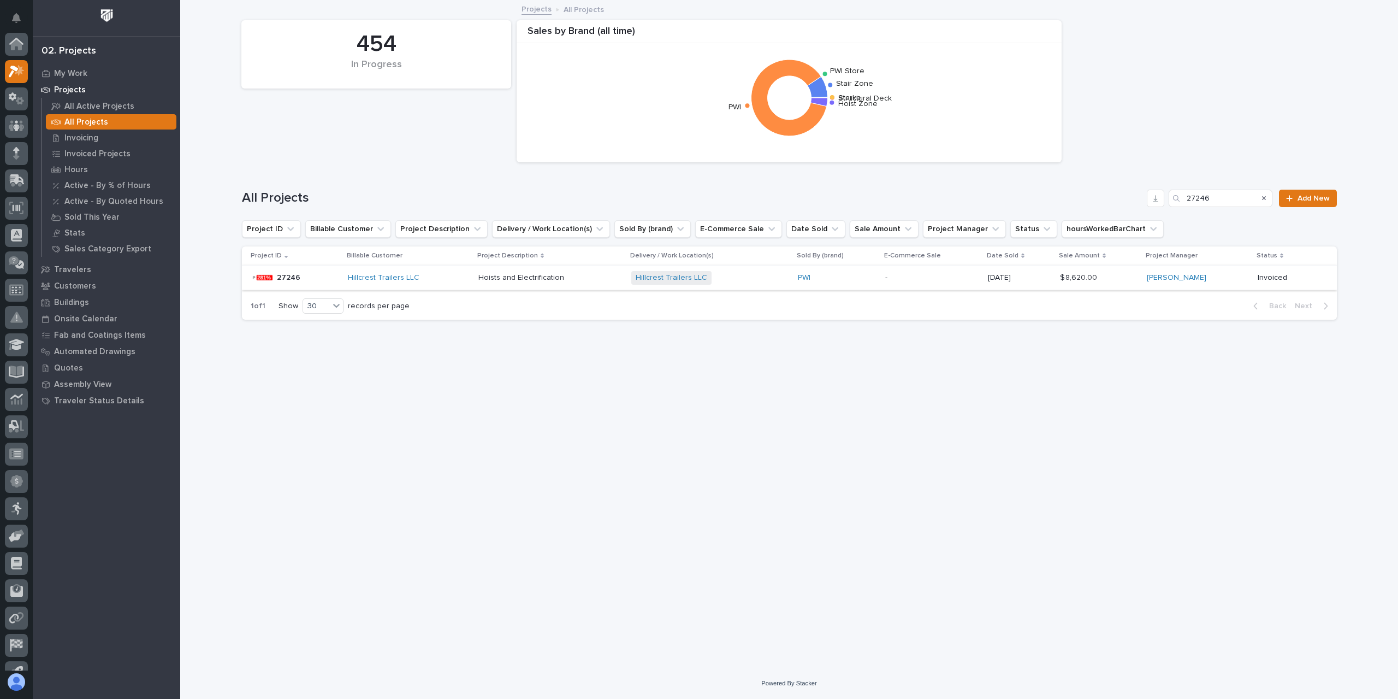
scroll to position [29, 0]
drag, startPoint x: 1223, startPoint y: 194, endPoint x: 1148, endPoint y: 197, distance: 74.3
click at [1148, 197] on div "All Projects 27246 Add New" at bounding box center [789, 198] width 1095 height 17
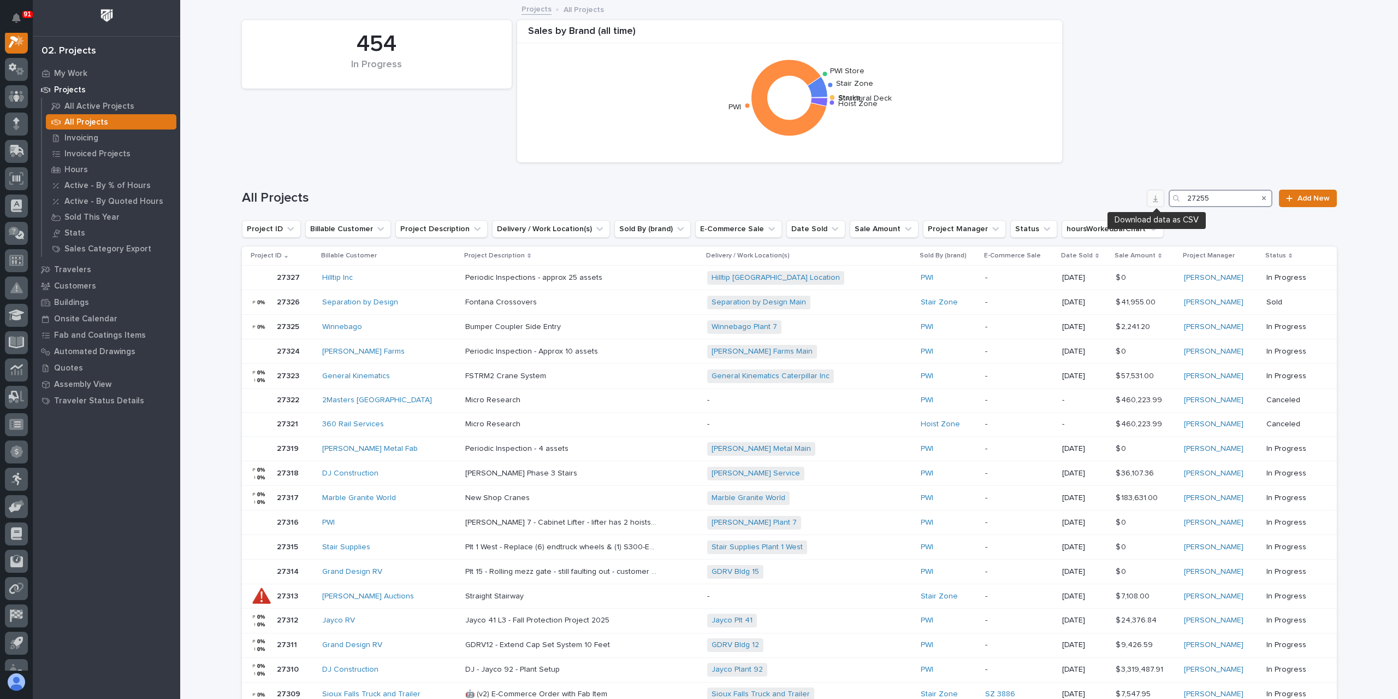
scroll to position [27, 0]
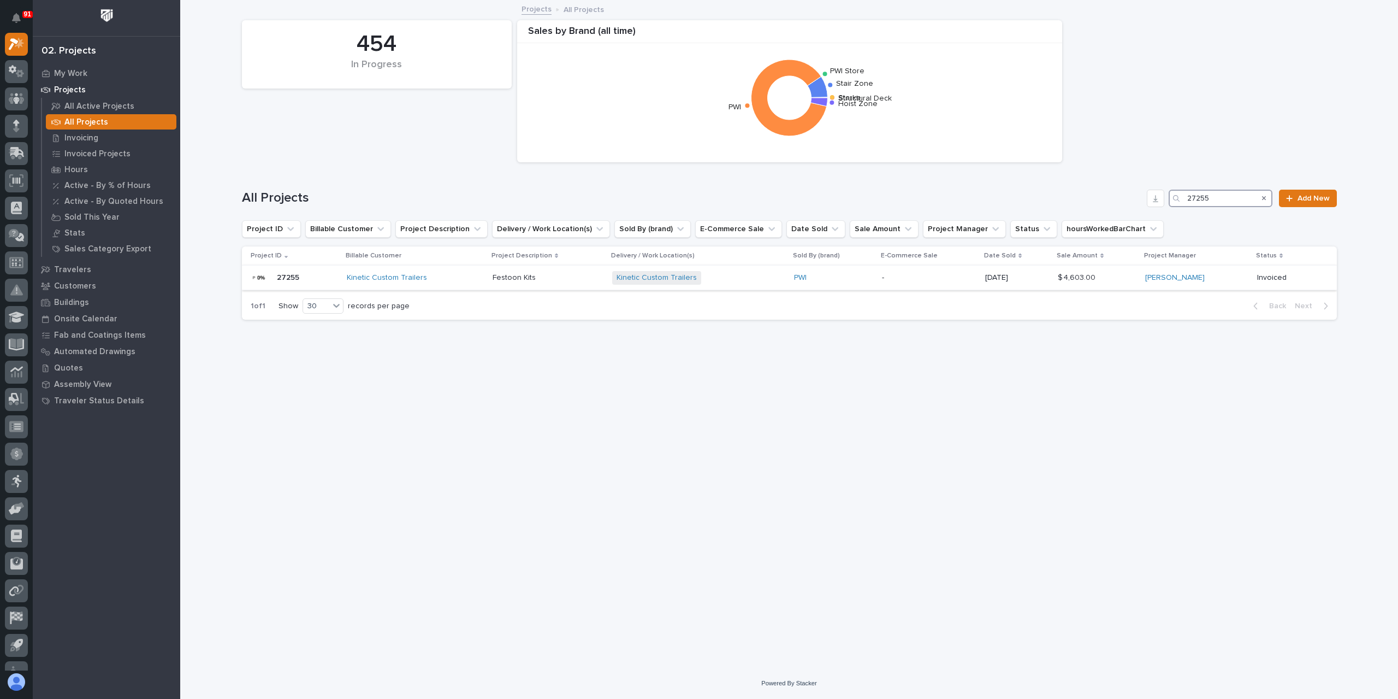
type input "27255"
click at [517, 282] on p "Festoon Kits" at bounding box center [515, 276] width 45 height 11
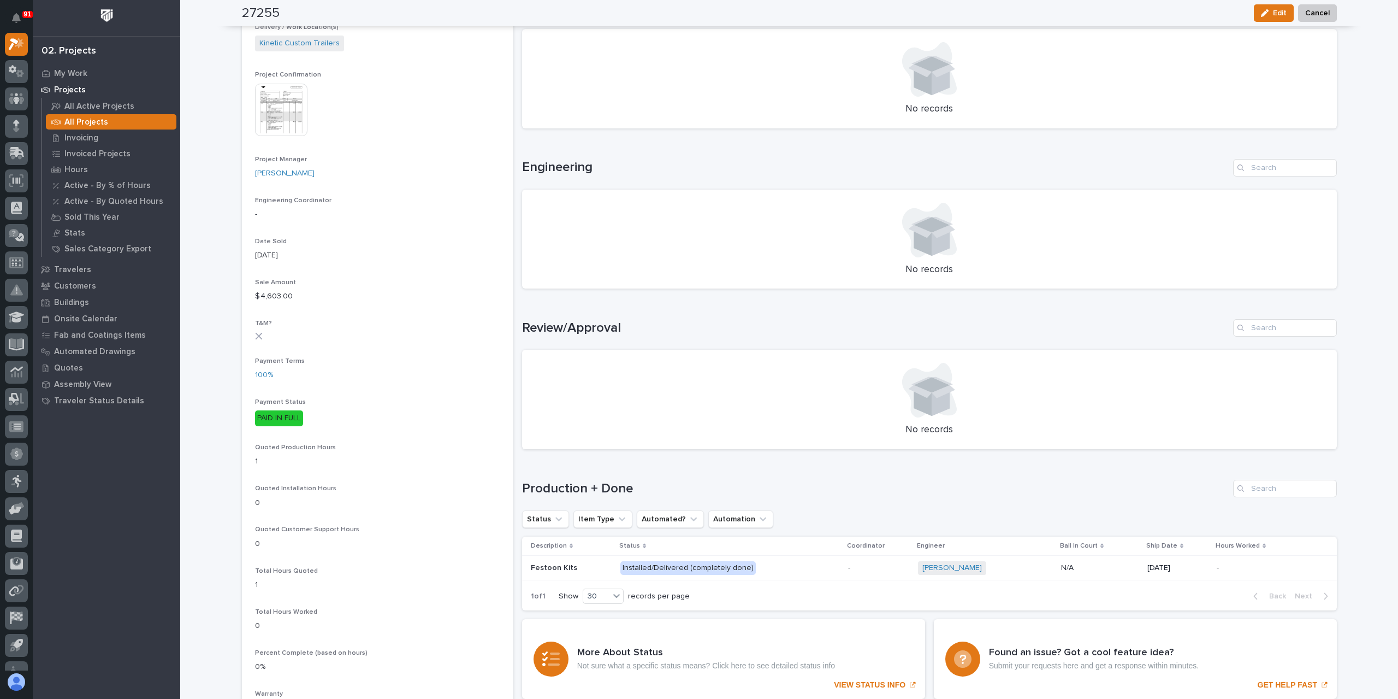
scroll to position [382, 0]
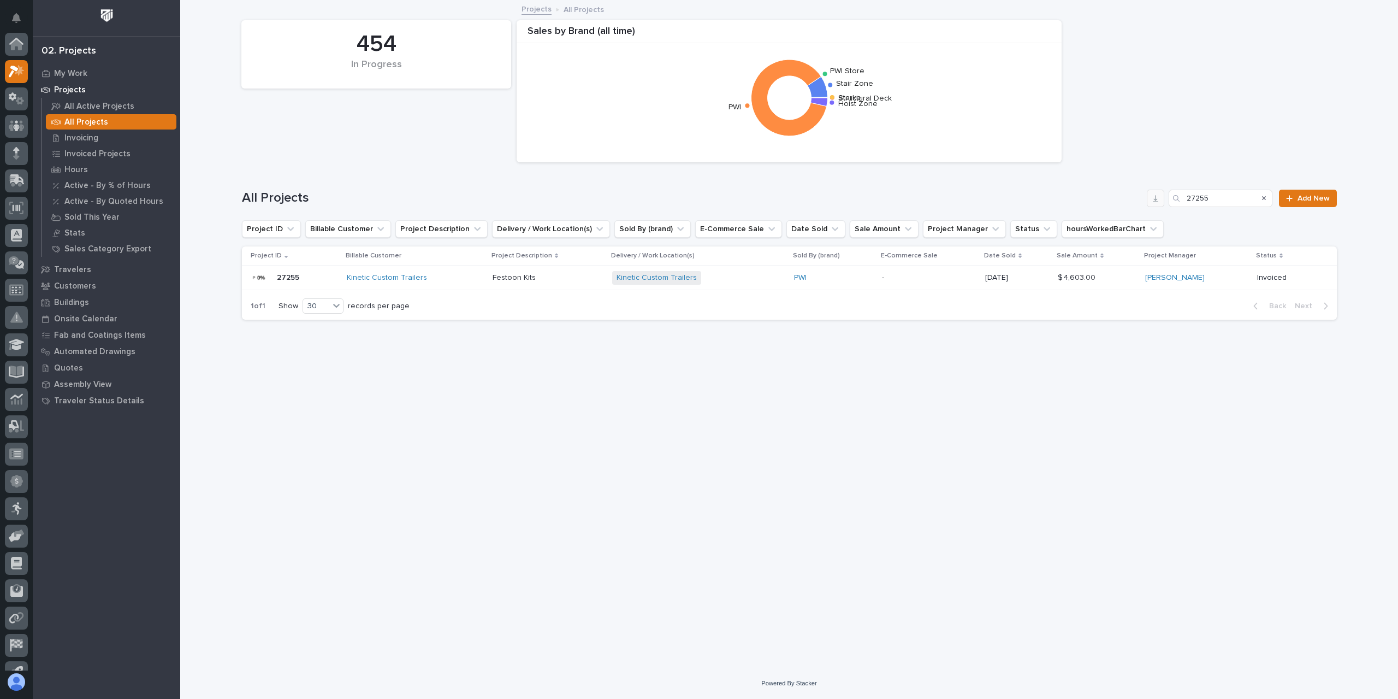
scroll to position [29, 0]
drag, startPoint x: 1224, startPoint y: 193, endPoint x: 1153, endPoint y: 202, distance: 71.6
click at [1153, 202] on div "All Projects 27255 Add New" at bounding box center [789, 198] width 1095 height 17
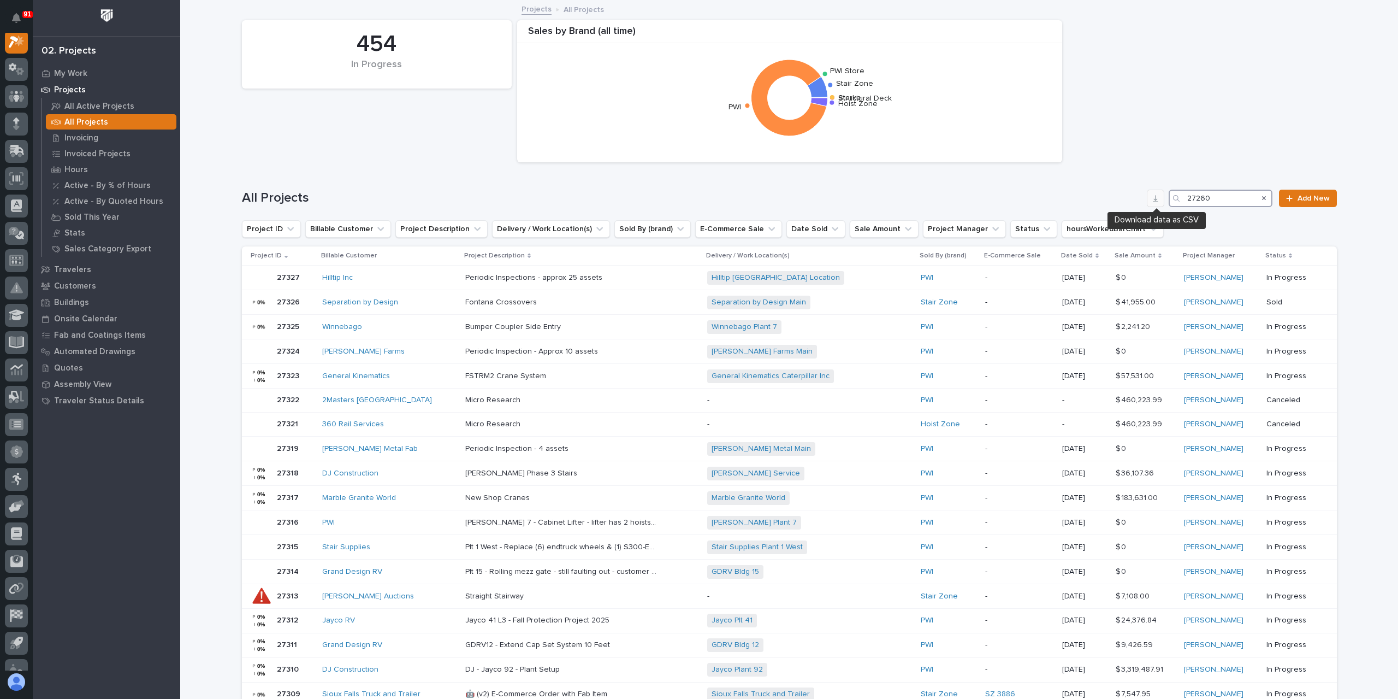
scroll to position [27, 0]
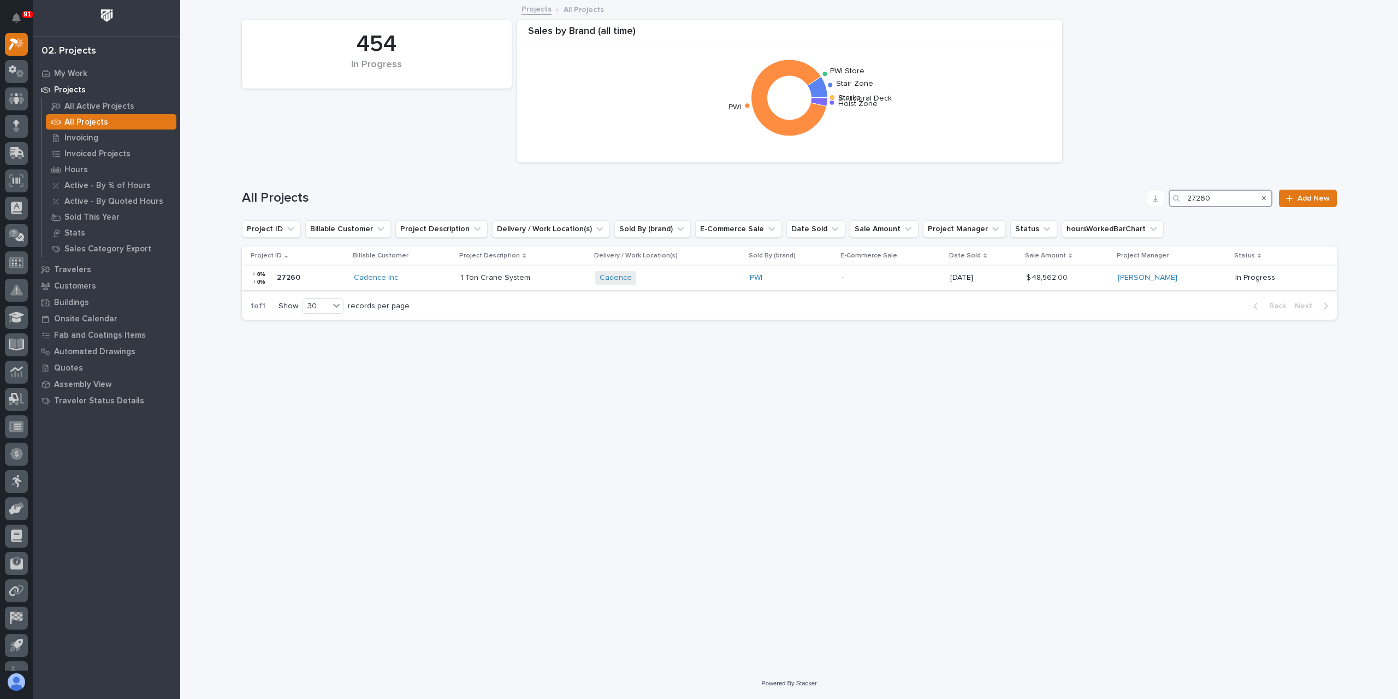
type input "27260"
click at [488, 276] on p "1 Ton Crane System" at bounding box center [497, 276] width 72 height 11
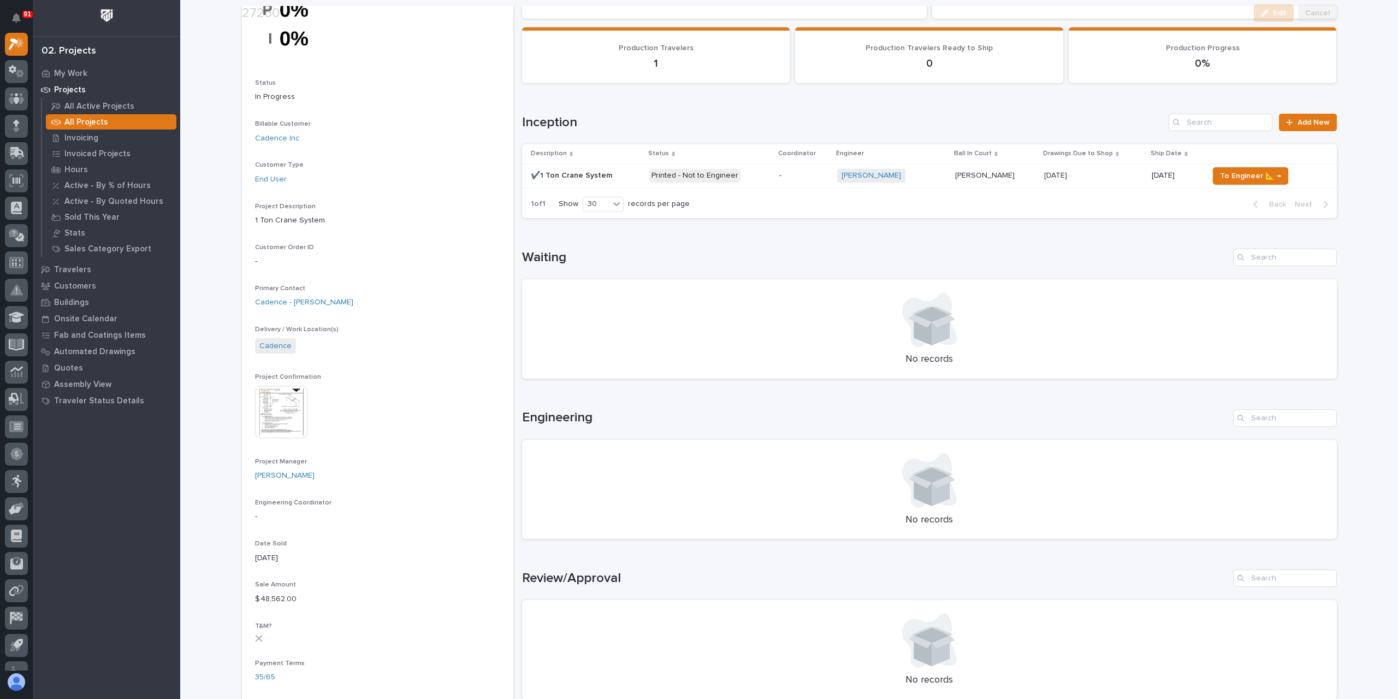
scroll to position [219, 0]
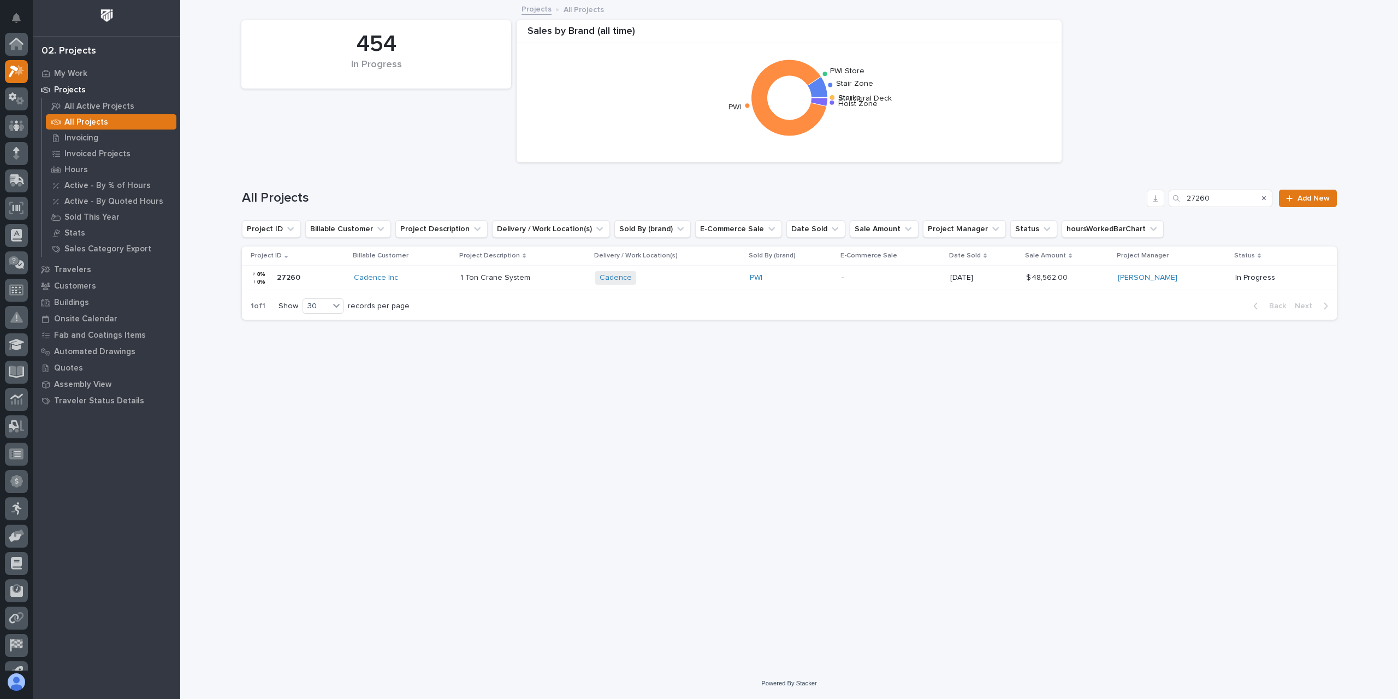
scroll to position [29, 0]
drag, startPoint x: 1228, startPoint y: 197, endPoint x: 1164, endPoint y: 202, distance: 64.1
click at [1164, 202] on div "All Projects 27260 Add New" at bounding box center [789, 198] width 1095 height 17
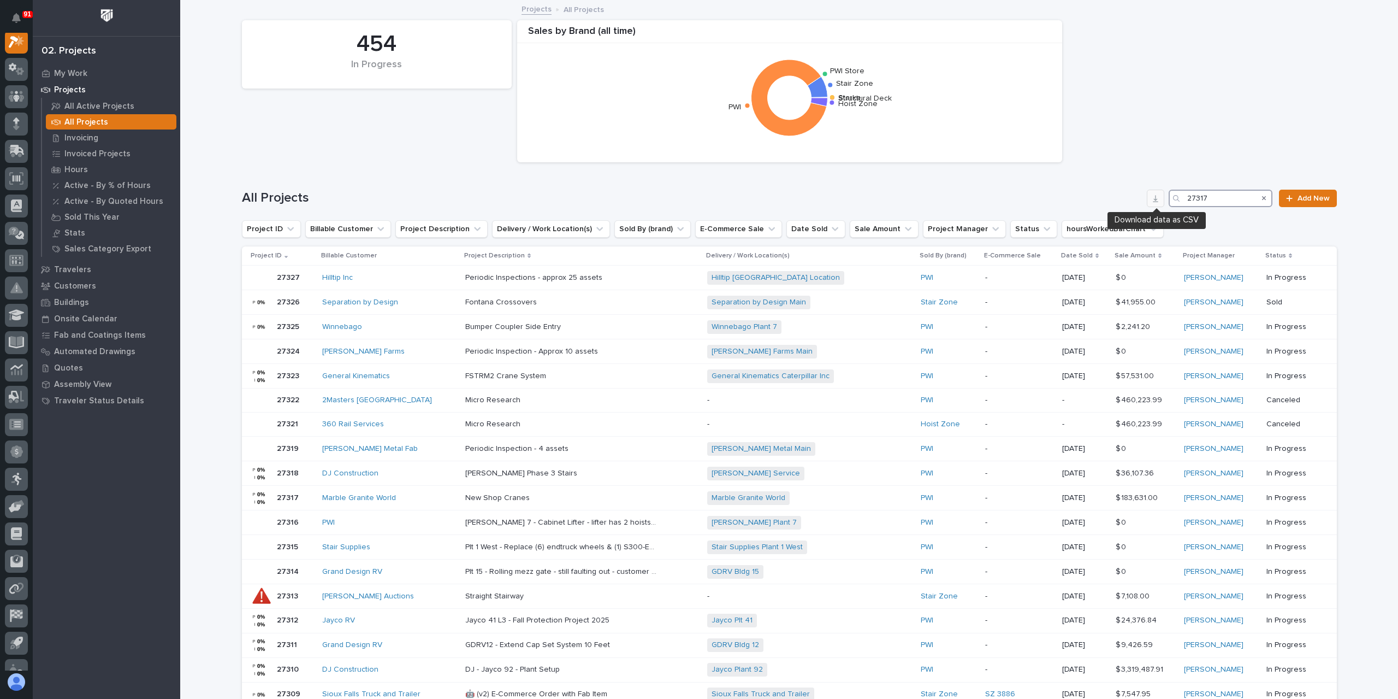
scroll to position [27, 0]
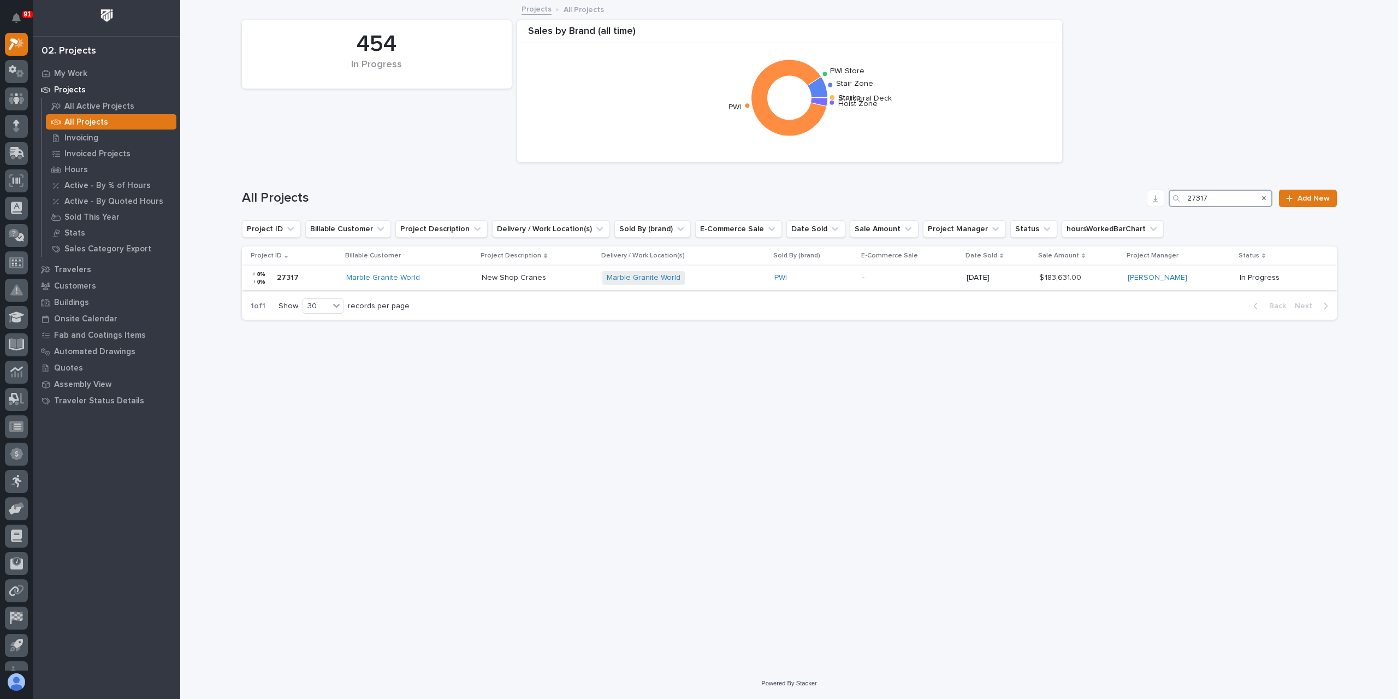
type input "27317"
click at [499, 272] on p "New Shop Cranes" at bounding box center [515, 276] width 67 height 11
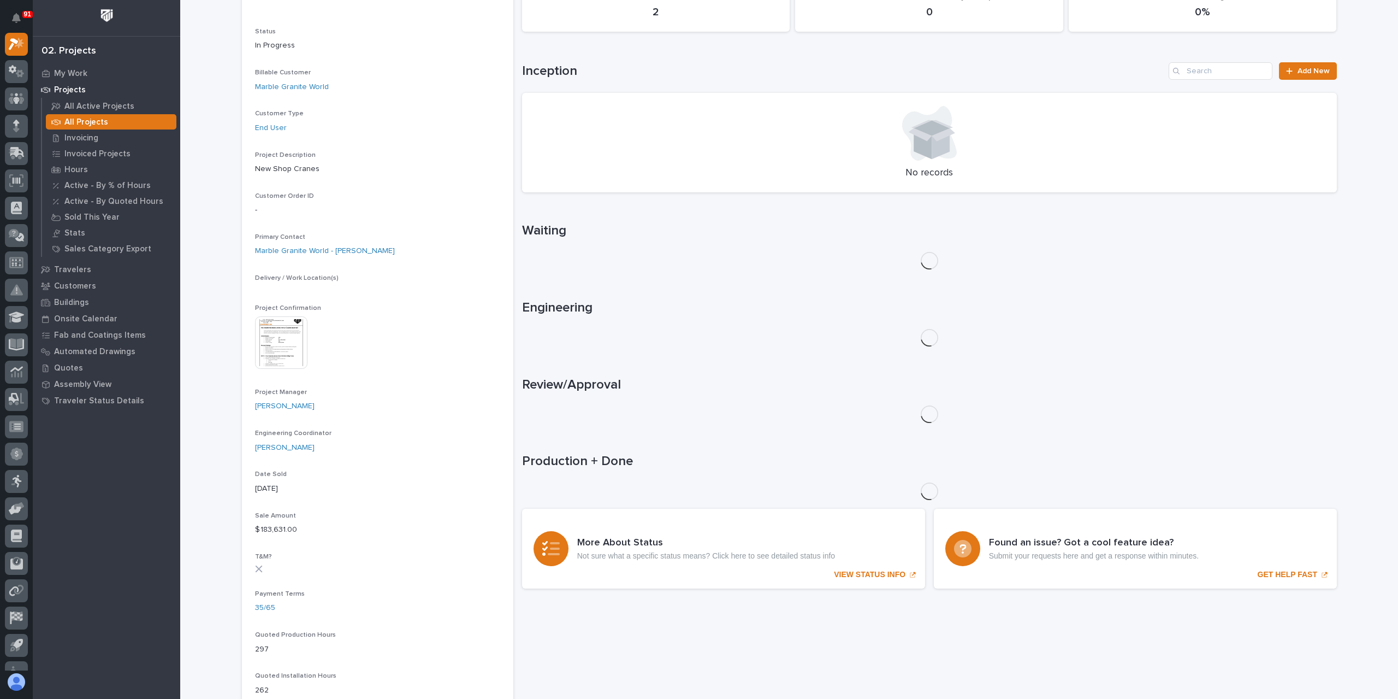
scroll to position [282, 0]
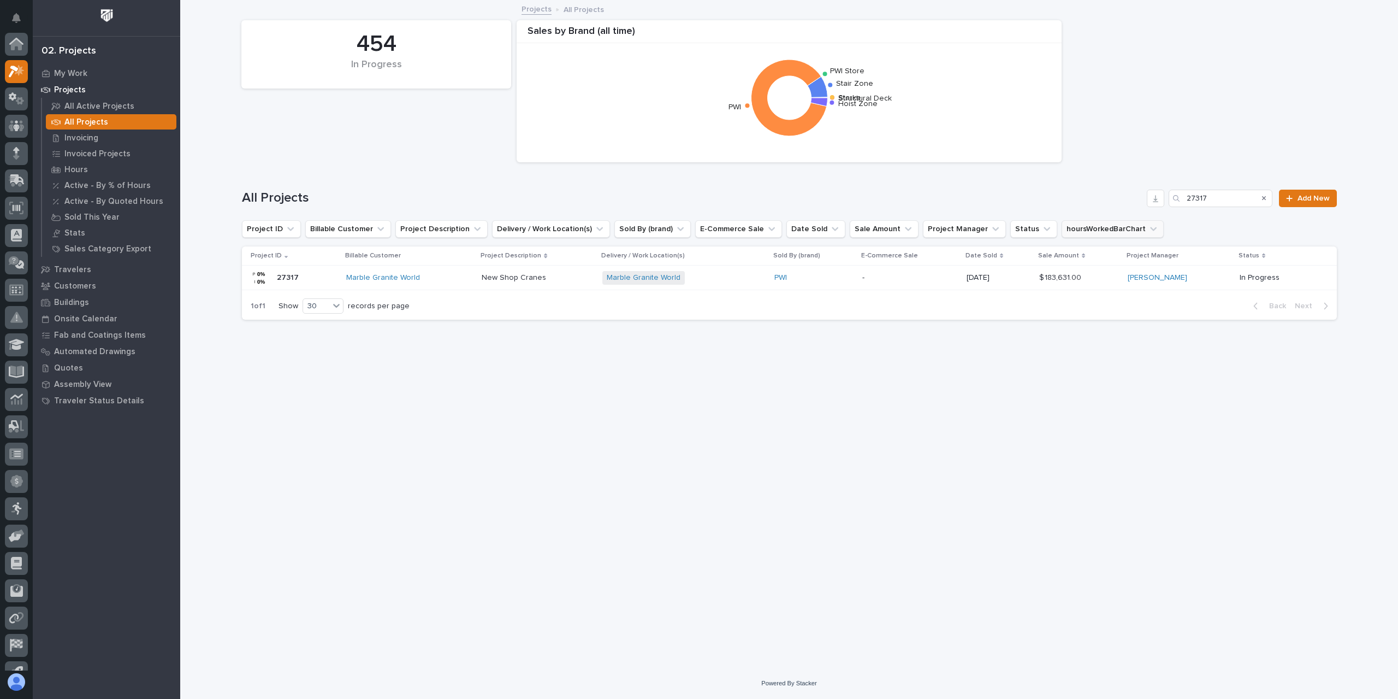
scroll to position [29, 0]
drag, startPoint x: 1218, startPoint y: 200, endPoint x: 1085, endPoint y: 200, distance: 132.7
click at [1086, 200] on div "All Projects 27317 Add New" at bounding box center [789, 198] width 1095 height 17
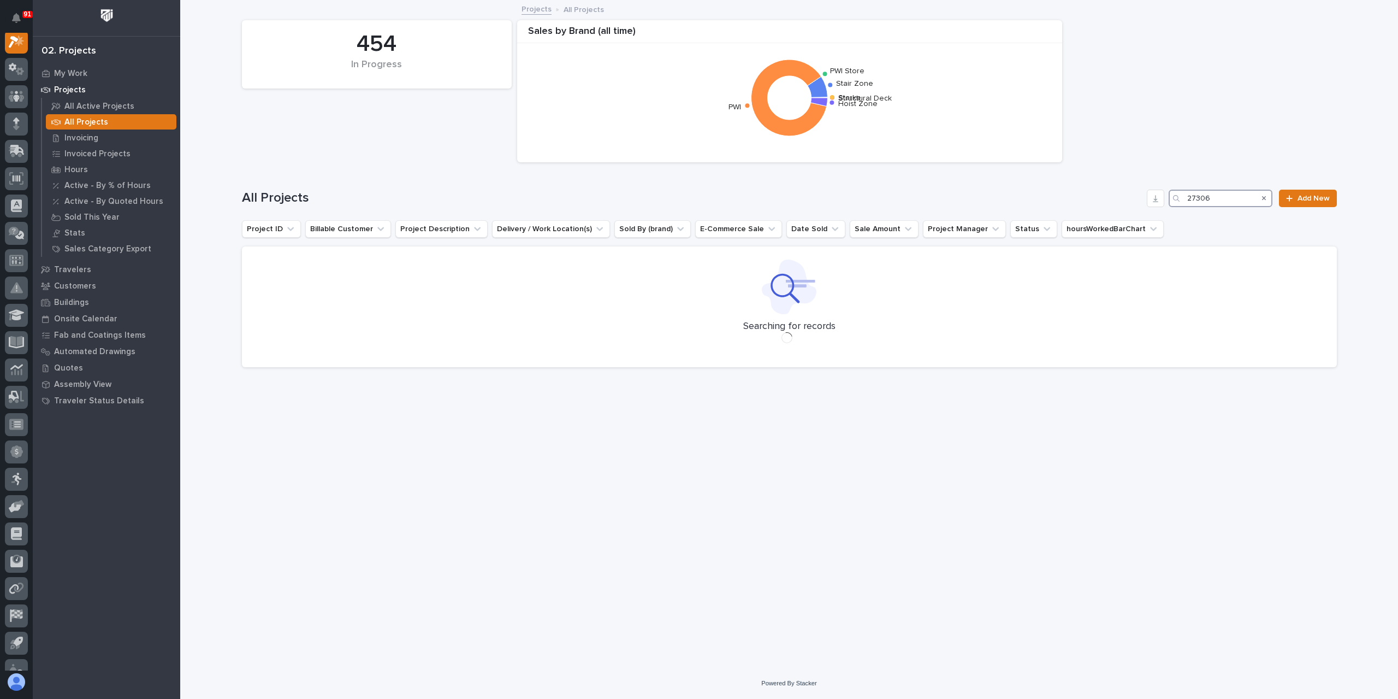
scroll to position [27, 0]
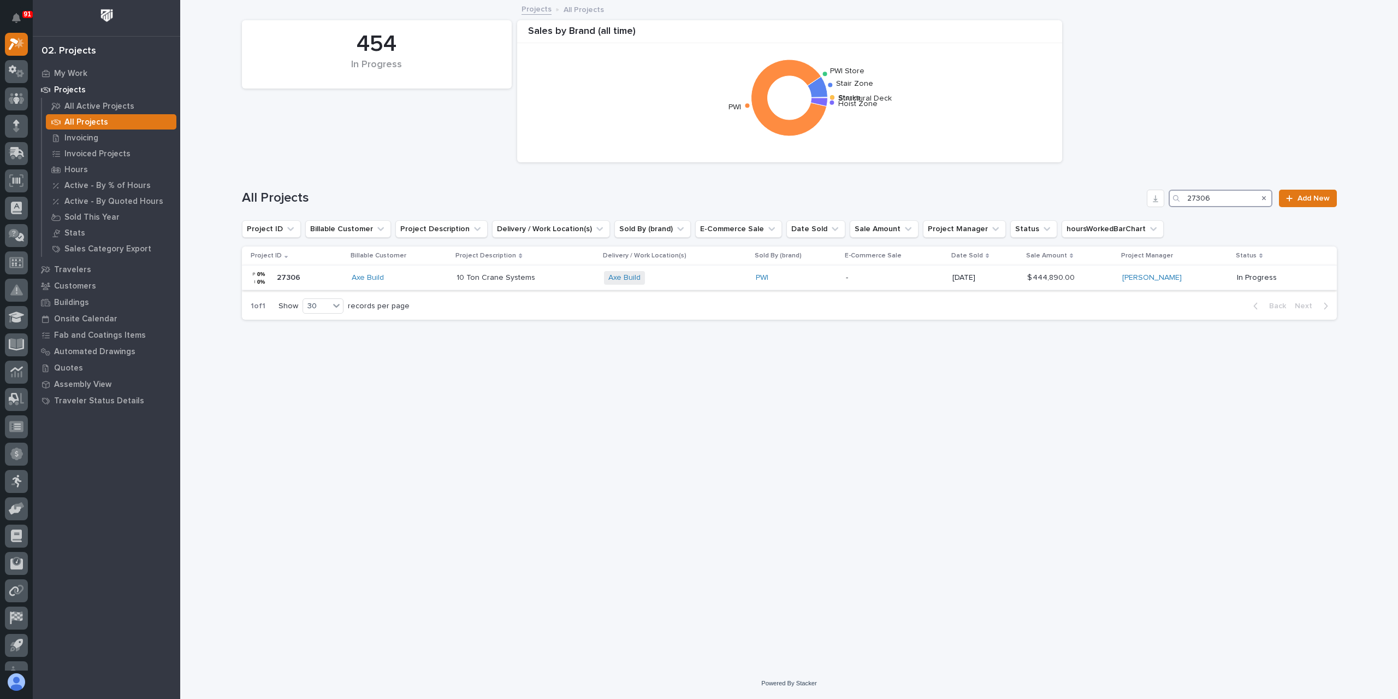
type input "27306"
click at [519, 274] on p "10 Ton Crane Systems" at bounding box center [497, 276] width 81 height 11
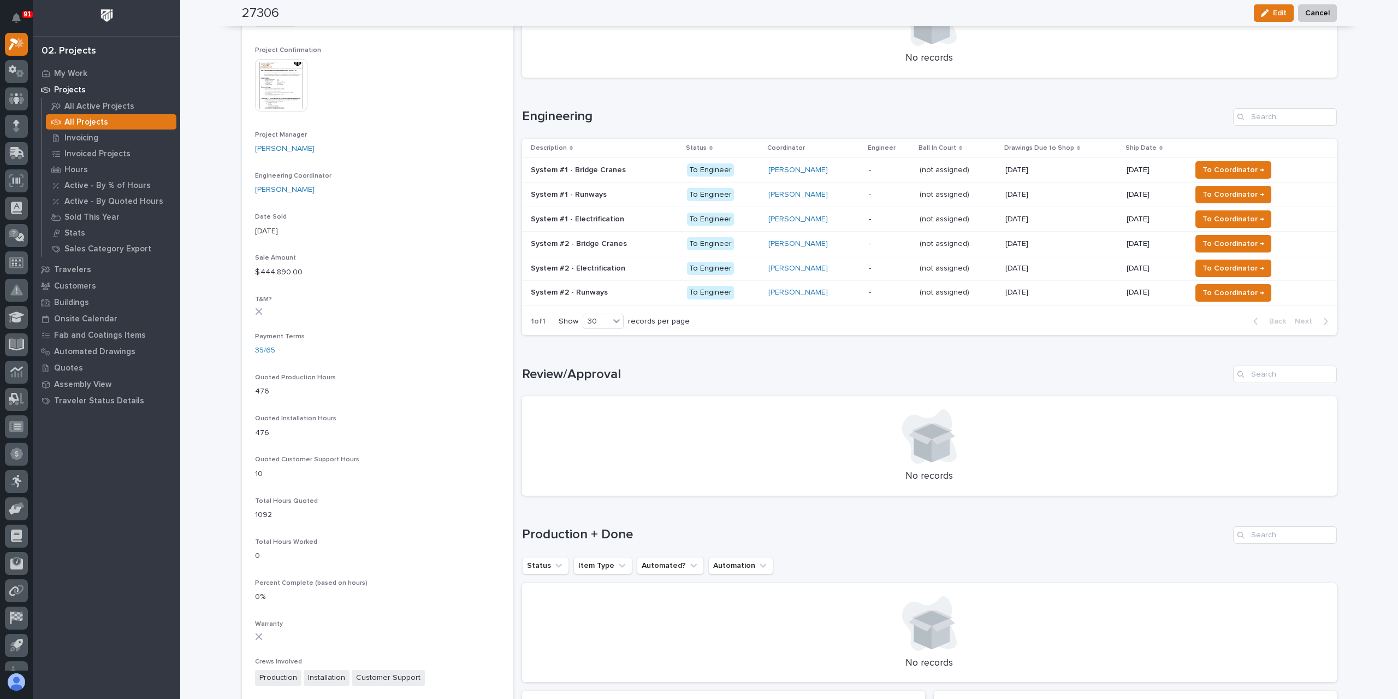
scroll to position [446, 0]
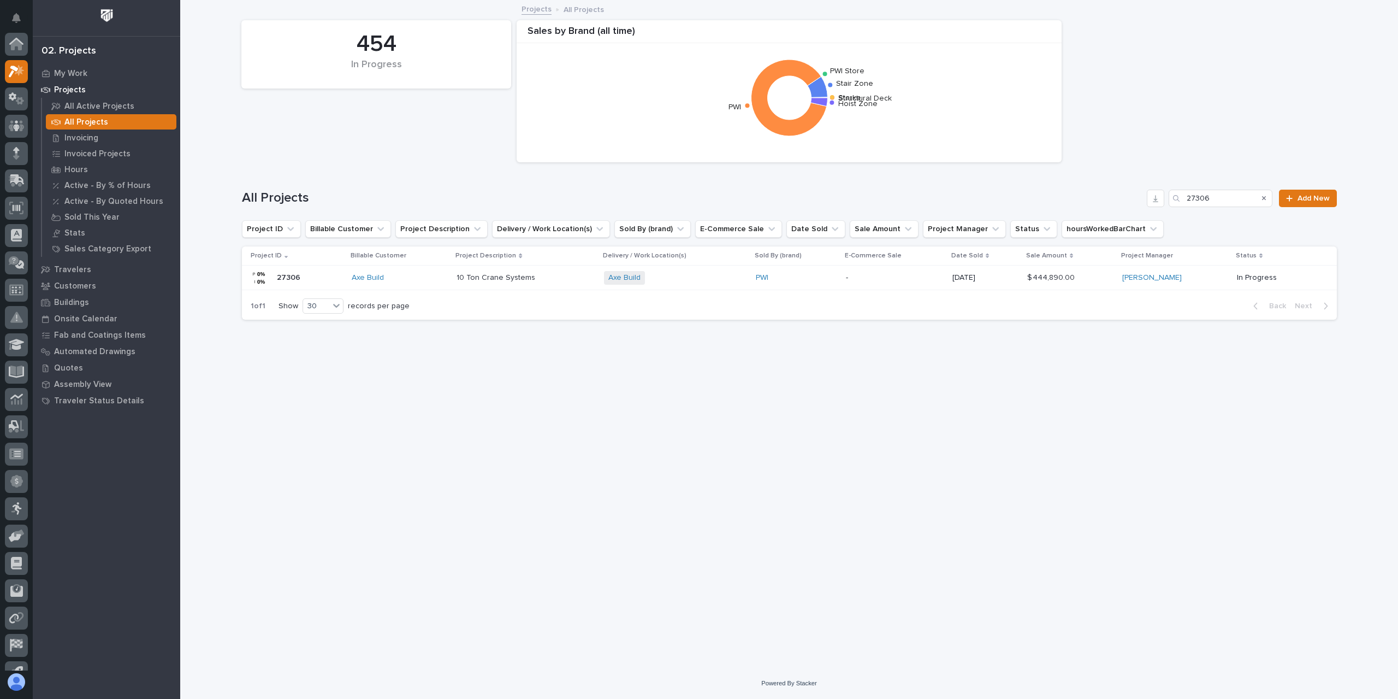
scroll to position [29, 0]
click at [1213, 196] on input "27306" at bounding box center [1221, 198] width 104 height 17
type input "27305"
click at [495, 281] on p "1 Ton Trolleys" at bounding box center [508, 276] width 50 height 11
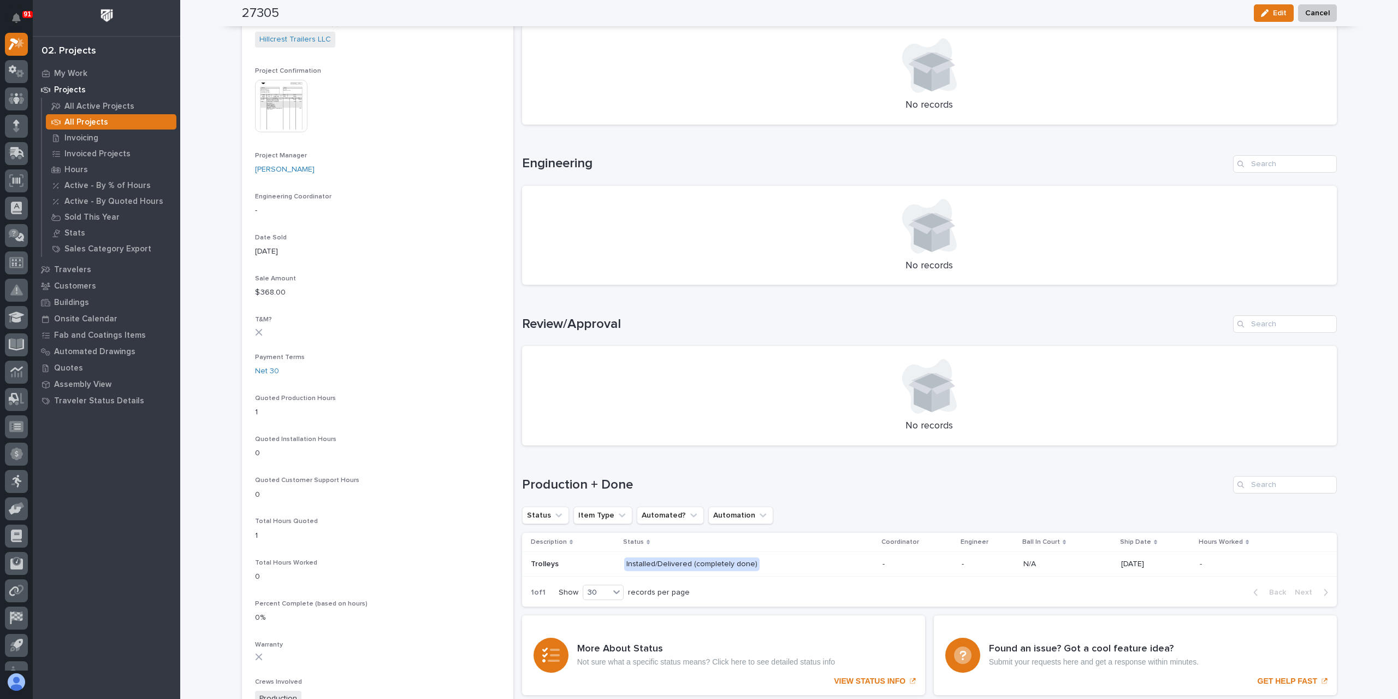
scroll to position [391, 0]
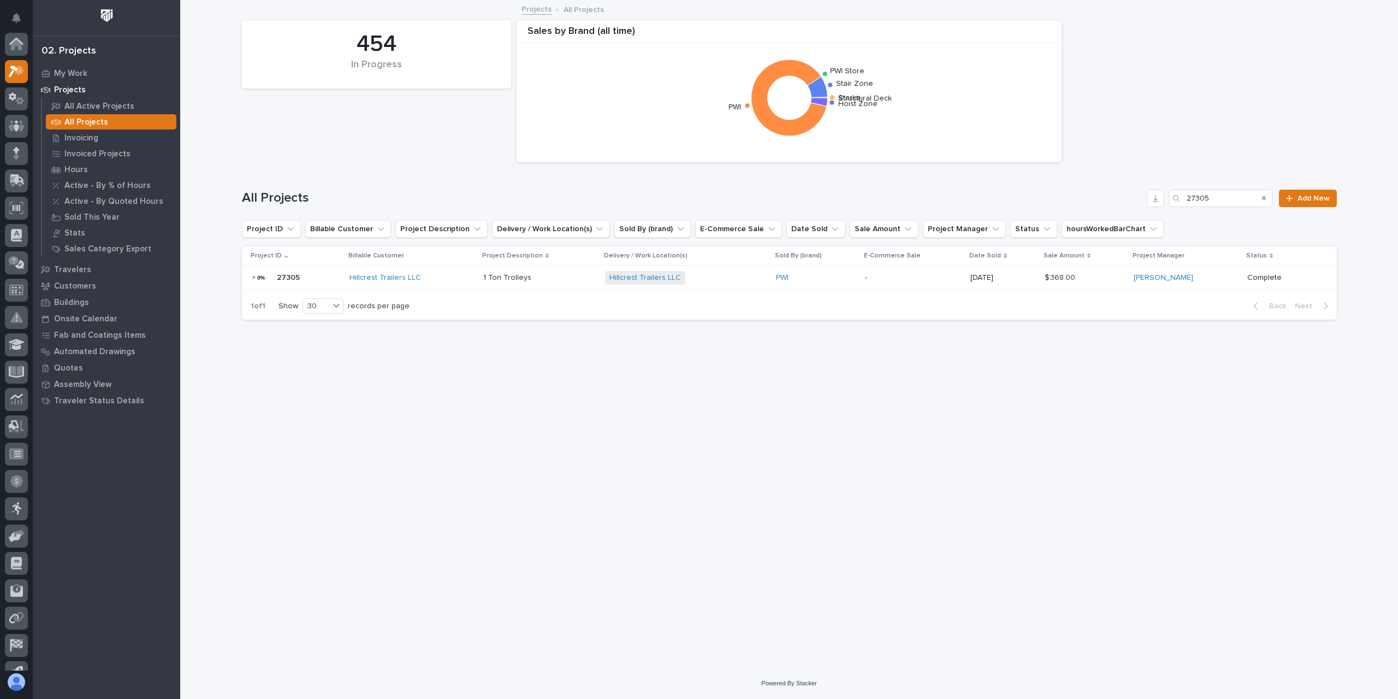
scroll to position [29, 0]
drag, startPoint x: 1219, startPoint y: 195, endPoint x: 1132, endPoint y: 188, distance: 87.1
click at [1132, 188] on div "All Projects 27305 Add New" at bounding box center [789, 194] width 1095 height 52
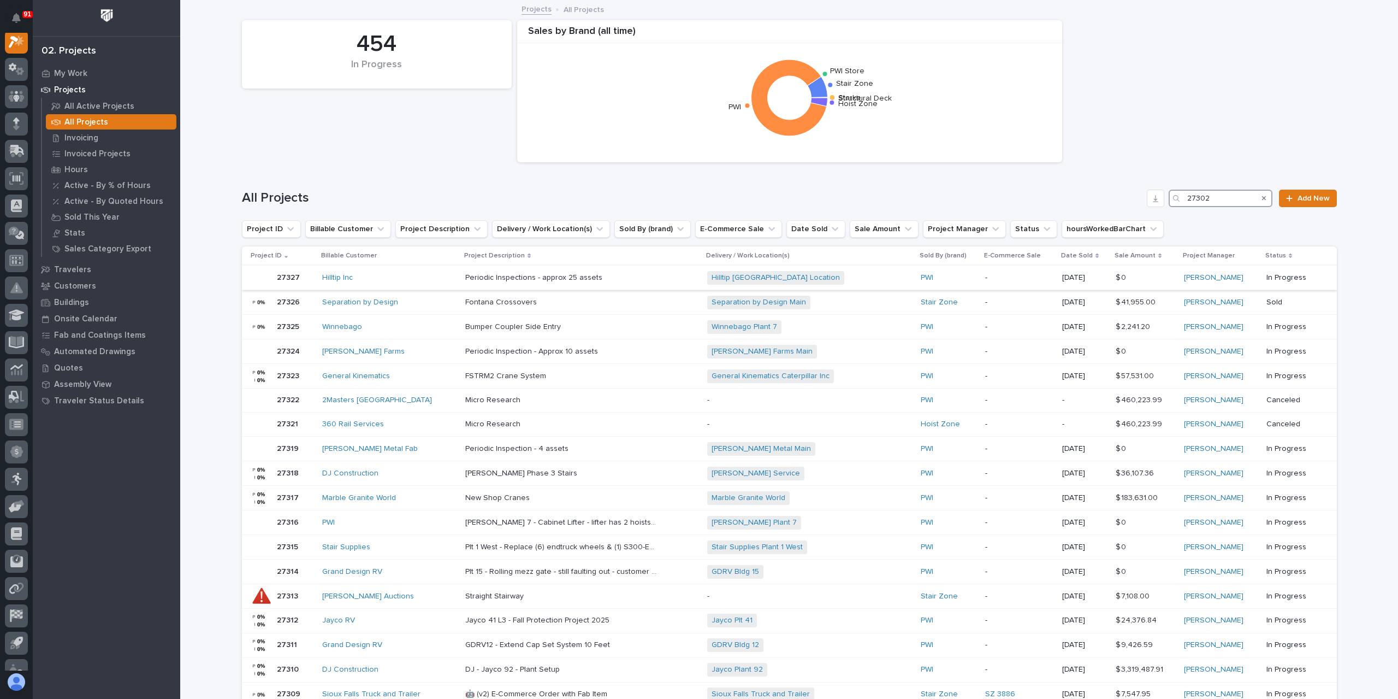
scroll to position [27, 0]
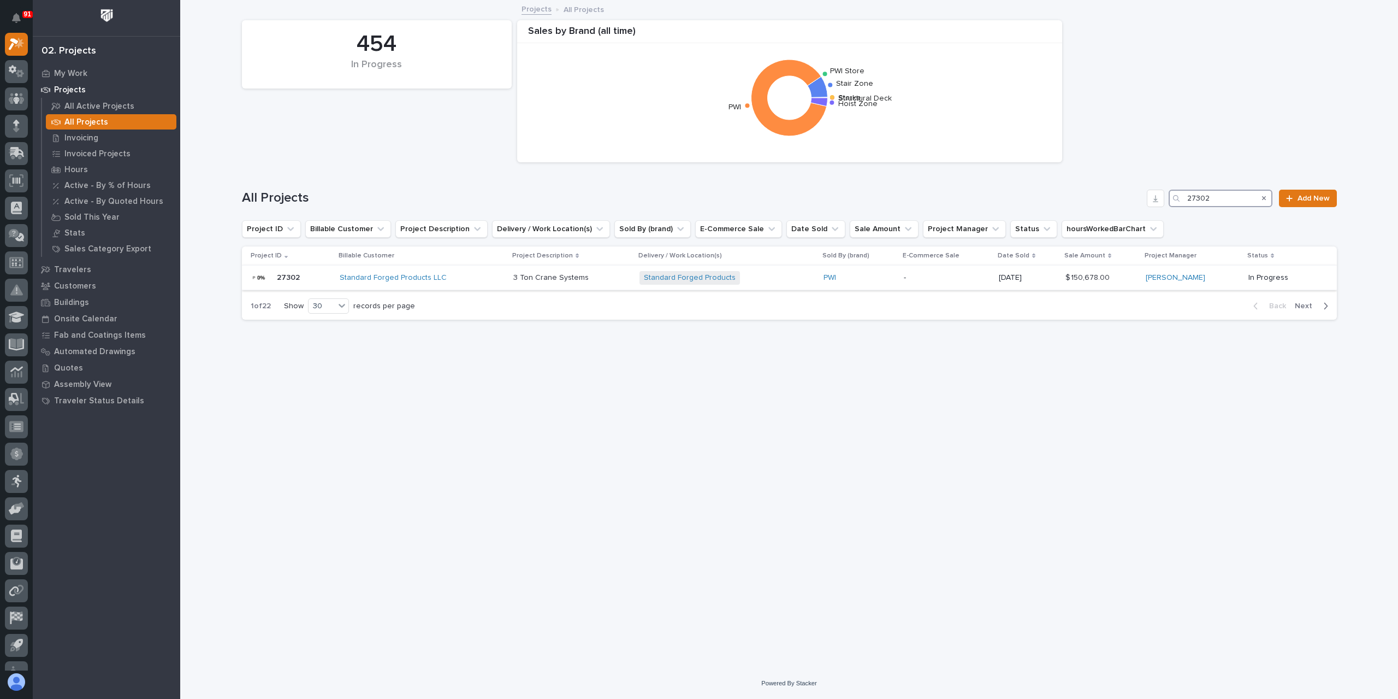
type input "27302"
click at [542, 273] on p "3 Ton Crane Systems" at bounding box center [553, 276] width 78 height 11
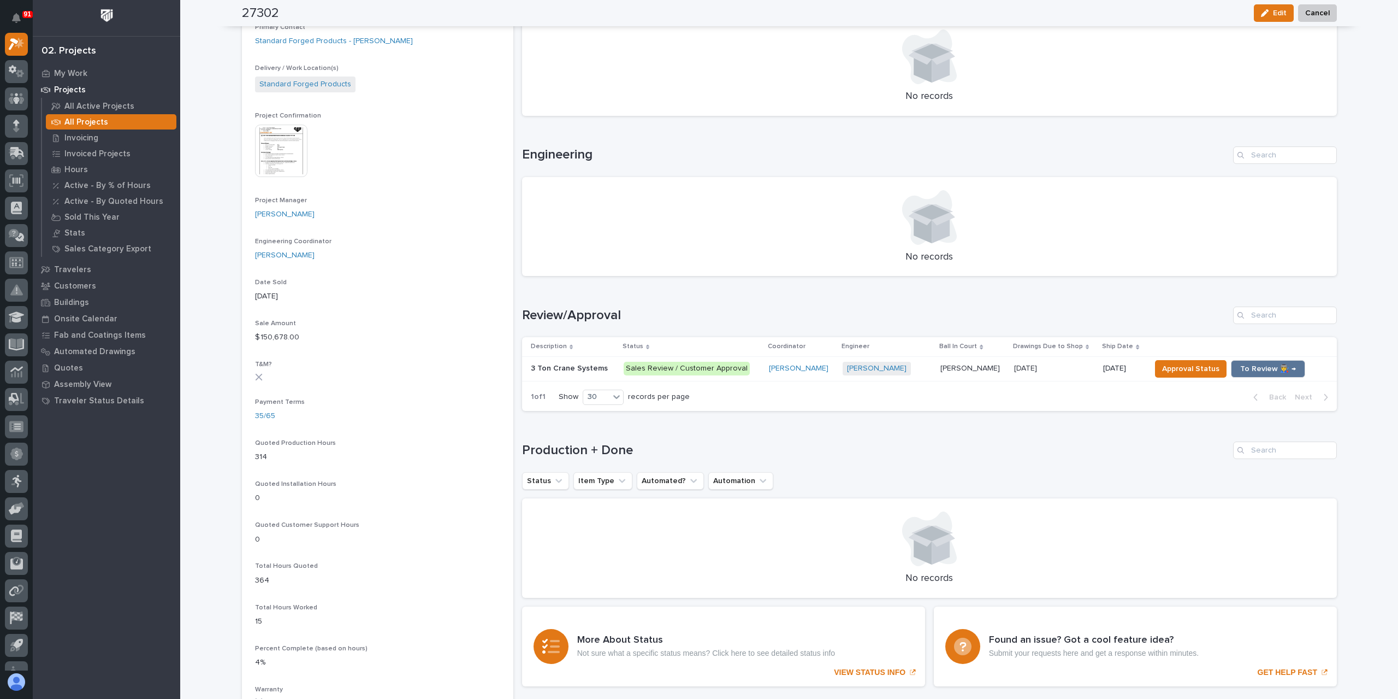
scroll to position [437, 0]
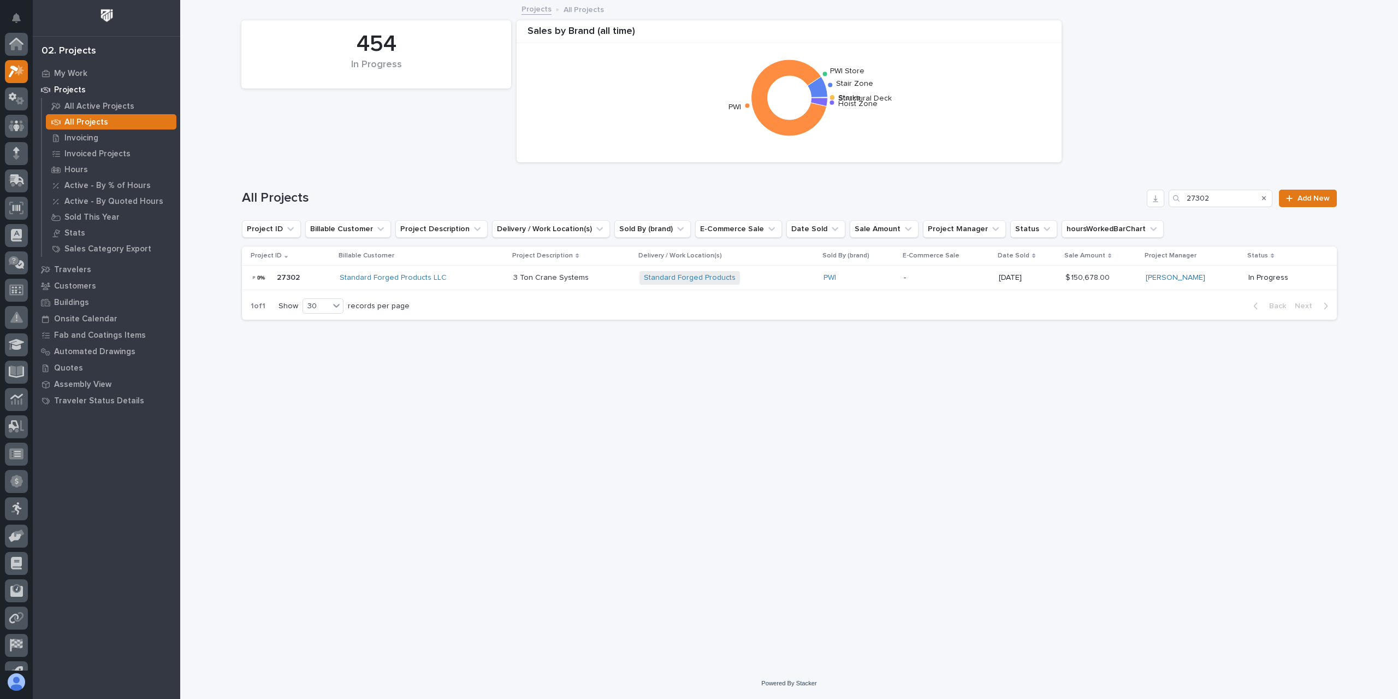
scroll to position [29, 0]
click at [1114, 195] on div "All Projects 27302 Add New" at bounding box center [789, 198] width 1095 height 17
type input "27293"
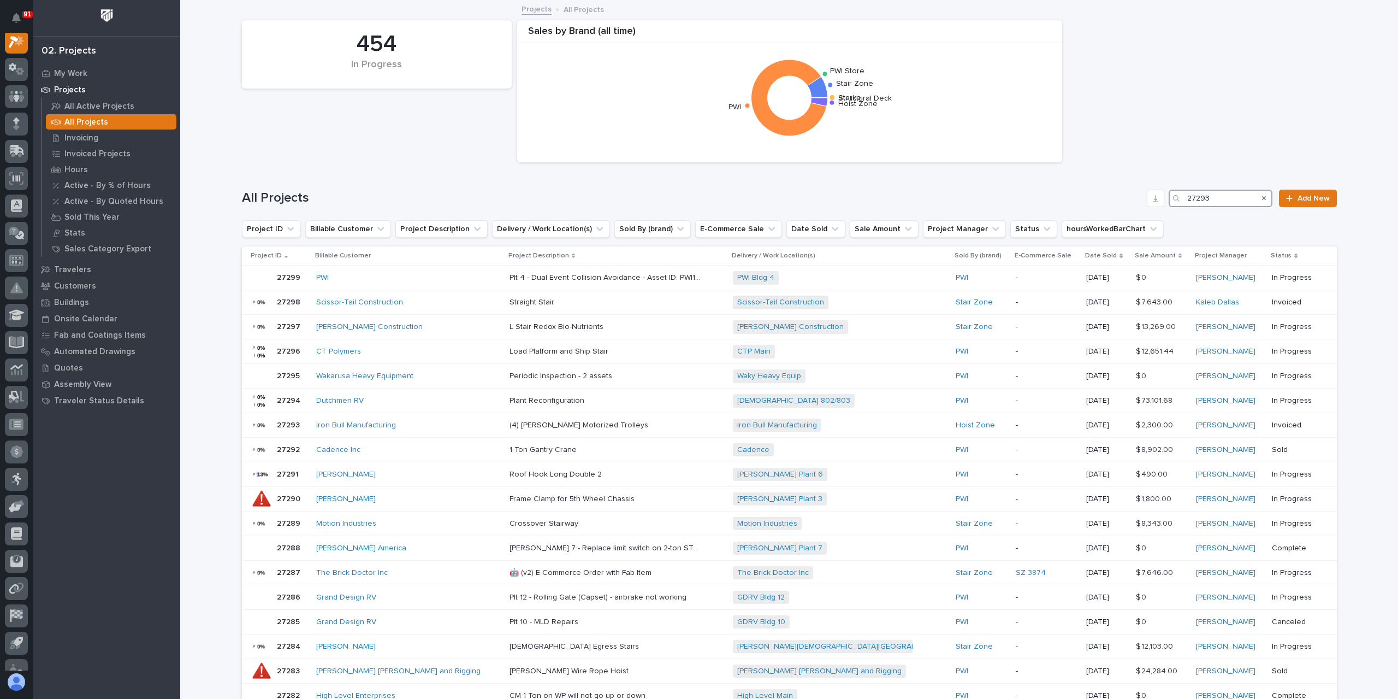
scroll to position [27, 0]
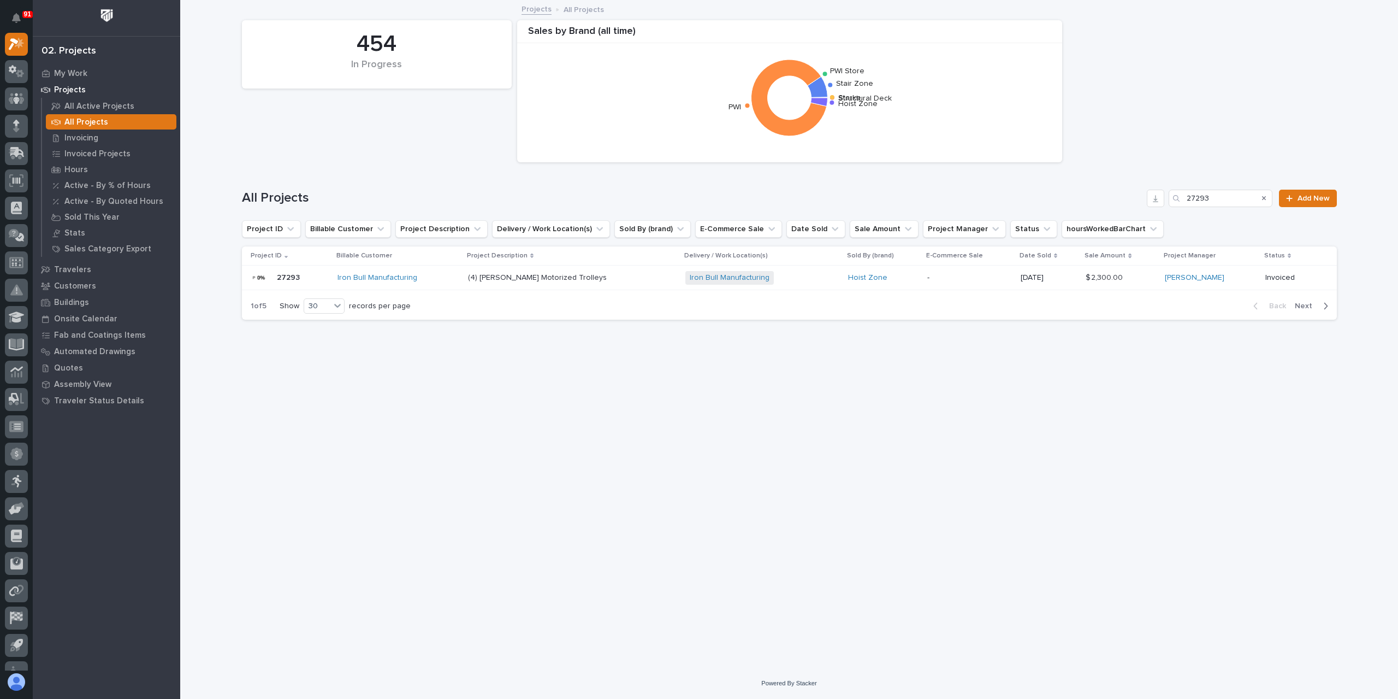
click at [538, 283] on div "(4) Starke Motorized Trolleys (4) Starke Motorized Trolleys" at bounding box center [572, 278] width 209 height 18
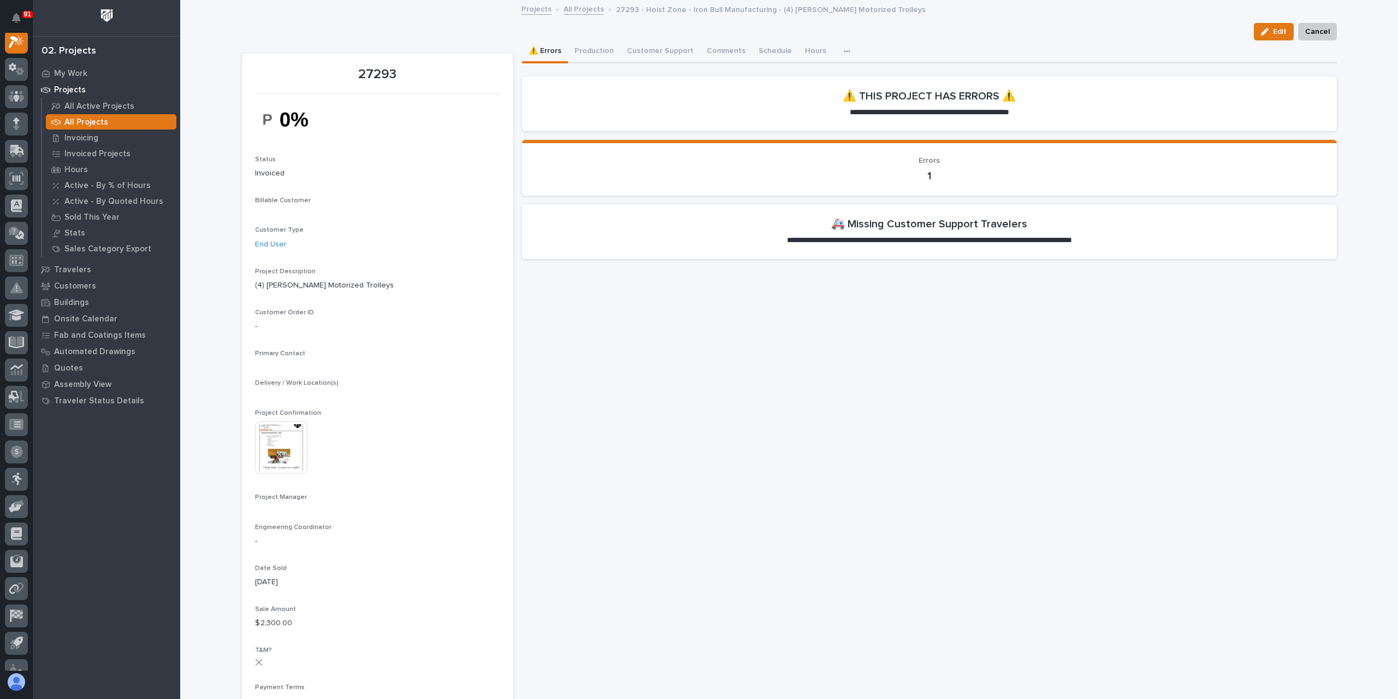
scroll to position [27, 0]
click at [599, 54] on button "Production" at bounding box center [594, 51] width 52 height 23
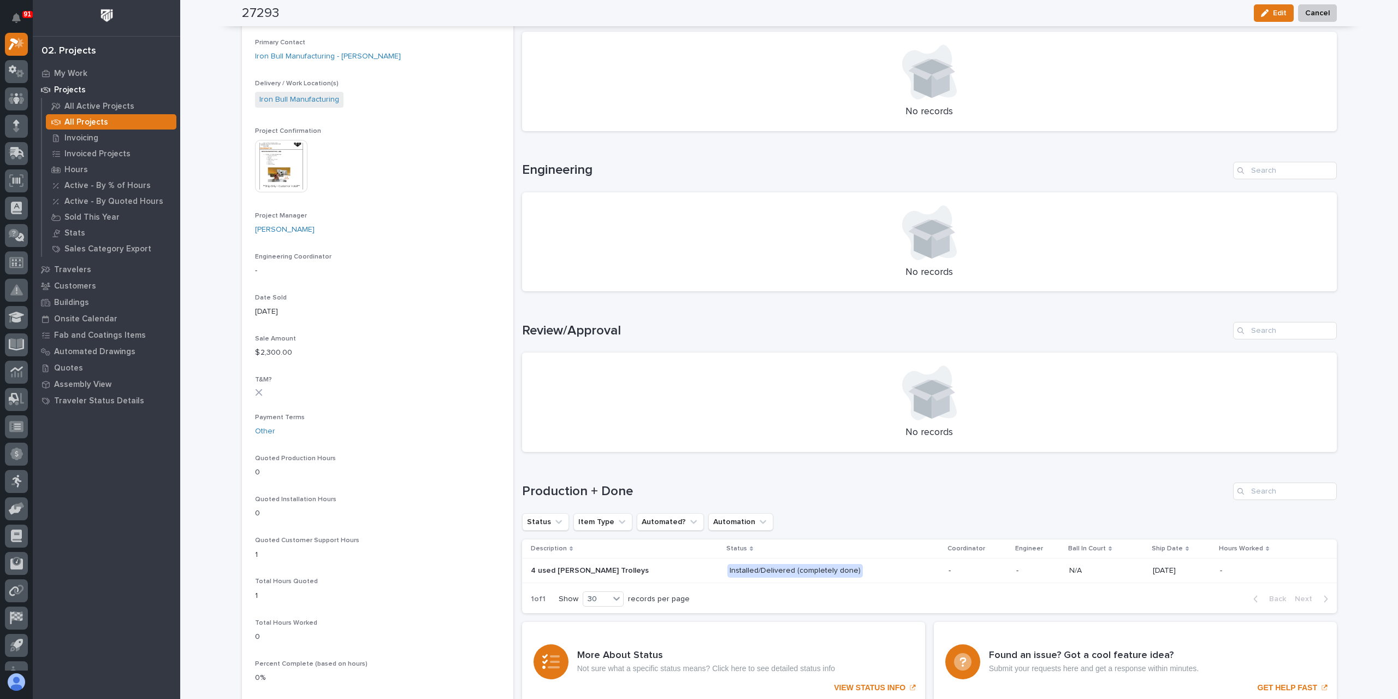
scroll to position [382, 0]
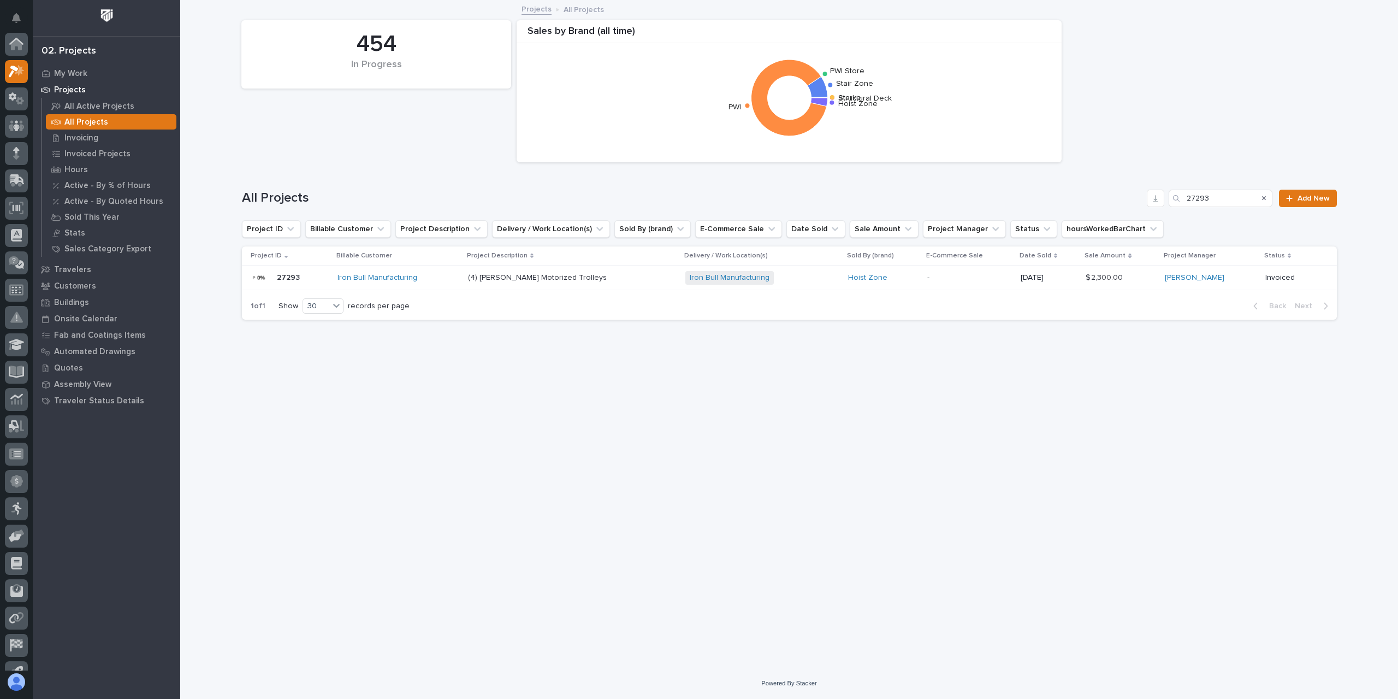
scroll to position [29, 0]
drag, startPoint x: 1225, startPoint y: 198, endPoint x: 1148, endPoint y: 208, distance: 77.6
click at [1148, 207] on div "All Projects 27293 Add New" at bounding box center [789, 194] width 1095 height 52
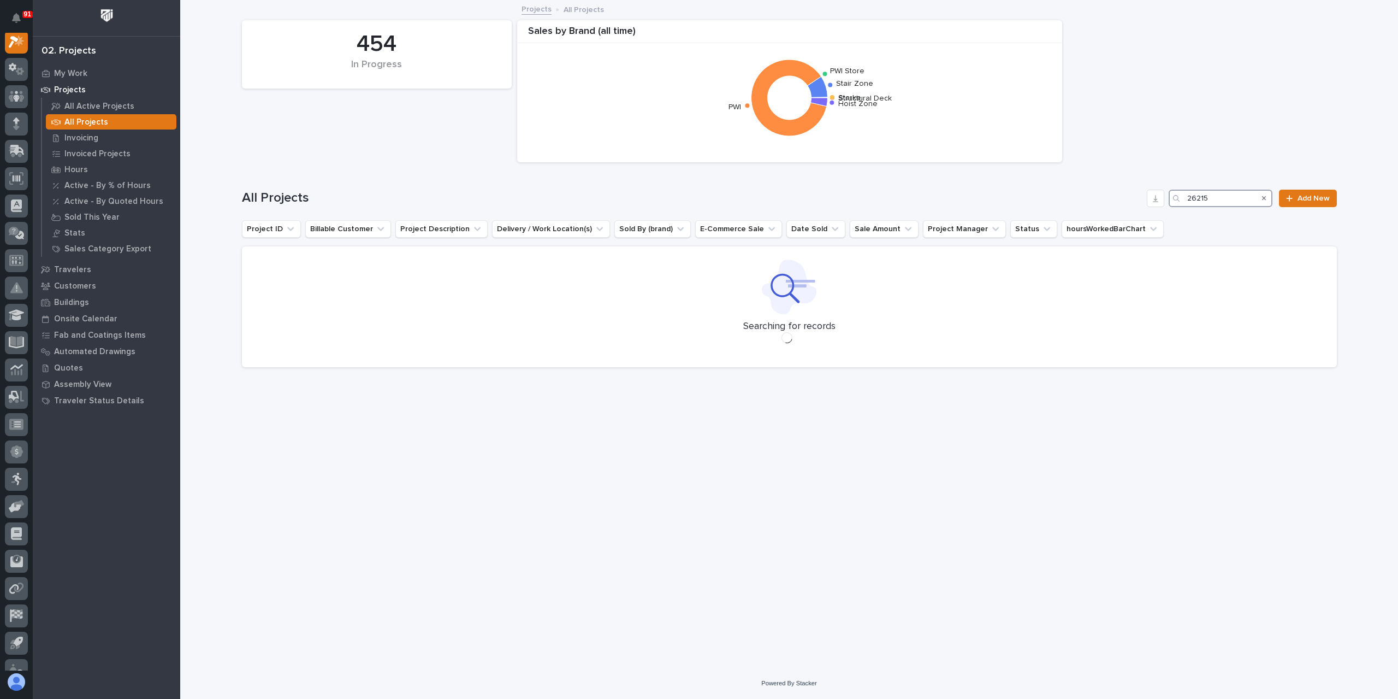
scroll to position [27, 0]
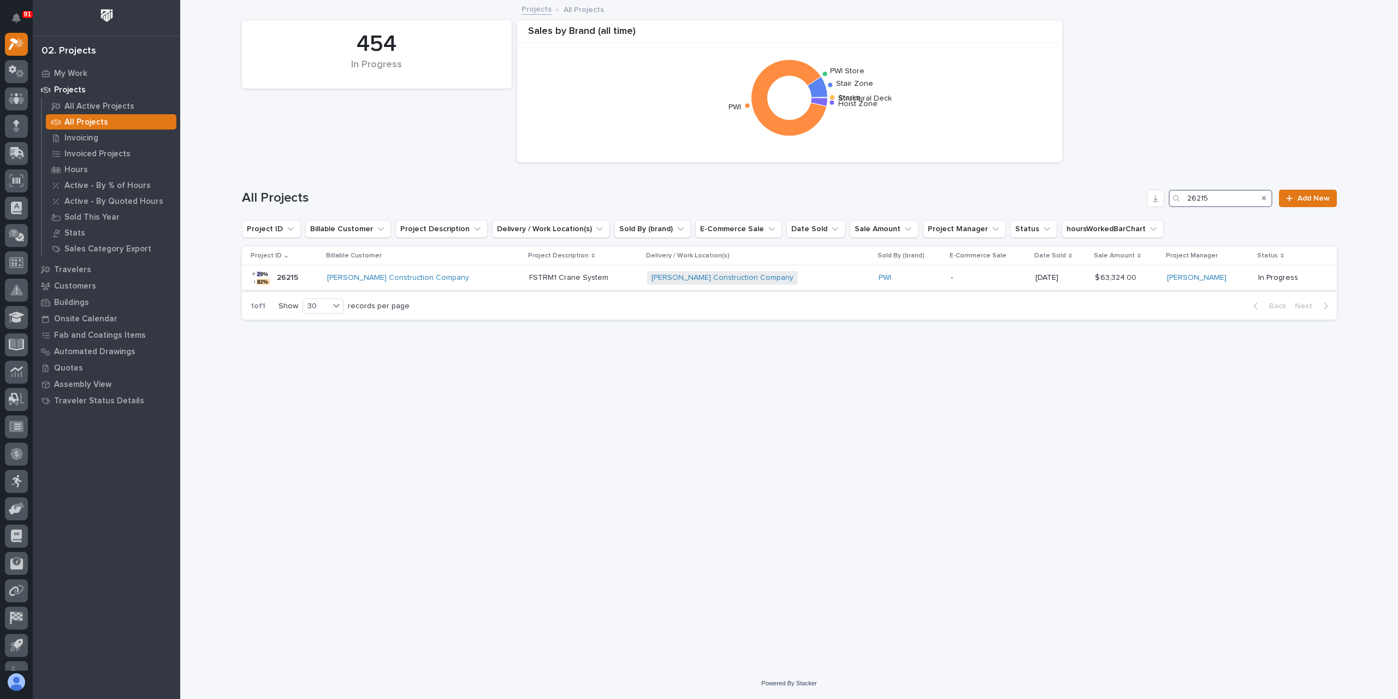
type input "26215"
click at [541, 279] on p "FSTRM1 Crane System" at bounding box center [569, 276] width 81 height 11
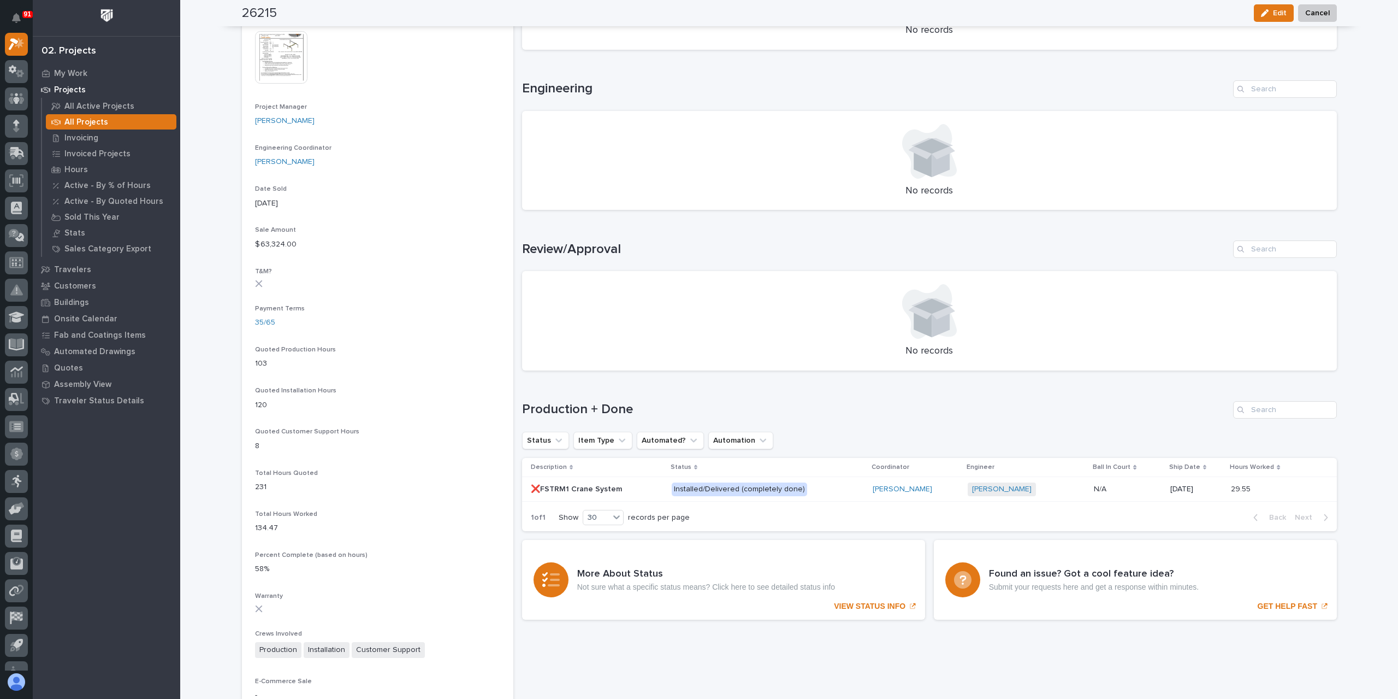
scroll to position [546, 0]
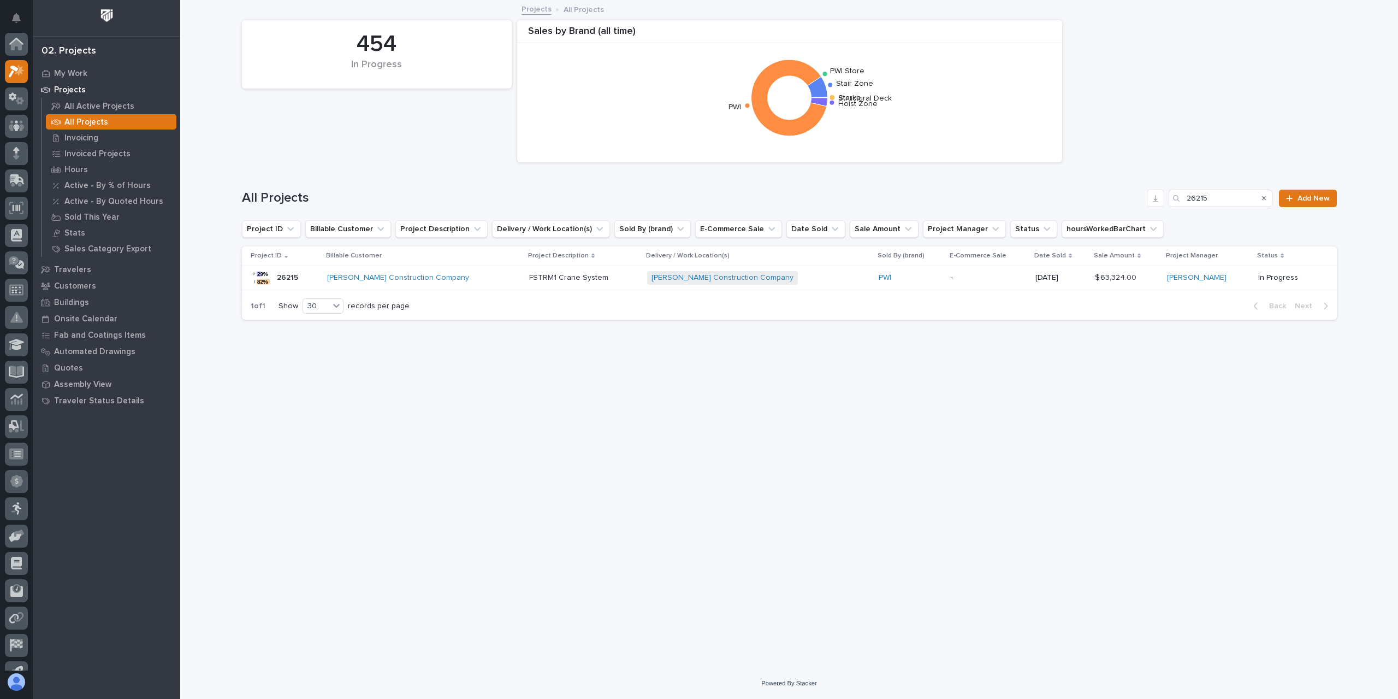
scroll to position [29, 0]
drag, startPoint x: 1234, startPoint y: 200, endPoint x: 1098, endPoint y: 199, distance: 136.0
click at [1098, 199] on div "All Projects 26215 Add New" at bounding box center [789, 198] width 1095 height 17
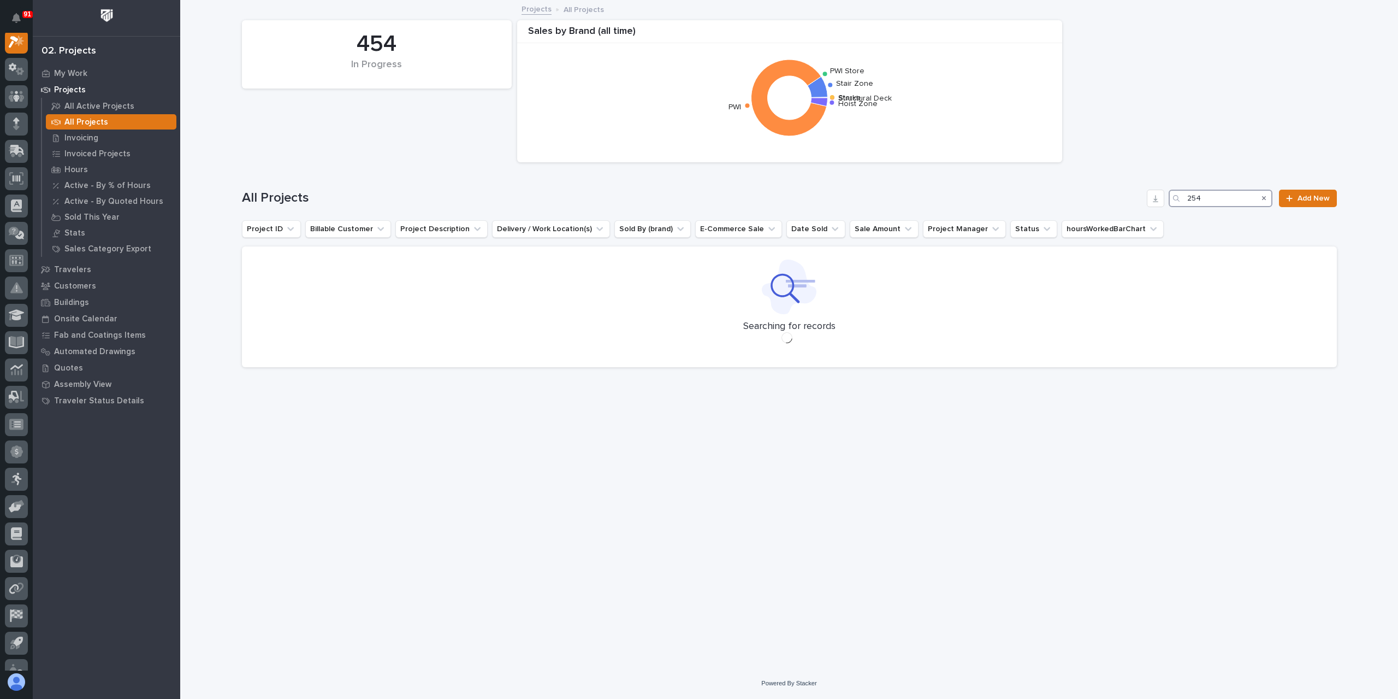
scroll to position [27, 0]
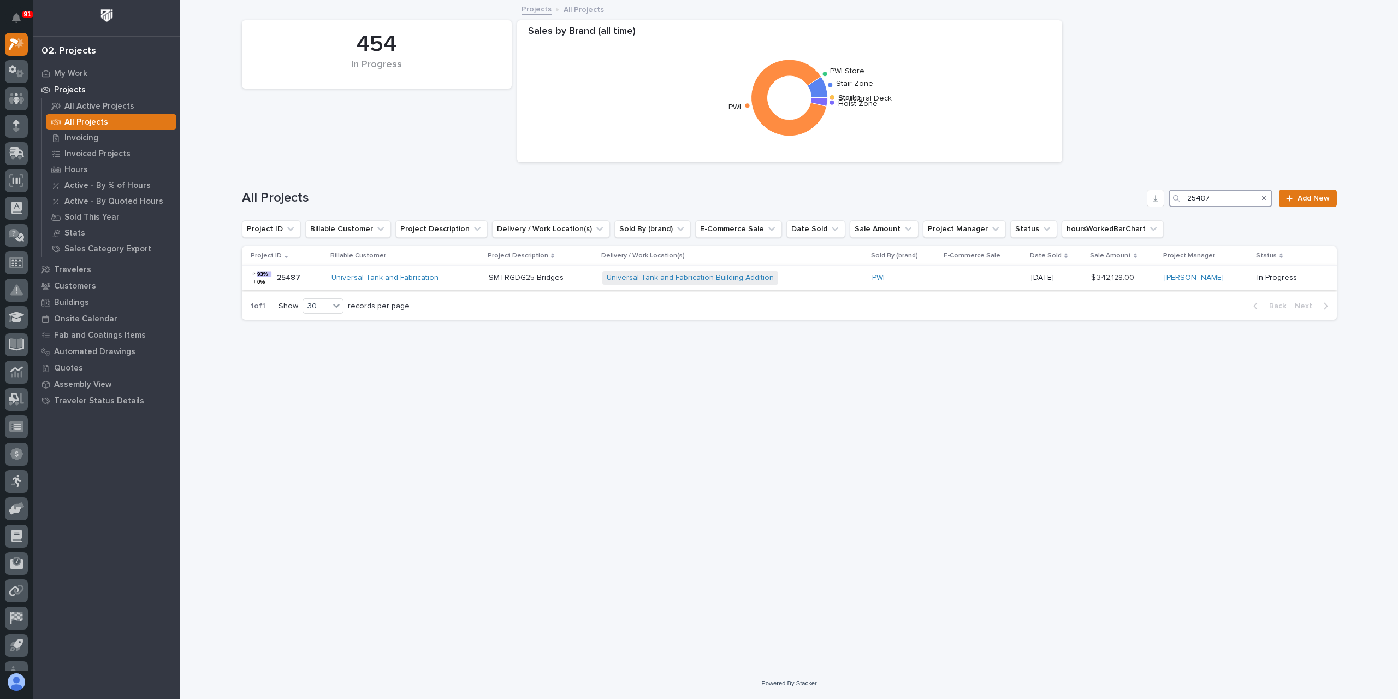
type input "25487"
click at [511, 275] on p "SMTRGDG25 Bridges" at bounding box center [527, 276] width 77 height 11
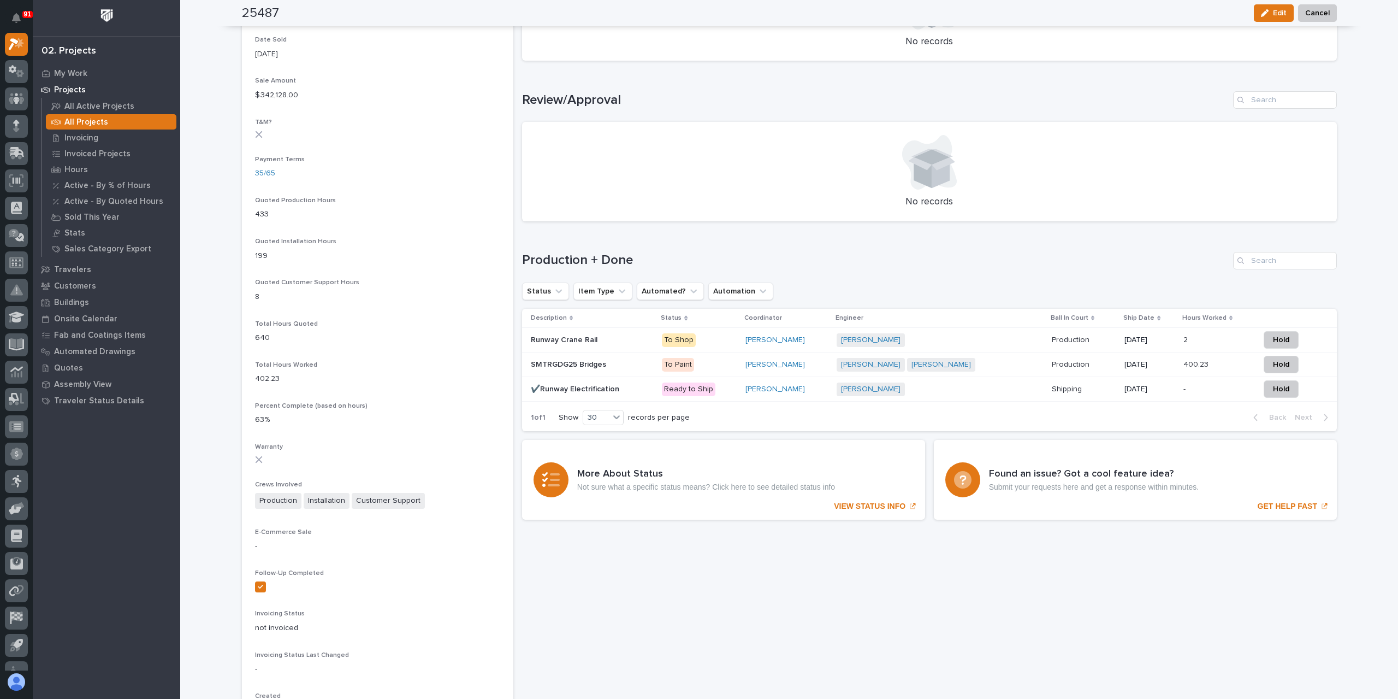
scroll to position [670, 0]
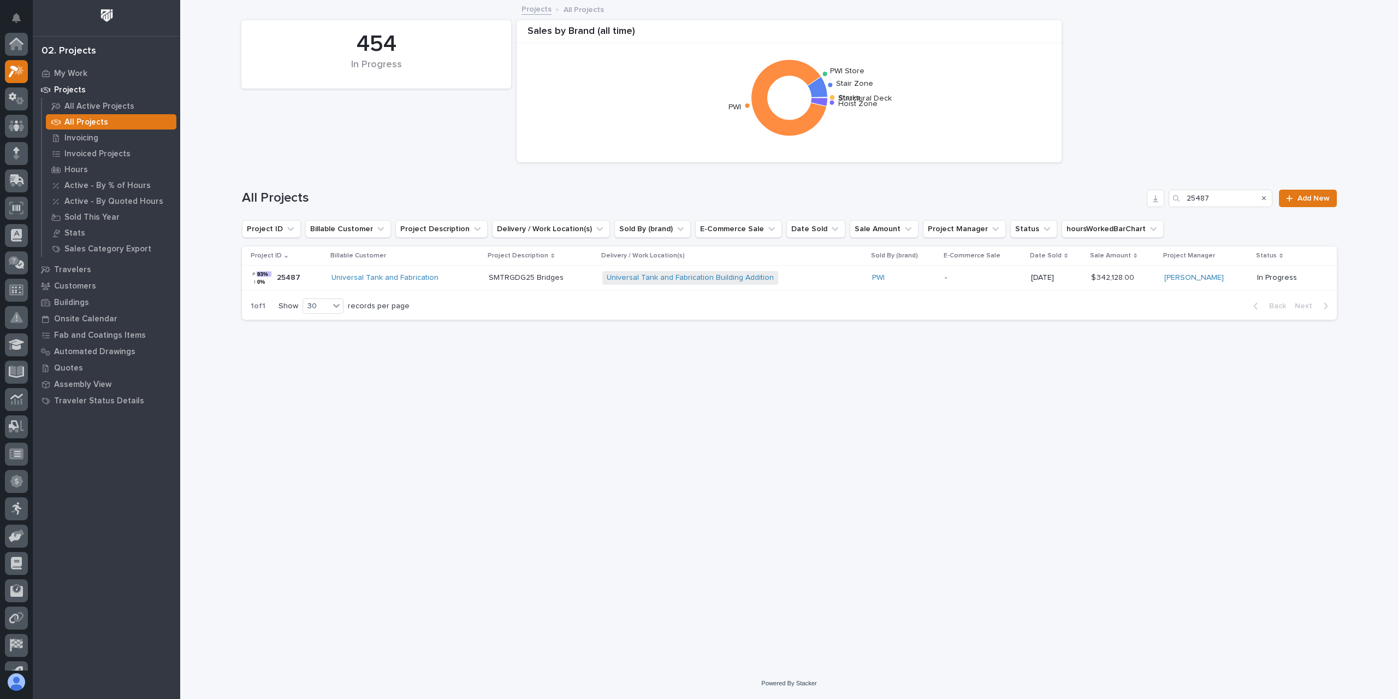
scroll to position [29, 0]
drag, startPoint x: 1197, startPoint y: 203, endPoint x: 1106, endPoint y: 202, distance: 91.2
click at [1105, 202] on div "All Projects 25487 Add New" at bounding box center [789, 198] width 1095 height 17
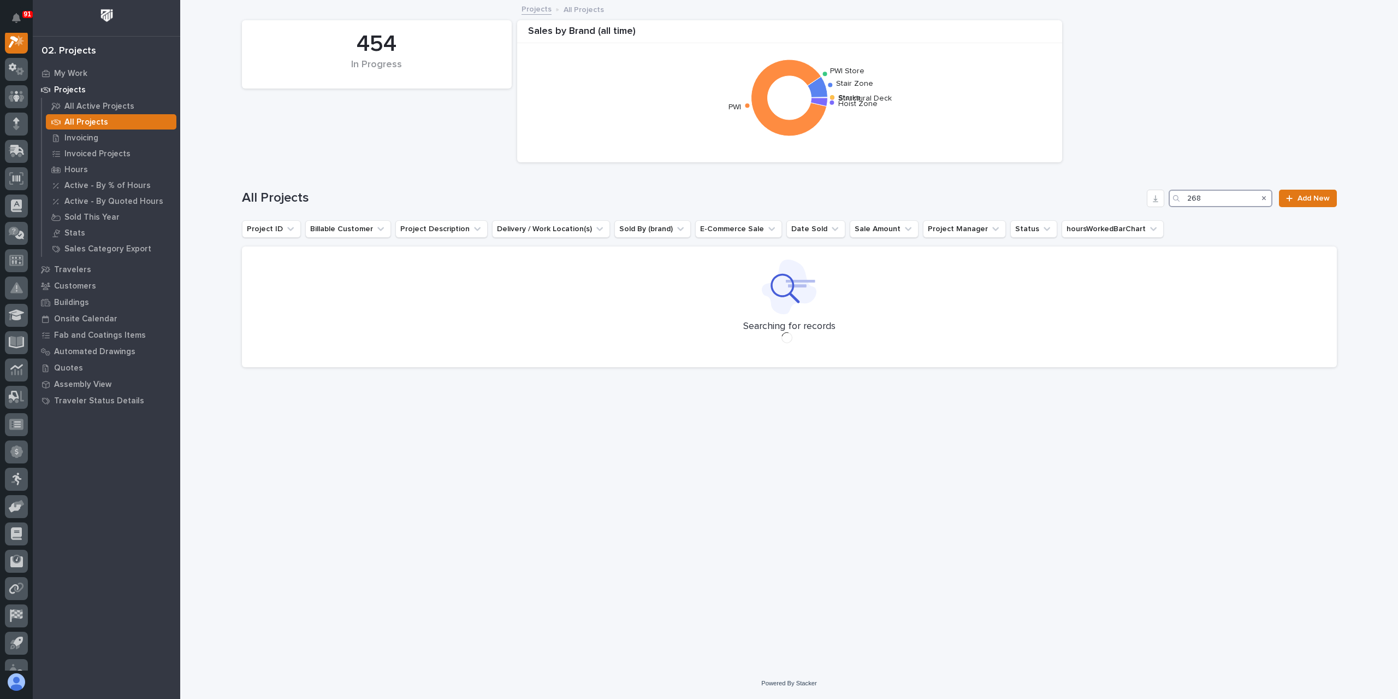
scroll to position [27, 0]
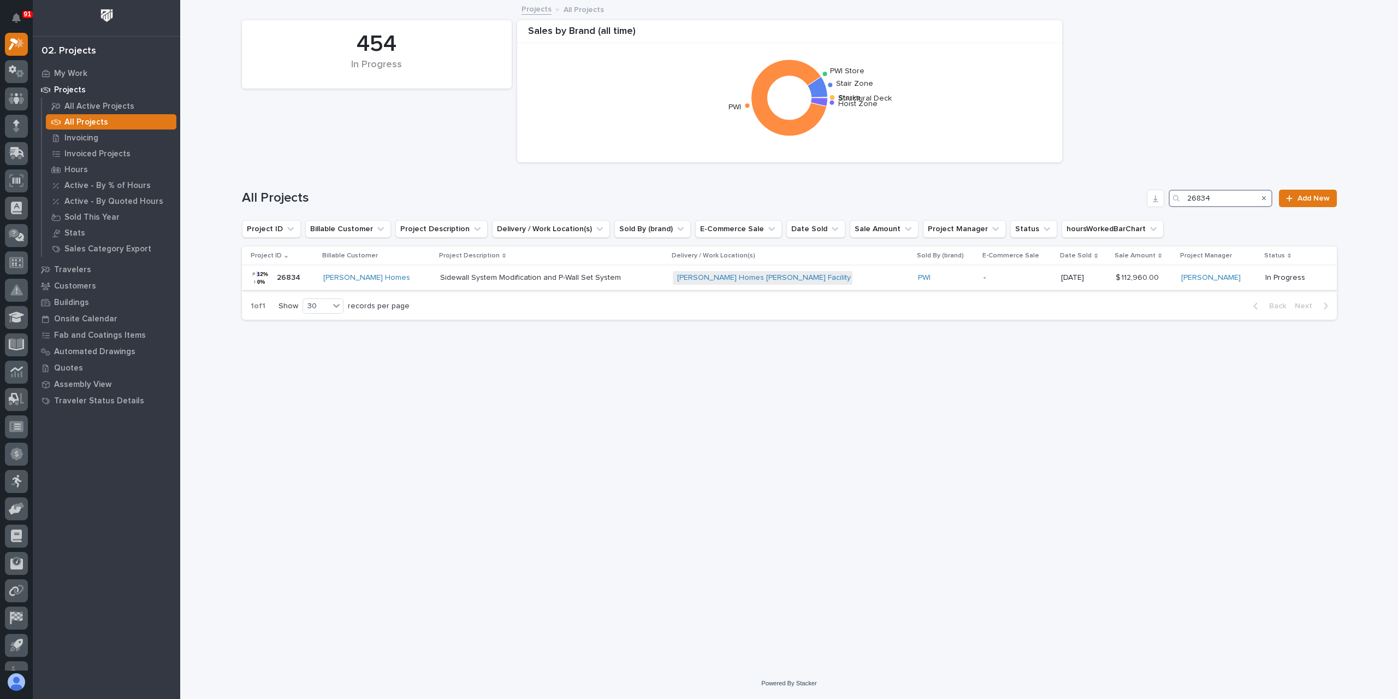
type input "26834"
click at [465, 282] on p "Sidewall System Modification and P-Wall Set System" at bounding box center [531, 276] width 183 height 11
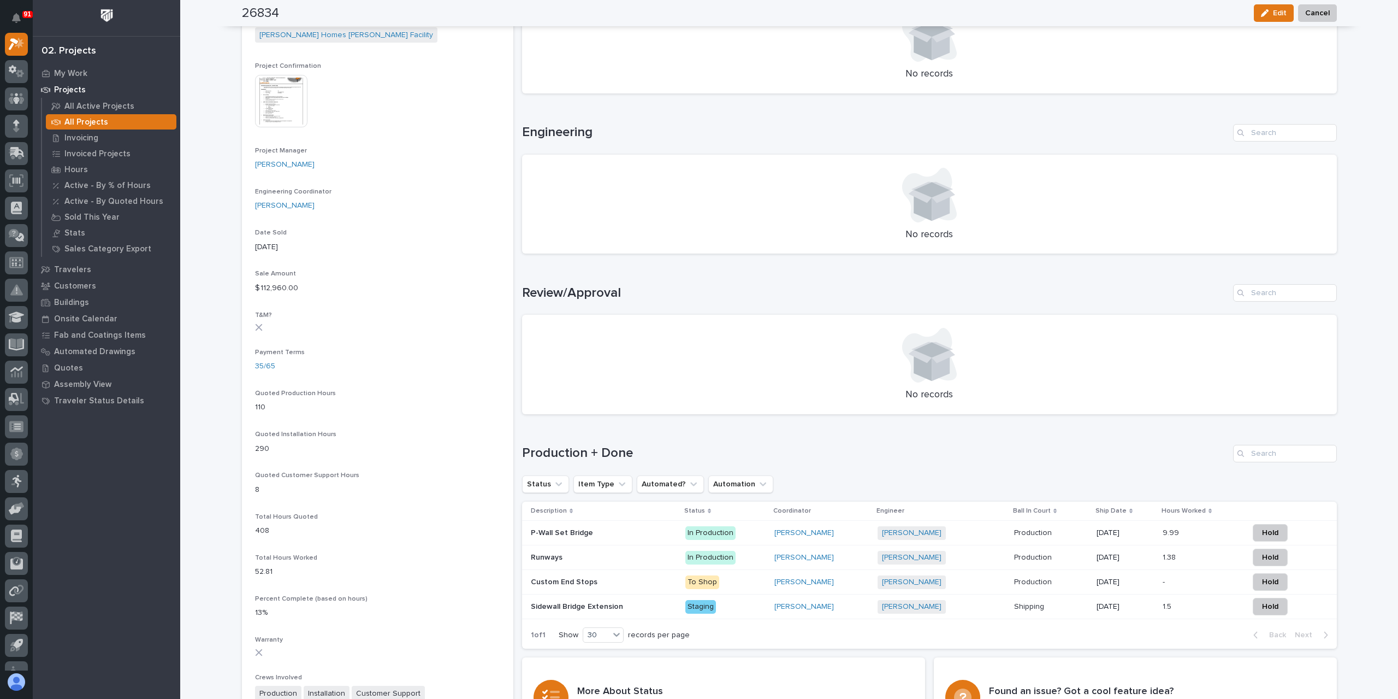
scroll to position [446, 0]
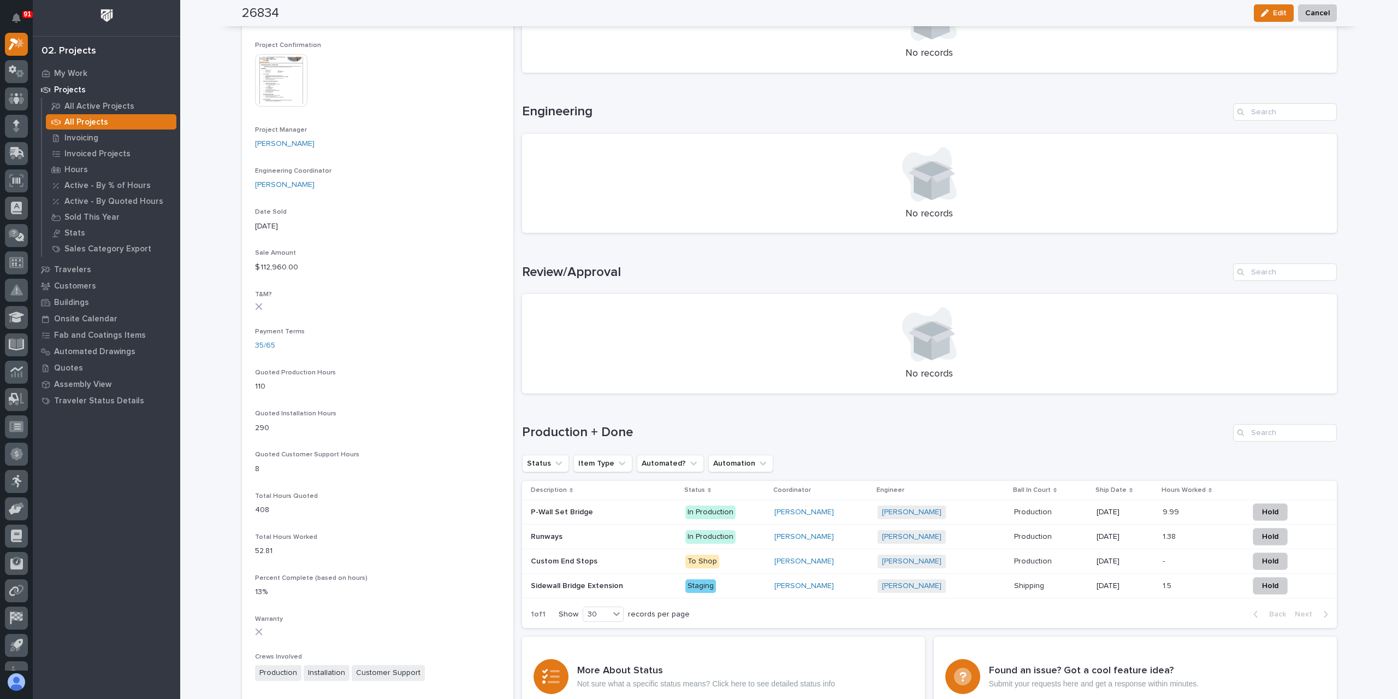
click at [573, 563] on p "Custom End Stops" at bounding box center [565, 559] width 69 height 11
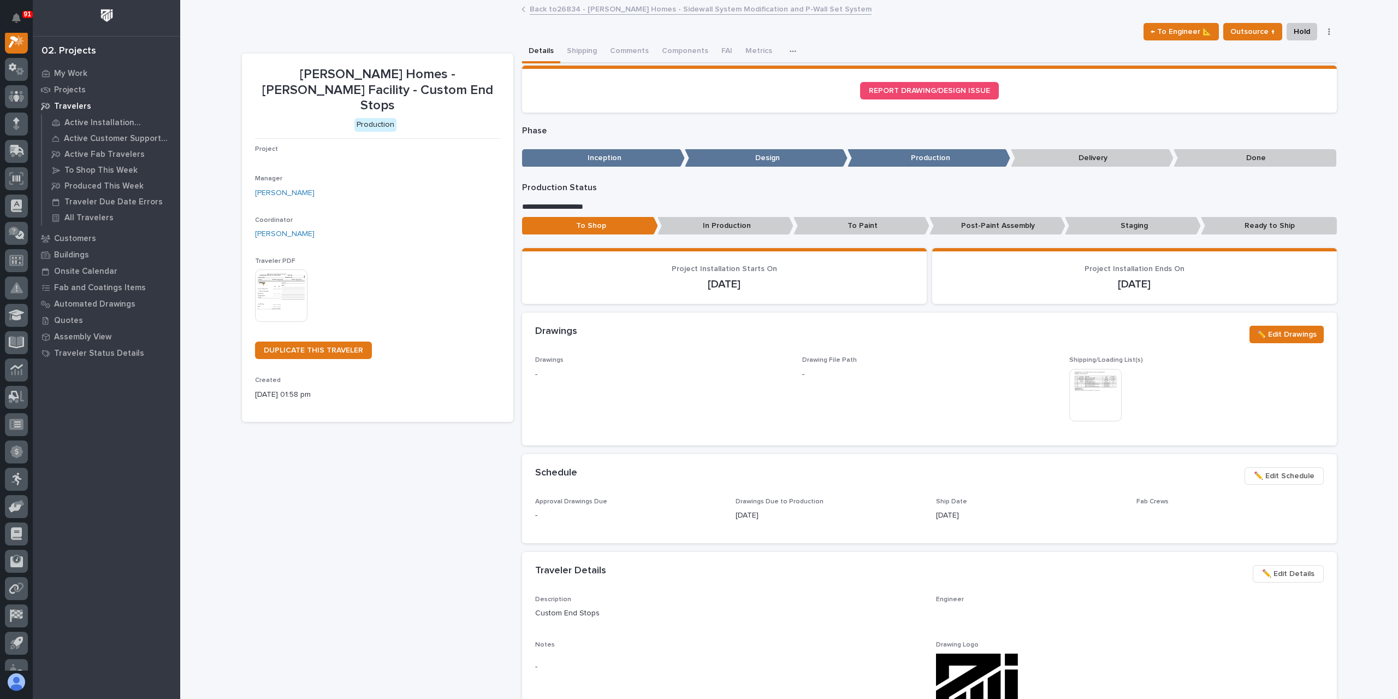
scroll to position [27, 0]
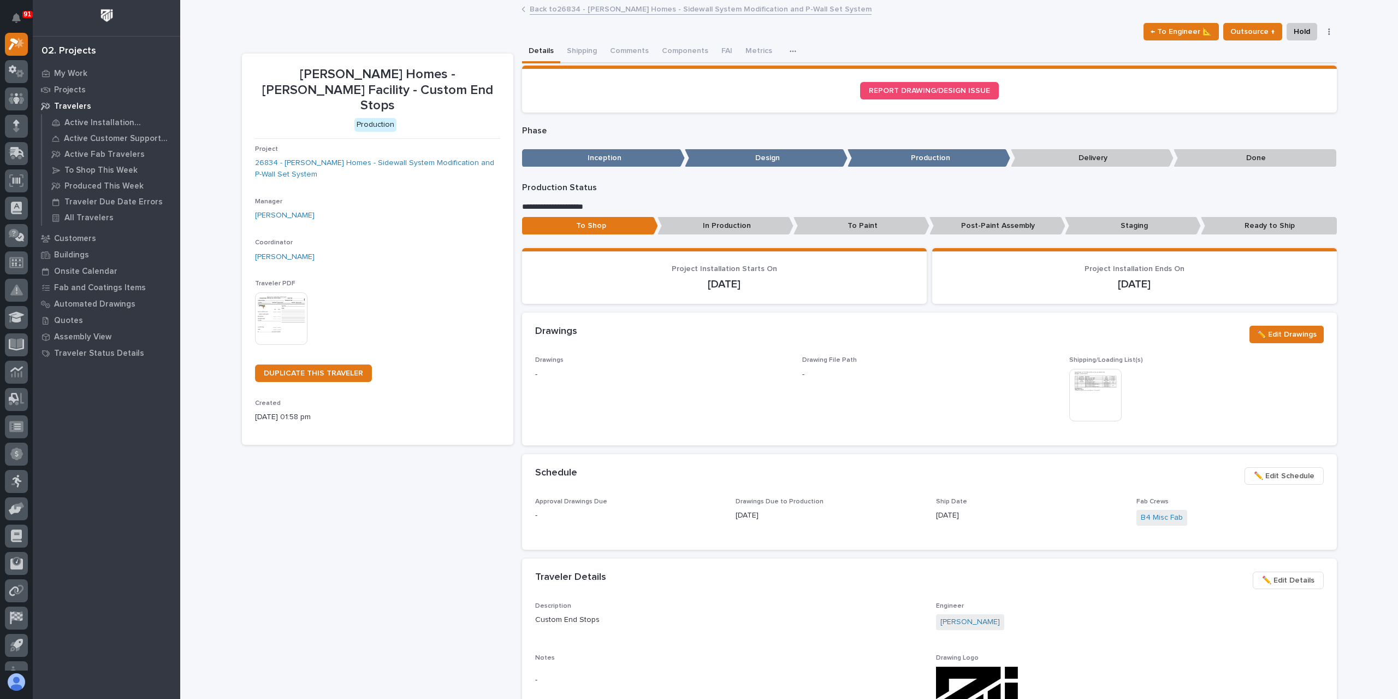
click at [826, 231] on p "To Paint" at bounding box center [862, 226] width 136 height 18
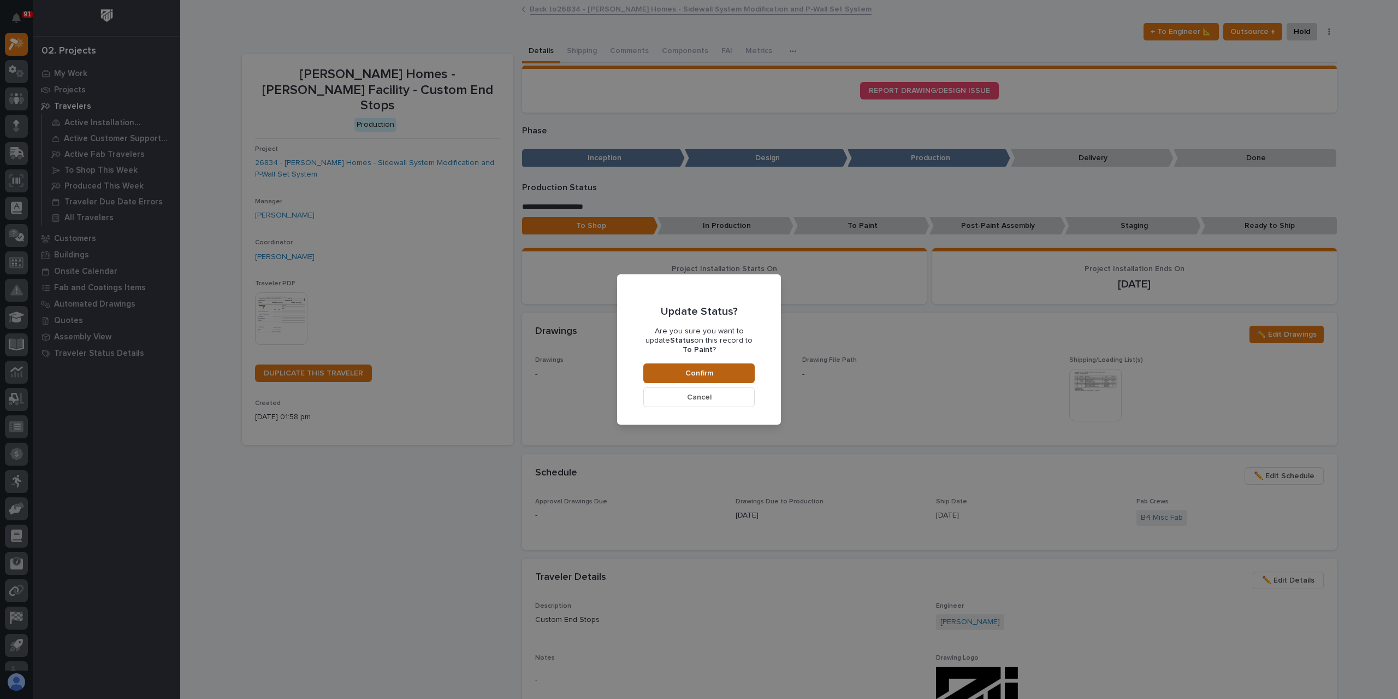
click at [735, 367] on button "Confirm" at bounding box center [699, 373] width 111 height 20
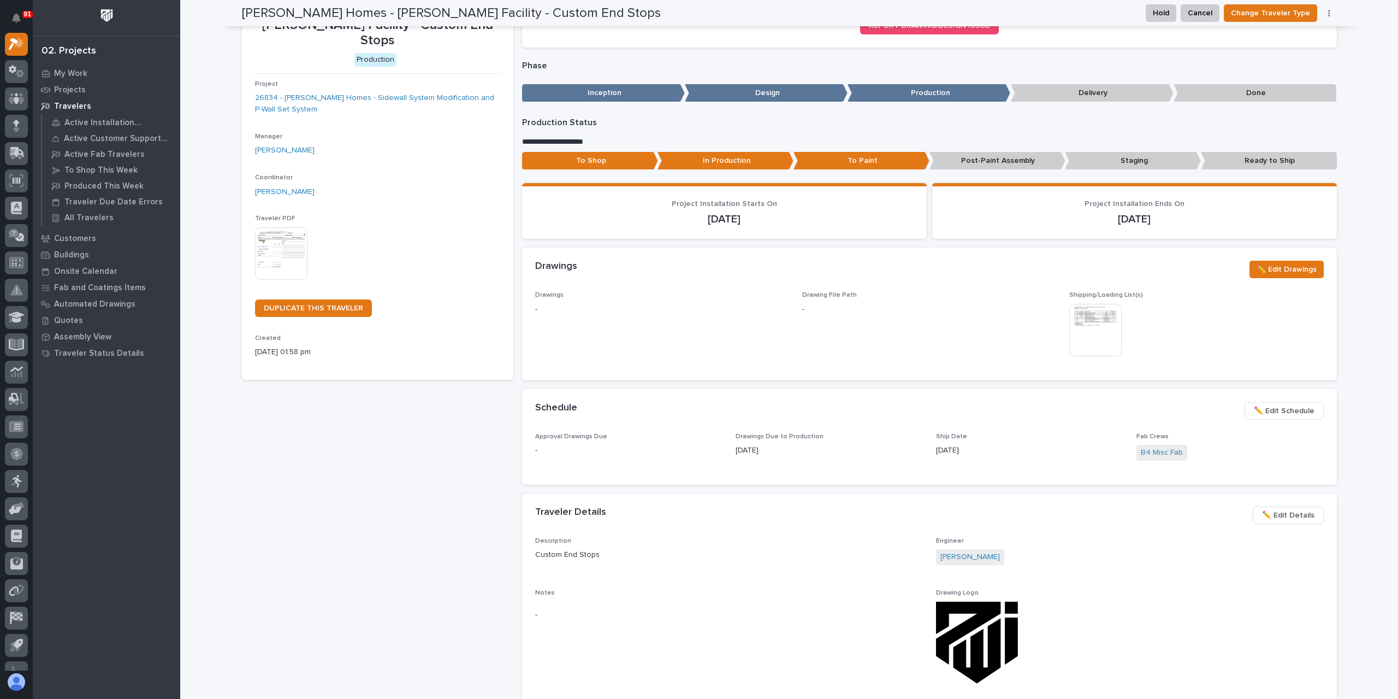
scroll to position [0, 0]
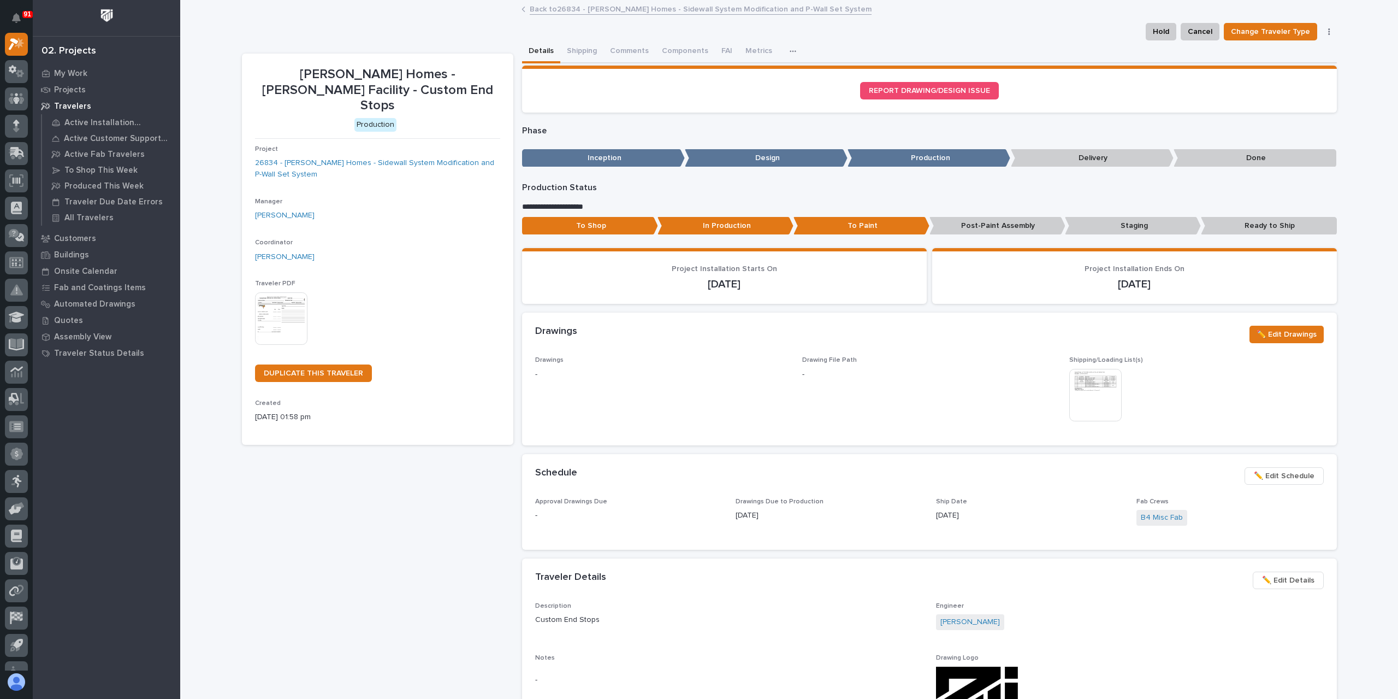
click at [601, 12] on link "Back to 26834 - Clayton Homes - Sidewall System Modification and P-Wall Set Sys…" at bounding box center [701, 8] width 342 height 13
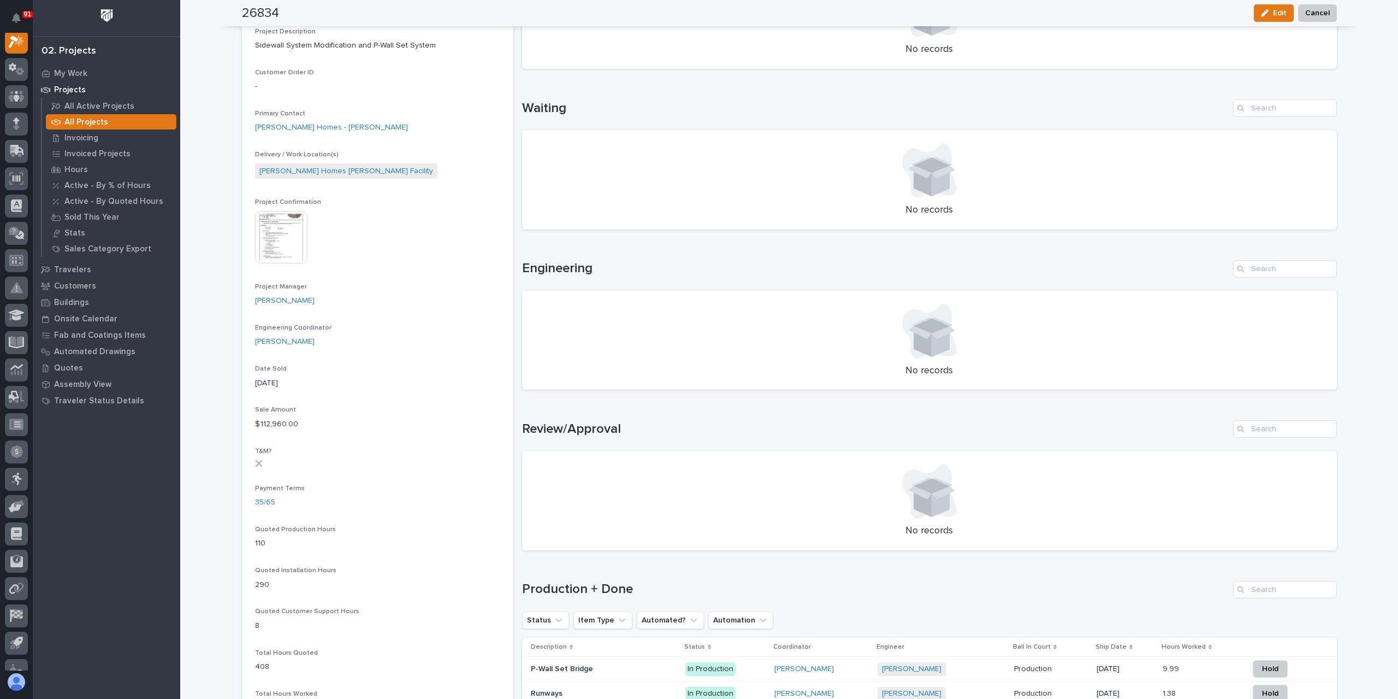
scroll to position [492, 0]
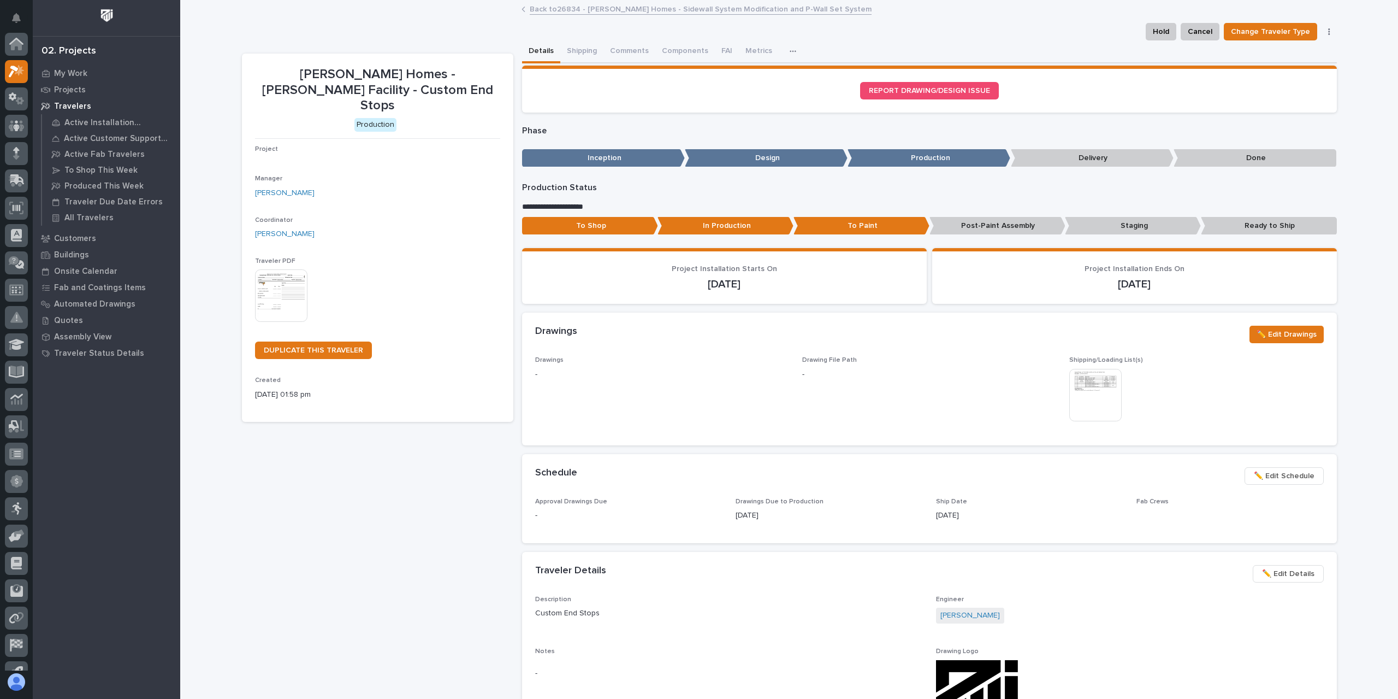
scroll to position [29, 0]
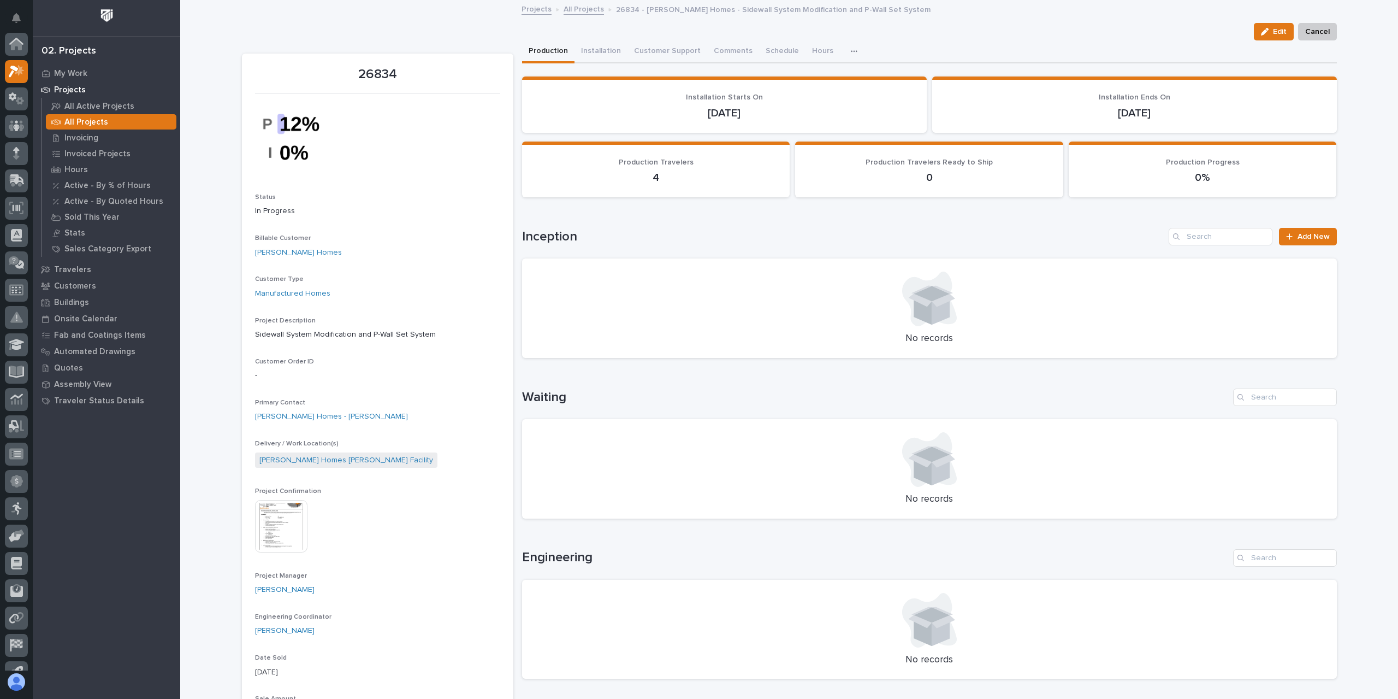
scroll to position [29, 0]
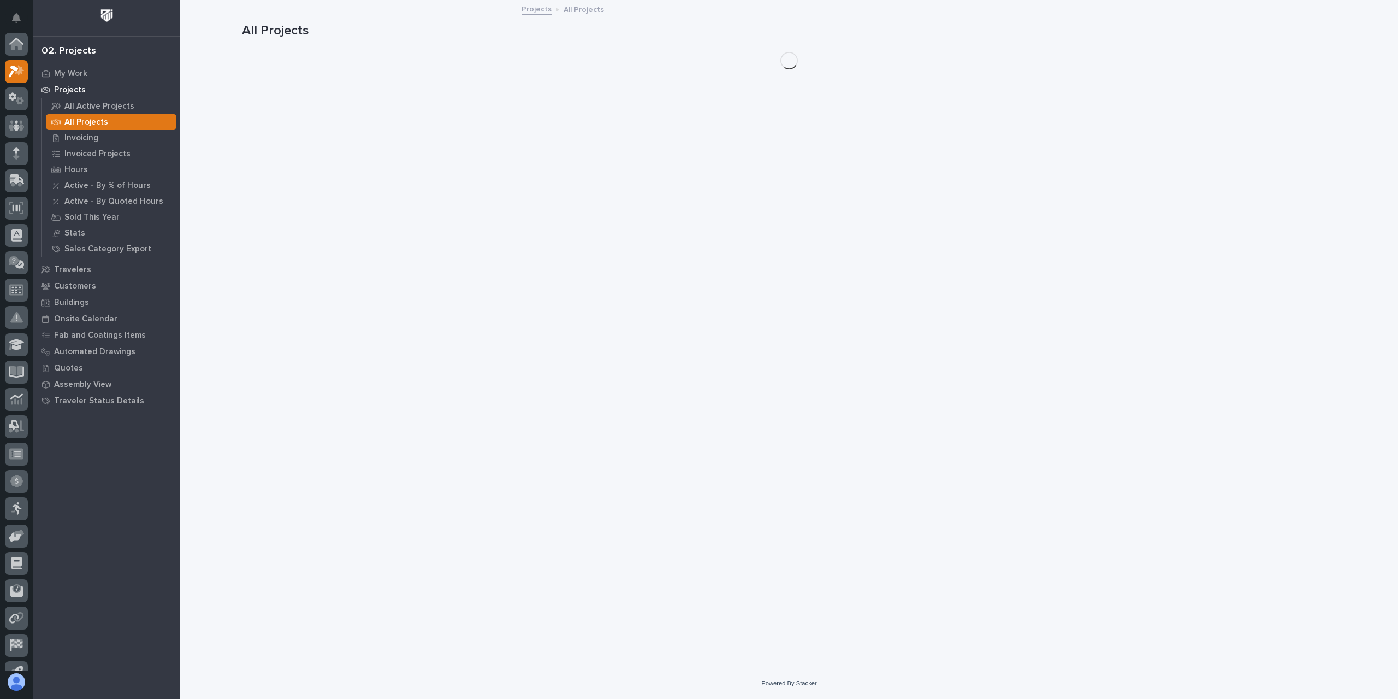
scroll to position [29, 0]
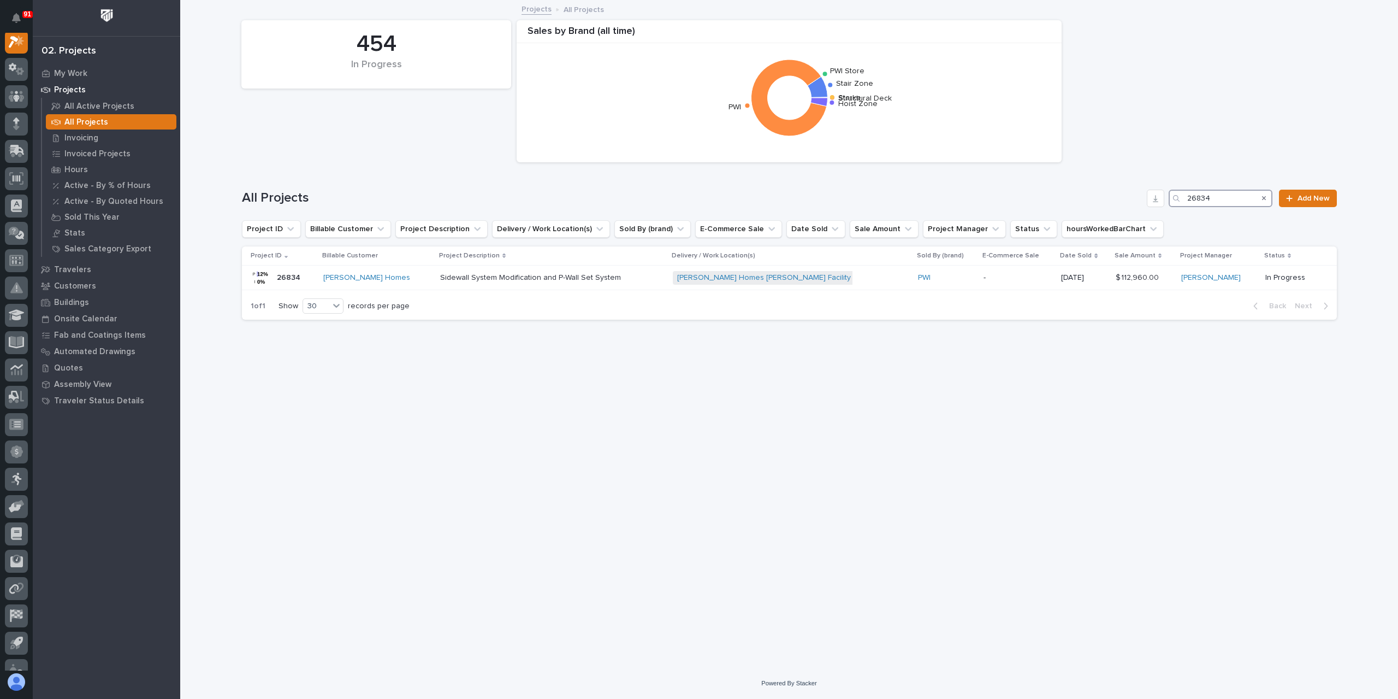
drag, startPoint x: 1222, startPoint y: 198, endPoint x: 1140, endPoint y: 193, distance: 82.1
click at [1141, 193] on div "All Projects 26834 Add New" at bounding box center [789, 198] width 1095 height 17
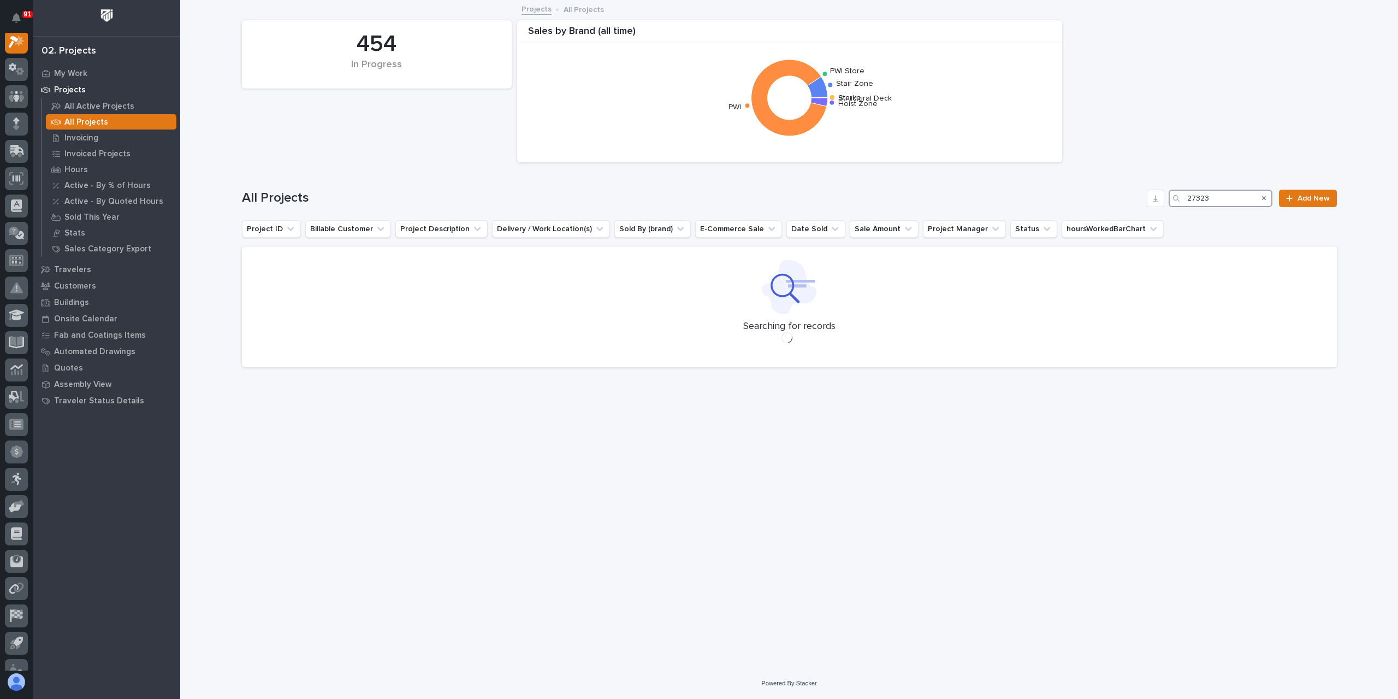
scroll to position [27, 0]
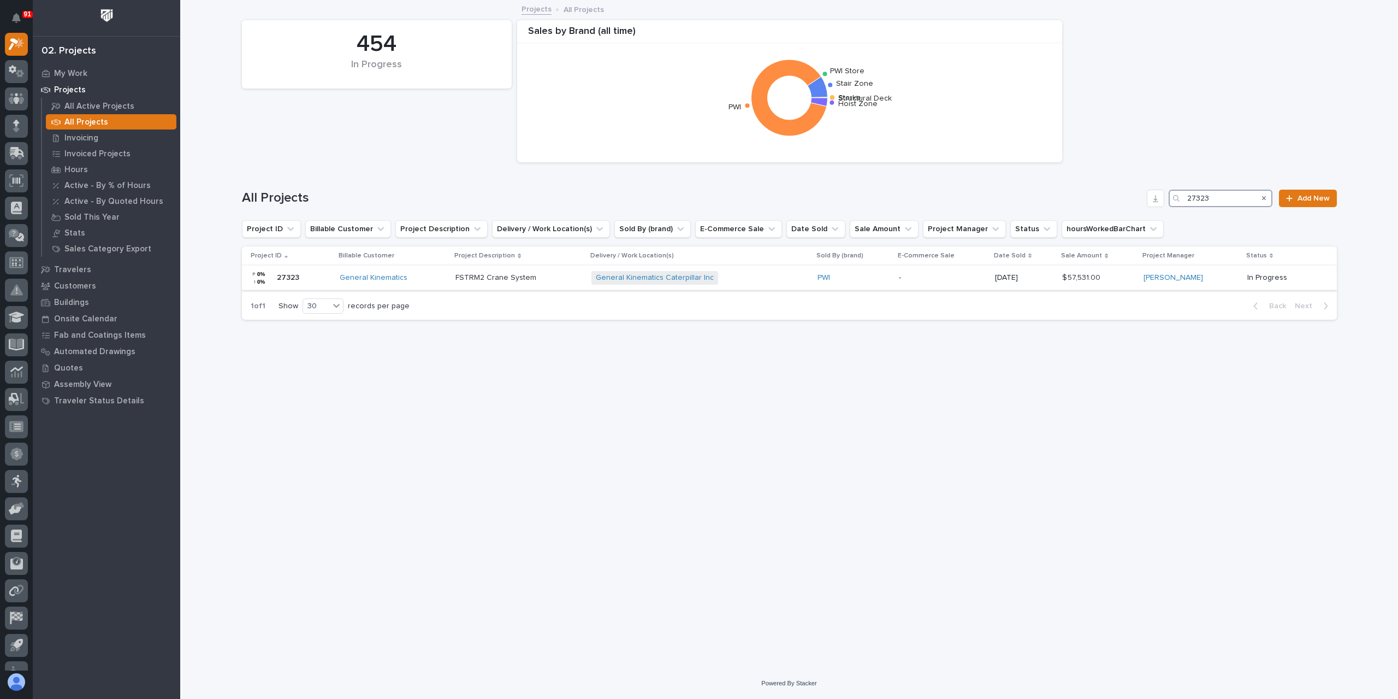
type input "27323"
click at [511, 284] on div "FSTRM2 Crane System FSTRM2 Crane System" at bounding box center [519, 278] width 127 height 18
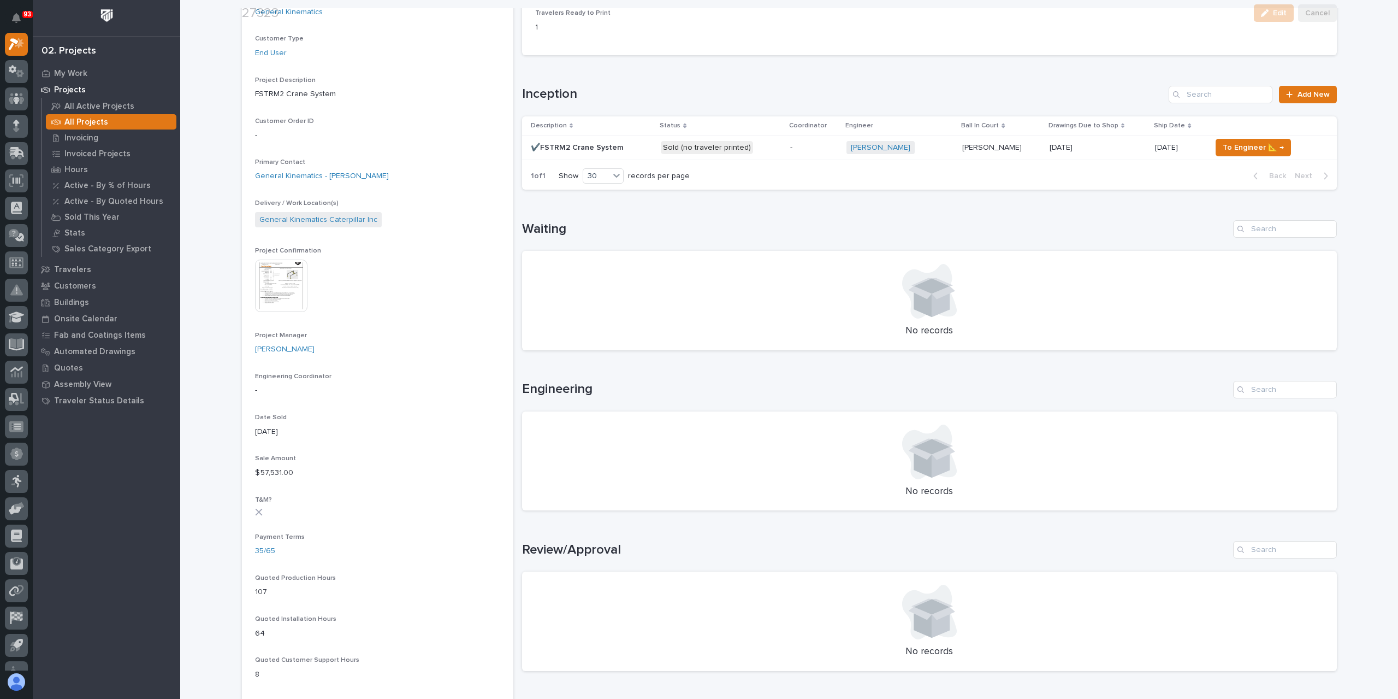
scroll to position [328, 0]
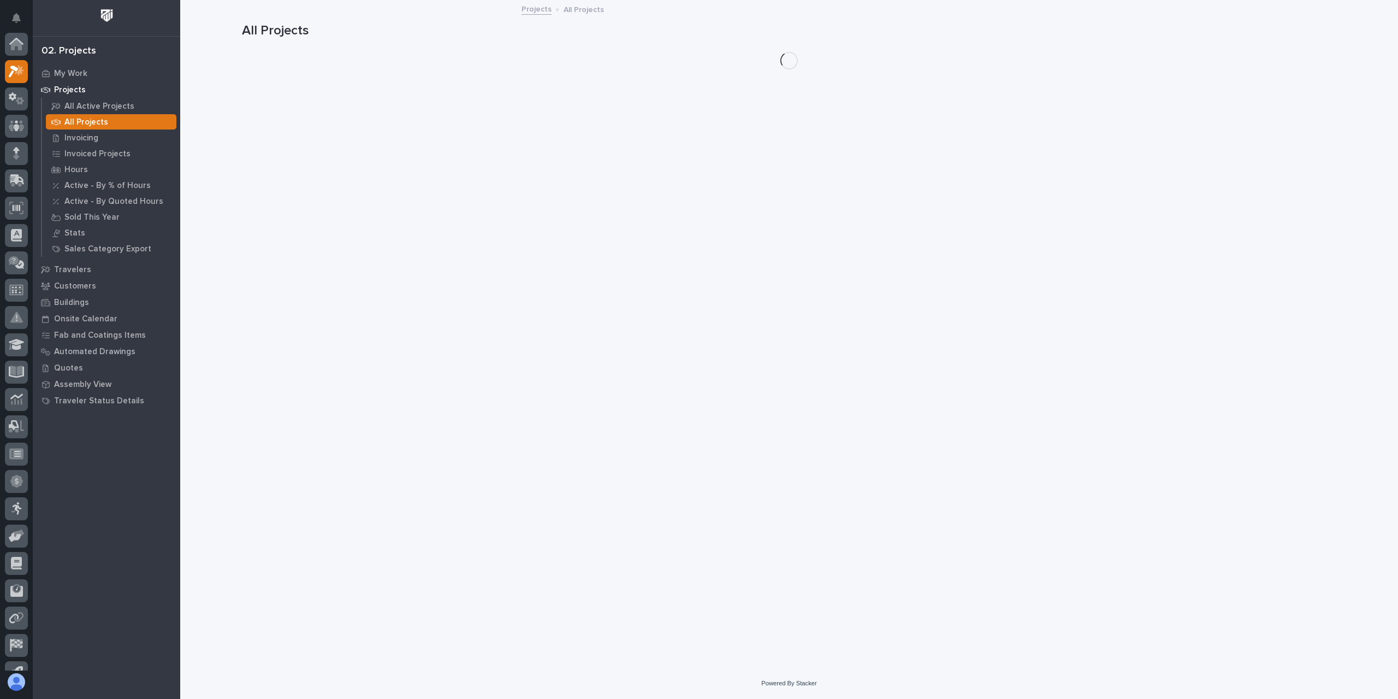
scroll to position [29, 0]
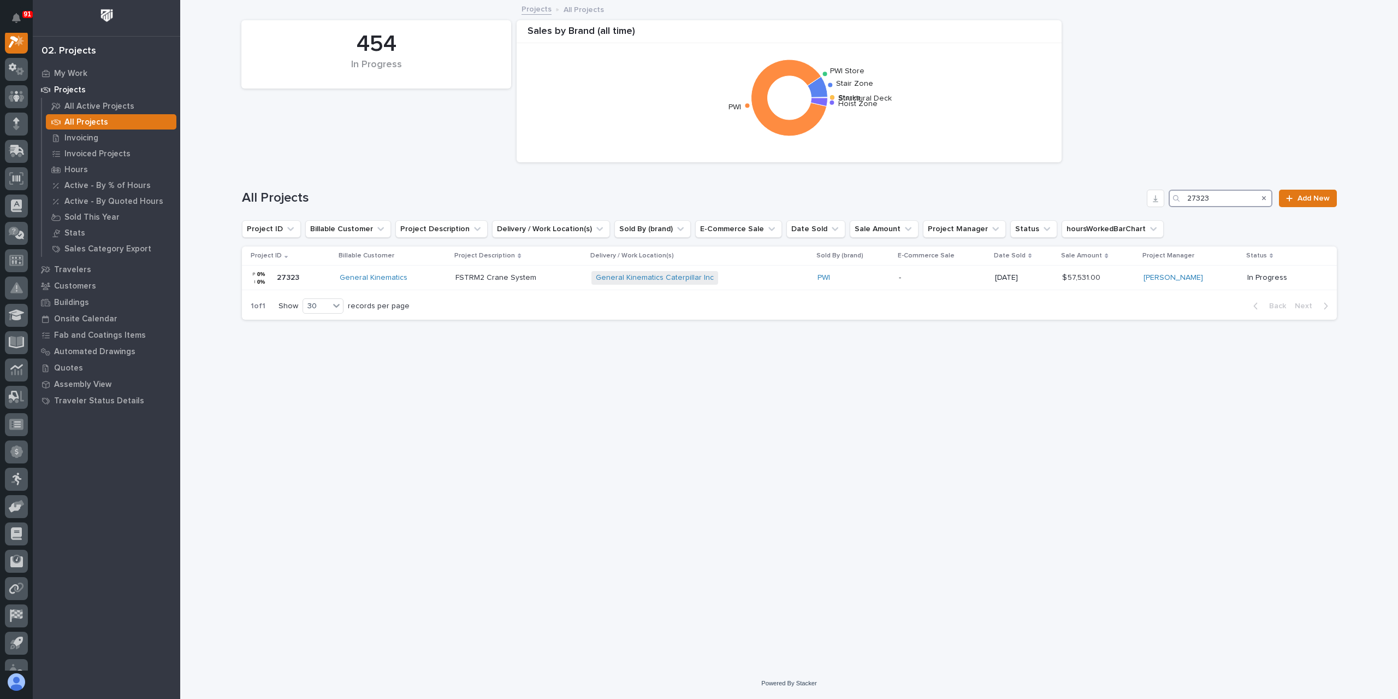
drag, startPoint x: 1229, startPoint y: 199, endPoint x: 1118, endPoint y: 191, distance: 111.2
click at [1118, 191] on div "All Projects 27323 Add New" at bounding box center [789, 198] width 1095 height 17
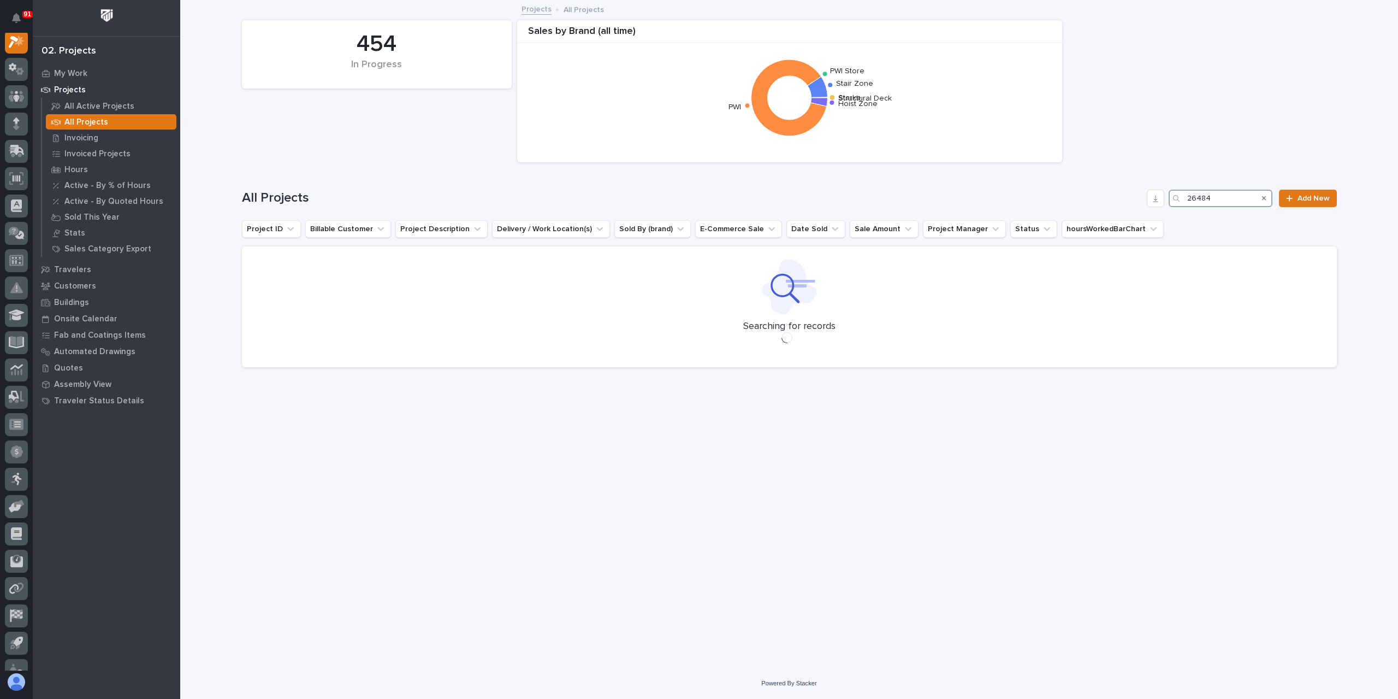
scroll to position [27, 0]
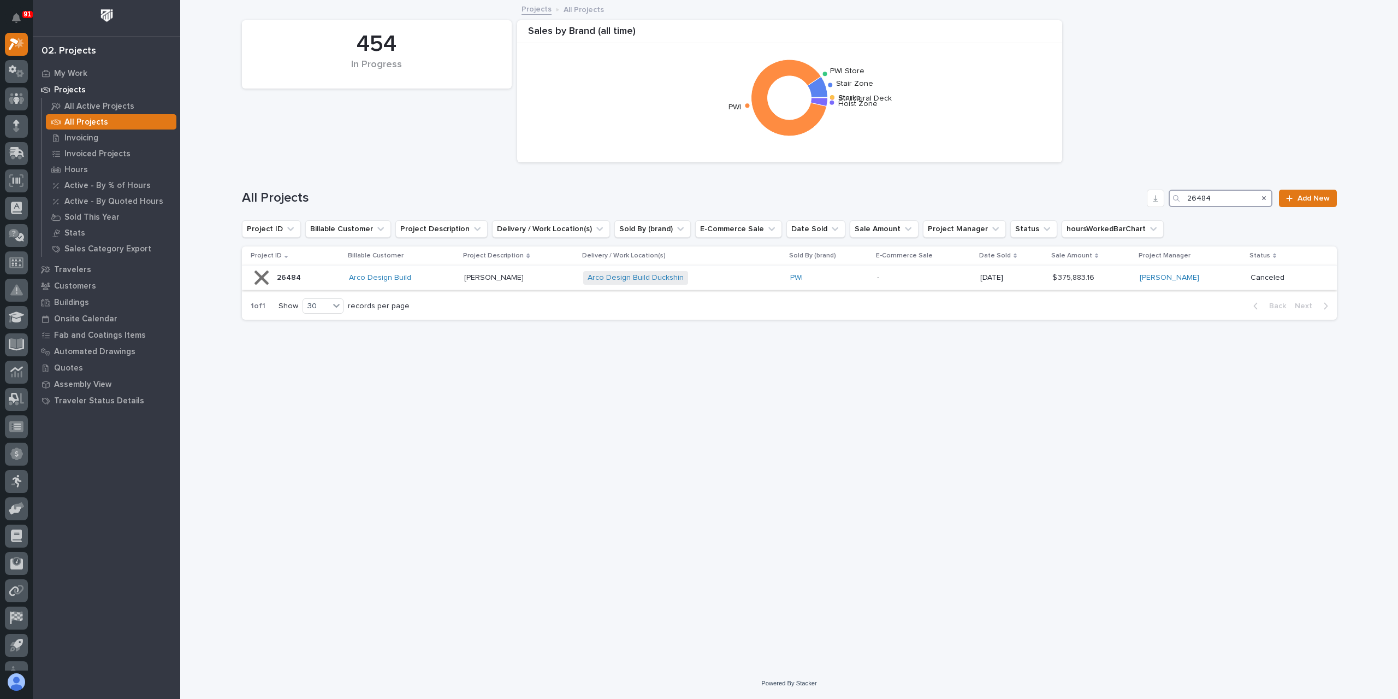
type input "26484"
click at [482, 275] on p "Duckshin Crane" at bounding box center [495, 276] width 62 height 11
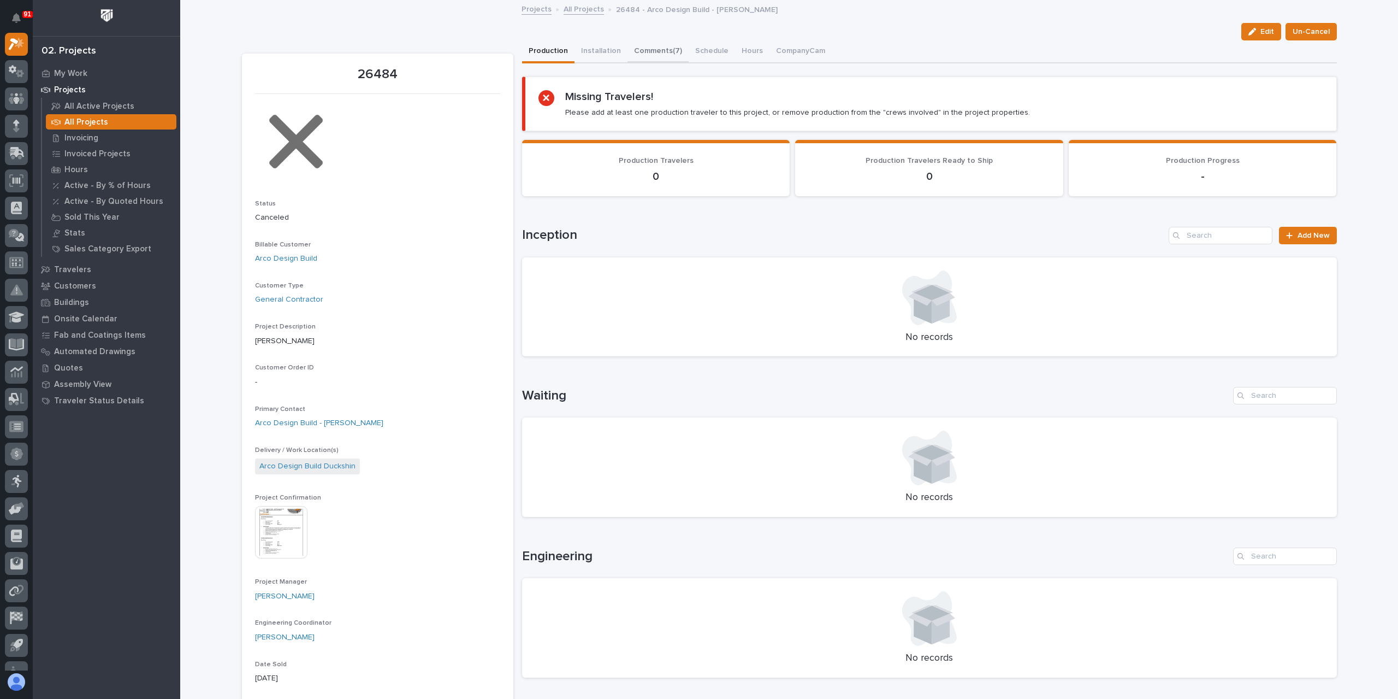
click at [653, 48] on button "Comments (7)" at bounding box center [658, 51] width 61 height 23
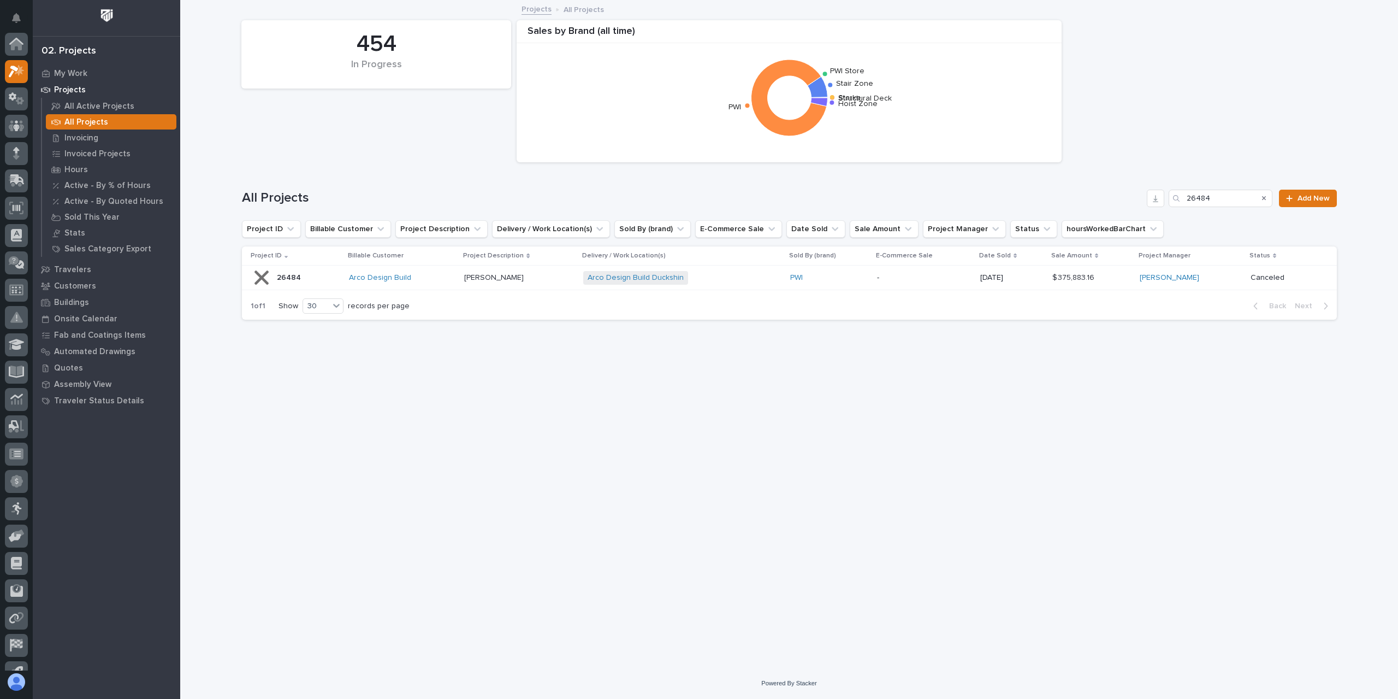
scroll to position [29, 0]
drag, startPoint x: 1220, startPoint y: 194, endPoint x: 1170, endPoint y: 209, distance: 51.9
click at [1170, 209] on div "All Projects 26484 Add New" at bounding box center [789, 194] width 1095 height 52
type input "26485"
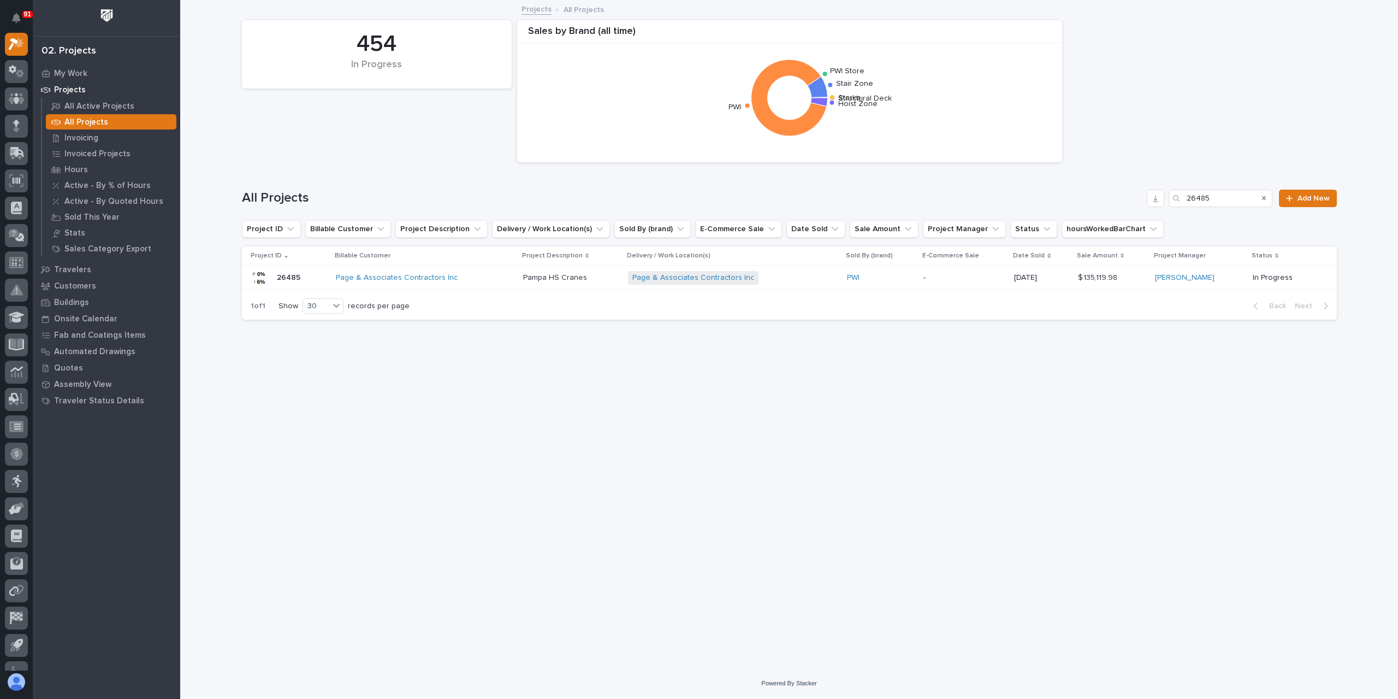
click at [536, 279] on p "Pampa HS Cranes" at bounding box center [556, 276] width 66 height 11
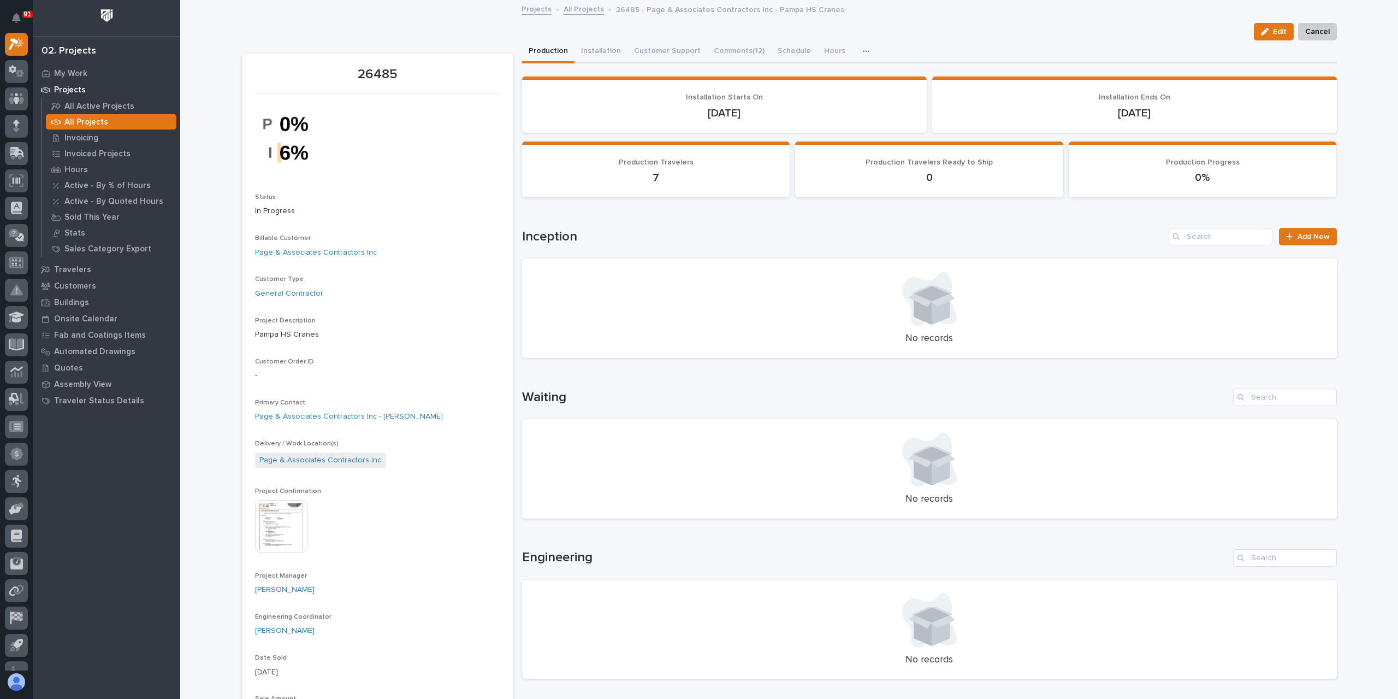
click at [737, 63] on div "Loading... Saving… Loading... Saving… Loading... Saving… Loading... Saving… Loa…" at bounding box center [929, 653] width 815 height 1181
click at [734, 58] on button "Comments (12)" at bounding box center [739, 51] width 64 height 23
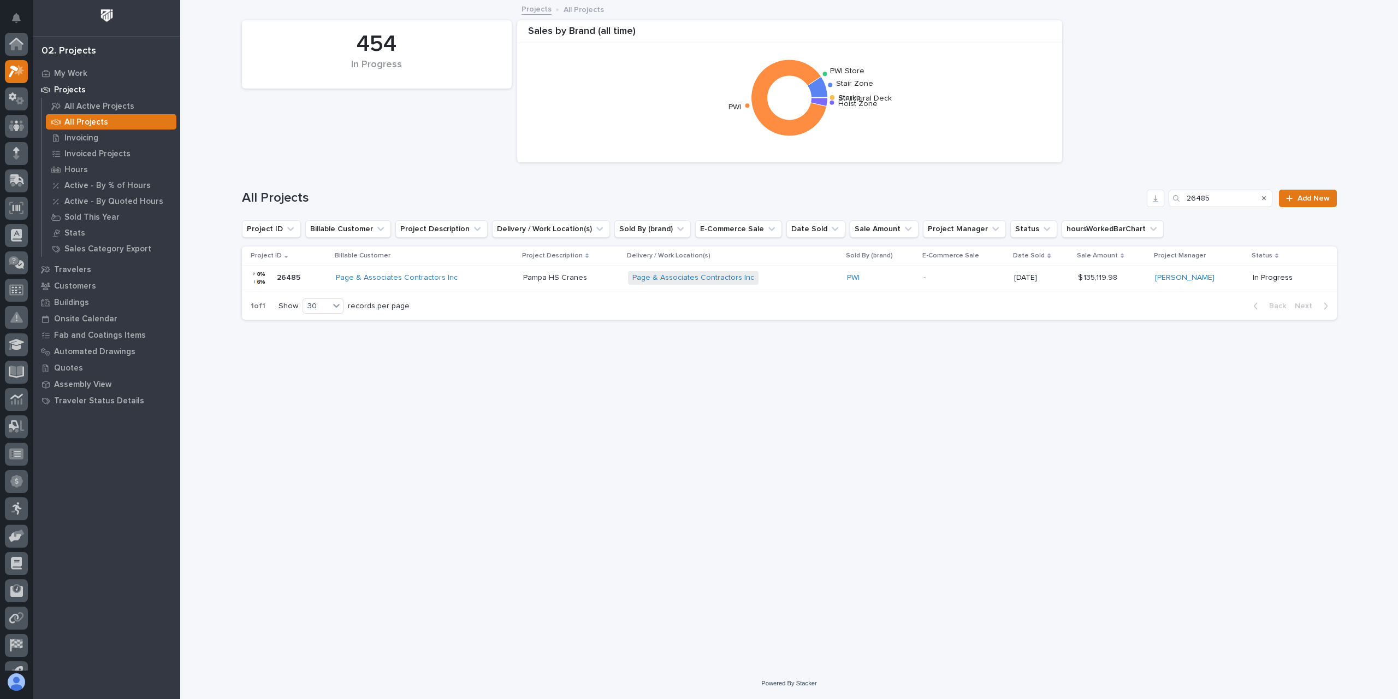
scroll to position [29, 0]
drag, startPoint x: 1229, startPoint y: 199, endPoint x: 1153, endPoint y: 206, distance: 76.8
click at [1153, 206] on div "All Projects 26485 Add New" at bounding box center [789, 198] width 1095 height 17
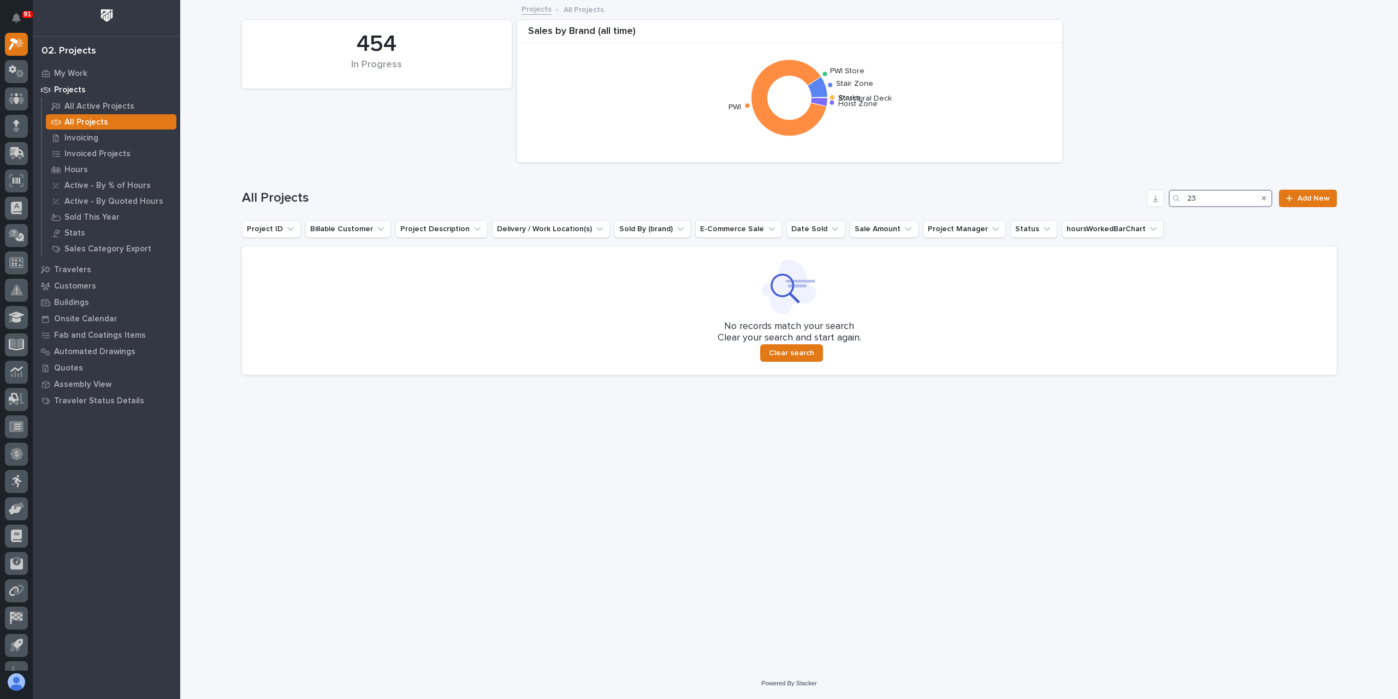
type input "239"
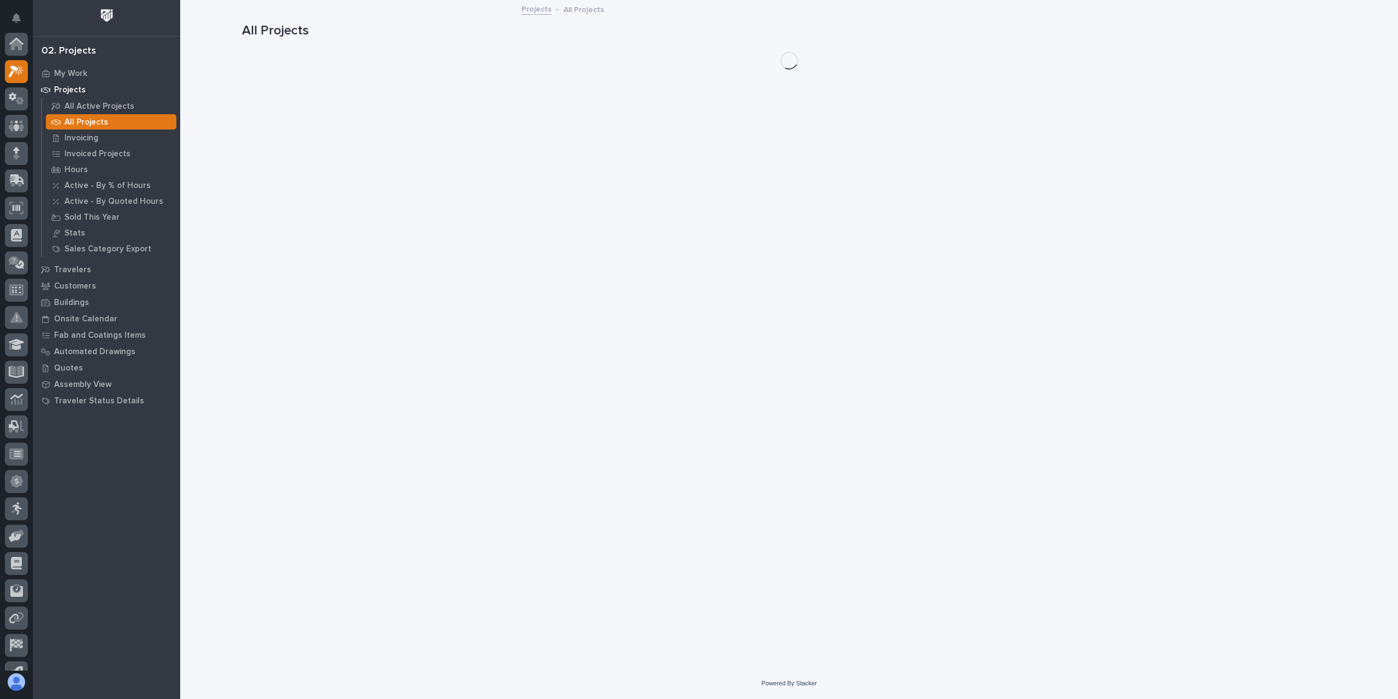
scroll to position [27, 0]
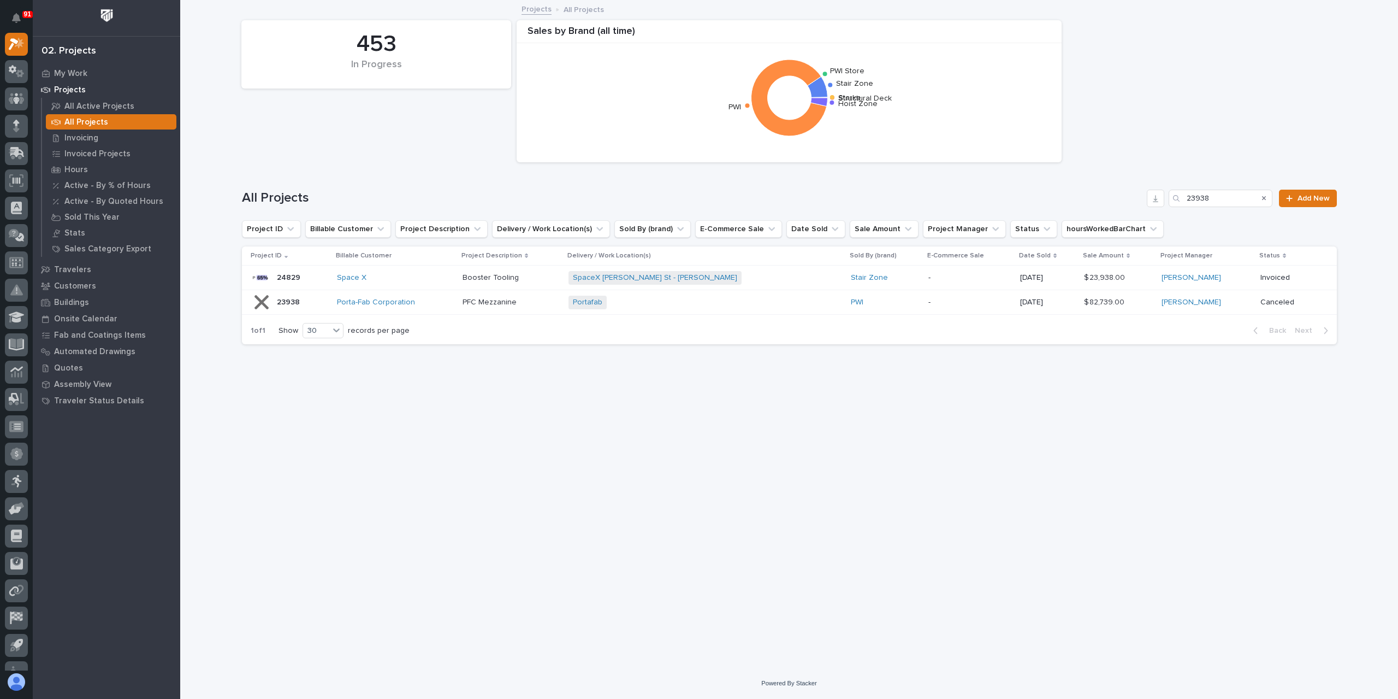
click at [511, 302] on p "PFC Mezzanine" at bounding box center [491, 301] width 56 height 11
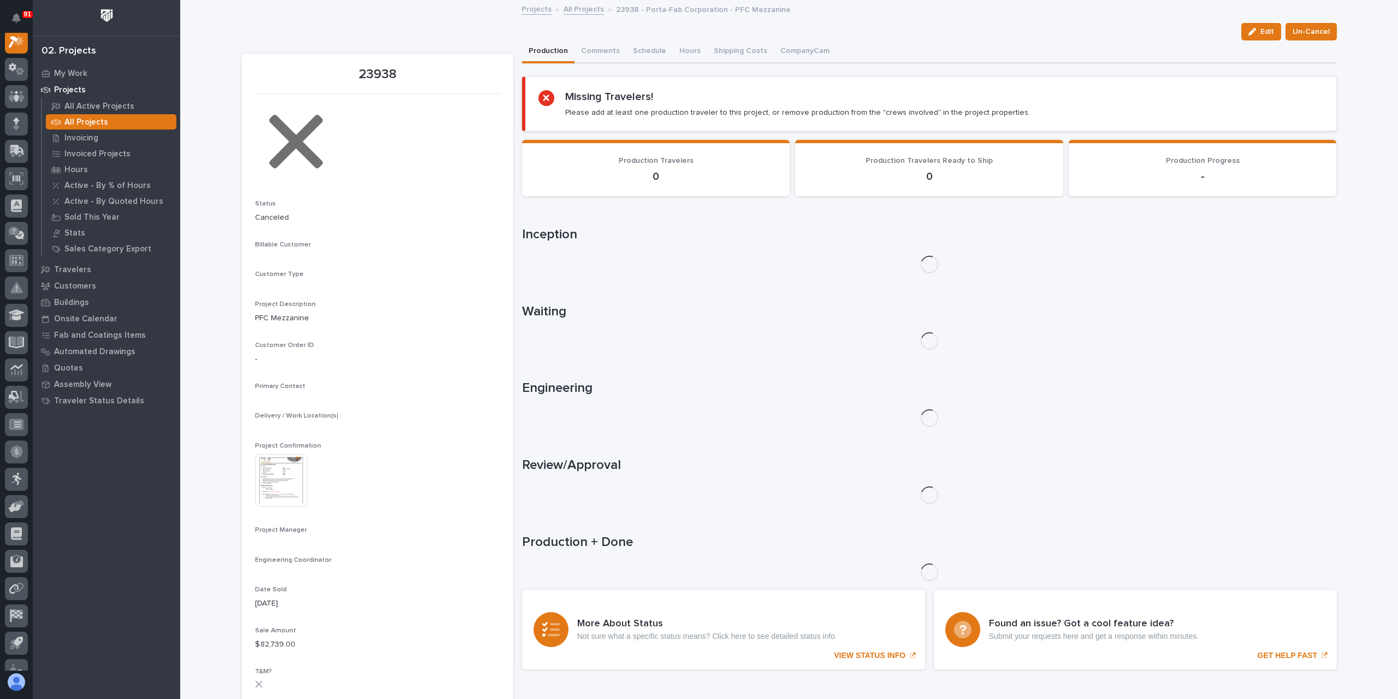
scroll to position [27, 0]
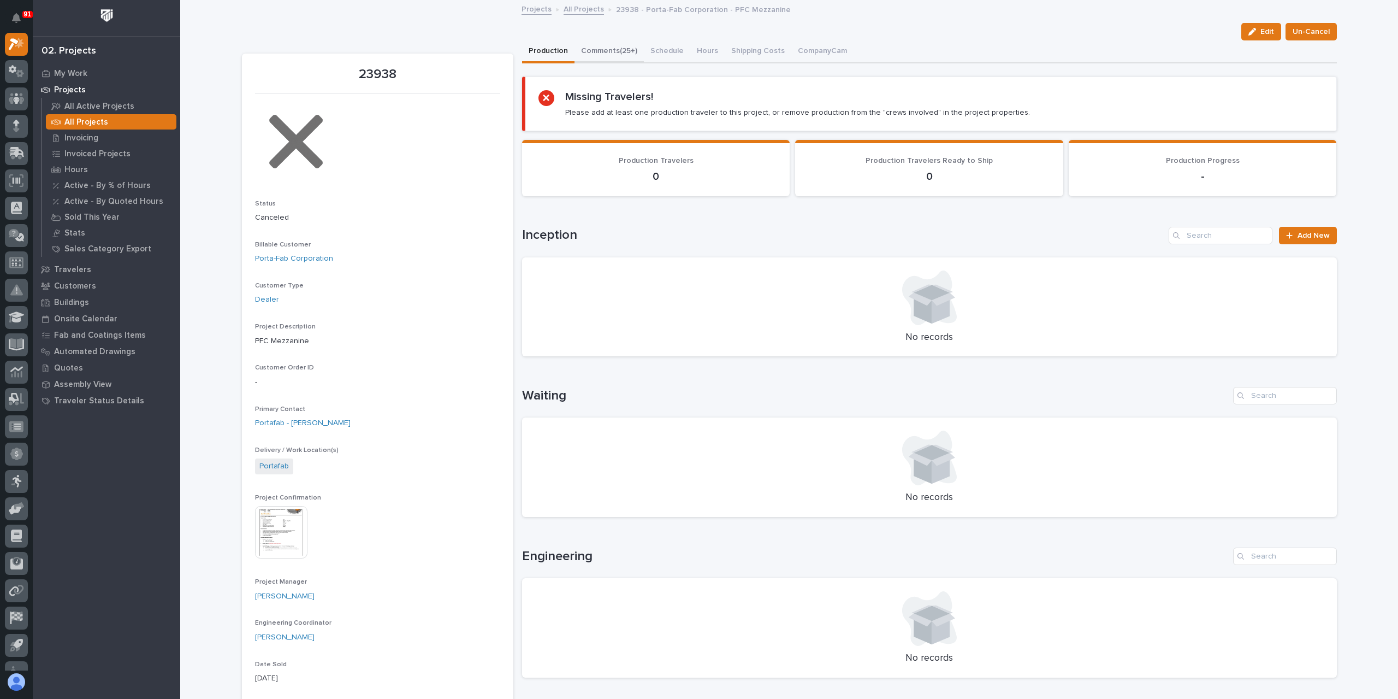
click at [591, 57] on button "Comments (25+)" at bounding box center [609, 51] width 69 height 23
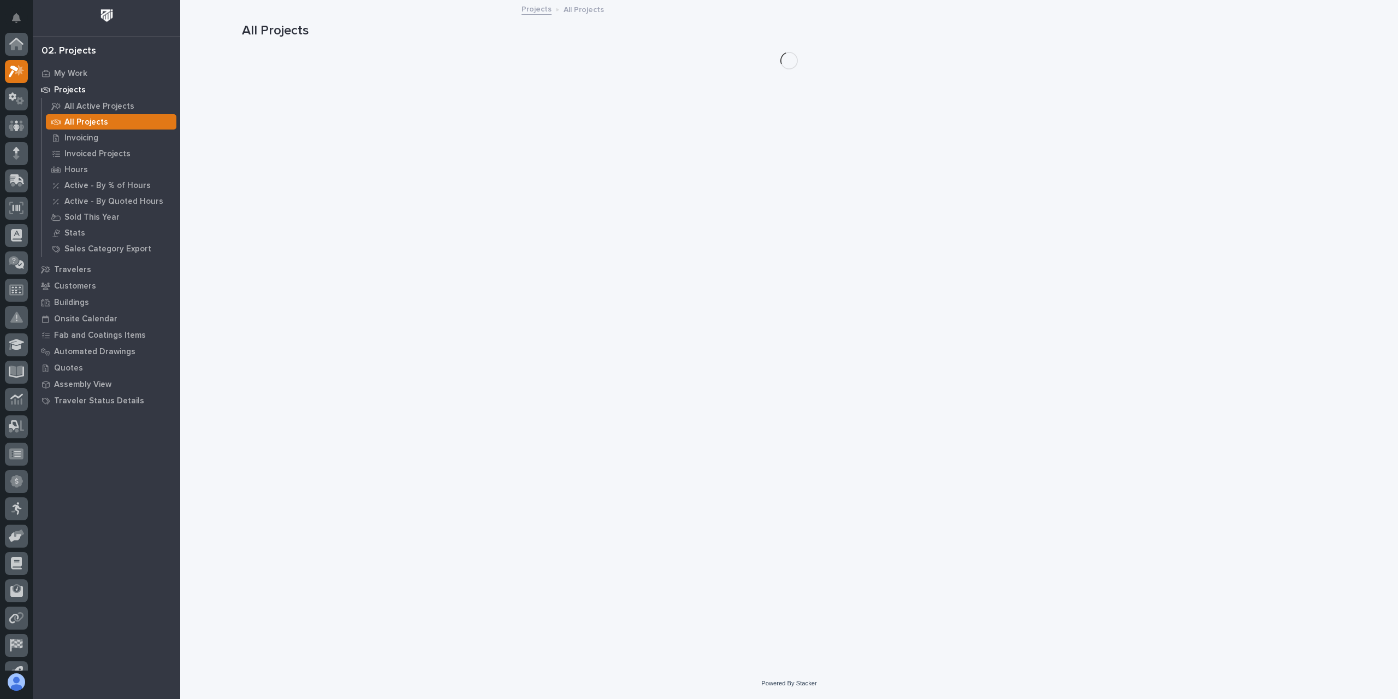
scroll to position [29, 0]
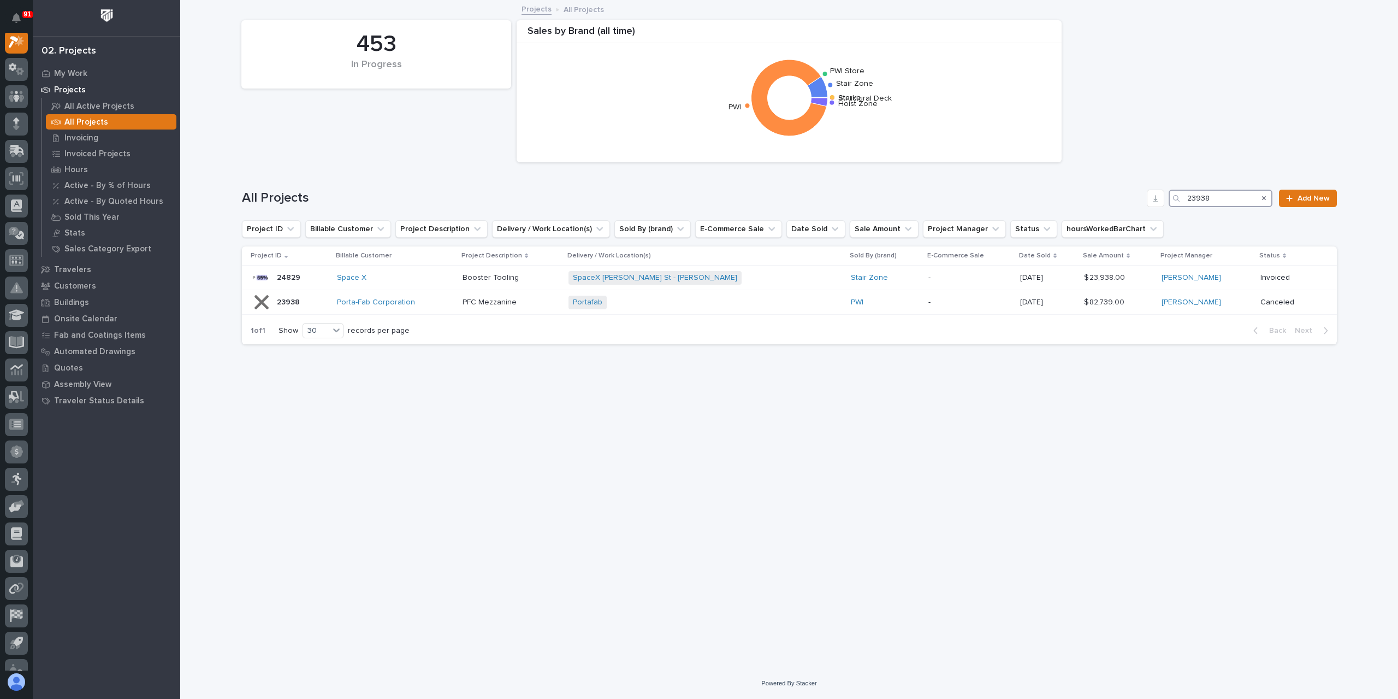
drag, startPoint x: 1160, startPoint y: 203, endPoint x: 1148, endPoint y: 202, distance: 12.6
click at [1148, 202] on div "All Projects 23938 Add New" at bounding box center [789, 198] width 1095 height 17
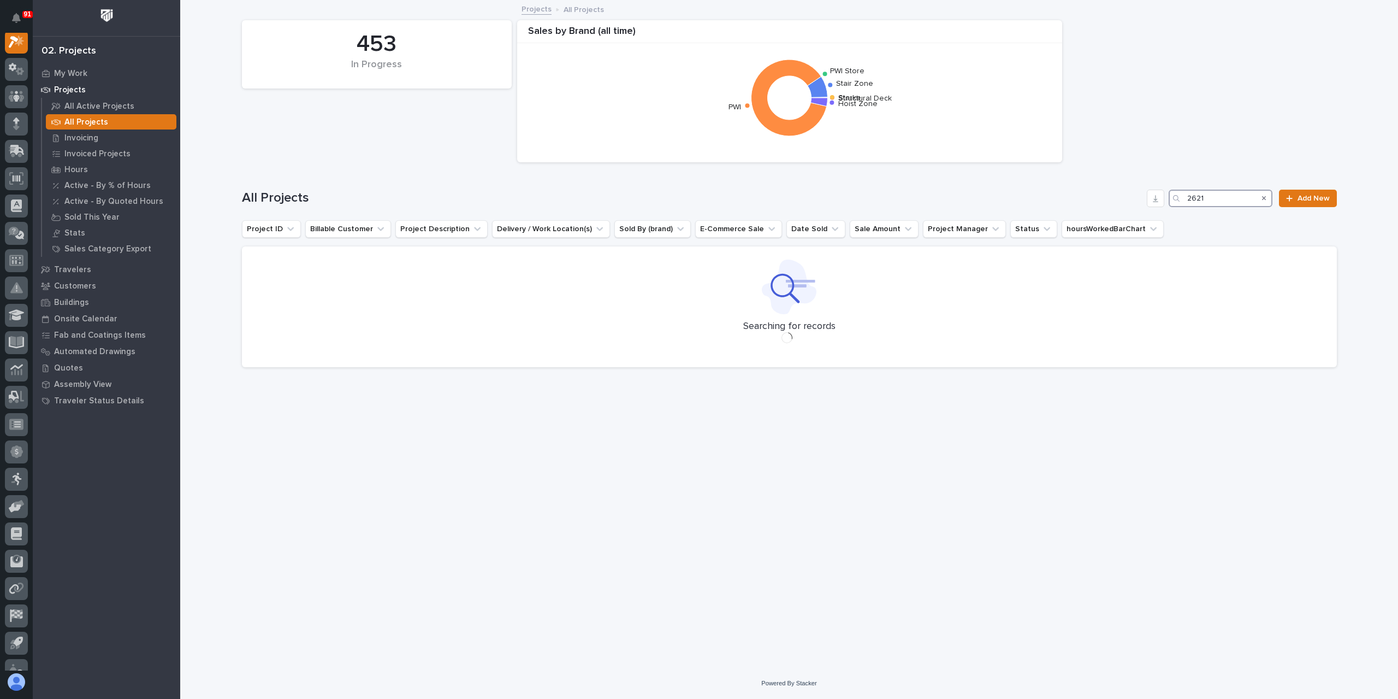
scroll to position [27, 0]
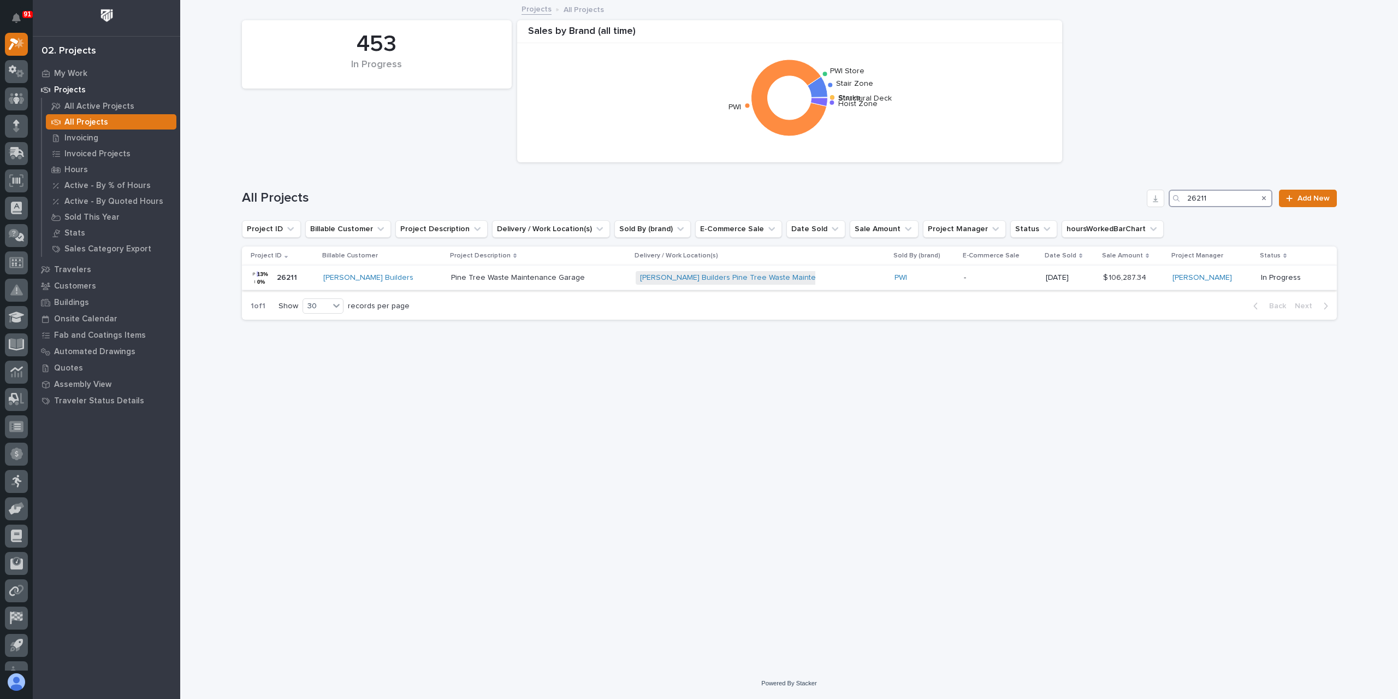
type input "26211"
click at [491, 284] on div "Pine Tree Waste Maintenance Garage Pine Tree Waste Maintenance Garage" at bounding box center [539, 278] width 176 height 18
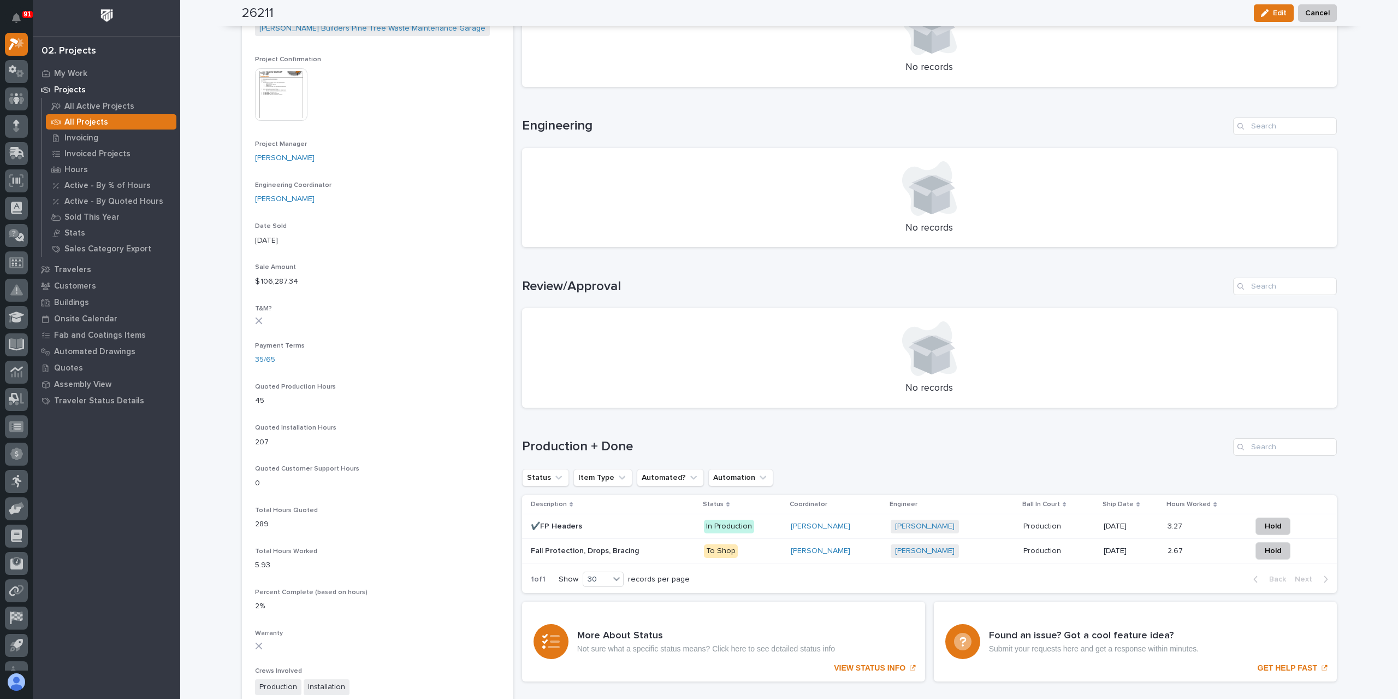
scroll to position [446, 0]
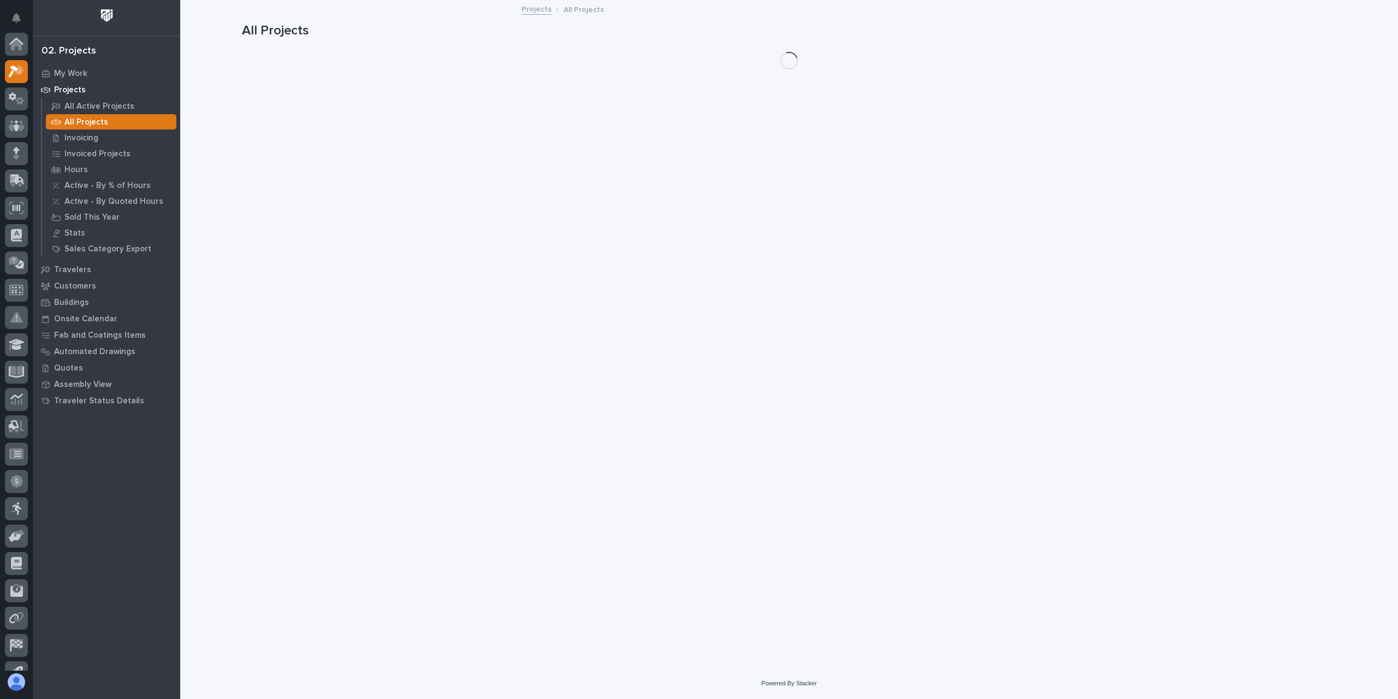
scroll to position [29, 0]
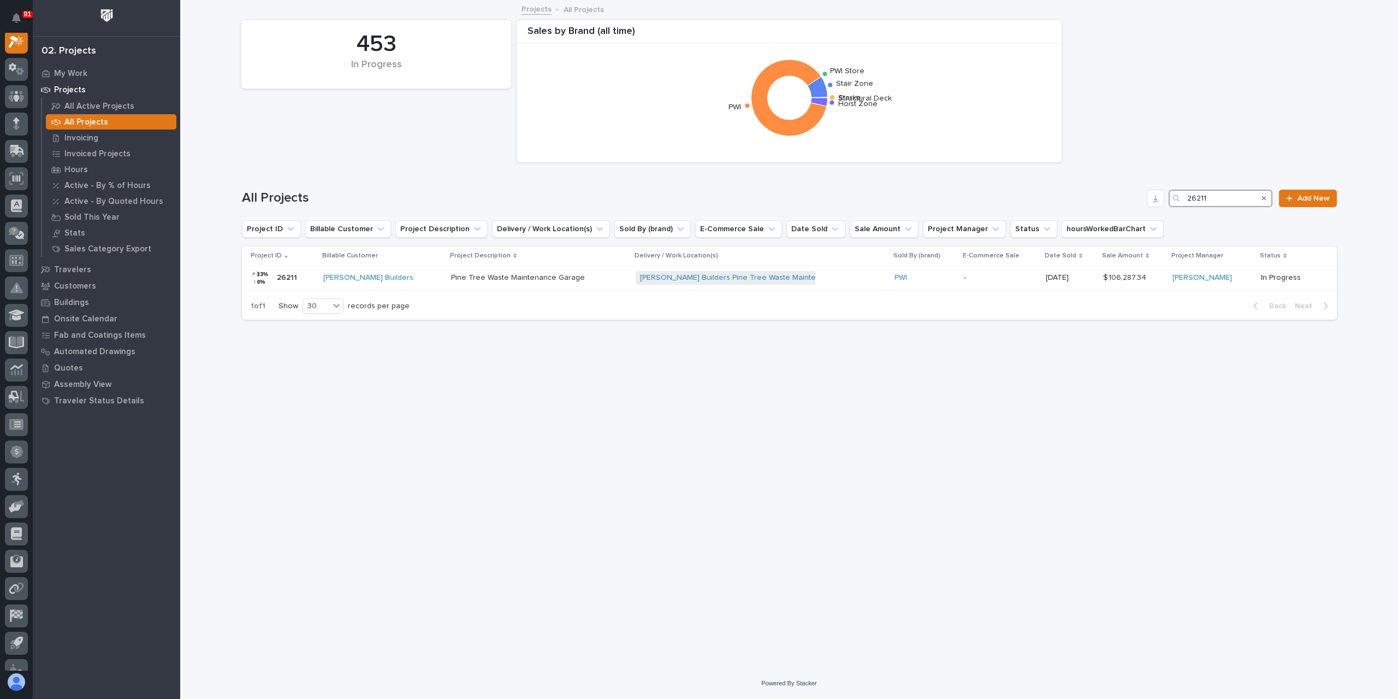
drag, startPoint x: 1207, startPoint y: 194, endPoint x: 1155, endPoint y: 207, distance: 53.5
click at [1156, 206] on div "All Projects 26211 Add New" at bounding box center [789, 198] width 1095 height 17
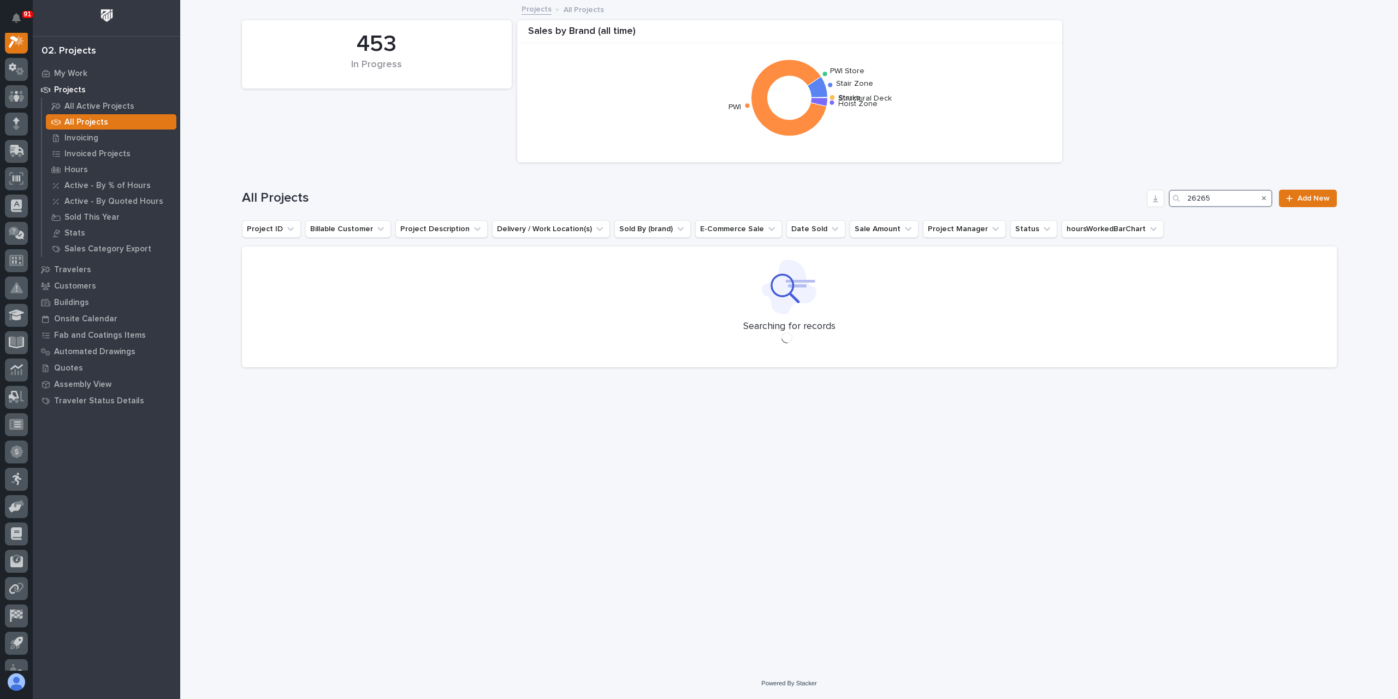
scroll to position [27, 0]
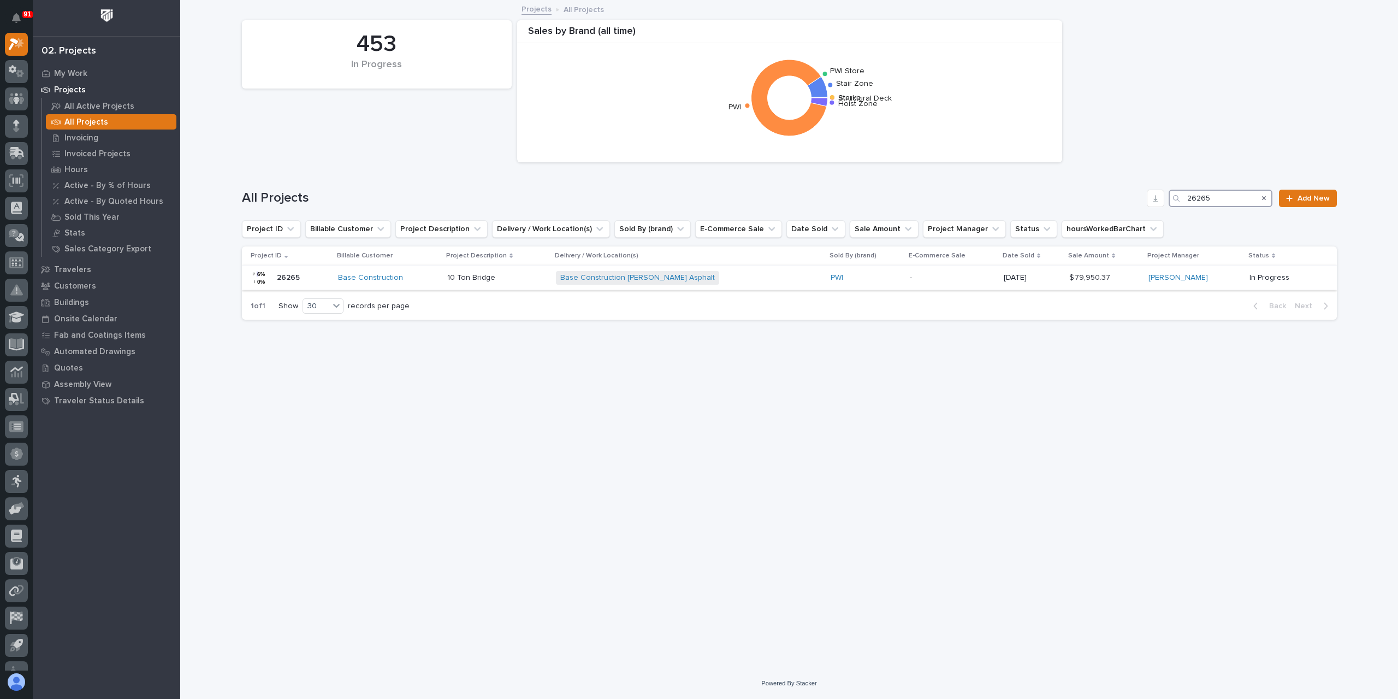
type input "26265"
click at [488, 284] on div "10 Ton Bridge 10 Ton Bridge" at bounding box center [497, 278] width 100 height 18
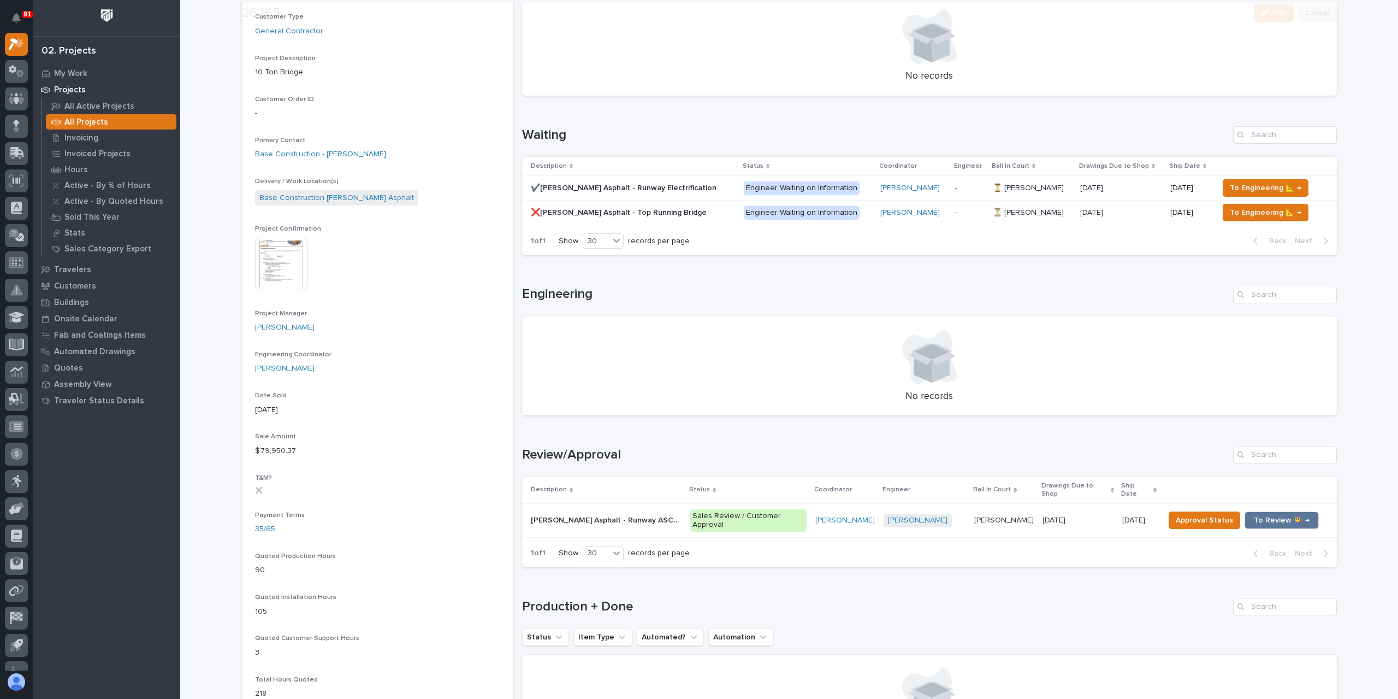
scroll to position [273, 0]
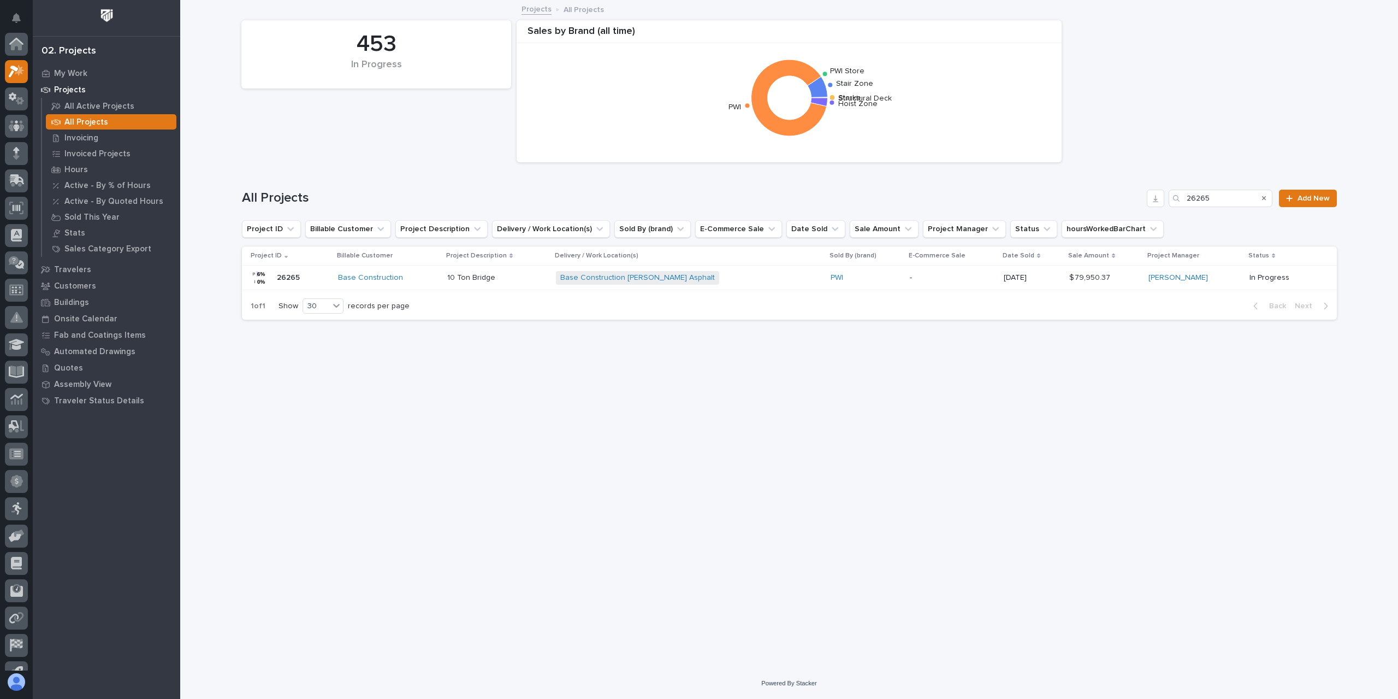
scroll to position [29, 0]
drag, startPoint x: 1227, startPoint y: 203, endPoint x: 1106, endPoint y: 212, distance: 121.6
click at [1135, 210] on div "All Projects 26265 Add New" at bounding box center [789, 194] width 1095 height 52
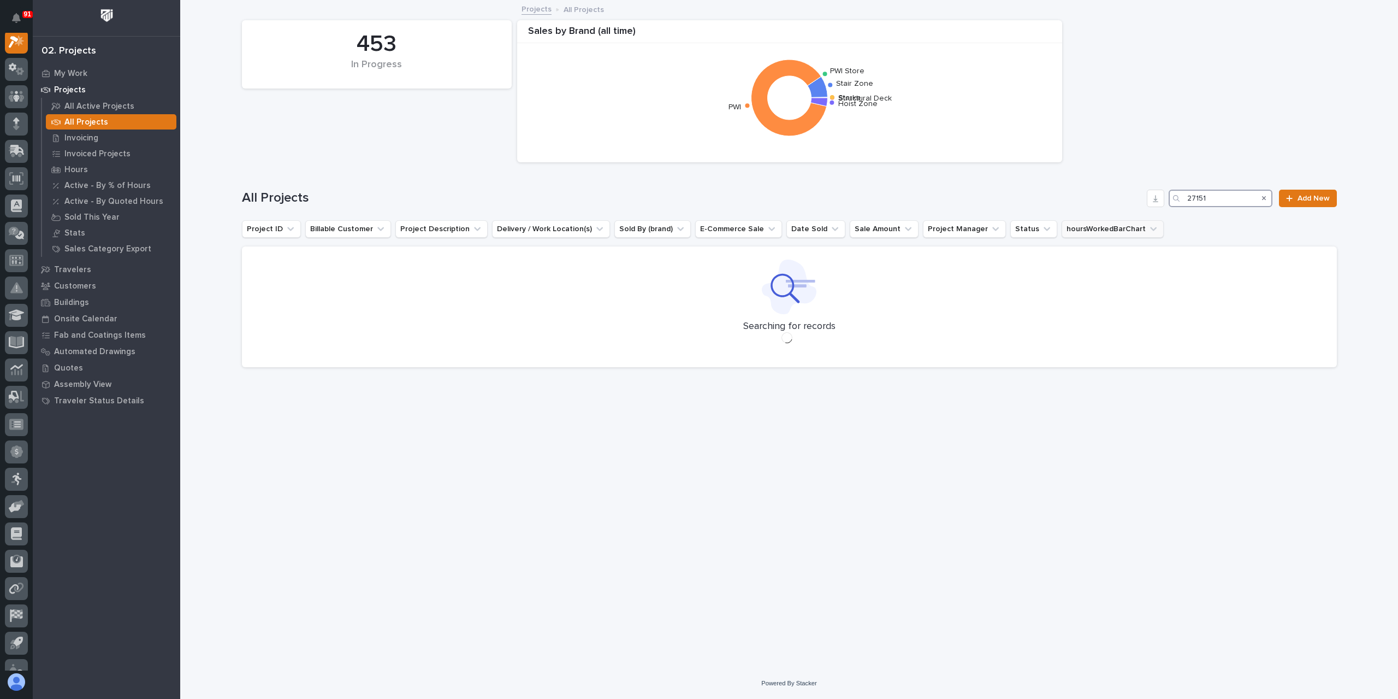
scroll to position [27, 0]
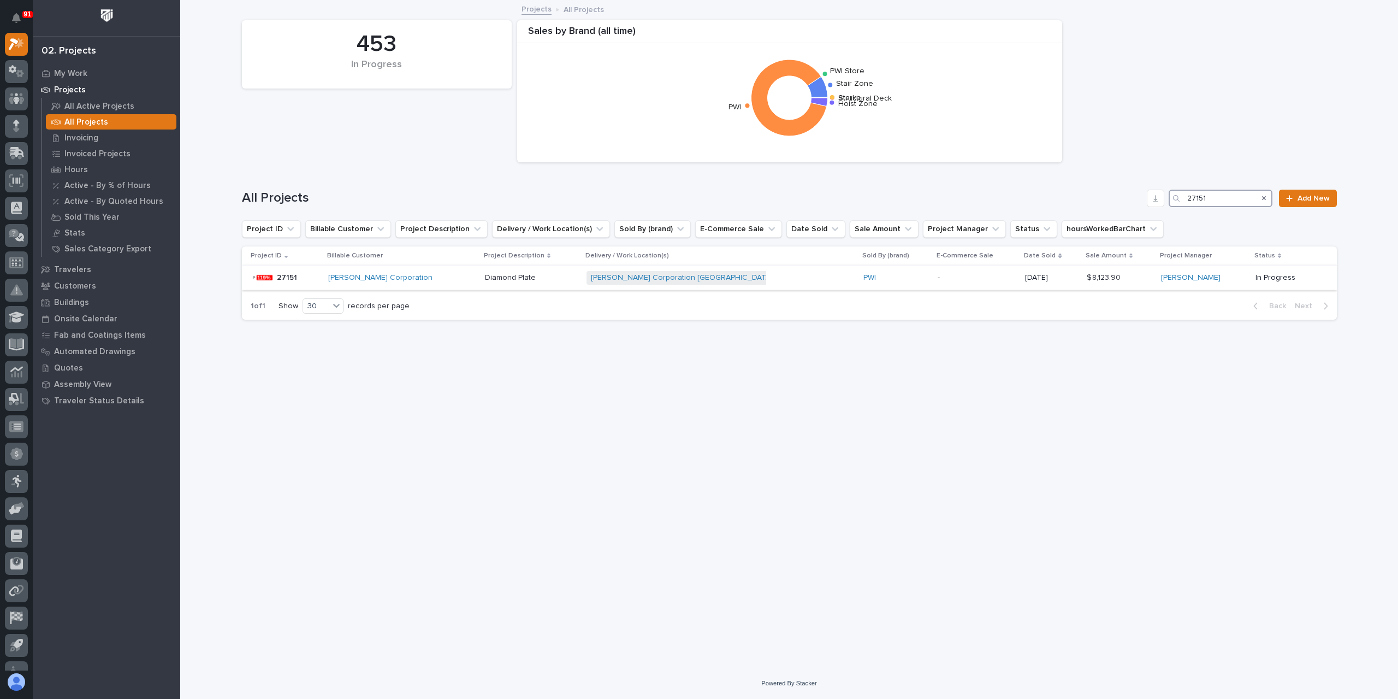
type input "27151"
click at [493, 278] on p "Diamond Plate" at bounding box center [511, 276] width 53 height 11
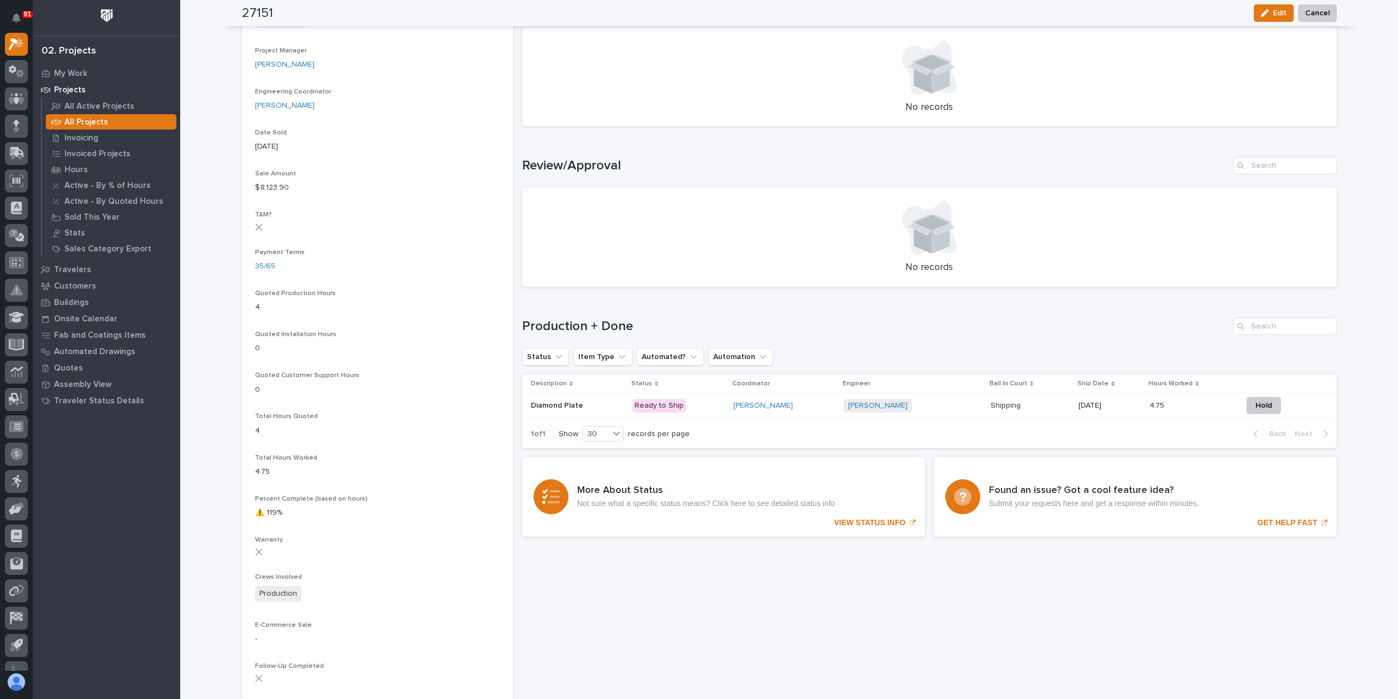
scroll to position [500, 0]
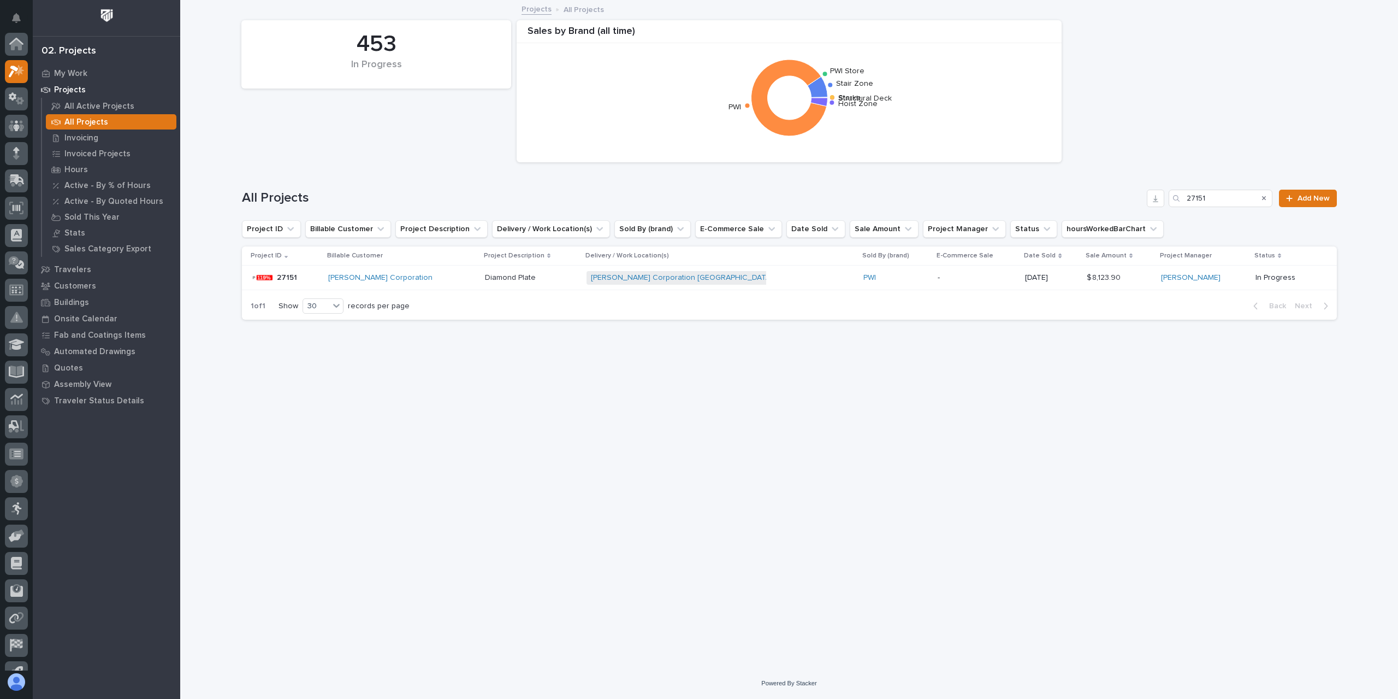
scroll to position [29, 0]
drag, startPoint x: 1217, startPoint y: 198, endPoint x: 1150, endPoint y: 202, distance: 66.8
click at [1150, 202] on div "All Projects 27151 Add New" at bounding box center [789, 198] width 1095 height 17
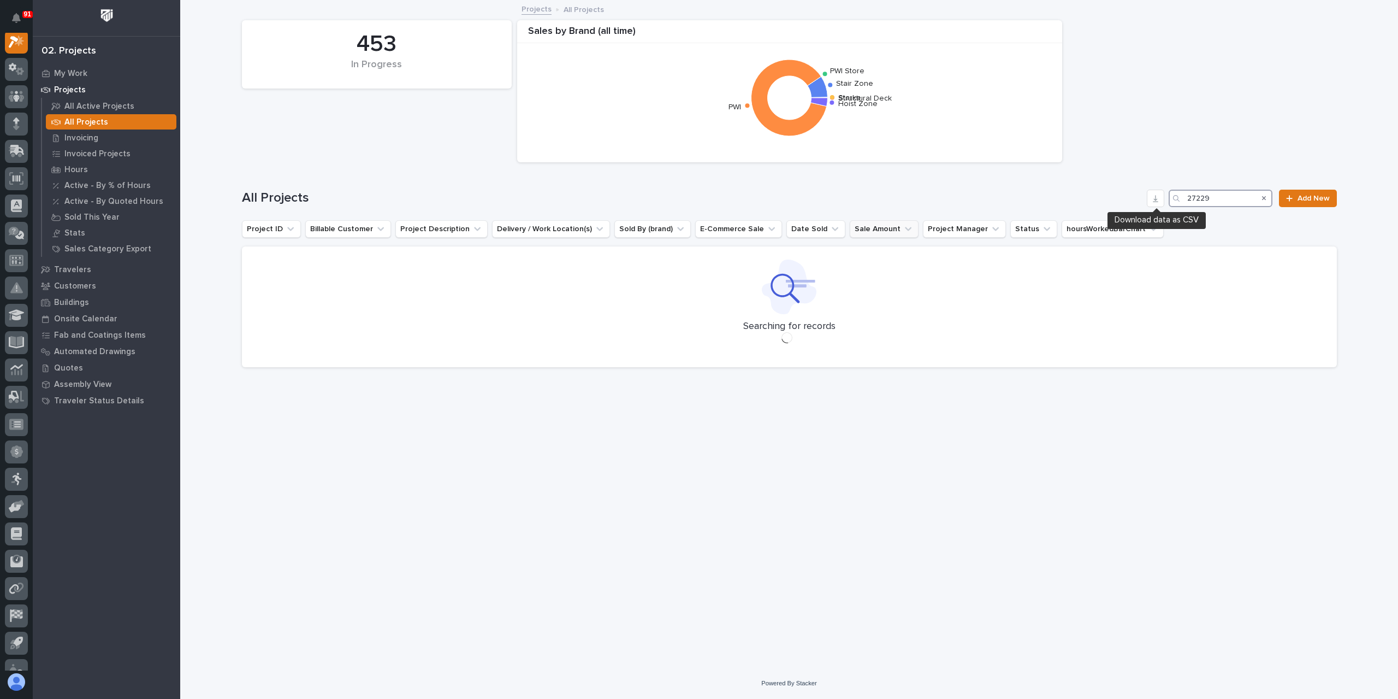
scroll to position [27, 0]
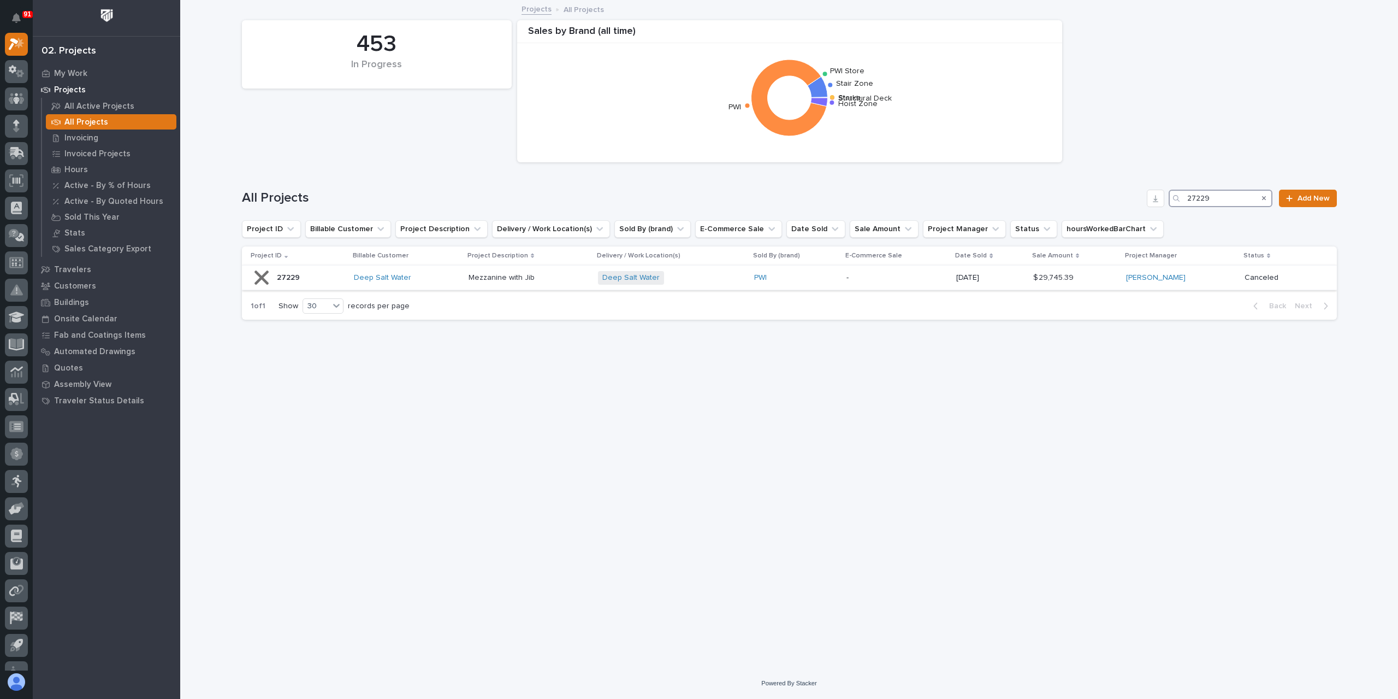
type input "27229"
click at [497, 280] on p "Mezzanine with Jib" at bounding box center [503, 276] width 68 height 11
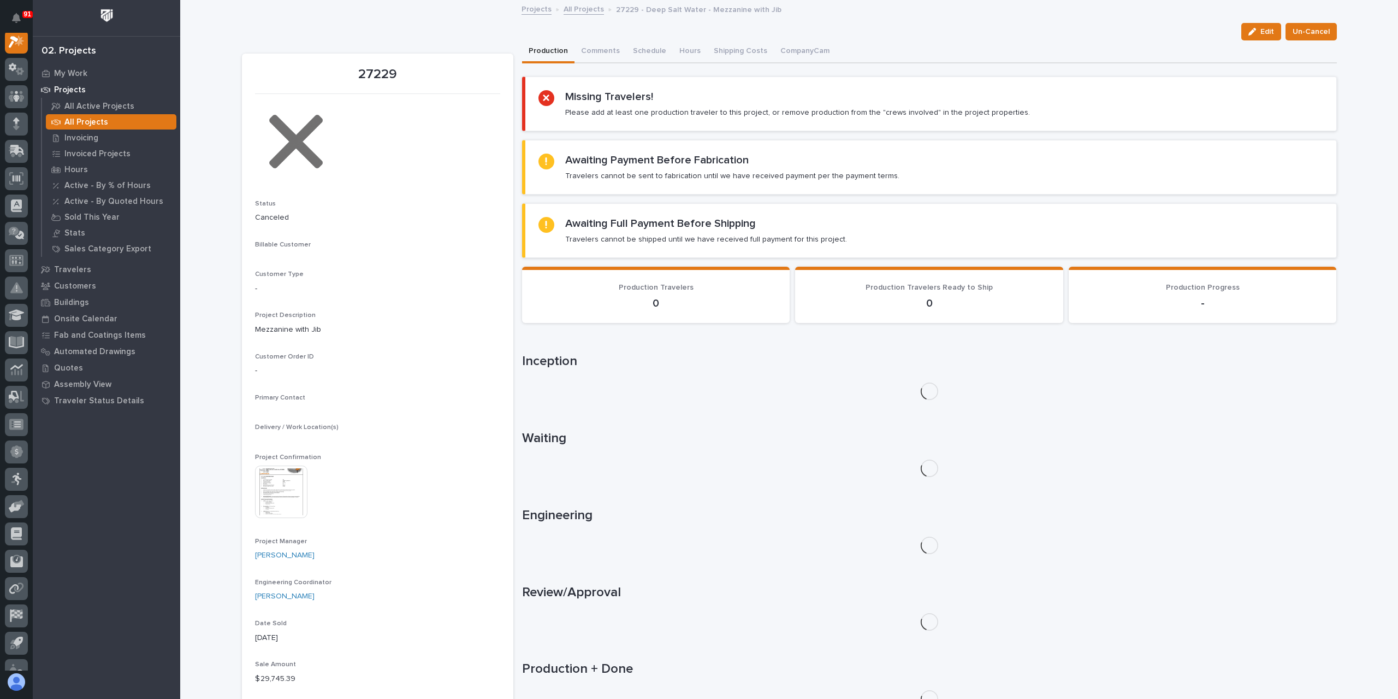
scroll to position [27, 0]
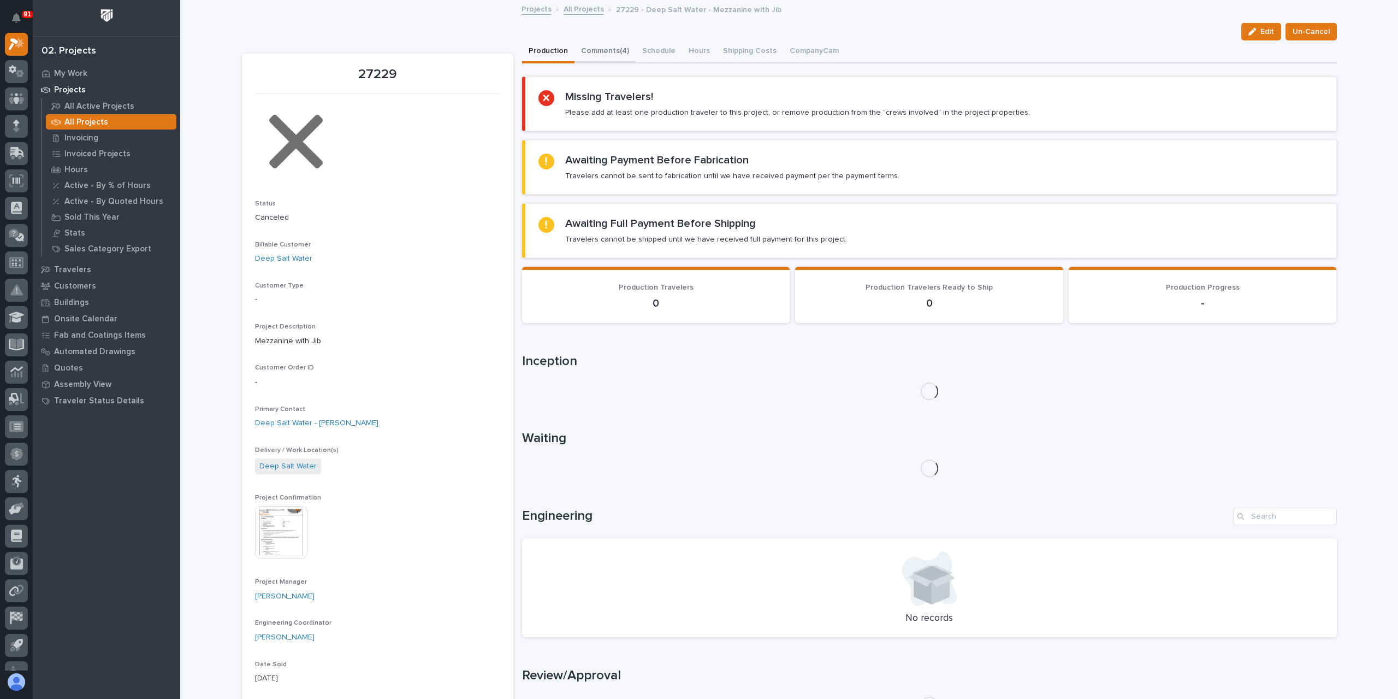
click at [610, 58] on button "Comments (4)" at bounding box center [605, 51] width 61 height 23
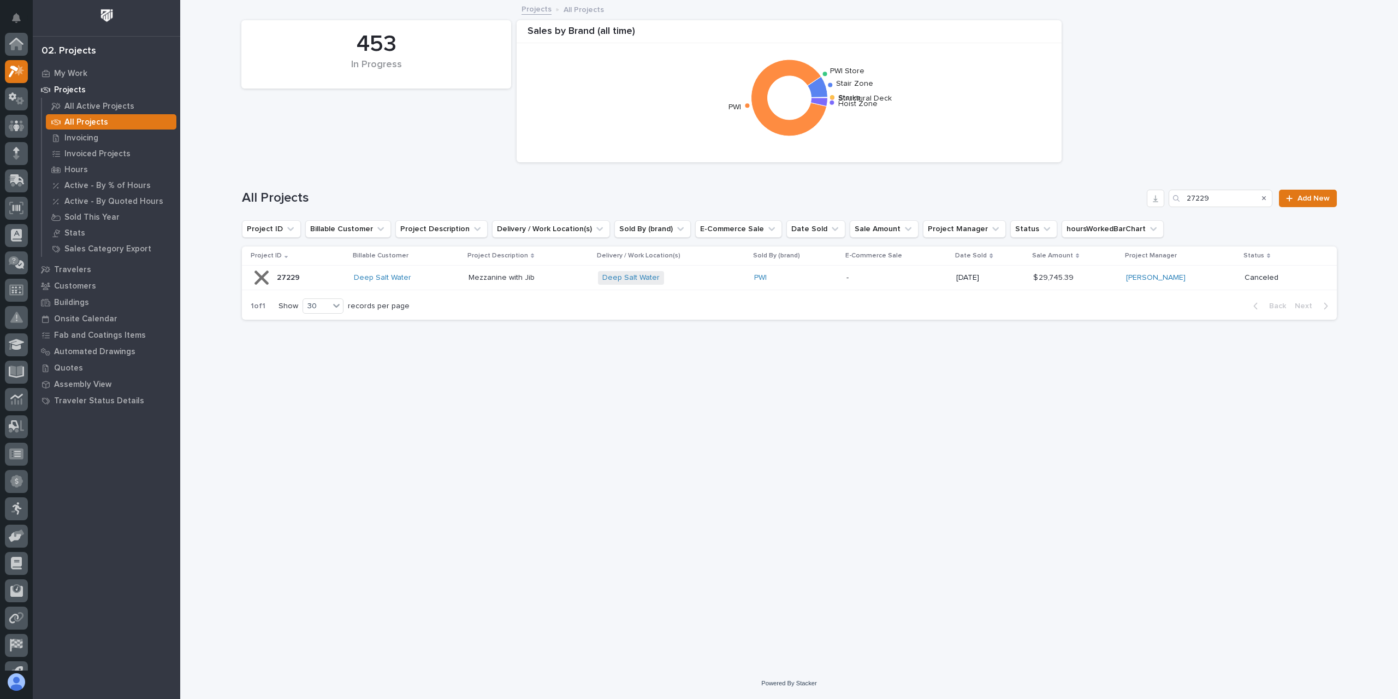
scroll to position [29, 0]
drag, startPoint x: 1226, startPoint y: 200, endPoint x: 1116, endPoint y: 210, distance: 111.3
click at [1116, 210] on div "All Projects 27229 Add New" at bounding box center [789, 194] width 1095 height 52
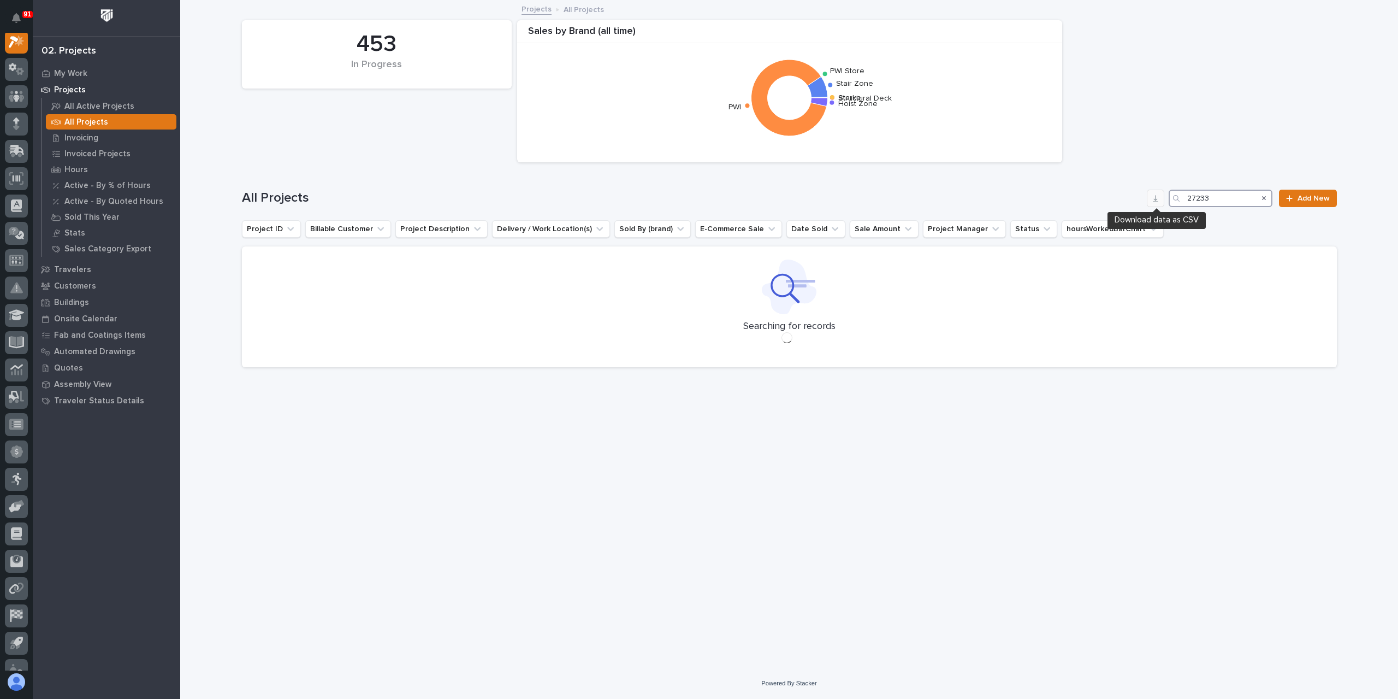
scroll to position [27, 0]
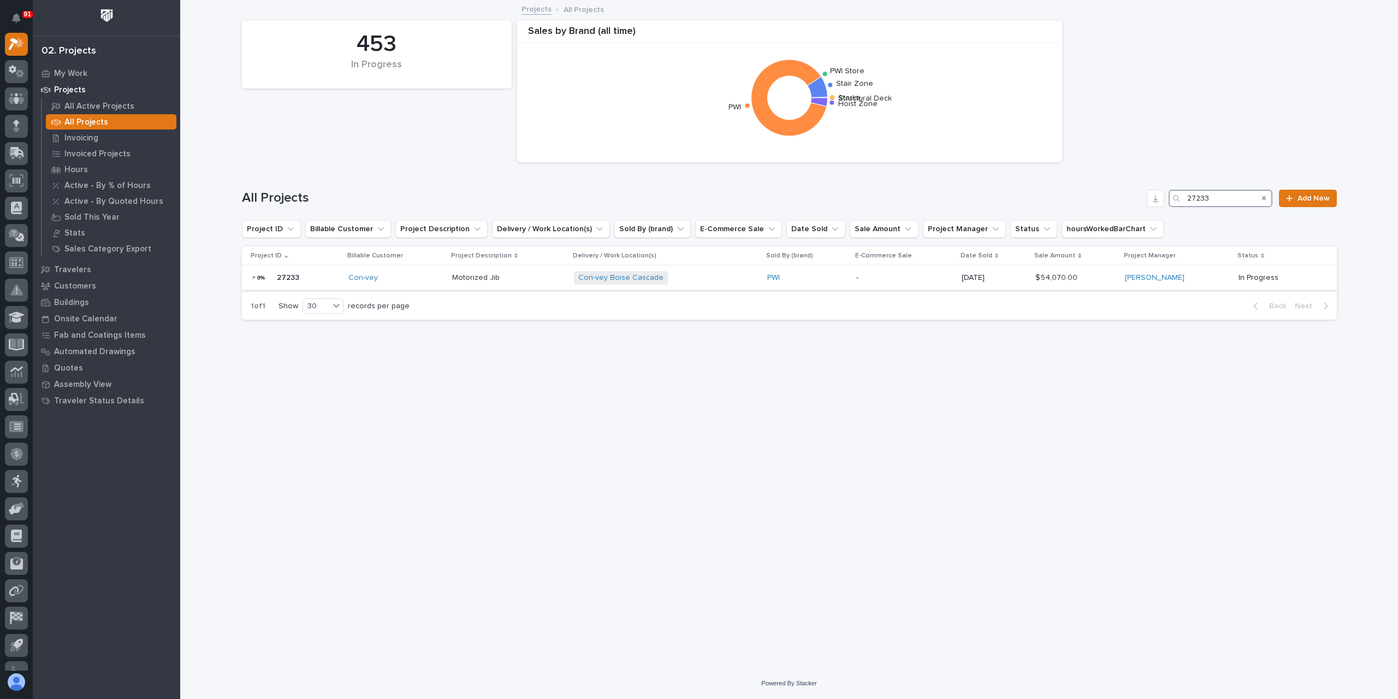
type input "27233"
click at [476, 277] on p "Motorized Jib" at bounding box center [477, 276] width 50 height 11
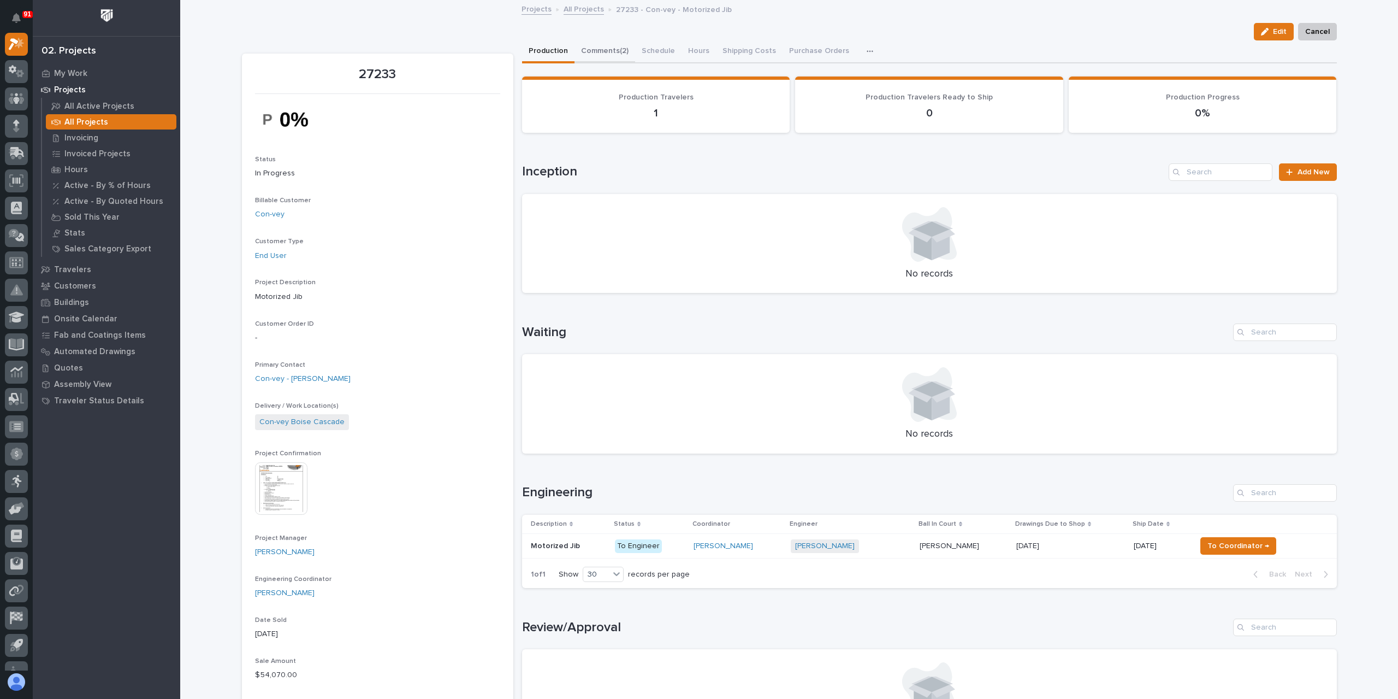
click at [606, 51] on button "Comments (2)" at bounding box center [605, 51] width 61 height 23
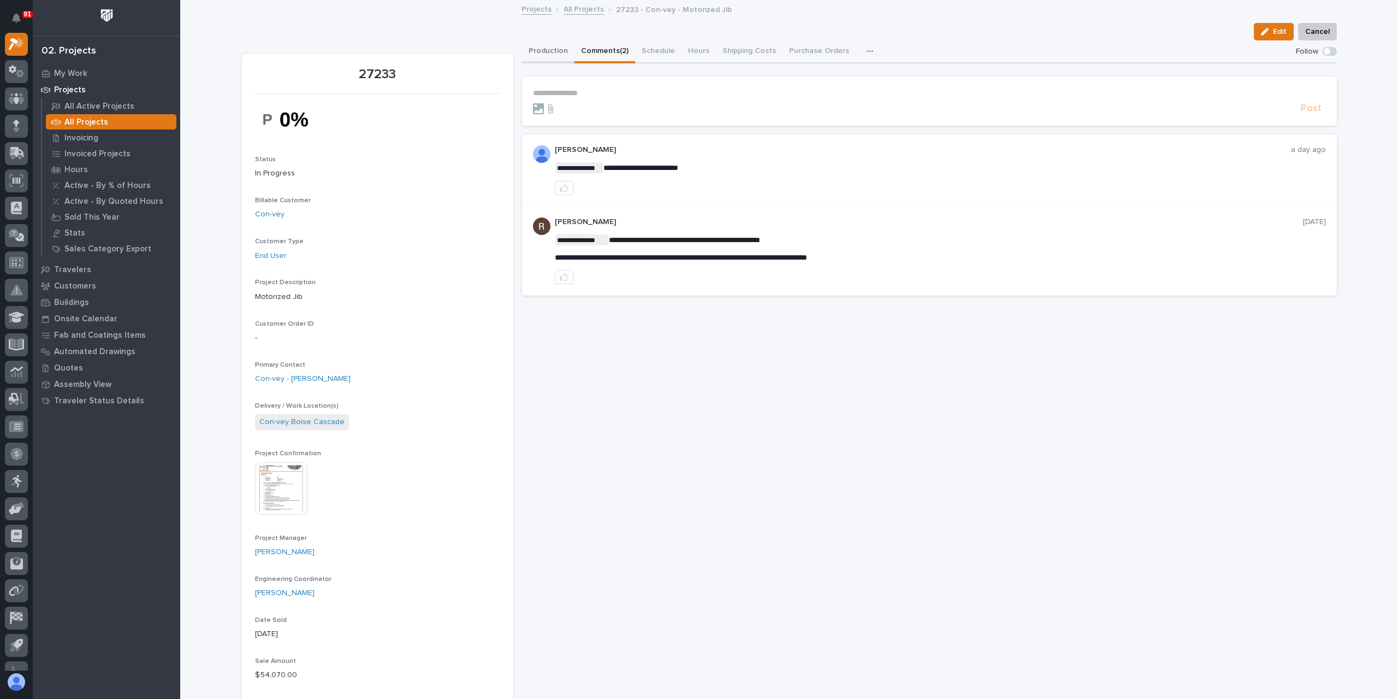
click at [540, 59] on button "Production" at bounding box center [548, 51] width 52 height 23
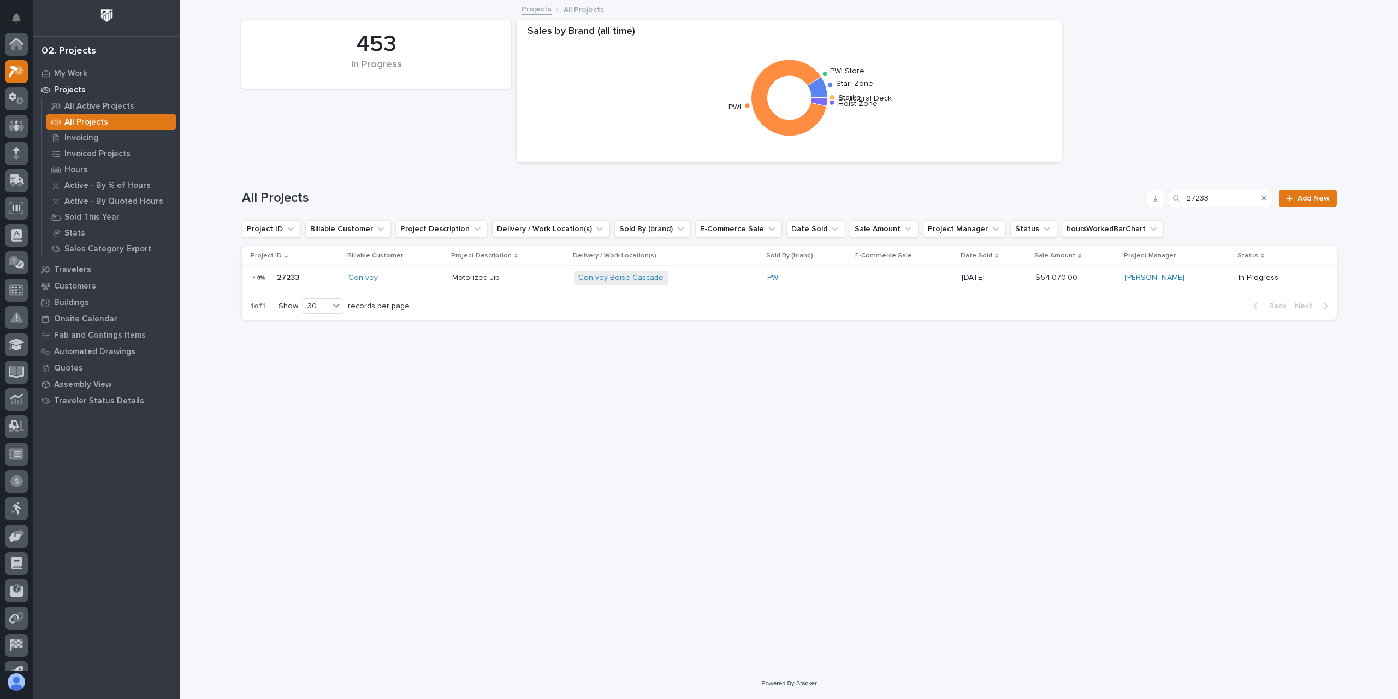
scroll to position [29, 0]
drag, startPoint x: 1213, startPoint y: 194, endPoint x: 1167, endPoint y: 206, distance: 47.6
click at [1169, 205] on div "All Projects 27233 Add New" at bounding box center [789, 198] width 1095 height 17
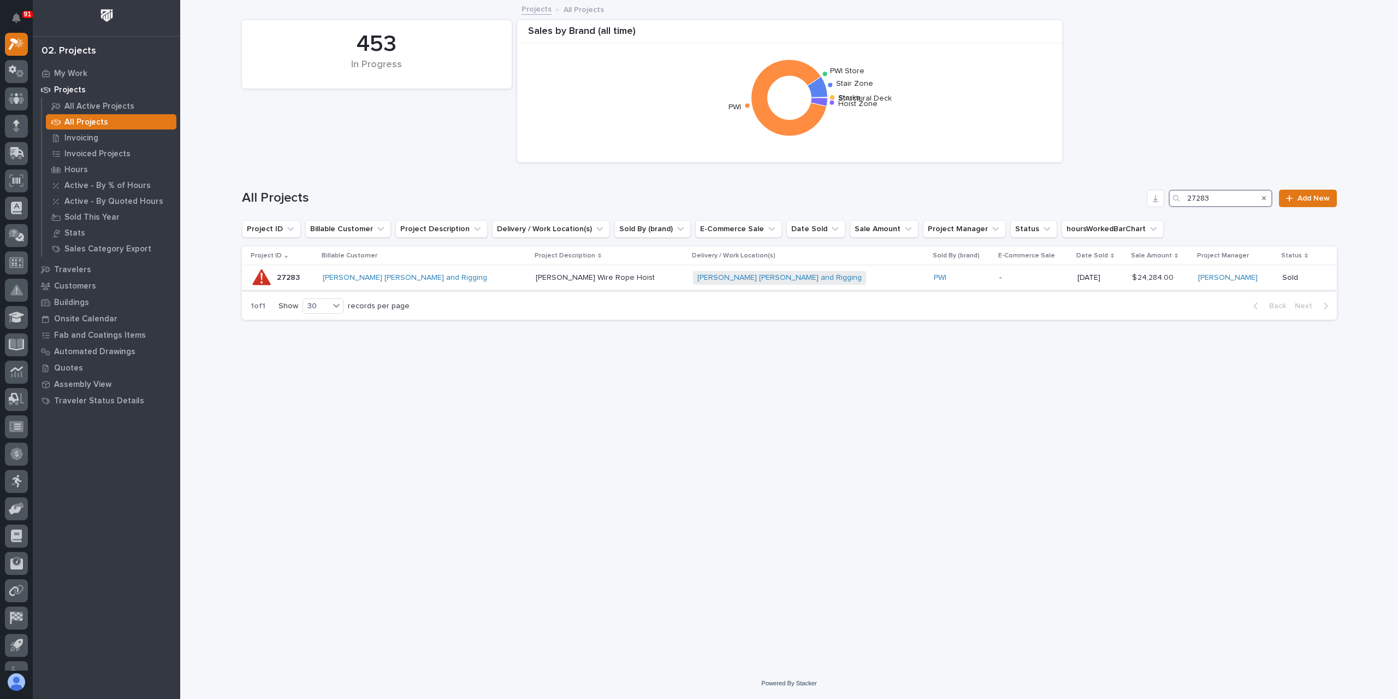
type input "27283"
click at [536, 279] on p "Starke Wire Rope Hoist" at bounding box center [596, 276] width 121 height 11
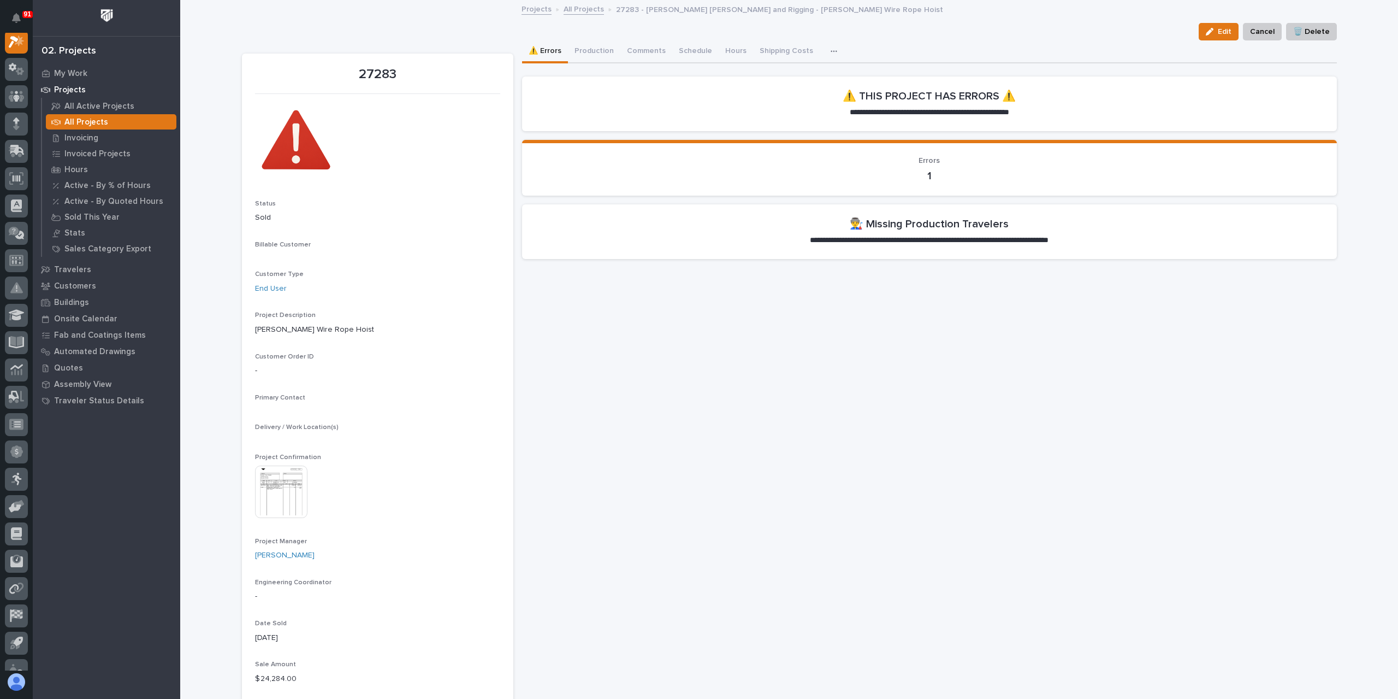
scroll to position [27, 0]
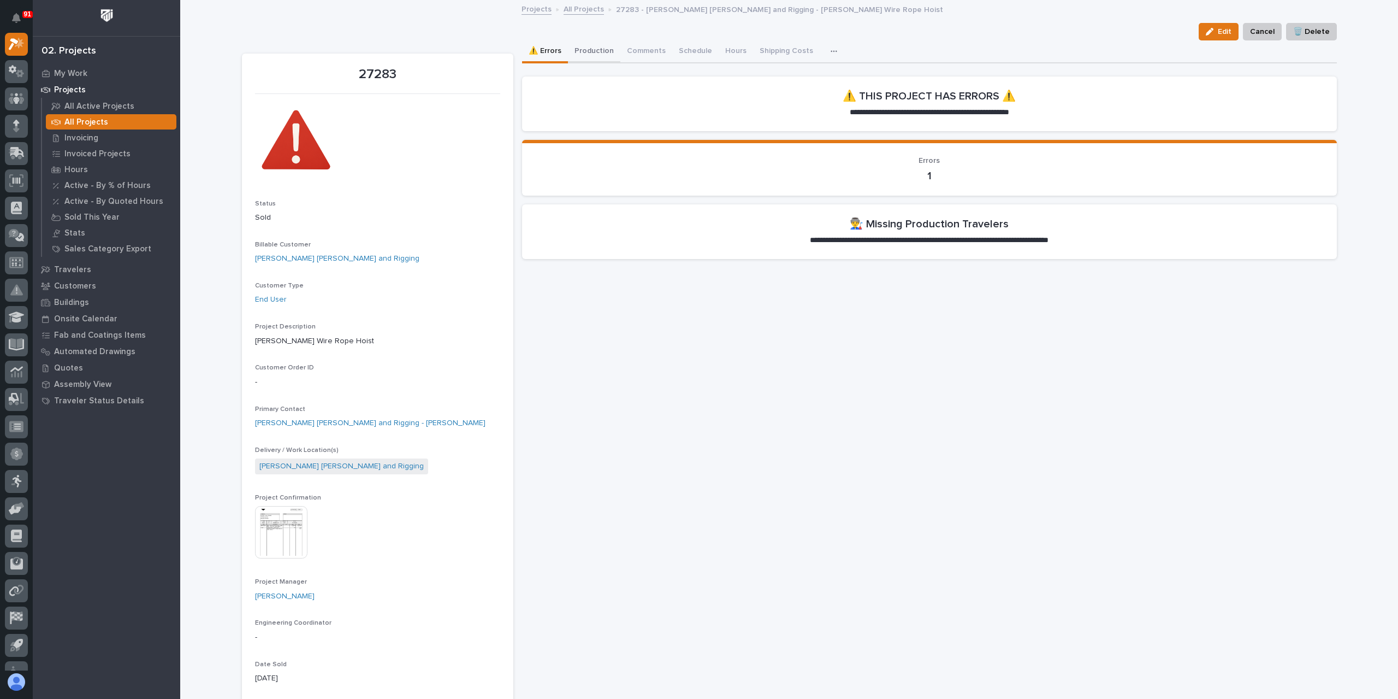
click at [587, 55] on button "Production" at bounding box center [594, 51] width 52 height 23
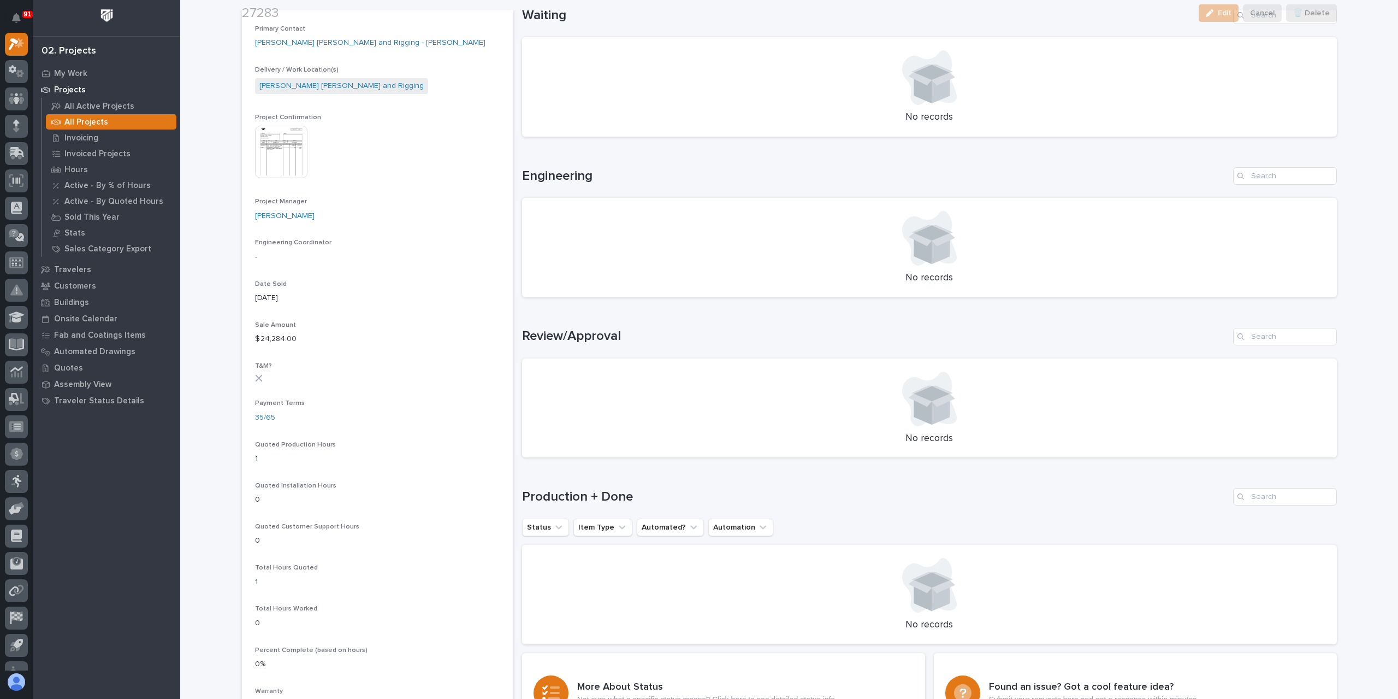
scroll to position [382, 0]
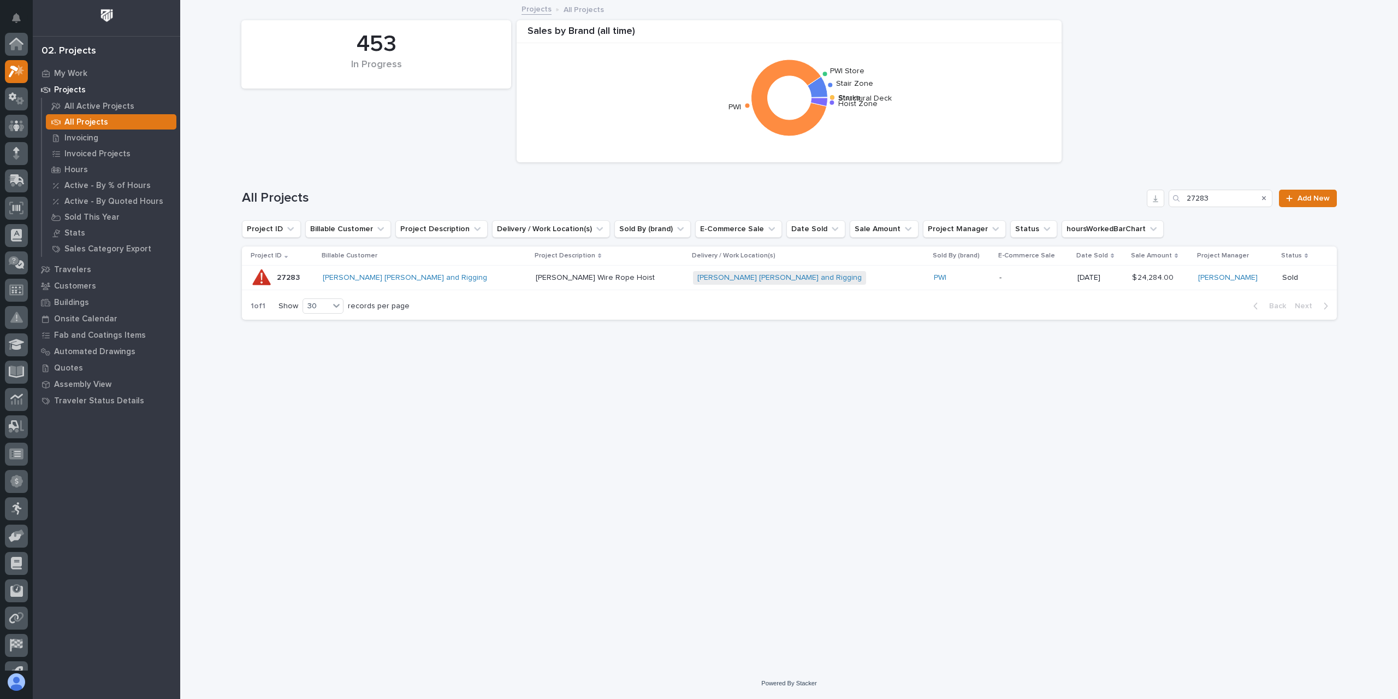
scroll to position [29, 0]
drag, startPoint x: 1223, startPoint y: 196, endPoint x: 1155, endPoint y: 200, distance: 68.4
click at [1155, 200] on div "All Projects 27283 Add New" at bounding box center [789, 198] width 1095 height 17
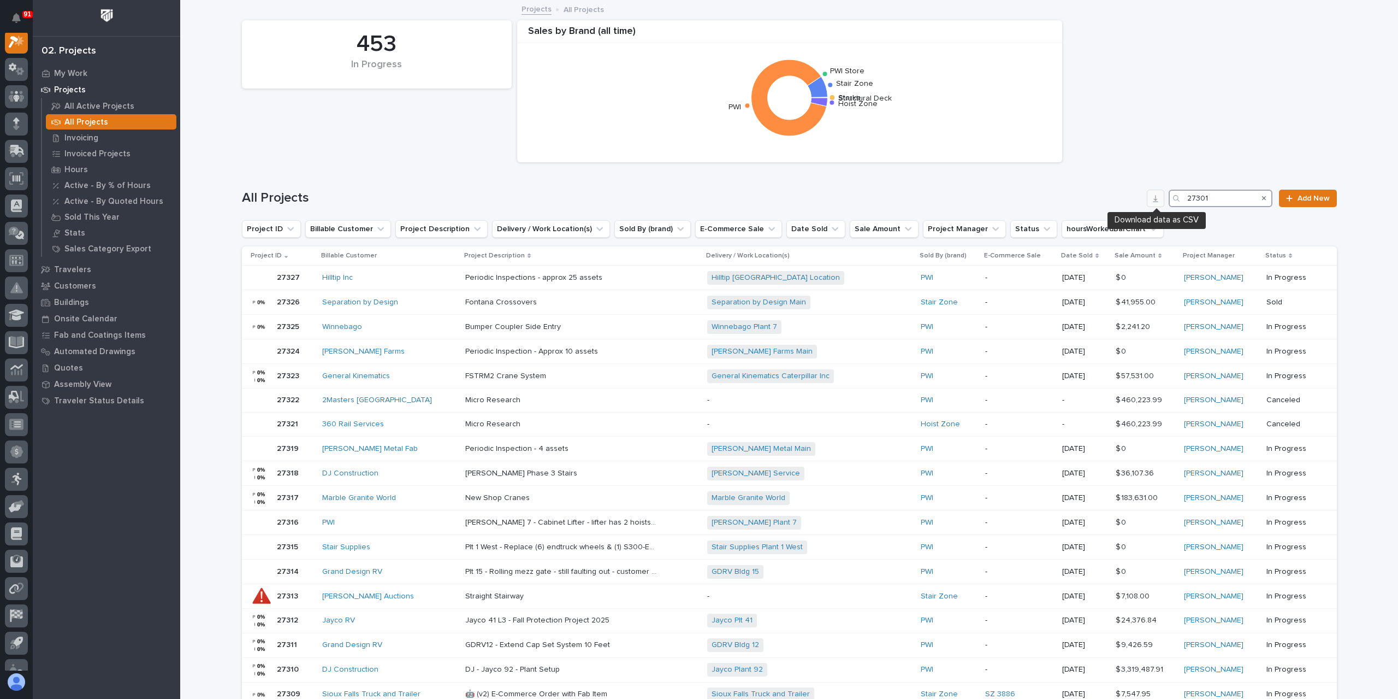
scroll to position [27, 0]
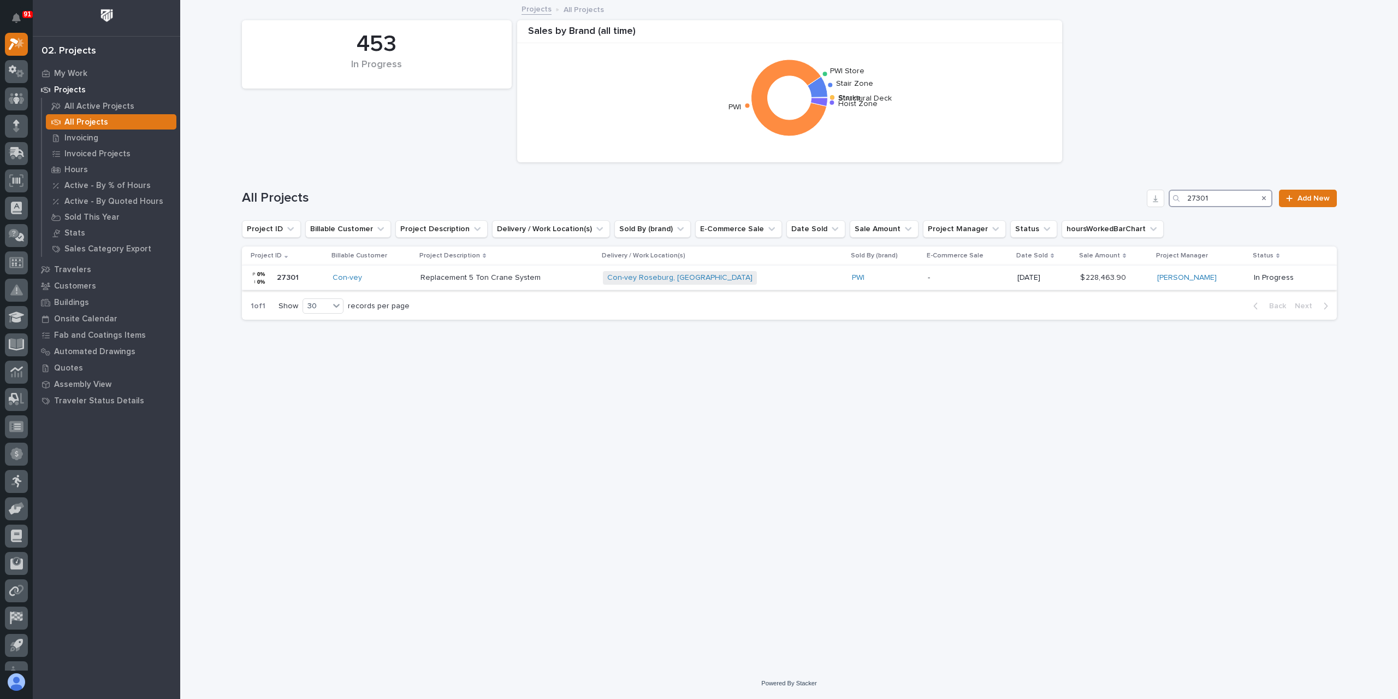
type input "27301"
click at [484, 279] on p "Replacement 5 Ton Crane System" at bounding box center [482, 276] width 122 height 11
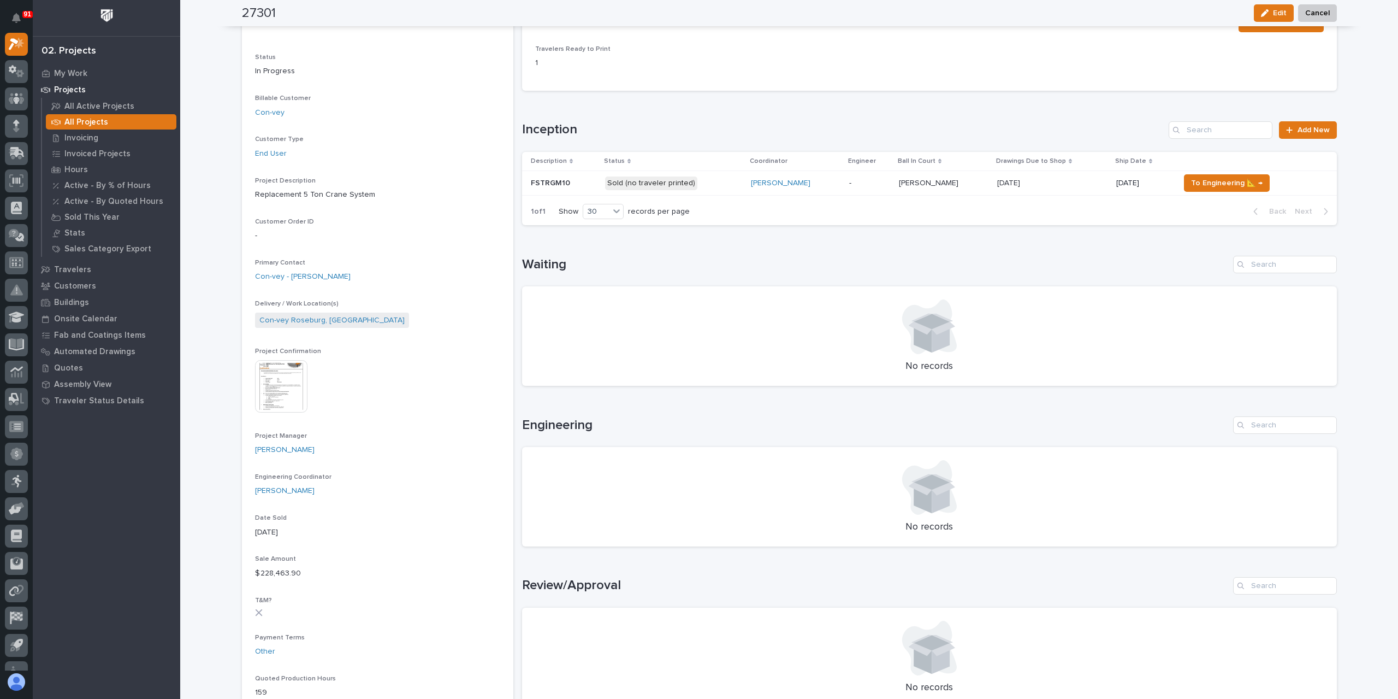
scroll to position [109, 0]
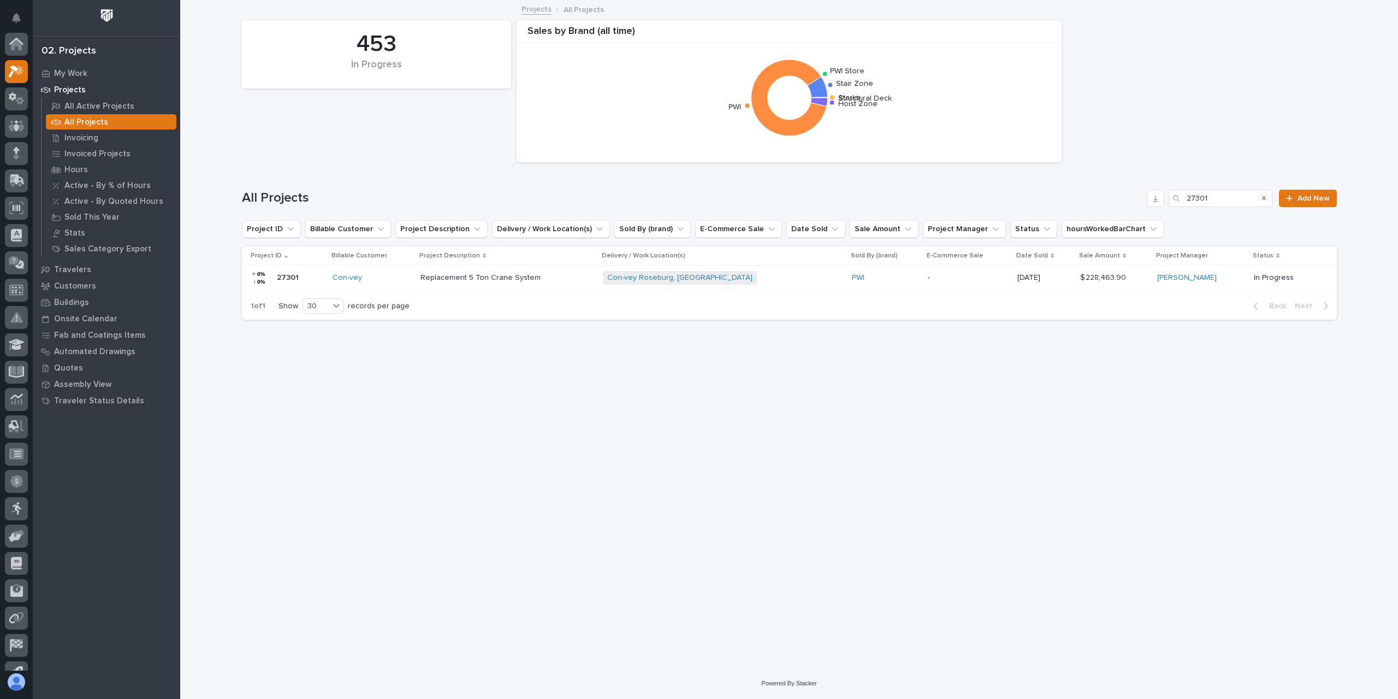
scroll to position [29, 0]
drag, startPoint x: 1224, startPoint y: 196, endPoint x: 1170, endPoint y: 202, distance: 55.0
click at [1170, 202] on div "All Projects 27301 Add New" at bounding box center [789, 198] width 1095 height 17
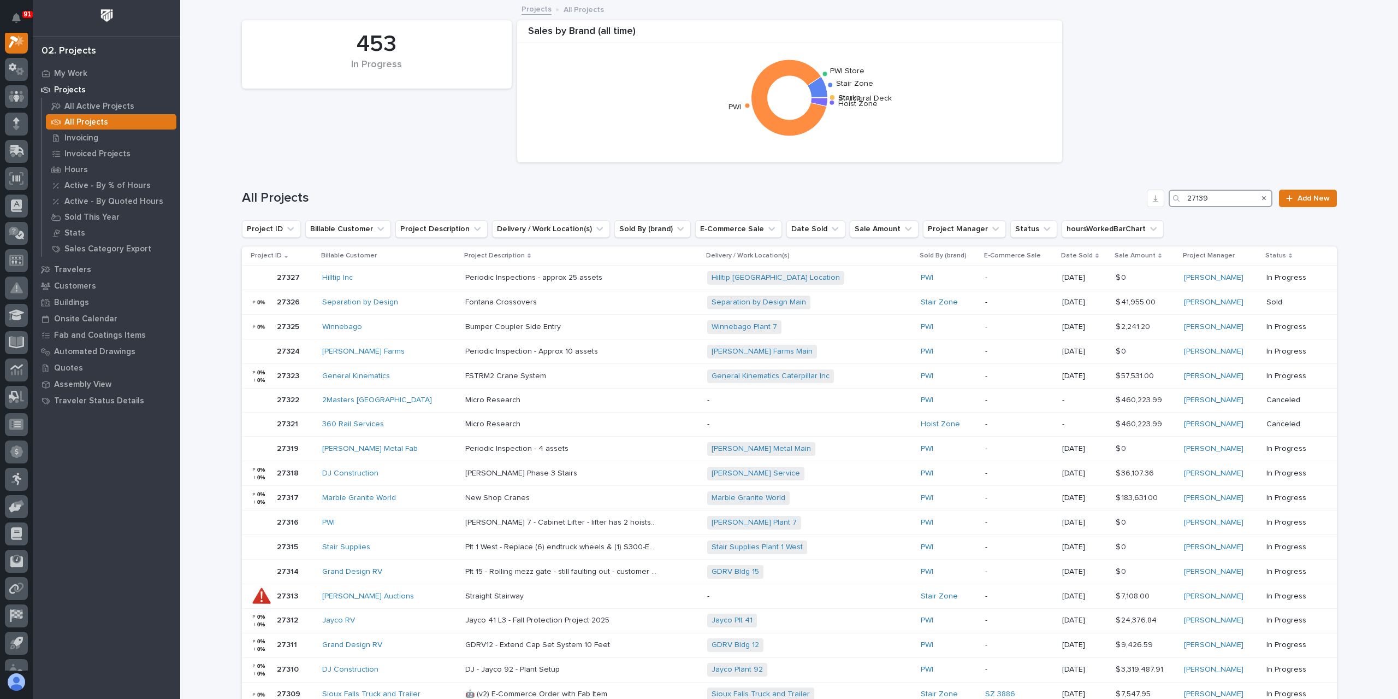
scroll to position [27, 0]
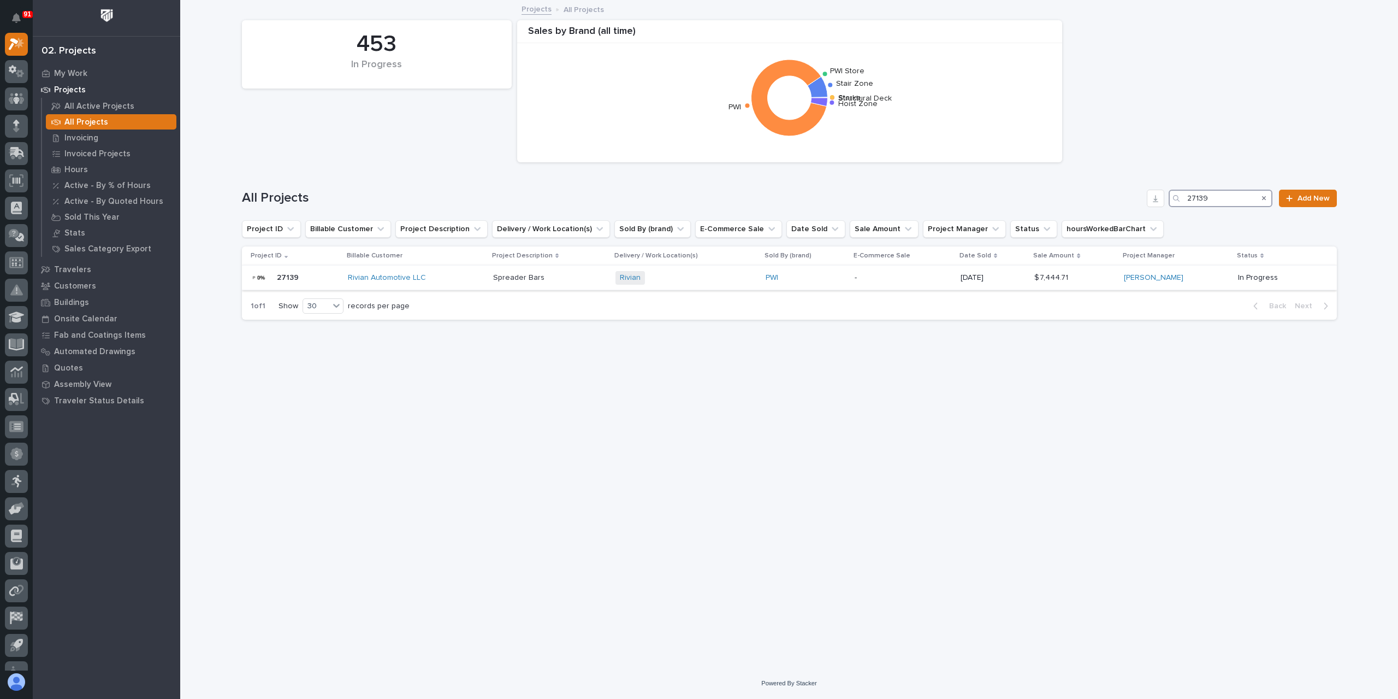
type input "27139"
click at [512, 284] on div "Spreader Bars Spreader Bars" at bounding box center [550, 278] width 114 height 18
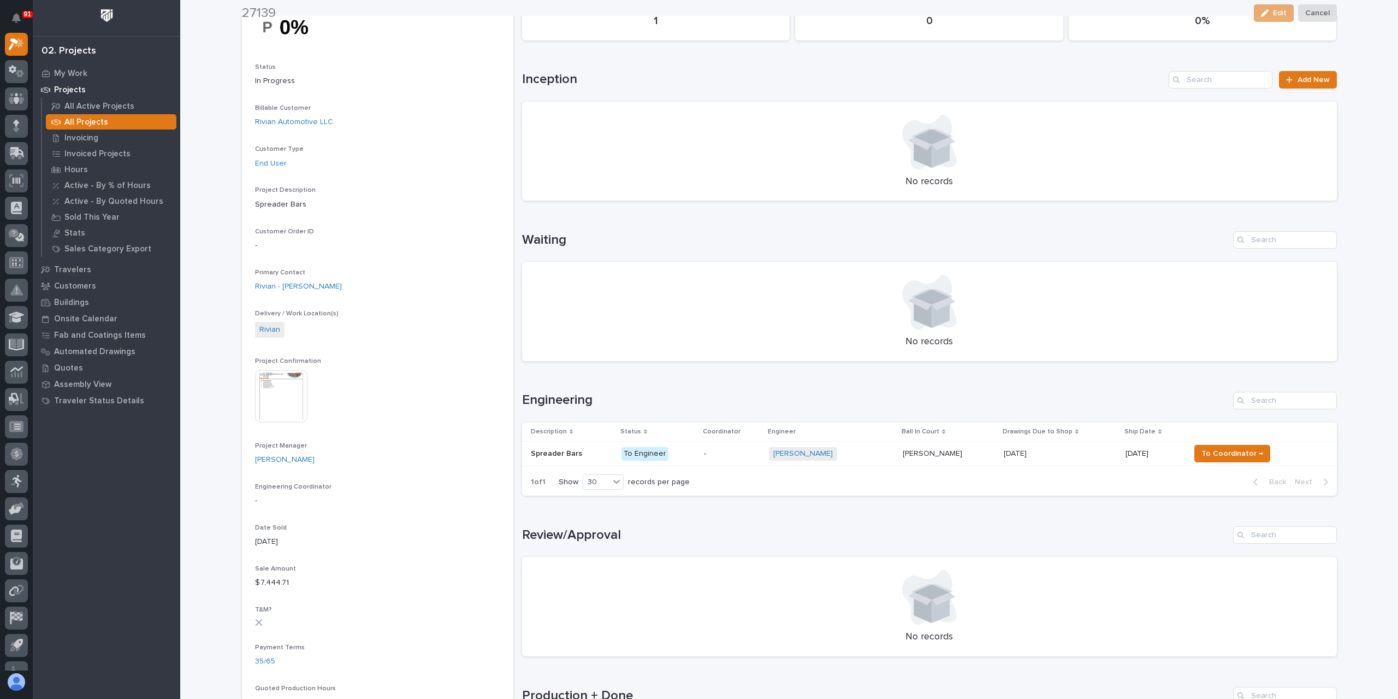
scroll to position [164, 0]
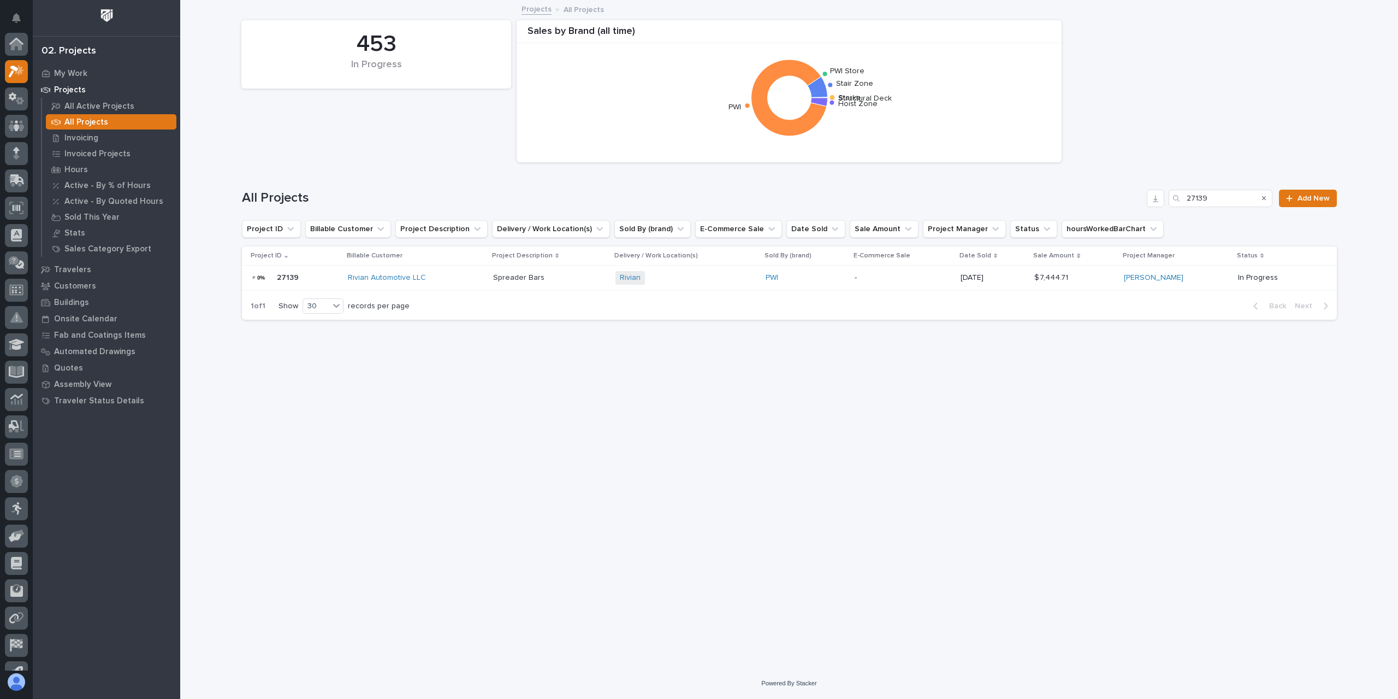
scroll to position [29, 0]
drag, startPoint x: 1226, startPoint y: 193, endPoint x: 1124, endPoint y: 202, distance: 102.0
click at [1126, 202] on div "All Projects 27139 Add New" at bounding box center [789, 198] width 1095 height 17
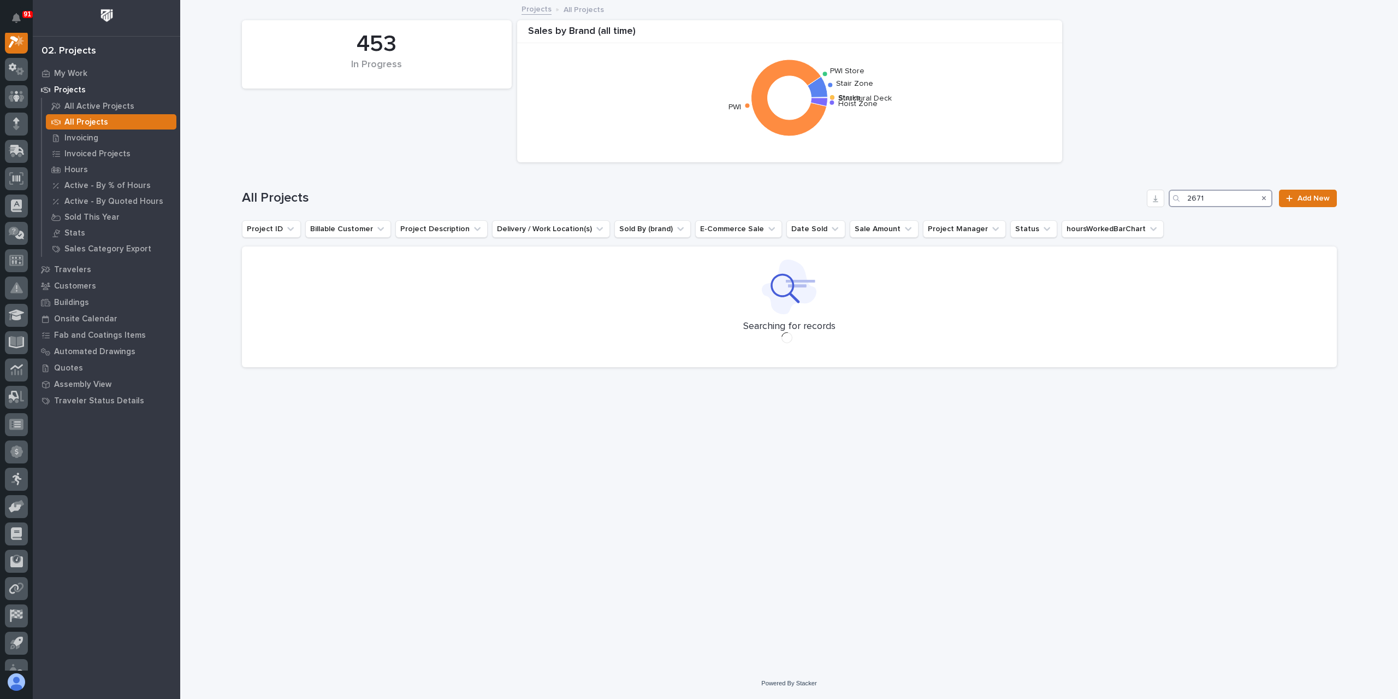
scroll to position [27, 0]
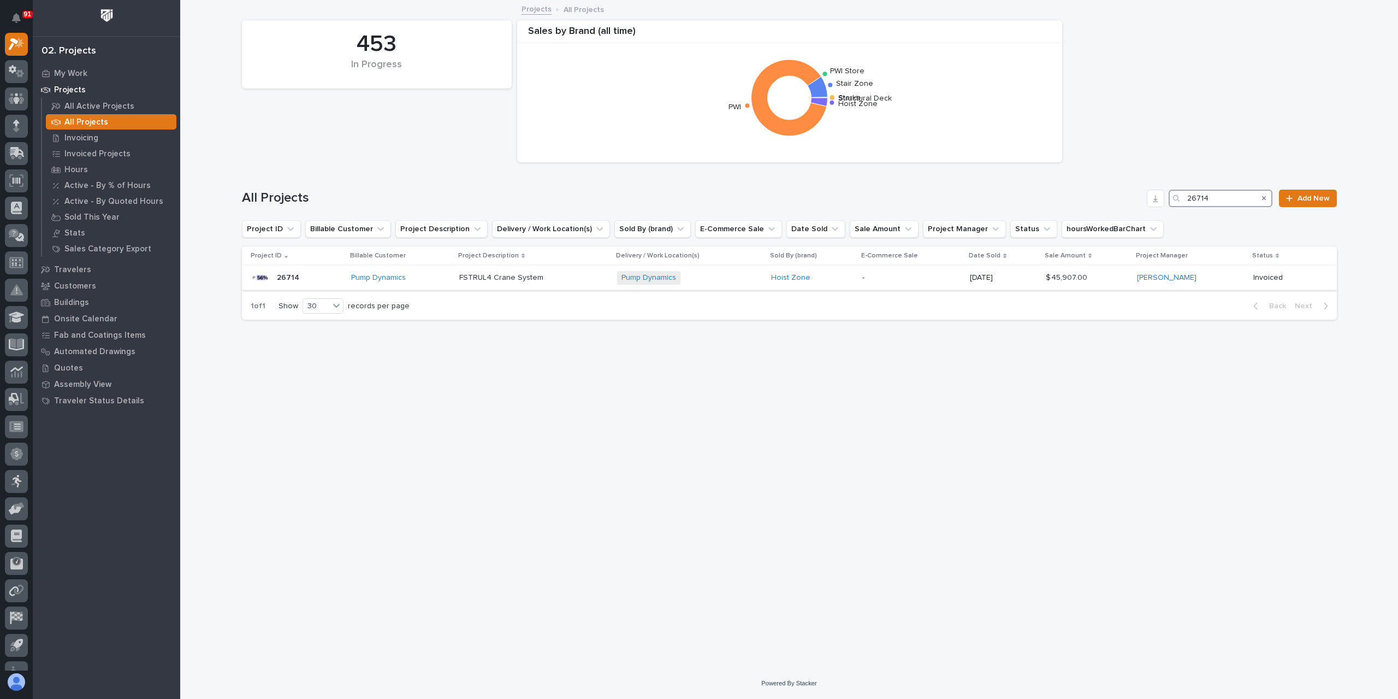
type input "26714"
click at [494, 281] on p "FSTRUL4 Crane System" at bounding box center [502, 276] width 86 height 11
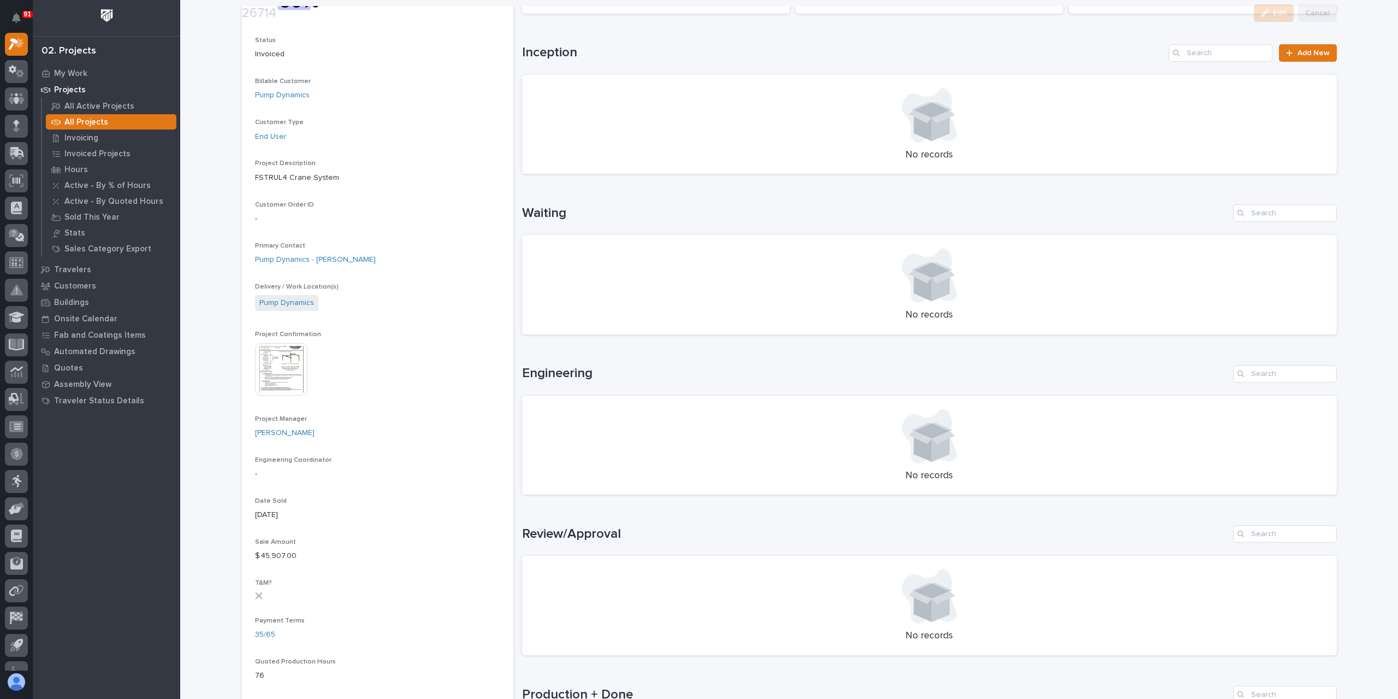
scroll to position [273, 0]
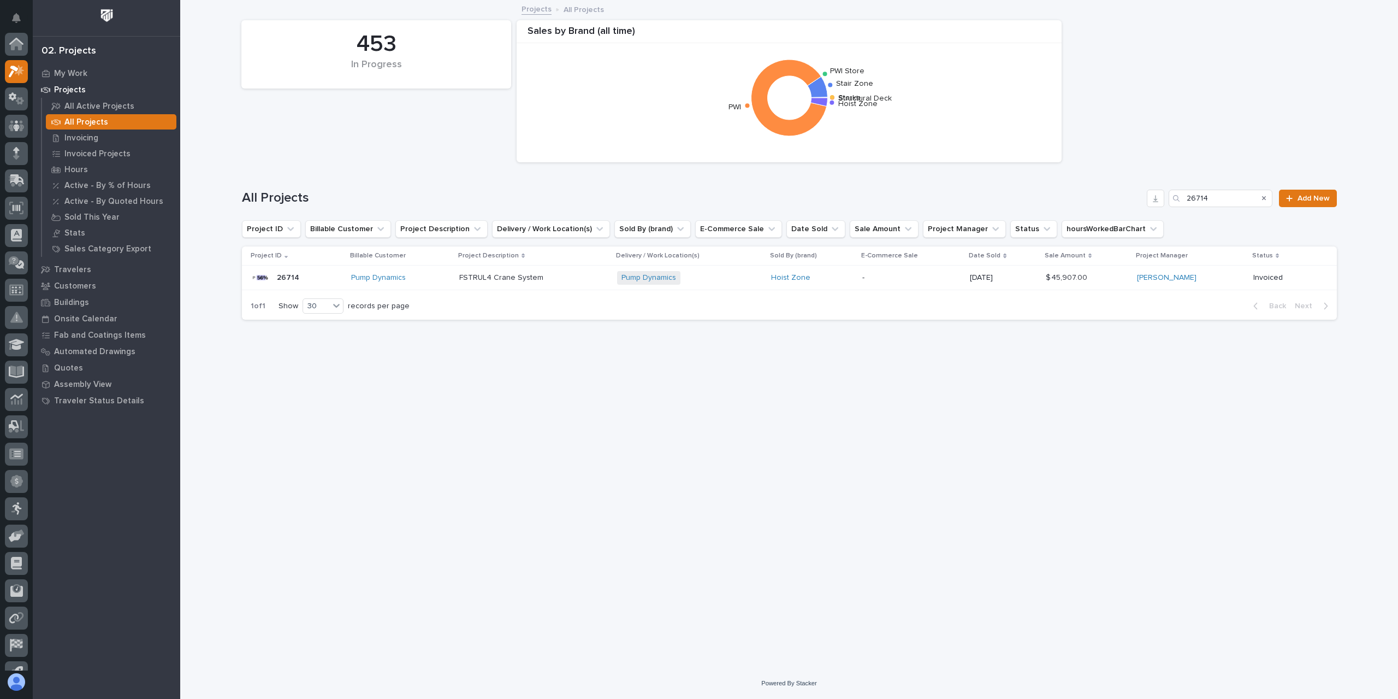
scroll to position [29, 0]
drag, startPoint x: 1224, startPoint y: 188, endPoint x: 1124, endPoint y: 196, distance: 99.7
click at [1131, 198] on div "All Projects 26714 Add New" at bounding box center [789, 194] width 1095 height 52
click at [1214, 197] on input "26714" at bounding box center [1221, 198] width 104 height 17
drag, startPoint x: 1217, startPoint y: 196, endPoint x: 1148, endPoint y: 202, distance: 69.1
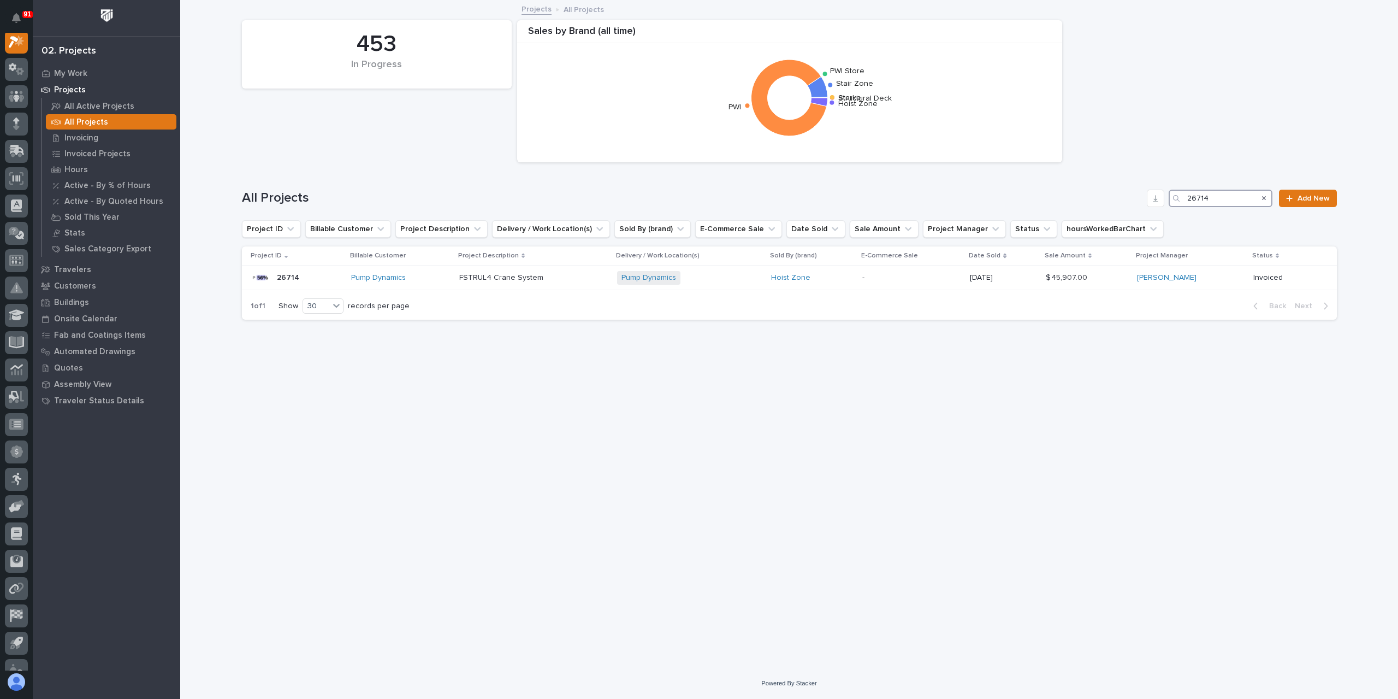
click at [1148, 202] on div "All Projects 26714 Add New" at bounding box center [789, 198] width 1095 height 17
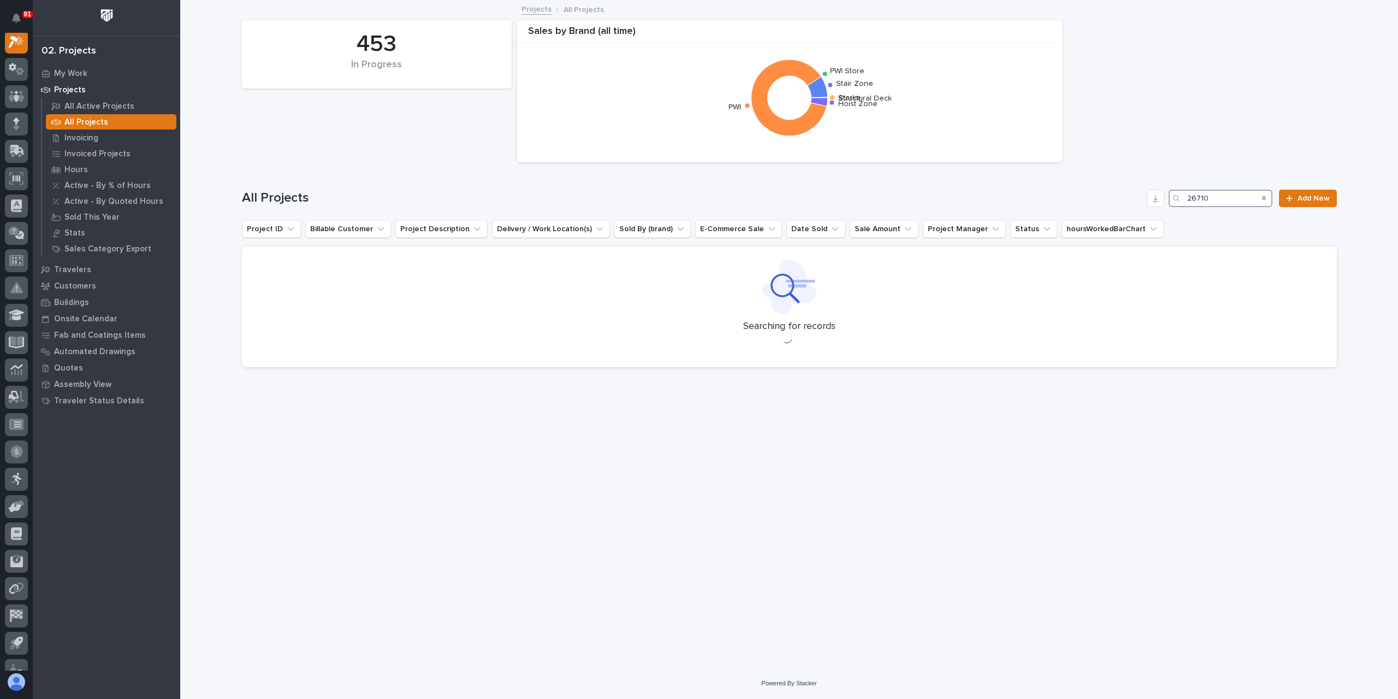
scroll to position [27, 0]
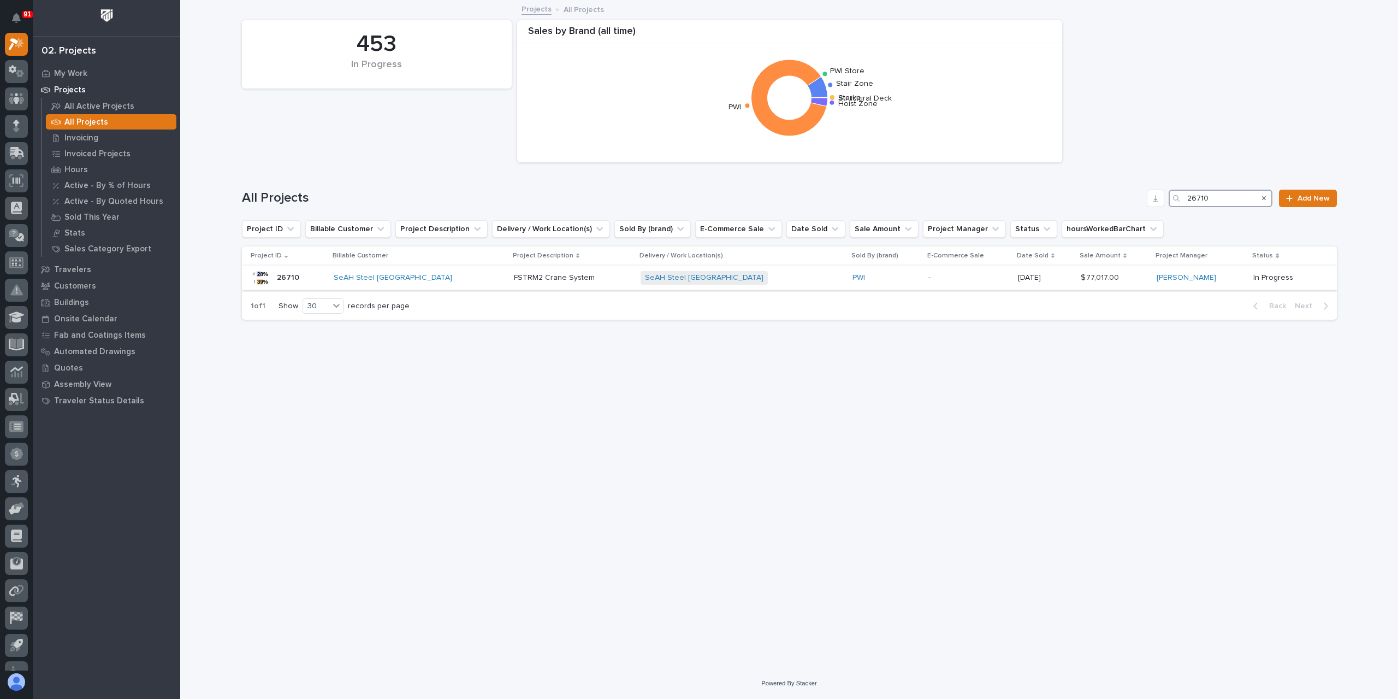
type input "26710"
click at [528, 283] on div "FSTRM2 Crane System FSTRM2 Crane System" at bounding box center [573, 278] width 118 height 18
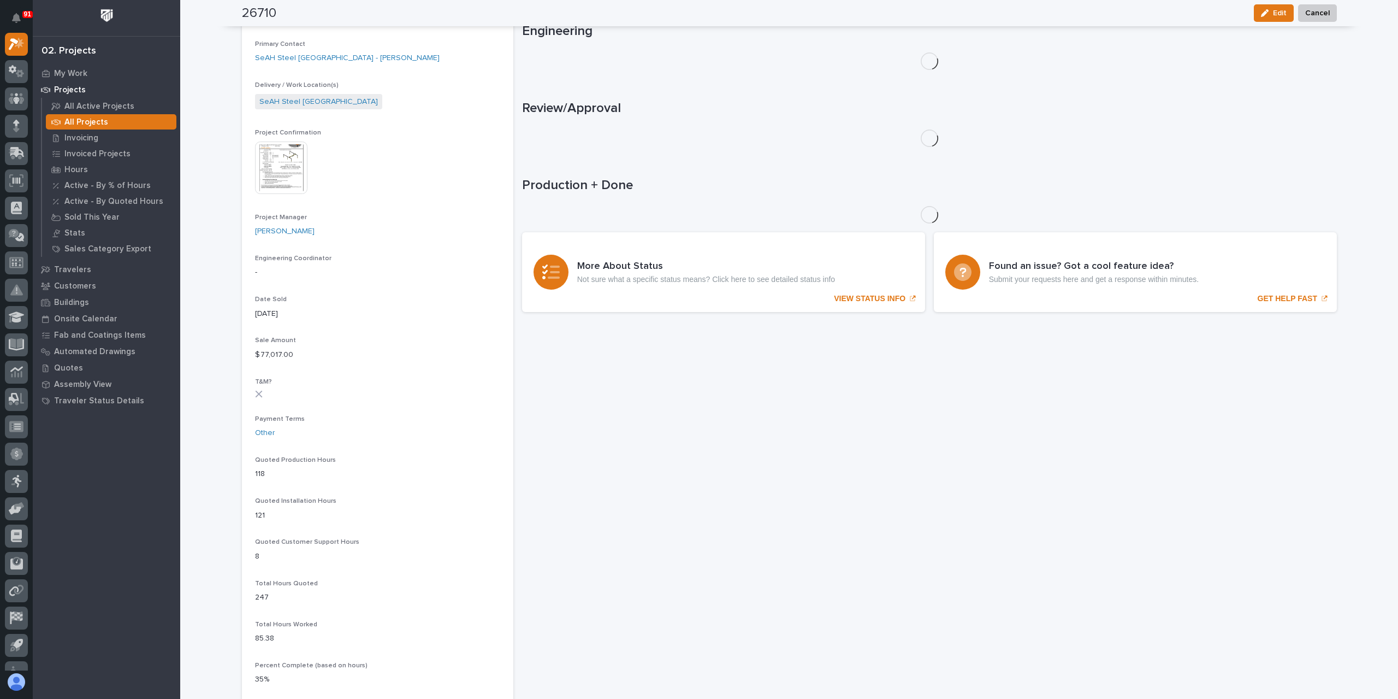
scroll to position [403, 0]
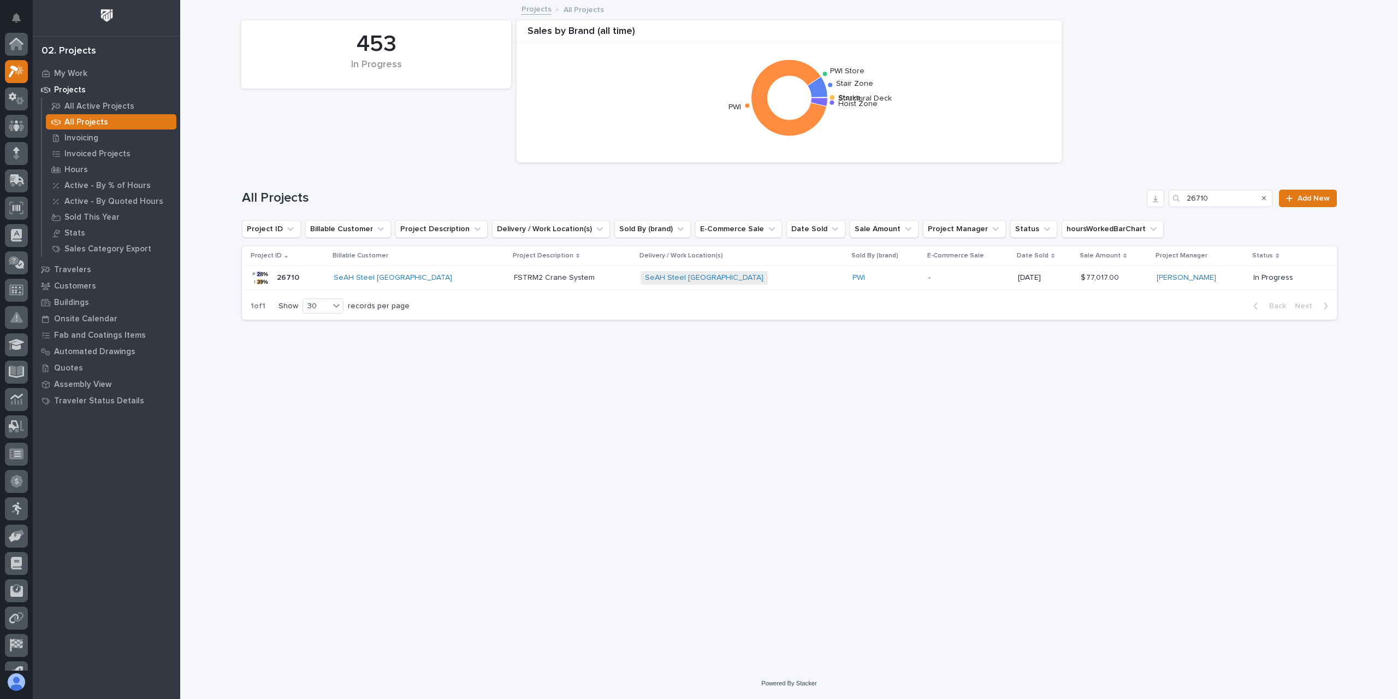
scroll to position [29, 0]
drag, startPoint x: 1183, startPoint y: 204, endPoint x: 1150, endPoint y: 198, distance: 33.9
click at [1150, 198] on div "All Projects 26710 Add New" at bounding box center [789, 198] width 1095 height 17
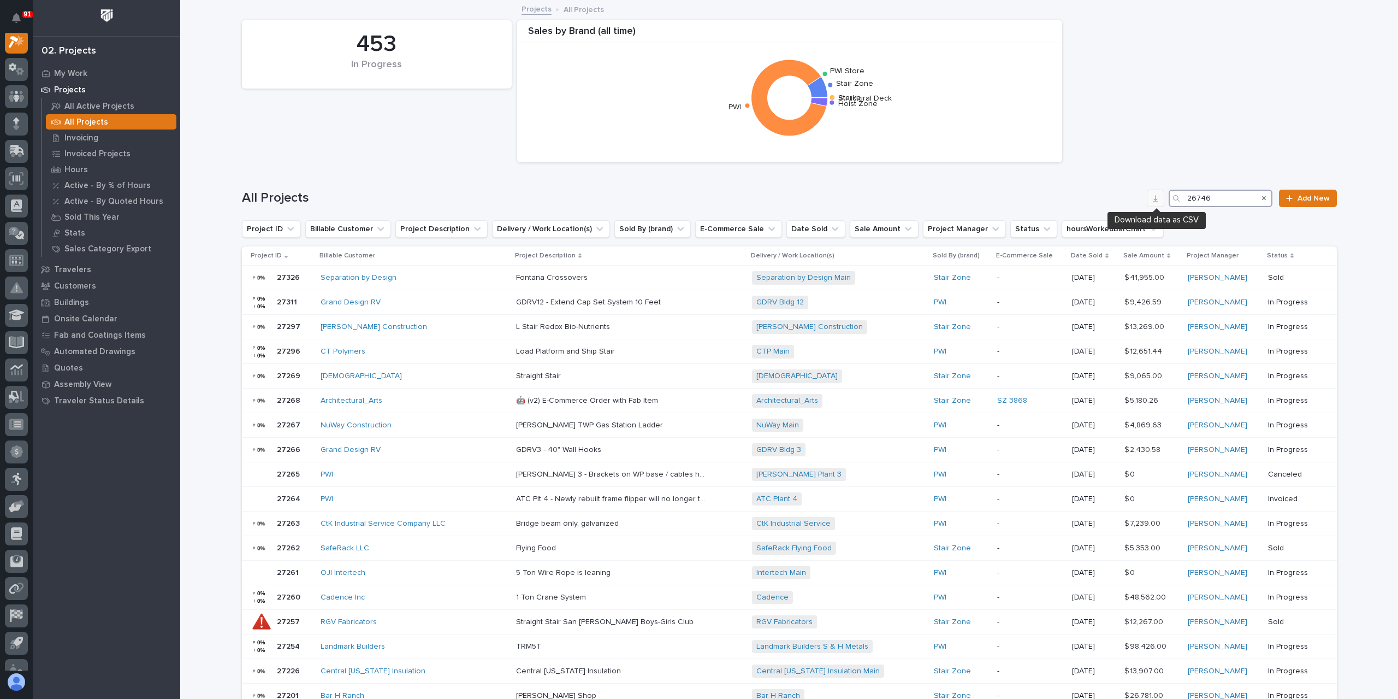
scroll to position [27, 0]
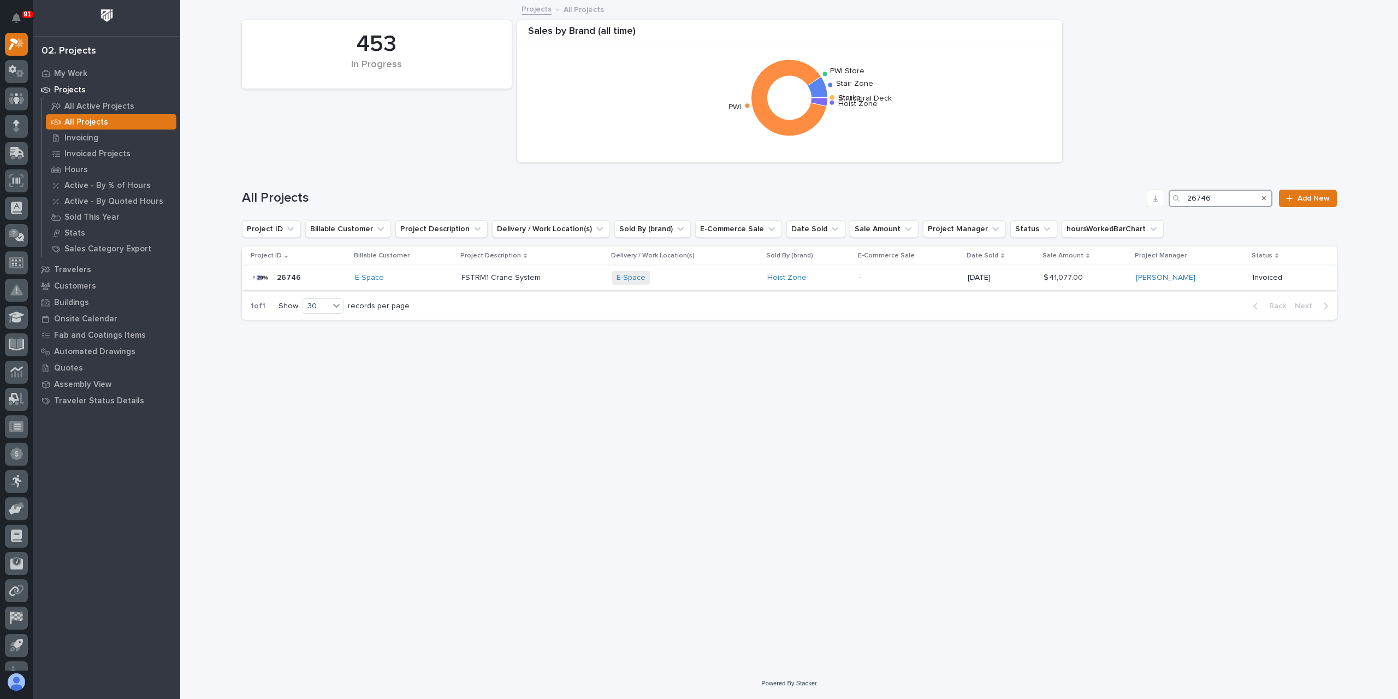
type input "26746"
click at [510, 281] on p "FSTRM1 Crane System" at bounding box center [502, 276] width 81 height 11
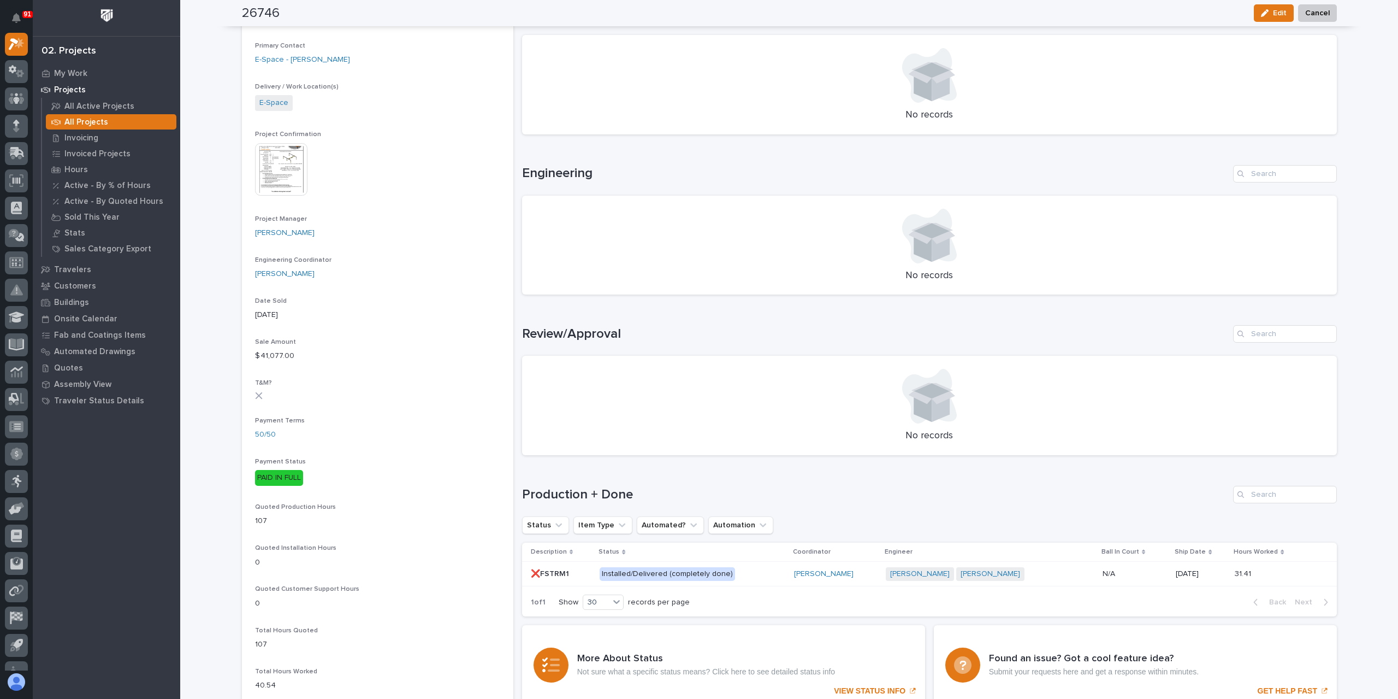
scroll to position [382, 0]
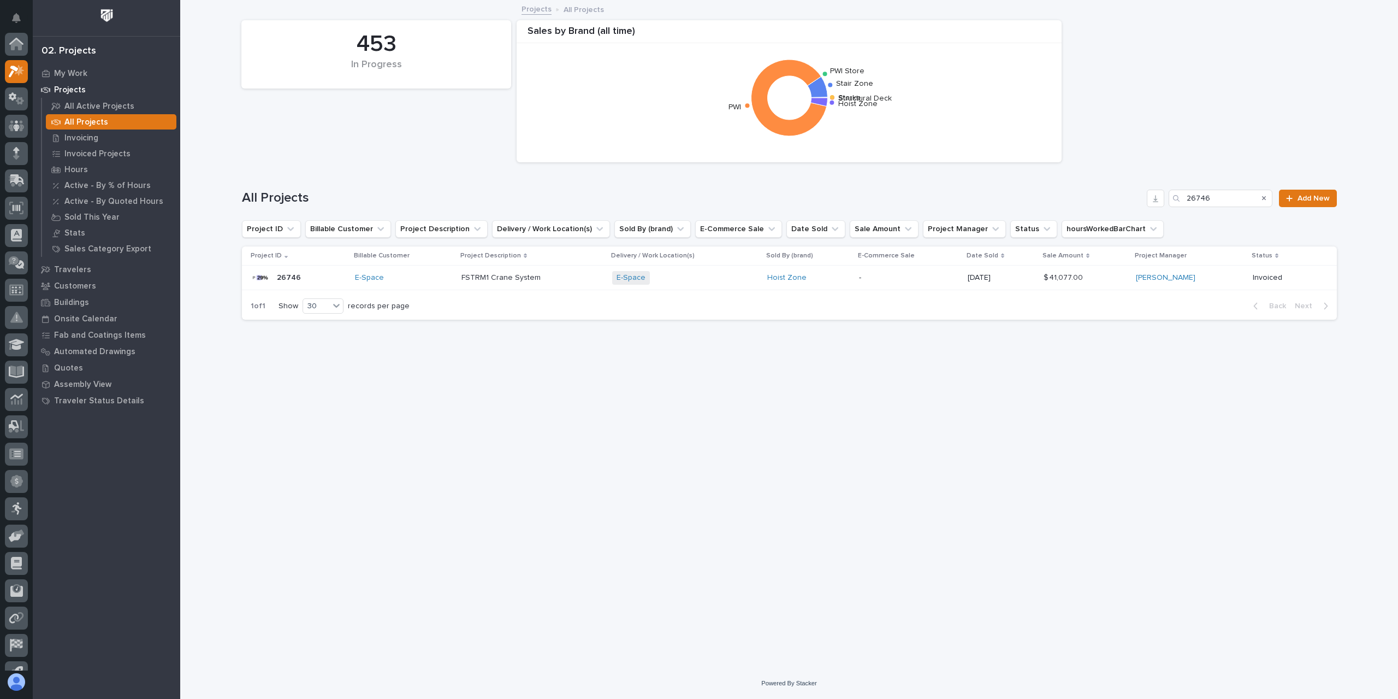
scroll to position [29, 0]
drag, startPoint x: 1226, startPoint y: 200, endPoint x: 1144, endPoint y: 198, distance: 82.0
click at [1144, 198] on div "All Projects 26746 Add New" at bounding box center [789, 198] width 1095 height 17
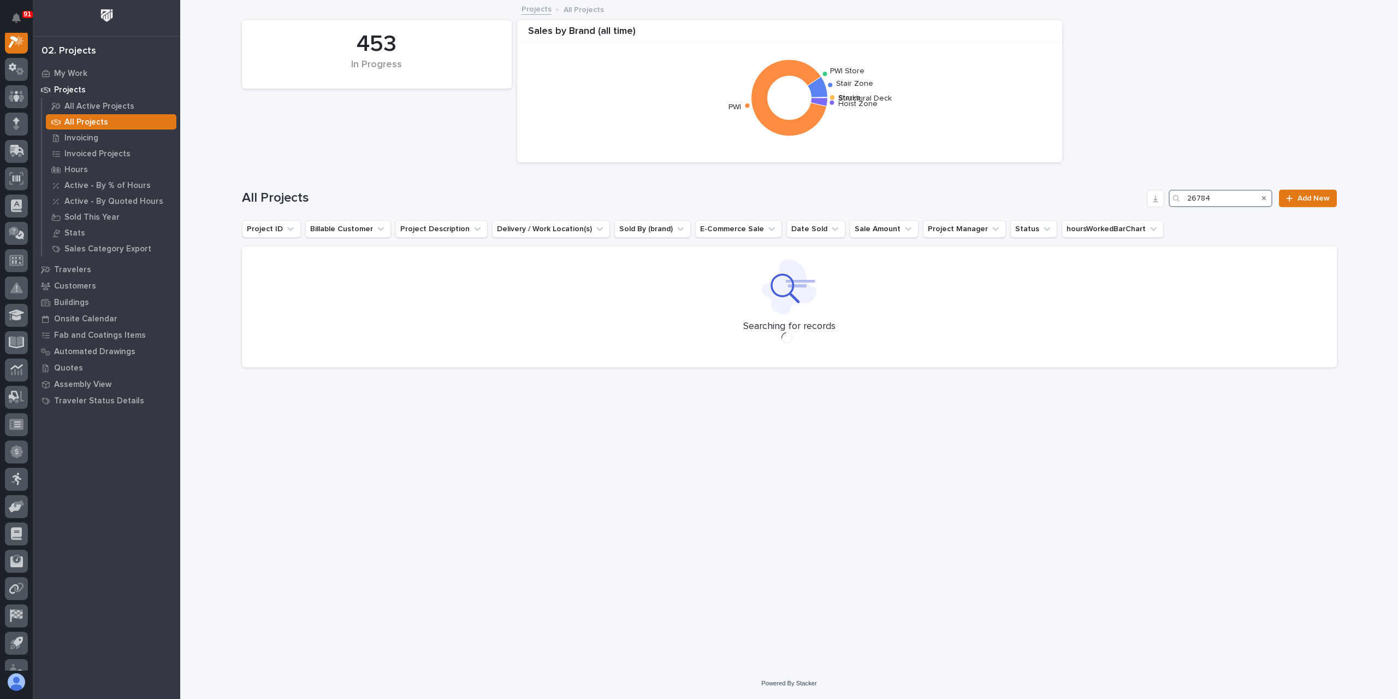
scroll to position [27, 0]
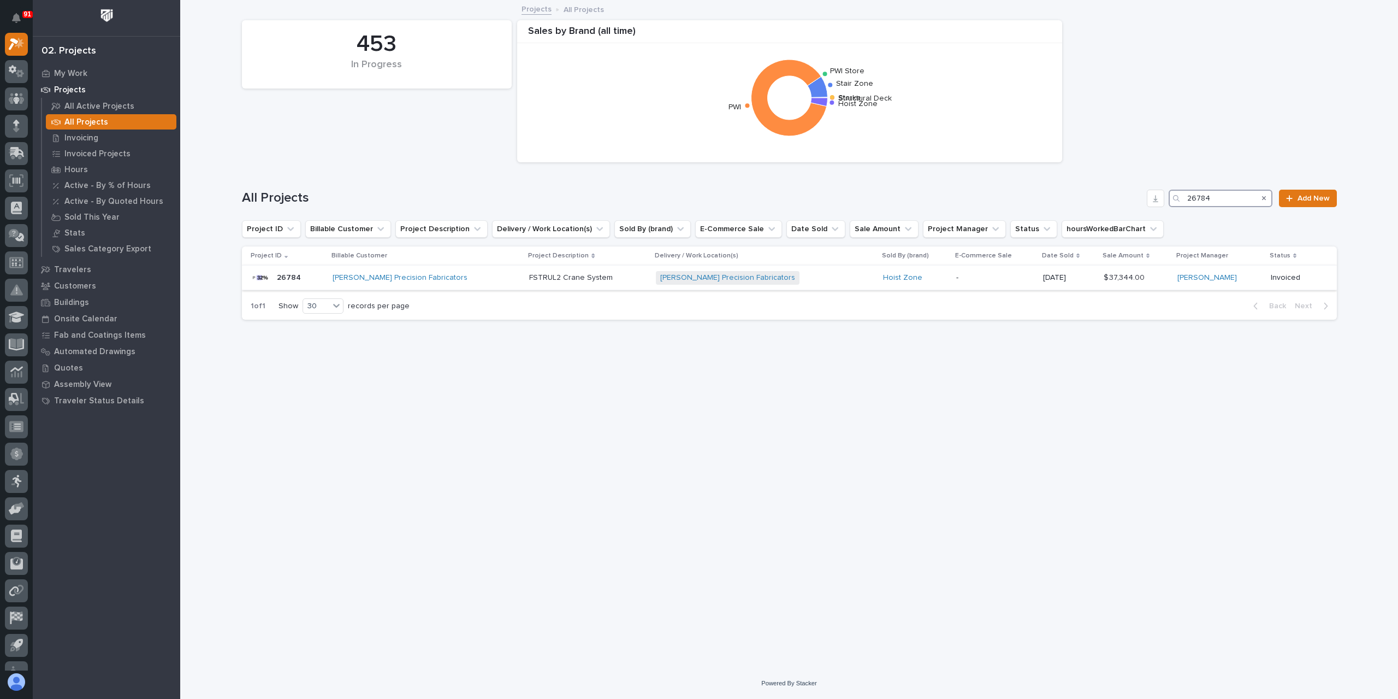
type input "26784"
click at [532, 274] on p "FSTRUL2 Crane System" at bounding box center [572, 276] width 86 height 11
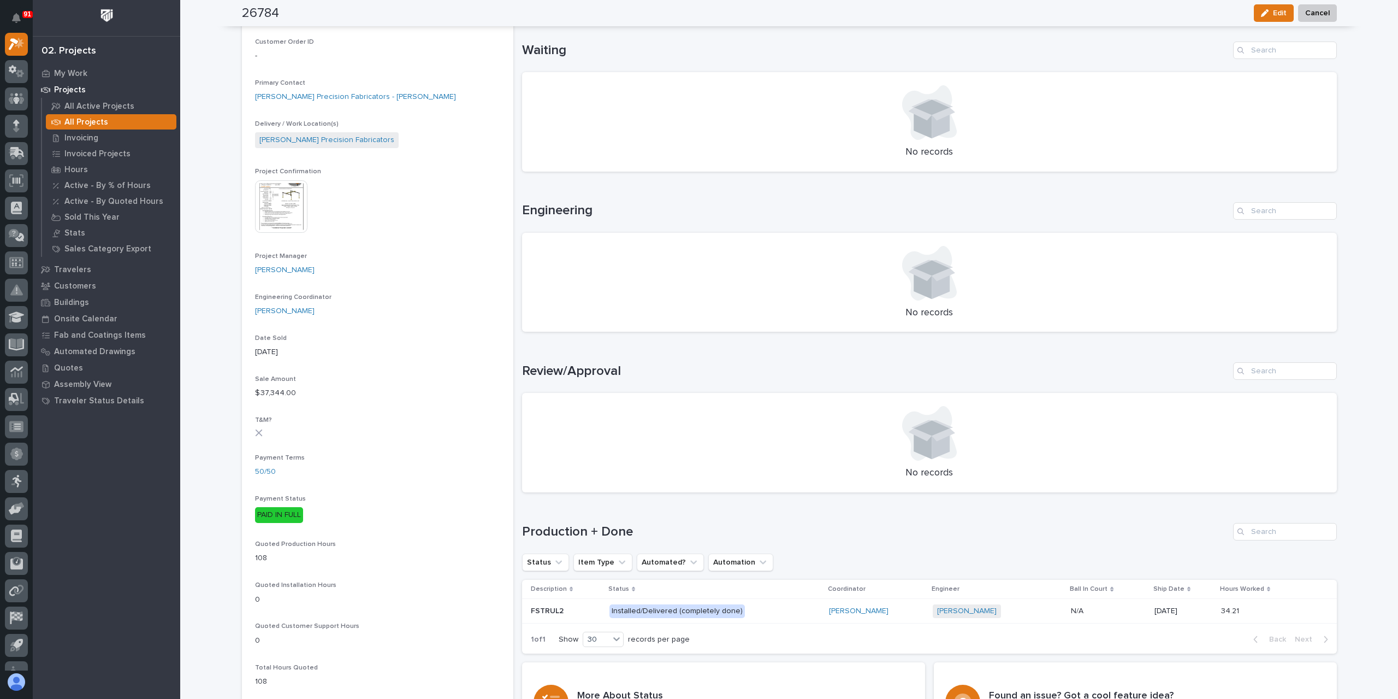
scroll to position [337, 0]
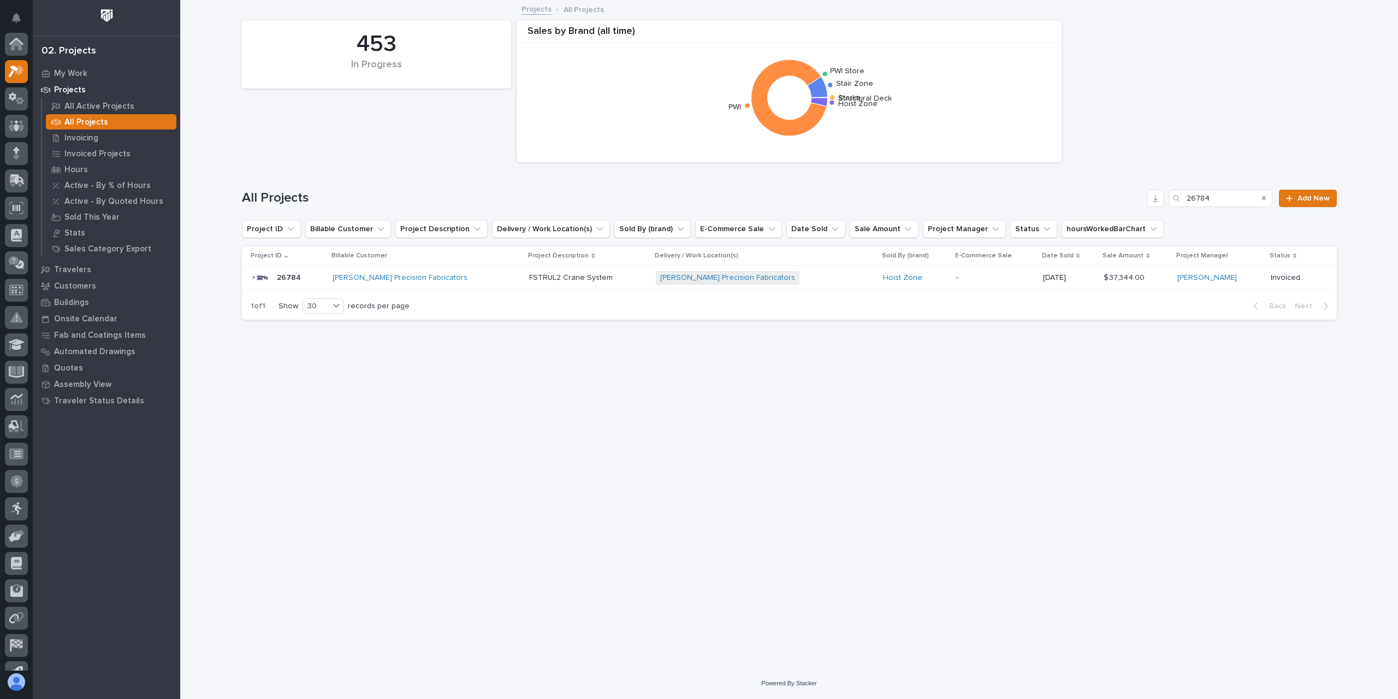
scroll to position [29, 0]
drag, startPoint x: 1219, startPoint y: 198, endPoint x: 1100, endPoint y: 199, distance: 119.1
click at [1104, 199] on div "All Projects 26784 Add New" at bounding box center [789, 198] width 1095 height 17
click at [1234, 199] on input "26784" at bounding box center [1221, 198] width 104 height 17
drag, startPoint x: 1234, startPoint y: 199, endPoint x: 1184, endPoint y: 202, distance: 49.2
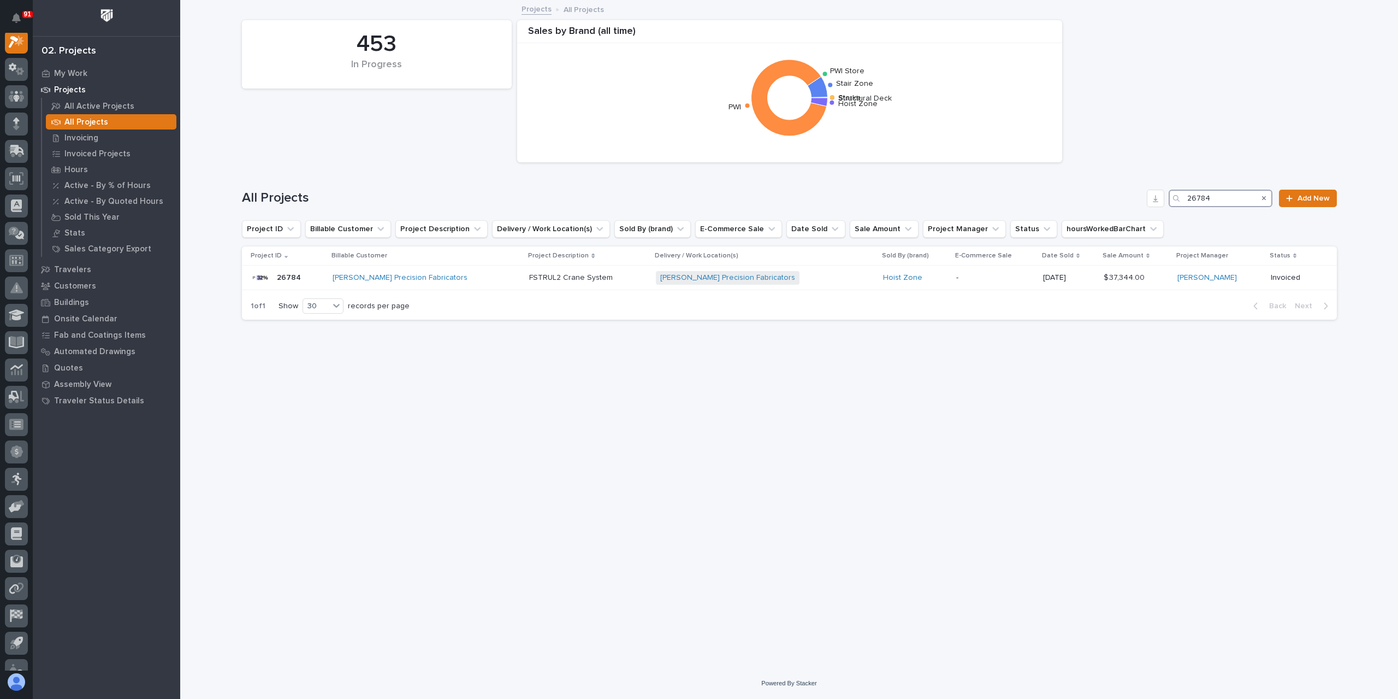
click at [1184, 202] on div "26784" at bounding box center [1221, 198] width 104 height 17
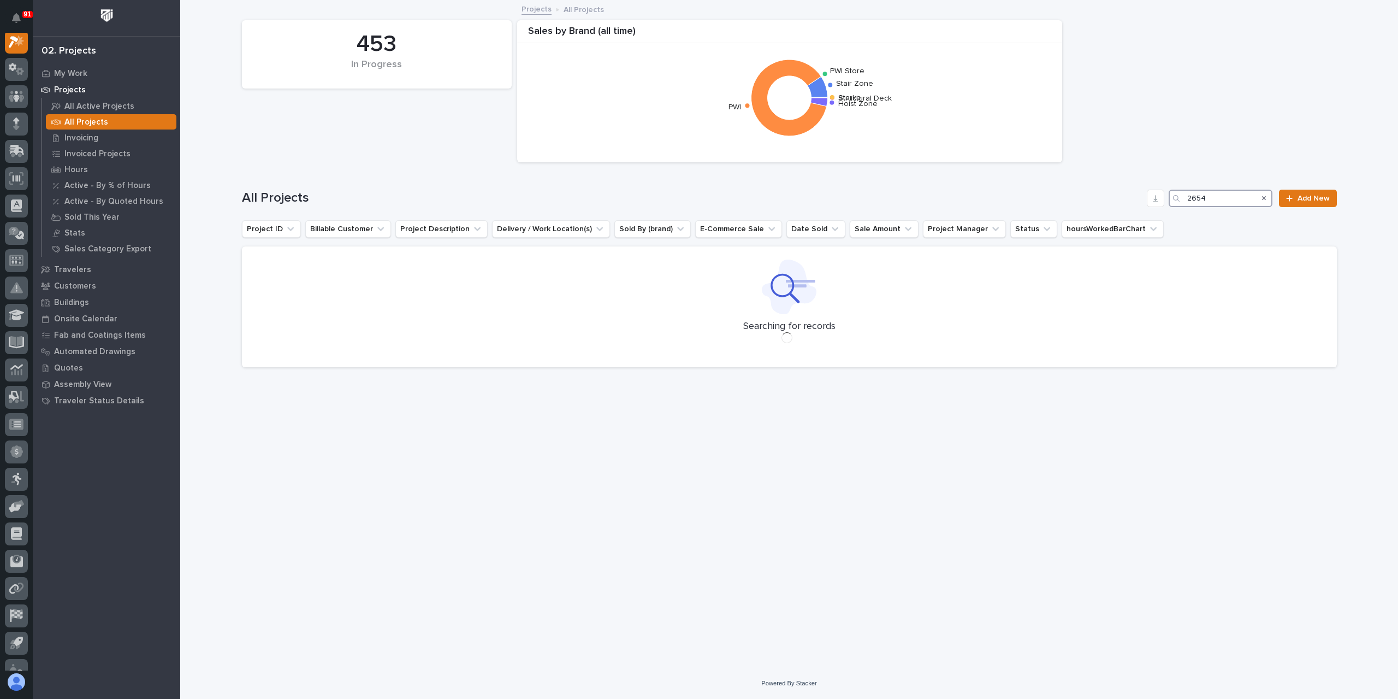
scroll to position [27, 0]
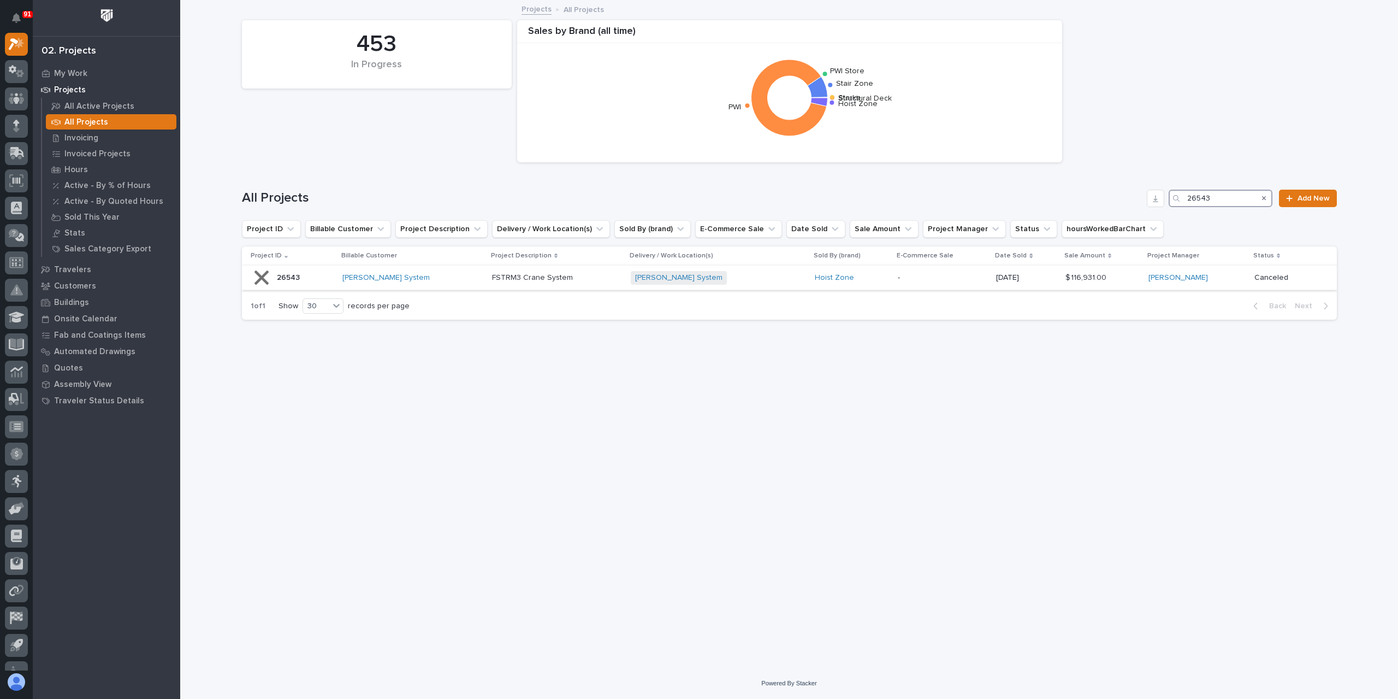
type input "26543"
click at [503, 276] on p "FSTRM3 Crane System" at bounding box center [533, 276] width 83 height 11
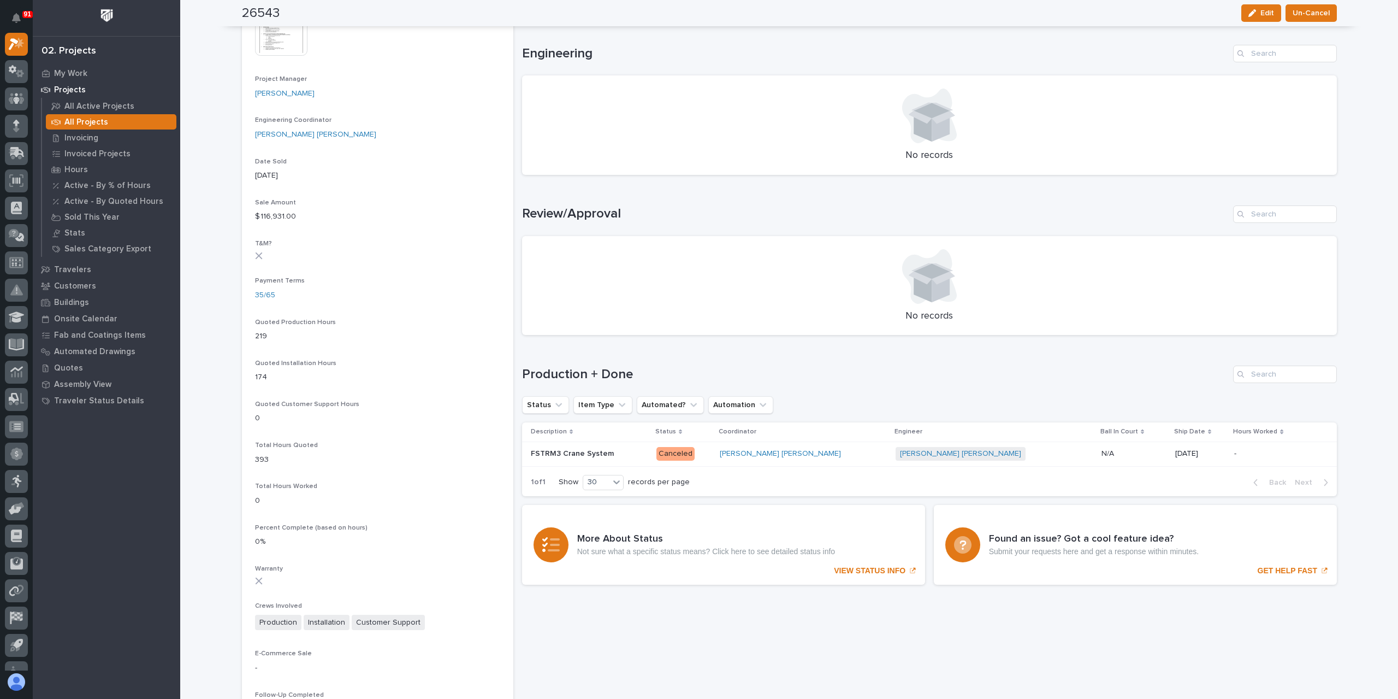
scroll to position [546, 0]
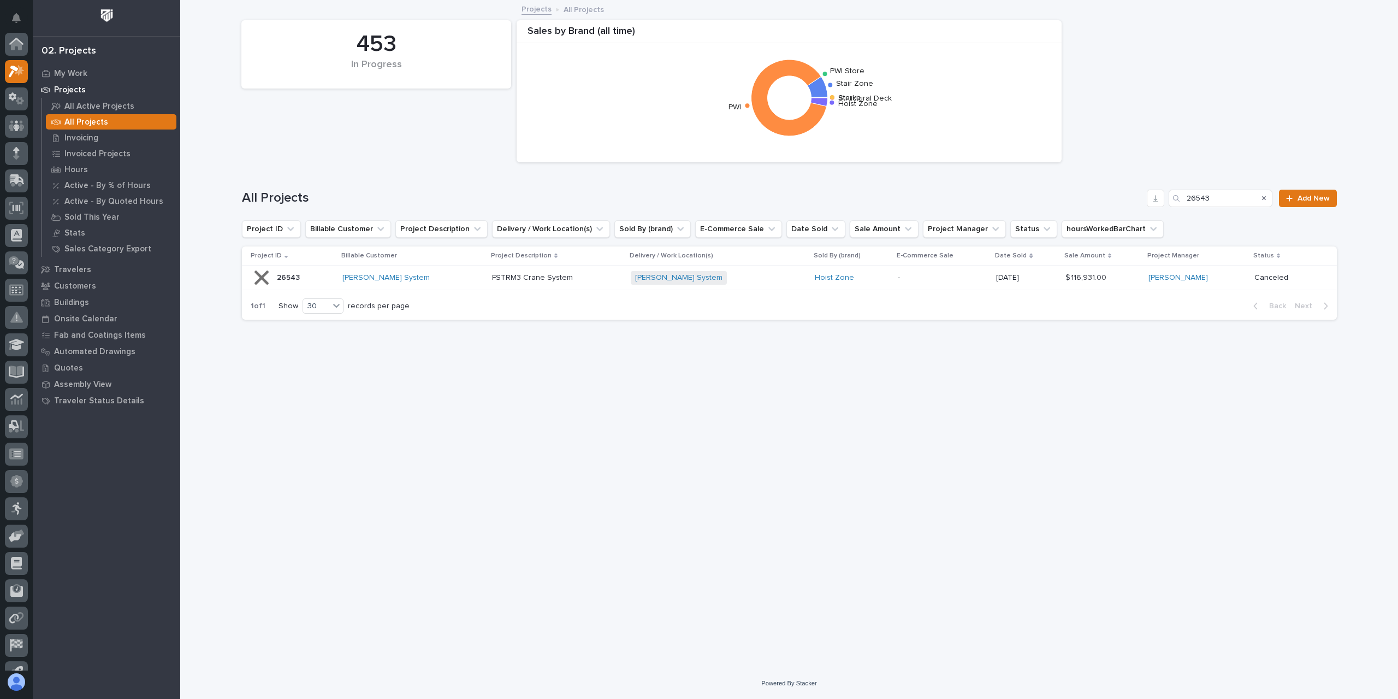
scroll to position [29, 0]
drag, startPoint x: 1214, startPoint y: 200, endPoint x: 1121, endPoint y: 209, distance: 93.3
click at [1121, 209] on div "All Projects 26543 Add New" at bounding box center [789, 194] width 1095 height 52
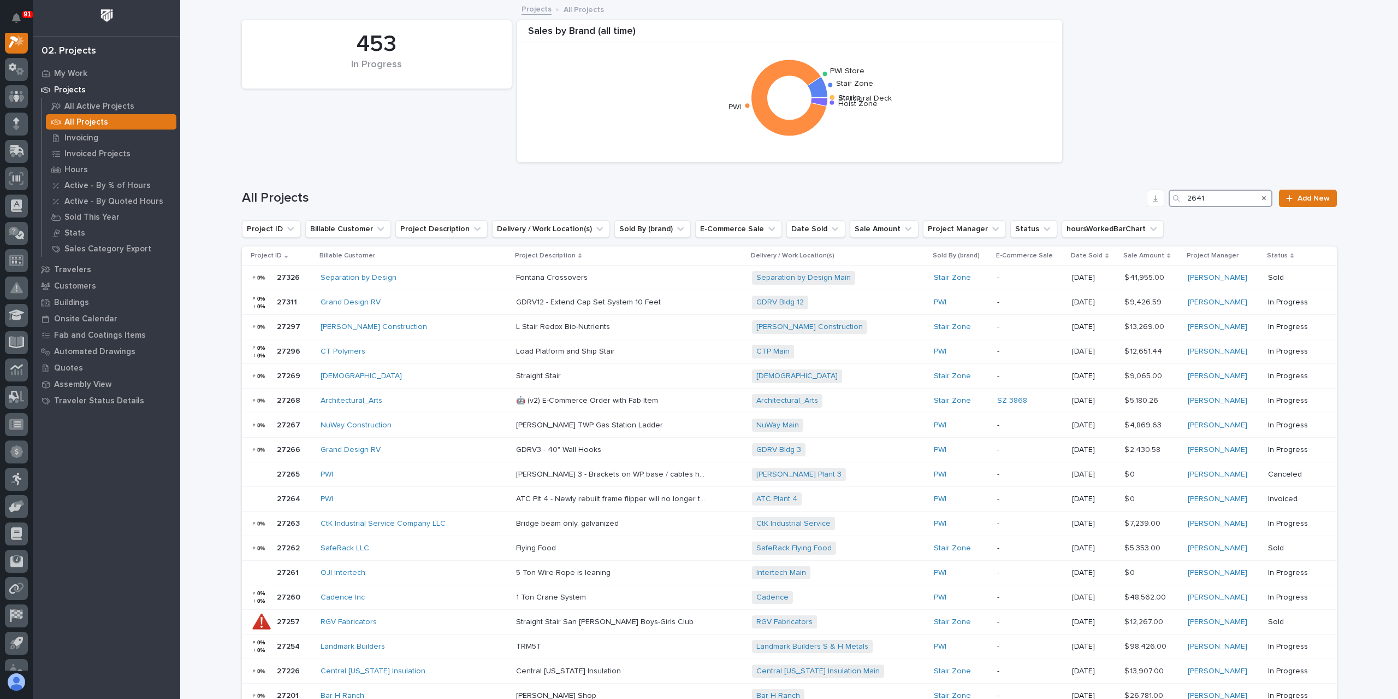
scroll to position [27, 0]
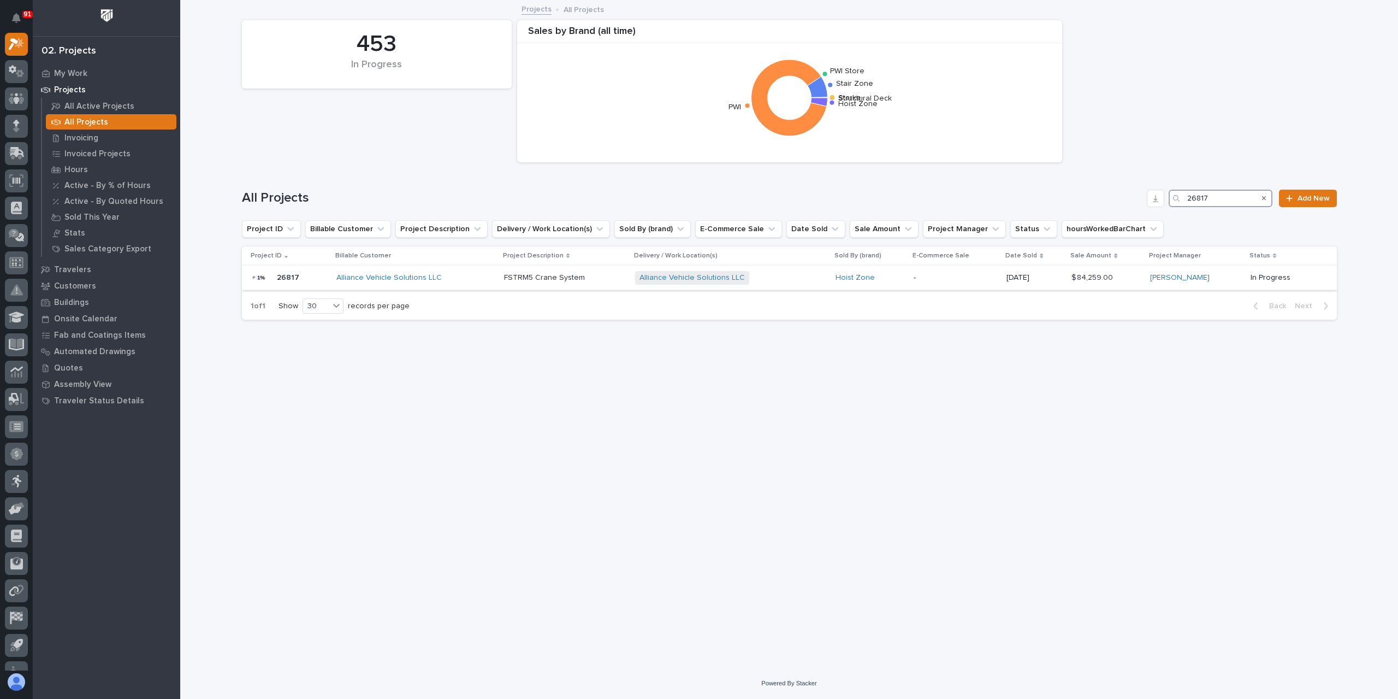
type input "26817"
click at [516, 276] on p "FSTRM5 Crane System" at bounding box center [545, 276] width 83 height 11
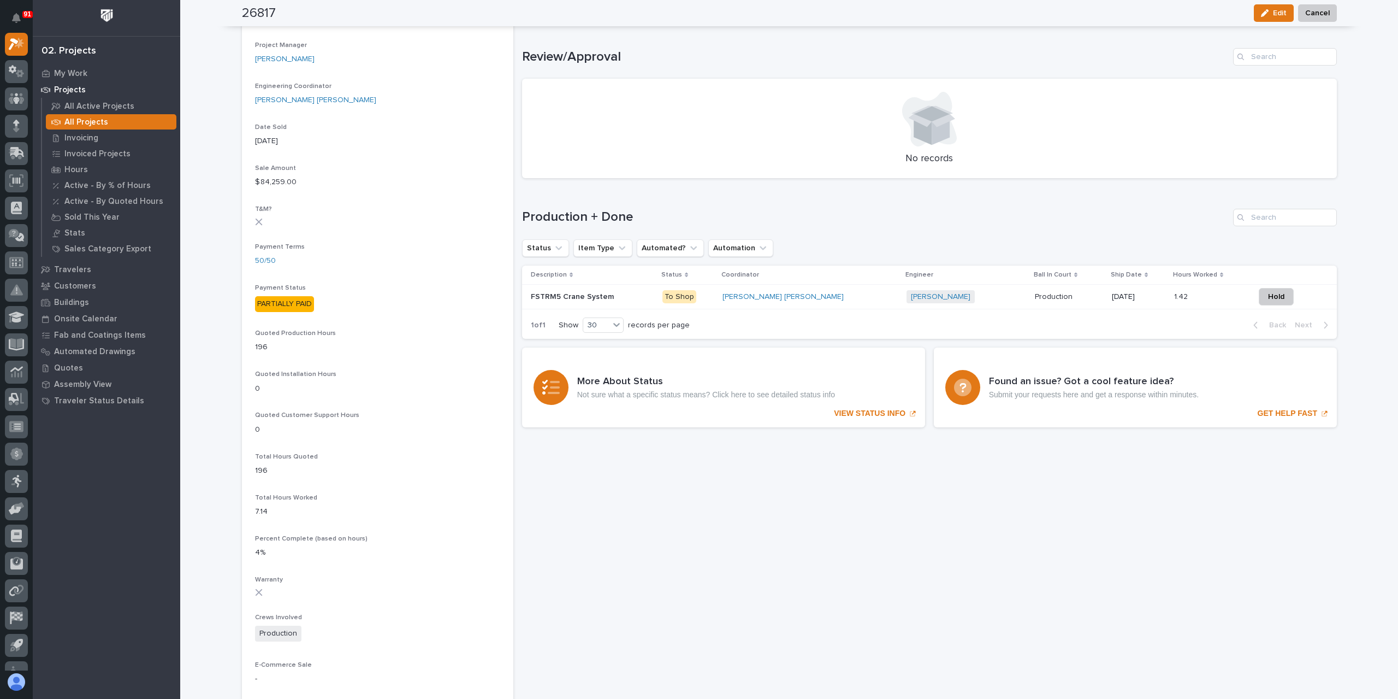
scroll to position [500, 0]
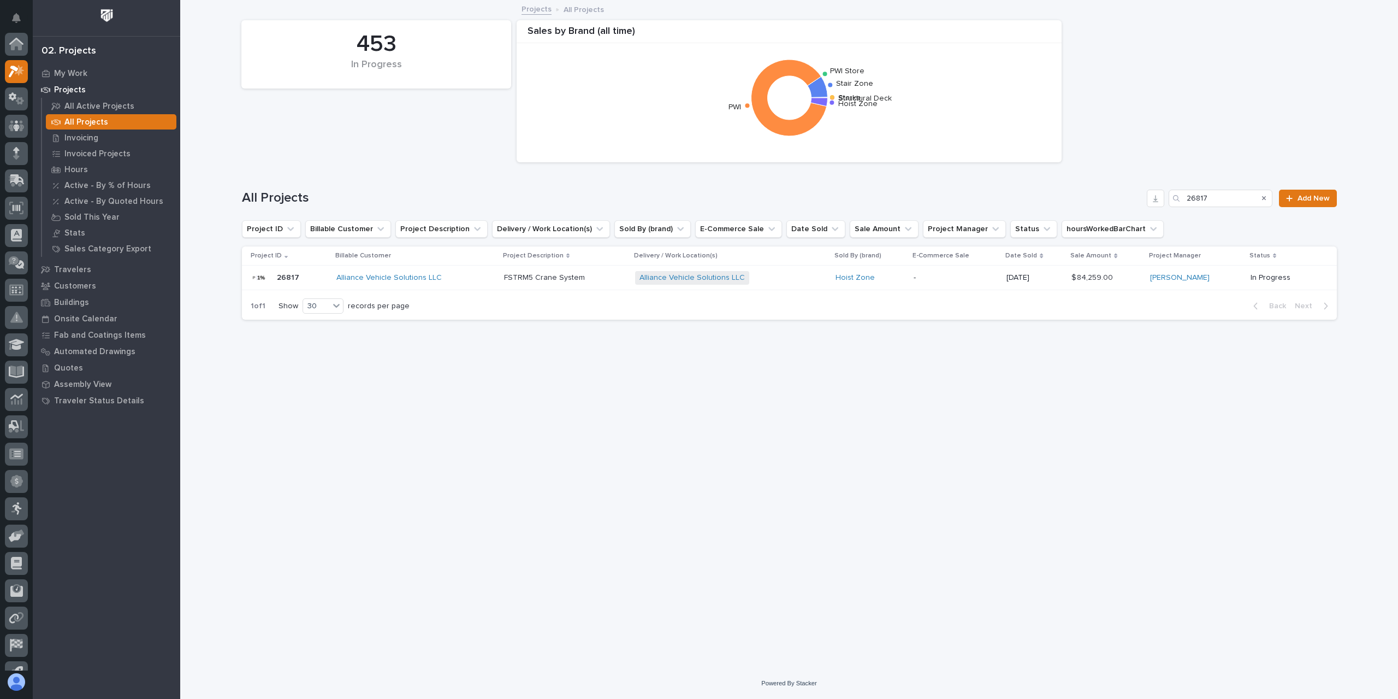
scroll to position [29, 0]
drag, startPoint x: 1227, startPoint y: 198, endPoint x: 1111, endPoint y: 193, distance: 115.9
click at [1112, 193] on div "All Projects 26817 Add New" at bounding box center [789, 198] width 1095 height 17
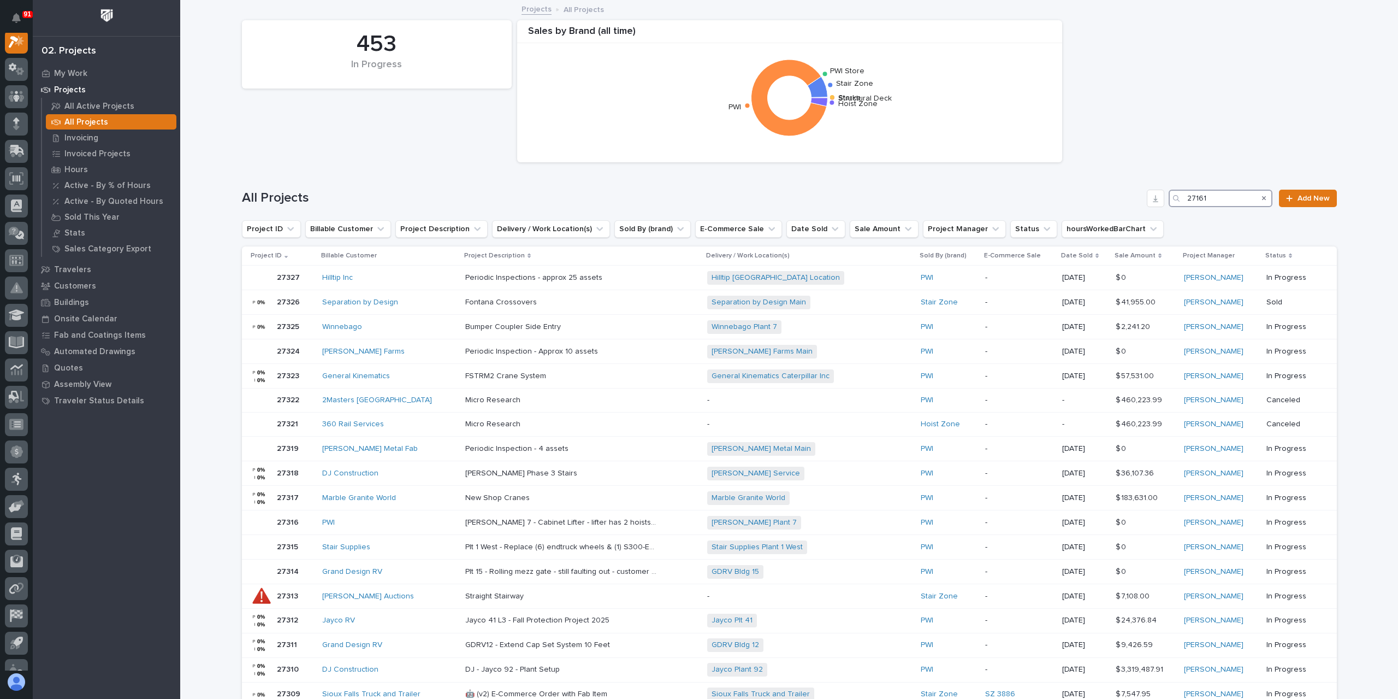
scroll to position [27, 0]
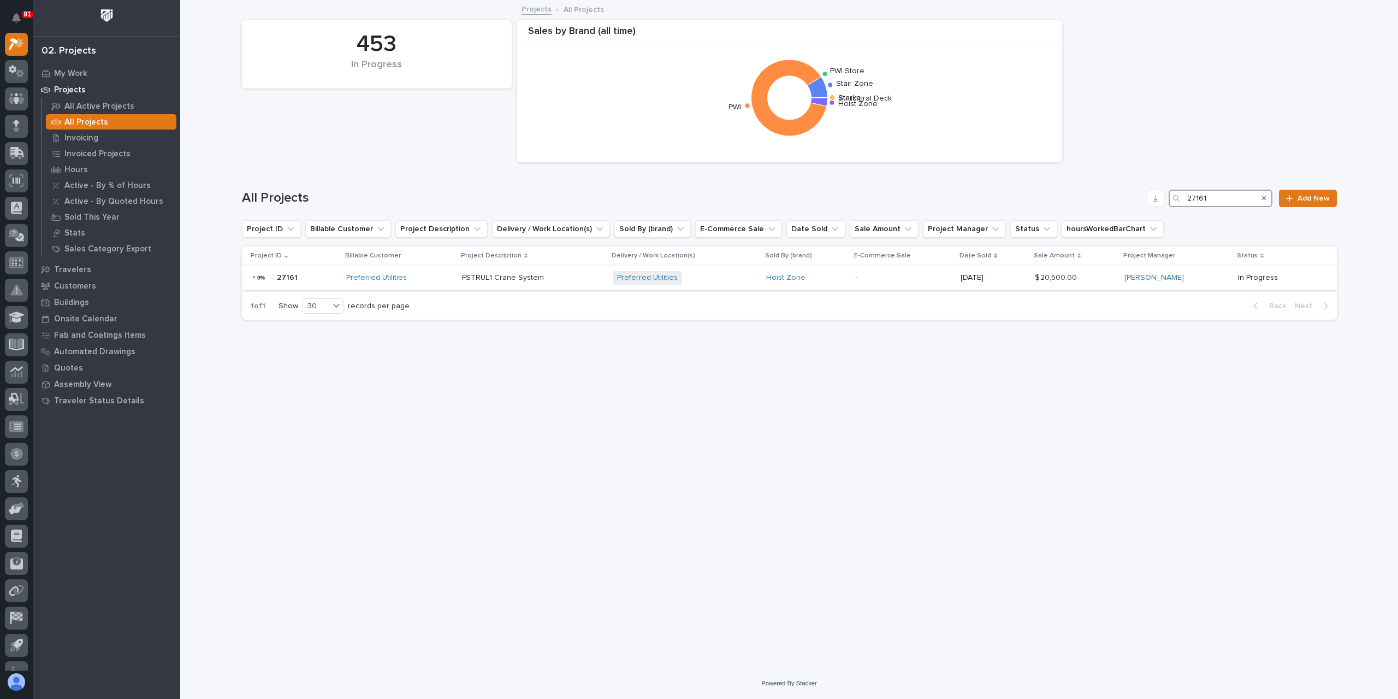
type input "27161"
click at [526, 277] on p "FSTRUL1 Crane System" at bounding box center [504, 276] width 84 height 11
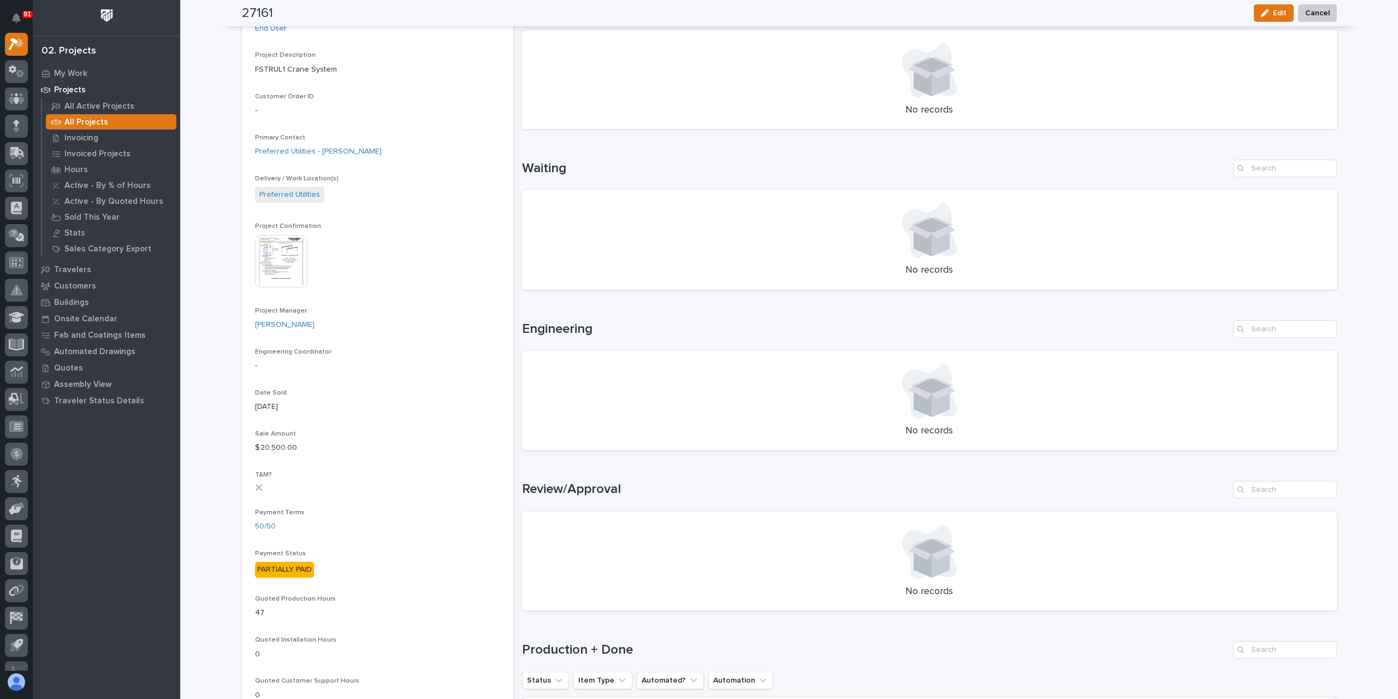
scroll to position [337, 0]
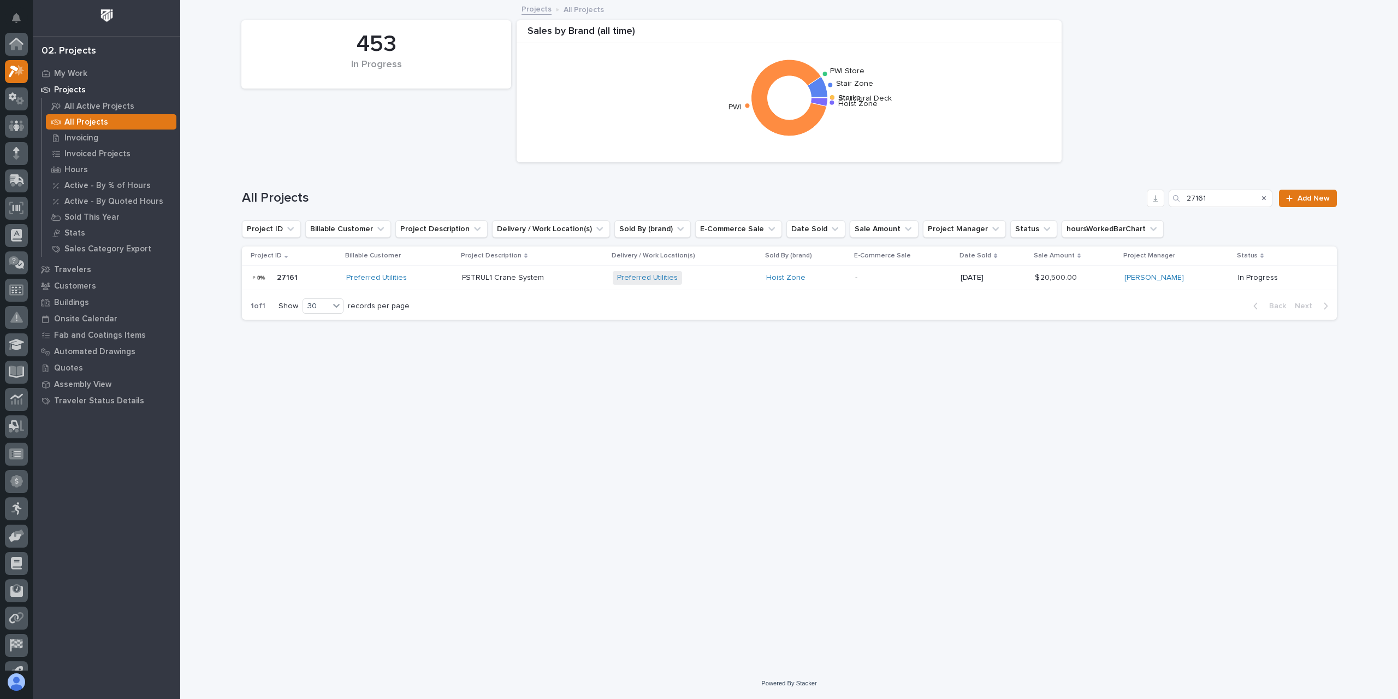
scroll to position [29, 0]
drag, startPoint x: 1231, startPoint y: 198, endPoint x: 1130, endPoint y: 203, distance: 101.7
click at [1130, 203] on div "All Projects 27161 Add New" at bounding box center [789, 198] width 1095 height 17
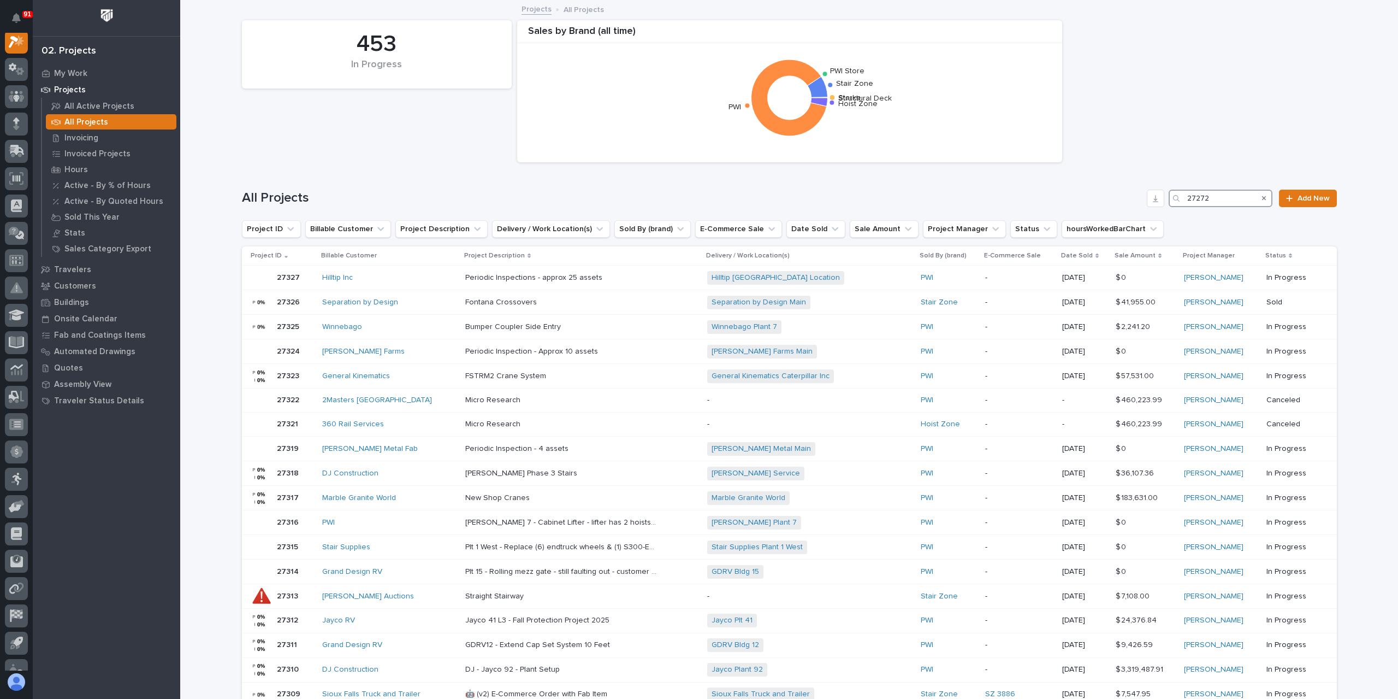
scroll to position [27, 0]
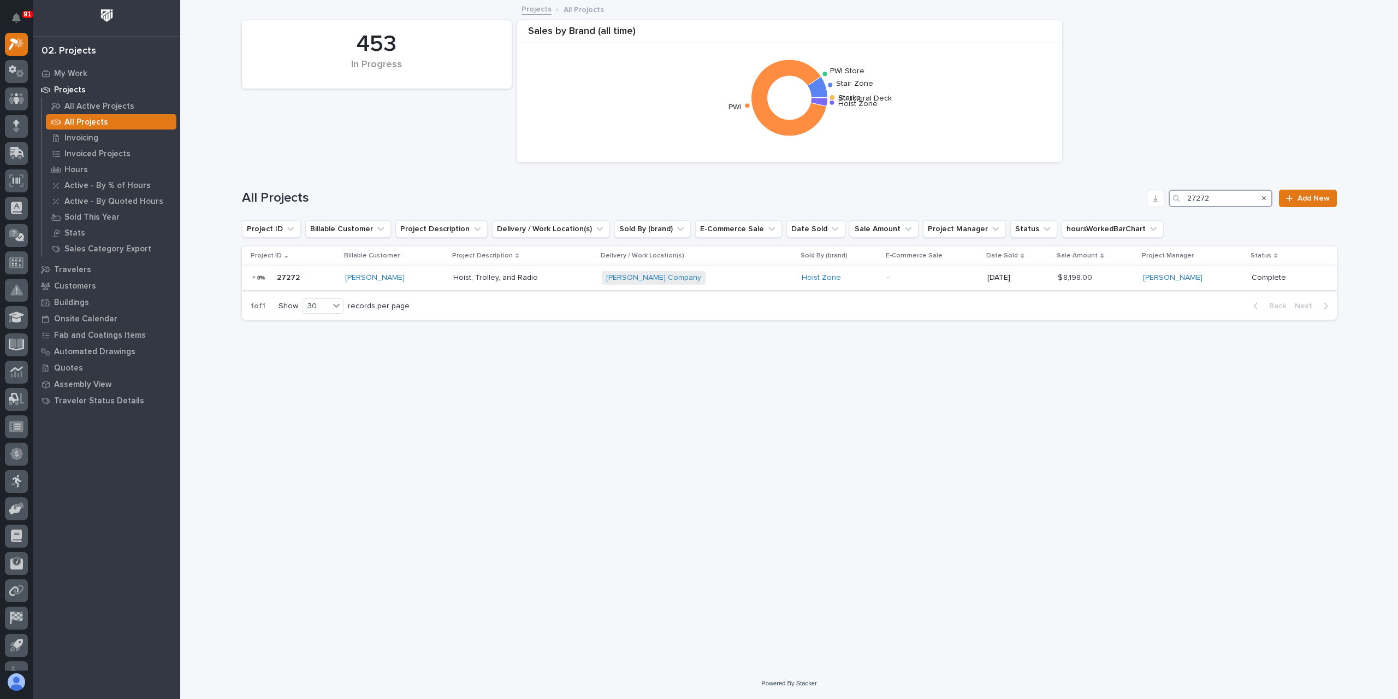
type input "27272"
click at [471, 284] on div "Hoist, Trolley, and Radio Hoist, Trolley, and Radio" at bounding box center [523, 278] width 140 height 18
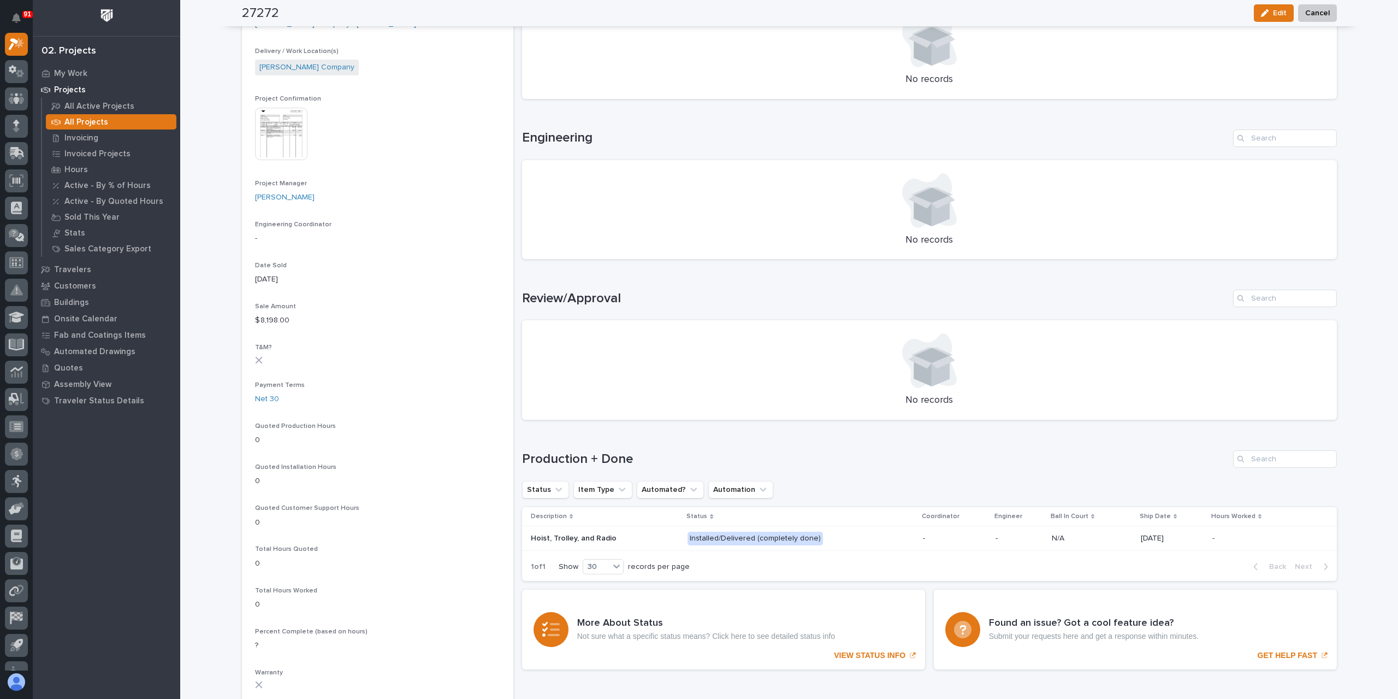
scroll to position [437, 0]
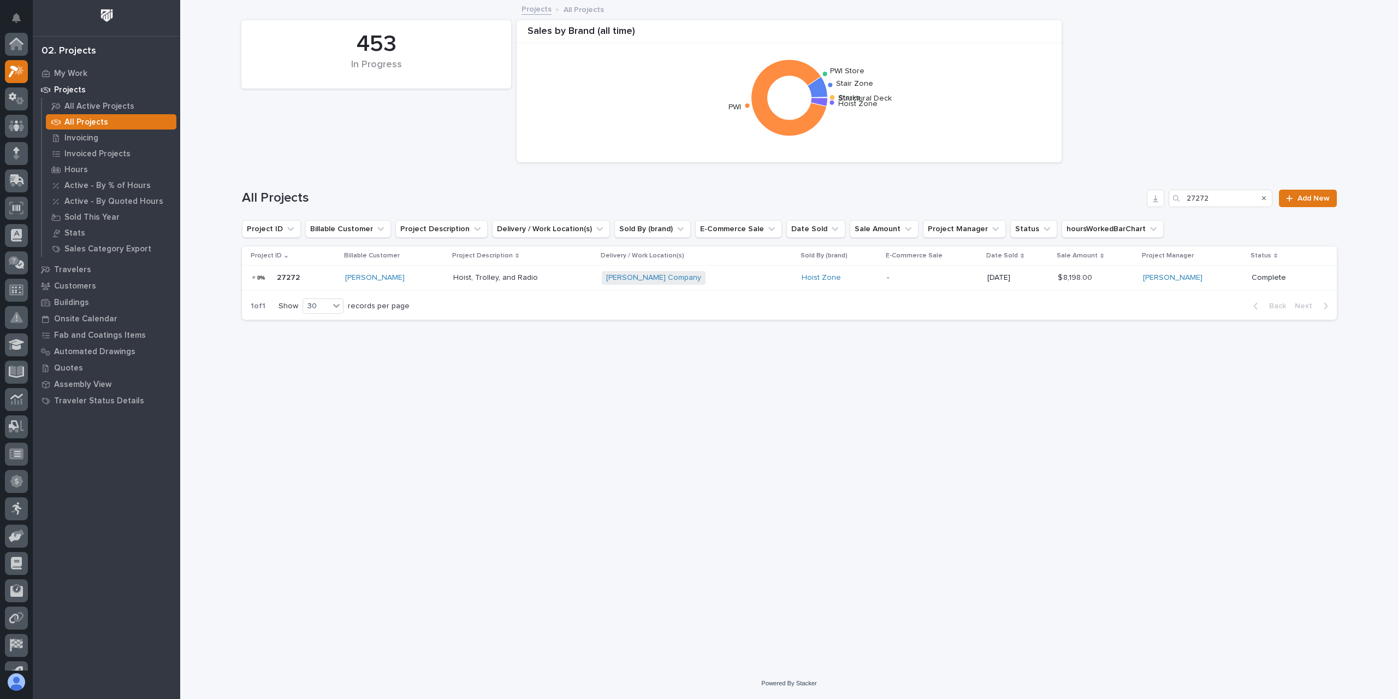
scroll to position [29, 0]
drag, startPoint x: 1235, startPoint y: 193, endPoint x: 1111, endPoint y: 195, distance: 123.5
click at [1117, 196] on div "All Projects 27272 Add New" at bounding box center [789, 198] width 1095 height 17
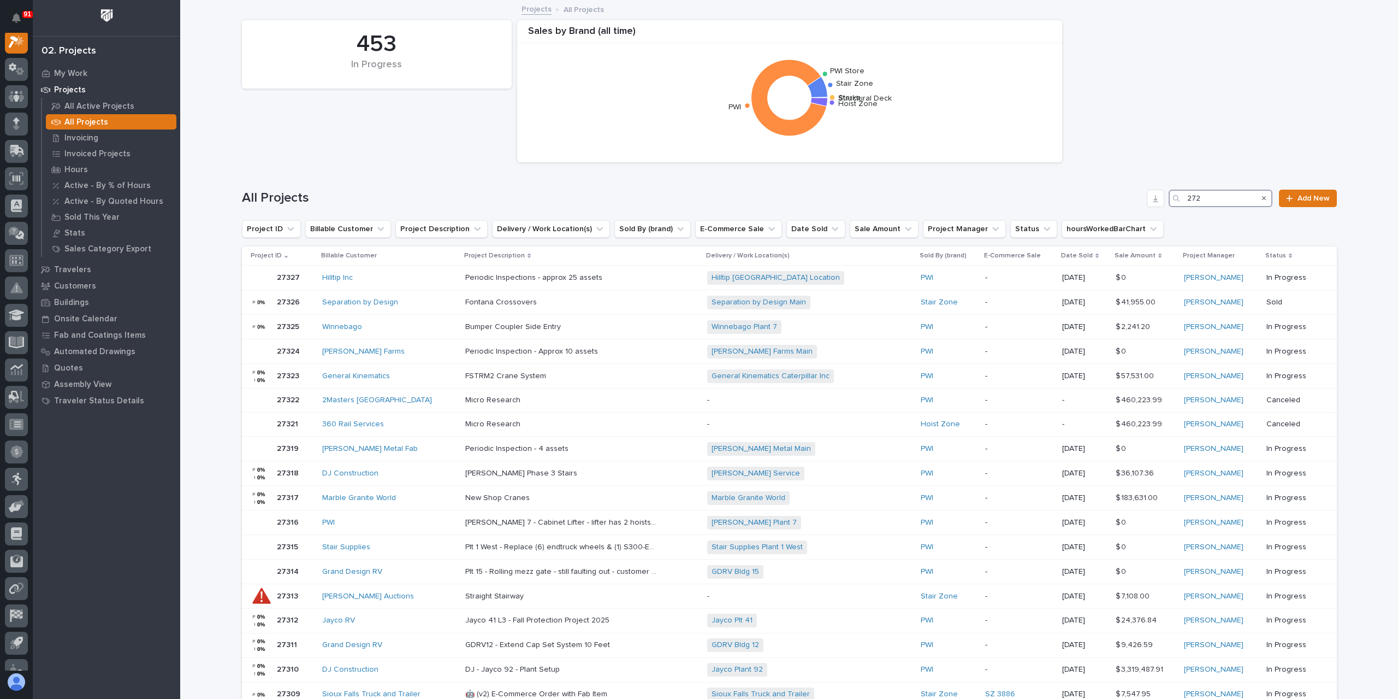
scroll to position [27, 0]
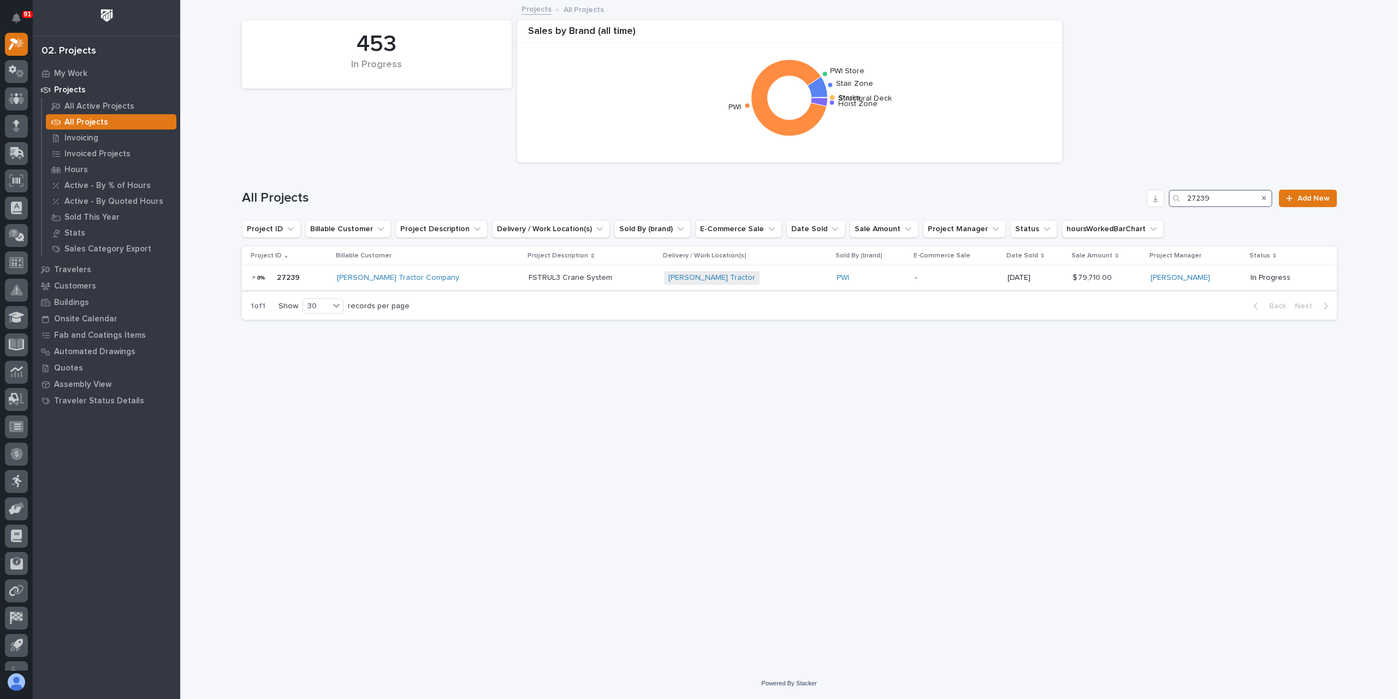
type input "27239"
click at [535, 280] on p "FSTRUL3 Crane System" at bounding box center [572, 276] width 86 height 11
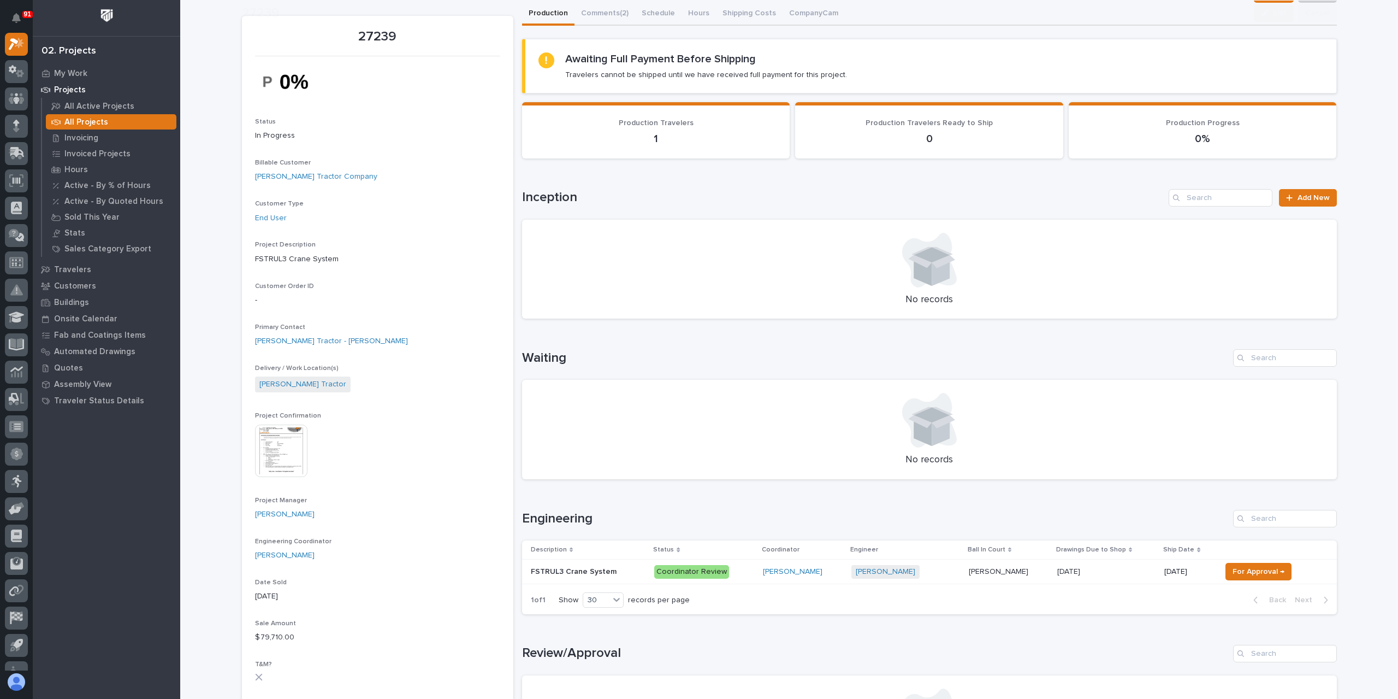
scroll to position [55, 0]
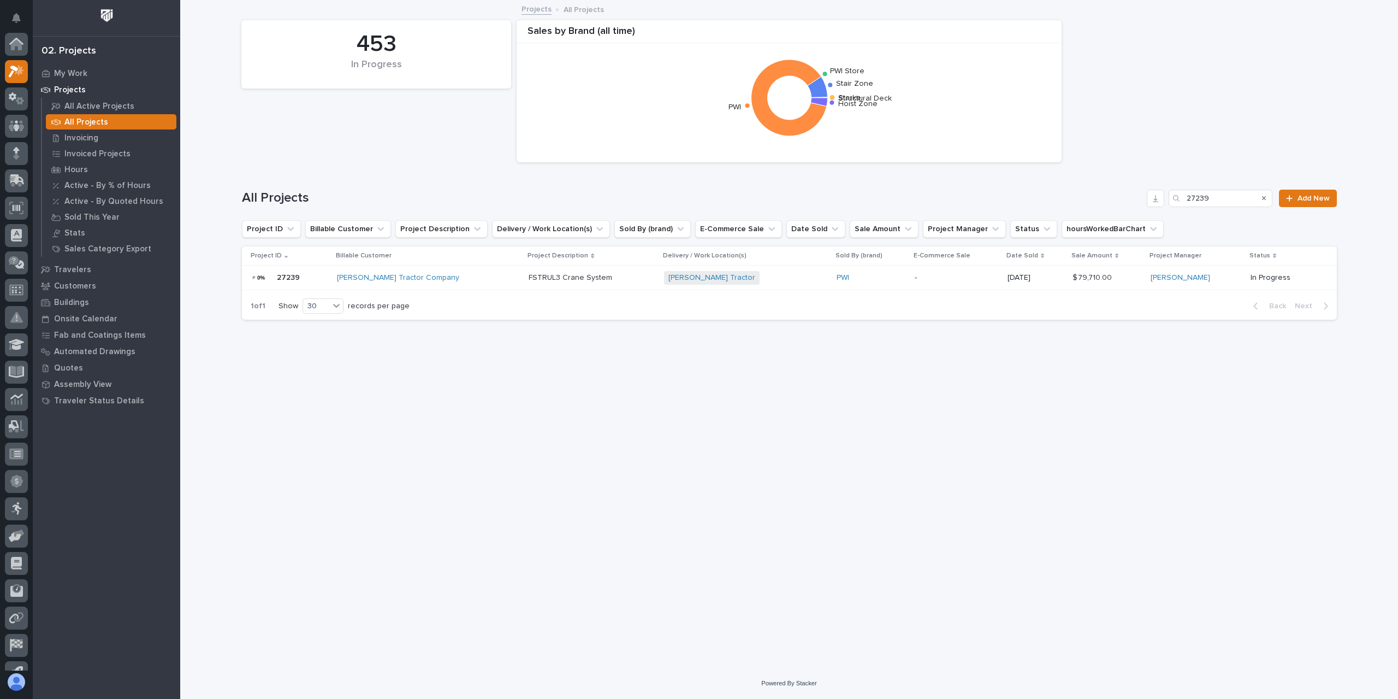
scroll to position [29, 0]
drag, startPoint x: 1220, startPoint y: 201, endPoint x: 1167, endPoint y: 204, distance: 53.6
click at [1167, 204] on div "All Projects 27239 Add New" at bounding box center [789, 198] width 1095 height 17
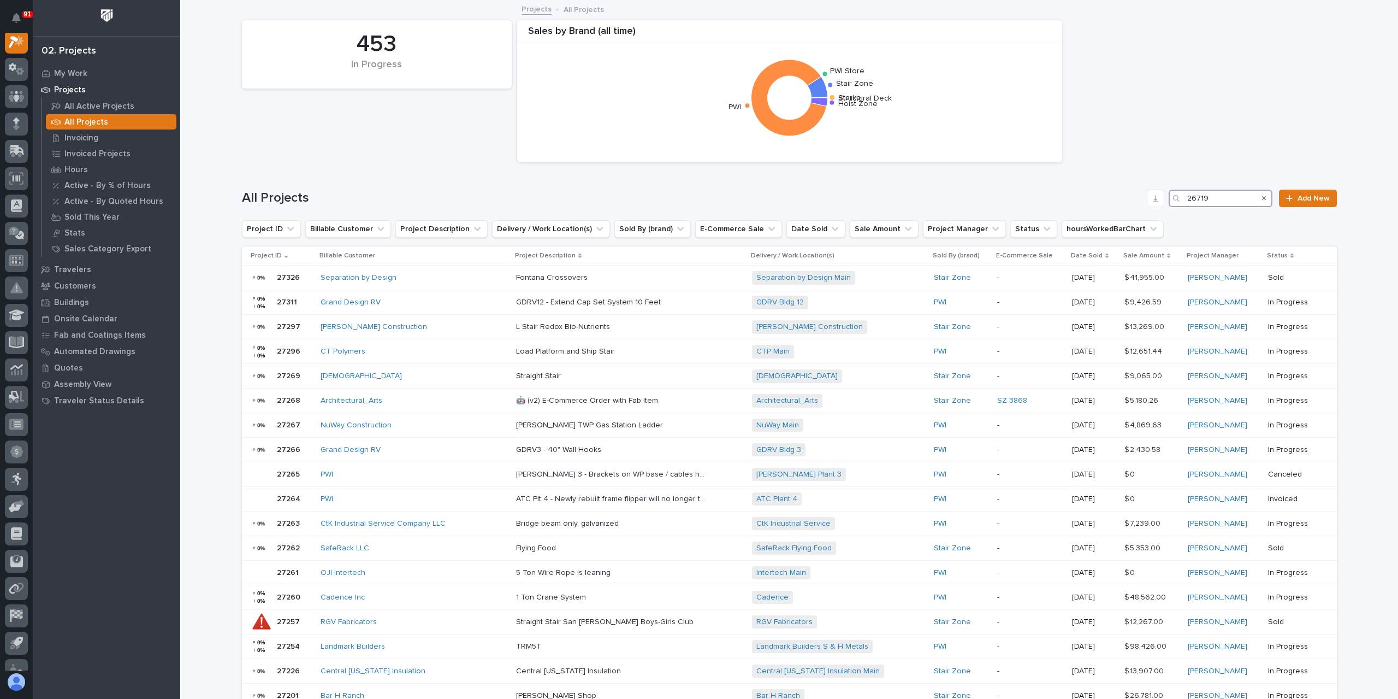
scroll to position [27, 0]
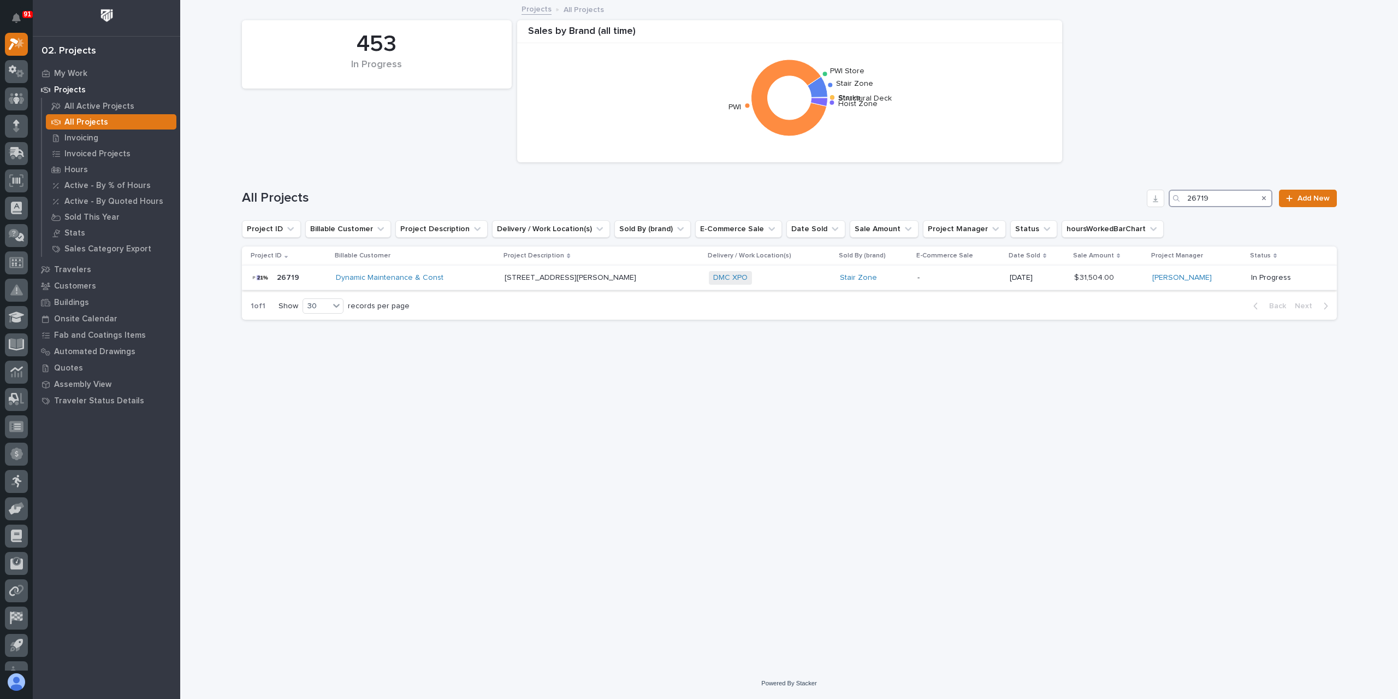
type input "26719"
click at [564, 281] on p "400 Barton Street" at bounding box center [572, 276] width 134 height 11
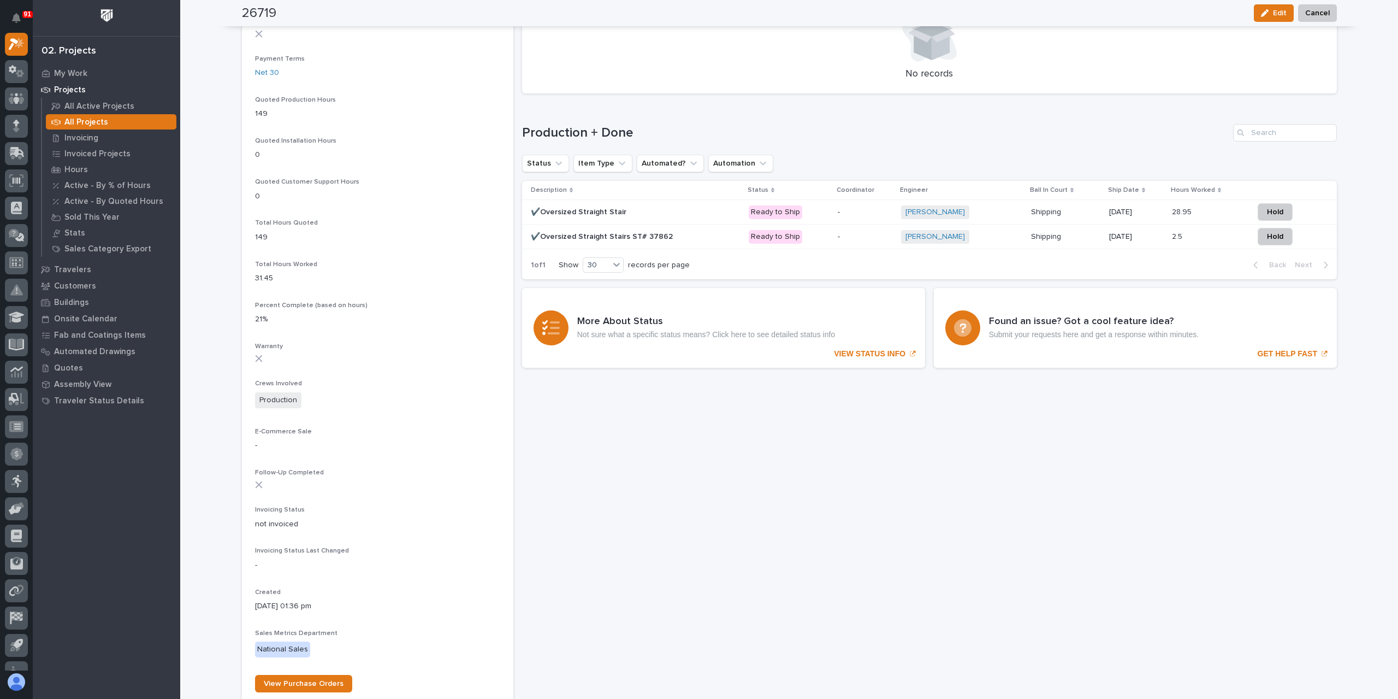
scroll to position [681, 0]
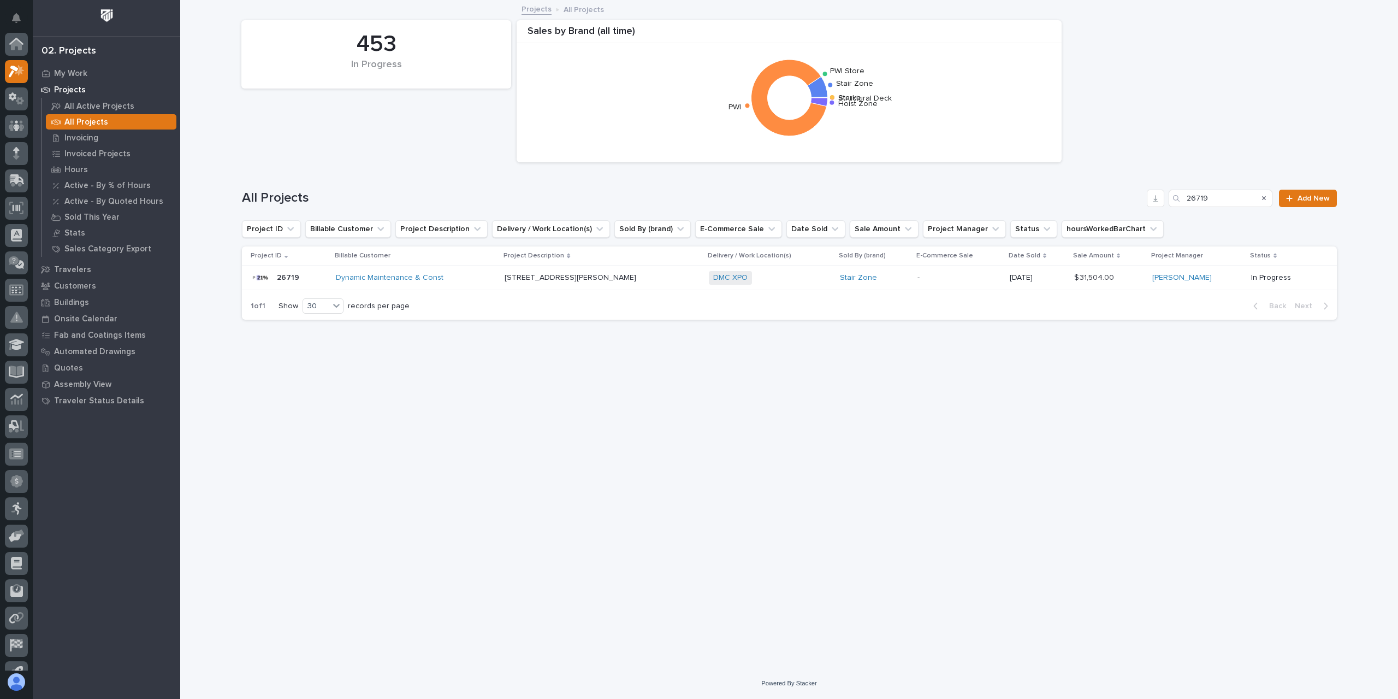
scroll to position [29, 0]
drag, startPoint x: 1229, startPoint y: 196, endPoint x: 1178, endPoint y: 202, distance: 50.6
click at [1178, 202] on div "26719" at bounding box center [1221, 198] width 104 height 17
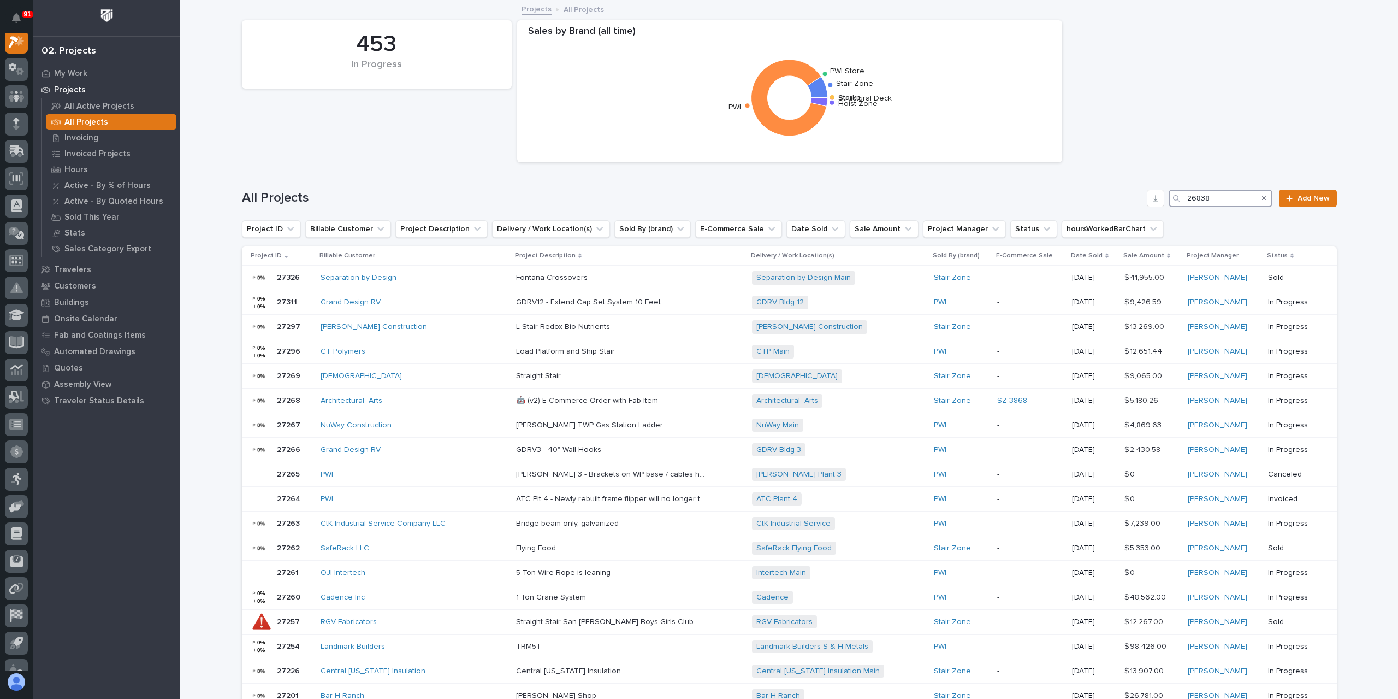
scroll to position [27, 0]
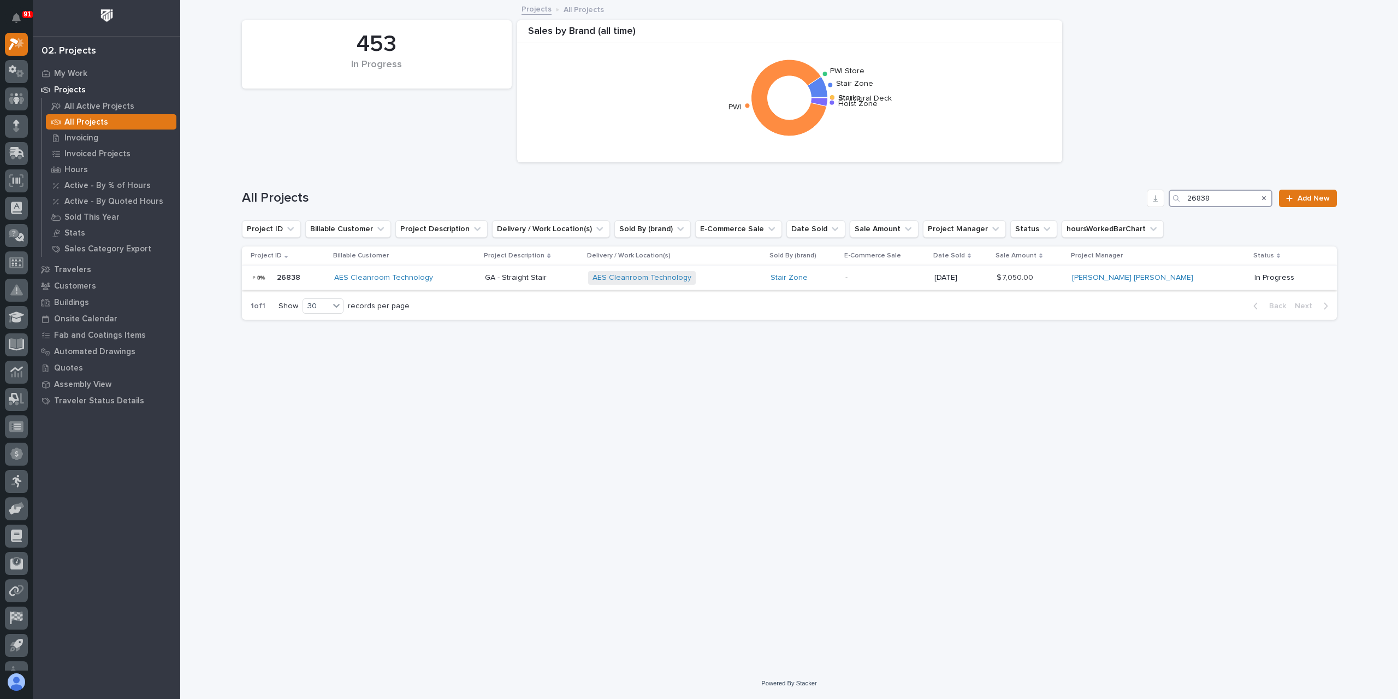
type input "26838"
click at [476, 273] on div "AES Cleanroom Technology" at bounding box center [405, 277] width 142 height 9
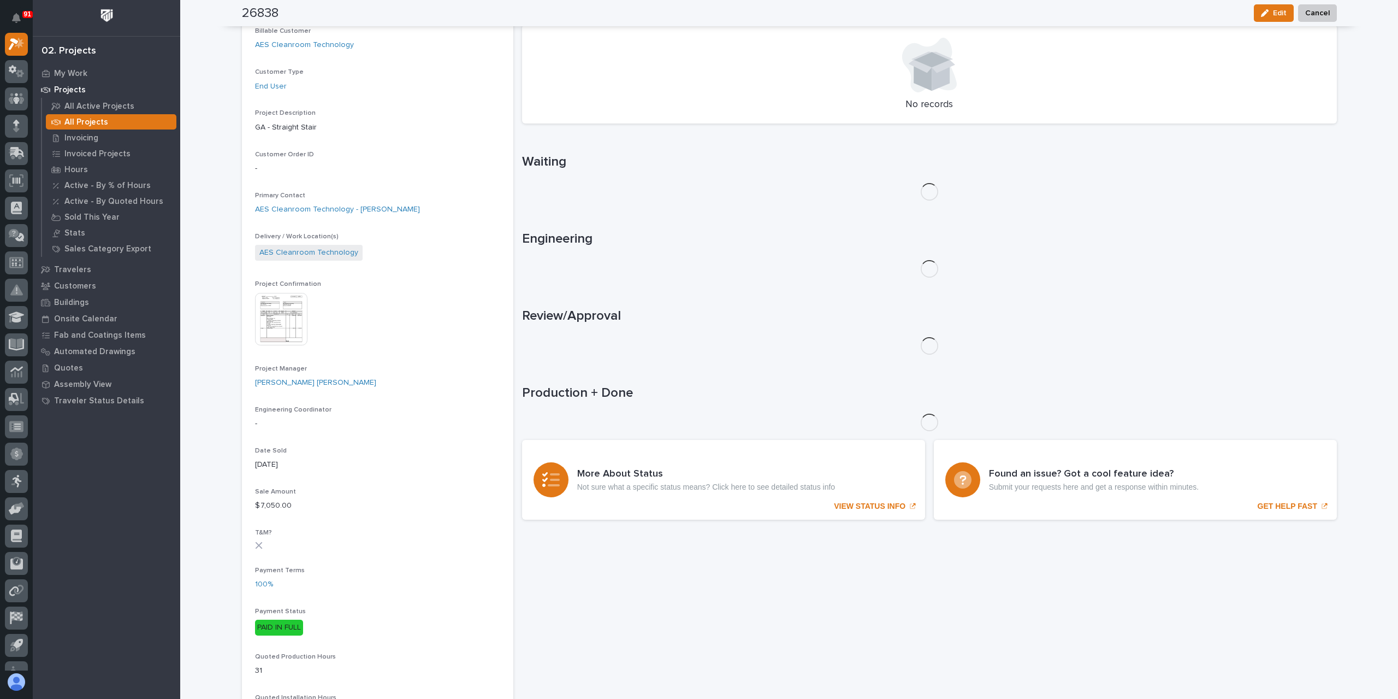
scroll to position [288, 0]
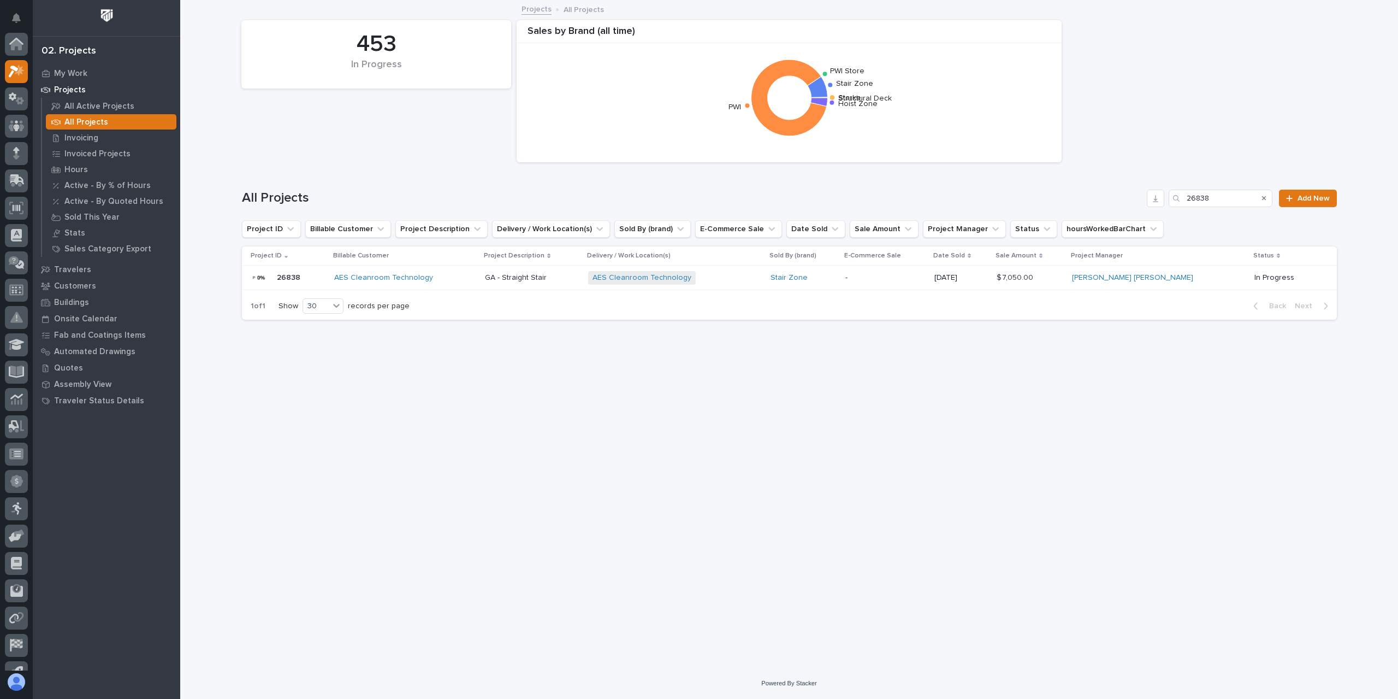
scroll to position [29, 0]
drag, startPoint x: 1234, startPoint y: 197, endPoint x: 1102, endPoint y: 210, distance: 132.3
click at [1104, 210] on div "All Projects 26838 Add New" at bounding box center [789, 194] width 1095 height 52
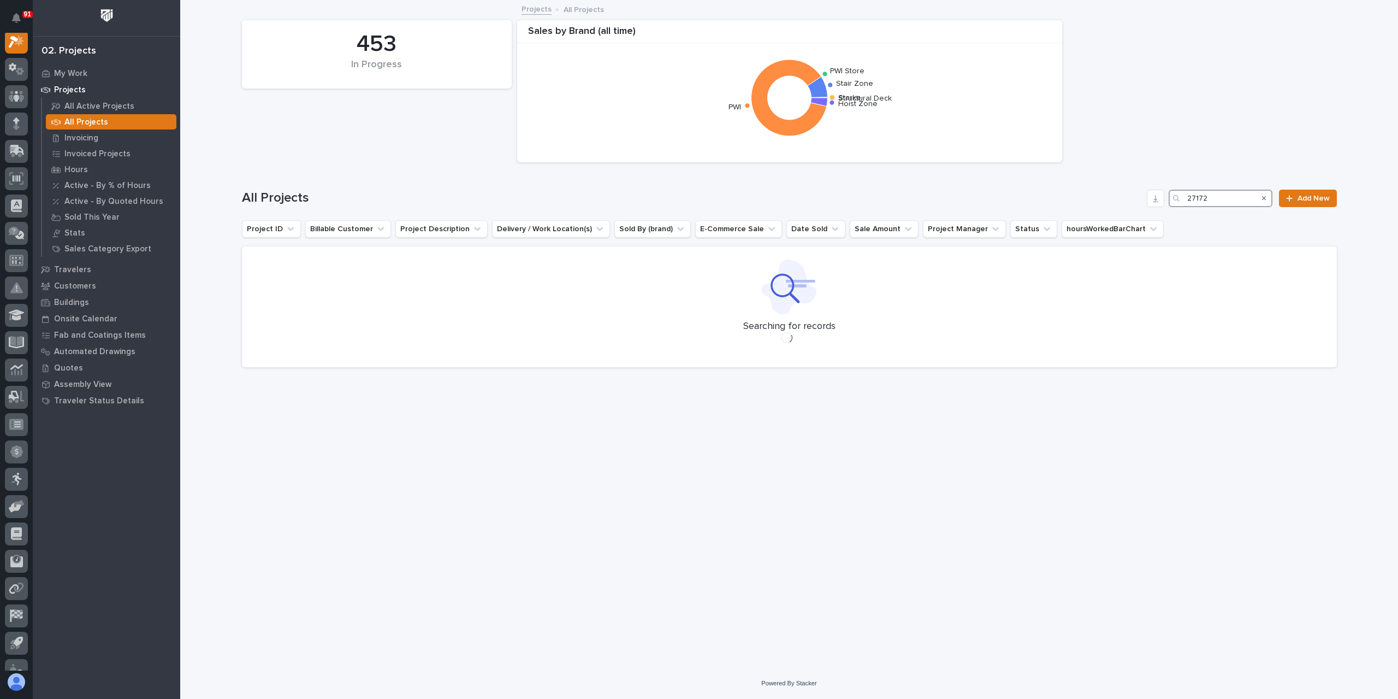
scroll to position [27, 0]
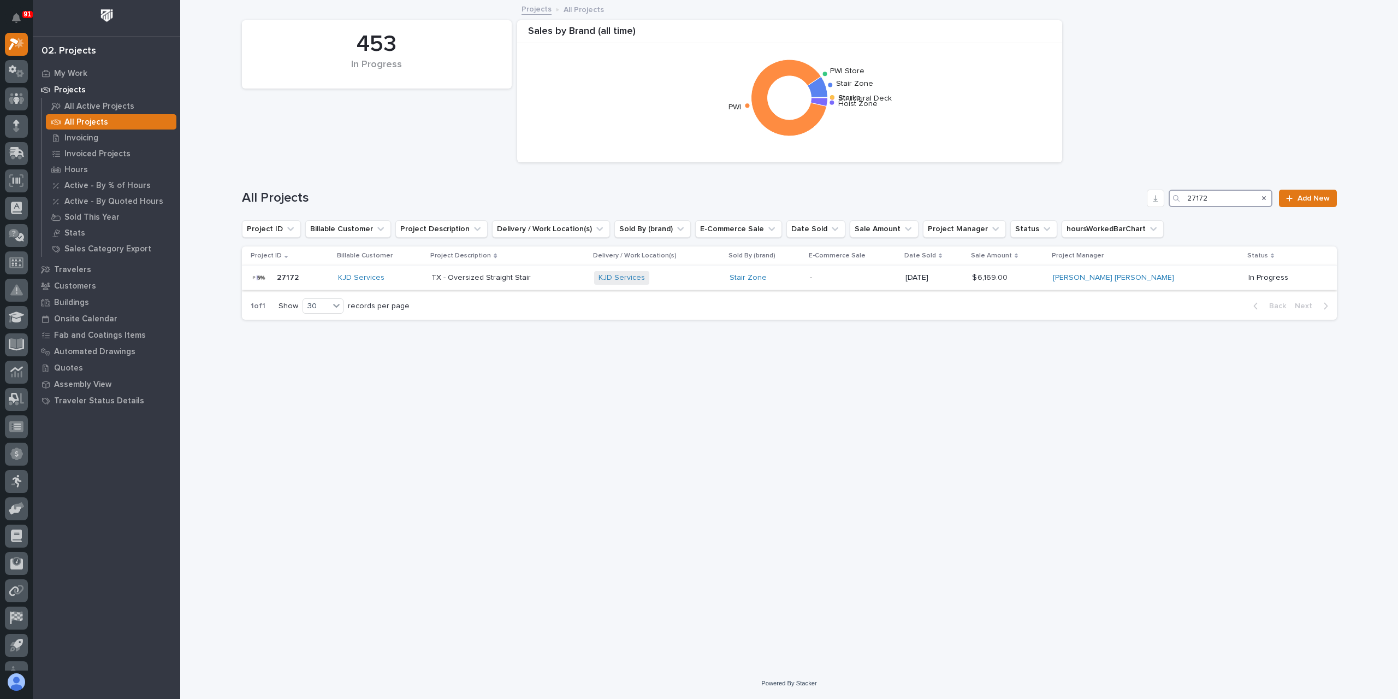
type input "27172"
click at [487, 281] on p "TX - Oversized Straight Stair" at bounding box center [483, 276] width 102 height 11
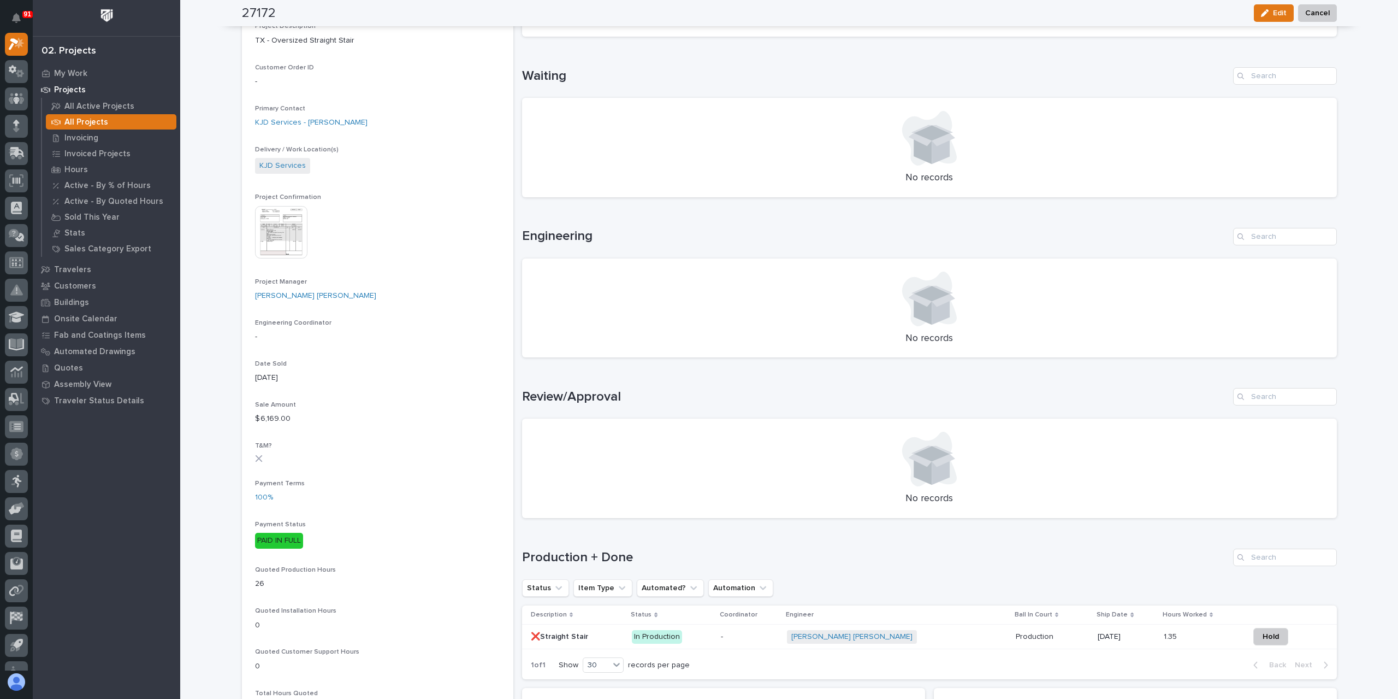
scroll to position [273, 0]
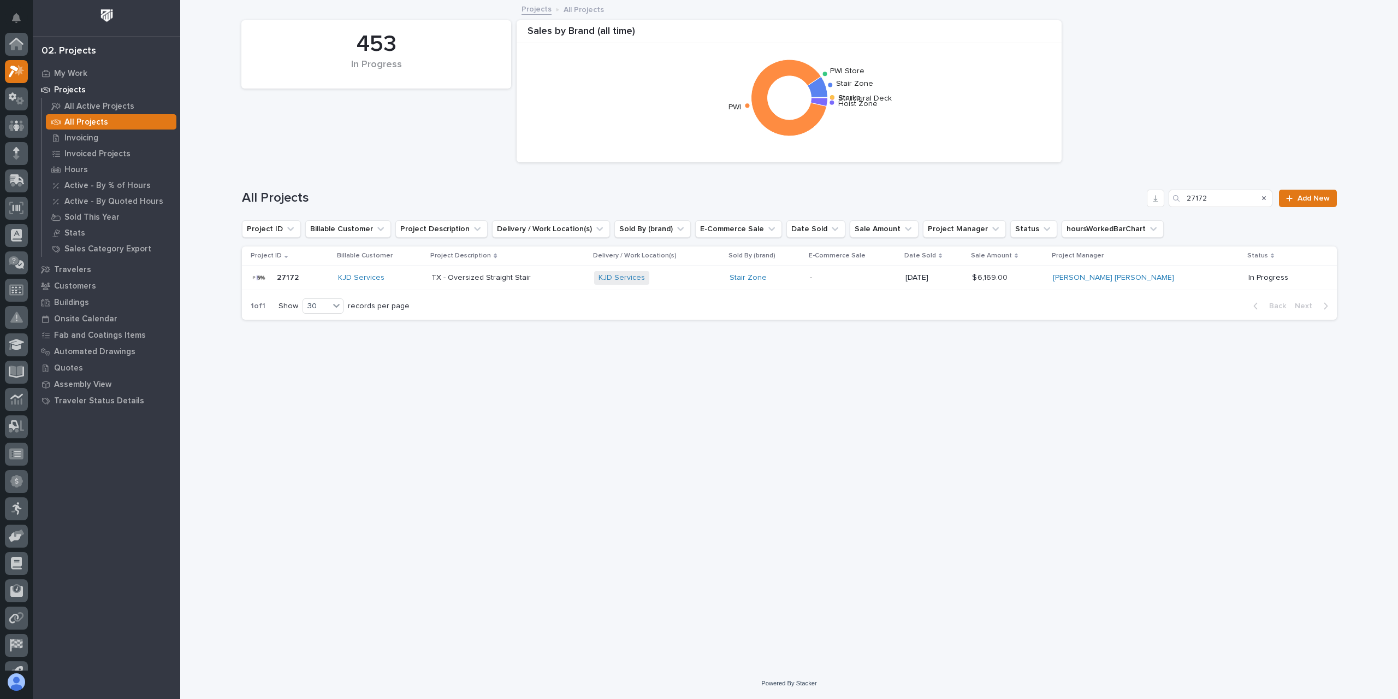
scroll to position [29, 0]
drag, startPoint x: 1219, startPoint y: 197, endPoint x: 1136, endPoint y: 208, distance: 83.8
click at [1136, 208] on div "All Projects 27172 Add New" at bounding box center [789, 194] width 1095 height 52
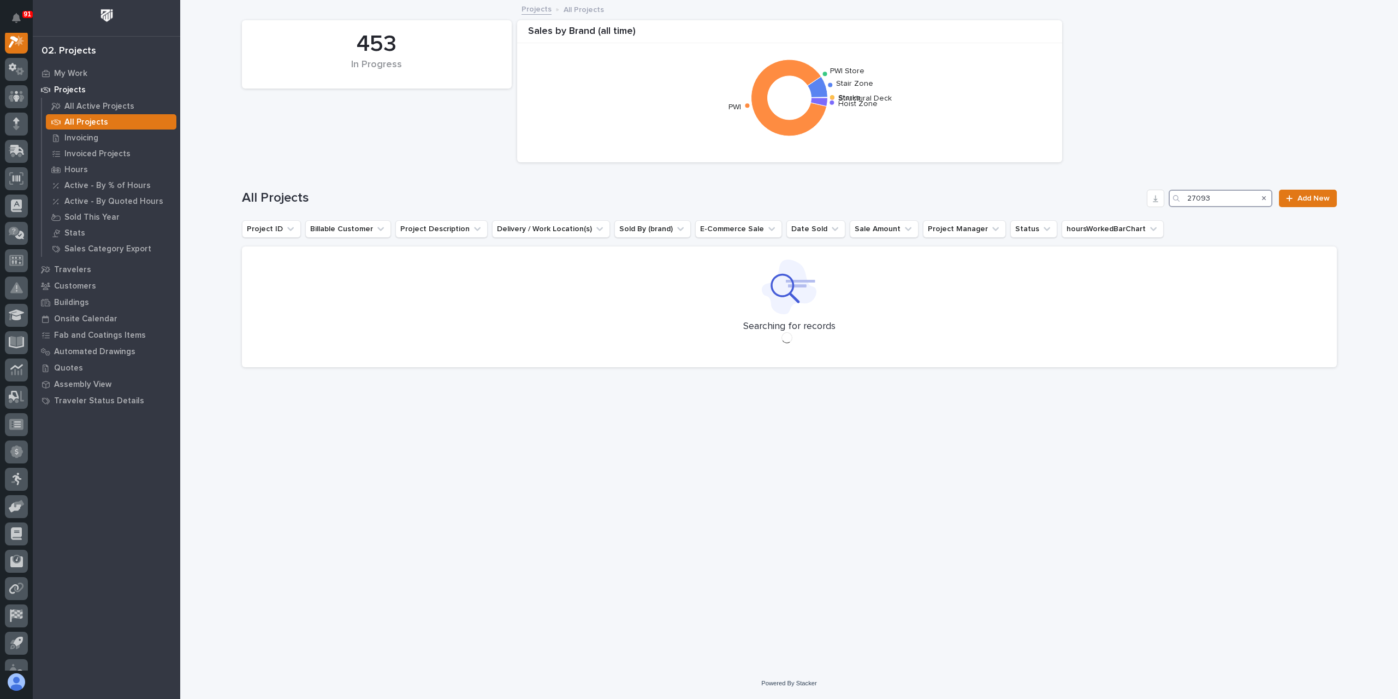
scroll to position [27, 0]
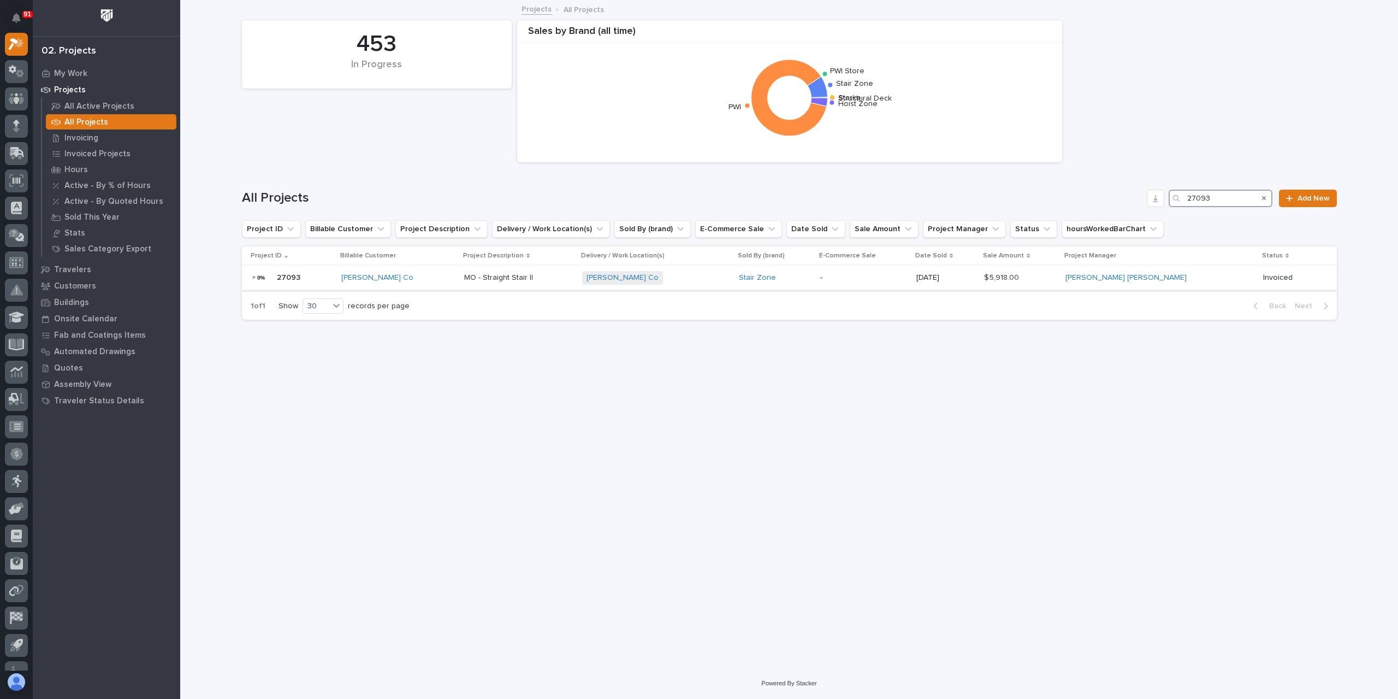
type input "27093"
click at [505, 276] on p "MO - Straight Stair II" at bounding box center [499, 276] width 71 height 11
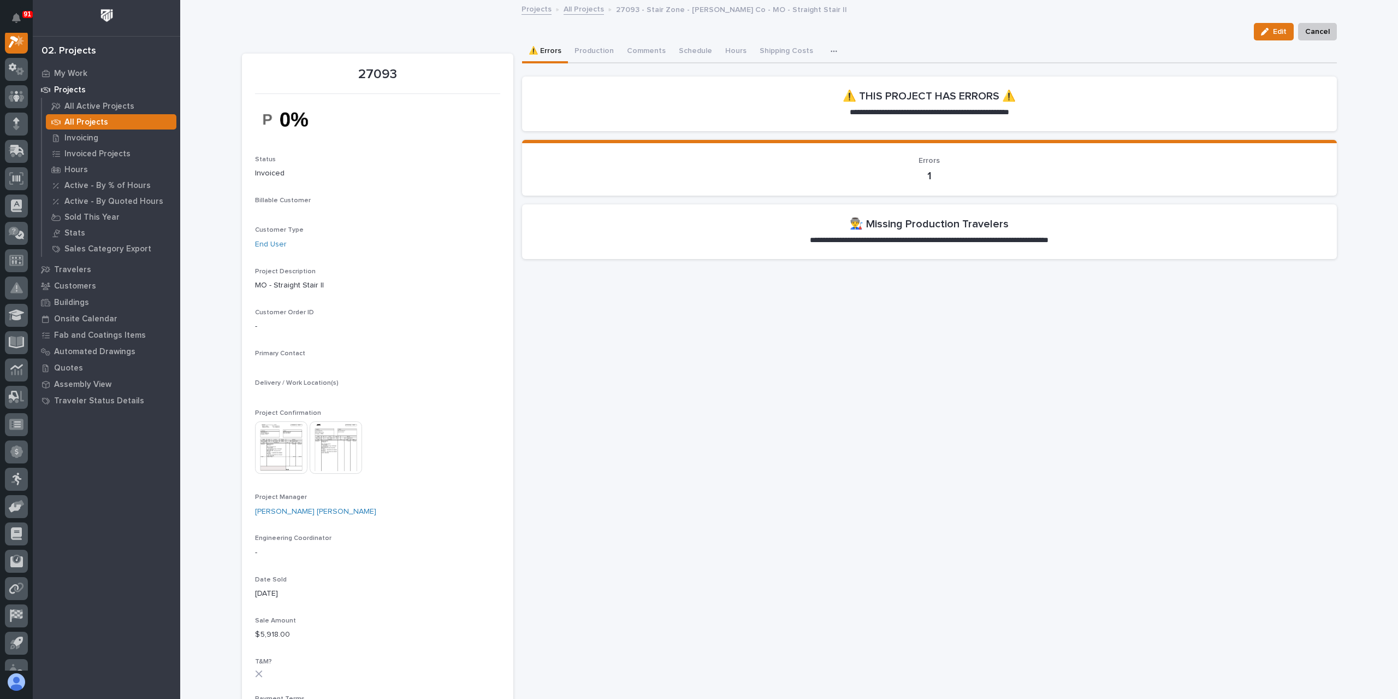
scroll to position [27, 0]
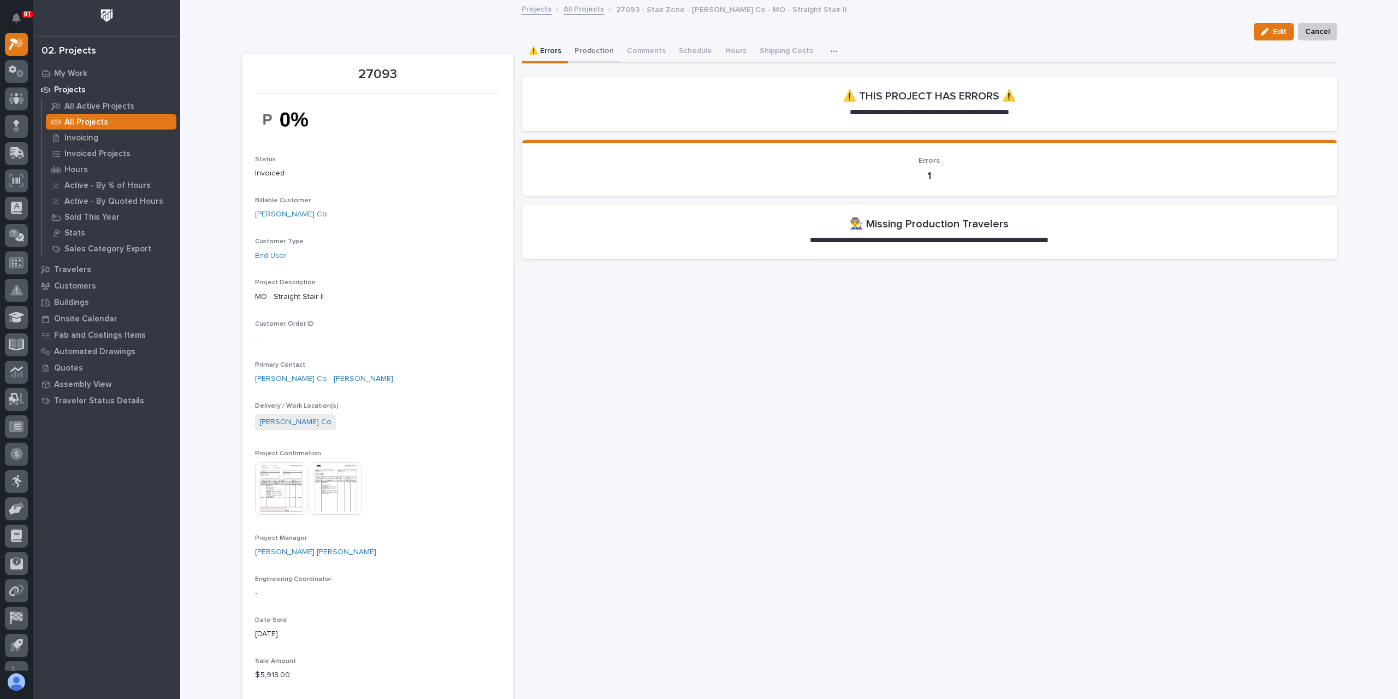
click at [595, 45] on button "Production" at bounding box center [594, 51] width 52 height 23
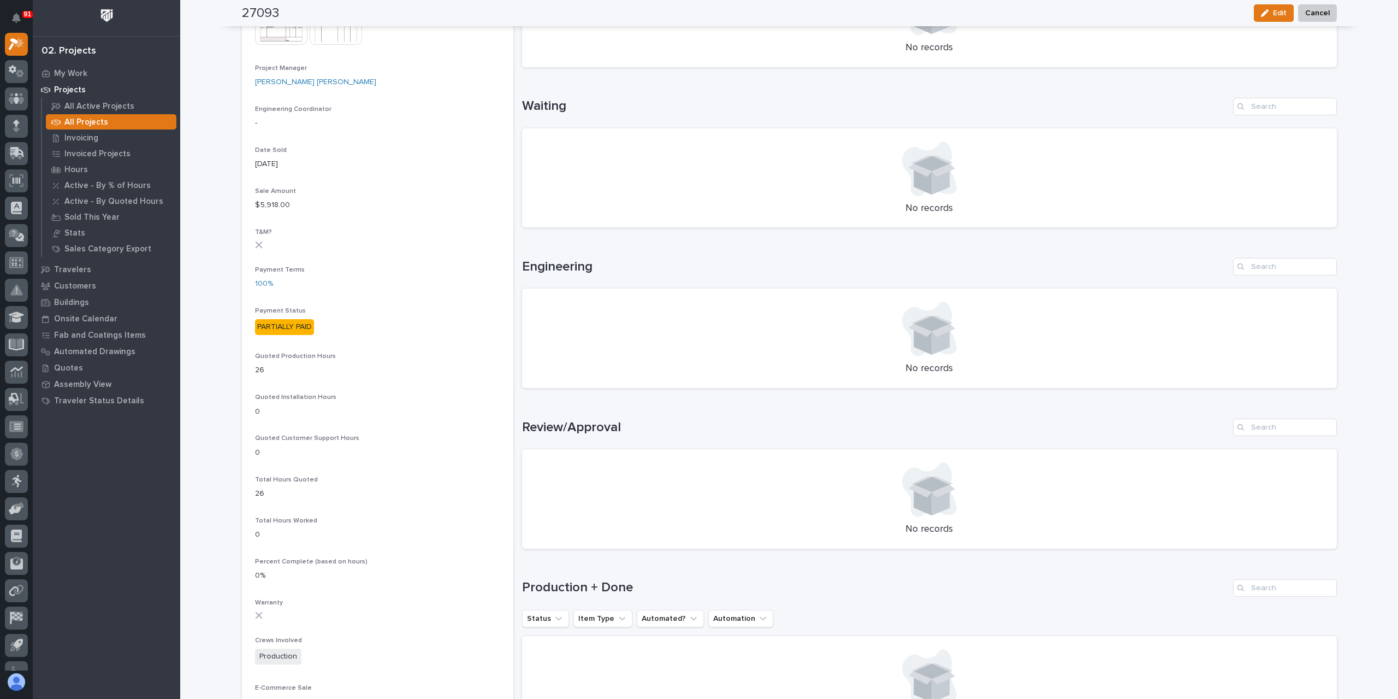
scroll to position [546, 0]
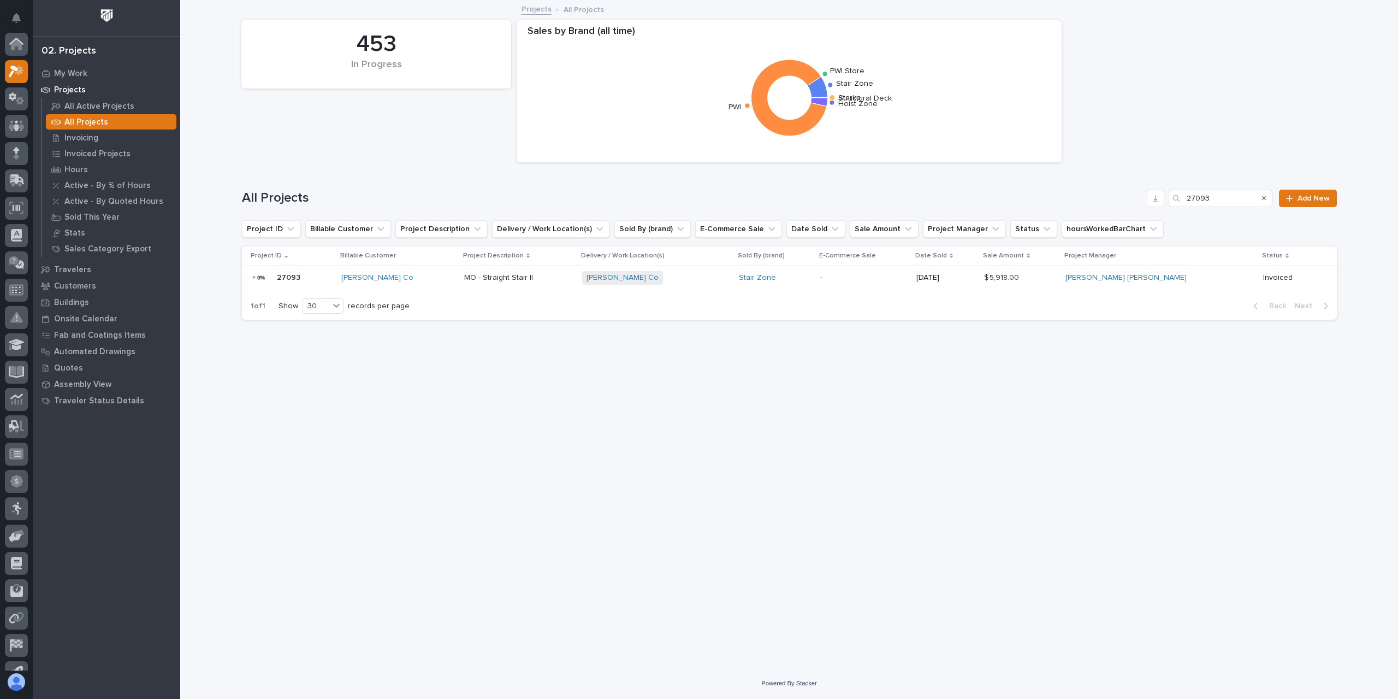
scroll to position [29, 0]
drag, startPoint x: 1214, startPoint y: 197, endPoint x: 1129, endPoint y: 210, distance: 86.2
click at [1129, 210] on div "All Projects 27093 Add New" at bounding box center [789, 194] width 1095 height 52
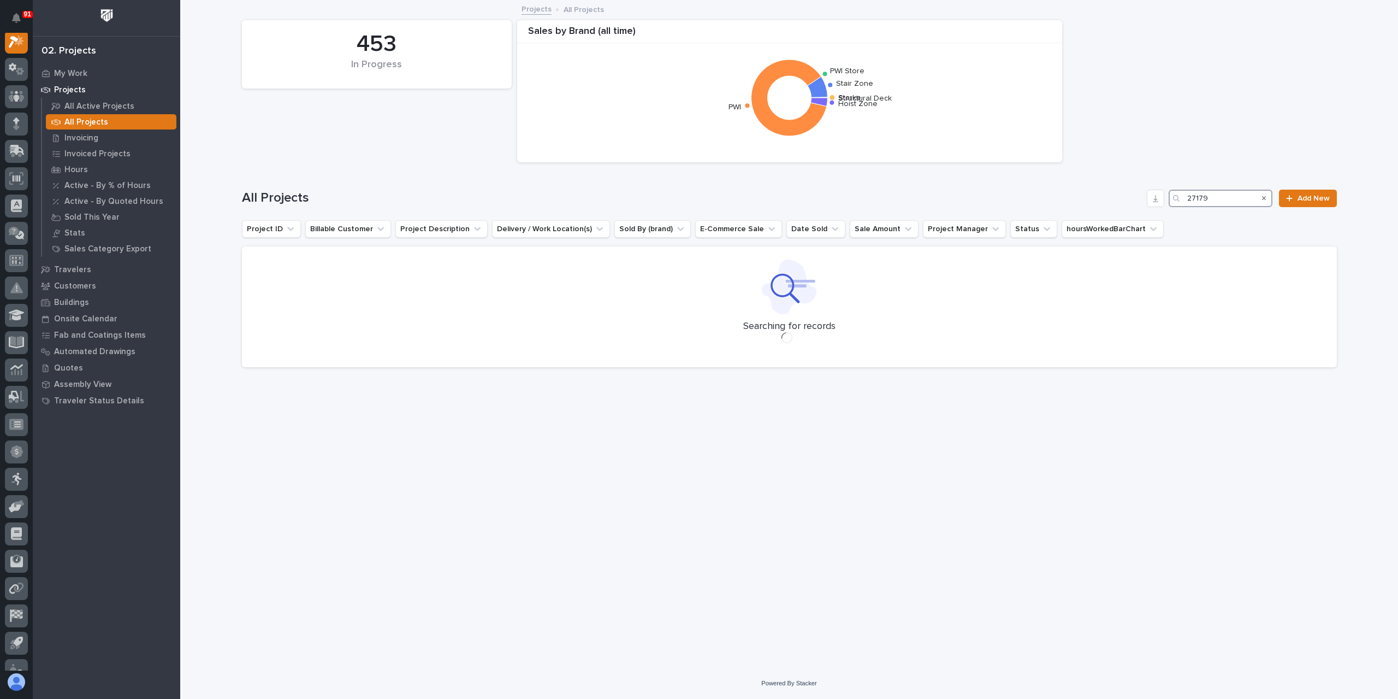
scroll to position [27, 0]
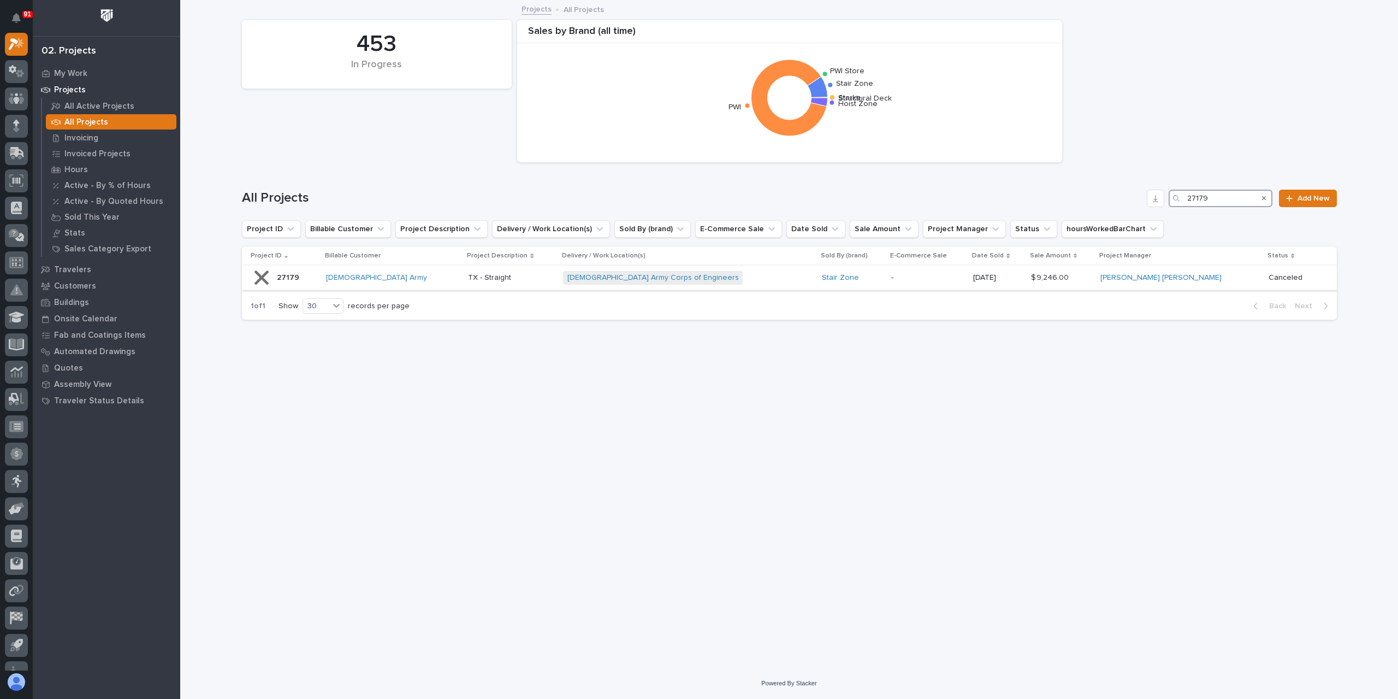
type input "27179"
click at [486, 278] on p "TX - Straight" at bounding box center [490, 276] width 45 height 11
drag, startPoint x: 1232, startPoint y: 203, endPoint x: 1122, endPoint y: 197, distance: 109.9
click at [1122, 197] on div "All Projects 27179 Add New" at bounding box center [789, 198] width 1095 height 17
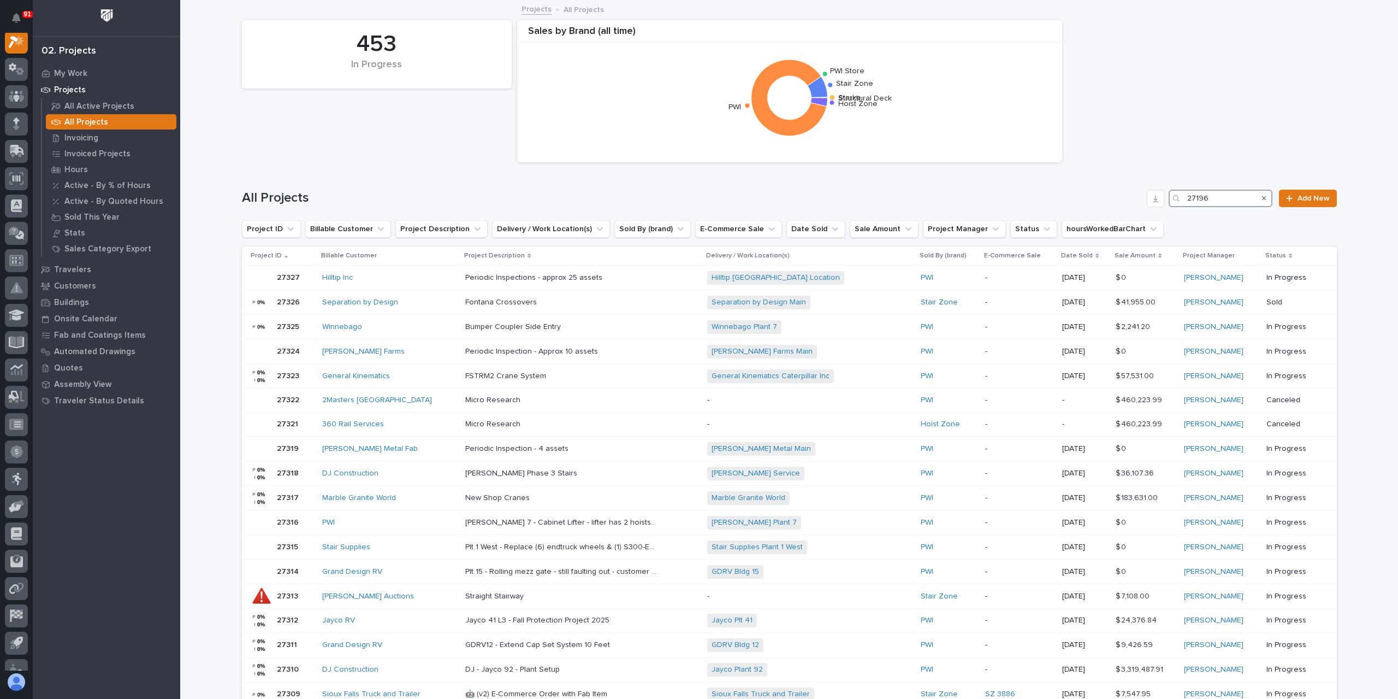
scroll to position [27, 0]
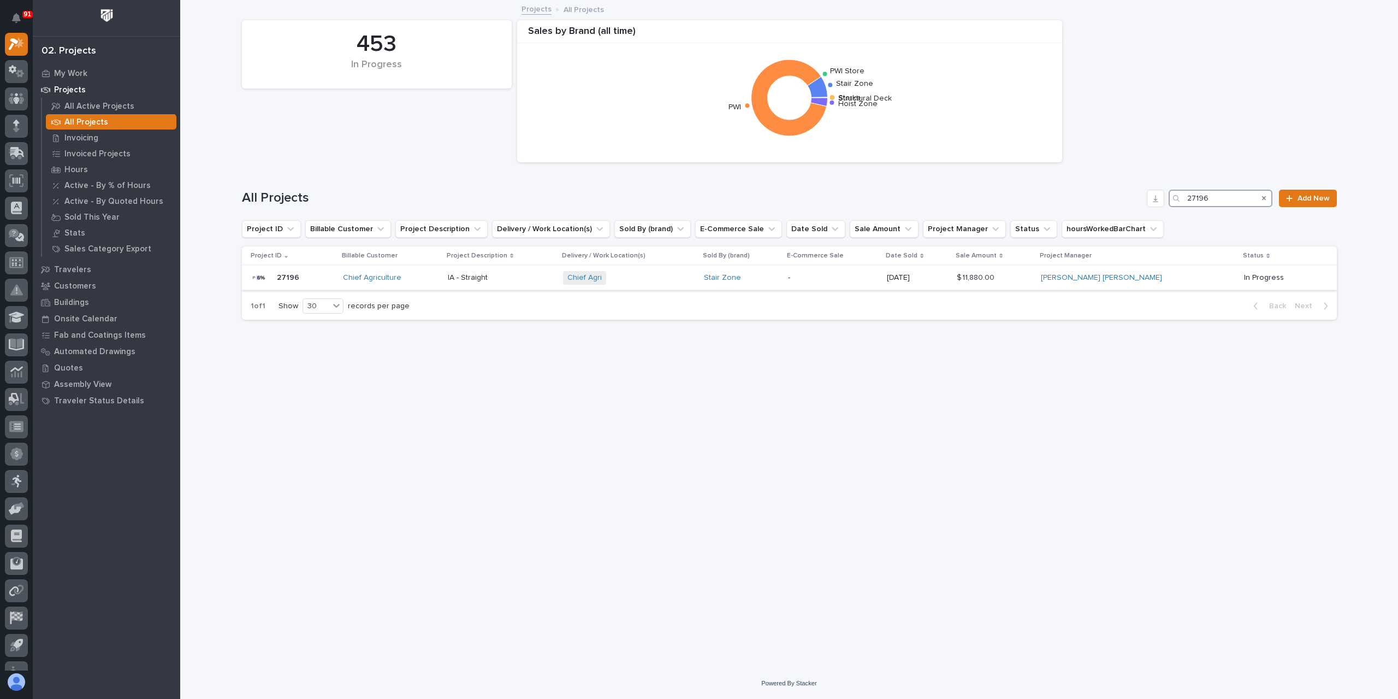
type input "27196"
click at [490, 274] on p "IA - Straight" at bounding box center [469, 276] width 42 height 11
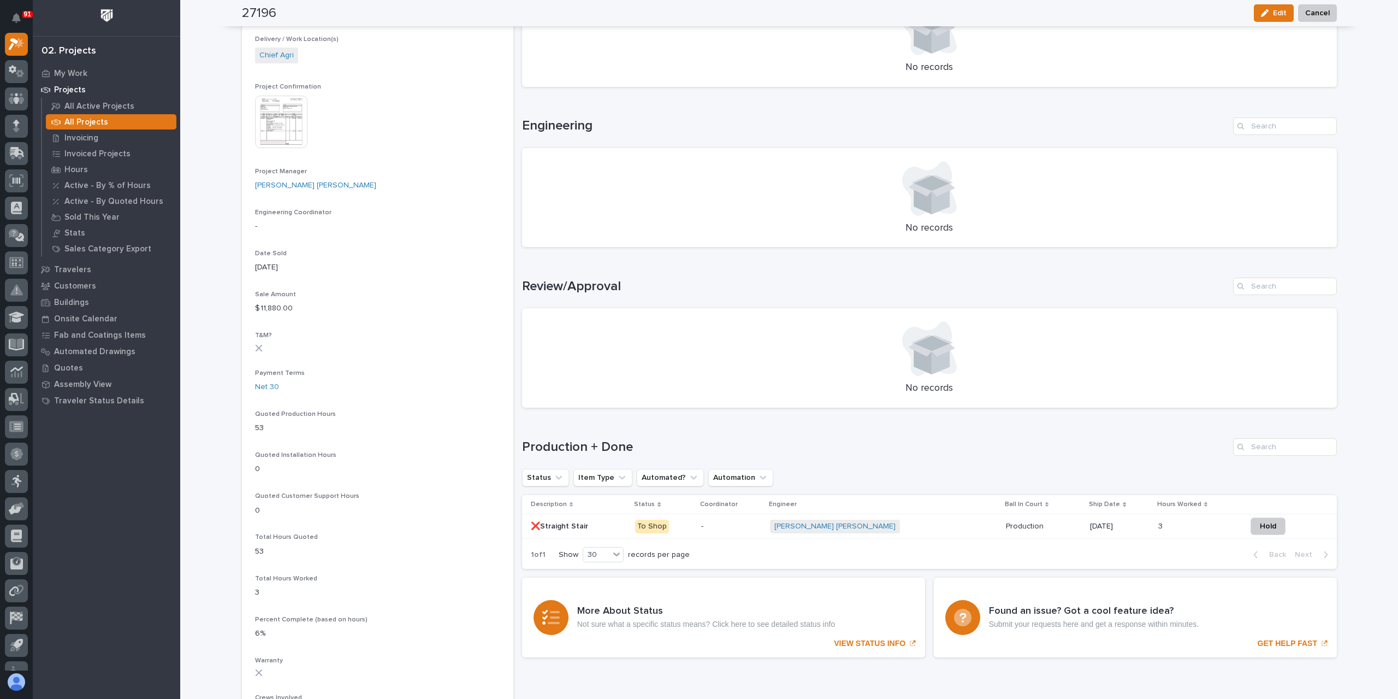
scroll to position [391, 0]
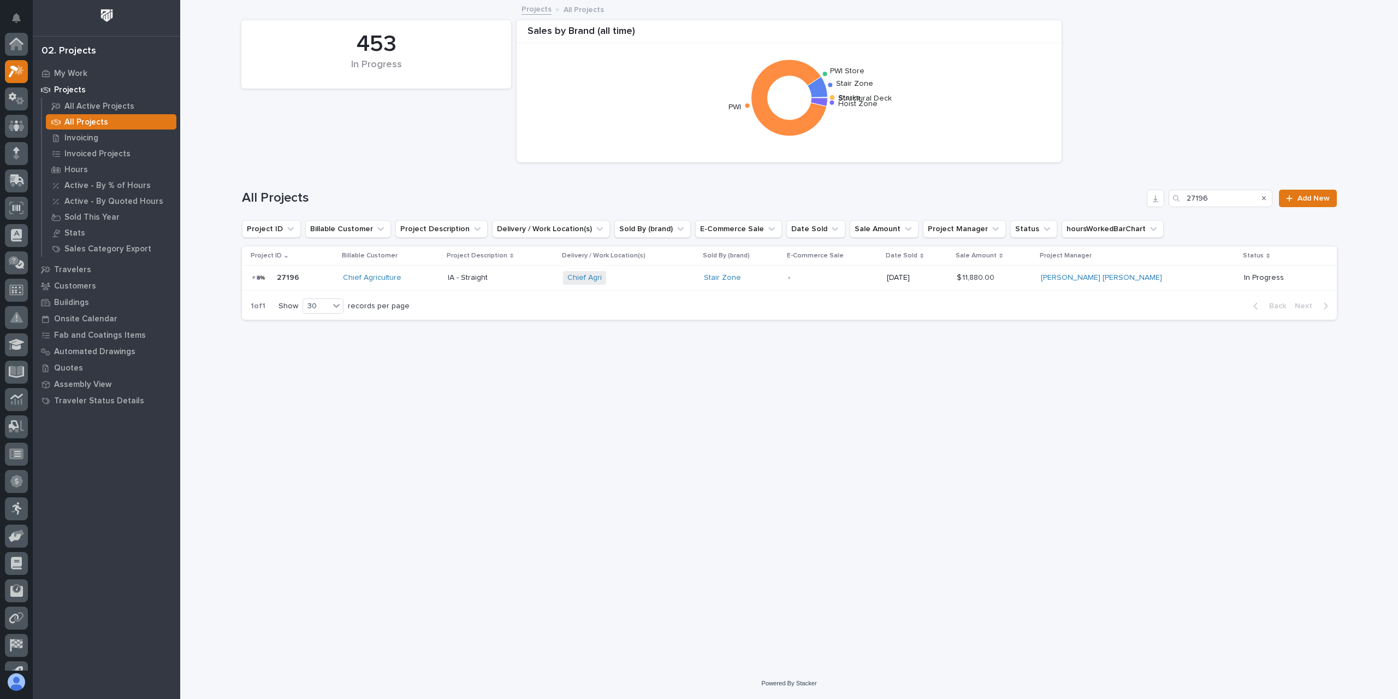
scroll to position [29, 0]
drag, startPoint x: 1229, startPoint y: 199, endPoint x: 1116, endPoint y: 204, distance: 113.7
click at [1117, 204] on div "All Projects 27196 Add New" at bounding box center [789, 198] width 1095 height 17
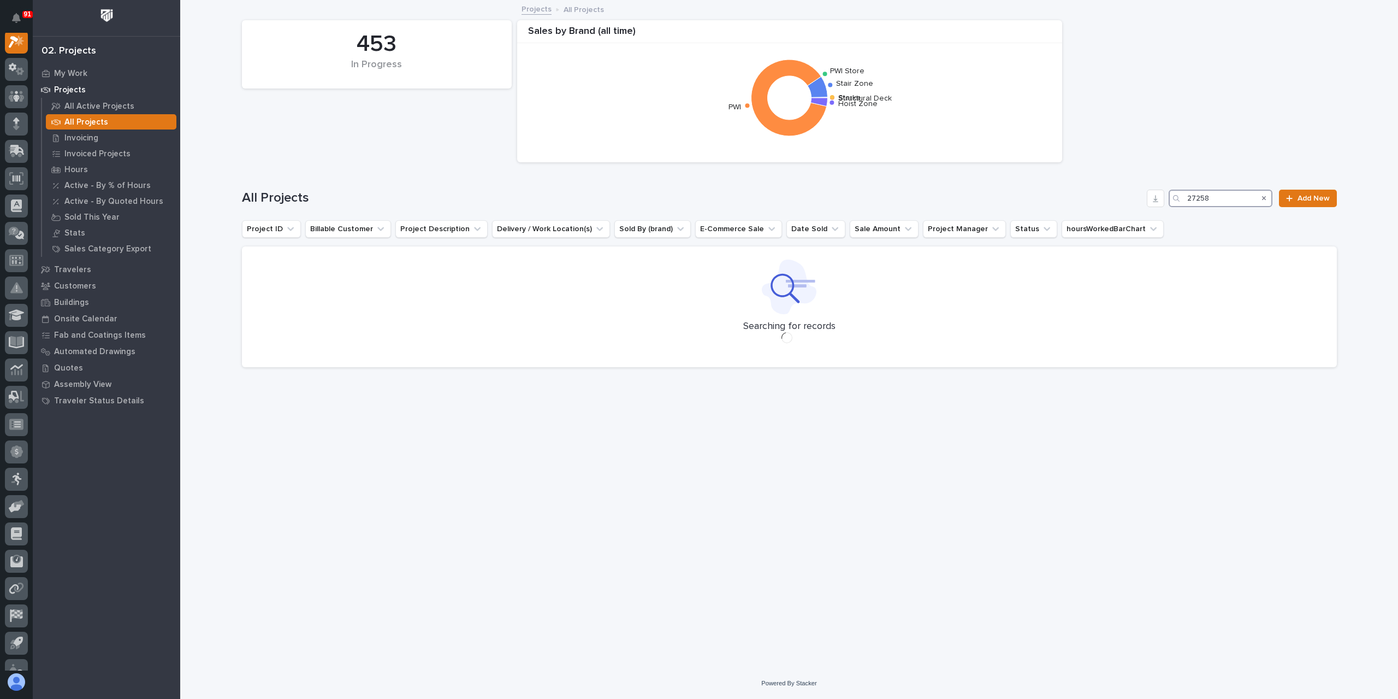
scroll to position [27, 0]
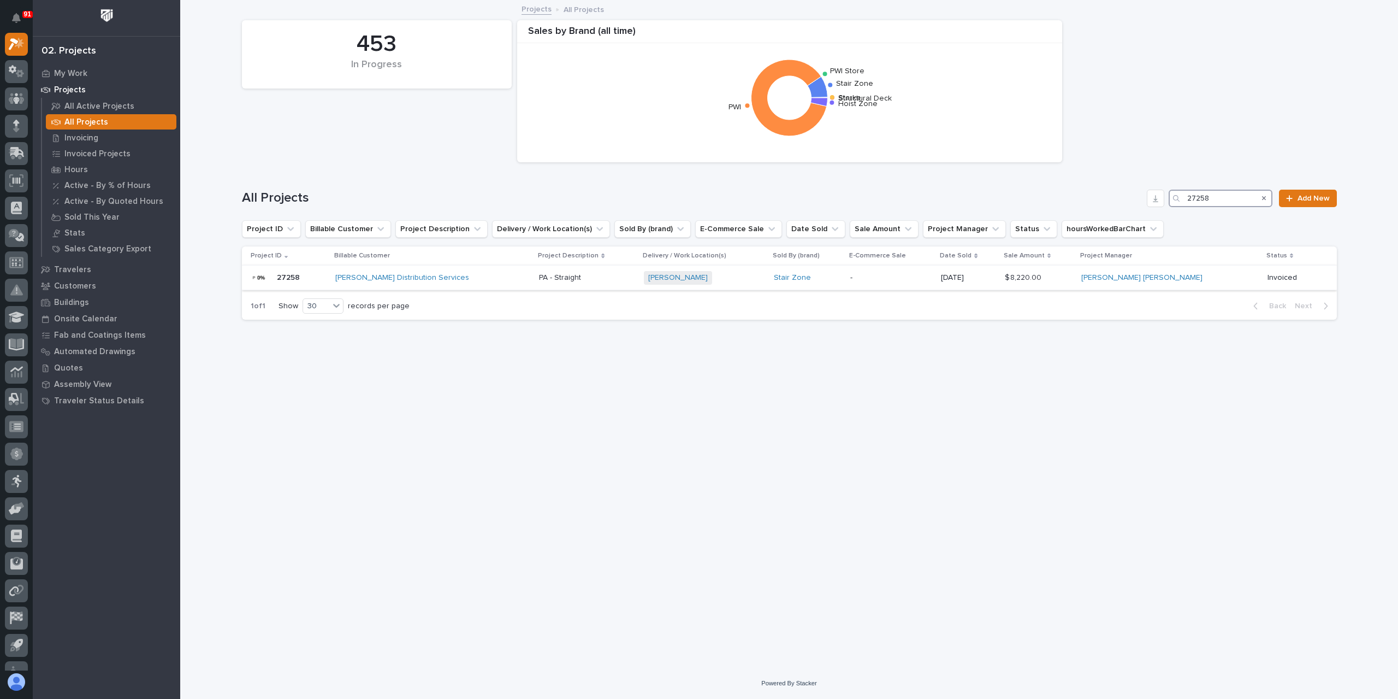
type input "27258"
click at [544, 278] on p "PA - Straight" at bounding box center [561, 276] width 44 height 11
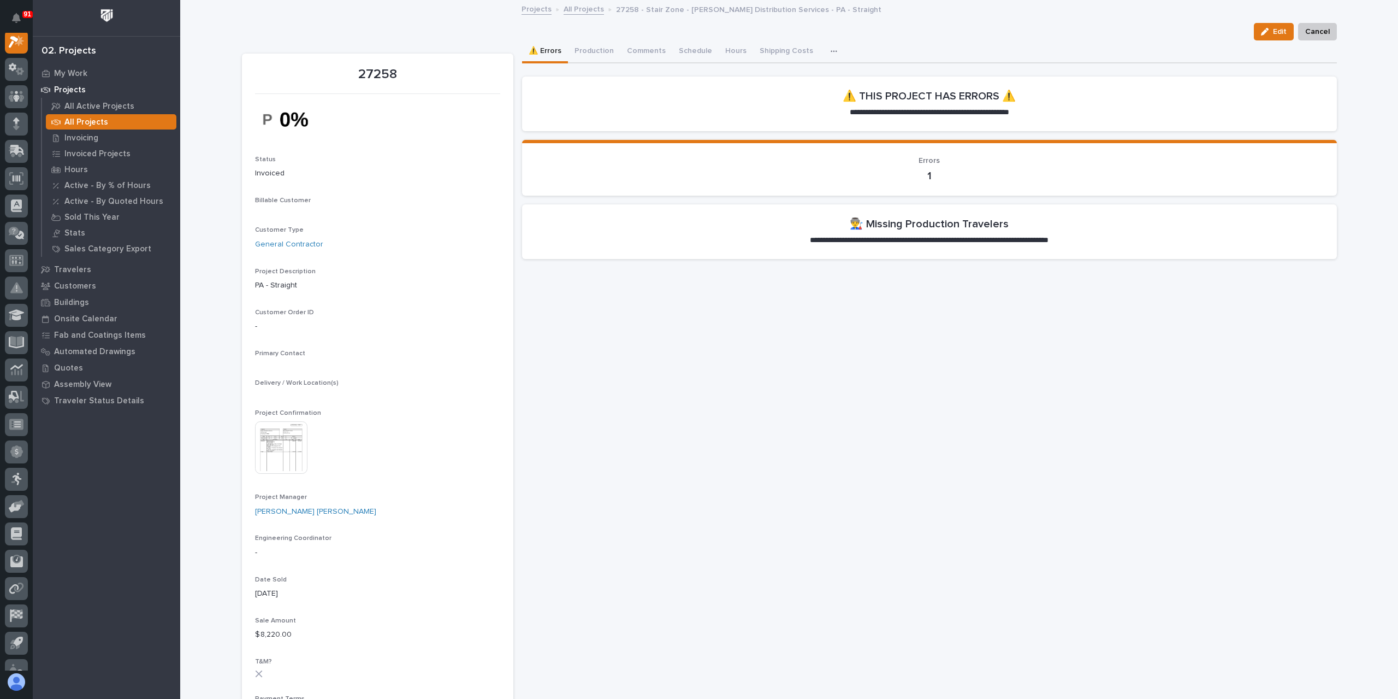
scroll to position [27, 0]
click at [592, 50] on button "Production" at bounding box center [594, 51] width 52 height 23
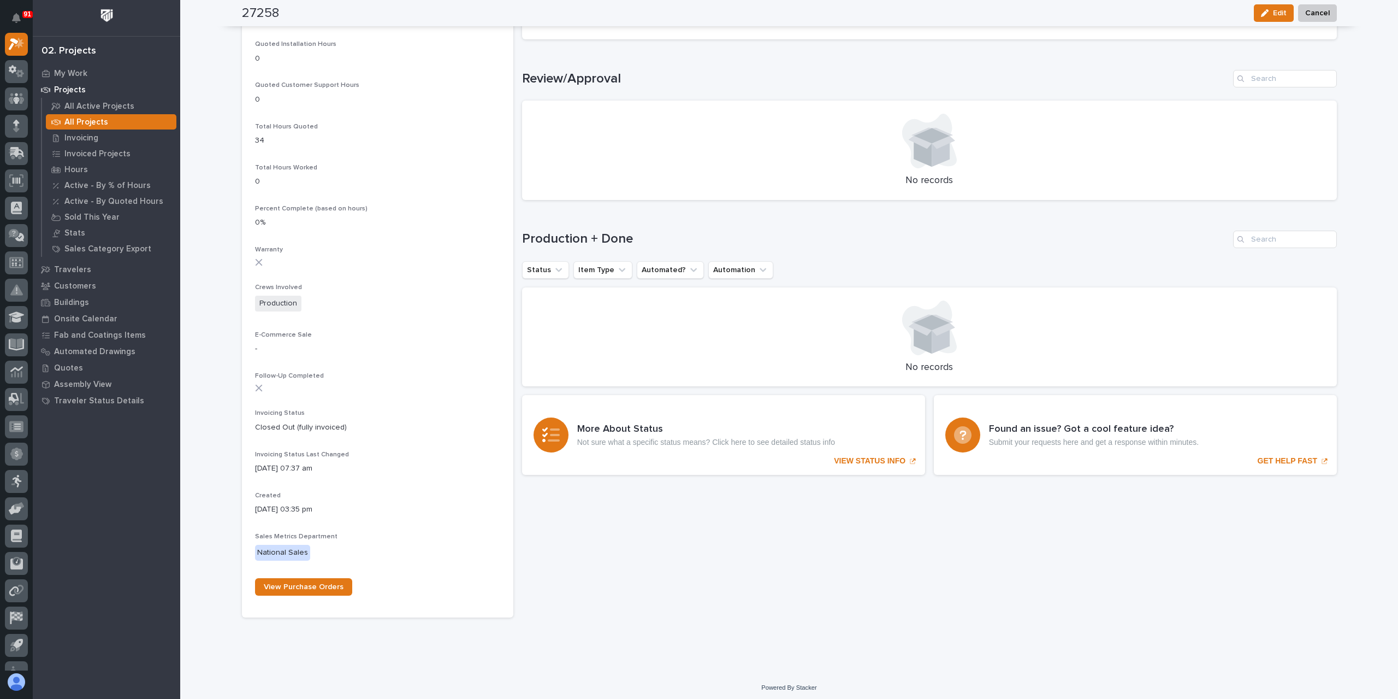
scroll to position [819, 0]
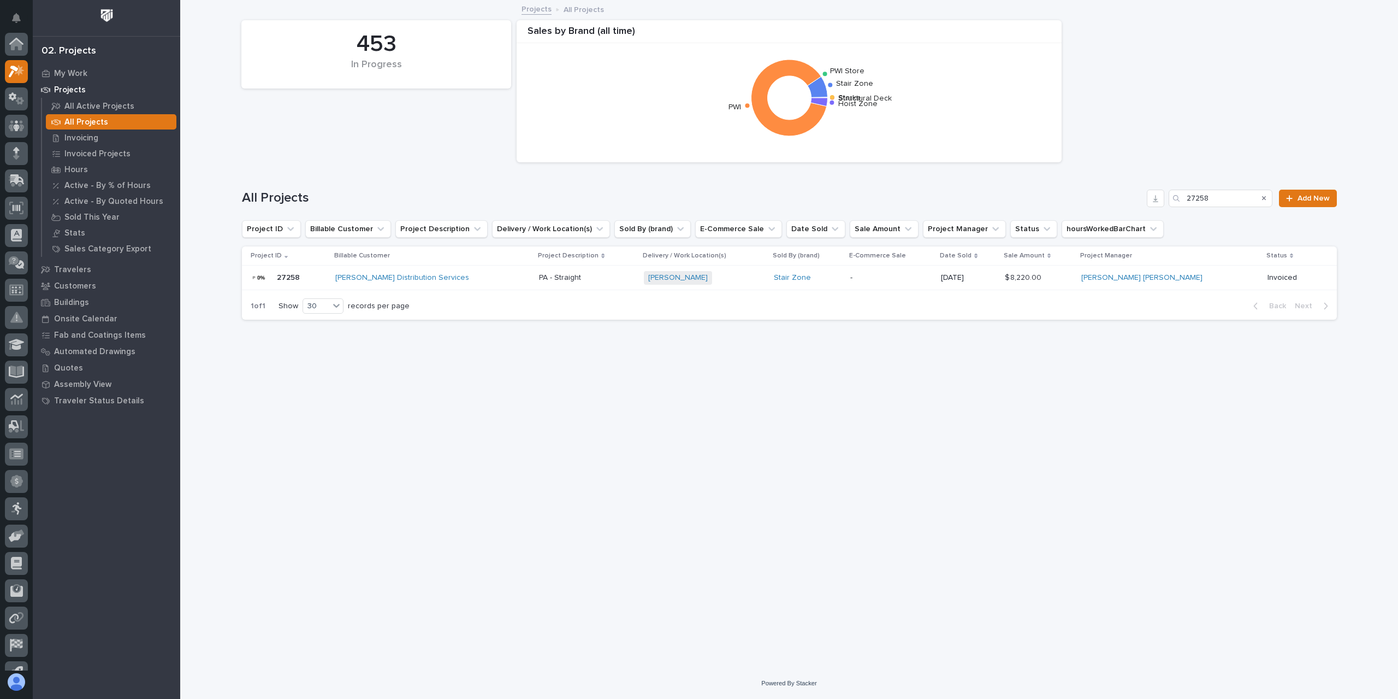
scroll to position [29, 0]
drag, startPoint x: 1221, startPoint y: 199, endPoint x: 1134, endPoint y: 190, distance: 87.4
click at [1135, 190] on div "All Projects 27258 Add New" at bounding box center [789, 198] width 1095 height 17
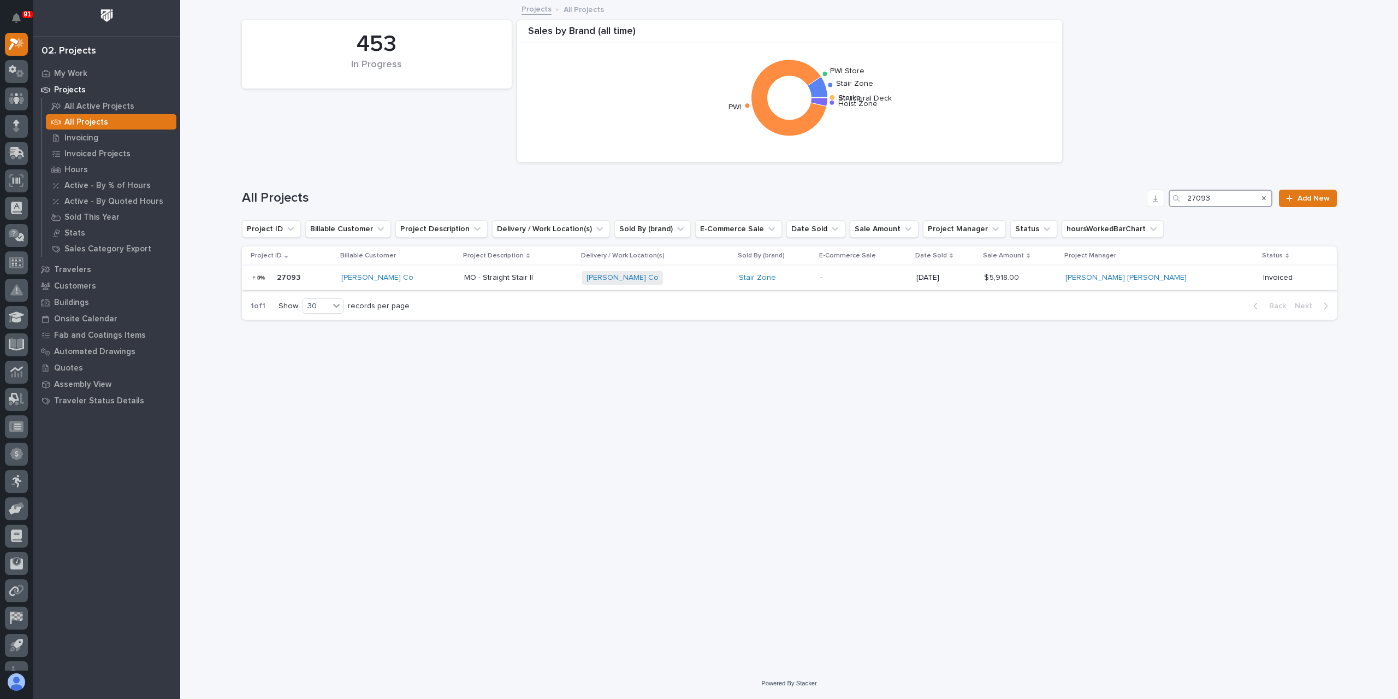
type input "27093"
click at [495, 275] on p "MO - Straight Stair II" at bounding box center [499, 276] width 71 height 11
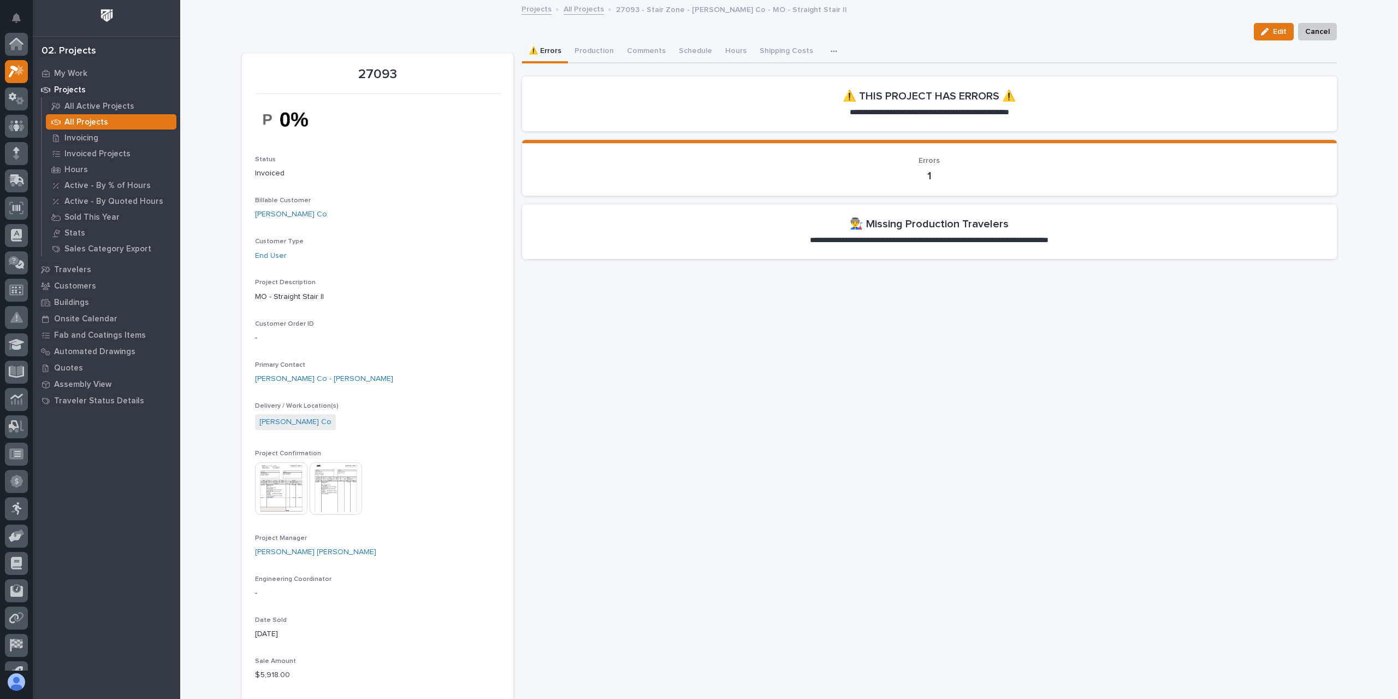
scroll to position [27, 0]
click at [606, 45] on button "Production" at bounding box center [594, 51] width 52 height 23
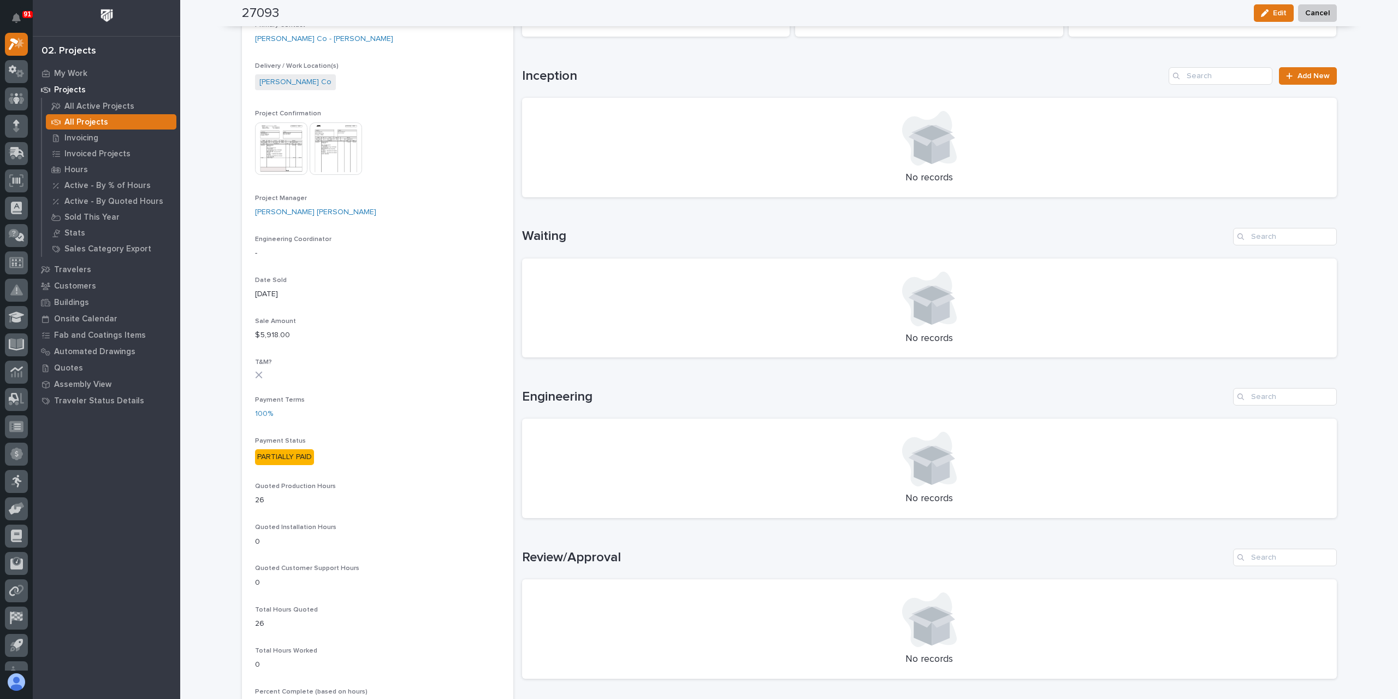
scroll to position [437, 0]
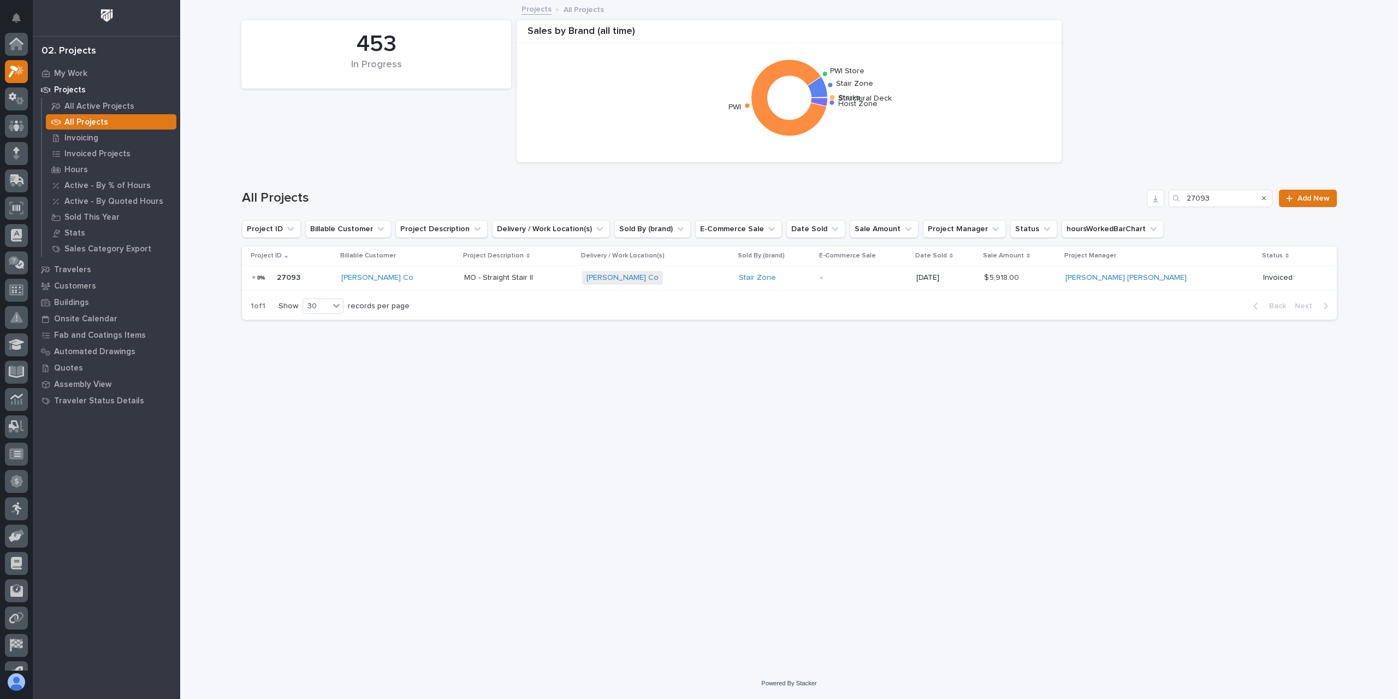
scroll to position [29, 0]
drag, startPoint x: 1236, startPoint y: 200, endPoint x: 1131, endPoint y: 190, distance: 105.9
click at [1131, 190] on div "All Projects 27093 Add New" at bounding box center [789, 198] width 1095 height 17
click at [1236, 201] on input "27093" at bounding box center [1221, 198] width 104 height 17
drag, startPoint x: 1236, startPoint y: 201, endPoint x: 1111, endPoint y: 210, distance: 125.4
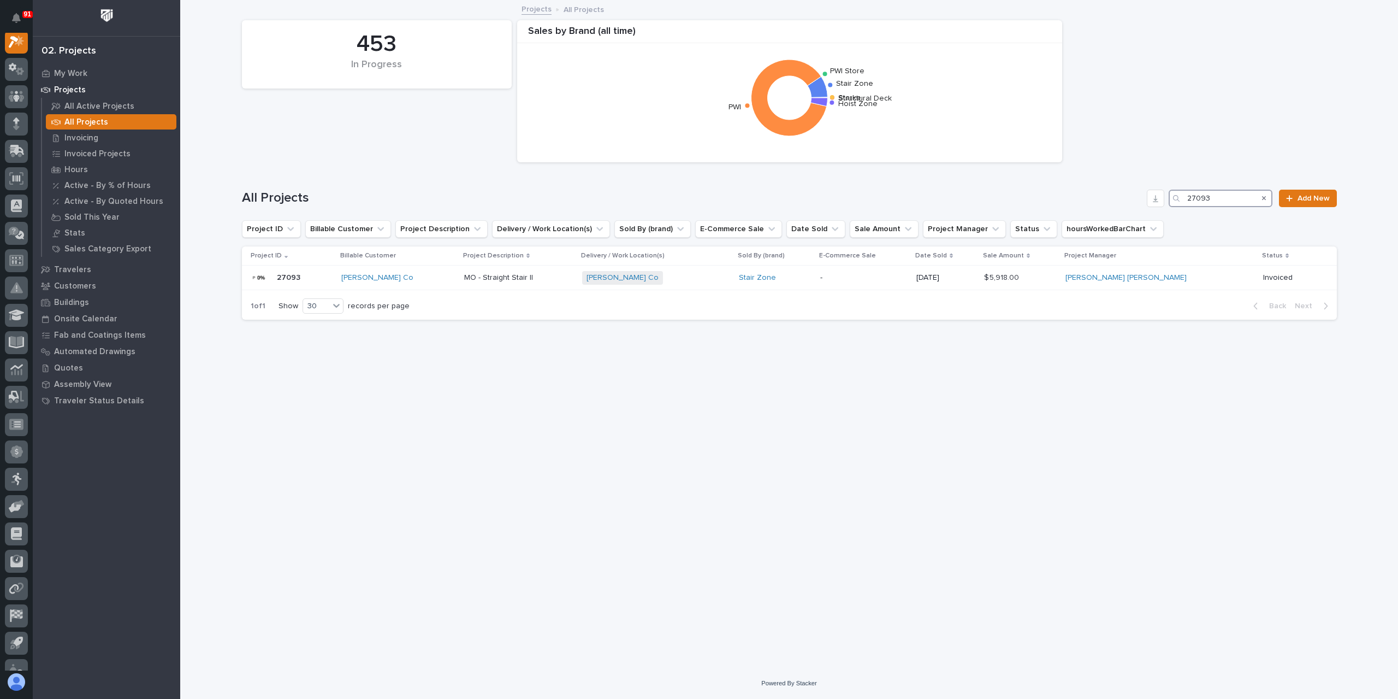
click at [1111, 210] on div "All Projects 27093 Add New" at bounding box center [789, 194] width 1095 height 52
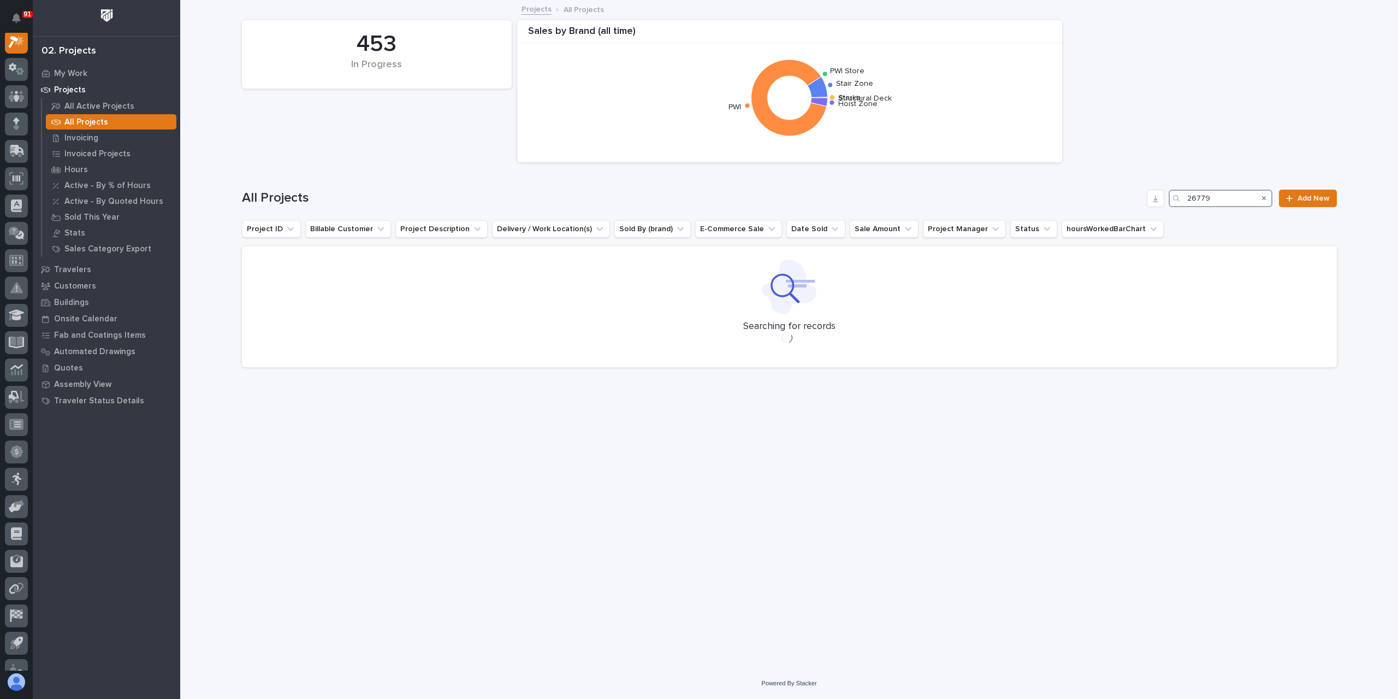
scroll to position [27, 0]
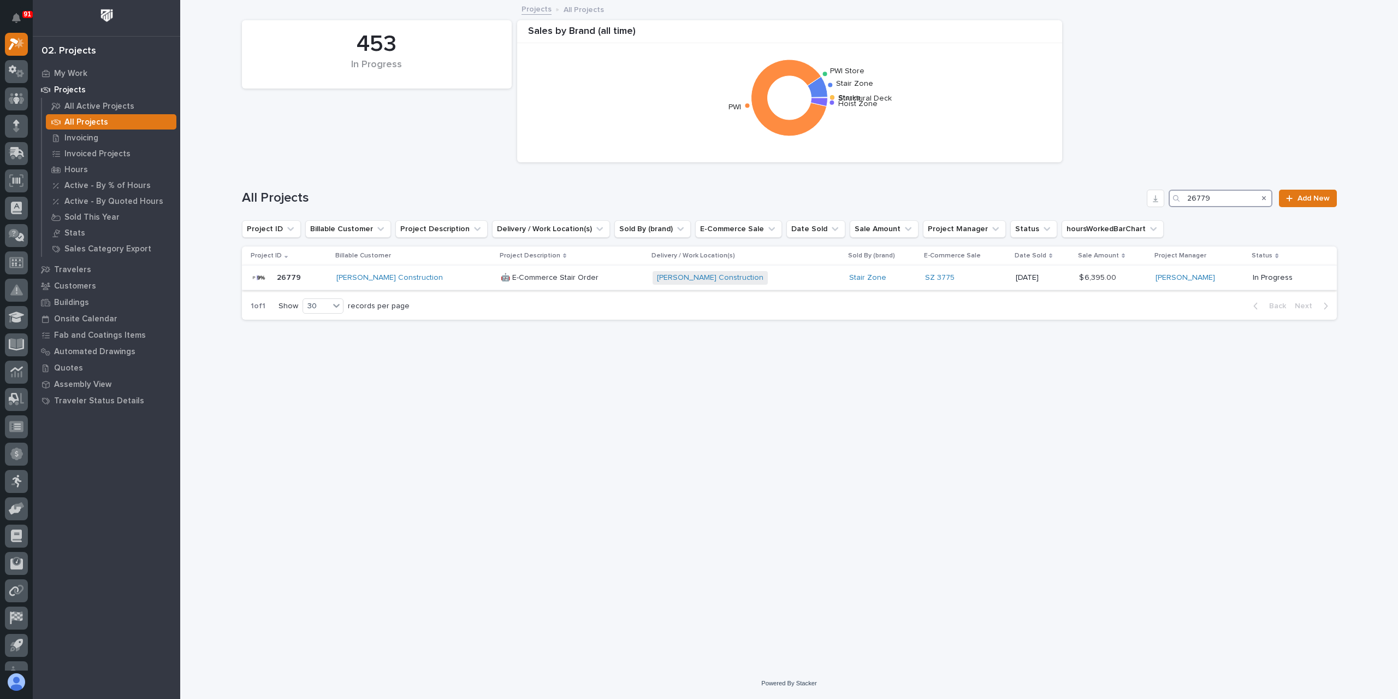
type input "26779"
click at [501, 286] on div "🤖 E-Commerce Stair Order 🤖 E-Commerce Stair Order" at bounding box center [572, 278] width 143 height 18
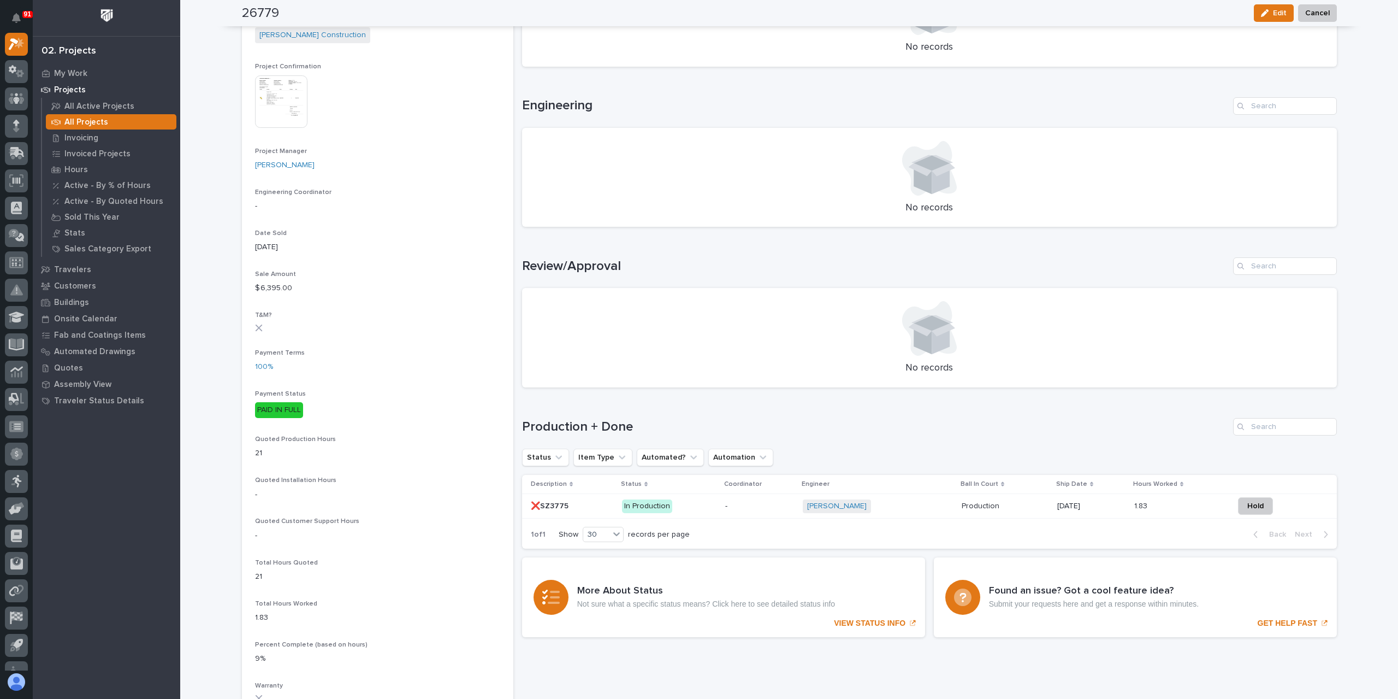
scroll to position [409, 0]
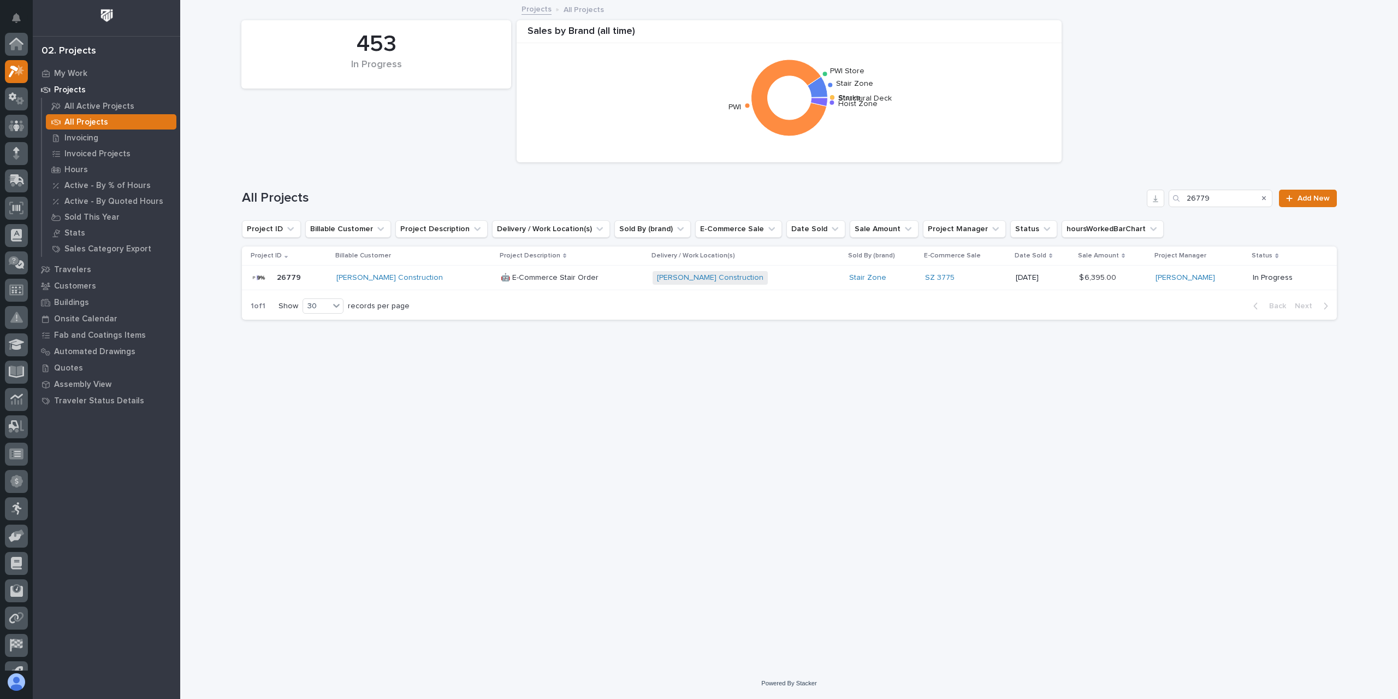
scroll to position [29, 0]
drag, startPoint x: 1224, startPoint y: 197, endPoint x: 1116, endPoint y: 191, distance: 108.4
click at [1116, 191] on div "All Projects 26779 Add New" at bounding box center [789, 198] width 1095 height 17
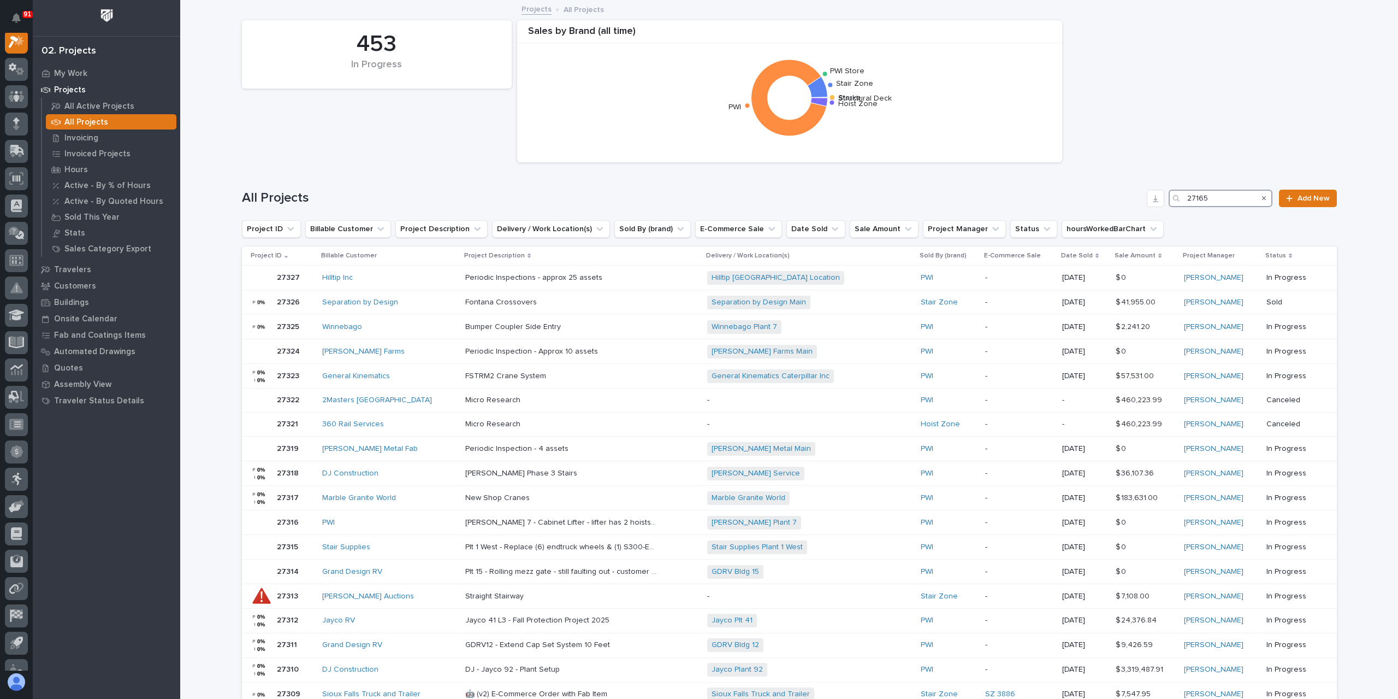
scroll to position [27, 0]
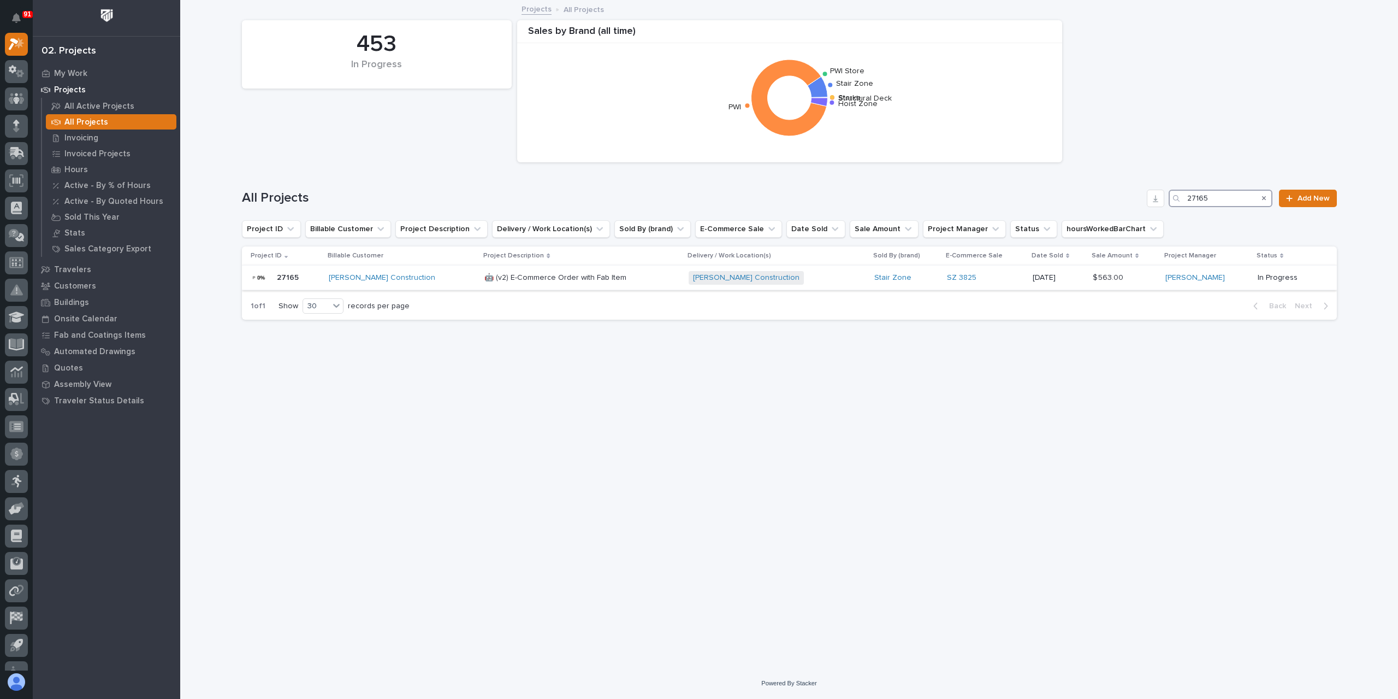
type input "27165"
click at [485, 277] on p "🤖 (v2) E-Commerce Order with Fab Item" at bounding box center [557, 276] width 144 height 11
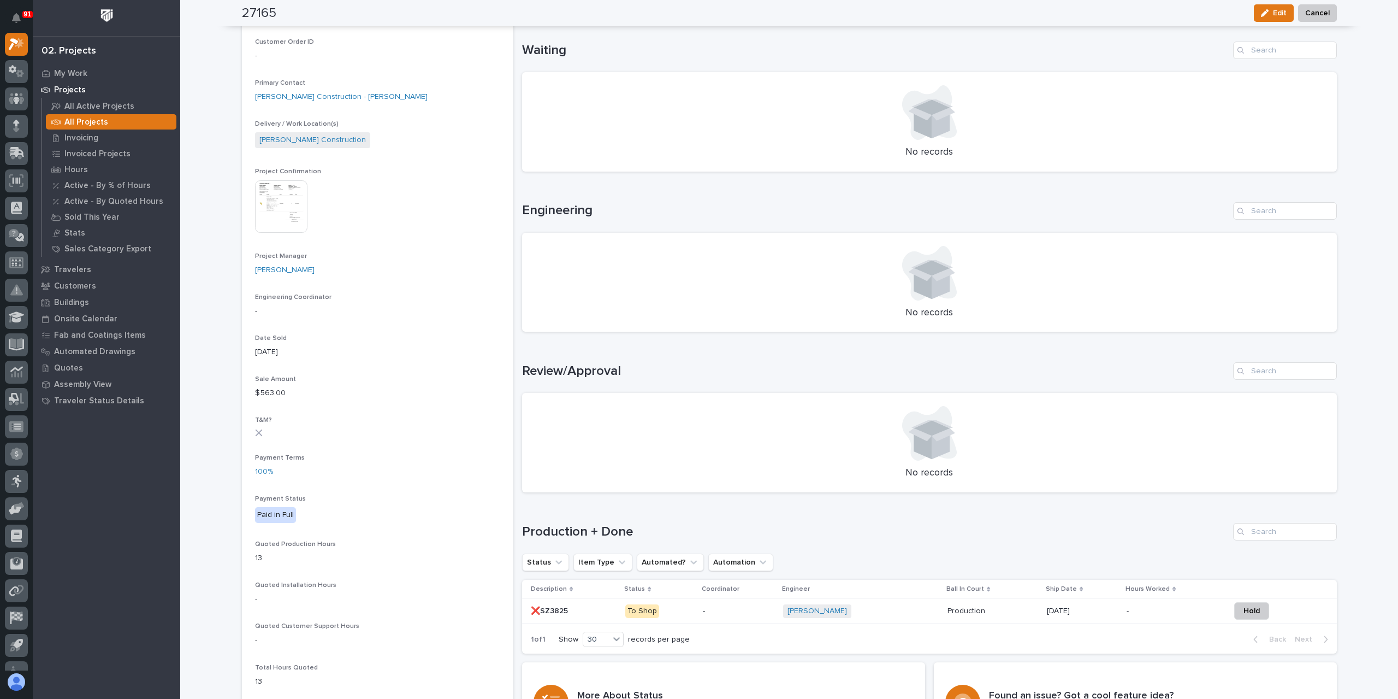
scroll to position [391, 0]
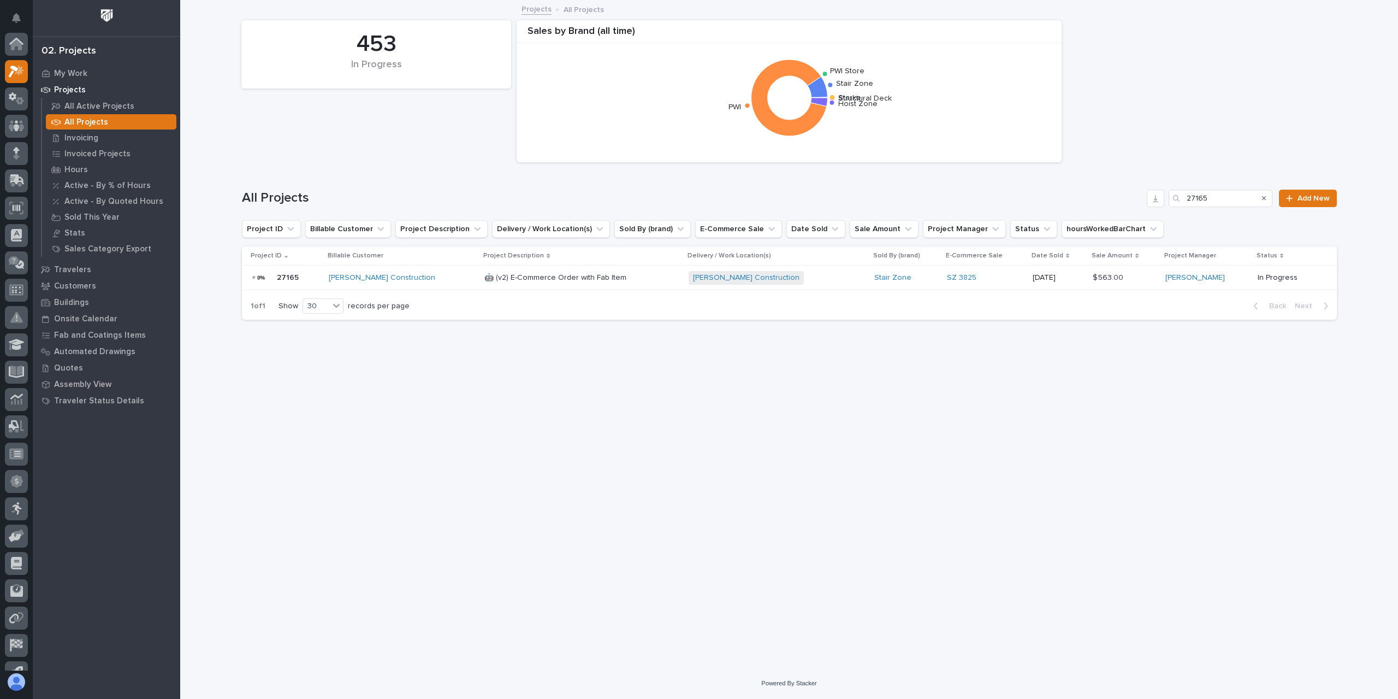
scroll to position [29, 0]
drag, startPoint x: 1210, startPoint y: 202, endPoint x: 1155, endPoint y: 201, distance: 55.2
click at [1155, 201] on div "All Projects 27165 Add New" at bounding box center [789, 198] width 1095 height 17
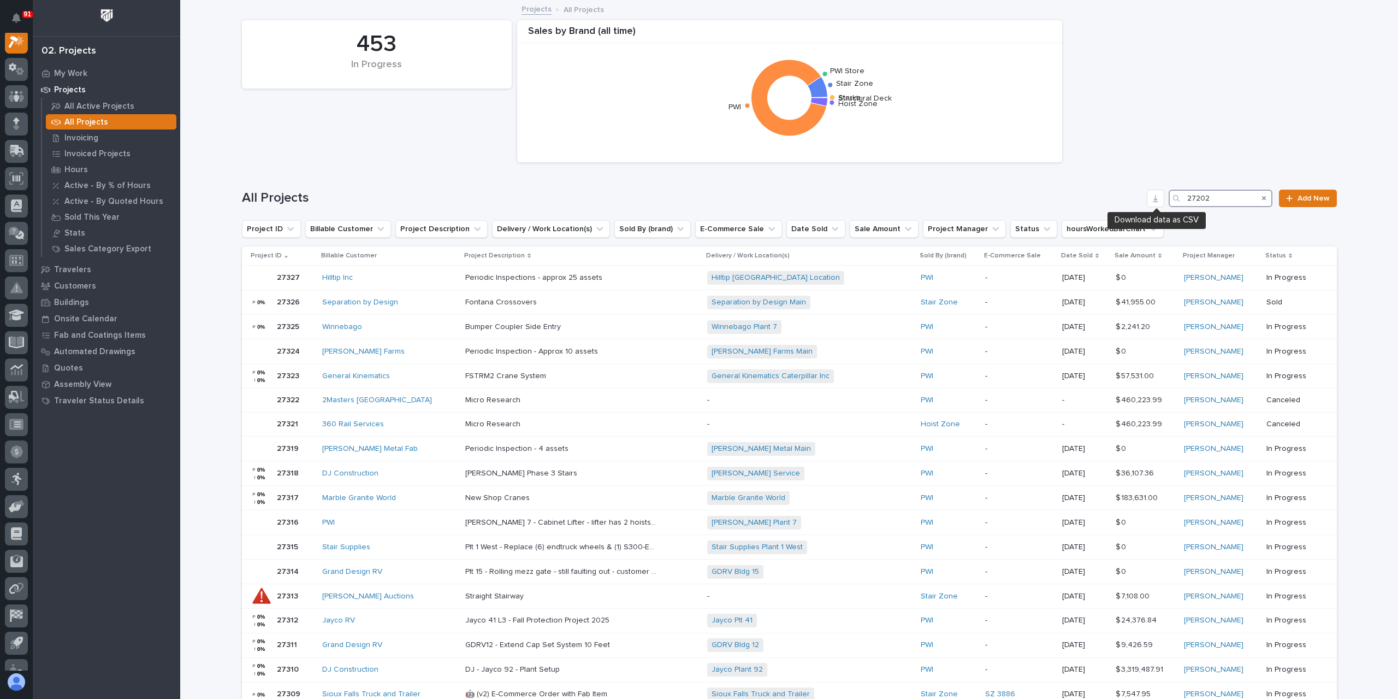
scroll to position [27, 0]
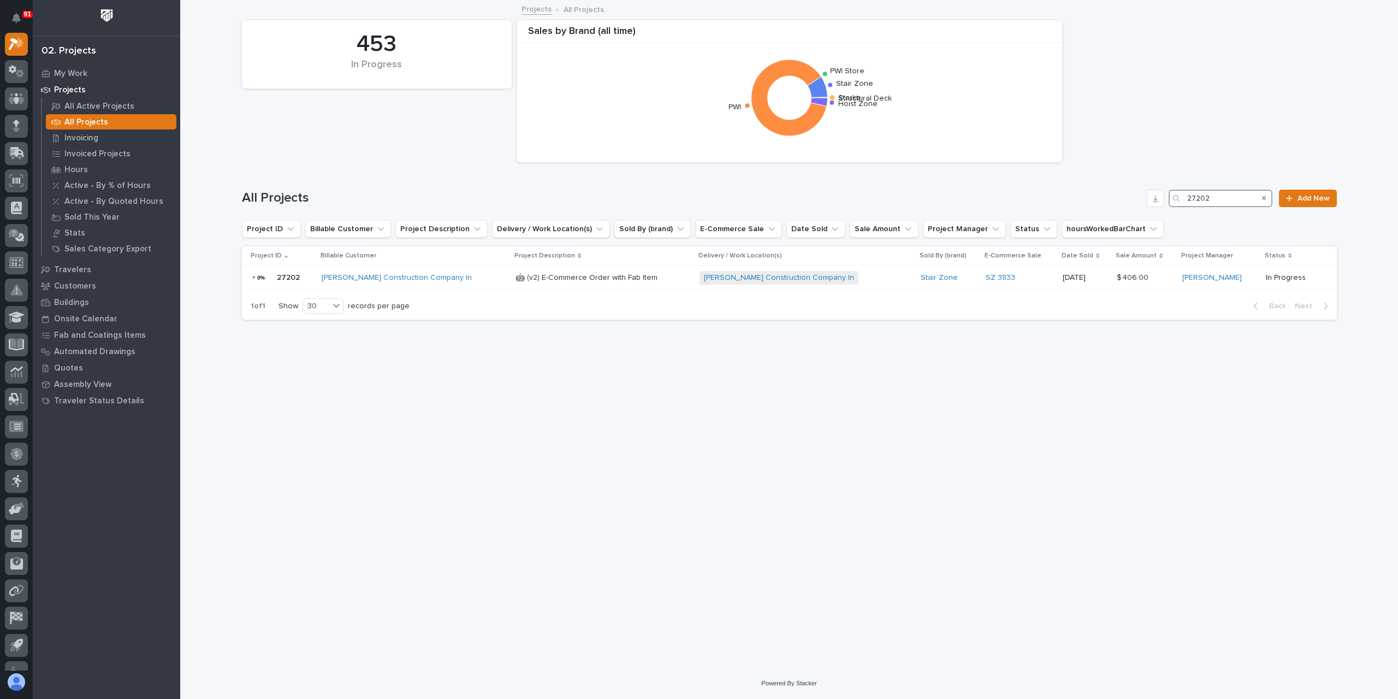
type input "27202"
click at [518, 276] on p "🤖 (v2) E-Commerce Order with Fab Item" at bounding box center [588, 276] width 144 height 11
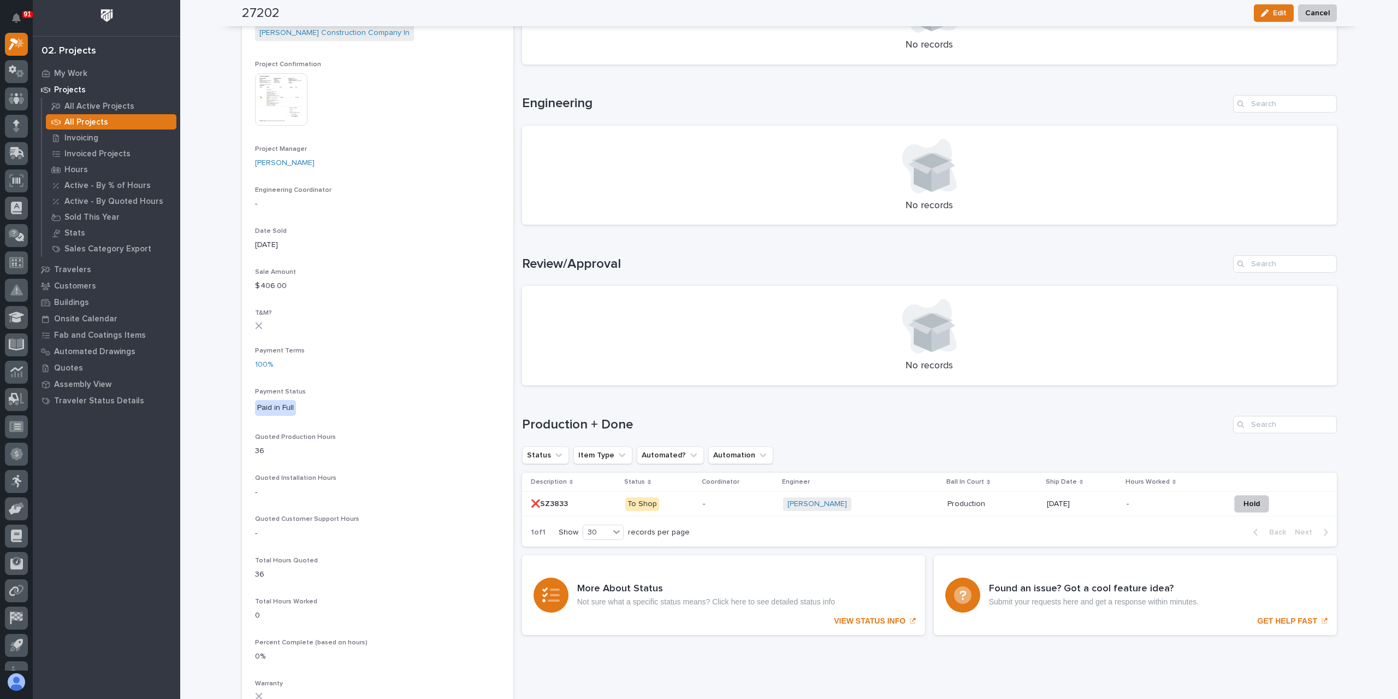
scroll to position [391, 0]
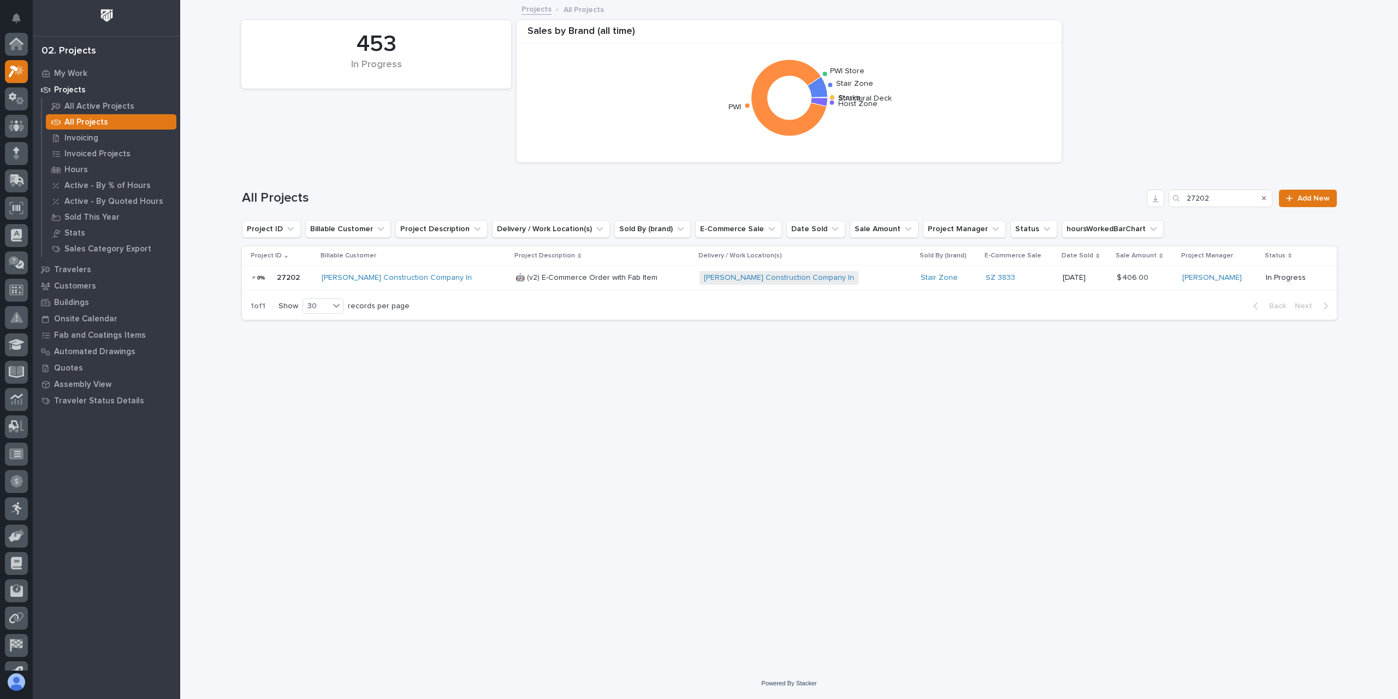
scroll to position [29, 0]
drag, startPoint x: 1236, startPoint y: 192, endPoint x: 1136, endPoint y: 206, distance: 100.4
click at [1136, 206] on div "All Projects 27202 Add New" at bounding box center [789, 198] width 1095 height 17
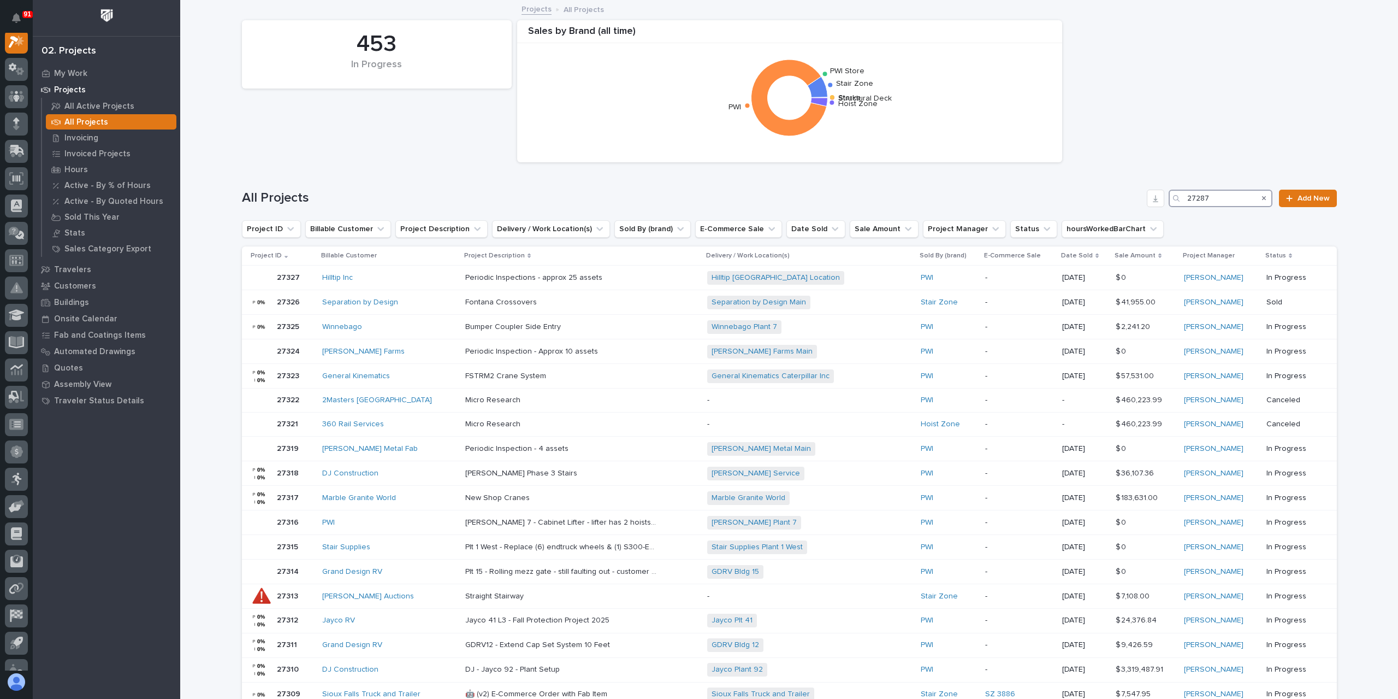
scroll to position [27, 0]
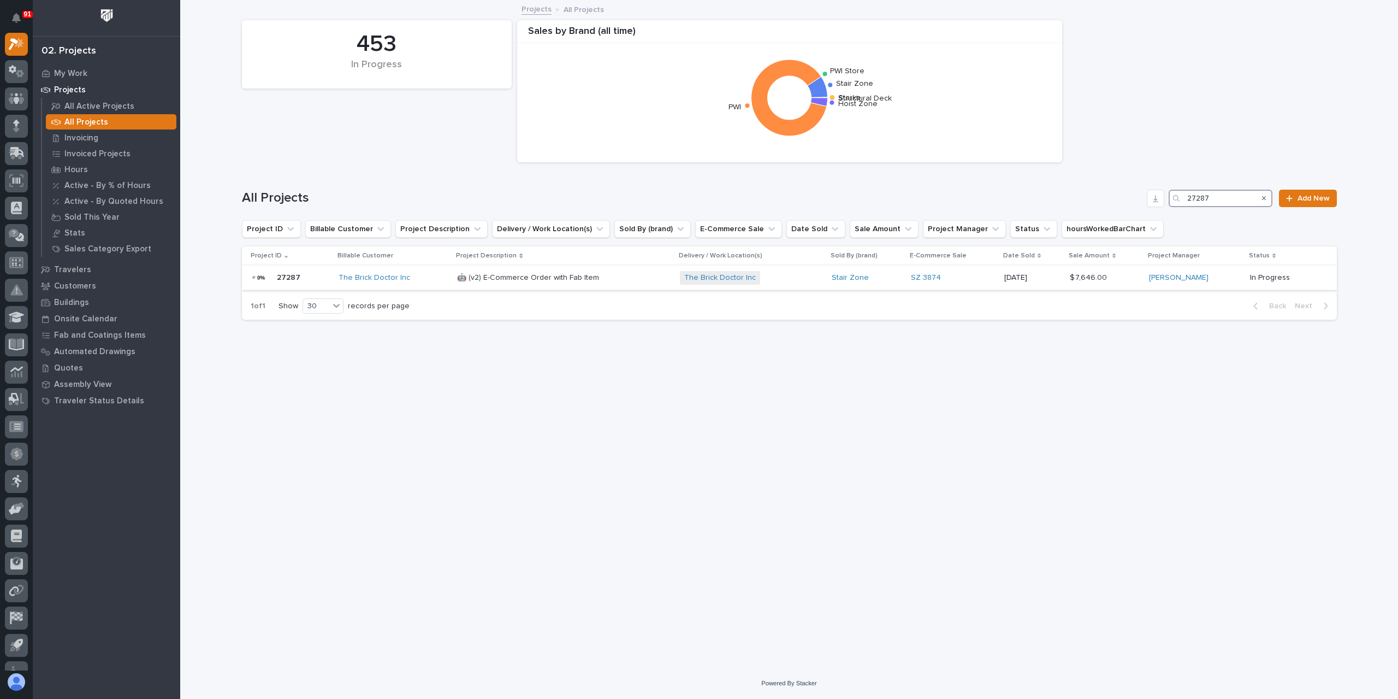
type input "27287"
click at [491, 284] on div "🤖 (v2) E-Commerce Order with Fab Item 🤖 (v2) E-Commerce Order with Fab Item" at bounding box center [564, 278] width 214 height 18
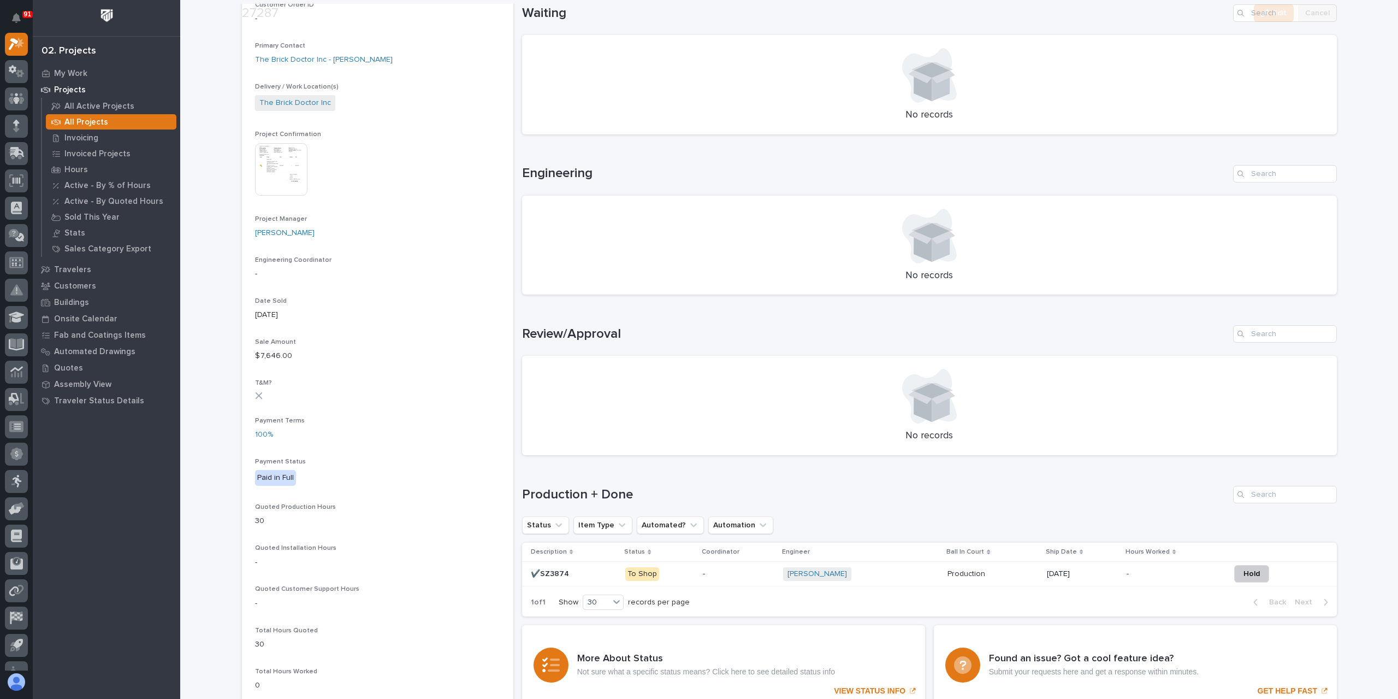
scroll to position [328, 0]
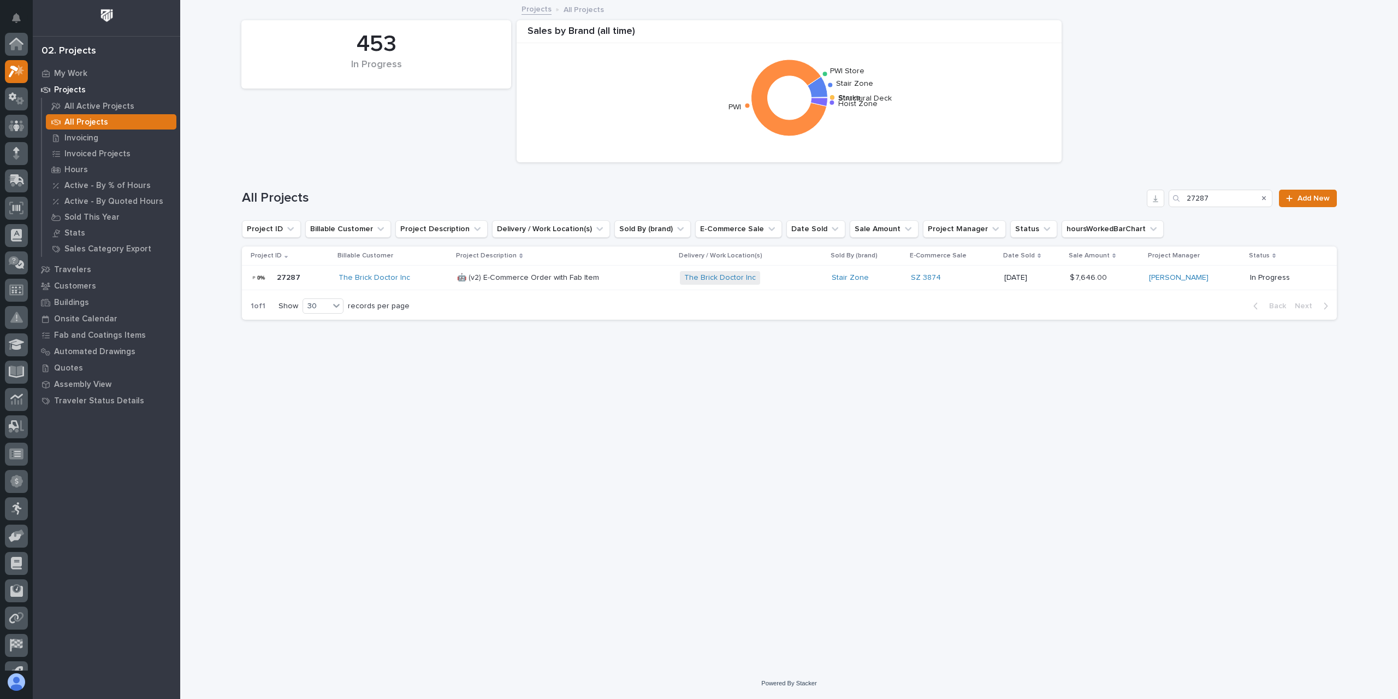
scroll to position [29, 0]
drag, startPoint x: 1240, startPoint y: 207, endPoint x: 1134, endPoint y: 203, distance: 106.0
click at [1144, 203] on div "All Projects 27287 Add New" at bounding box center [789, 194] width 1095 height 52
click at [1216, 205] on input "27287" at bounding box center [1221, 198] width 104 height 17
drag, startPoint x: 1216, startPoint y: 205, endPoint x: 1142, endPoint y: 203, distance: 74.3
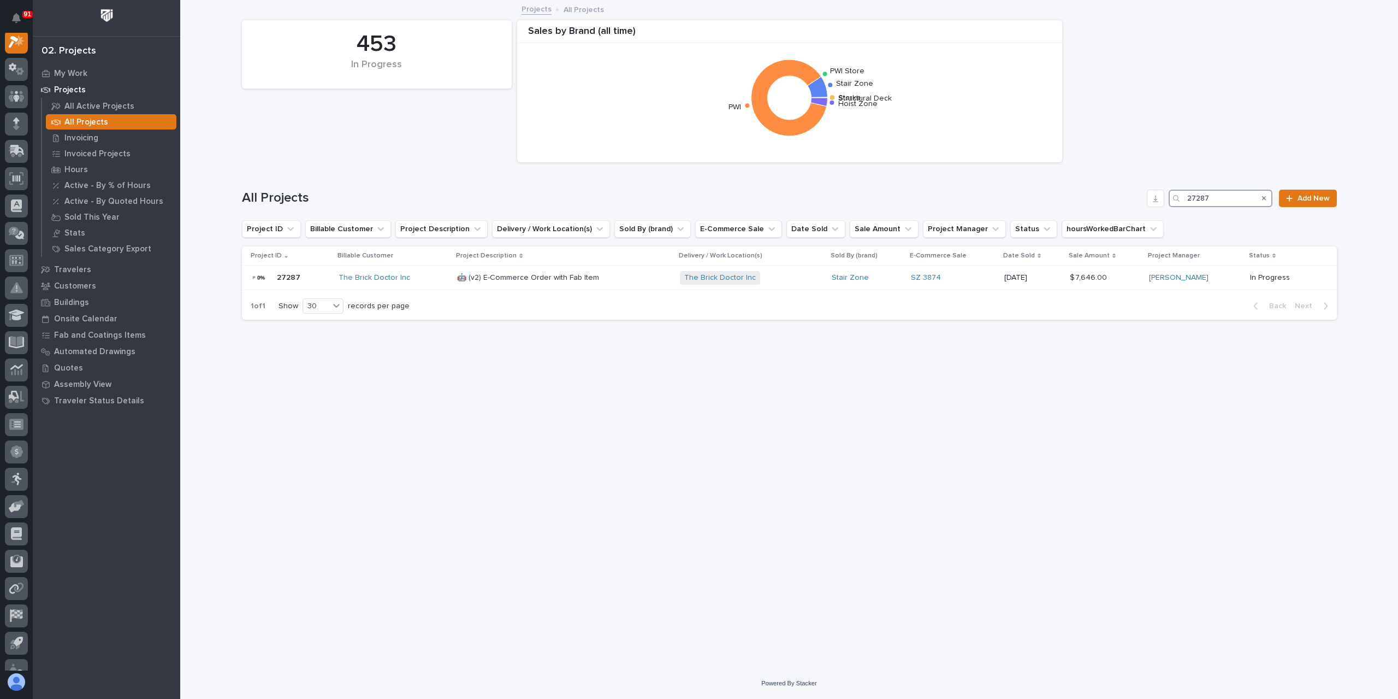
click at [1145, 203] on div "All Projects 27287 Add New" at bounding box center [789, 198] width 1095 height 17
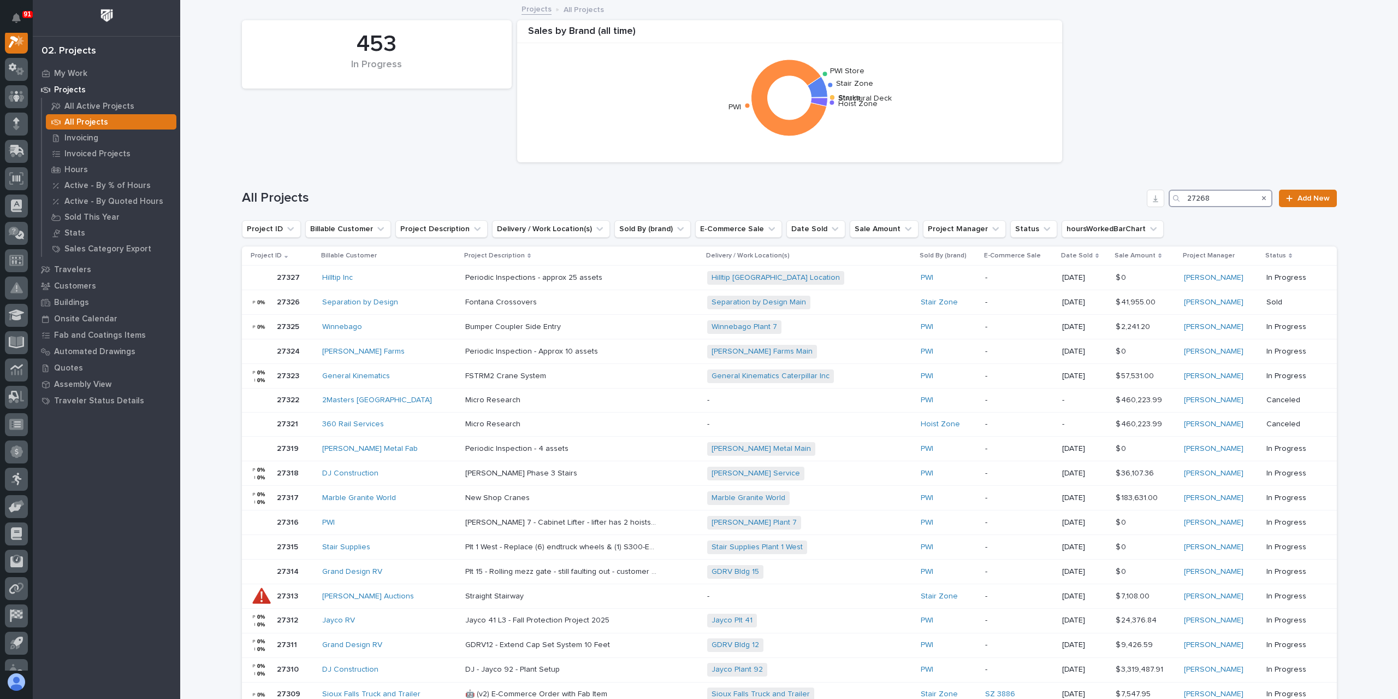
scroll to position [27, 0]
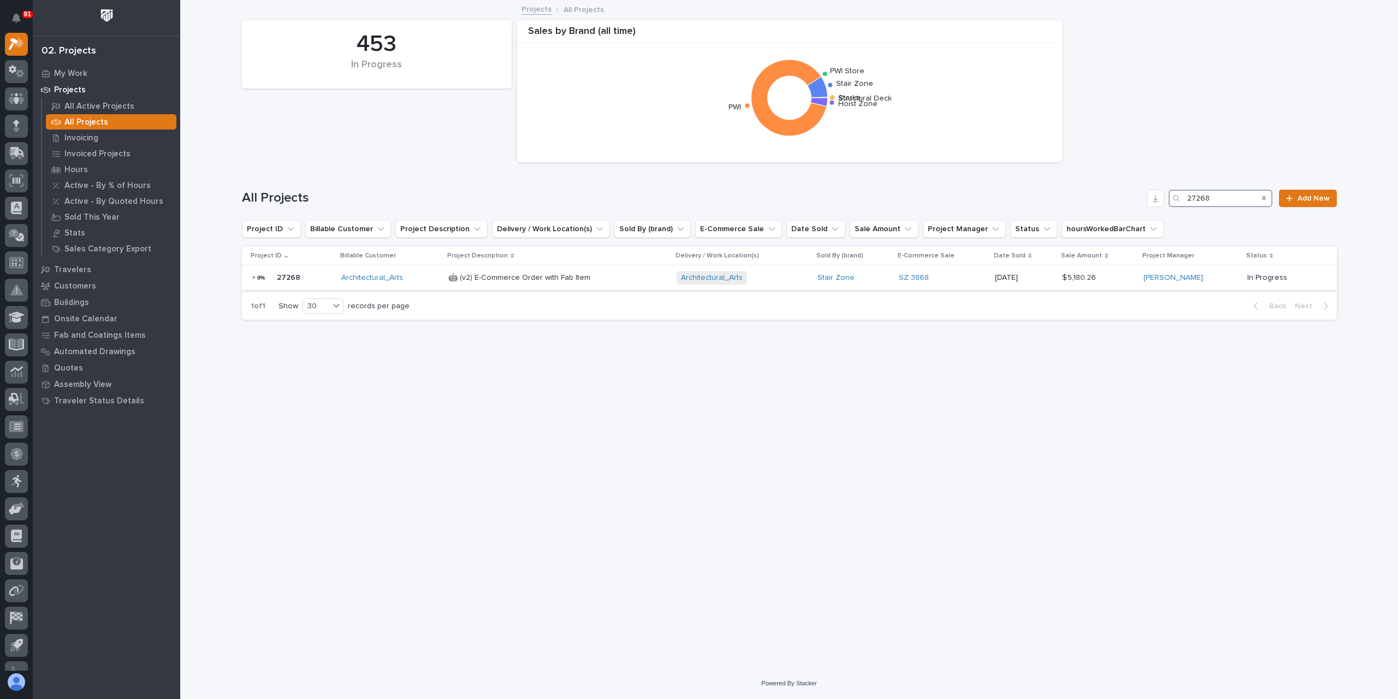
type input "27268"
click at [481, 279] on p "🤖 (v2) E-Commerce Order with Fab Item" at bounding box center [521, 276] width 144 height 11
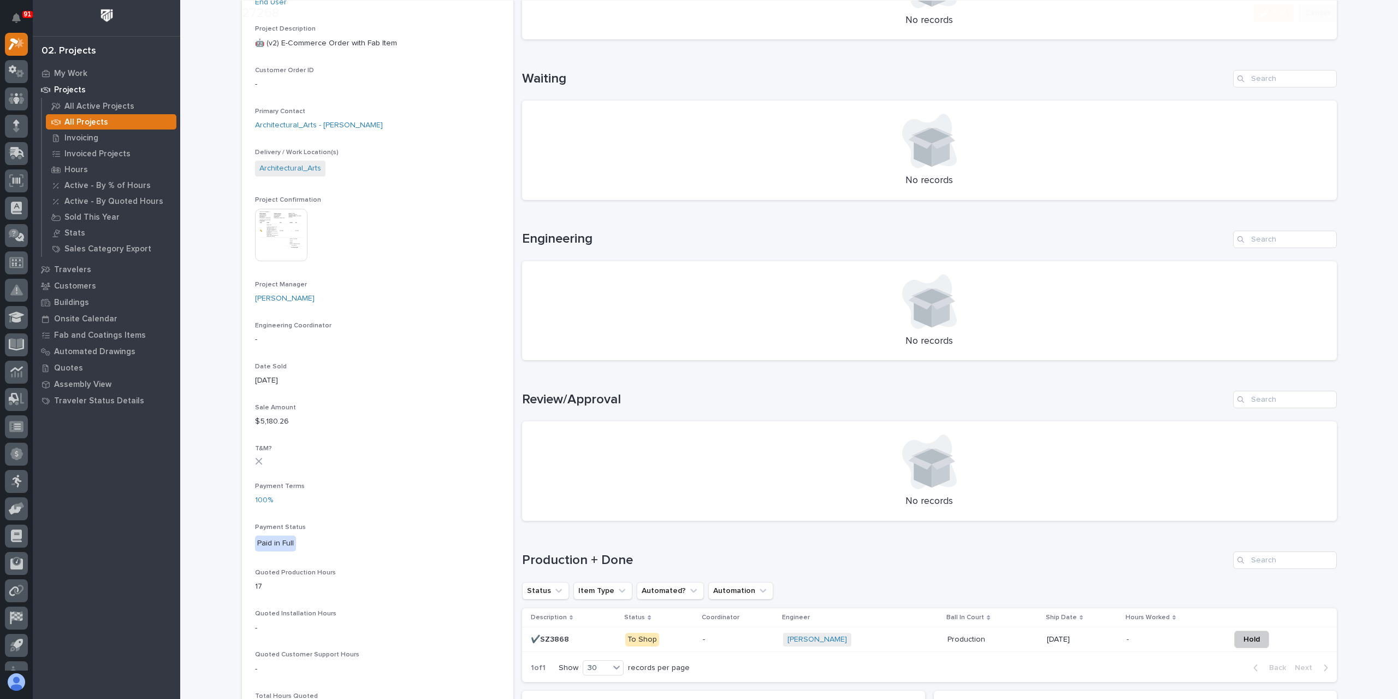
scroll to position [273, 0]
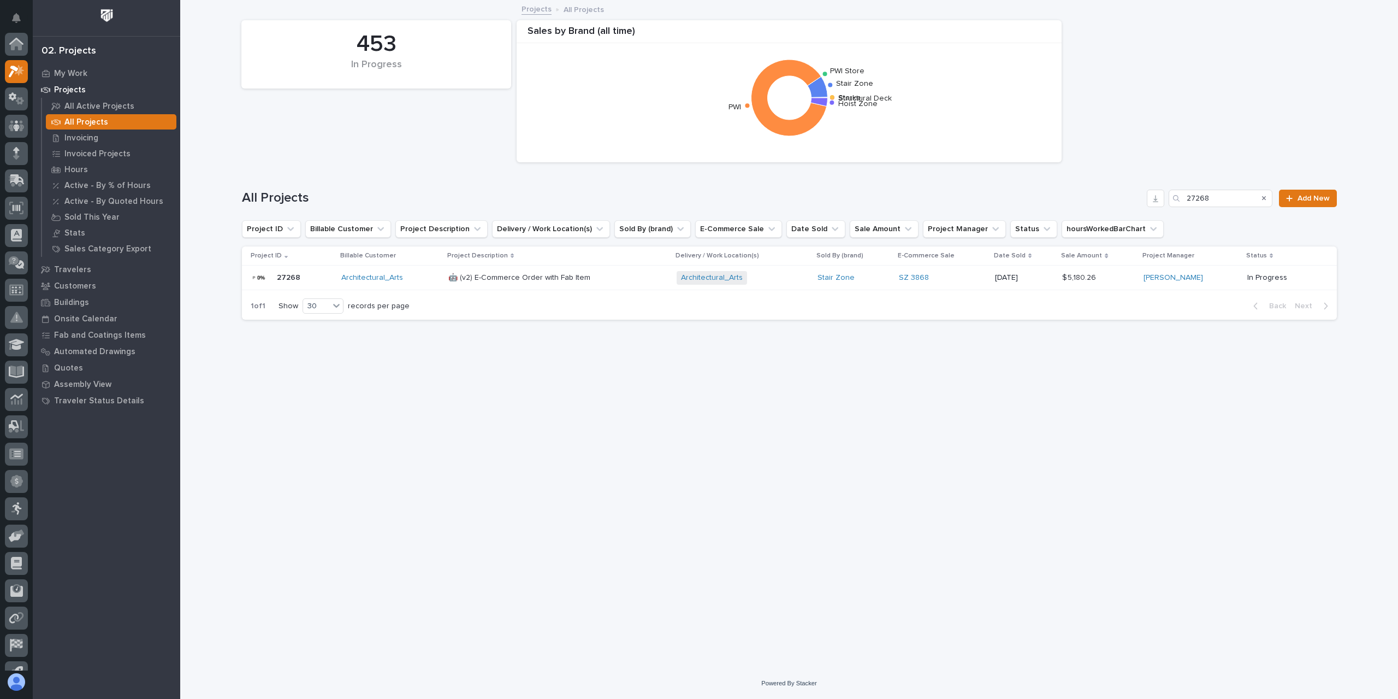
scroll to position [29, 0]
drag, startPoint x: 1229, startPoint y: 206, endPoint x: 1152, endPoint y: 204, distance: 76.5
click at [1152, 204] on div "All Projects 27268 Add New" at bounding box center [789, 198] width 1095 height 17
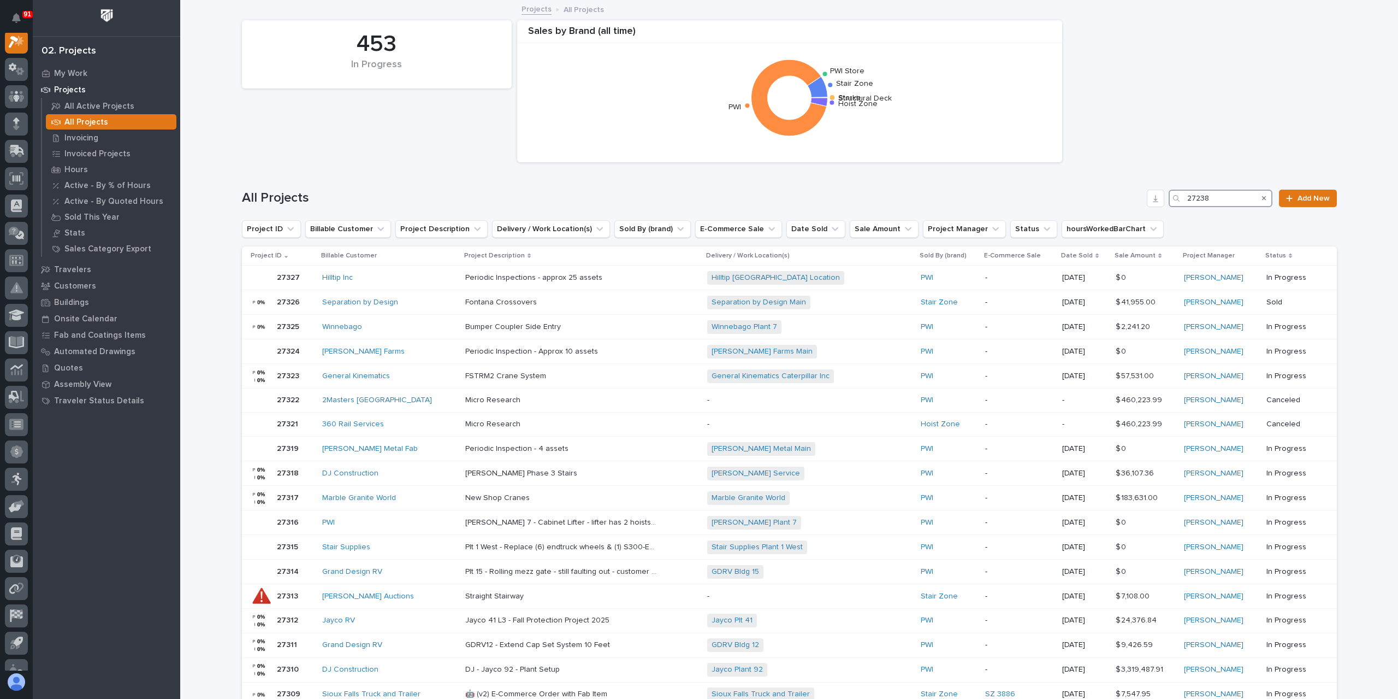
scroll to position [27, 0]
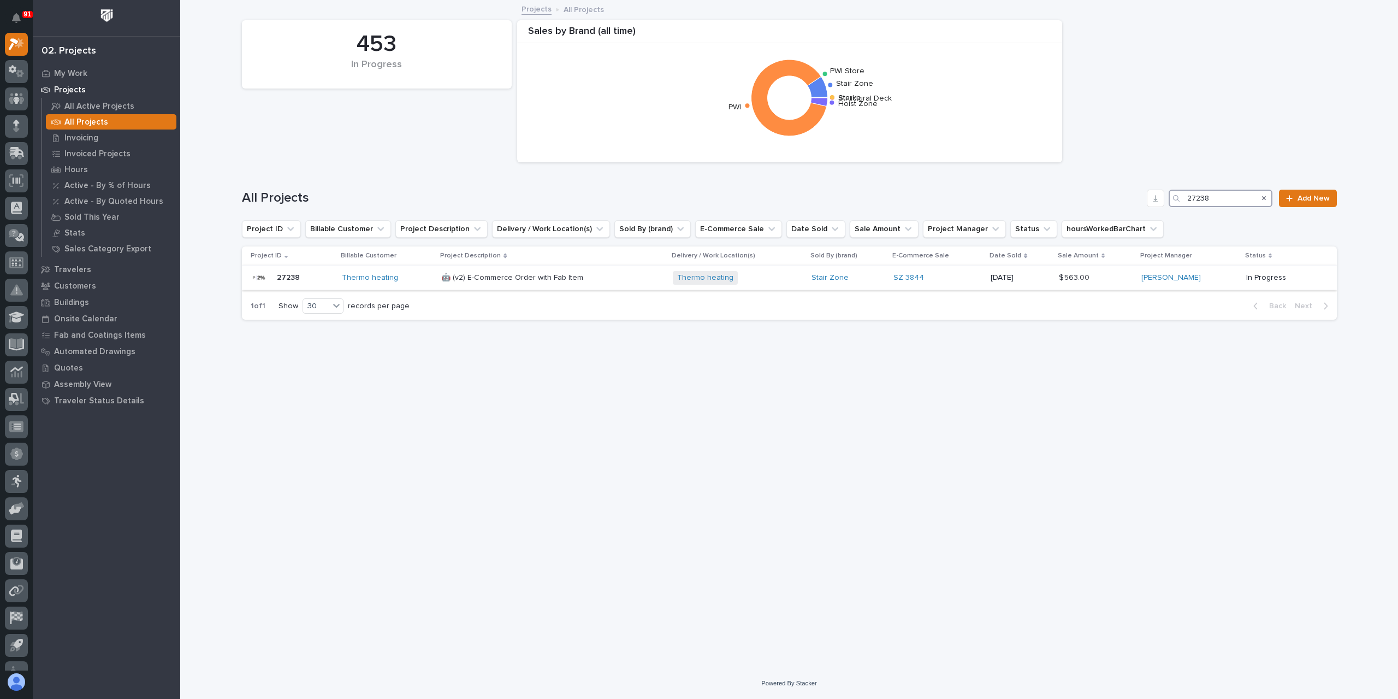
type input "27238"
click at [507, 284] on div "🤖 (v2) E-Commerce Order with Fab Item 🤖 (v2) E-Commerce Order with Fab Item" at bounding box center [552, 278] width 223 height 18
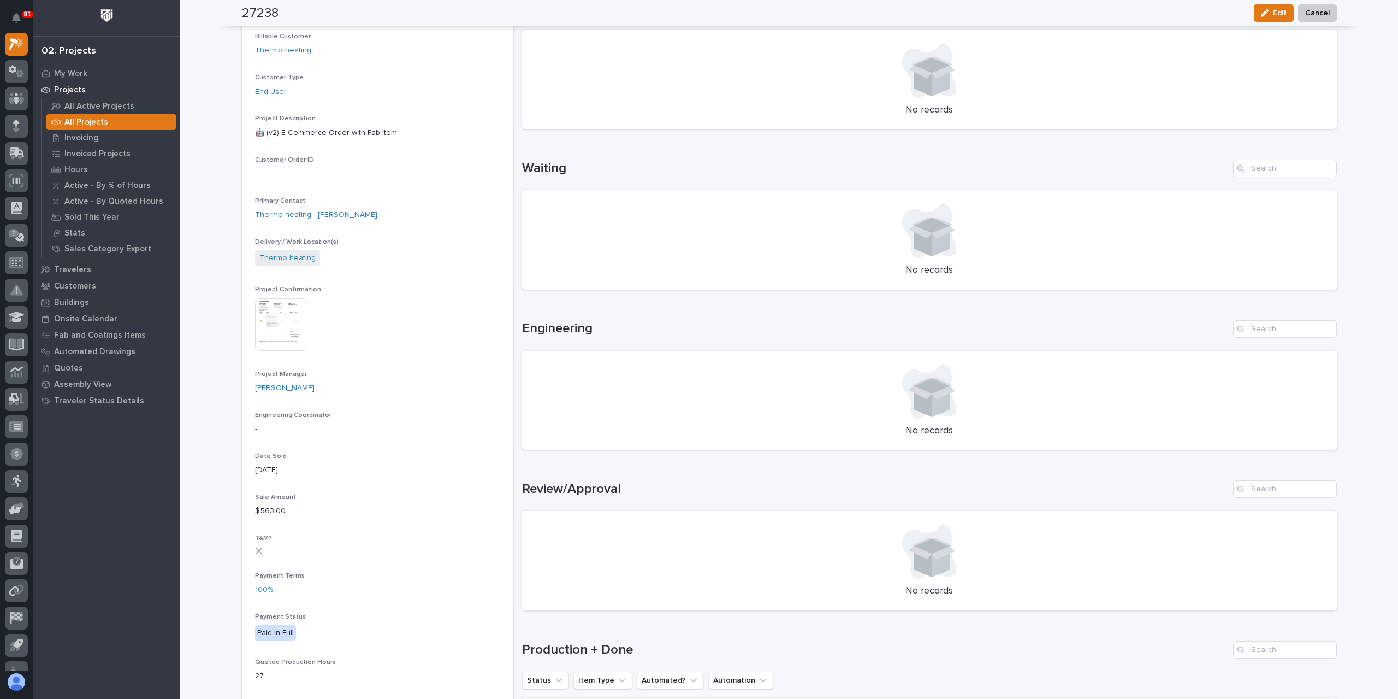
scroll to position [273, 0]
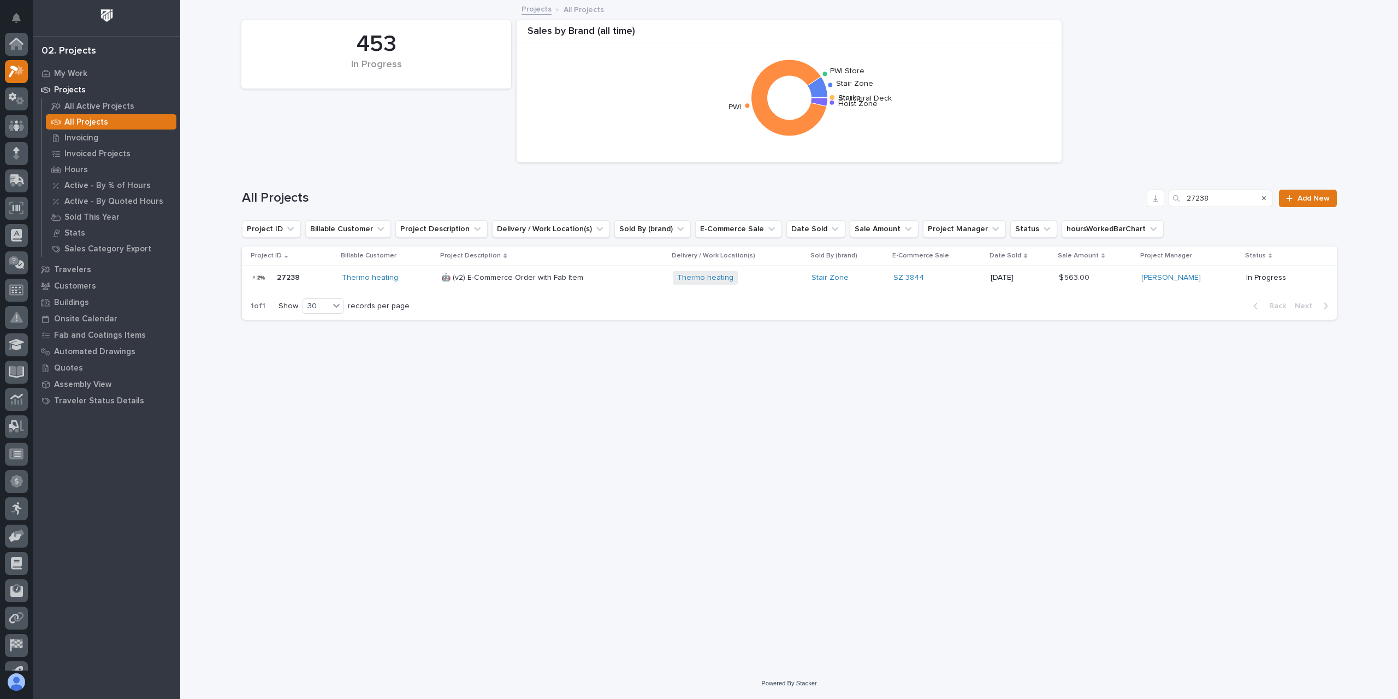
scroll to position [29, 0]
drag, startPoint x: 1216, startPoint y: 202, endPoint x: 1150, endPoint y: 202, distance: 66.1
click at [1150, 202] on div "All Projects 27238 Add New" at bounding box center [789, 198] width 1095 height 17
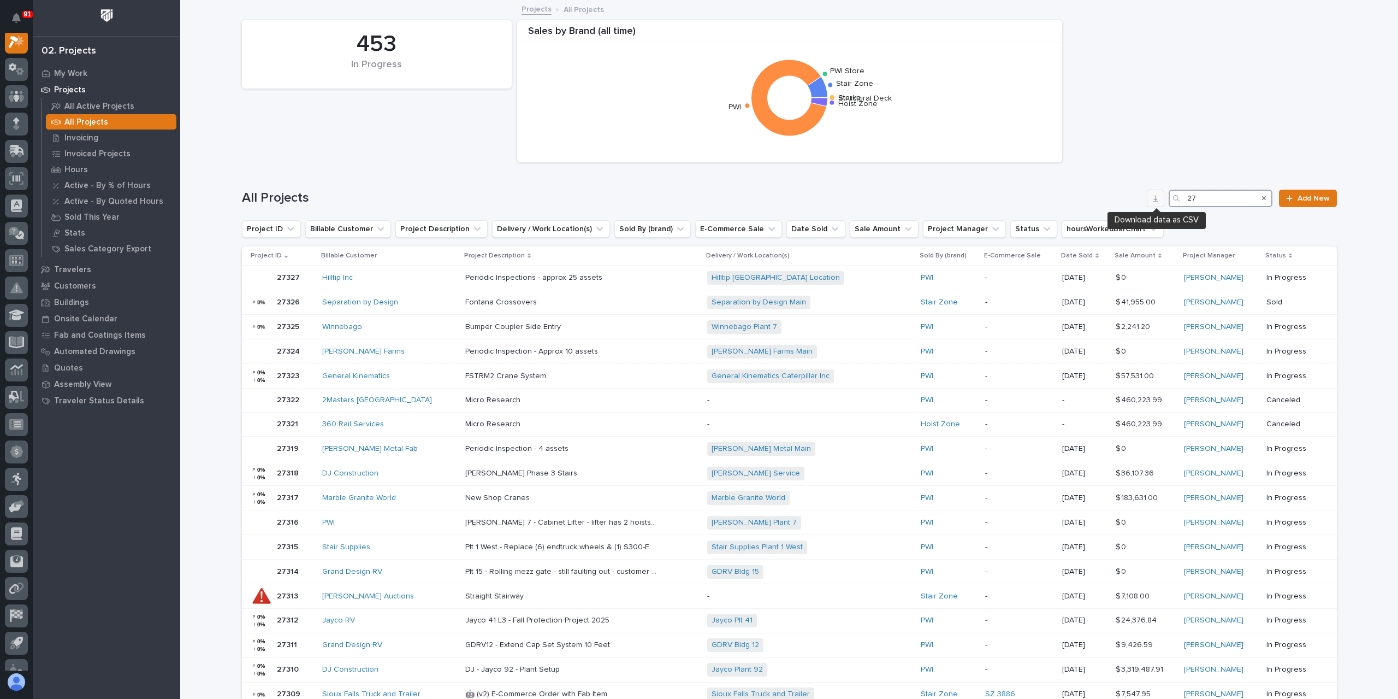
scroll to position [27, 0]
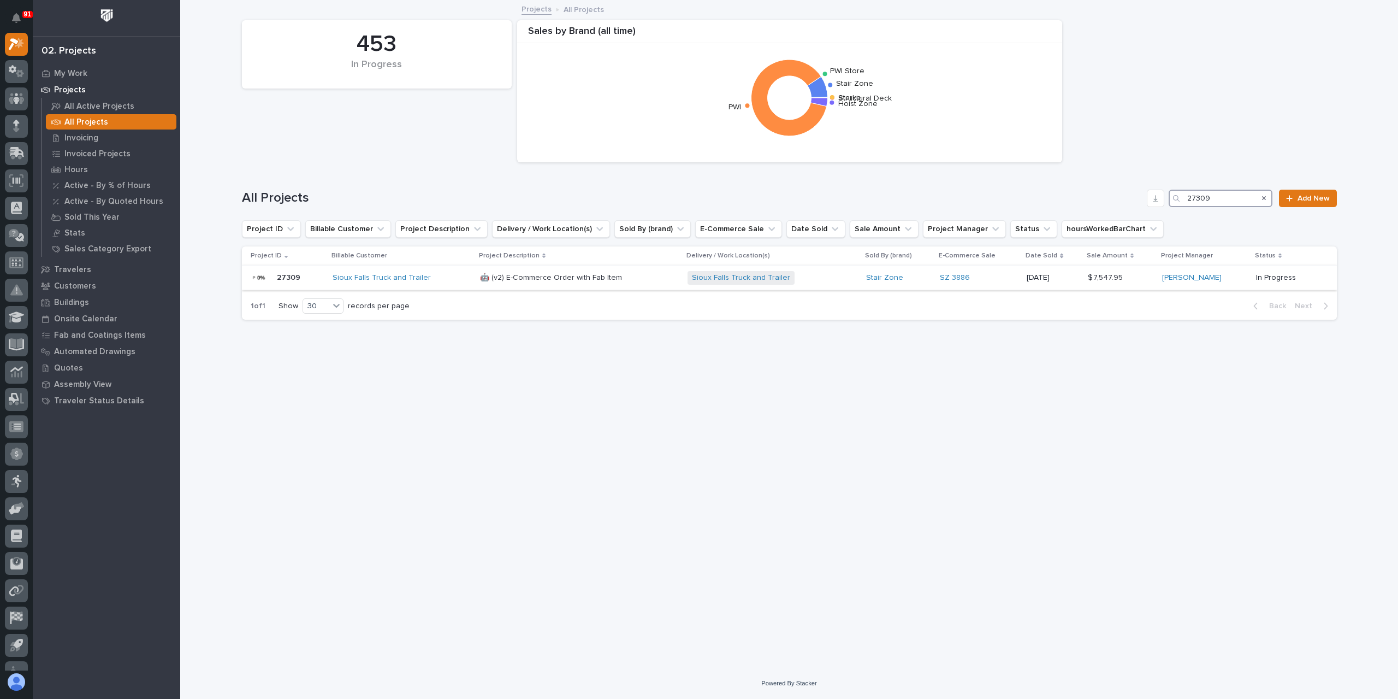
type input "27309"
click at [527, 286] on div "🤖 (v2) E-Commerce Order with Fab Item 🤖 (v2) E-Commerce Order with Fab Item" at bounding box center [579, 278] width 199 height 18
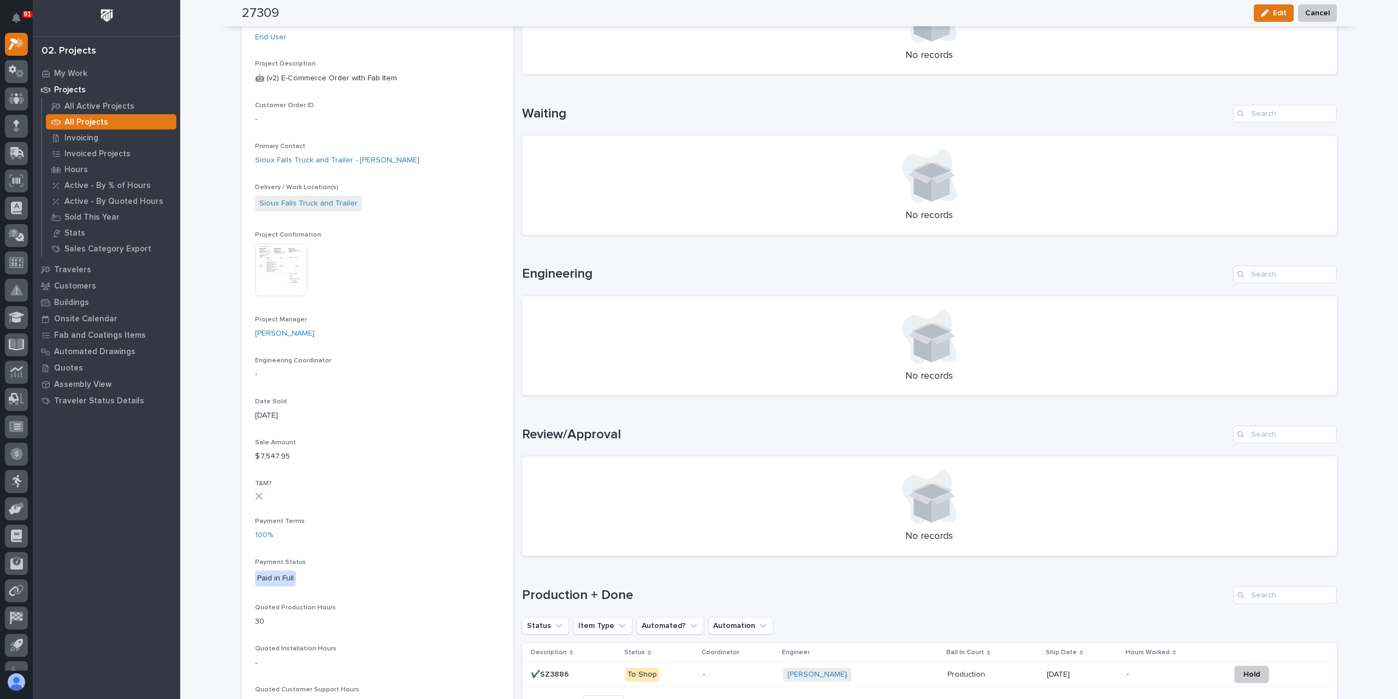
scroll to position [382, 0]
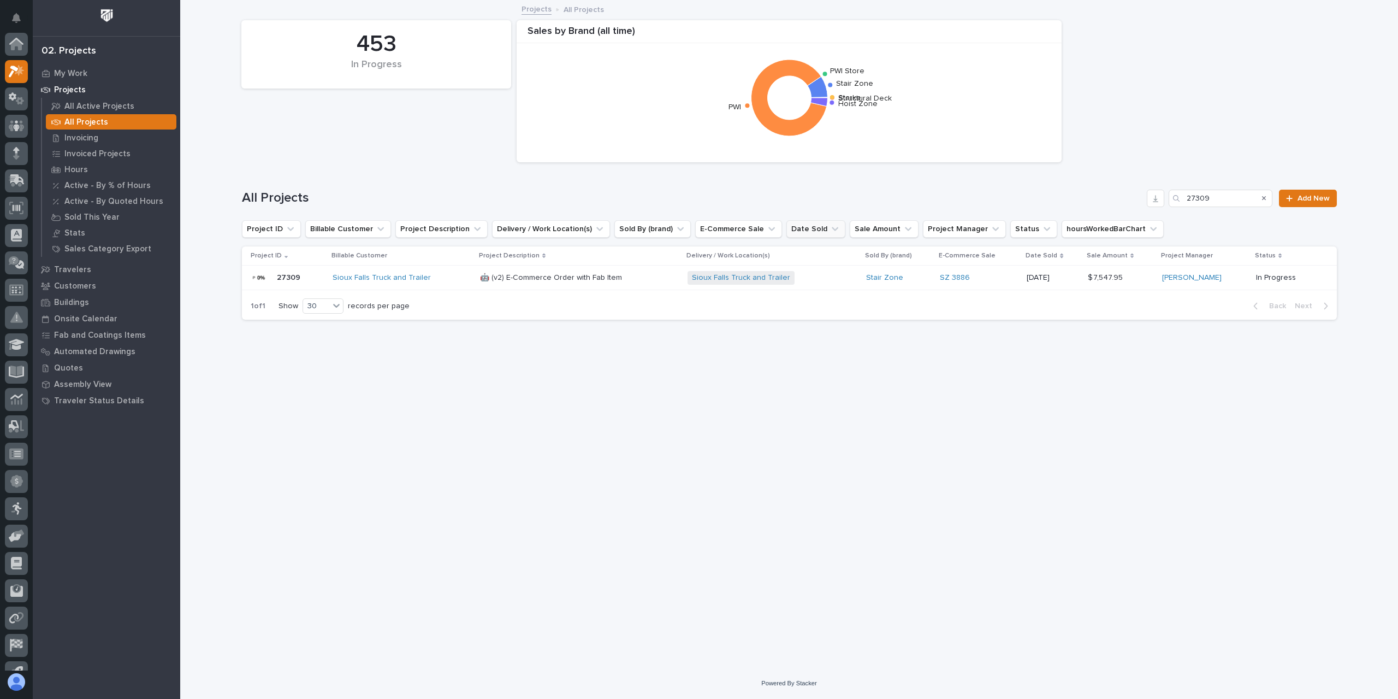
scroll to position [29, 0]
drag, startPoint x: 1219, startPoint y: 199, endPoint x: 1132, endPoint y: 208, distance: 87.8
click at [1132, 208] on div "All Projects 27309 Add New" at bounding box center [789, 194] width 1095 height 52
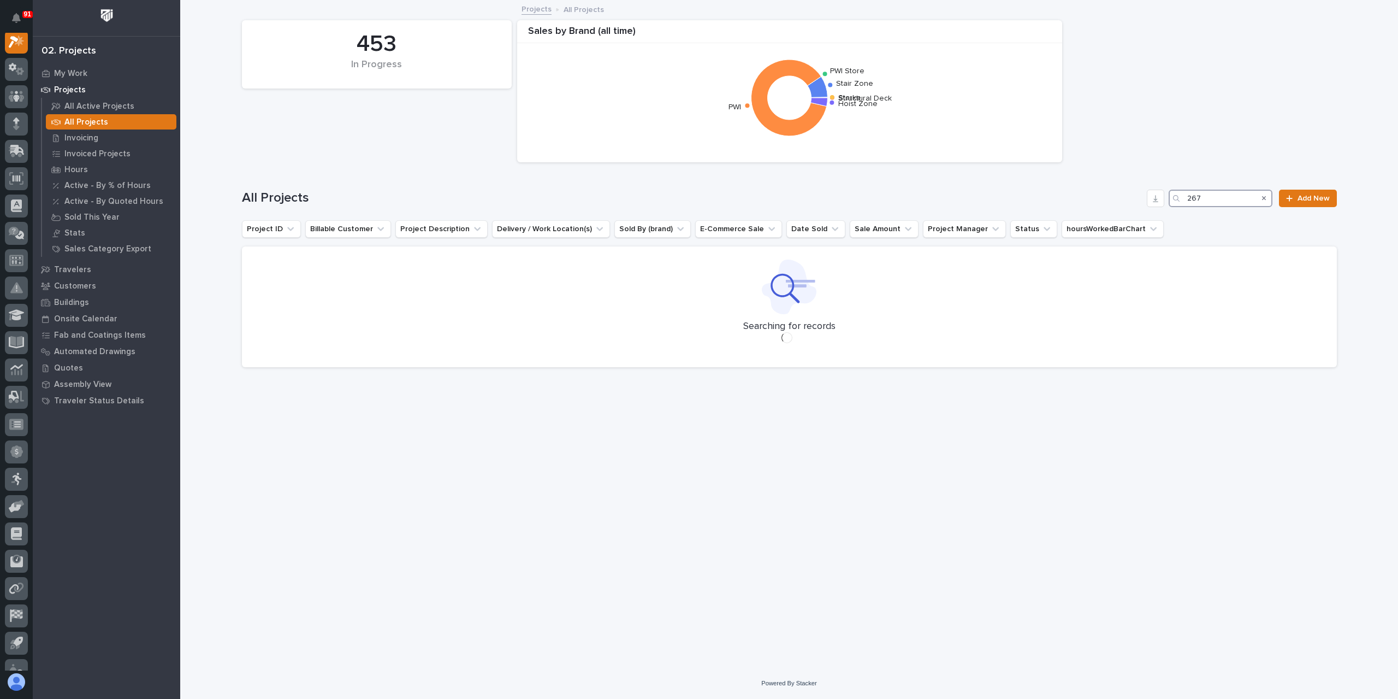
scroll to position [27, 0]
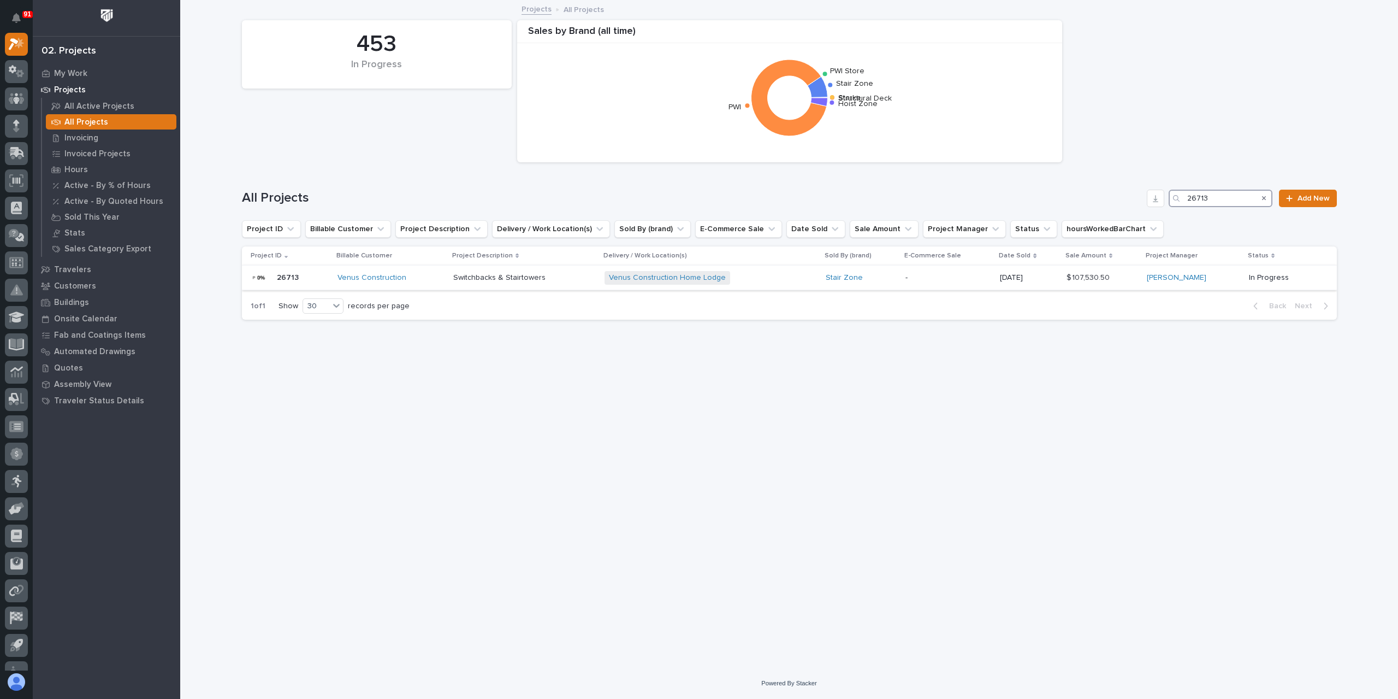
type input "26713"
click at [508, 278] on p "Switchbacks & Stairtowers" at bounding box center [500, 276] width 95 height 11
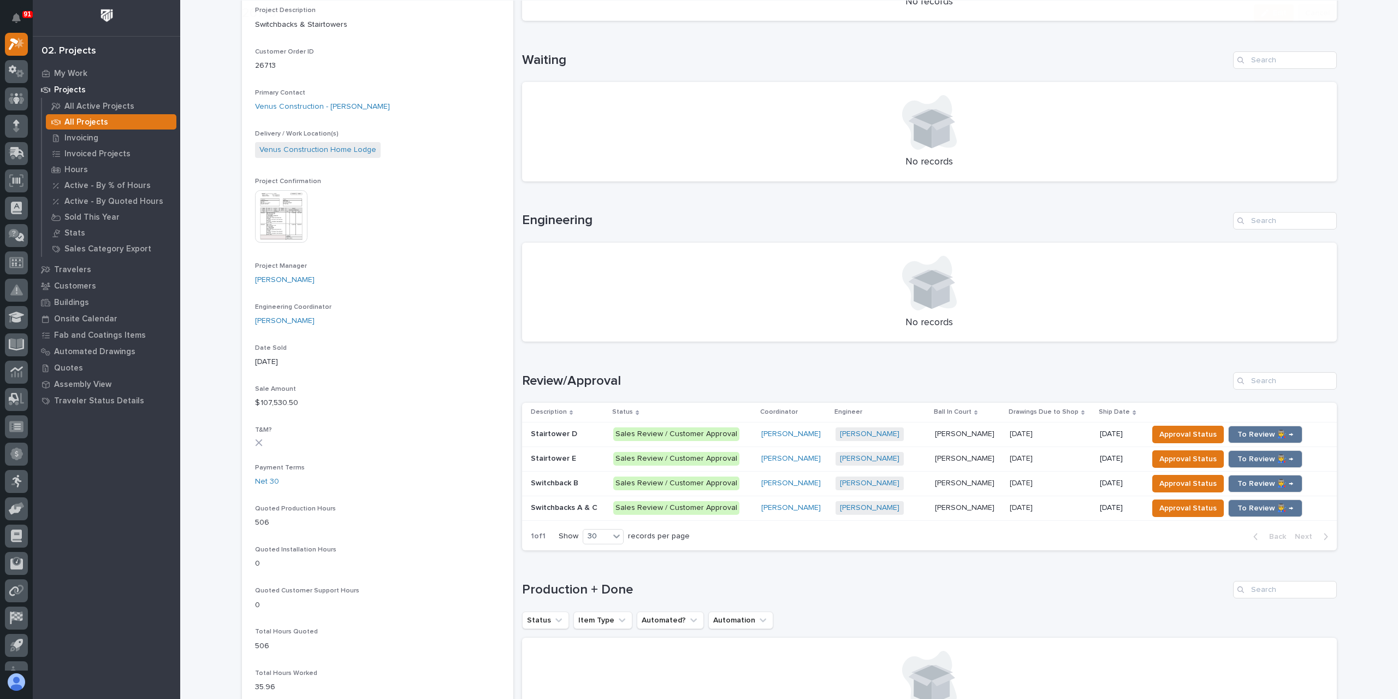
scroll to position [273, 0]
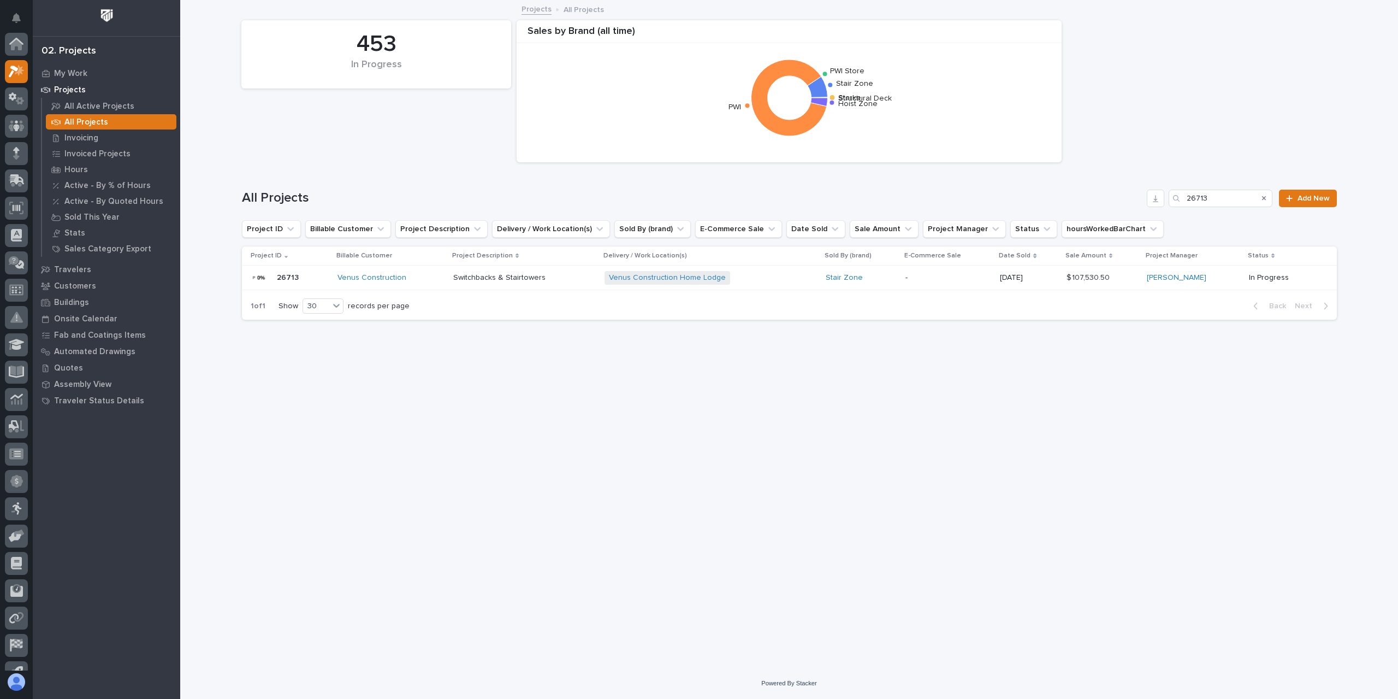
scroll to position [29, 0]
drag, startPoint x: 1223, startPoint y: 199, endPoint x: 1100, endPoint y: 188, distance: 123.4
click at [1100, 188] on div "All Projects 26713 Add New" at bounding box center [789, 194] width 1095 height 52
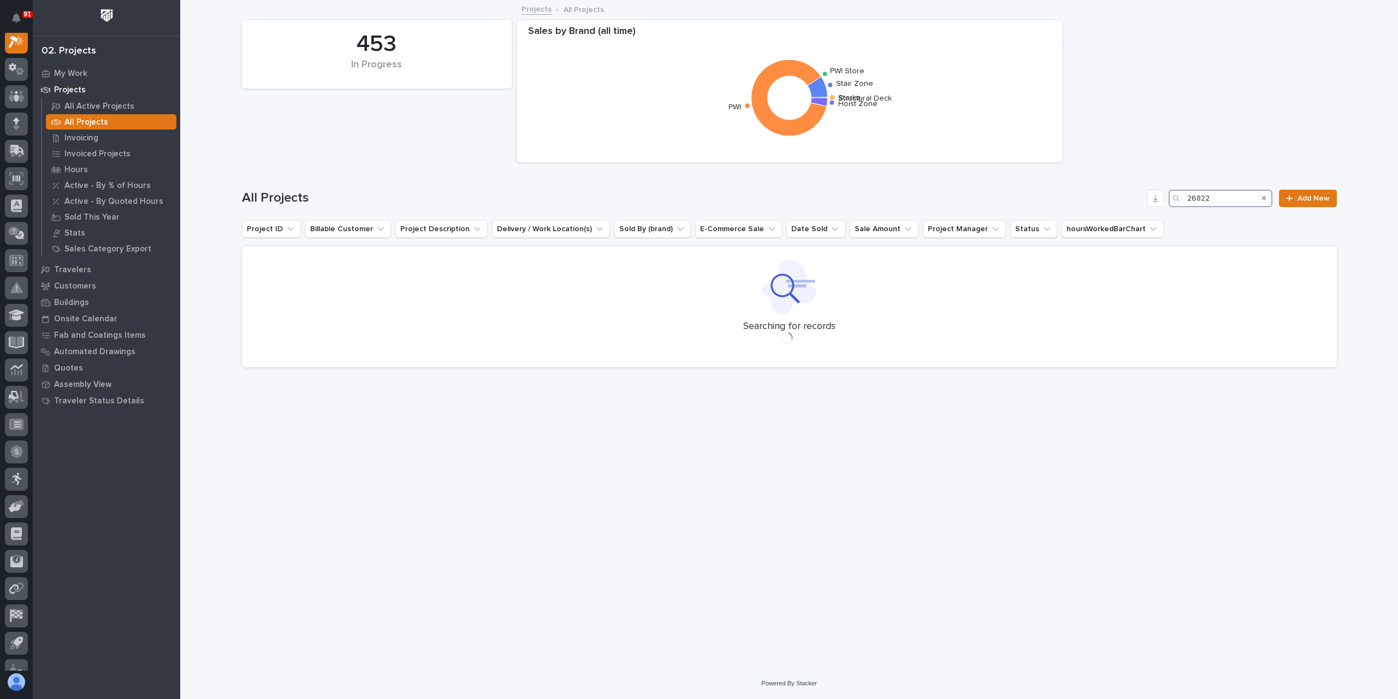
scroll to position [27, 0]
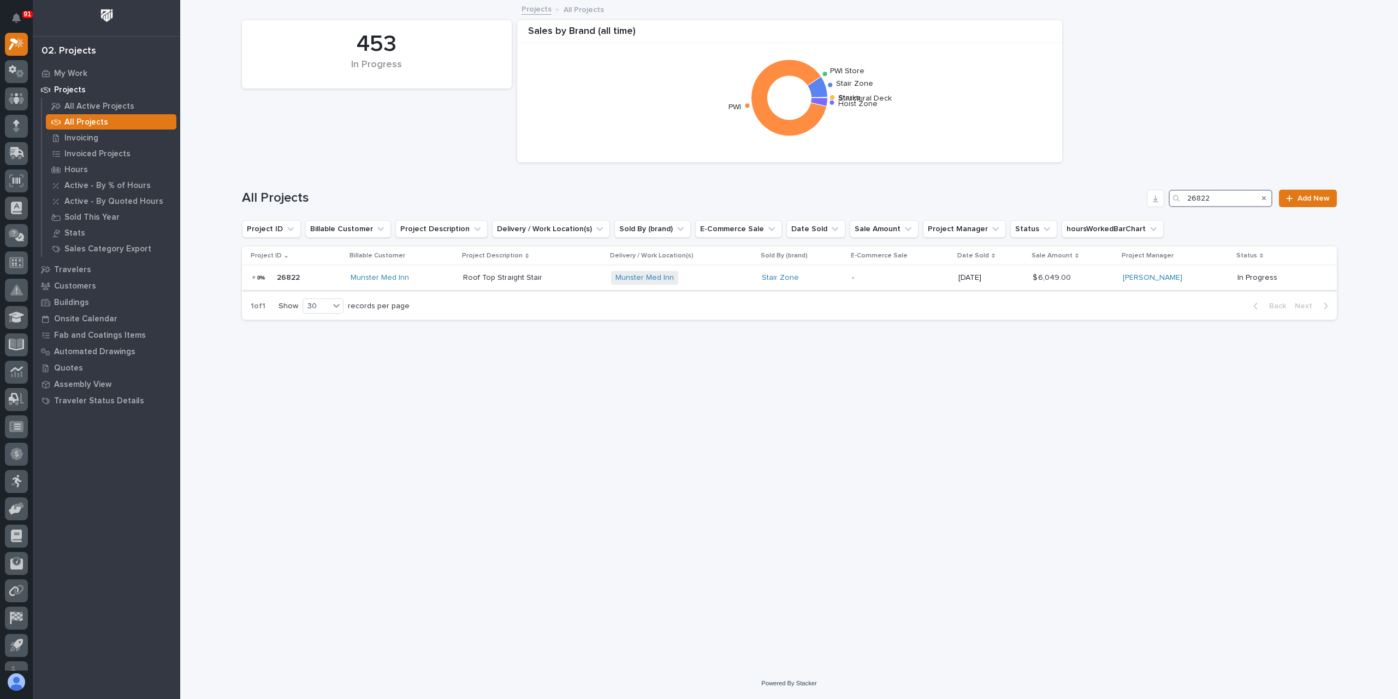
type input "26822"
click at [492, 286] on div "Roof Top Straight Stair Roof Top Straight Stair" at bounding box center [532, 278] width 139 height 18
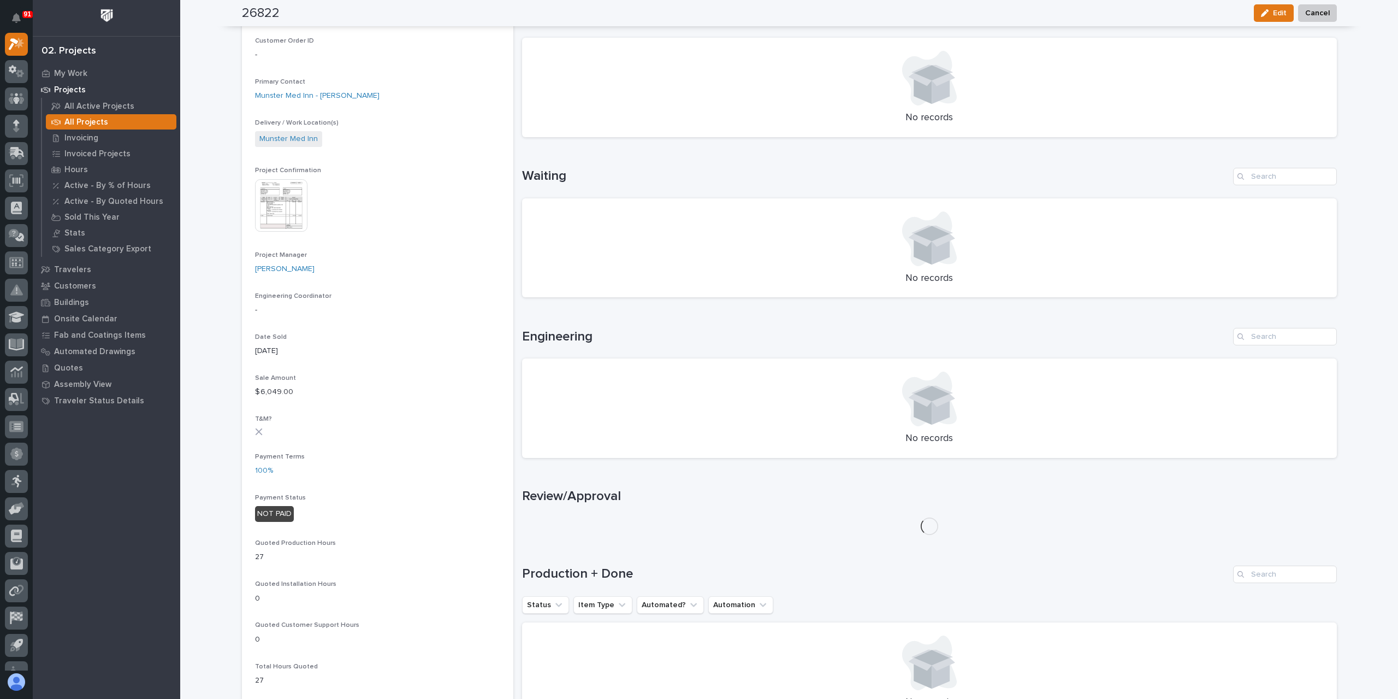
scroll to position [337, 0]
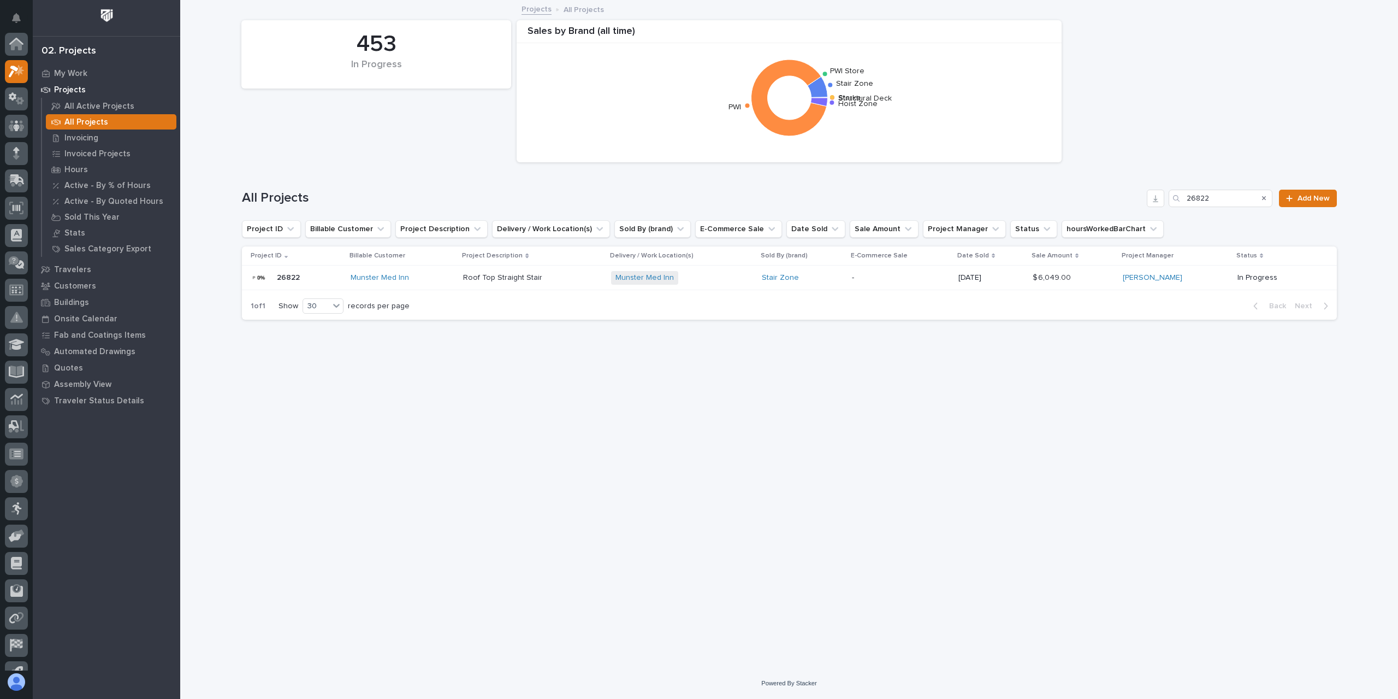
scroll to position [29, 0]
drag, startPoint x: 1221, startPoint y: 196, endPoint x: 1146, endPoint y: 197, distance: 75.4
click at [1147, 197] on div "All Projects 26822 Add New" at bounding box center [789, 198] width 1095 height 17
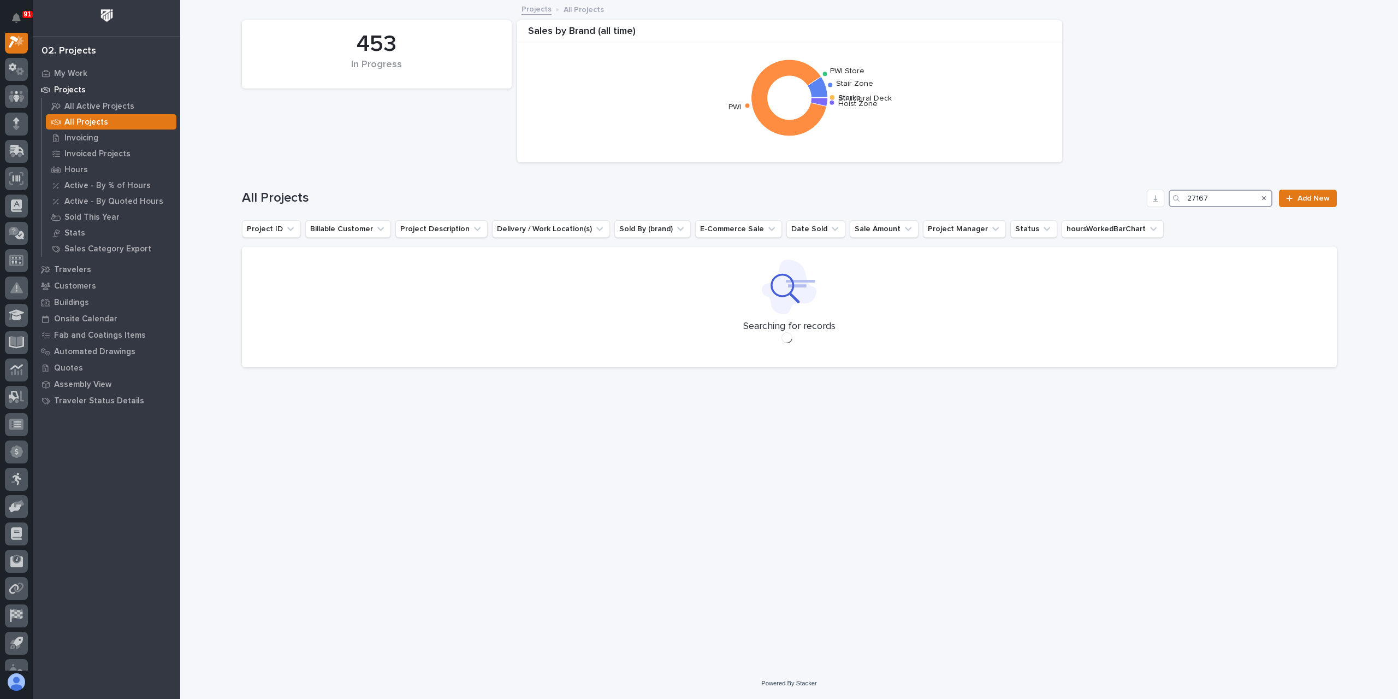
scroll to position [27, 0]
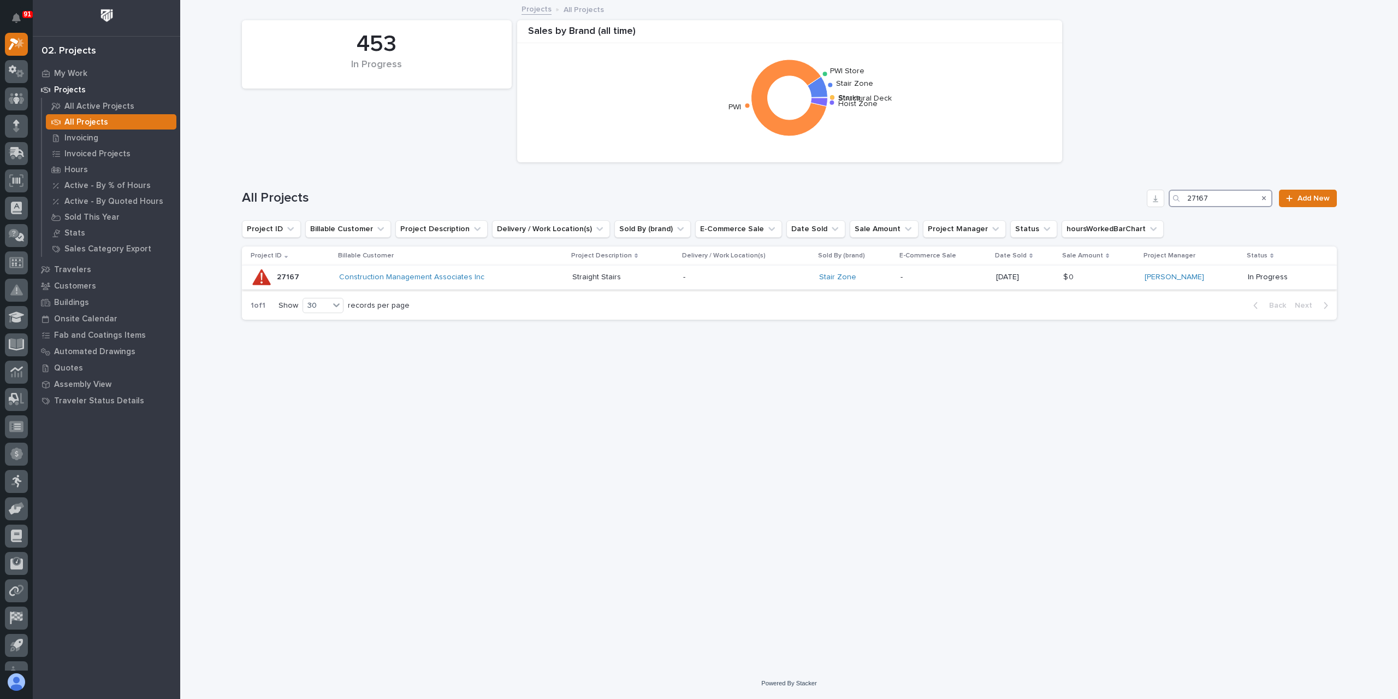
type input "27167"
click at [604, 275] on p "Straight Stairs" at bounding box center [598, 275] width 51 height 11
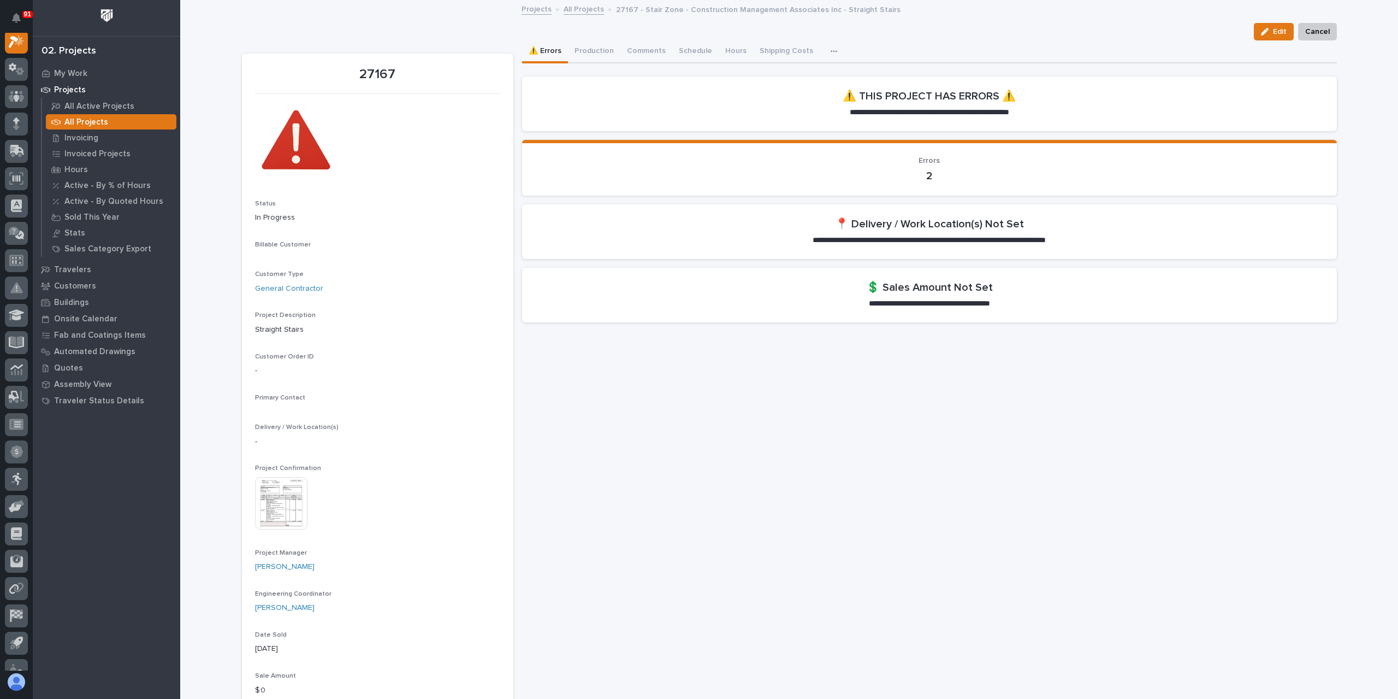
scroll to position [27, 0]
click at [587, 60] on button "Production" at bounding box center [594, 51] width 52 height 23
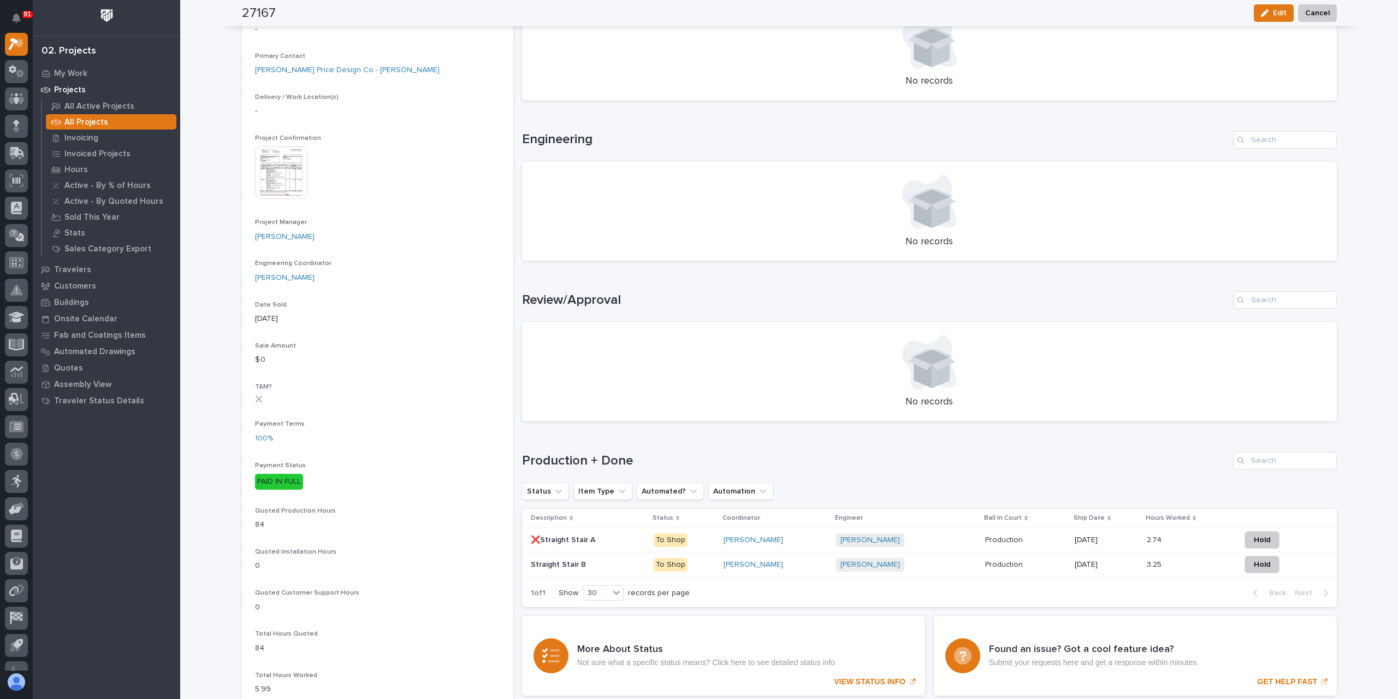
scroll to position [437, 0]
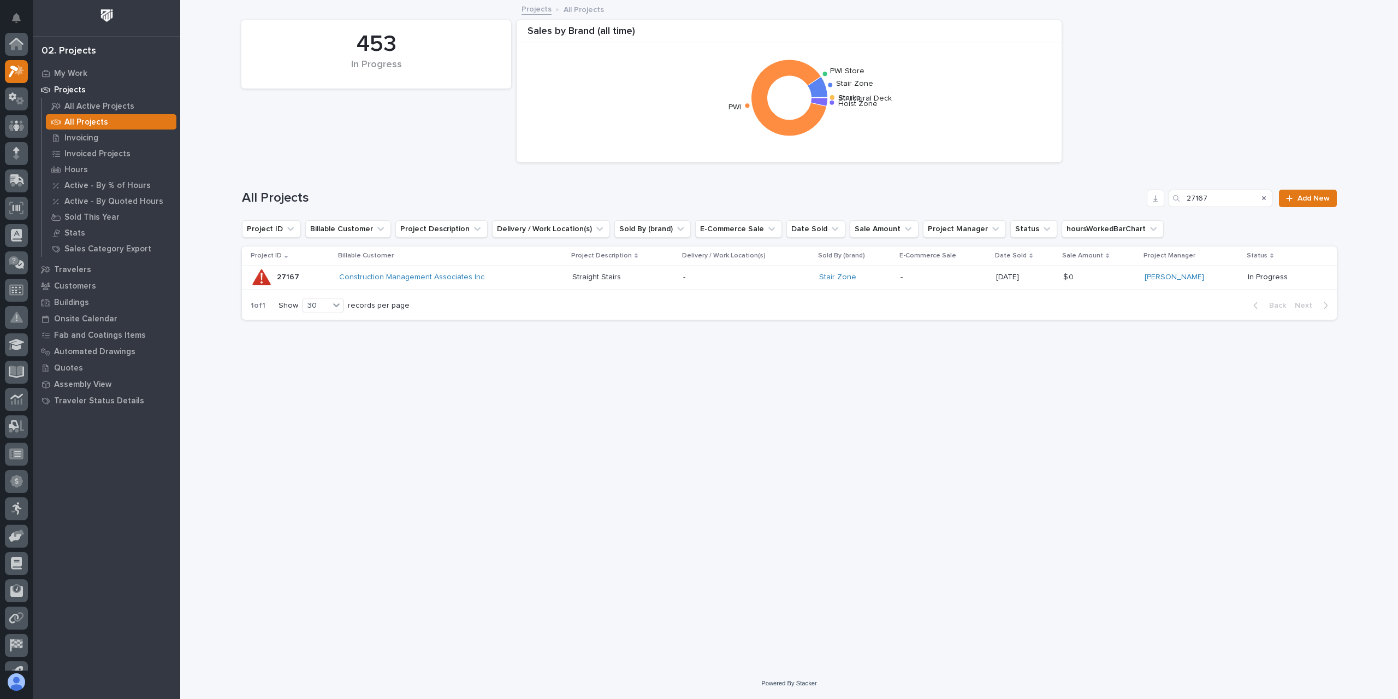
scroll to position [29, 0]
drag, startPoint x: 1215, startPoint y: 192, endPoint x: 1143, endPoint y: 202, distance: 72.7
click at [1143, 202] on div "All Projects 27167 Add New" at bounding box center [789, 198] width 1095 height 17
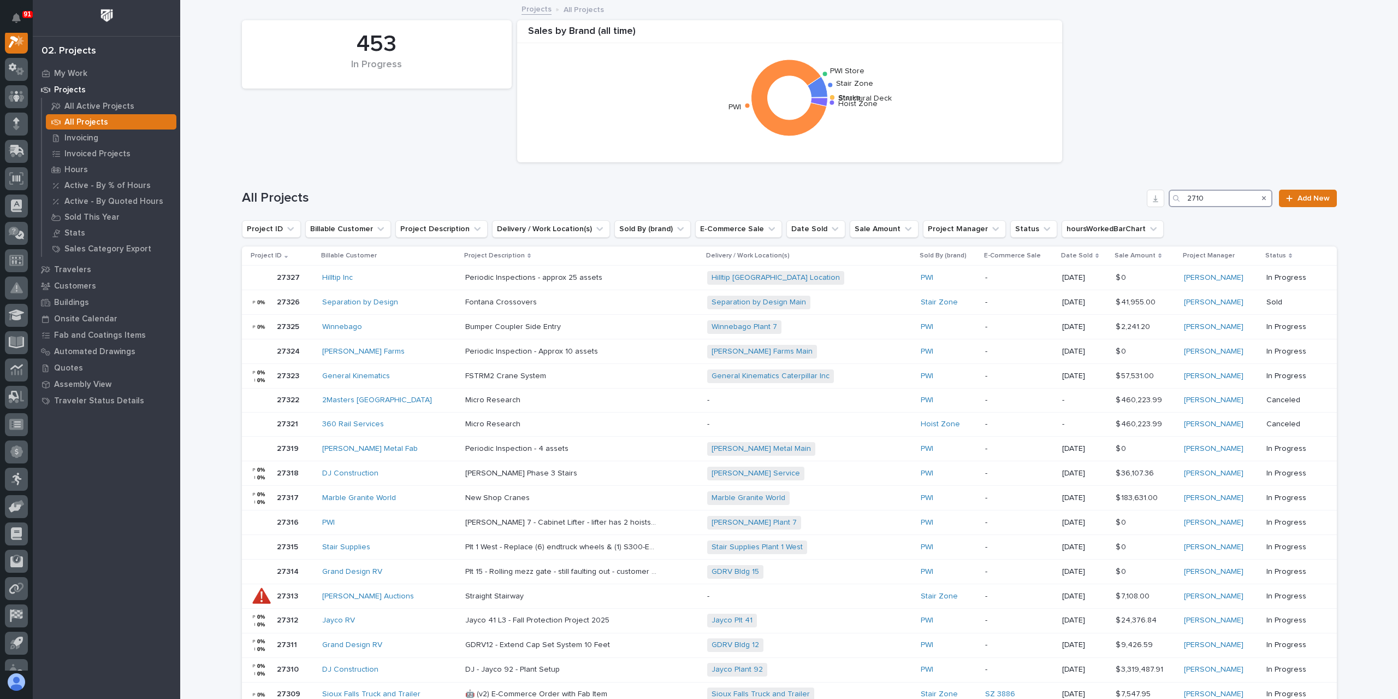
scroll to position [27, 0]
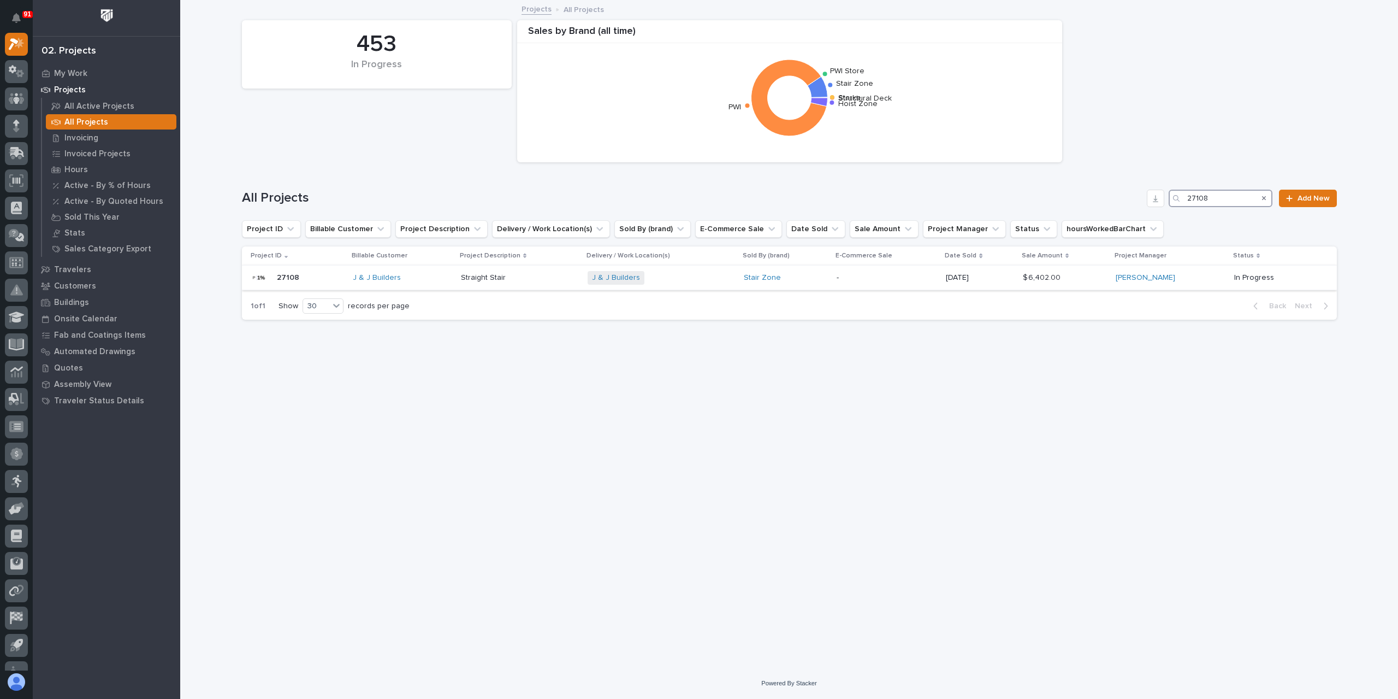
type input "27108"
click at [475, 285] on div "Straight Stair Straight Stair" at bounding box center [520, 278] width 118 height 18
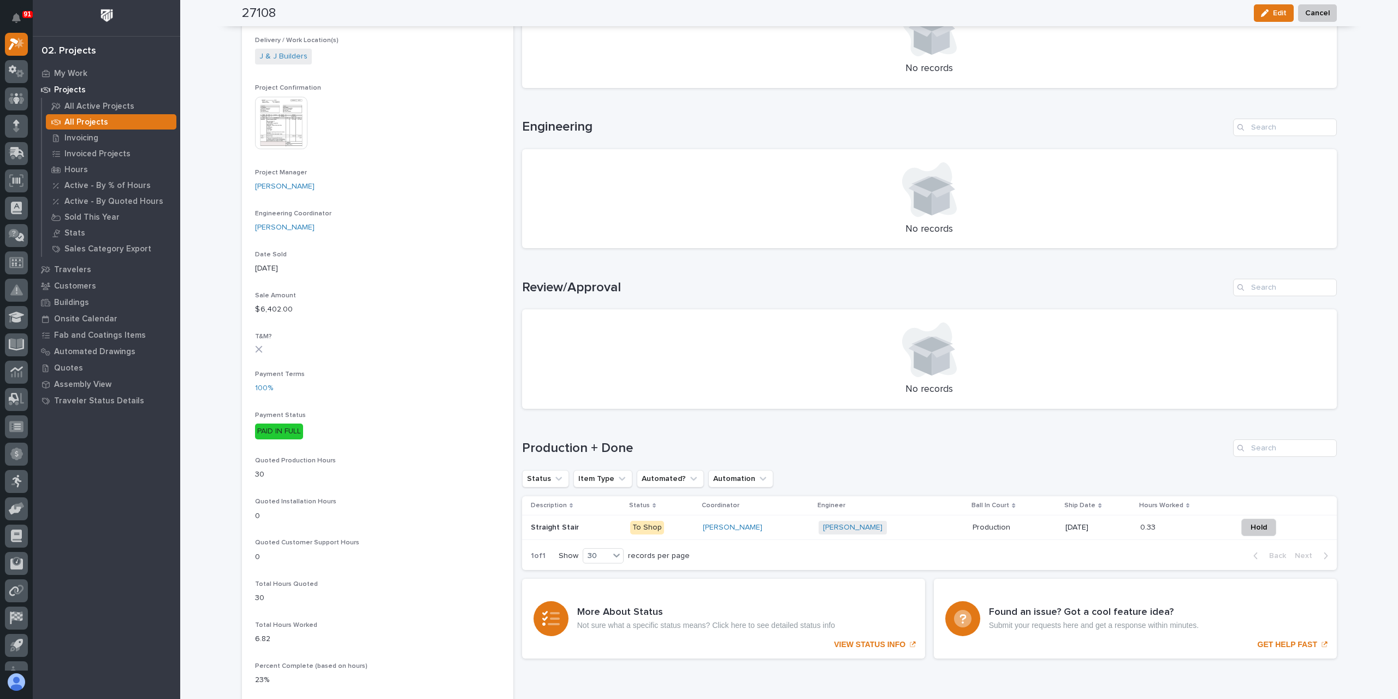
scroll to position [382, 0]
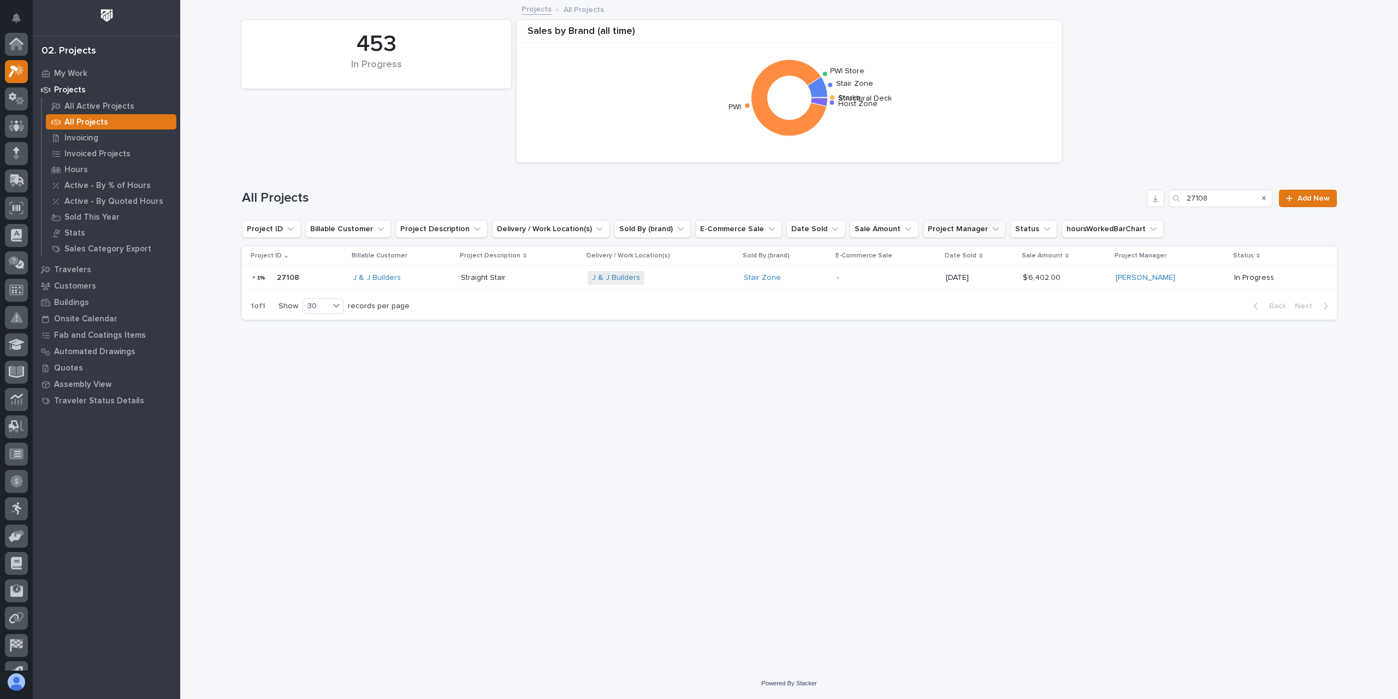
scroll to position [29, 0]
drag, startPoint x: 1235, startPoint y: 204, endPoint x: 1106, endPoint y: 204, distance: 128.9
click at [1106, 204] on div "All Projects 27108 Add New" at bounding box center [789, 198] width 1095 height 17
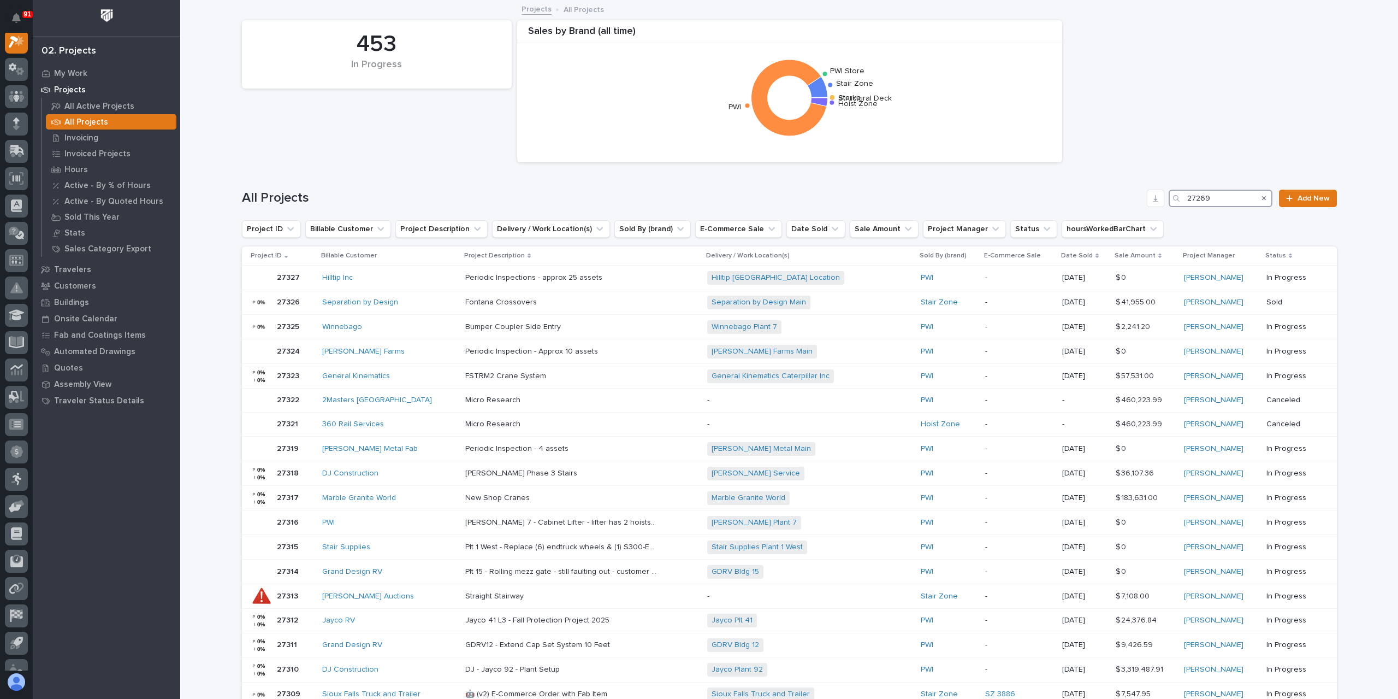
scroll to position [27, 0]
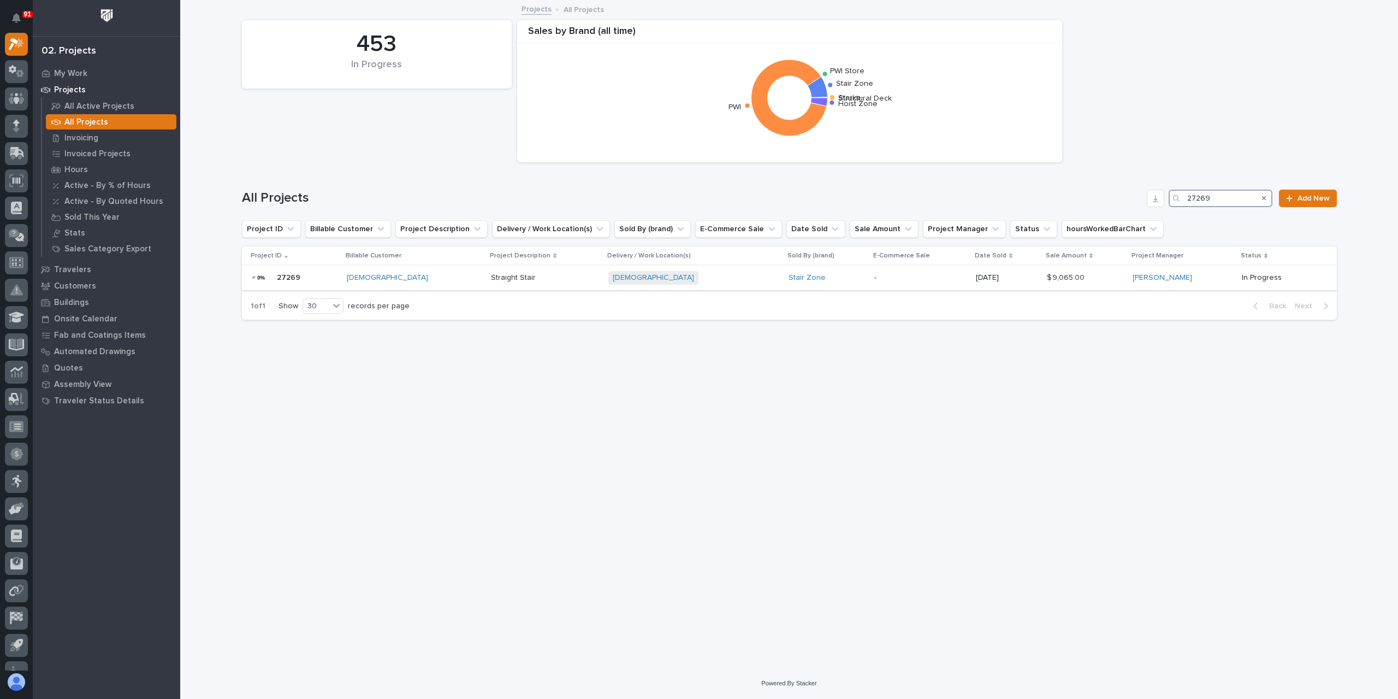
type input "27269"
click at [482, 273] on div "[DEMOGRAPHIC_DATA]" at bounding box center [414, 277] width 135 height 9
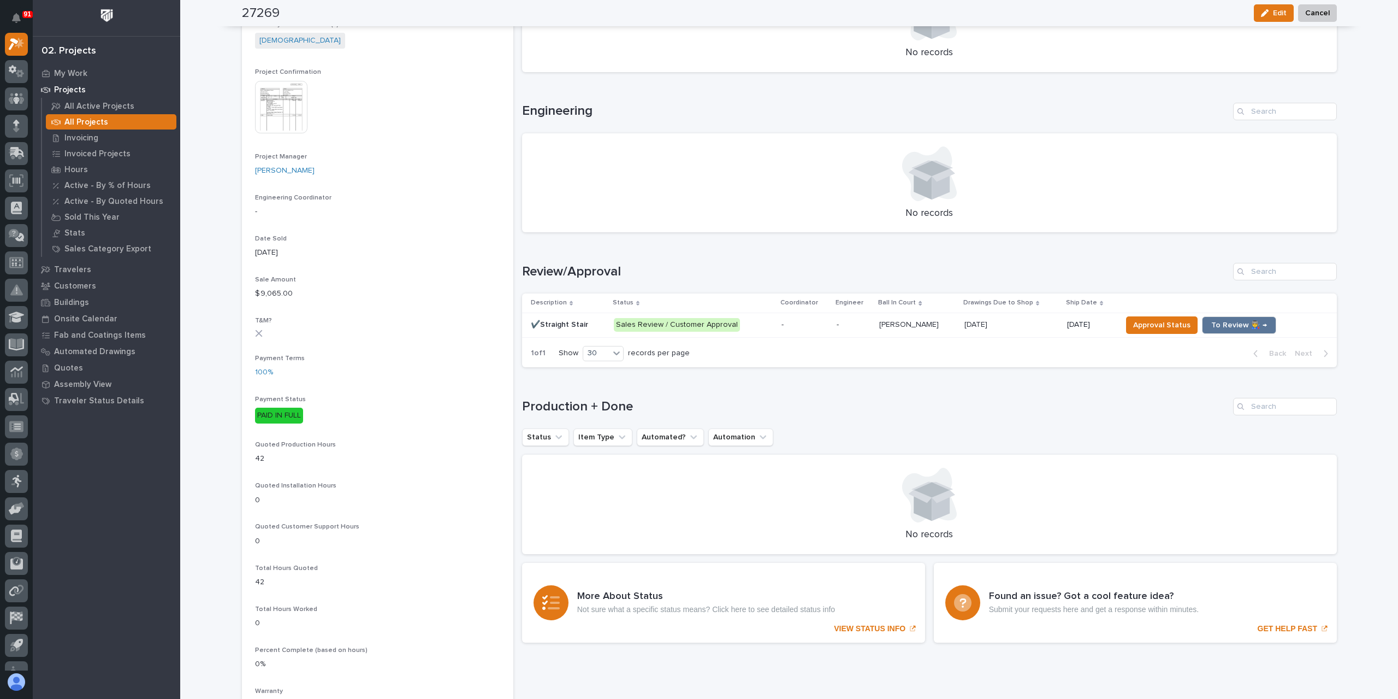
scroll to position [391, 0]
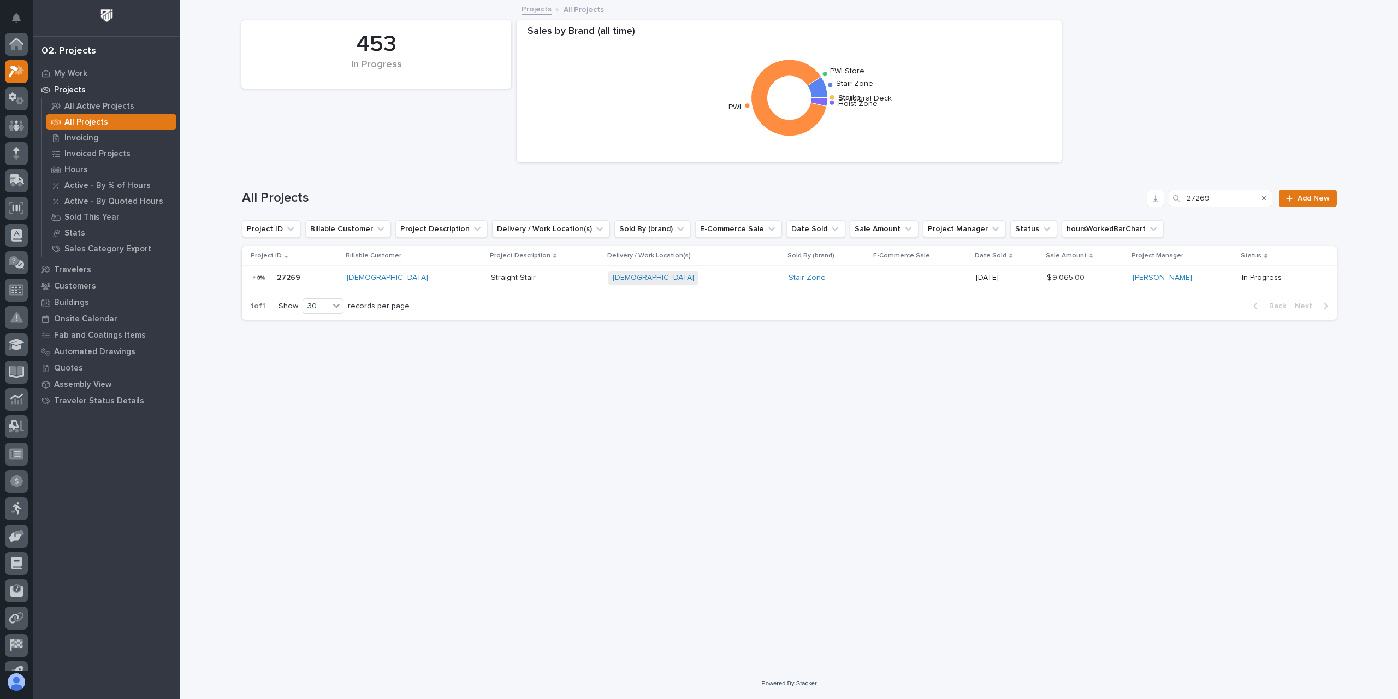
scroll to position [29, 0]
drag, startPoint x: 1218, startPoint y: 197, endPoint x: 1156, endPoint y: 196, distance: 61.7
click at [1156, 196] on div "All Projects 27269 Add New" at bounding box center [789, 198] width 1095 height 17
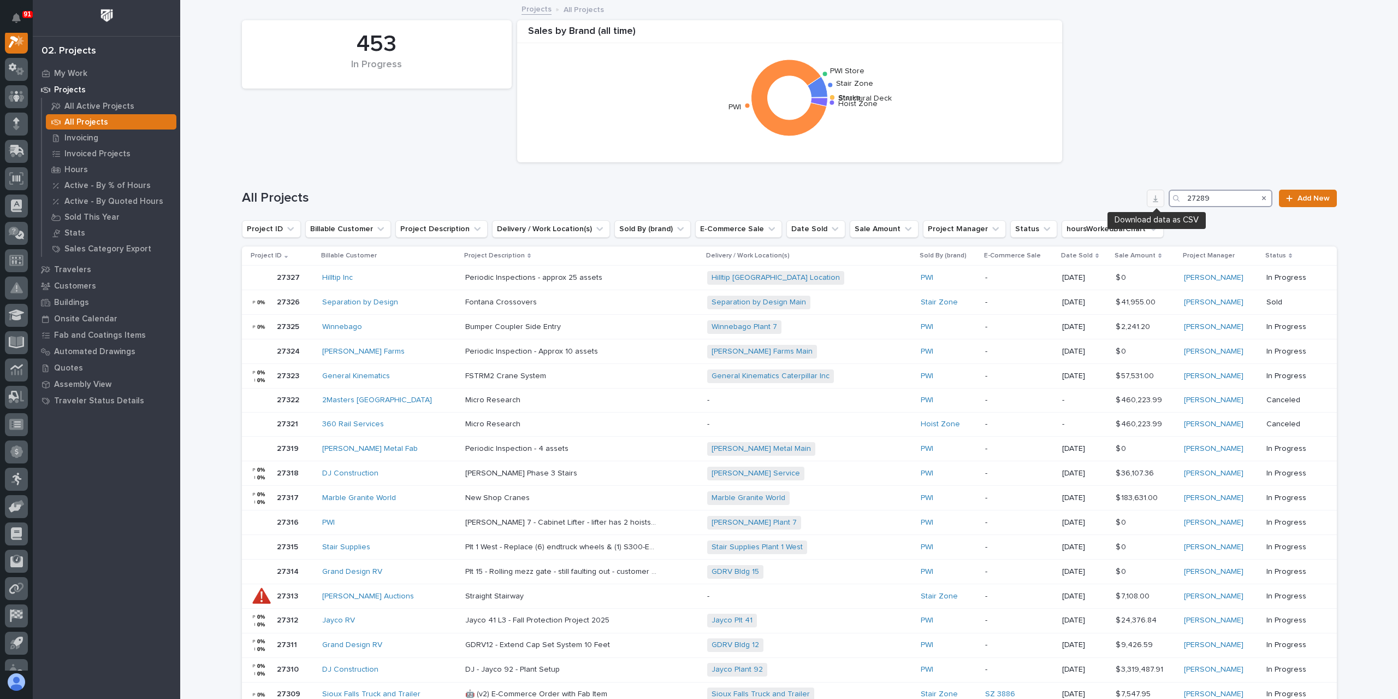
scroll to position [27, 0]
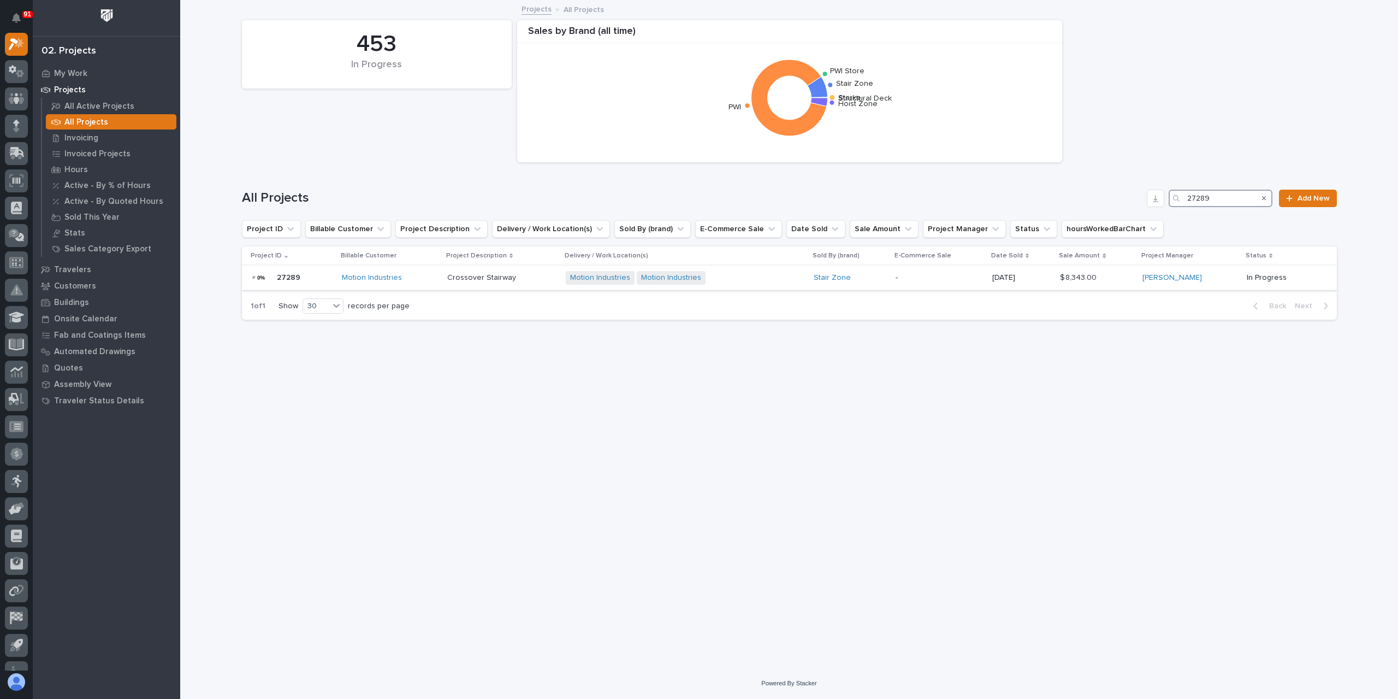
type input "27289"
click at [505, 285] on div "Crossover Stairway Crossover Stairway" at bounding box center [502, 278] width 110 height 18
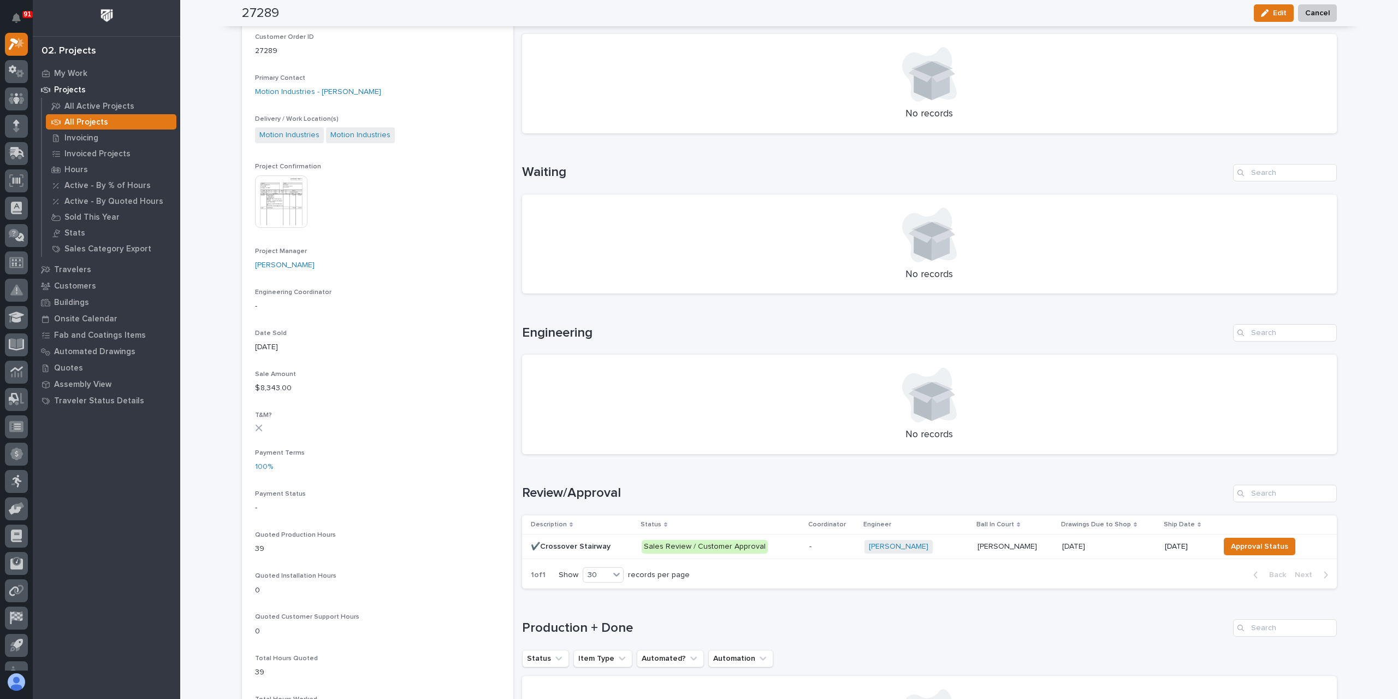
scroll to position [328, 0]
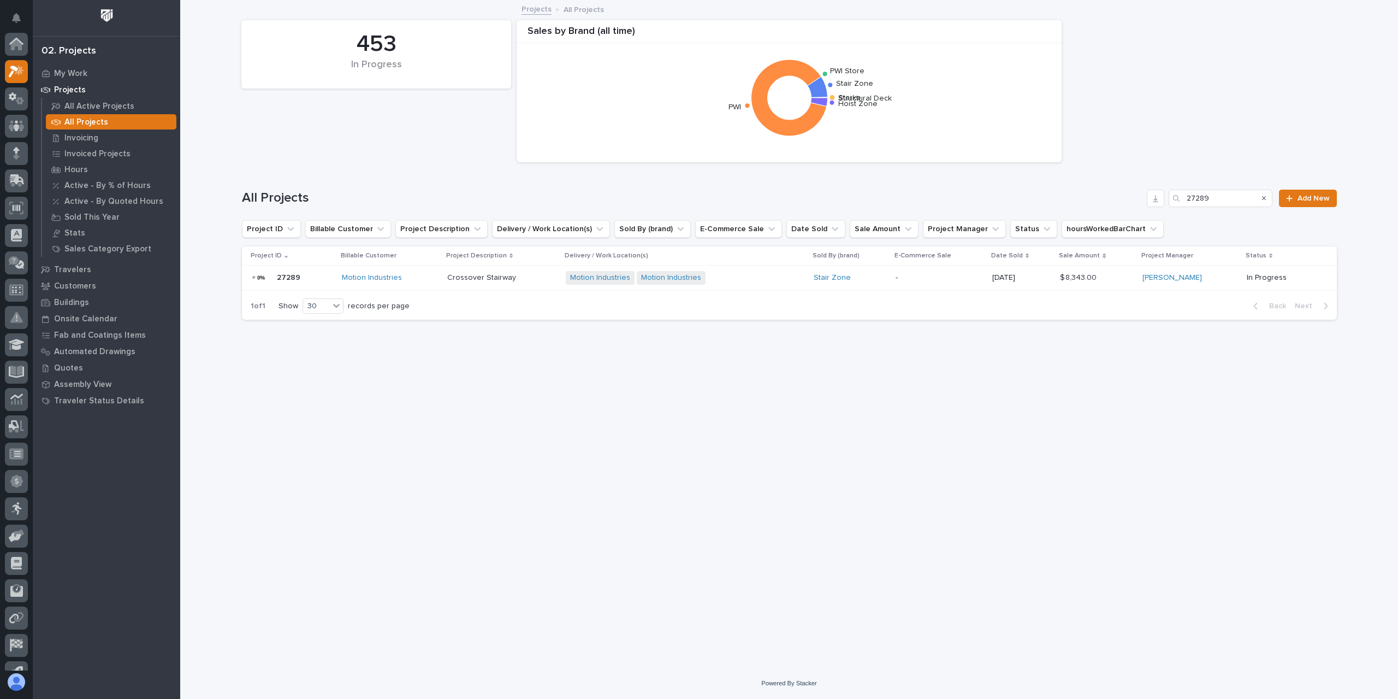
scroll to position [29, 0]
drag, startPoint x: 1219, startPoint y: 197, endPoint x: 1129, endPoint y: 197, distance: 90.7
click at [1129, 197] on div "All Projects 27289 Add New" at bounding box center [789, 198] width 1095 height 17
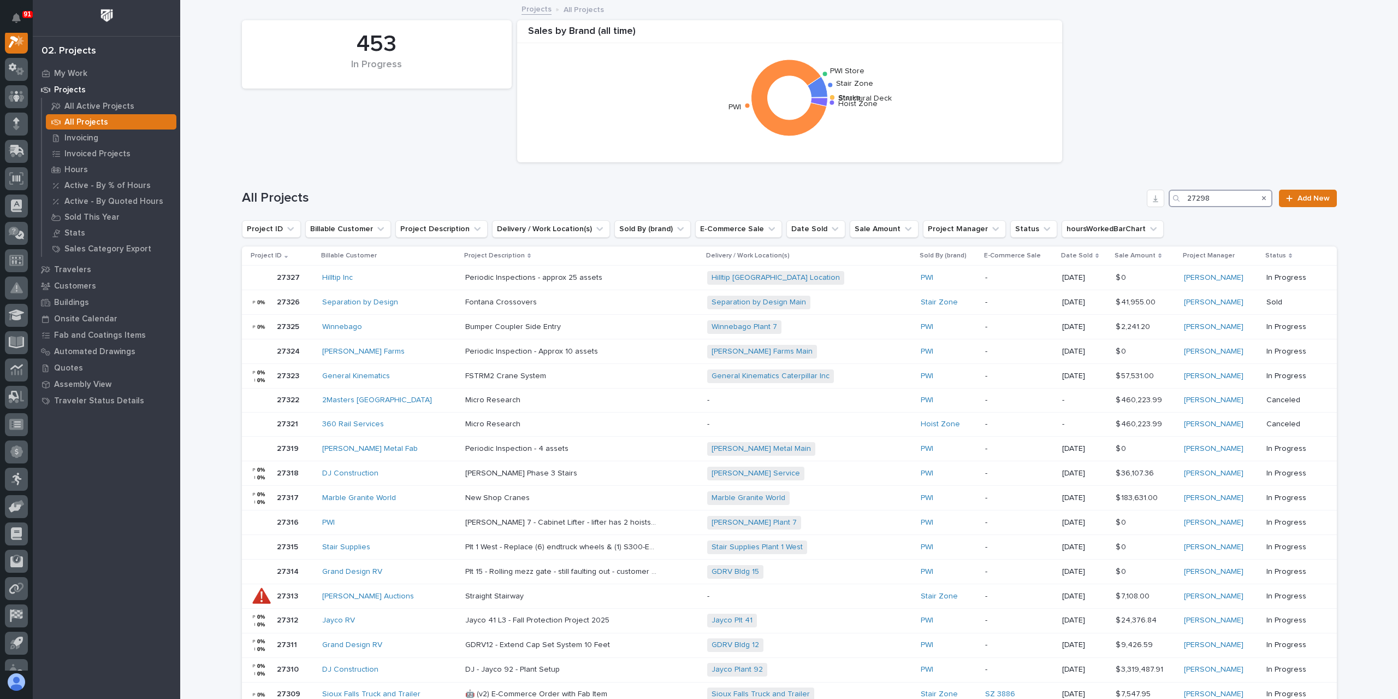
scroll to position [27, 0]
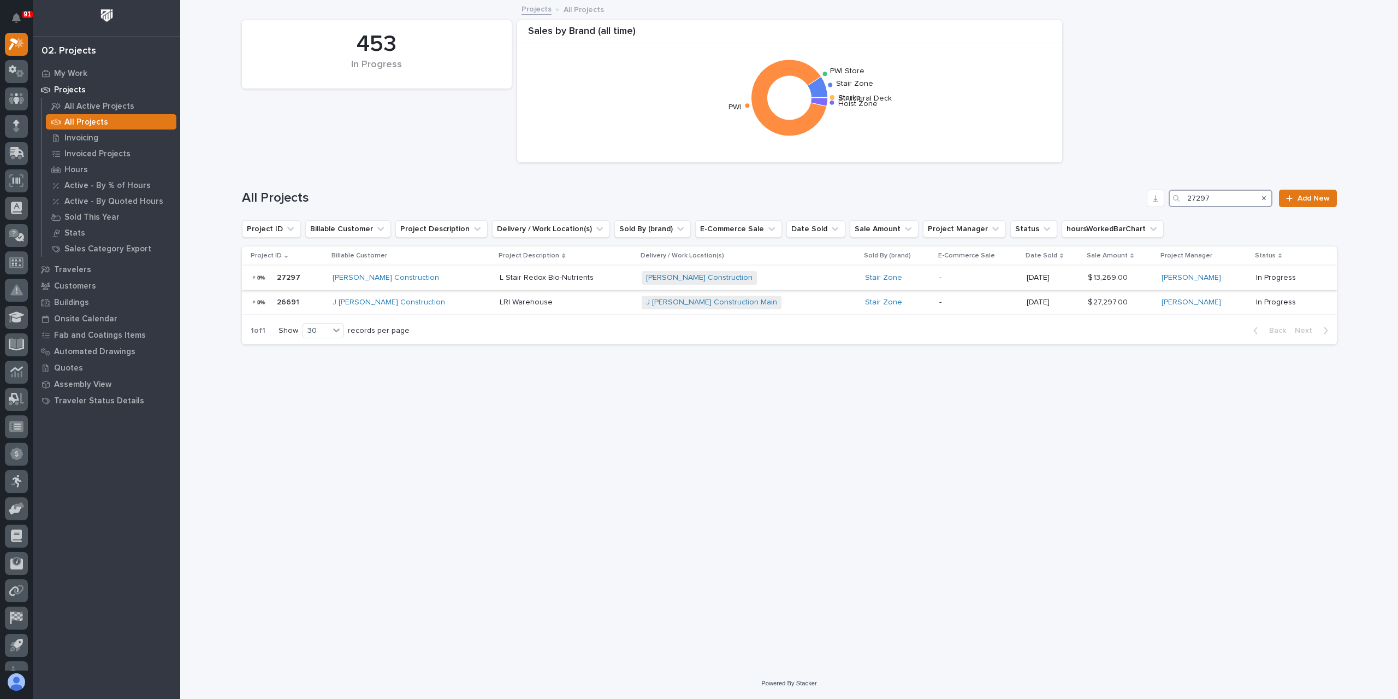
type input "27297"
click at [503, 276] on p "L Stair Redox Bio-Nutrients" at bounding box center [548, 276] width 96 height 11
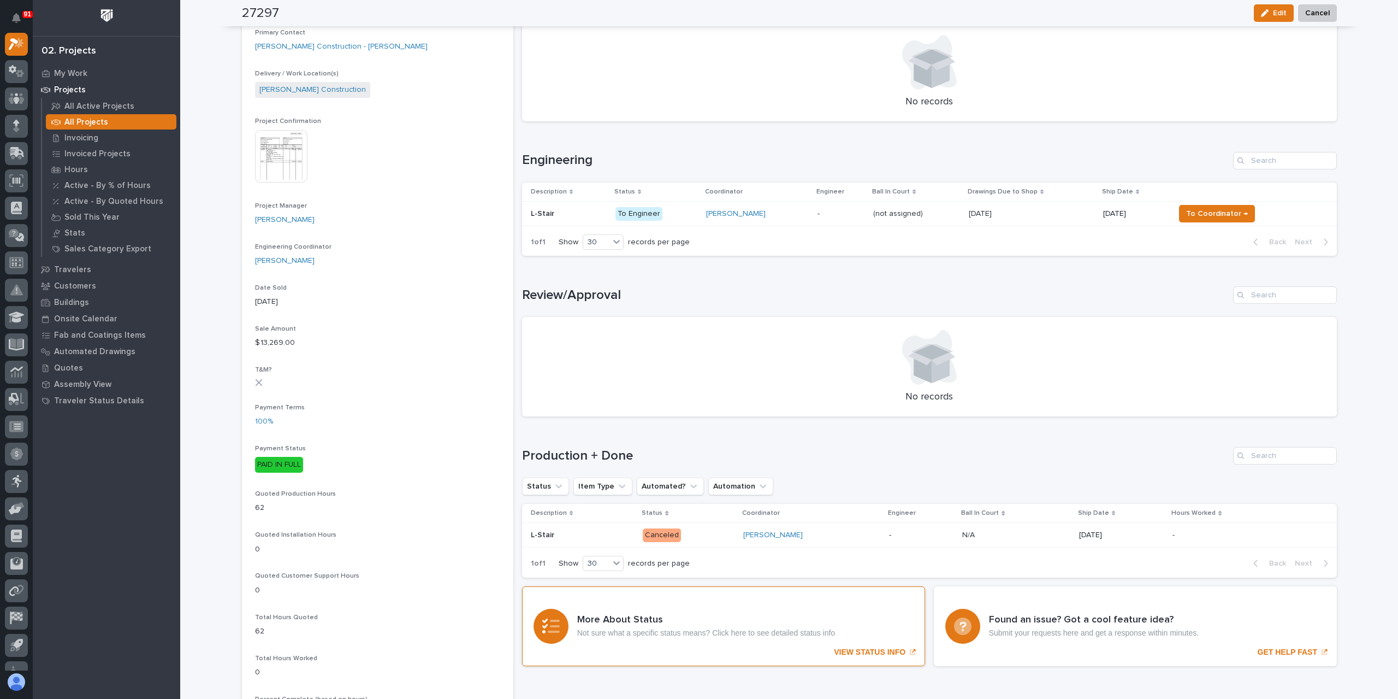
scroll to position [282, 0]
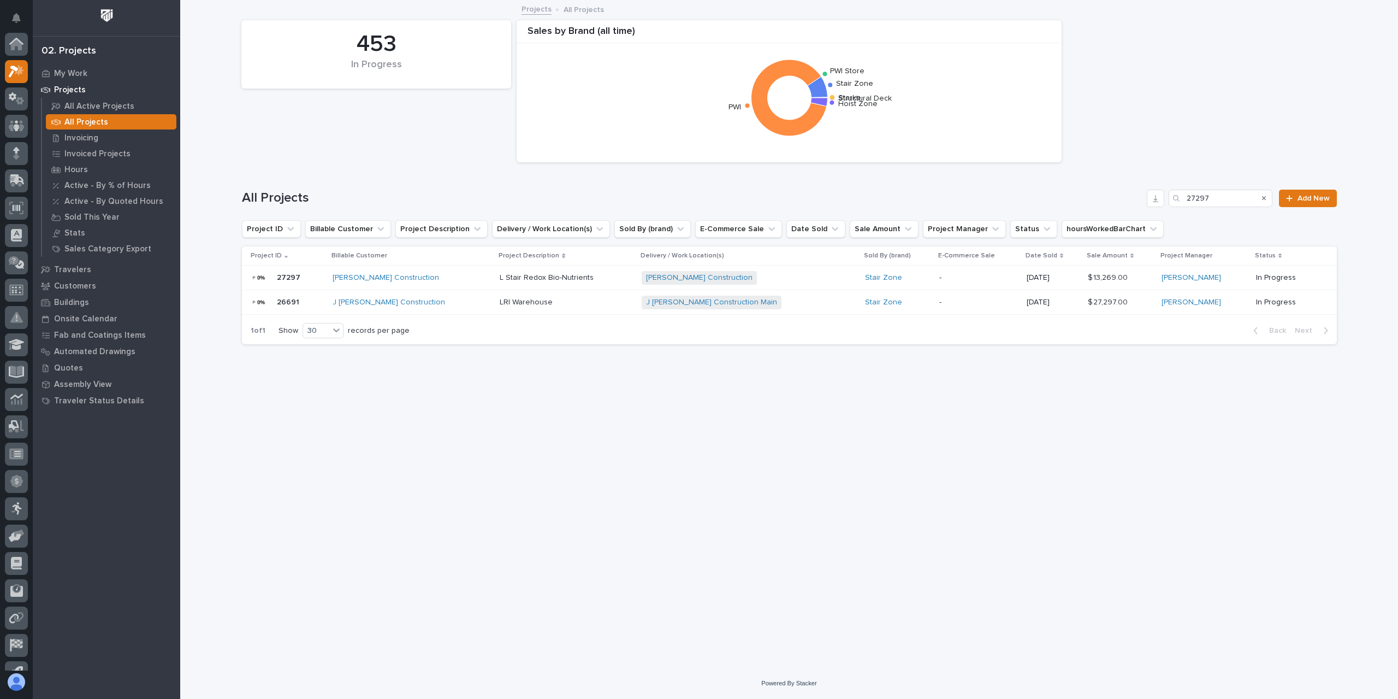
scroll to position [29, 0]
drag, startPoint x: 1223, startPoint y: 197, endPoint x: 1146, endPoint y: 196, distance: 76.5
click at [1148, 196] on div "All Projects 27297 Add New" at bounding box center [789, 198] width 1095 height 17
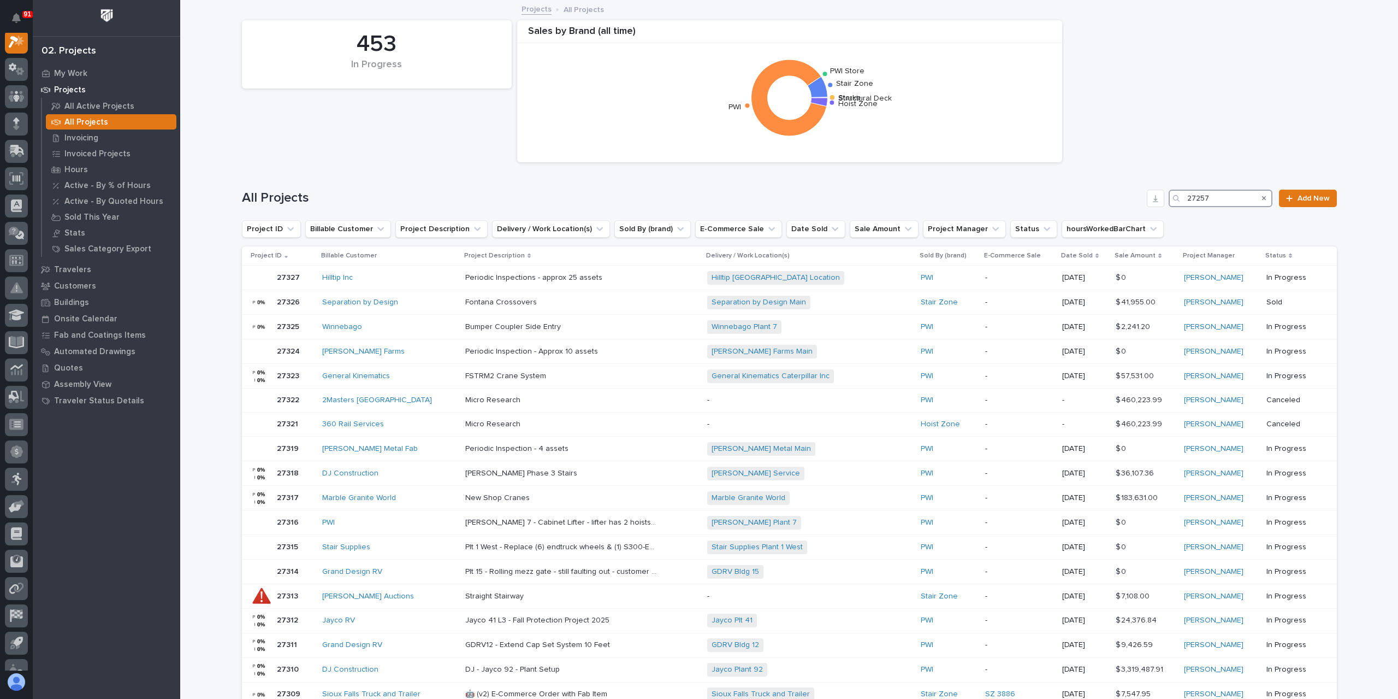
scroll to position [27, 0]
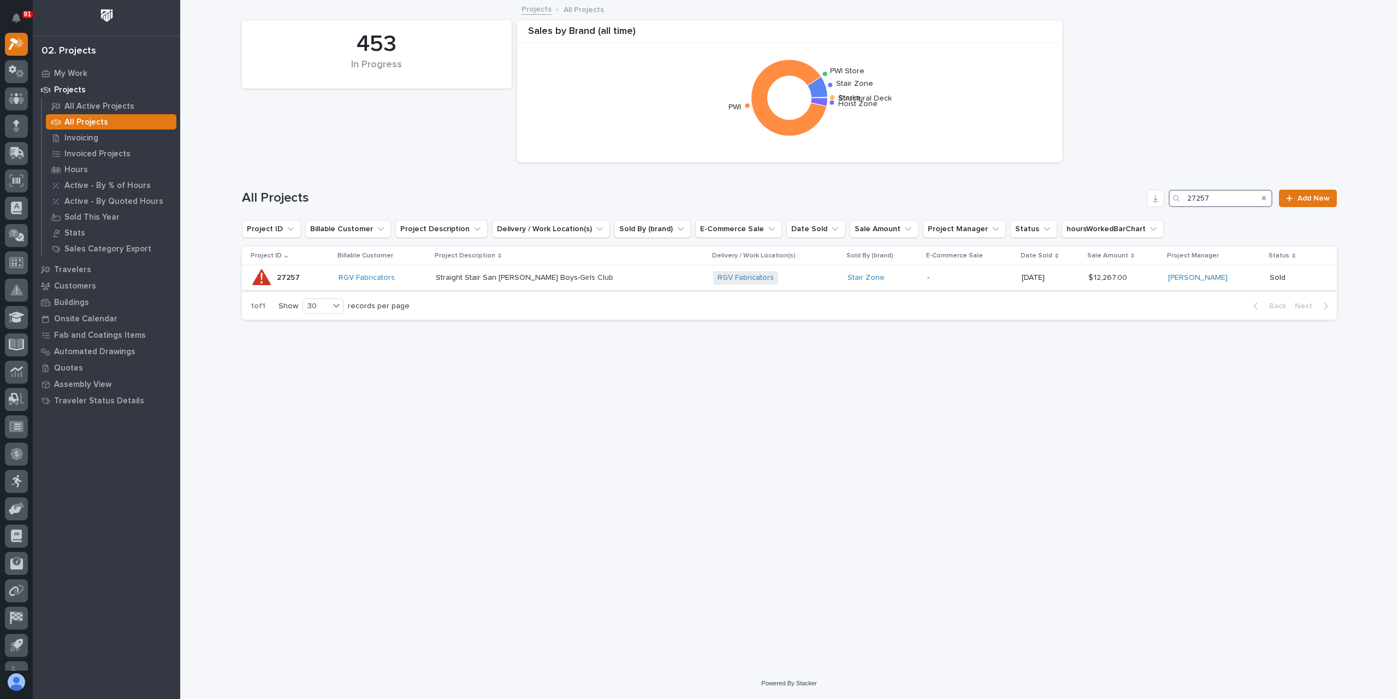
type input "27257"
click at [507, 271] on p "Straight Stair San [PERSON_NAME] Boys-Girls Club" at bounding box center [526, 276] width 180 height 11
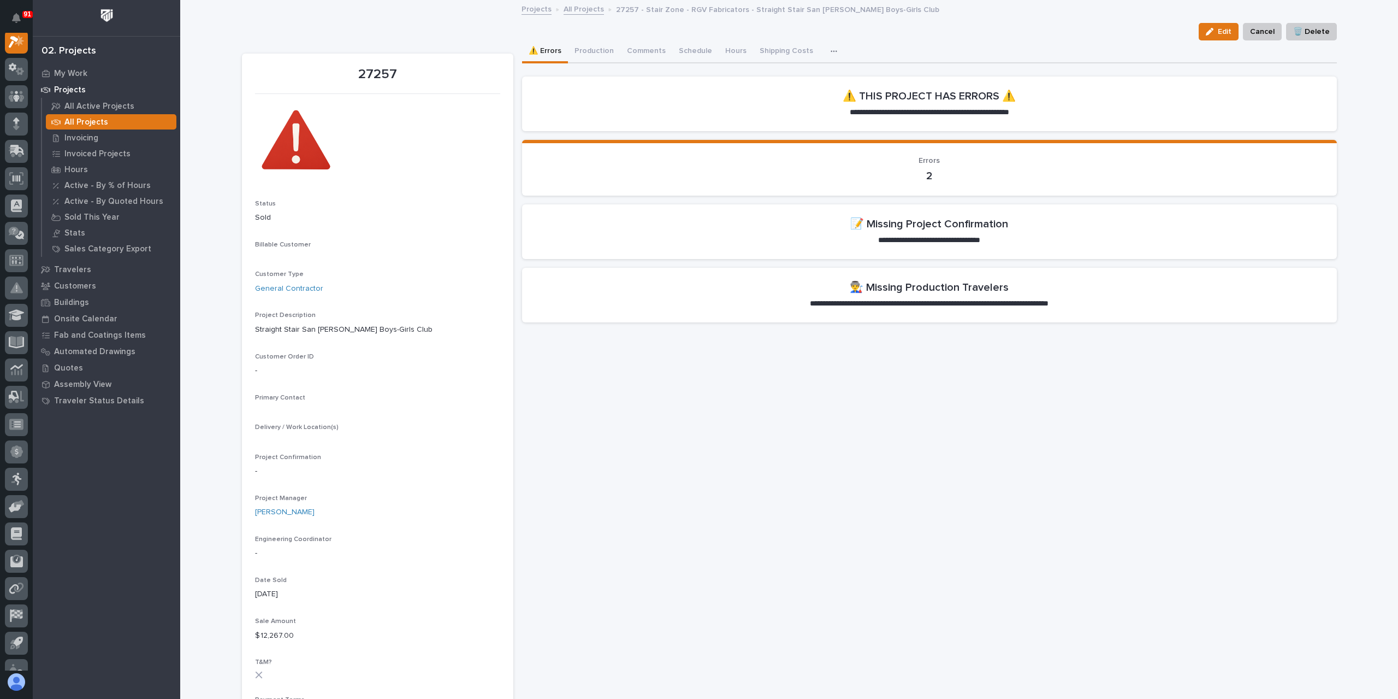
scroll to position [27, 0]
click at [591, 54] on button "Production" at bounding box center [594, 51] width 52 height 23
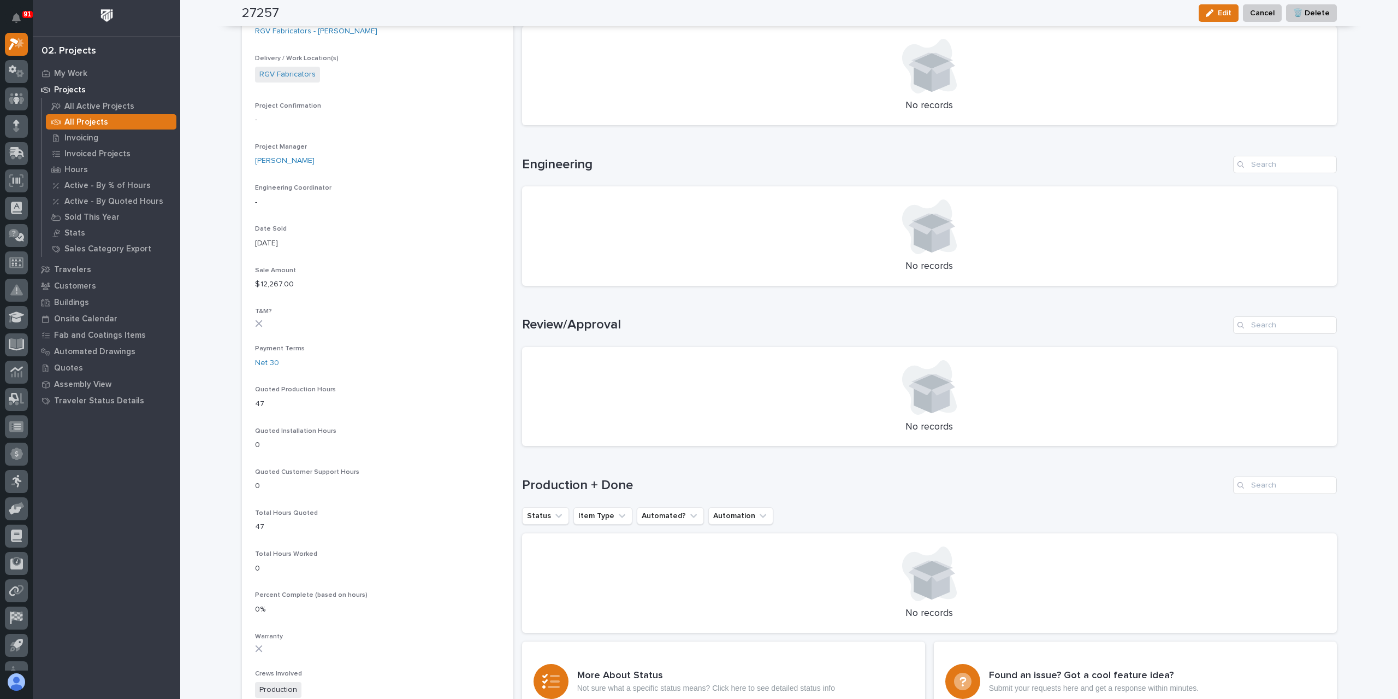
scroll to position [601, 0]
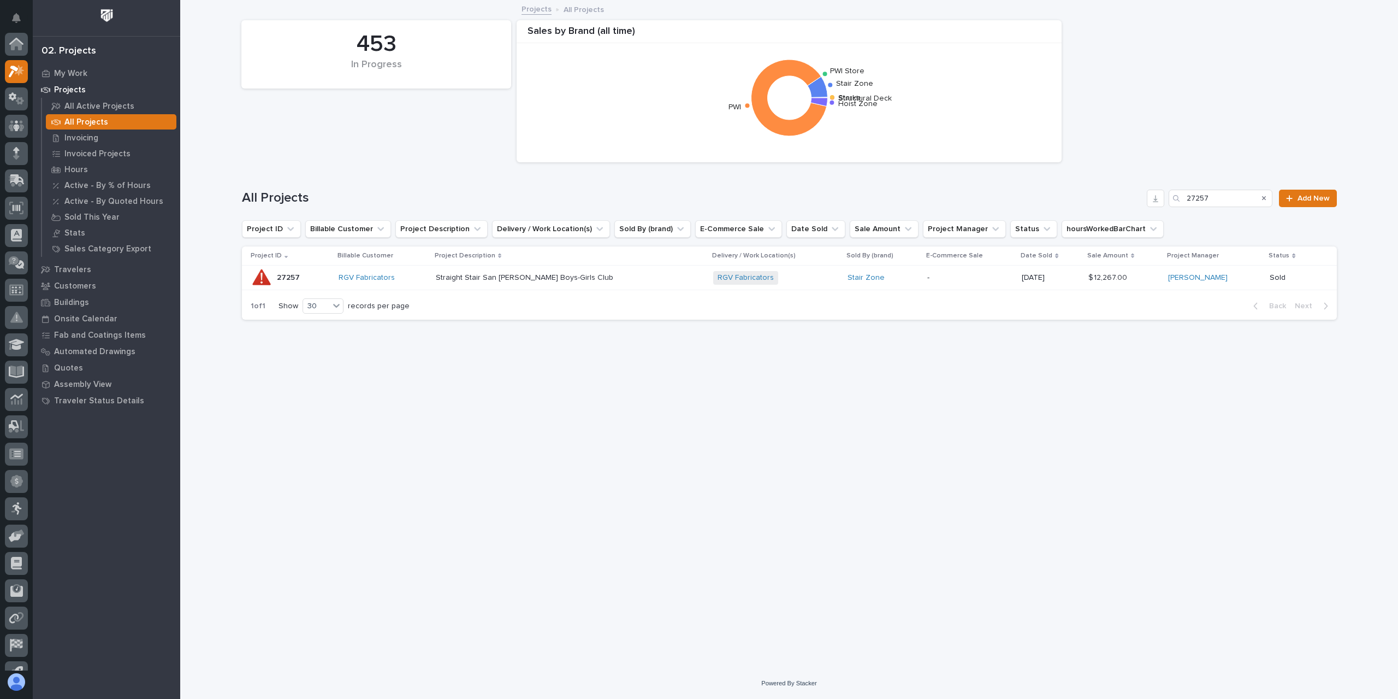
scroll to position [29, 0]
drag, startPoint x: 1214, startPoint y: 201, endPoint x: 1183, endPoint y: 206, distance: 31.5
click at [1183, 206] on div "27257" at bounding box center [1221, 198] width 104 height 17
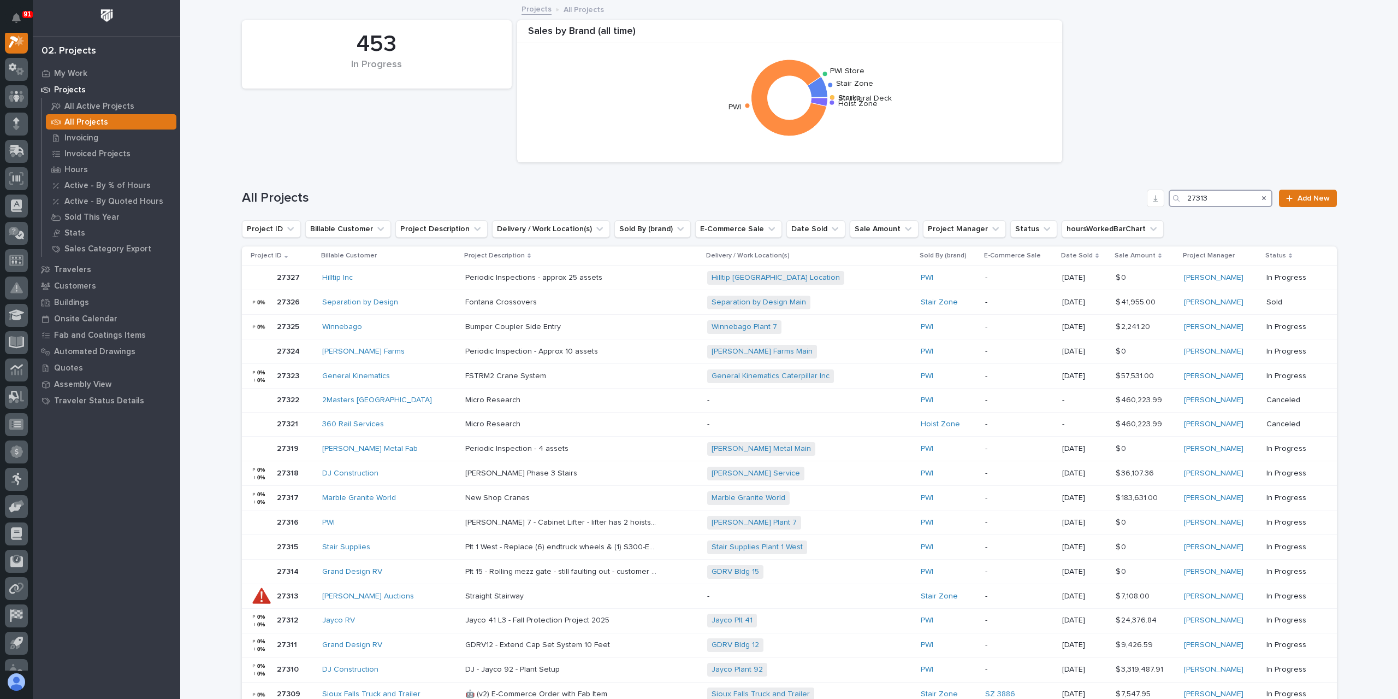
scroll to position [27, 0]
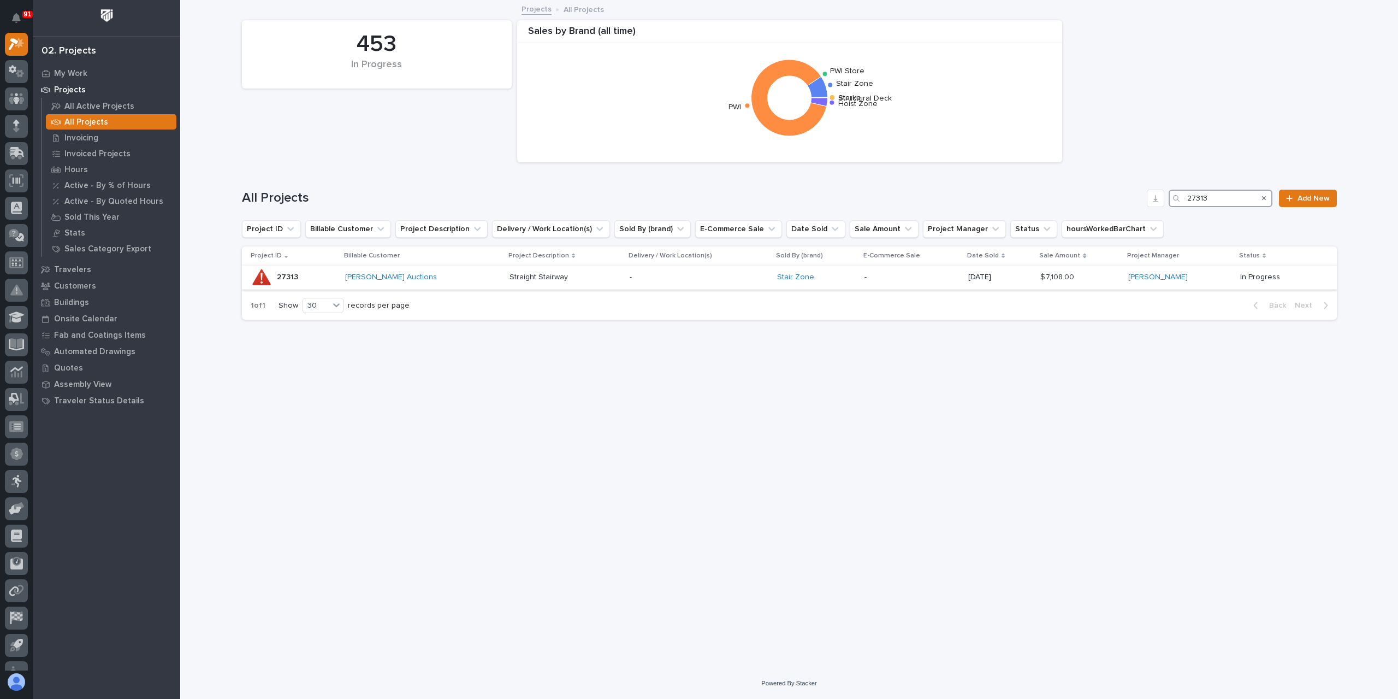
type input "27313"
click at [510, 277] on p "Straight Stairway" at bounding box center [540, 275] width 61 height 11
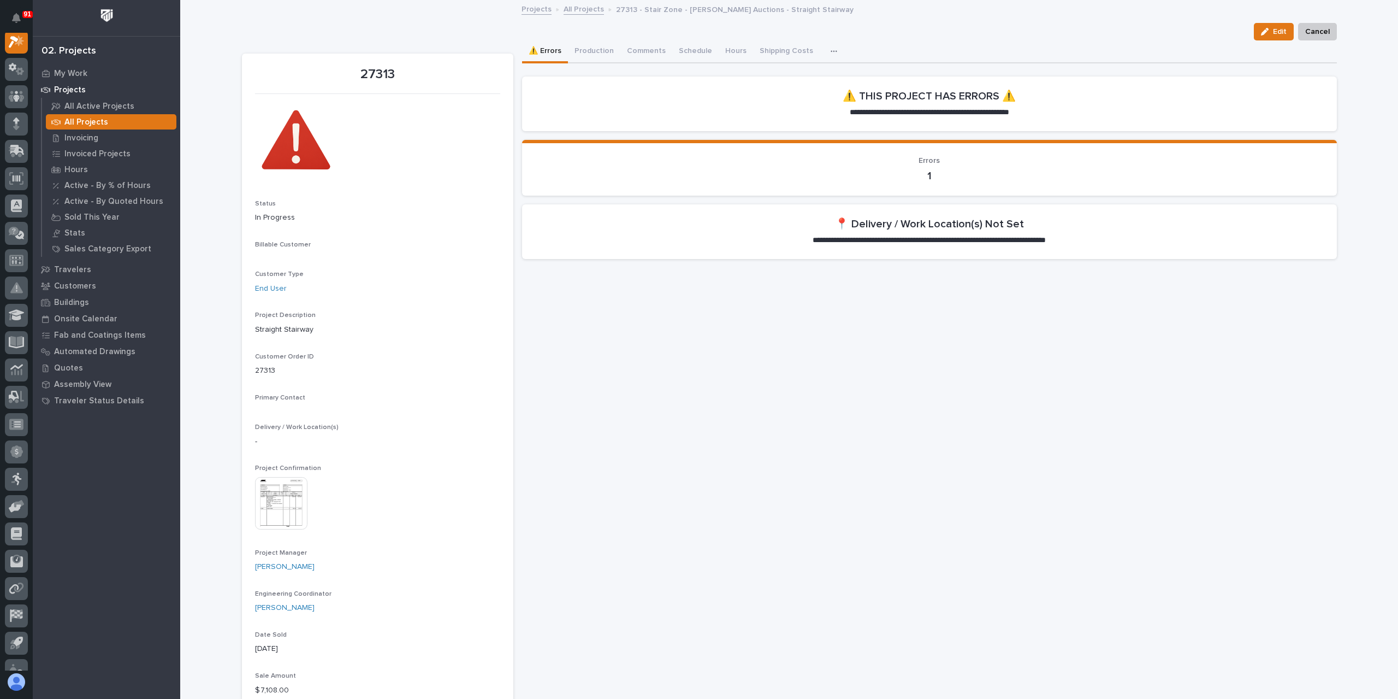
scroll to position [27, 0]
click at [591, 55] on button "Production" at bounding box center [594, 51] width 52 height 23
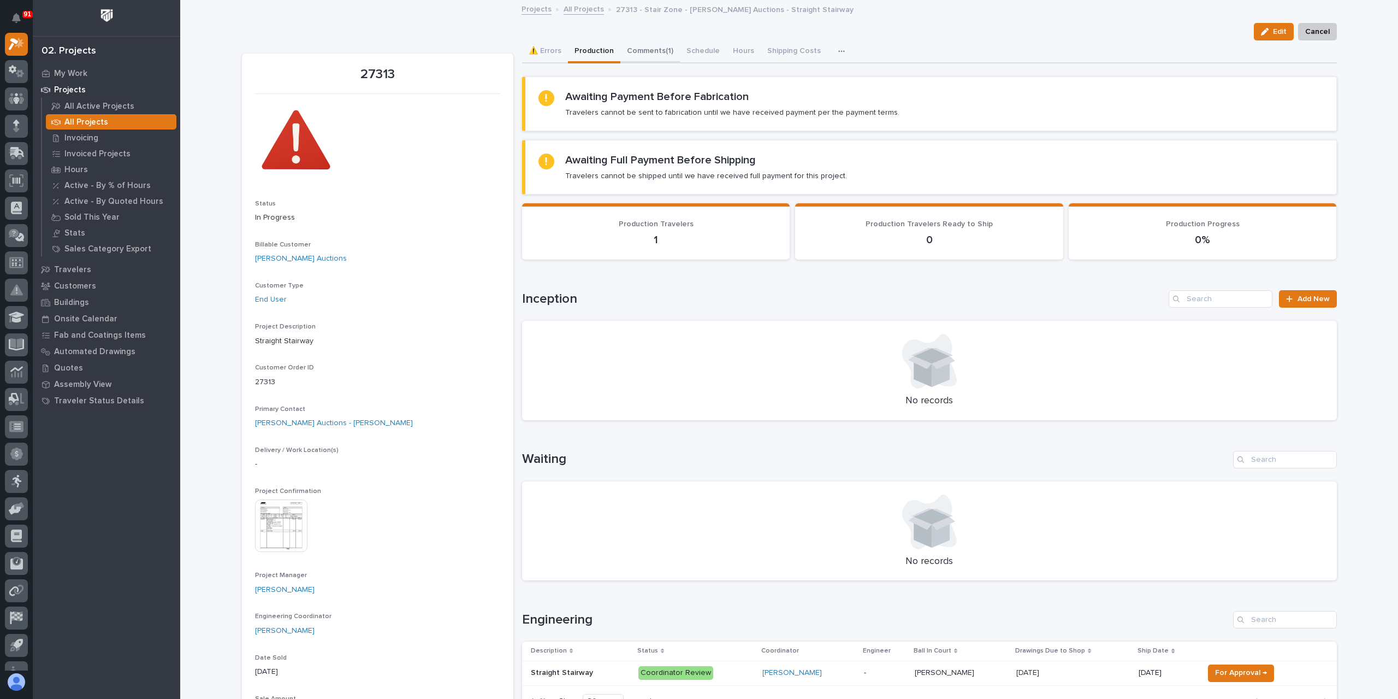
click at [639, 51] on button "Comments (1)" at bounding box center [651, 51] width 60 height 23
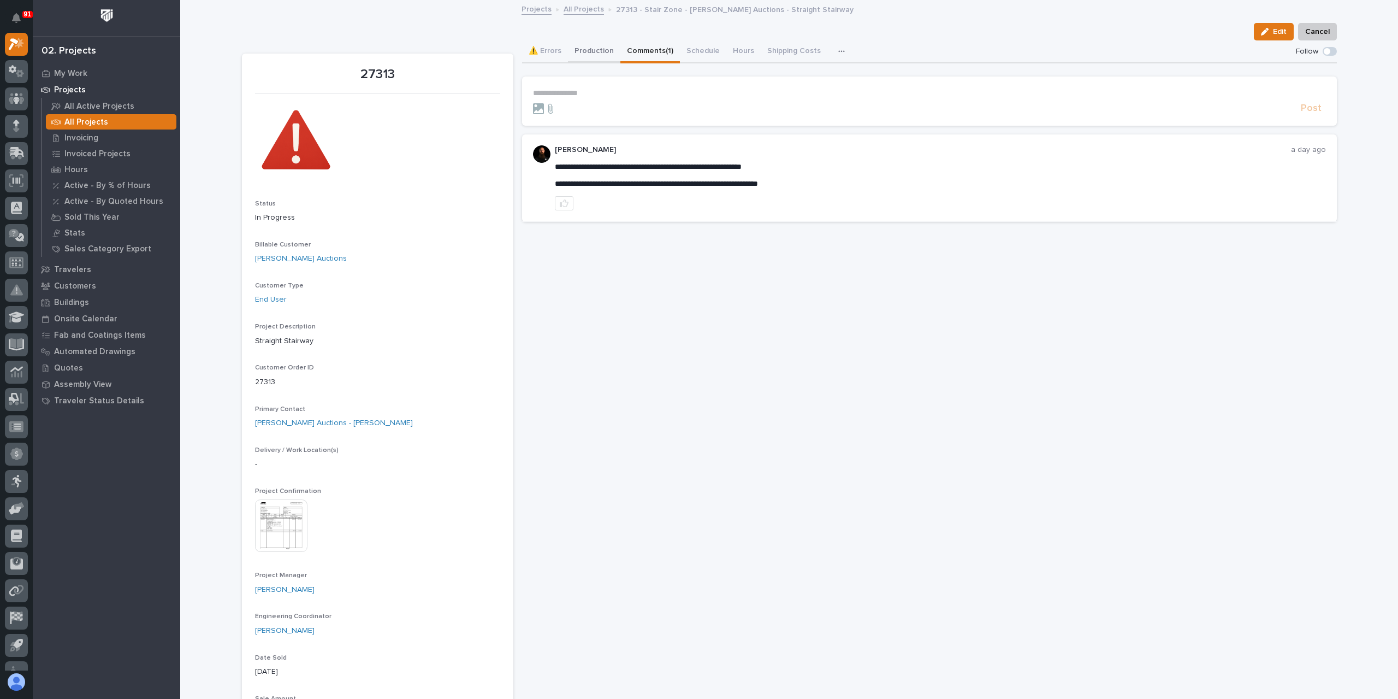
click at [590, 53] on button "Production" at bounding box center [594, 51] width 52 height 23
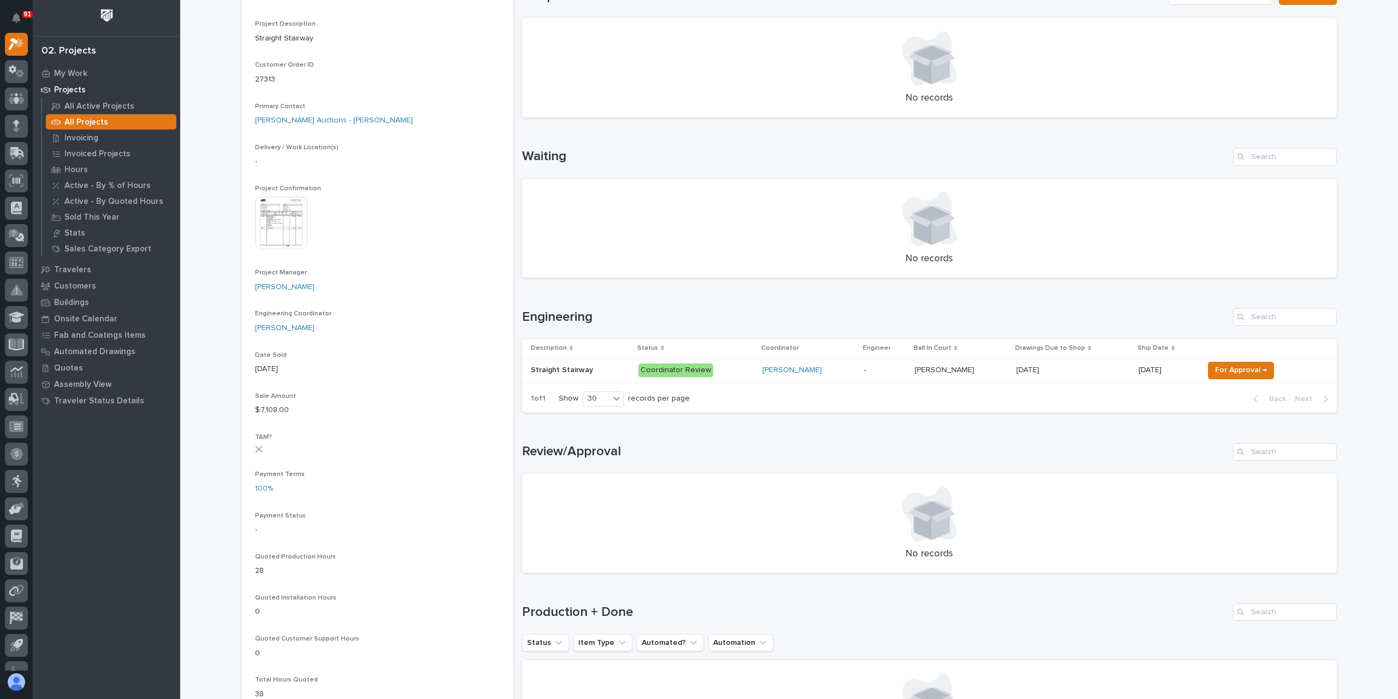
scroll to position [328, 0]
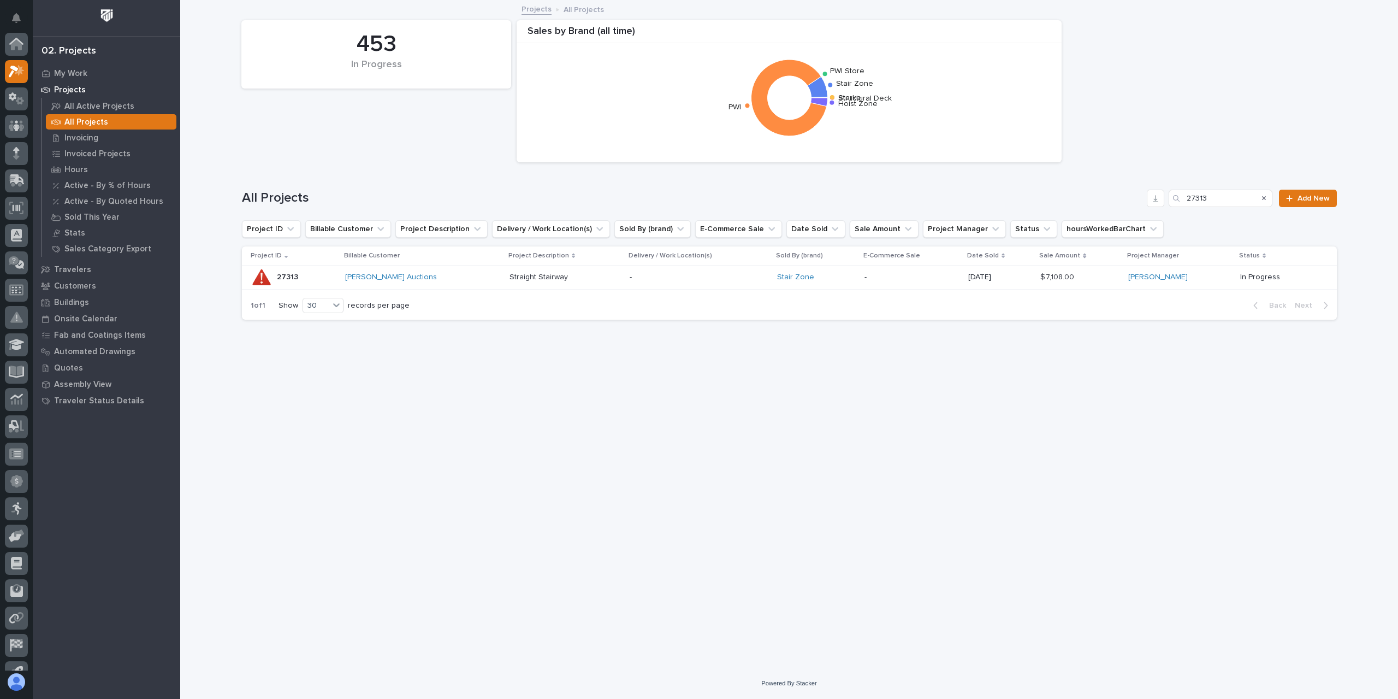
scroll to position [29, 0]
drag, startPoint x: 1221, startPoint y: 199, endPoint x: 1173, endPoint y: 199, distance: 48.1
click at [1173, 199] on div "27313" at bounding box center [1221, 198] width 104 height 17
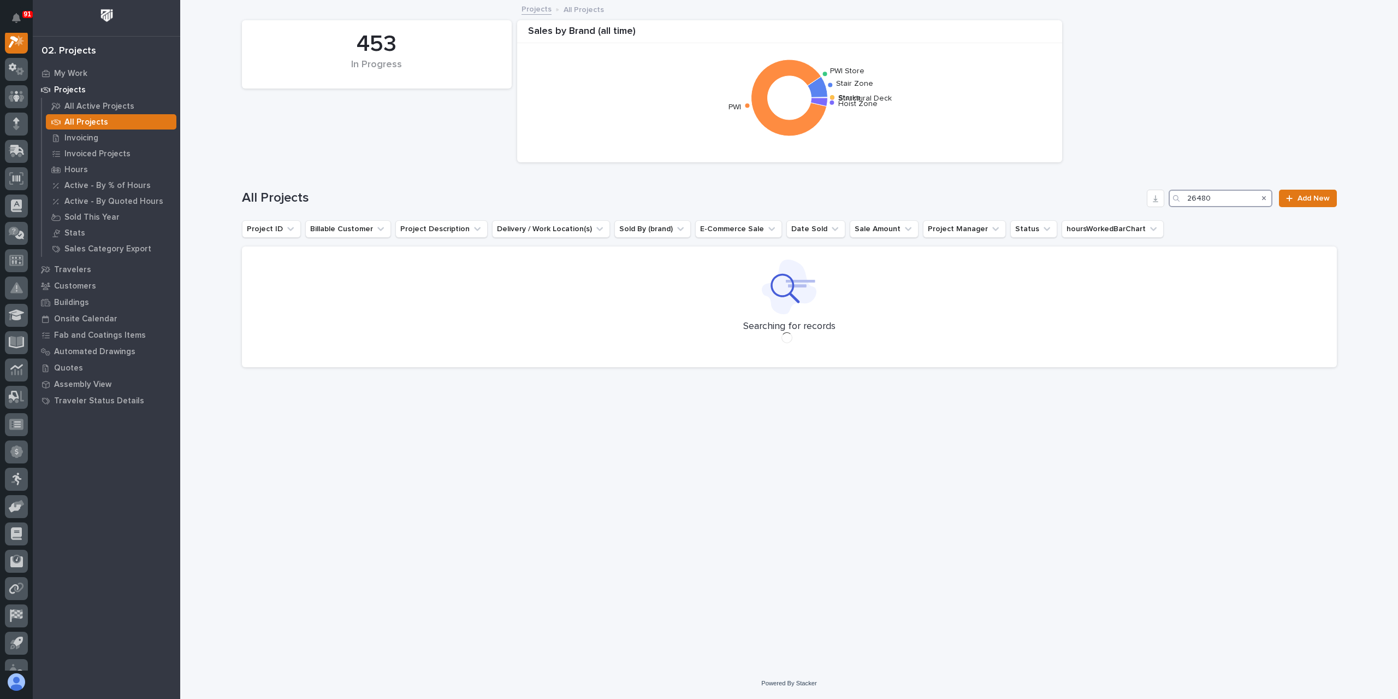
scroll to position [27, 0]
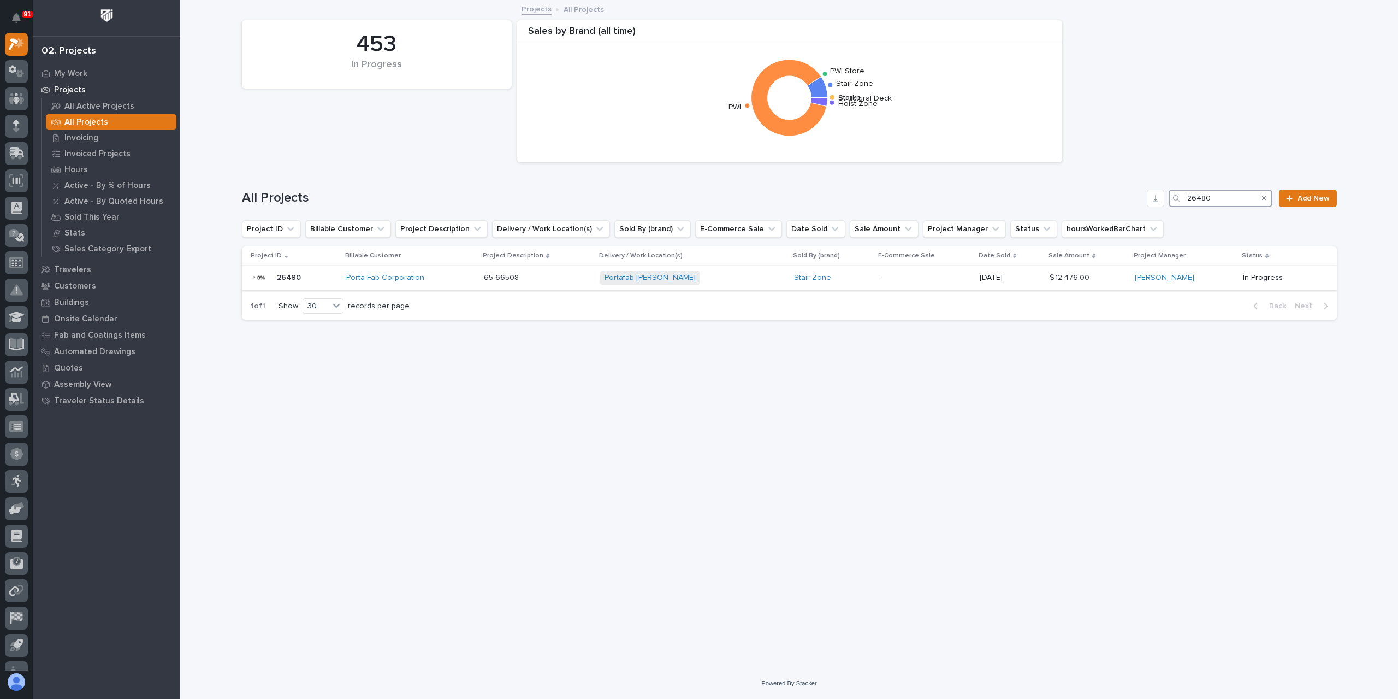
type input "26480"
click at [528, 269] on div "65-66508 65-66508" at bounding box center [538, 278] width 108 height 18
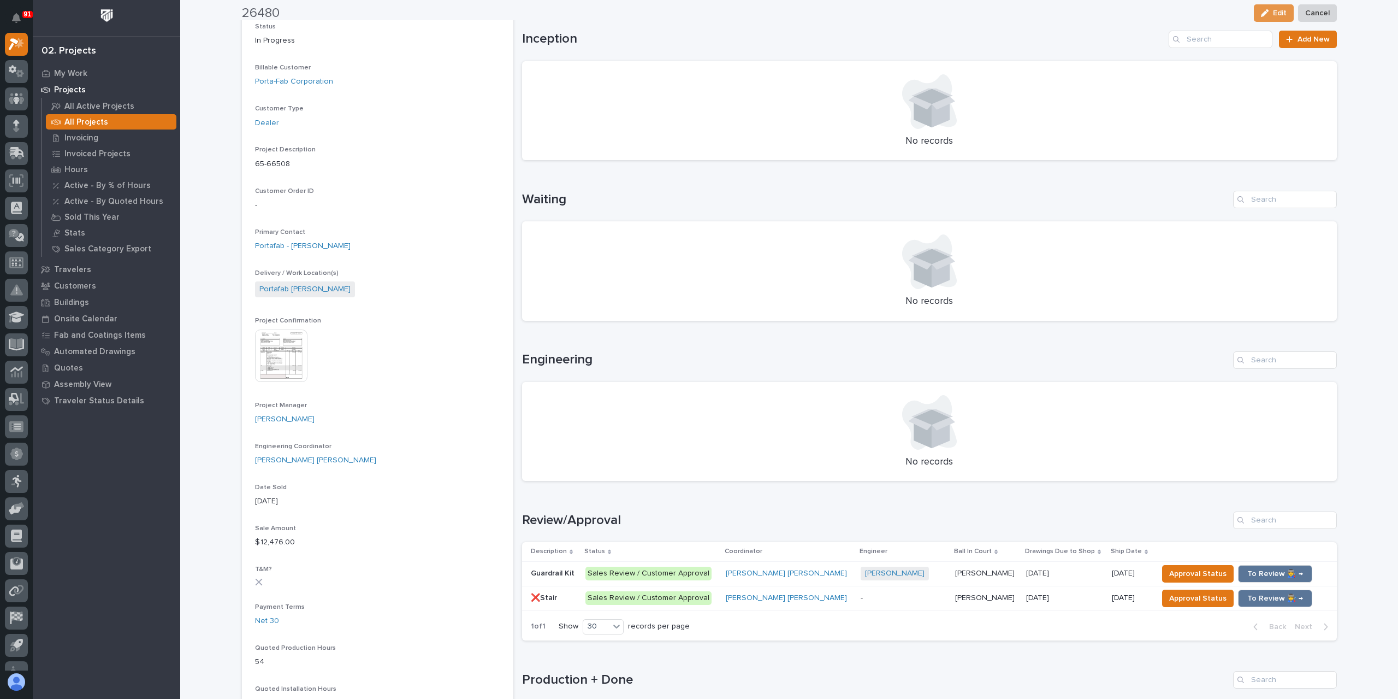
scroll to position [164, 0]
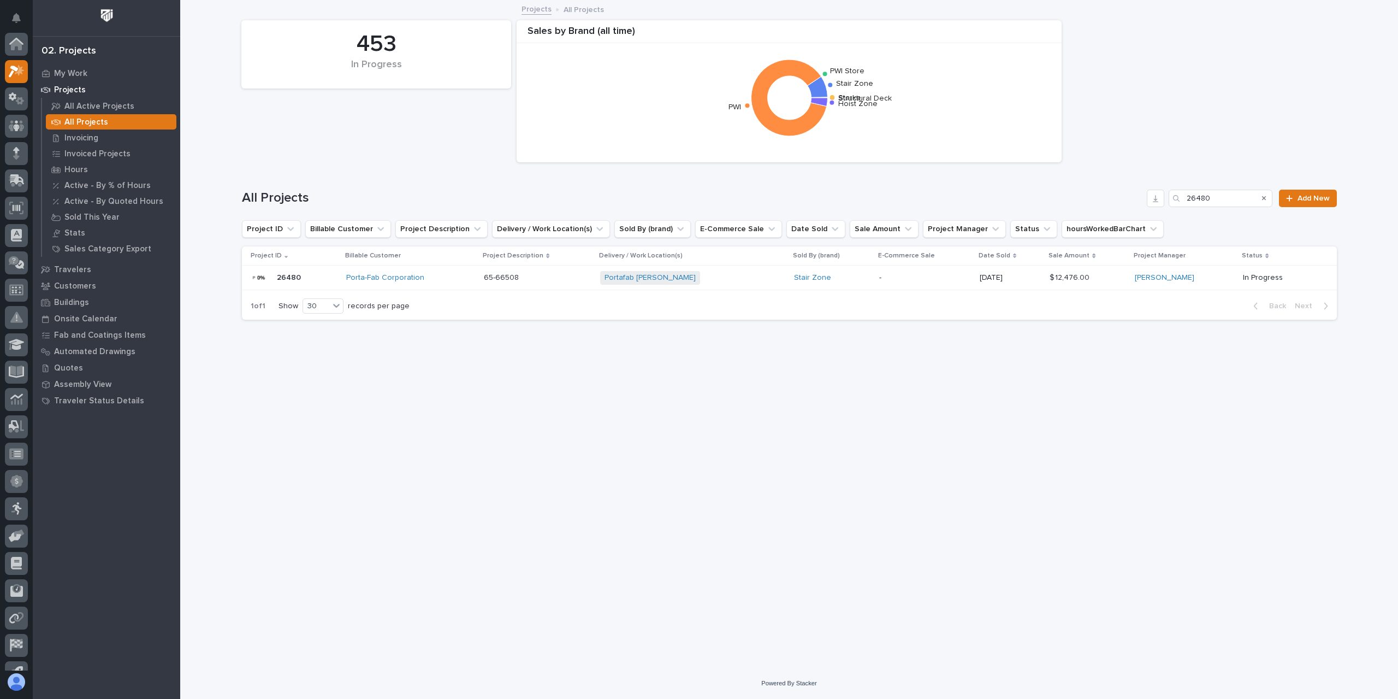
scroll to position [29, 0]
drag, startPoint x: 1244, startPoint y: 201, endPoint x: 1119, endPoint y: 208, distance: 125.8
click at [1120, 207] on div "All Projects 26480 Add New" at bounding box center [789, 194] width 1095 height 52
type input "26716"
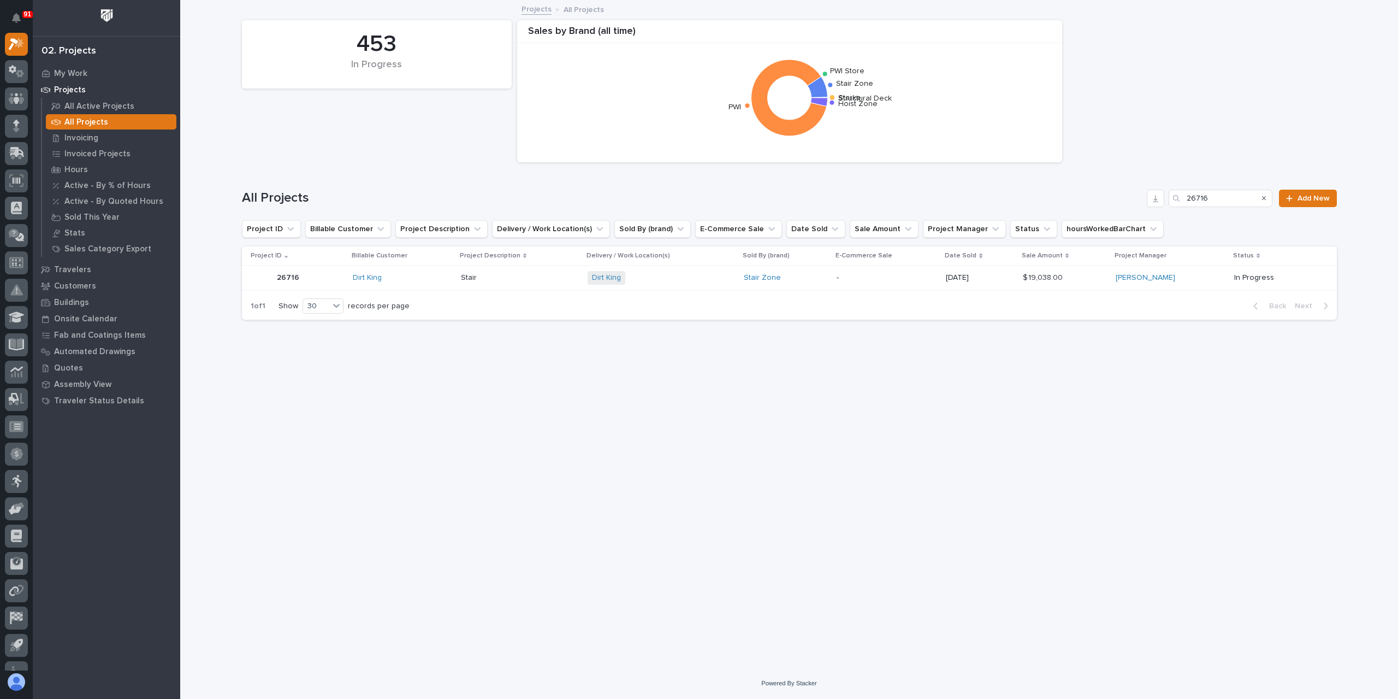
click at [469, 278] on p "Stair" at bounding box center [470, 276] width 18 height 11
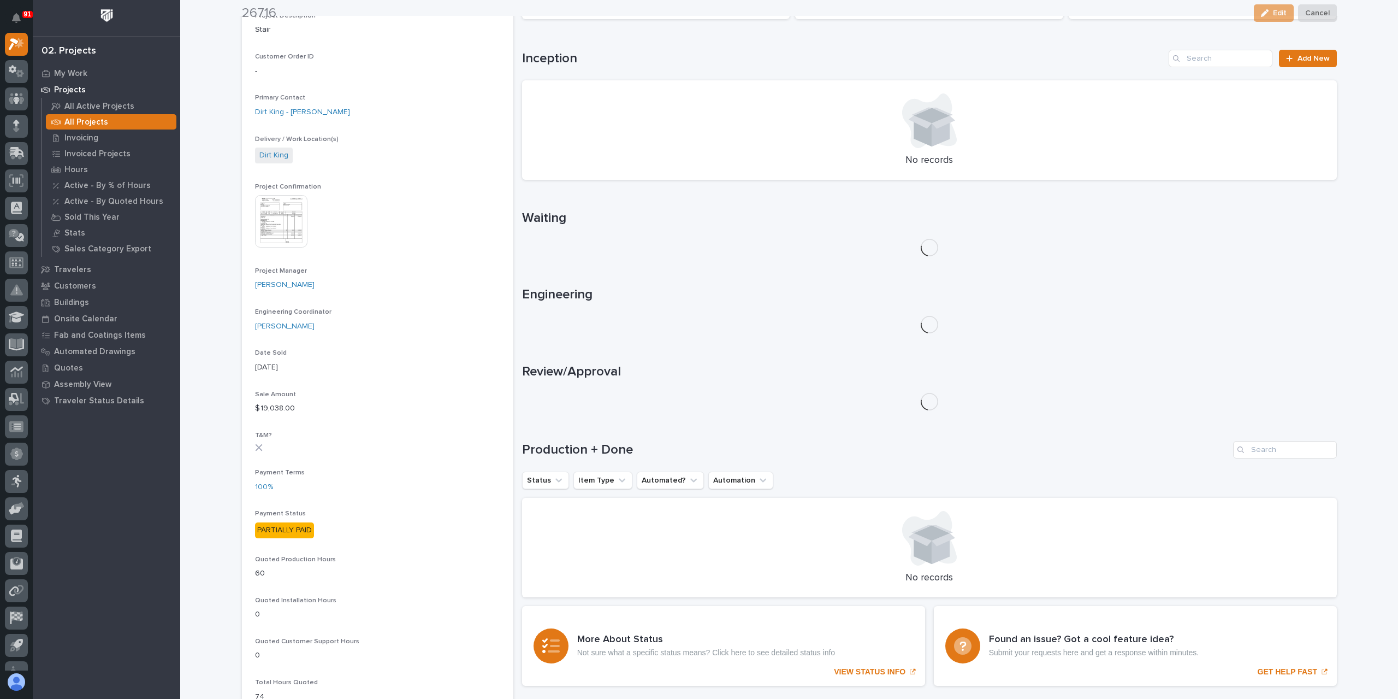
scroll to position [328, 0]
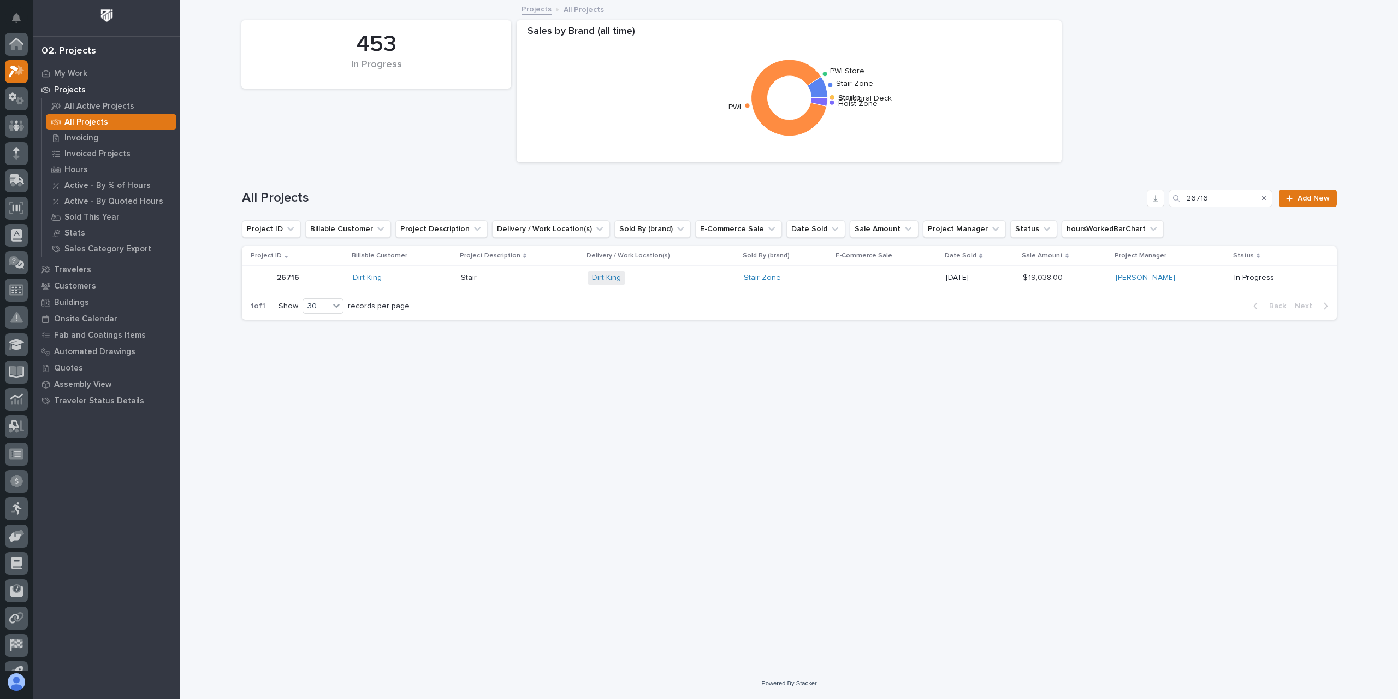
scroll to position [29, 0]
drag, startPoint x: 1213, startPoint y: 197, endPoint x: 1152, endPoint y: 198, distance: 61.2
click at [1152, 198] on div "All Projects 26716 Add New" at bounding box center [789, 198] width 1095 height 17
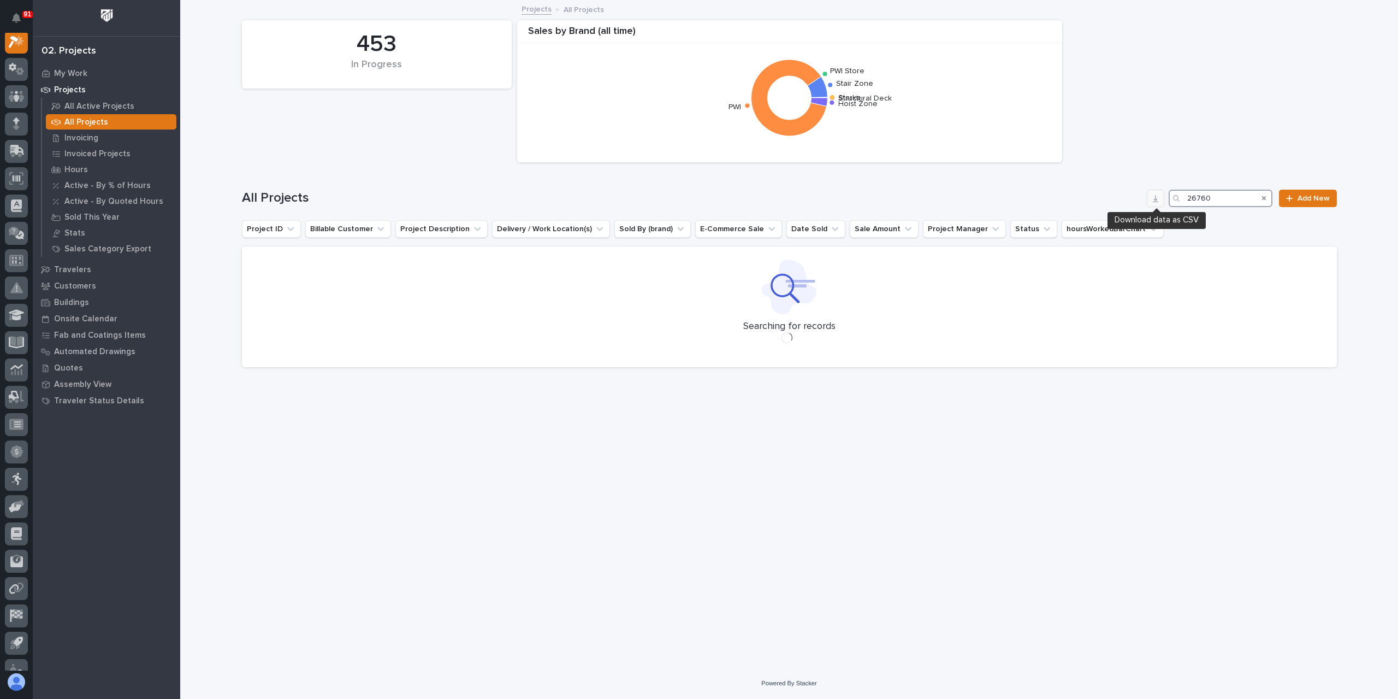
scroll to position [27, 0]
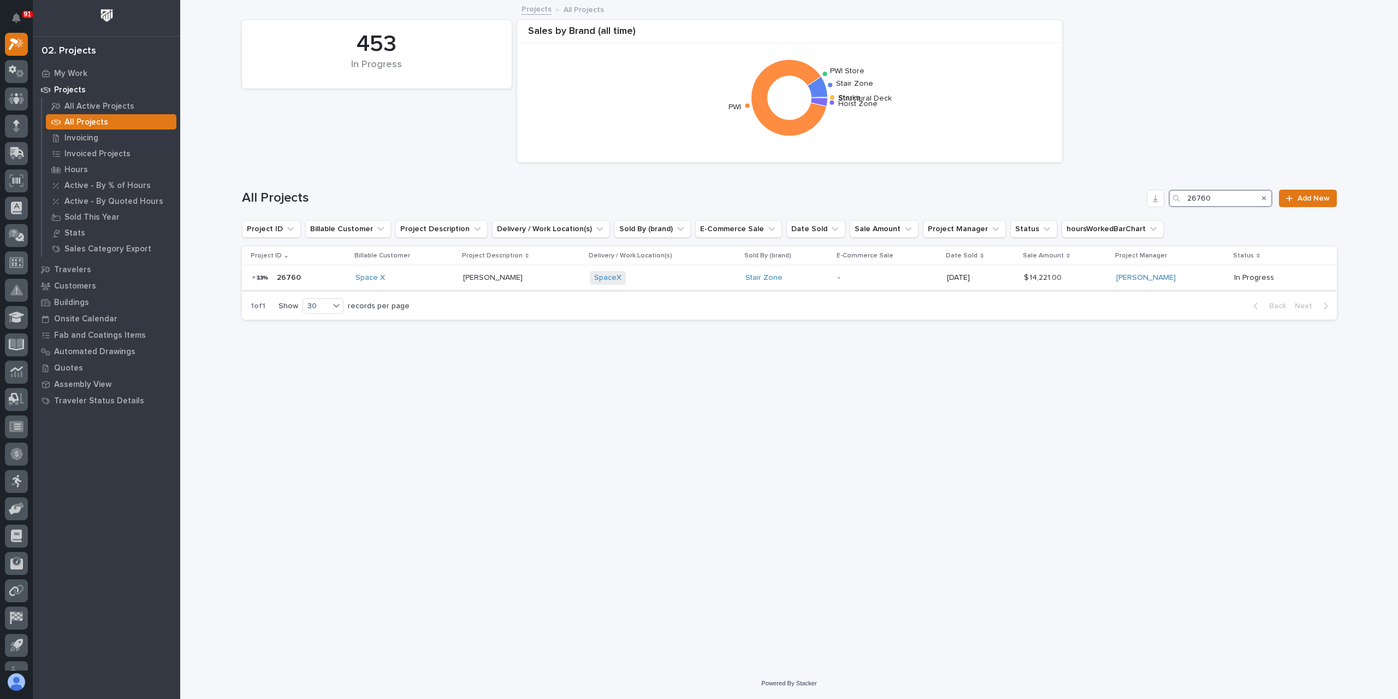
type input "26760"
click at [497, 274] on p "Harrison Holloway" at bounding box center [494, 276] width 62 height 11
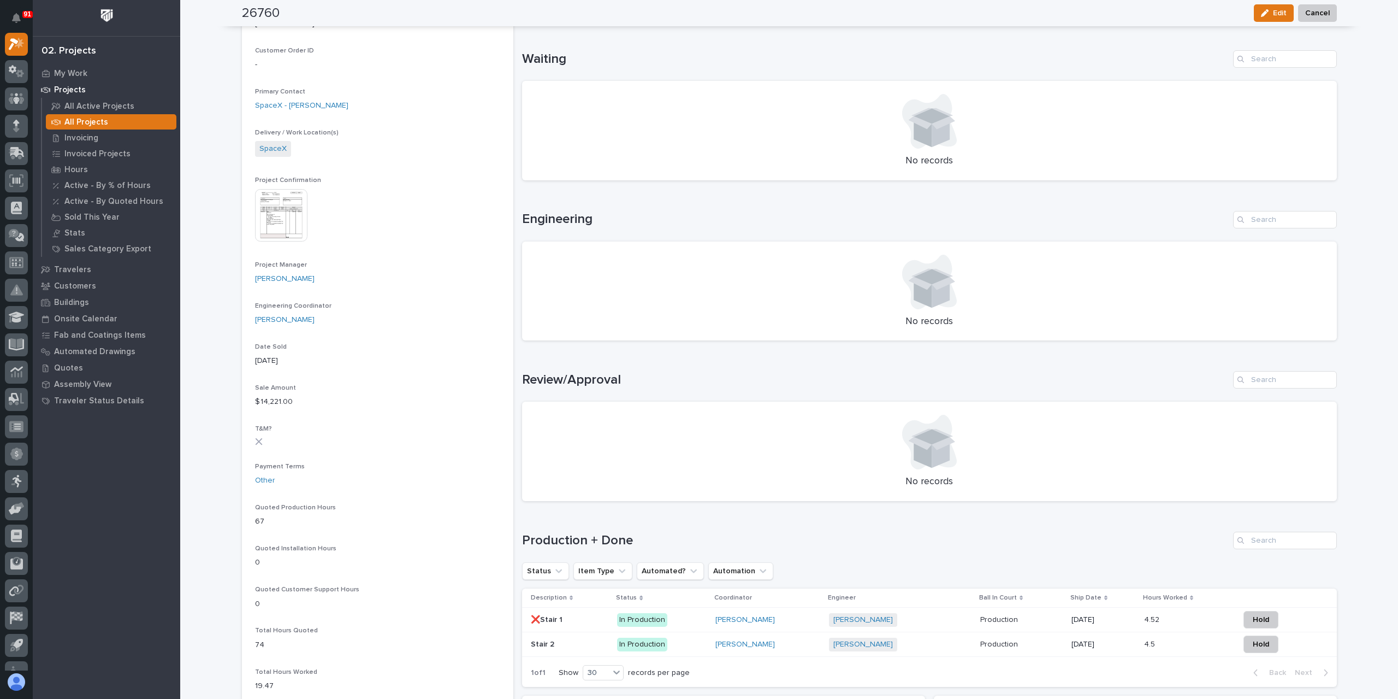
scroll to position [437, 0]
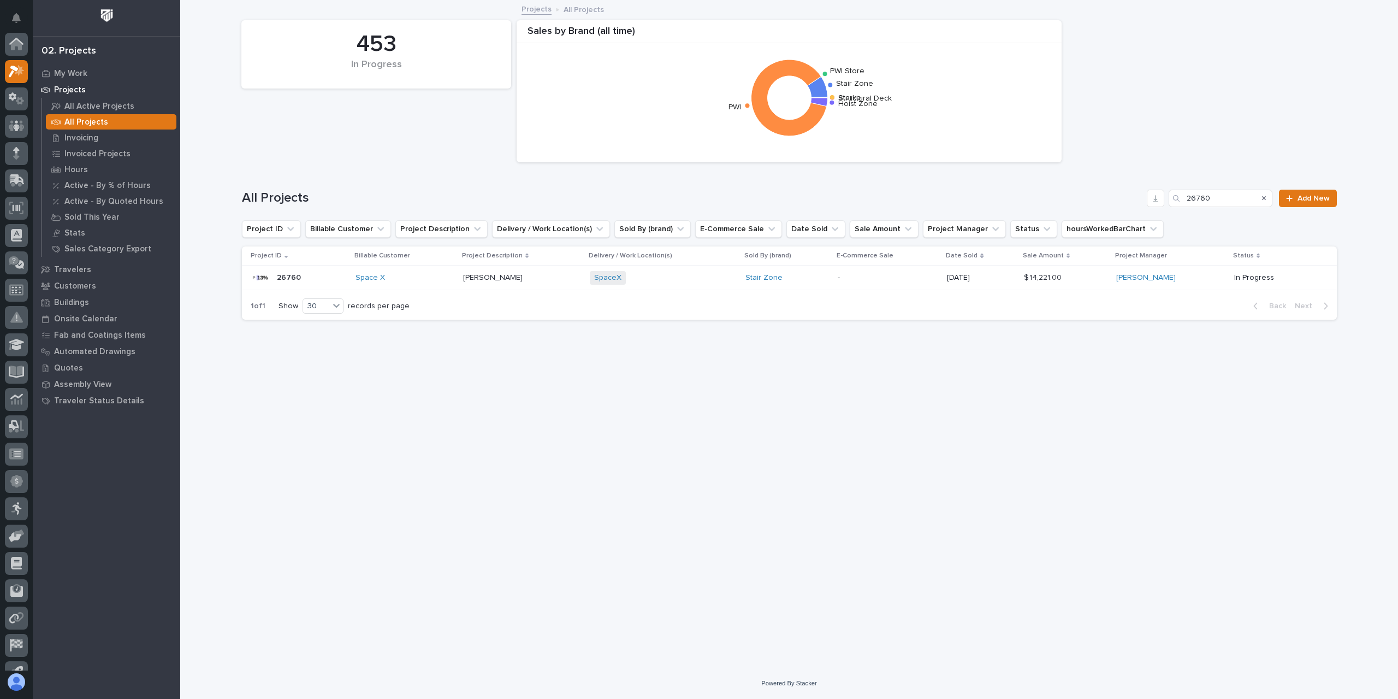
scroll to position [29, 0]
drag, startPoint x: 1219, startPoint y: 198, endPoint x: 1153, endPoint y: 190, distance: 67.1
click at [1153, 190] on div "All Projects 26760 Add New" at bounding box center [789, 198] width 1095 height 17
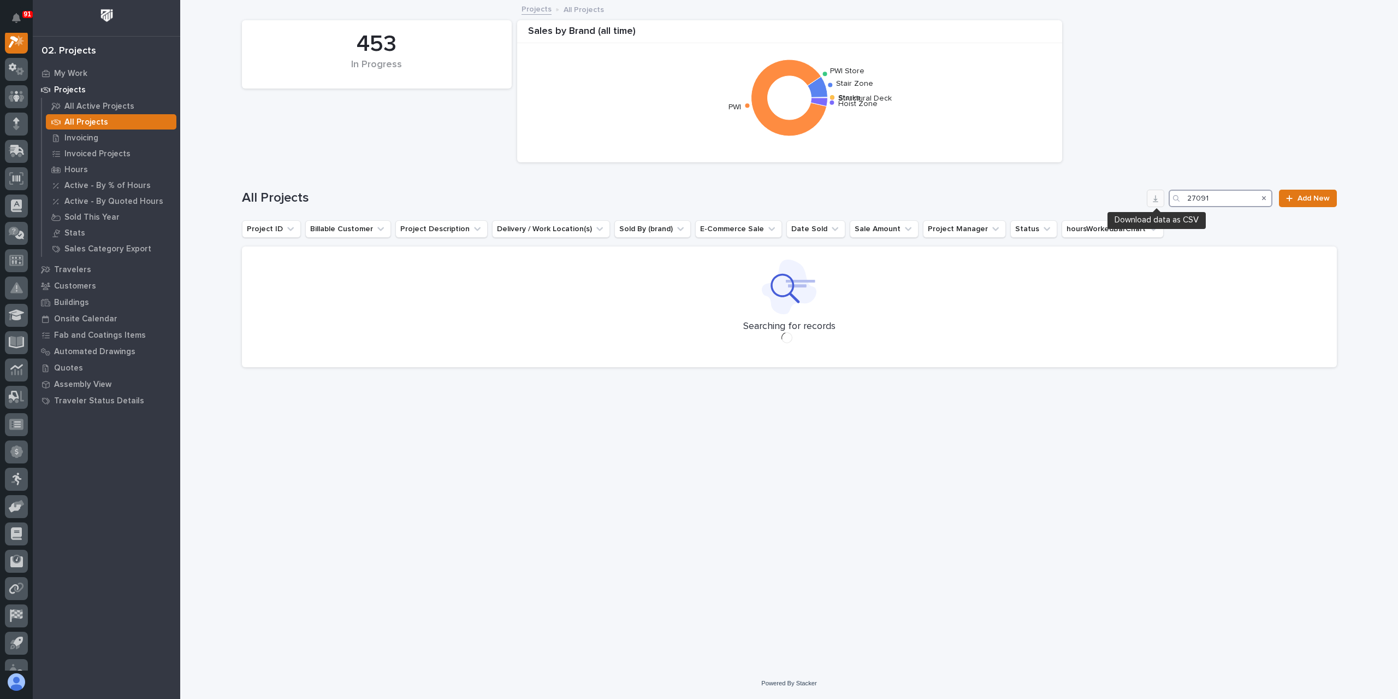
scroll to position [27, 0]
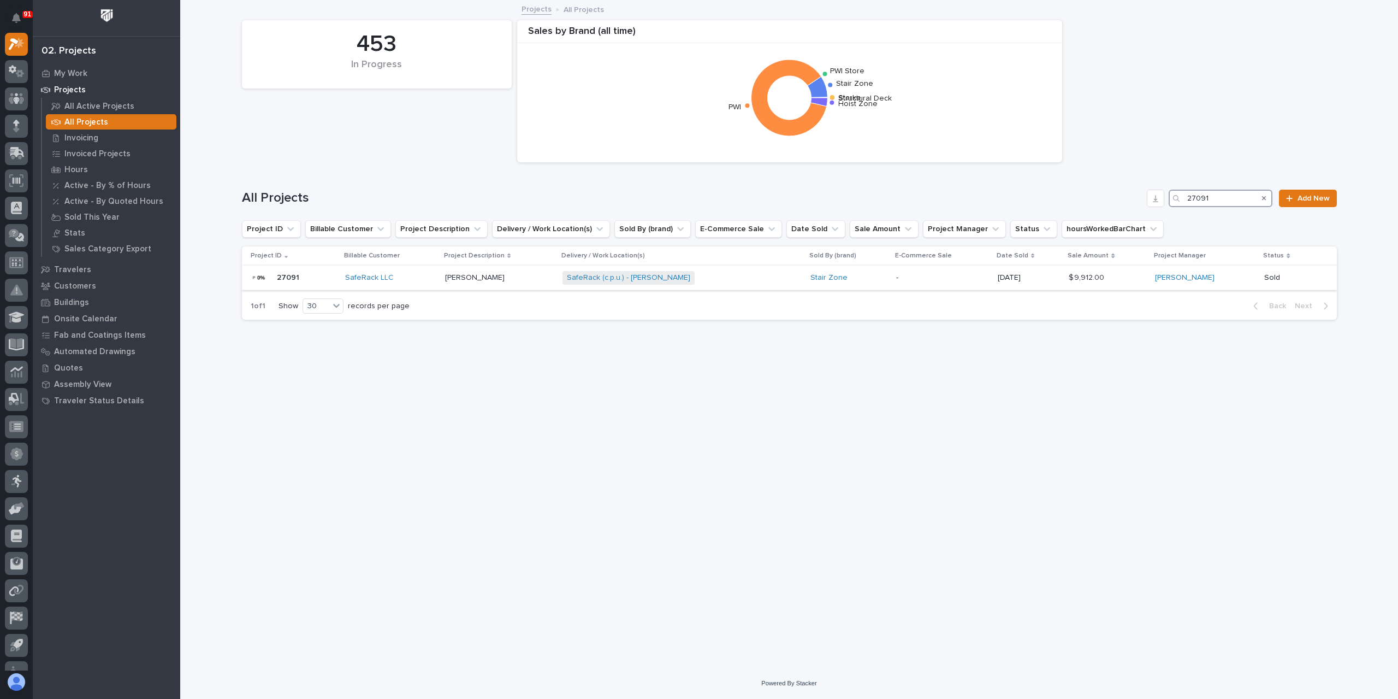
type input "27091"
click at [487, 276] on p "Ethan Buck" at bounding box center [476, 276] width 62 height 11
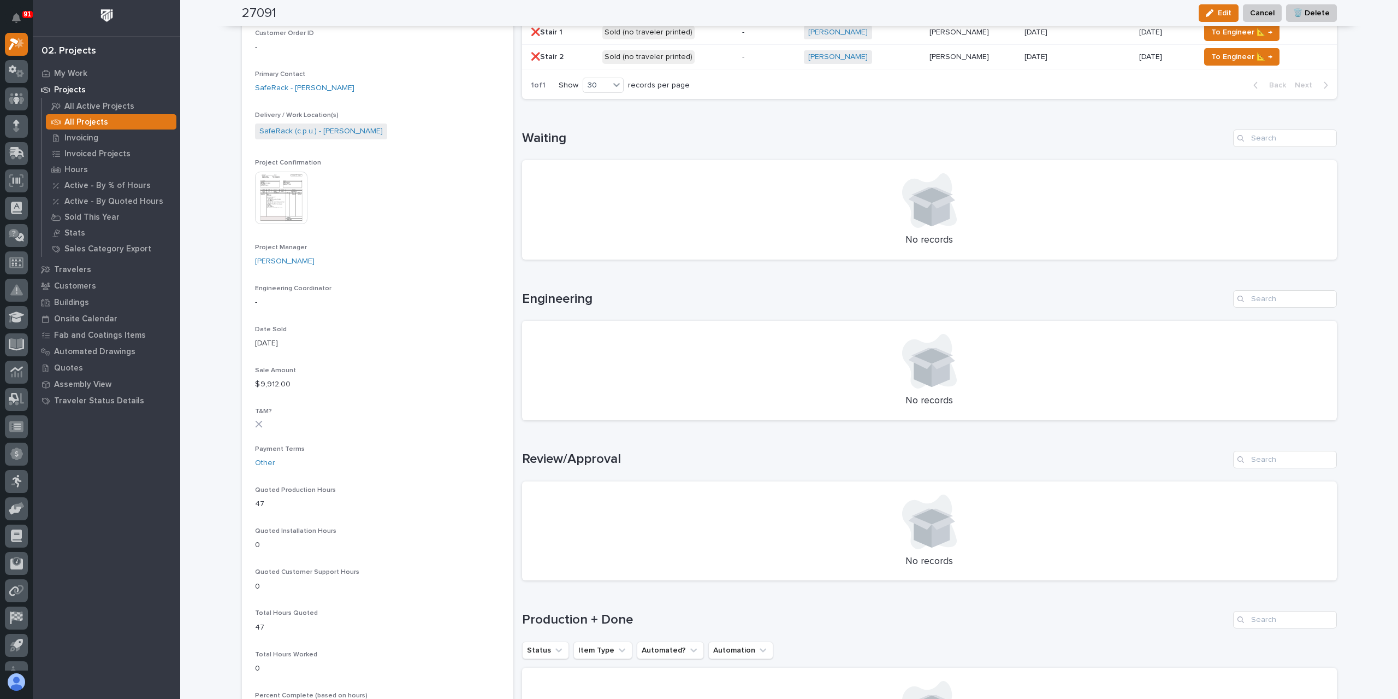
scroll to position [173, 0]
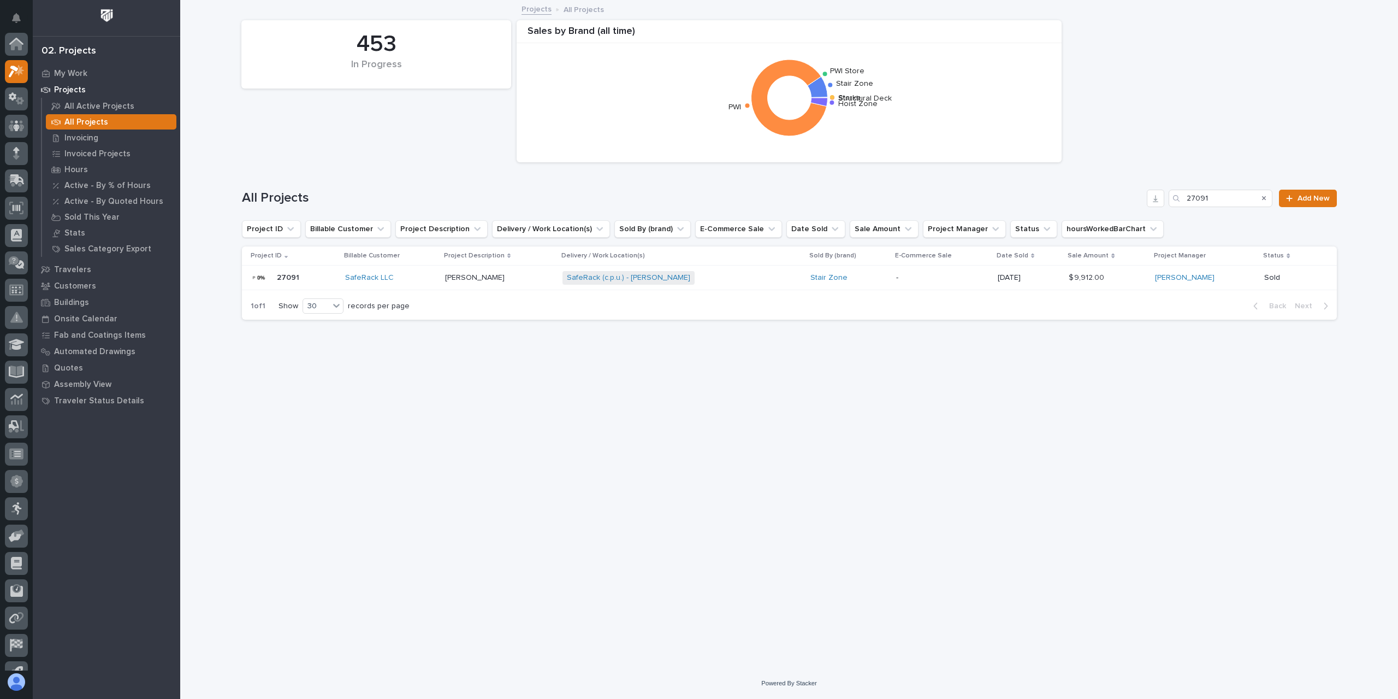
scroll to position [29, 0]
click at [1141, 197] on div "All Projects 27091 Add New" at bounding box center [789, 198] width 1095 height 17
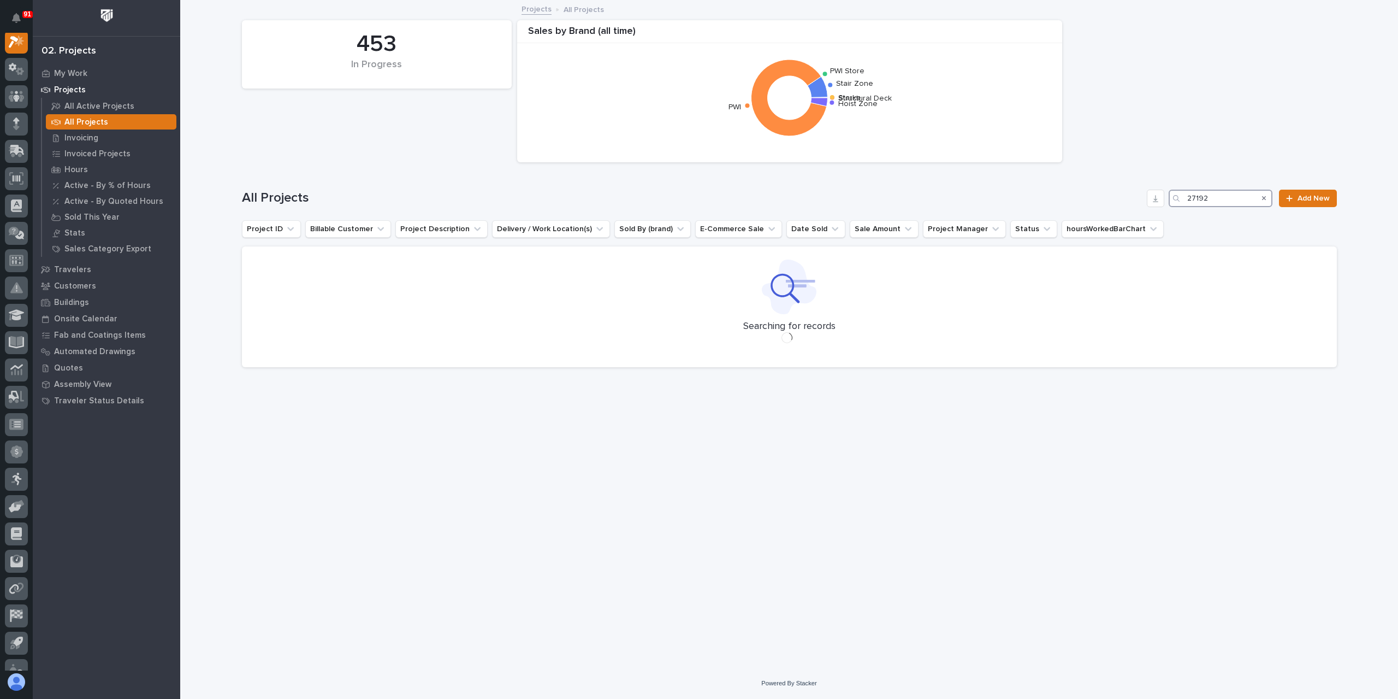
scroll to position [27, 0]
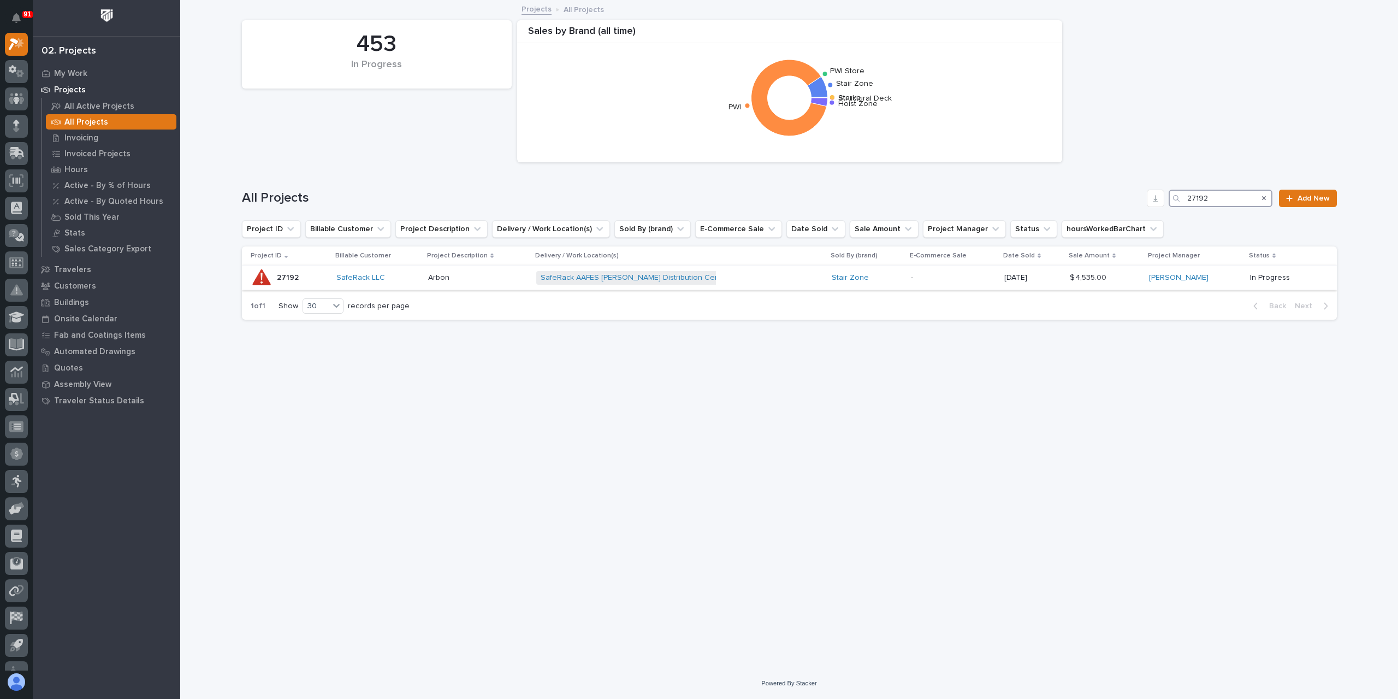
type input "27192"
click at [452, 280] on p "Arbon" at bounding box center [439, 276] width 23 height 11
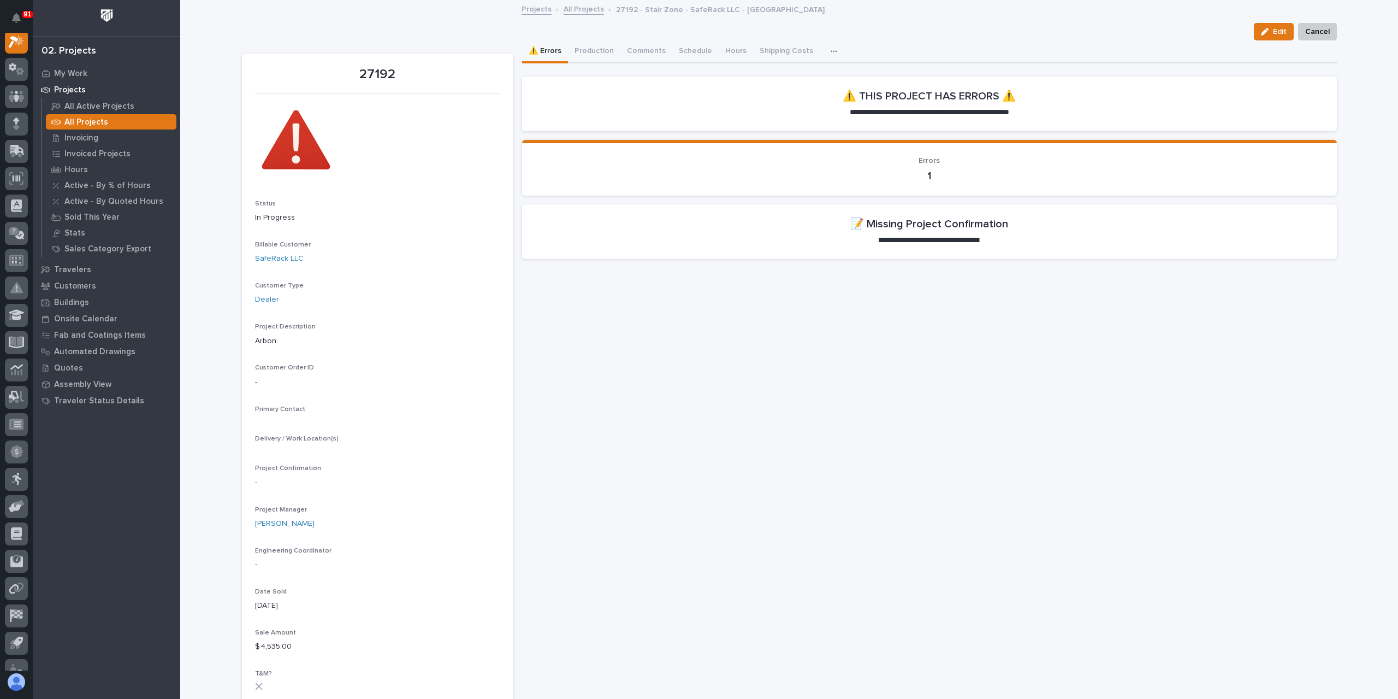
scroll to position [27, 0]
click at [580, 51] on button "Production" at bounding box center [594, 51] width 52 height 23
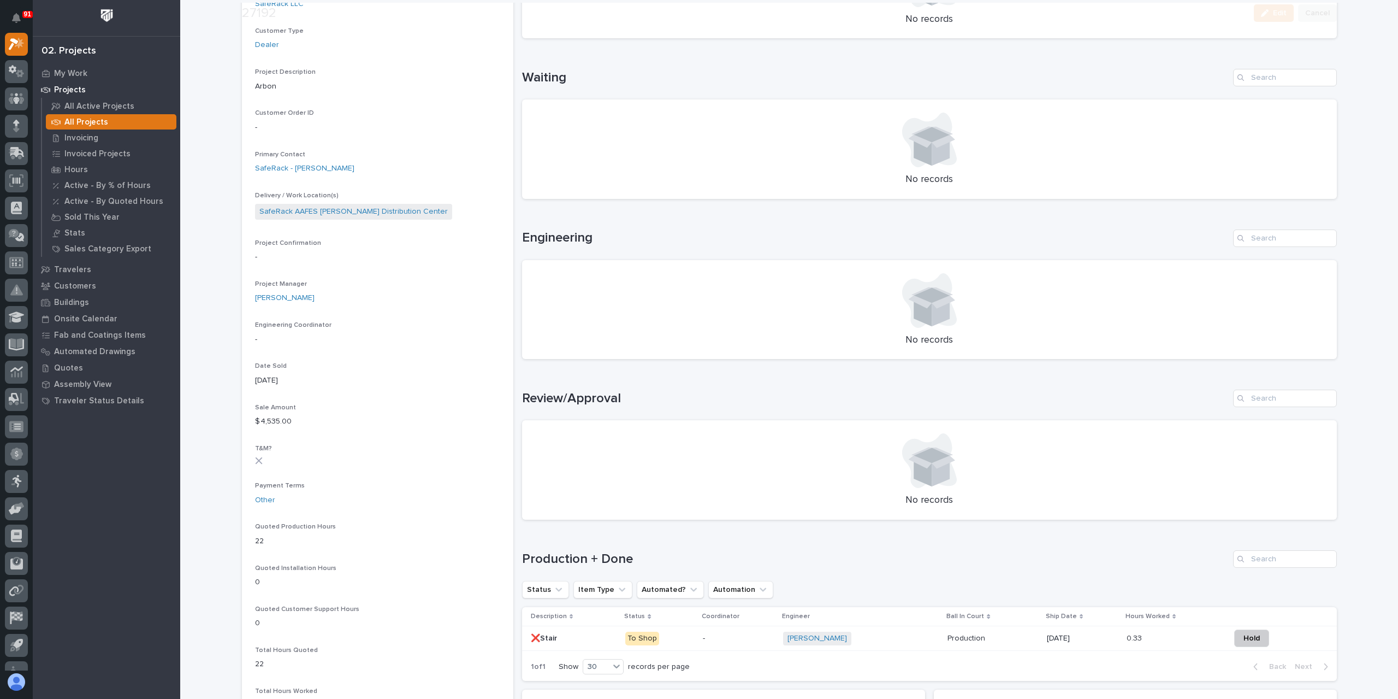
scroll to position [273, 0]
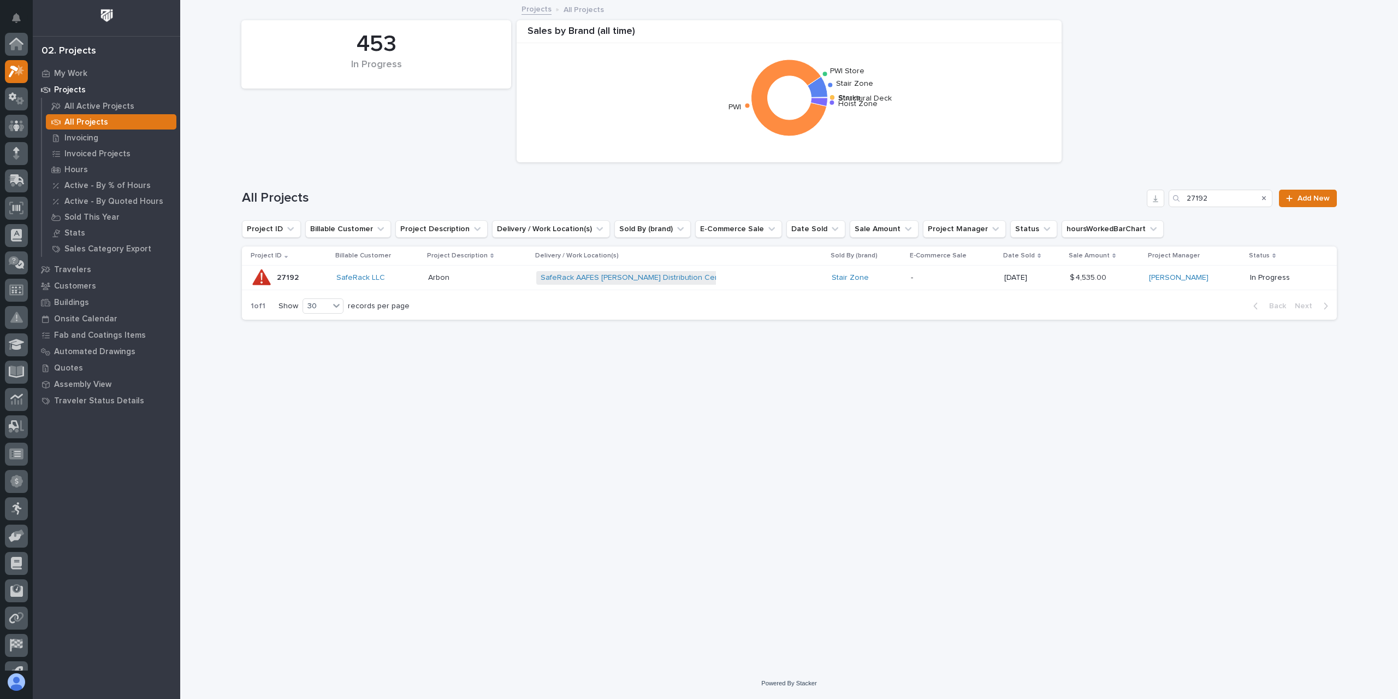
scroll to position [29, 0]
click at [1227, 192] on input "27192" at bounding box center [1221, 198] width 104 height 17
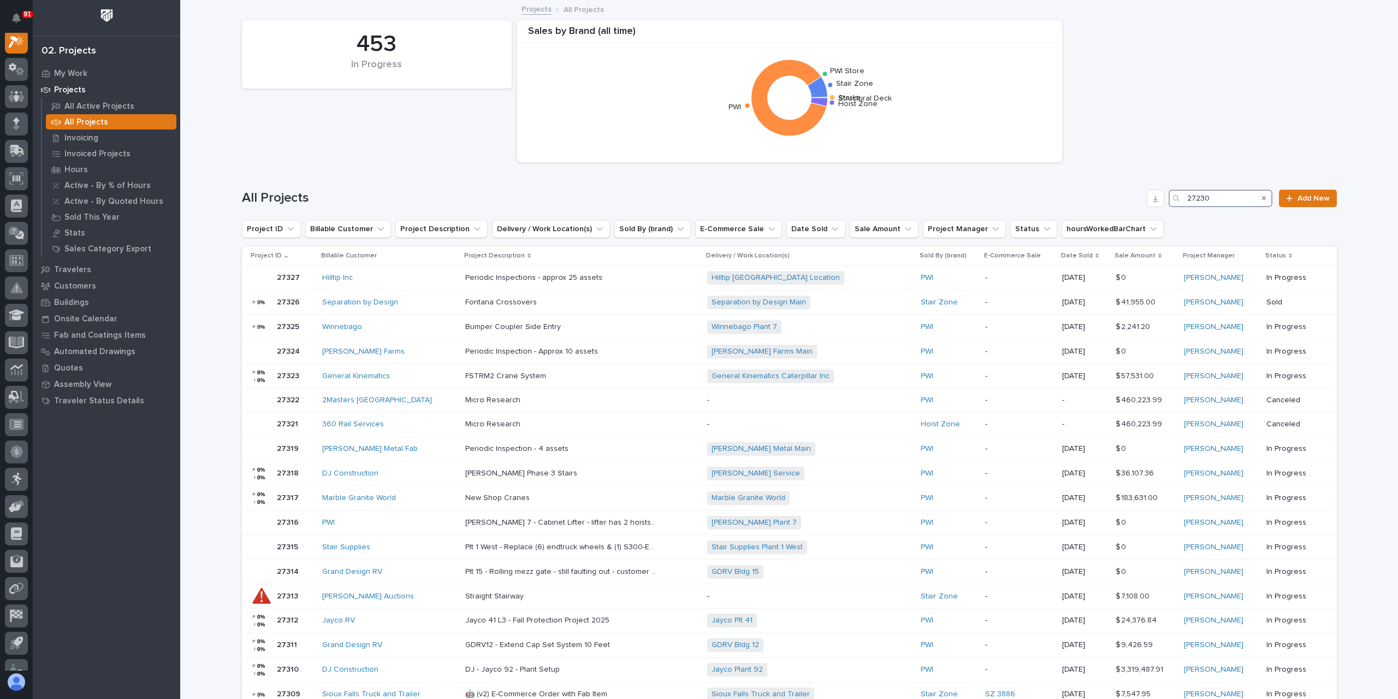
scroll to position [27, 0]
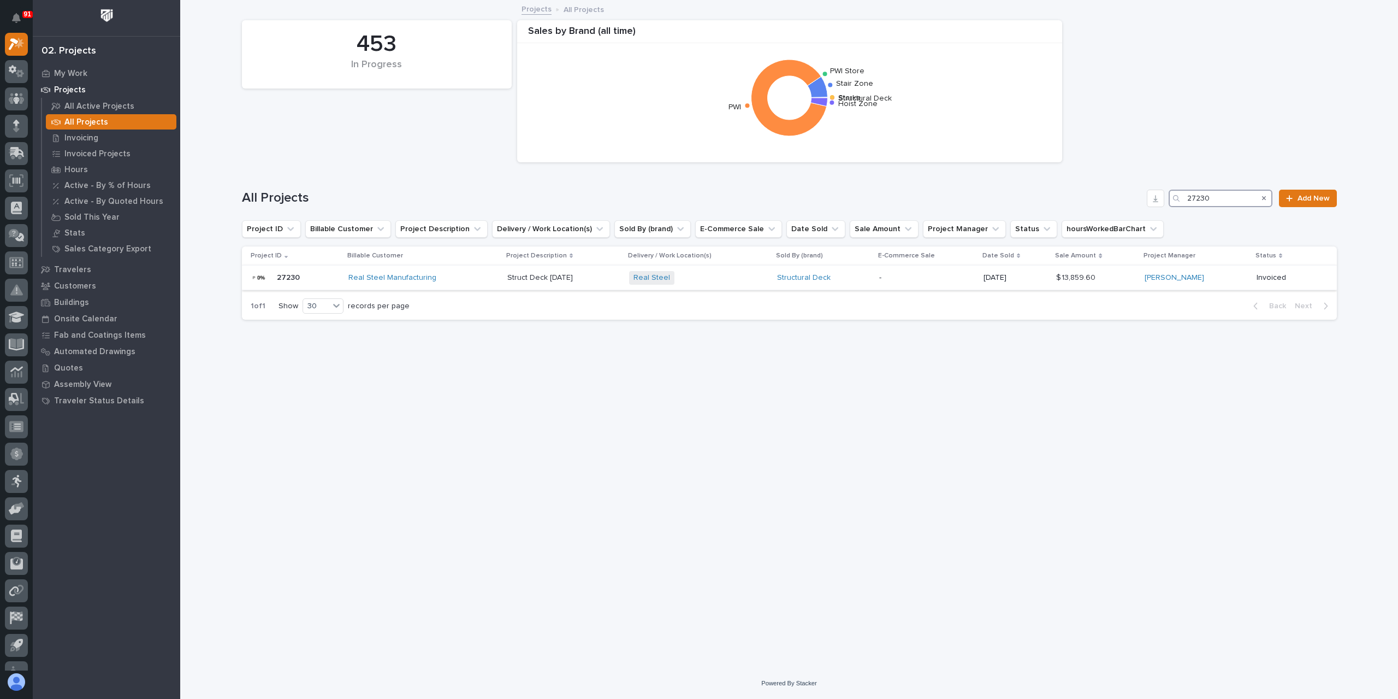
type input "27230"
click at [540, 282] on div "Struct Deck 9.16.25 Struct Deck 9.16.25" at bounding box center [564, 278] width 113 height 18
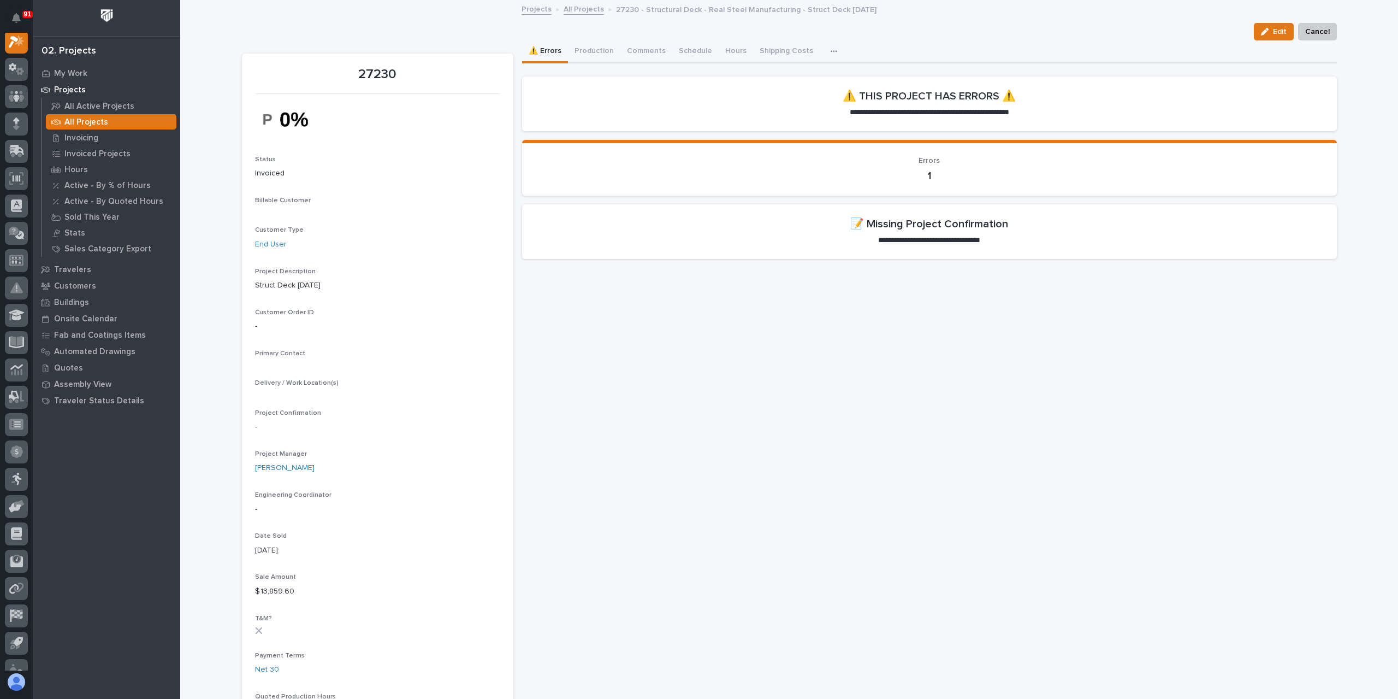
scroll to position [27, 0]
click at [591, 62] on button "Production" at bounding box center [594, 51] width 52 height 23
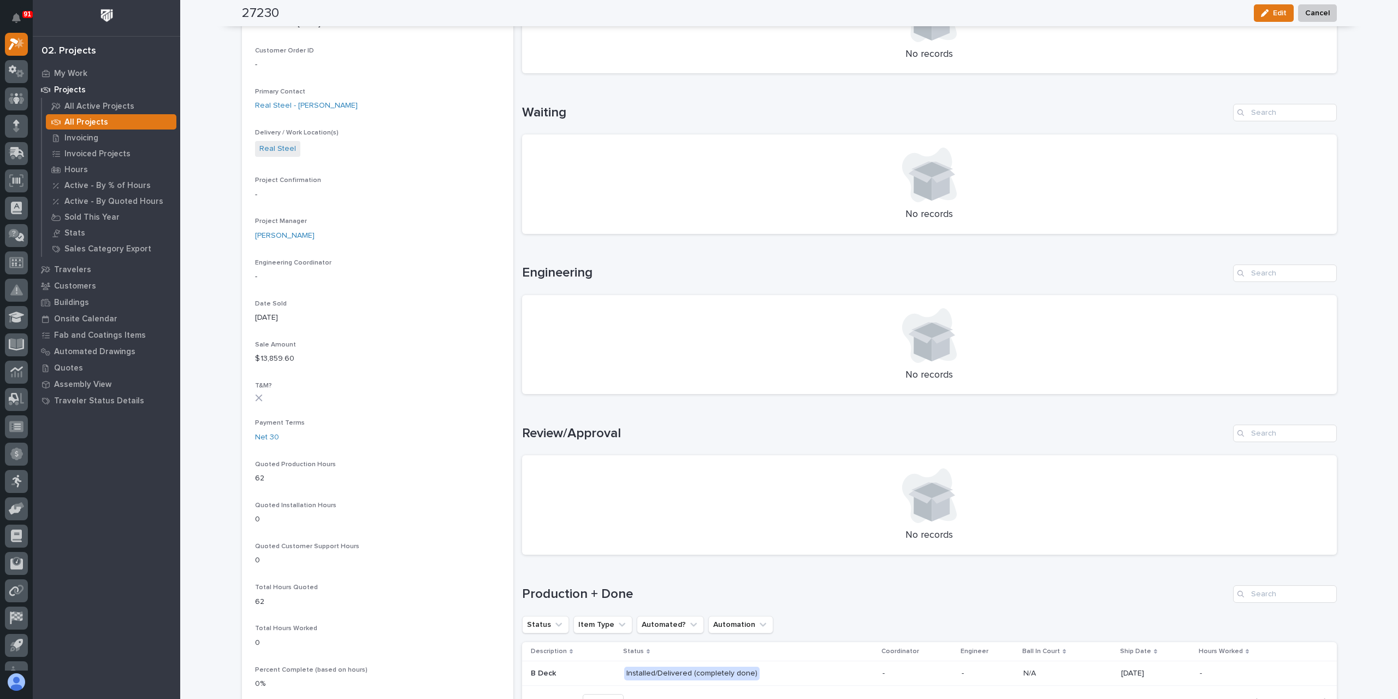
scroll to position [382, 0]
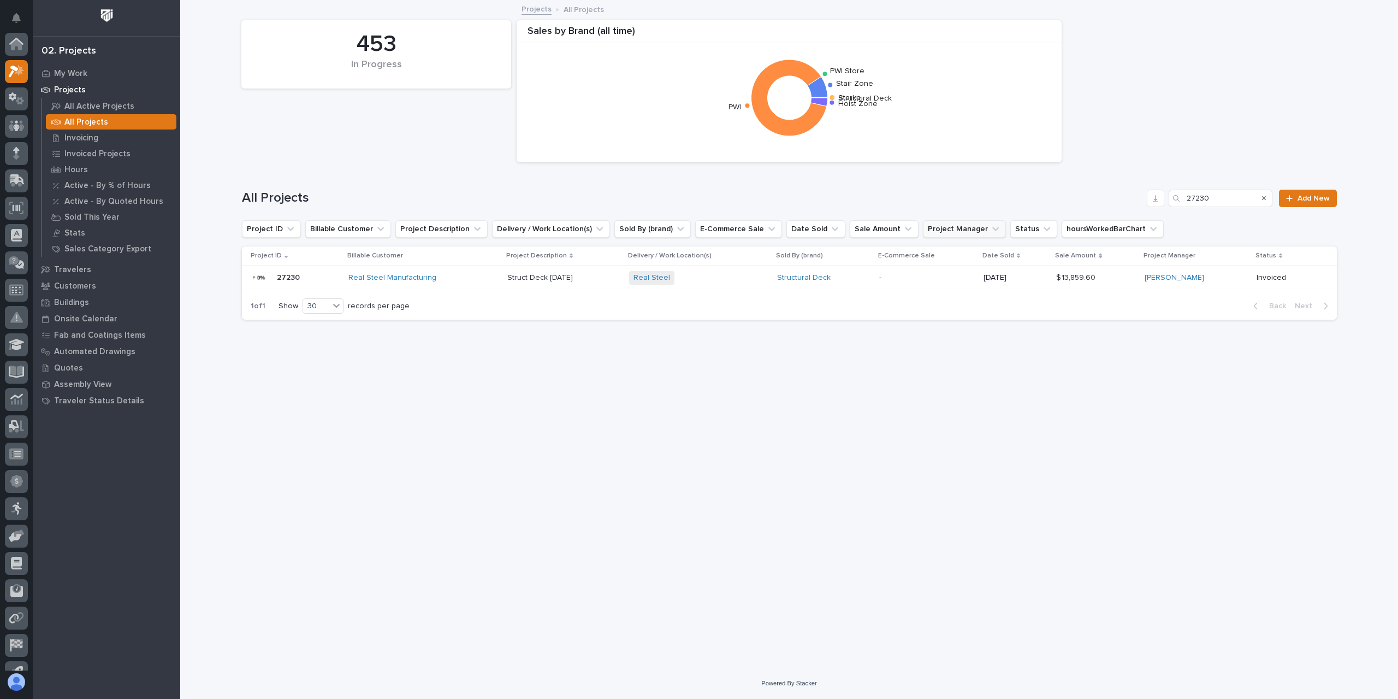
scroll to position [29, 0]
drag, startPoint x: 1216, startPoint y: 198, endPoint x: 1154, endPoint y: 197, distance: 62.3
click at [1154, 197] on div "All Projects 27230 Add New" at bounding box center [789, 198] width 1095 height 17
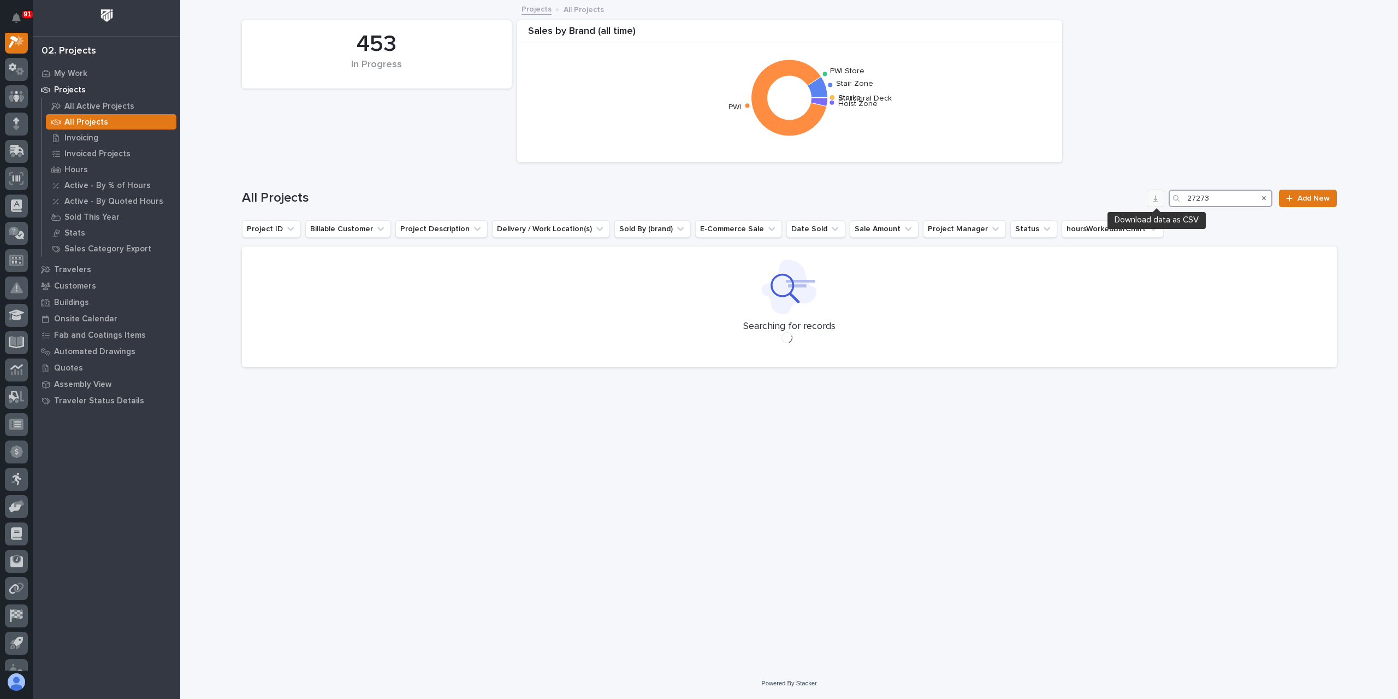
scroll to position [27, 0]
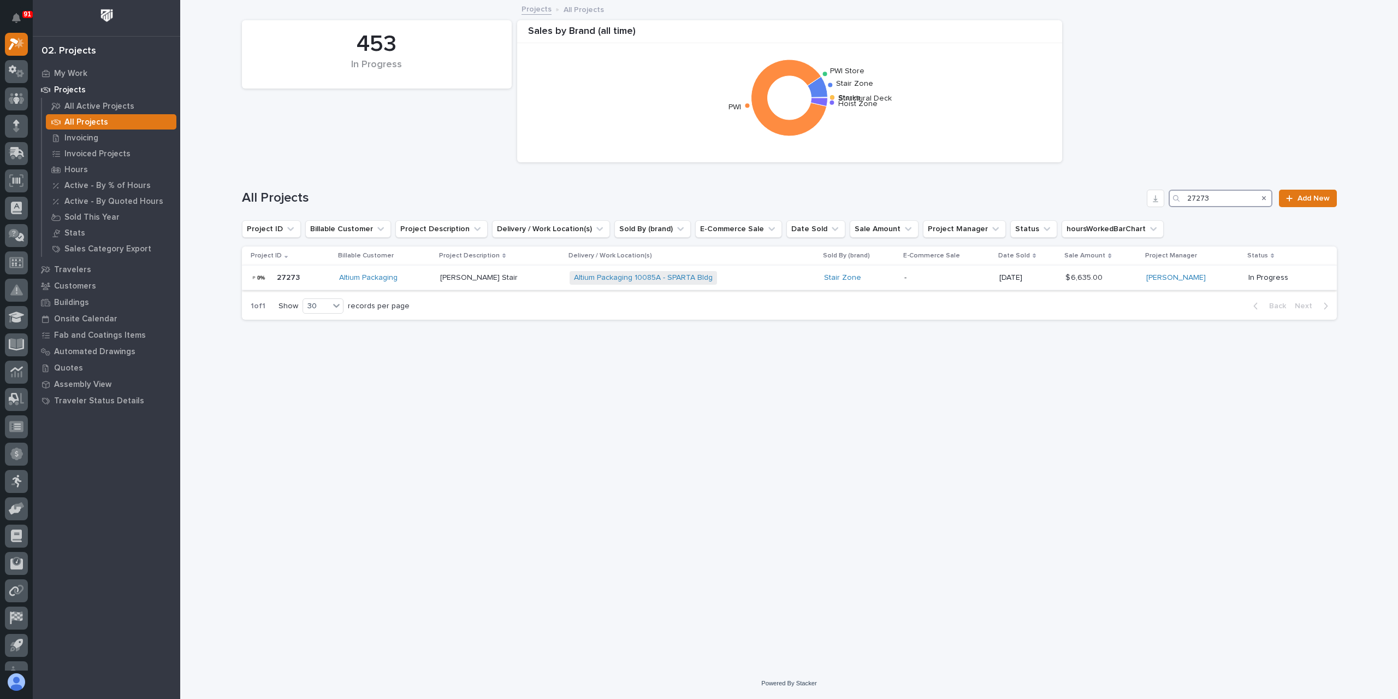
type input "27273"
click at [475, 279] on p "Matt Ducharme Stair" at bounding box center [480, 276] width 80 height 11
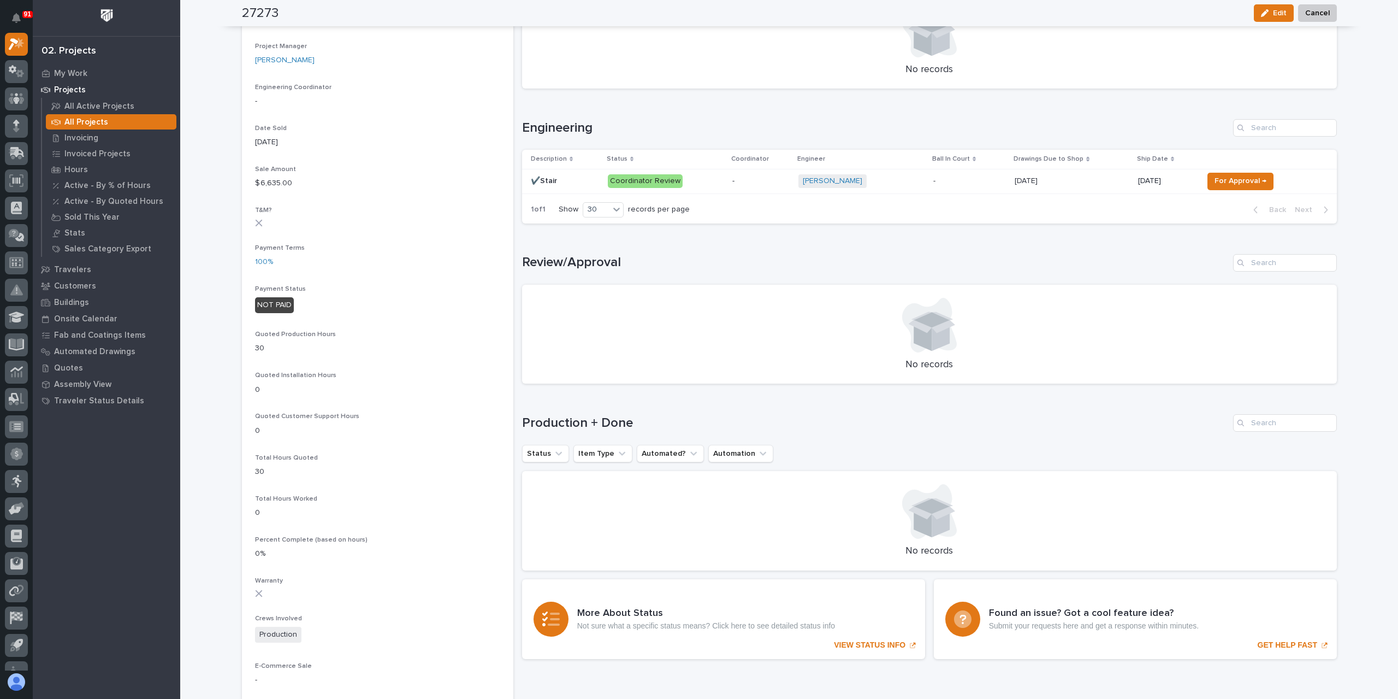
scroll to position [500, 0]
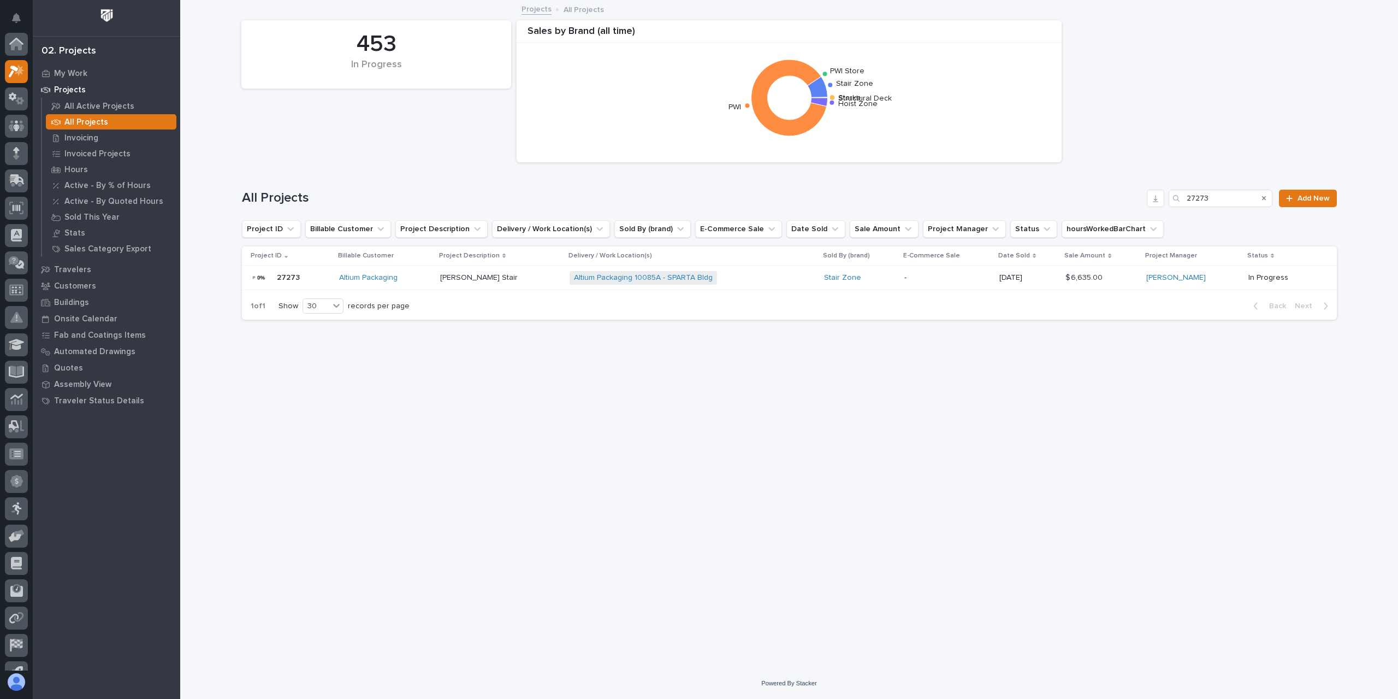
scroll to position [29, 0]
drag, startPoint x: 1245, startPoint y: 202, endPoint x: 1078, endPoint y: 211, distance: 166.9
click at [1078, 211] on div "All Projects 27273 Add New" at bounding box center [789, 194] width 1095 height 52
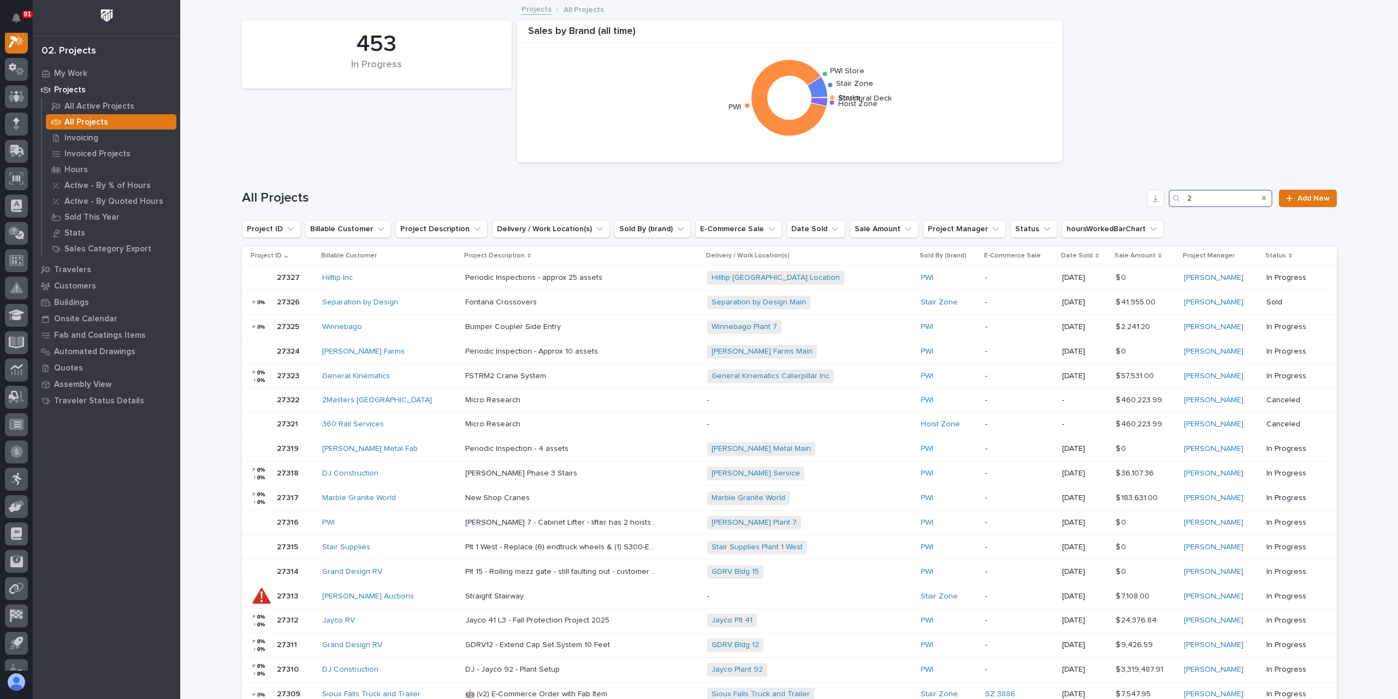
scroll to position [27, 0]
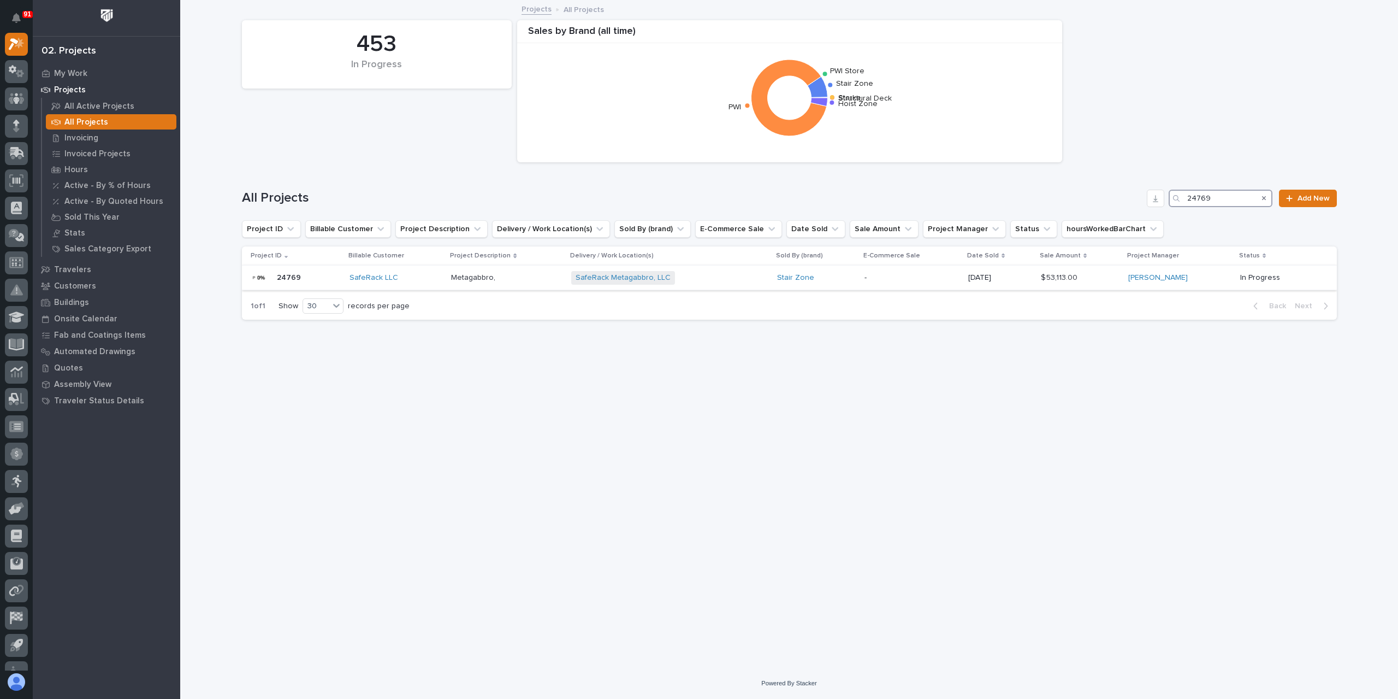
type input "24769"
click at [473, 273] on p "Metagabbro," at bounding box center [474, 276] width 46 height 11
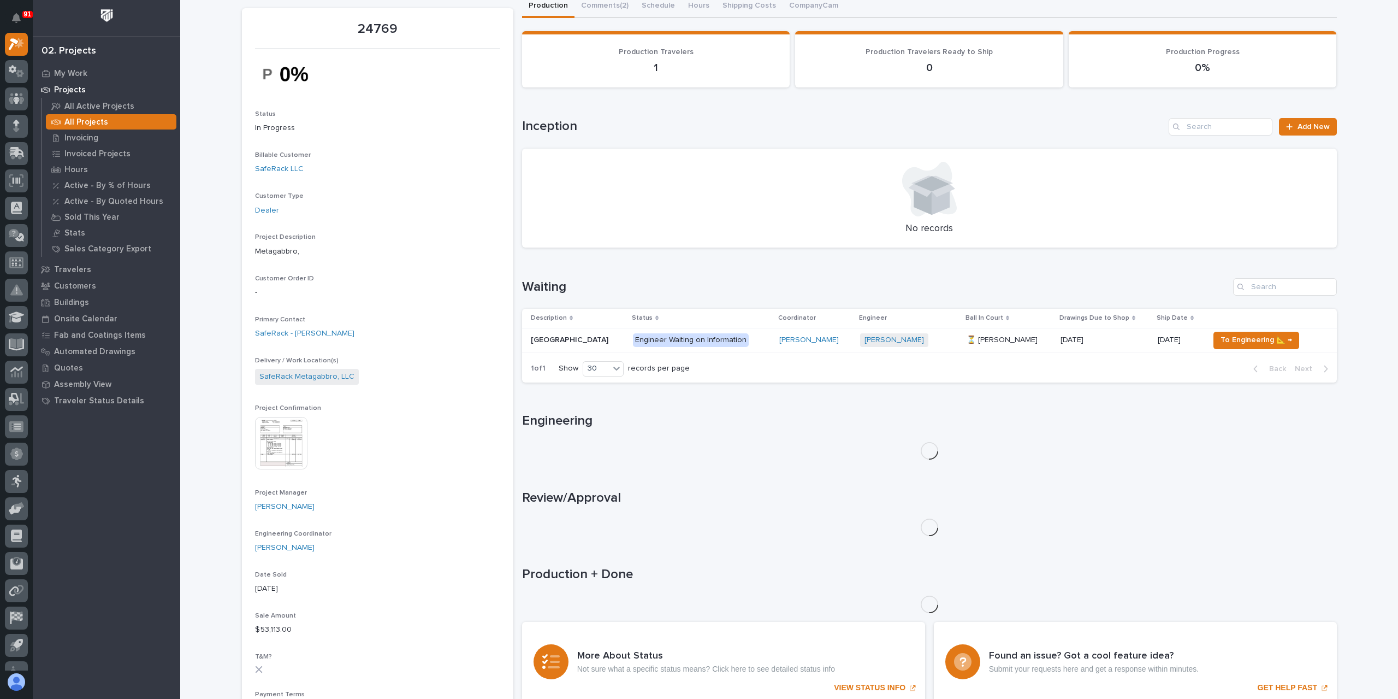
scroll to position [109, 0]
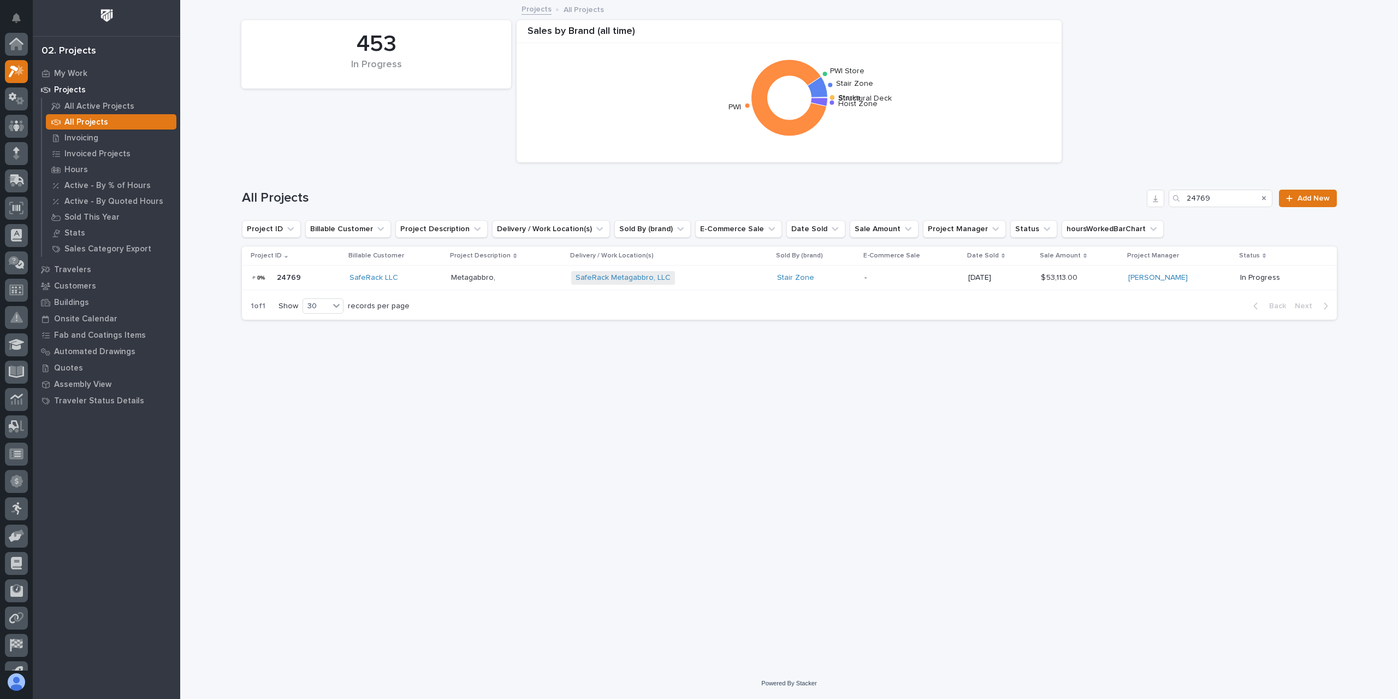
scroll to position [29, 0]
drag, startPoint x: 1224, startPoint y: 199, endPoint x: 1132, endPoint y: 191, distance: 91.6
click at [1135, 191] on div "All Projects 24769 Add New" at bounding box center [789, 198] width 1095 height 17
click at [1226, 200] on input "24769" at bounding box center [1221, 198] width 104 height 17
drag, startPoint x: 1223, startPoint y: 200, endPoint x: 1112, endPoint y: 206, distance: 111.0
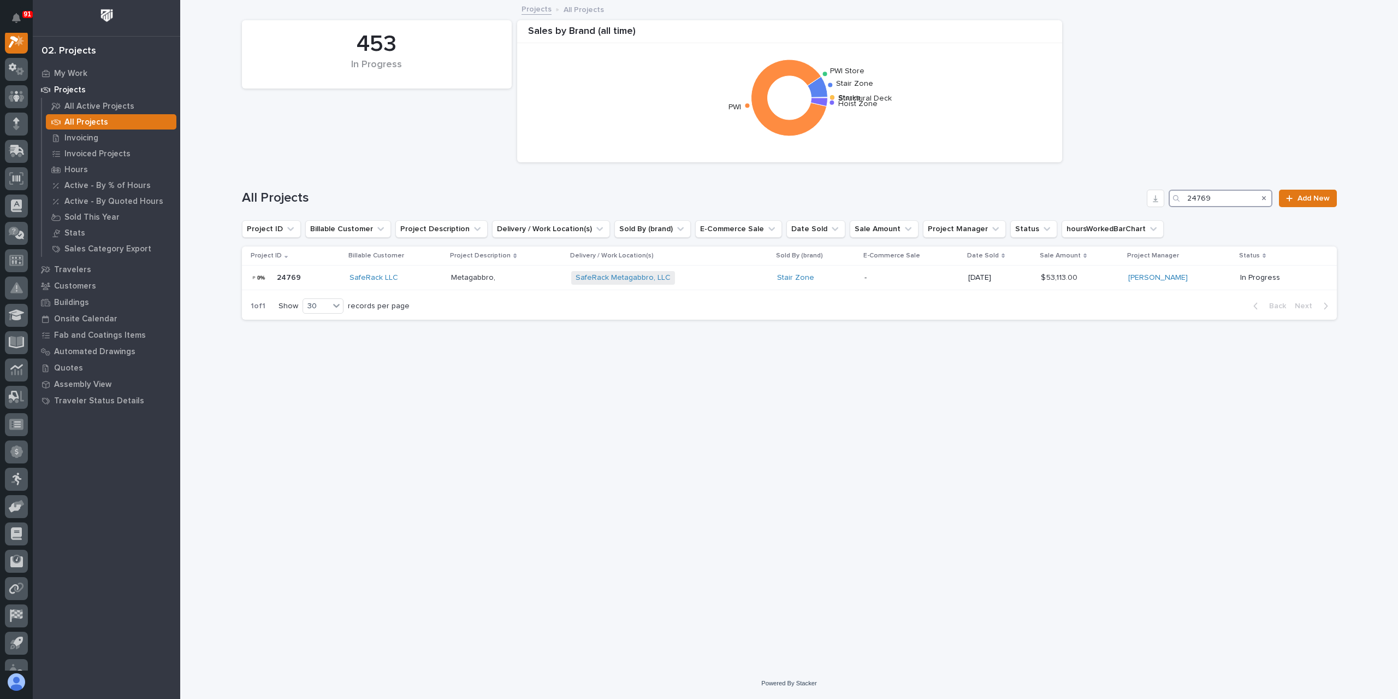
click at [1114, 206] on div "All Projects 24769 Add New" at bounding box center [789, 198] width 1095 height 17
click at [1224, 199] on input "24769" at bounding box center [1221, 198] width 104 height 17
drag, startPoint x: 1220, startPoint y: 200, endPoint x: 1156, endPoint y: 214, distance: 65.9
click at [1158, 214] on div "All Projects 24769 Add New" at bounding box center [789, 194] width 1095 height 52
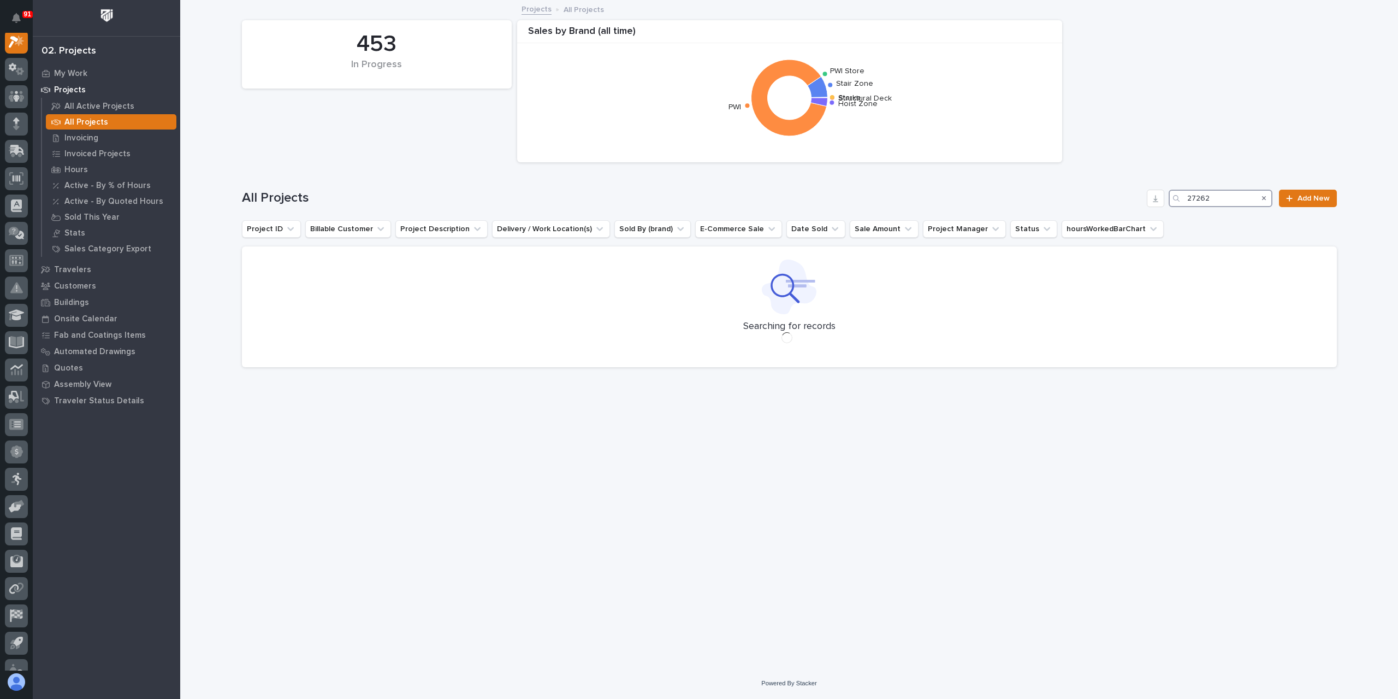
scroll to position [27, 0]
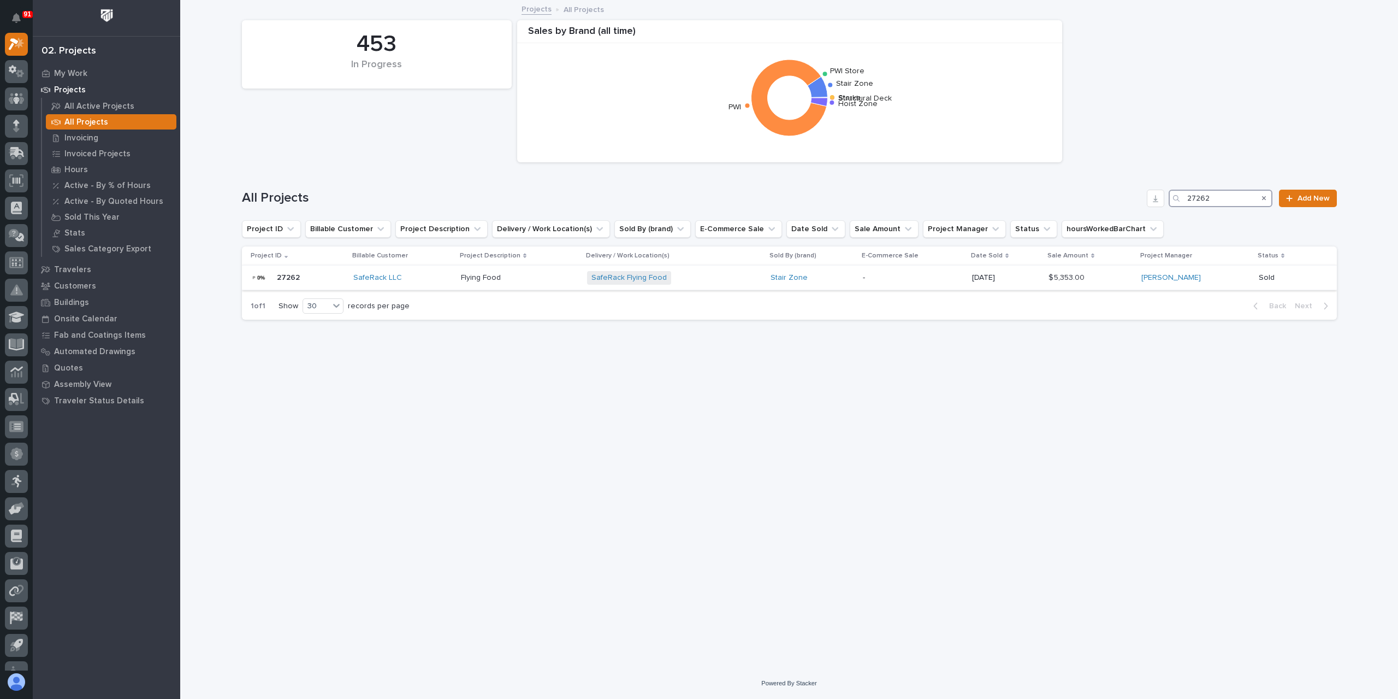
type input "27262"
click at [472, 276] on p "Flying Food" at bounding box center [482, 276] width 42 height 11
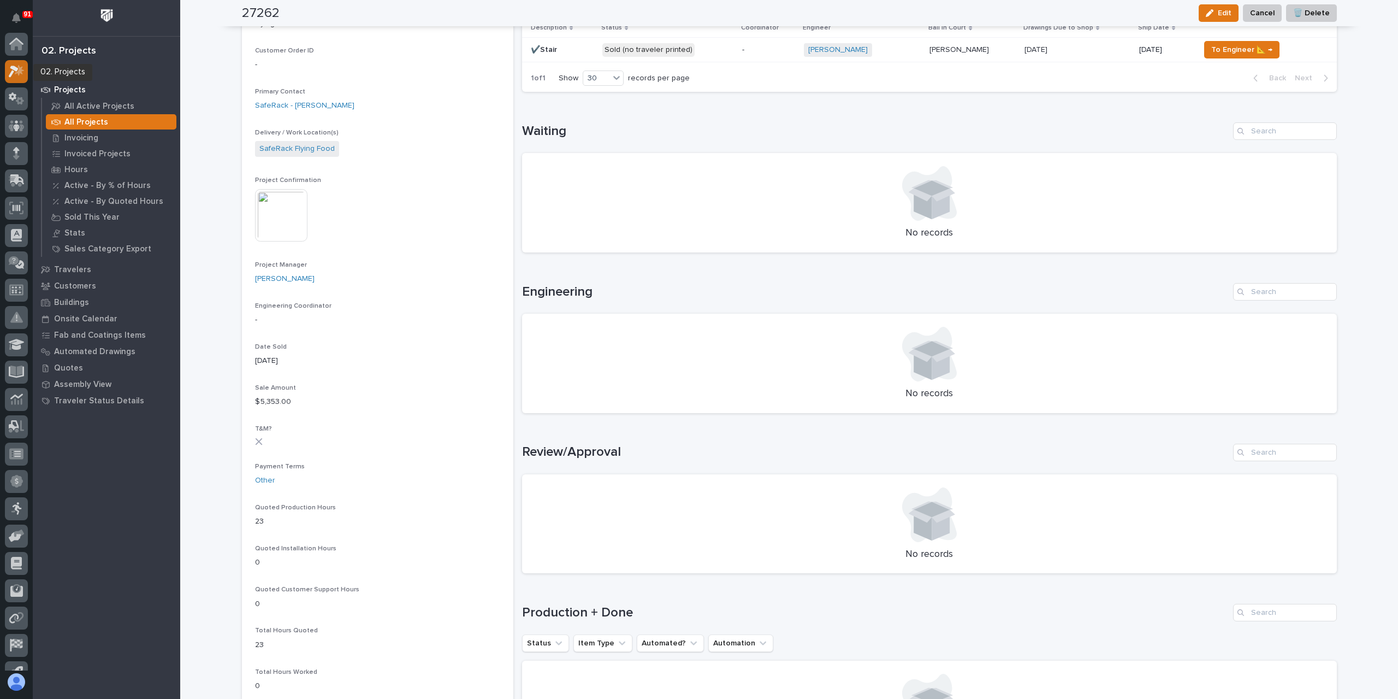
click at [23, 77] on icon at bounding box center [17, 71] width 16 height 13
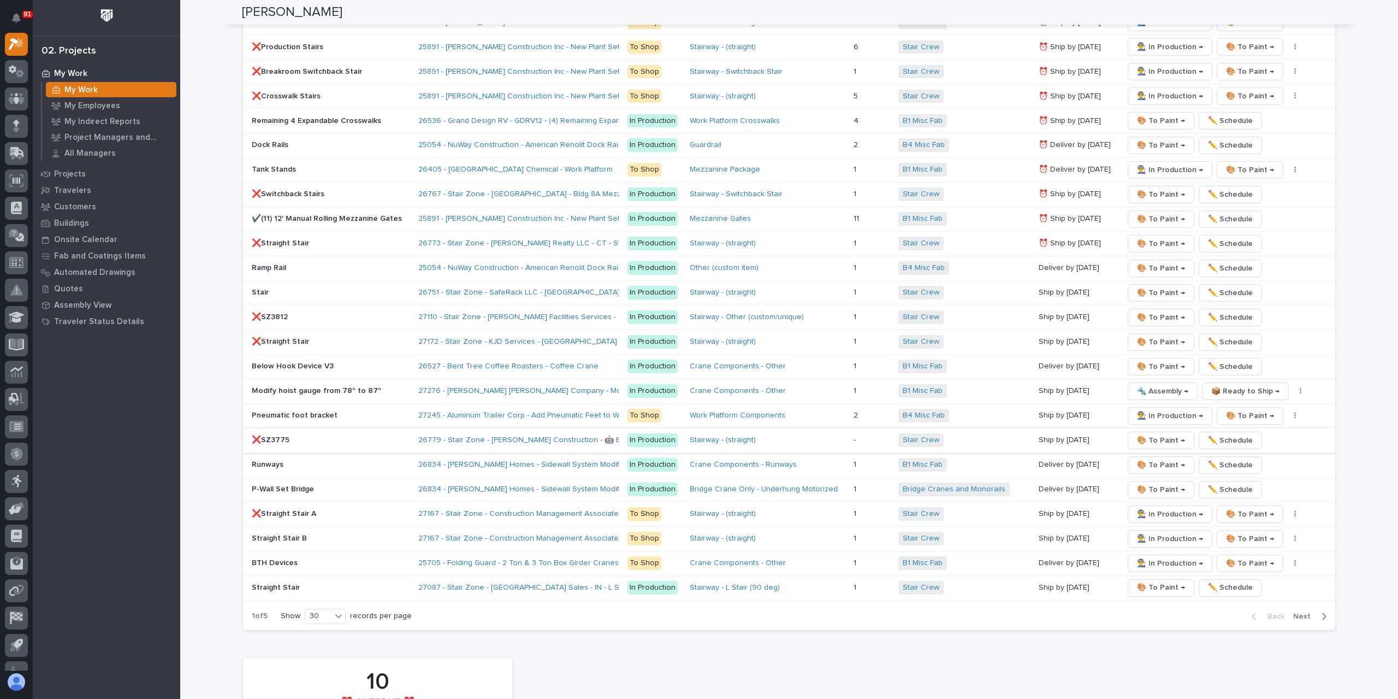
scroll to position [1530, 0]
click at [295, 408] on p "Pneumatic foot bracket" at bounding box center [331, 412] width 158 height 9
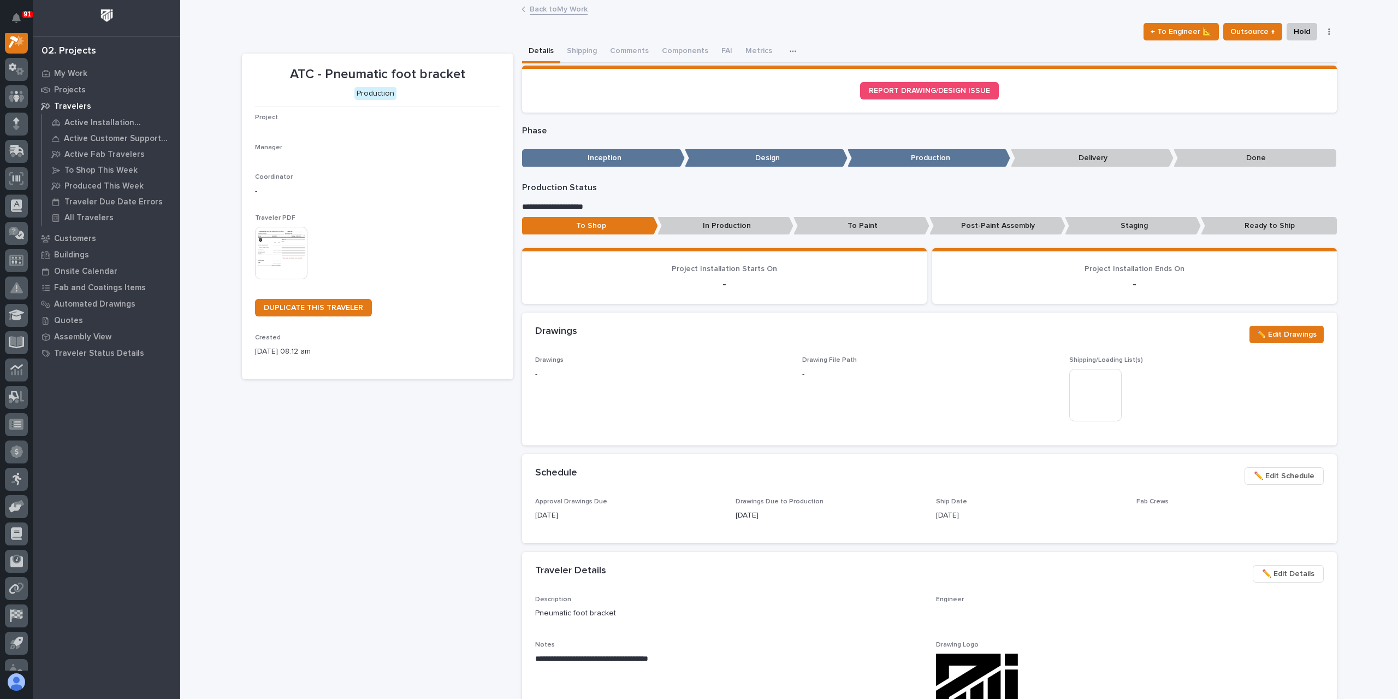
scroll to position [27, 0]
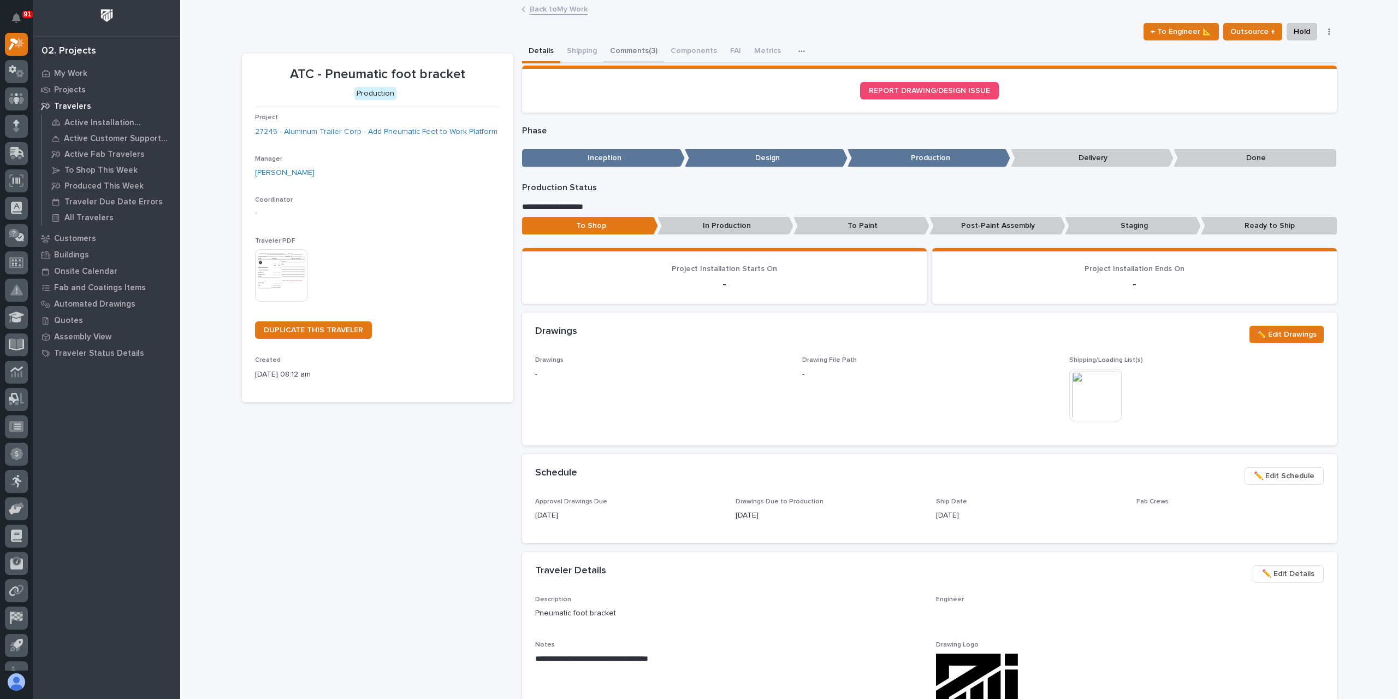
drag, startPoint x: 607, startPoint y: 51, endPoint x: 603, endPoint y: 66, distance: 15.5
click at [609, 51] on button "Comments (3)" at bounding box center [634, 51] width 61 height 23
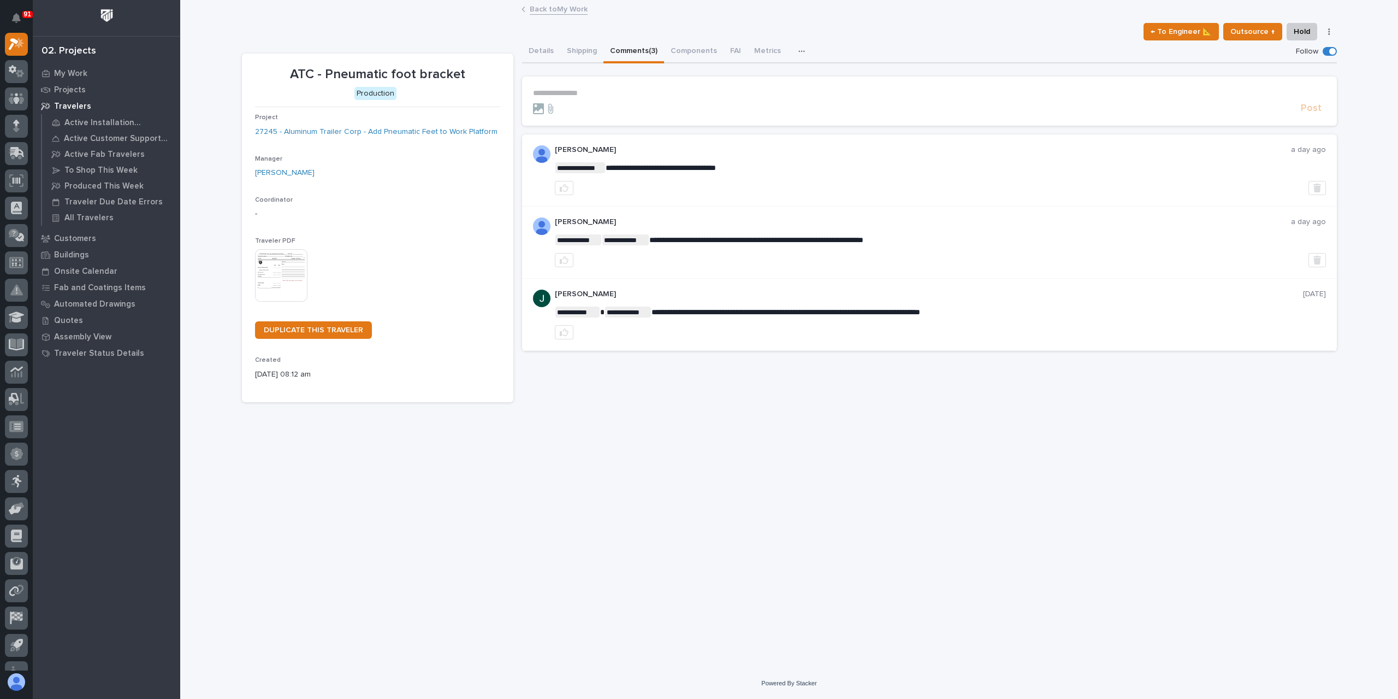
click at [564, 97] on div "**********" at bounding box center [929, 92] width 793 height 9
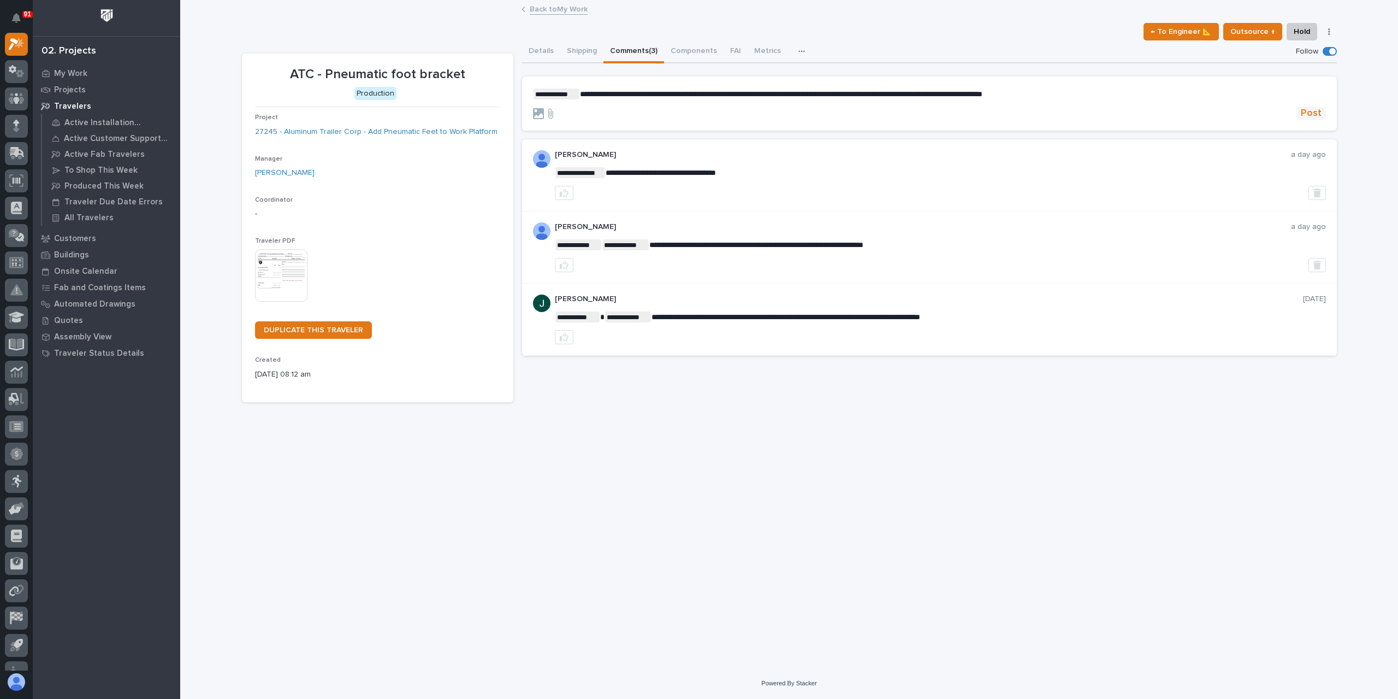
click at [1303, 110] on span "Post" at bounding box center [1311, 113] width 21 height 13
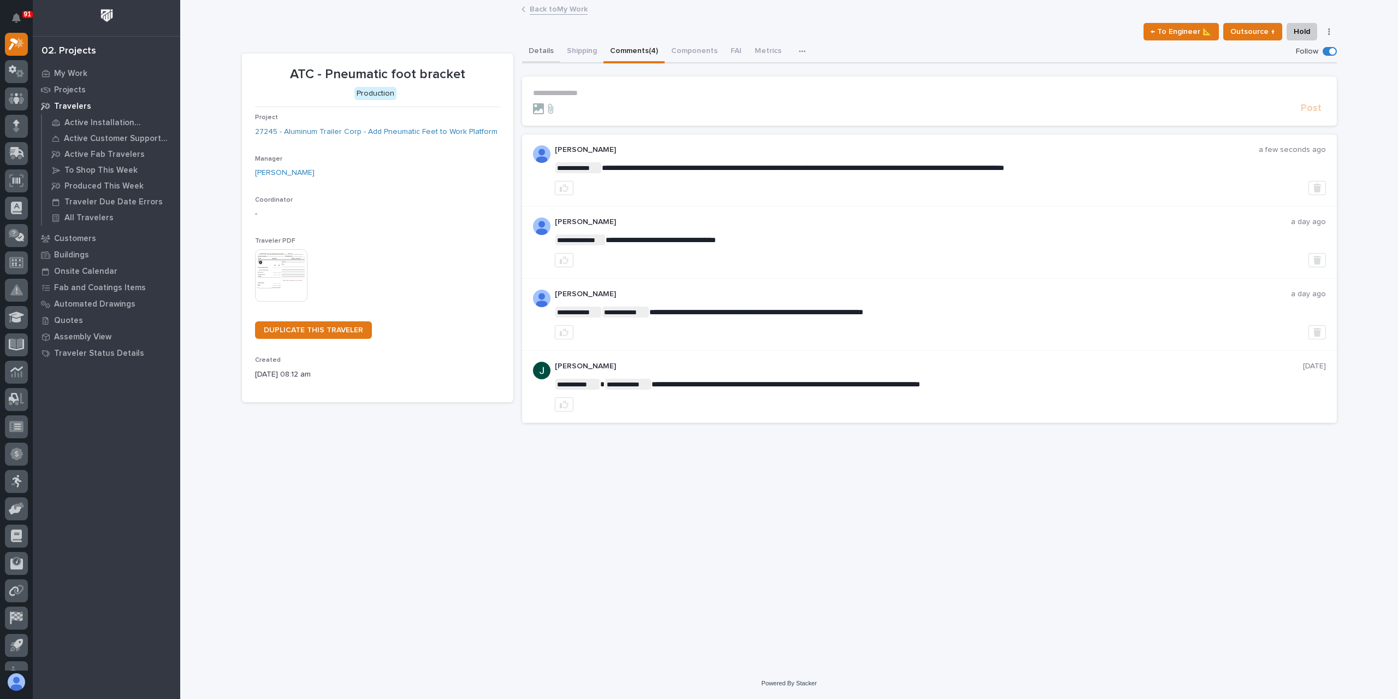
click at [548, 46] on button "Details" at bounding box center [541, 51] width 38 height 23
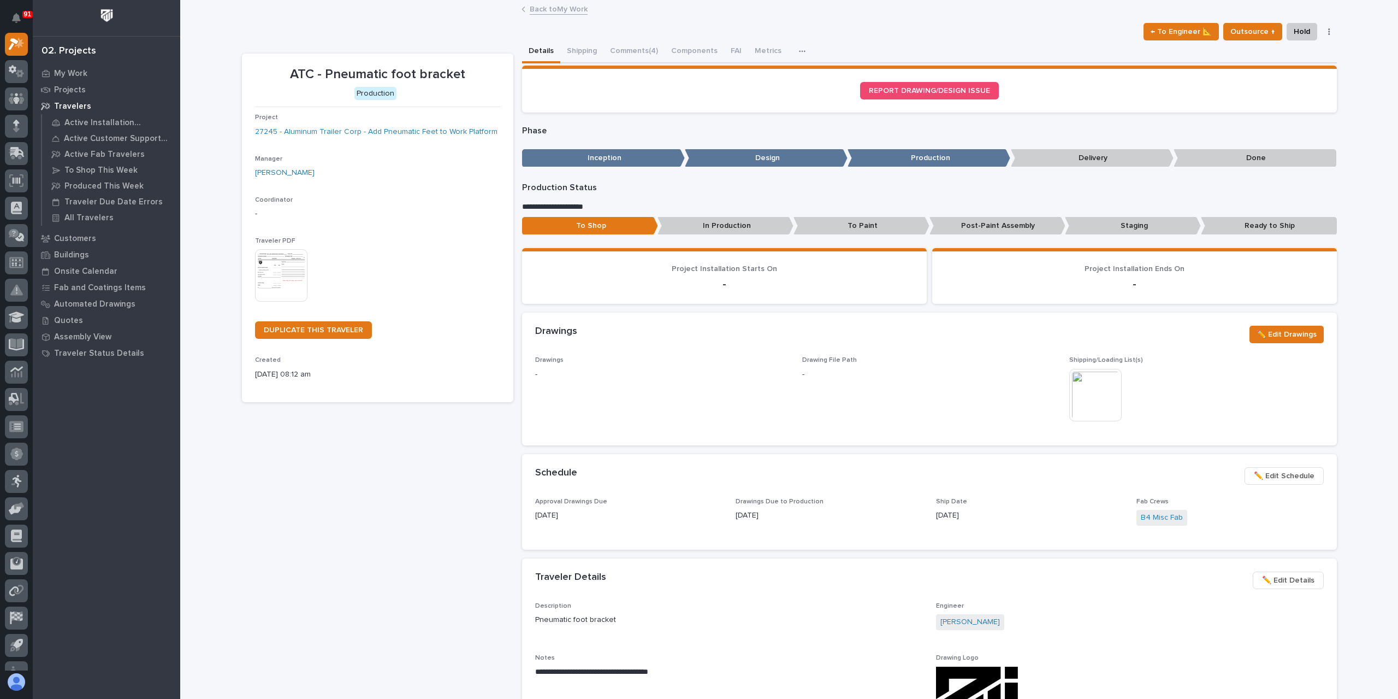
click at [716, 223] on p "In Production" at bounding box center [726, 226] width 136 height 18
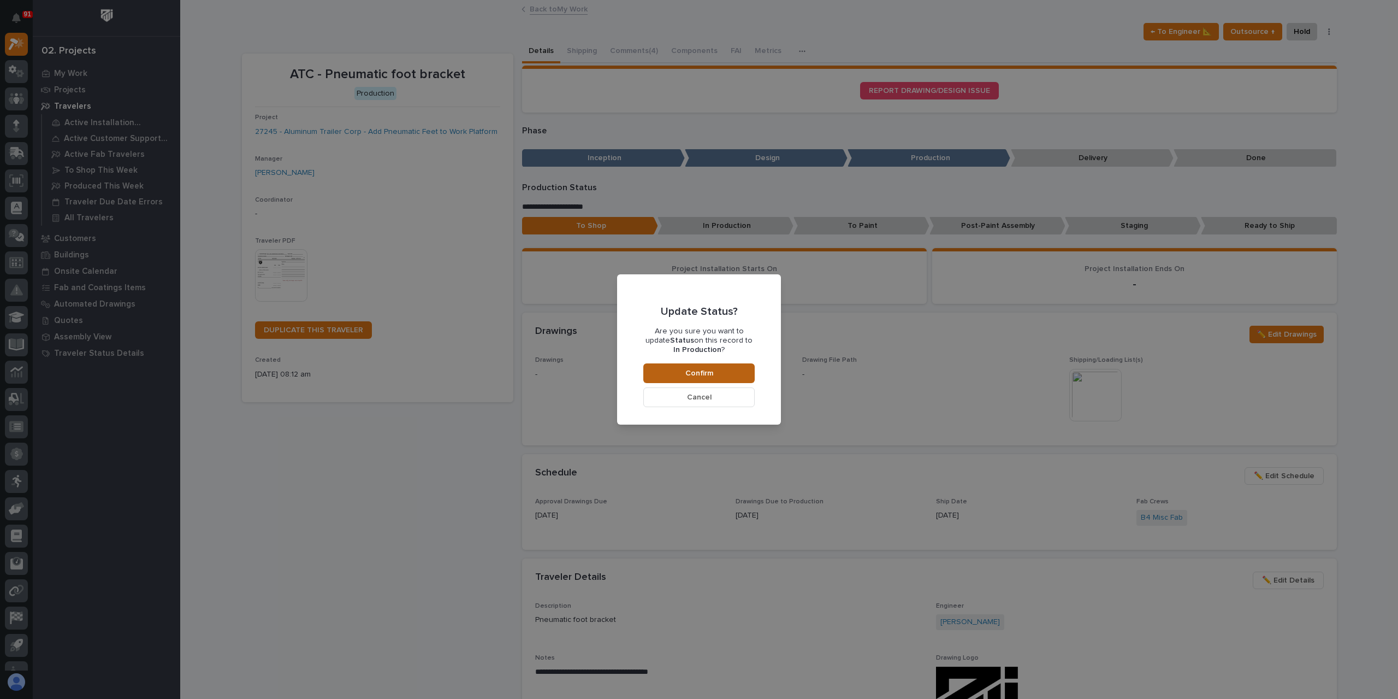
click at [721, 372] on button "Confirm" at bounding box center [699, 373] width 111 height 20
